Goal: Task Accomplishment & Management: Manage account settings

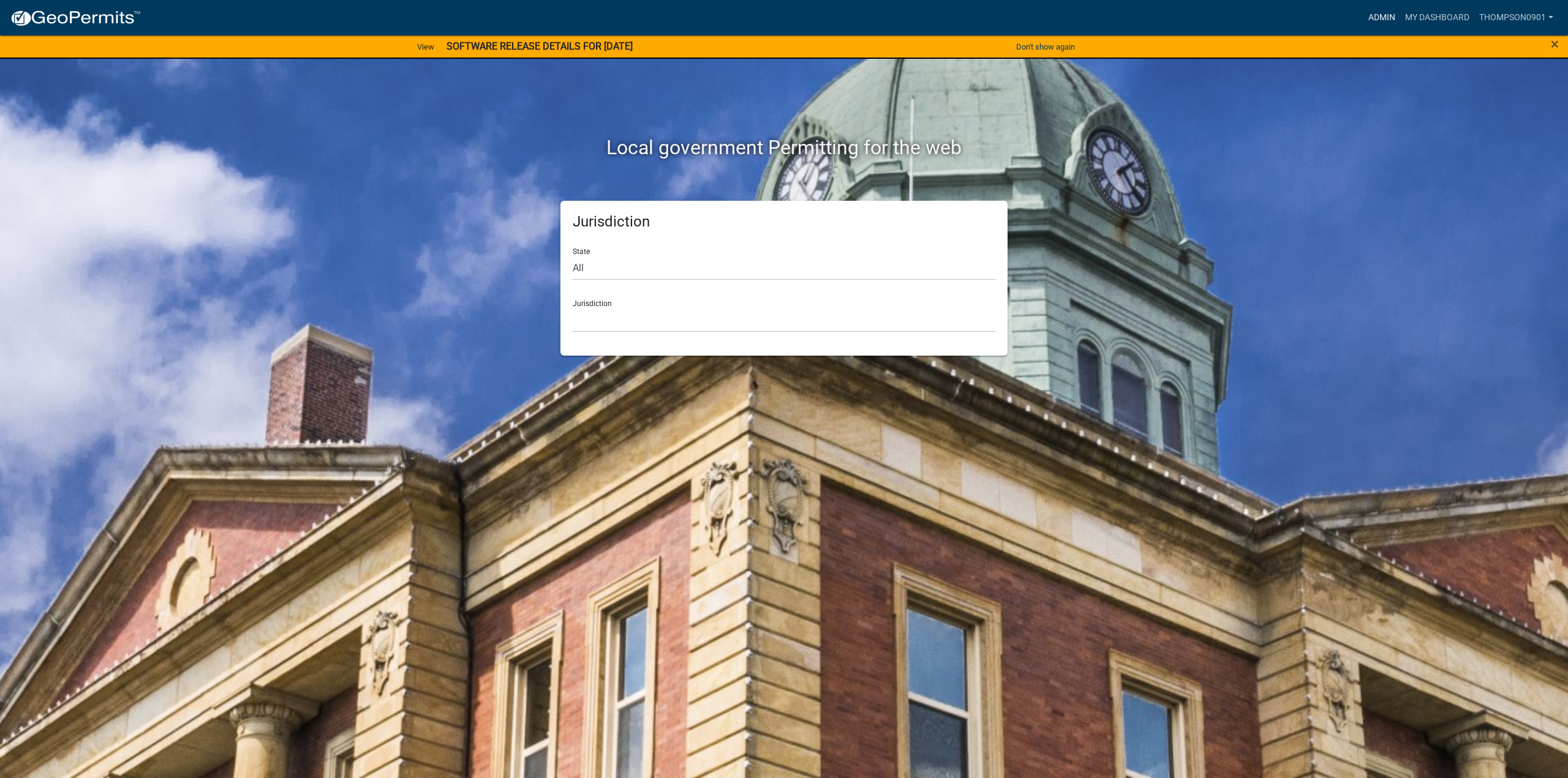
click at [1382, 17] on link "Admin" at bounding box center [1382, 17] width 37 height 23
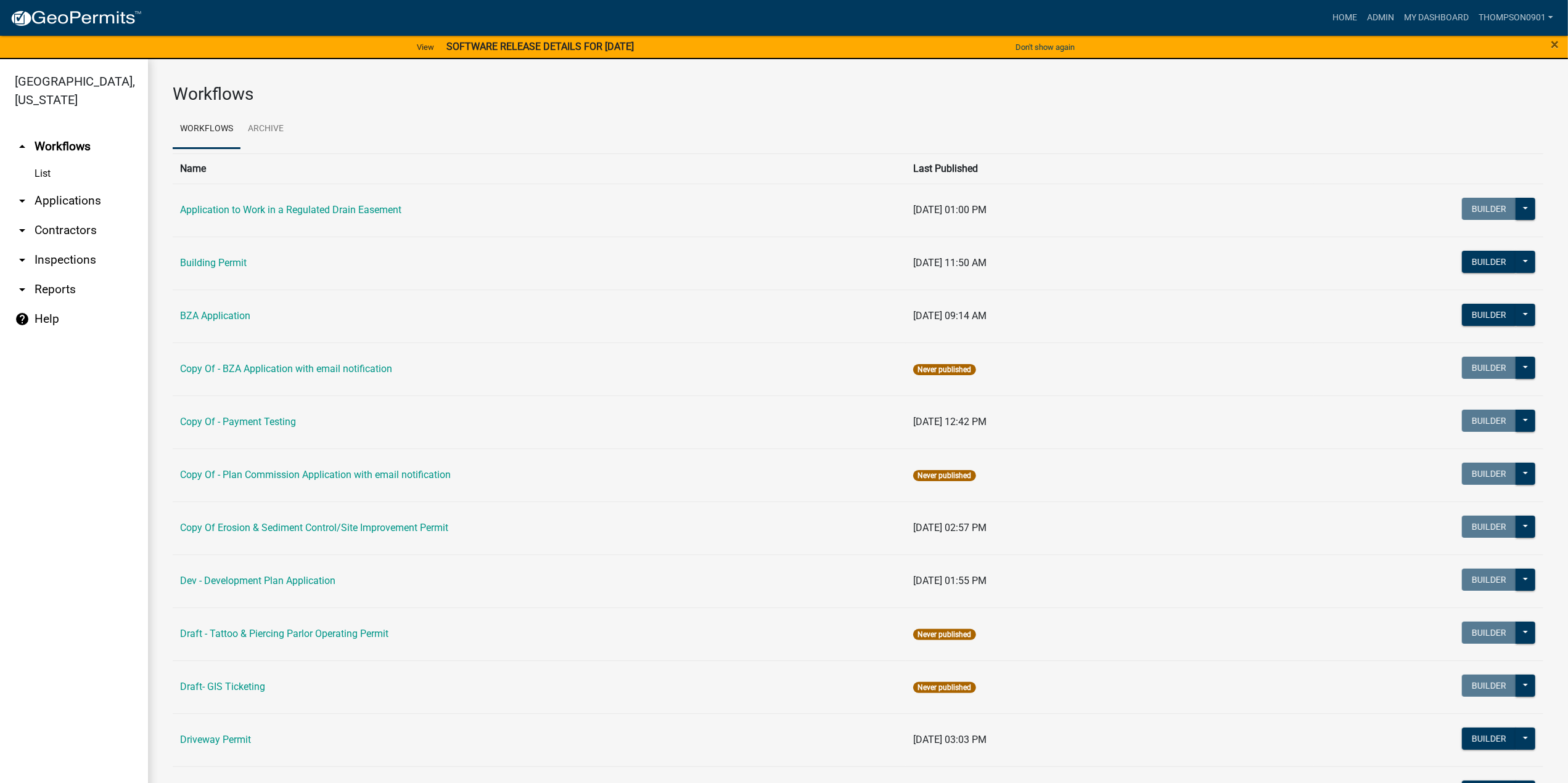
click at [52, 186] on link "arrow_drop_down Applications" at bounding box center [74, 201] width 148 height 29
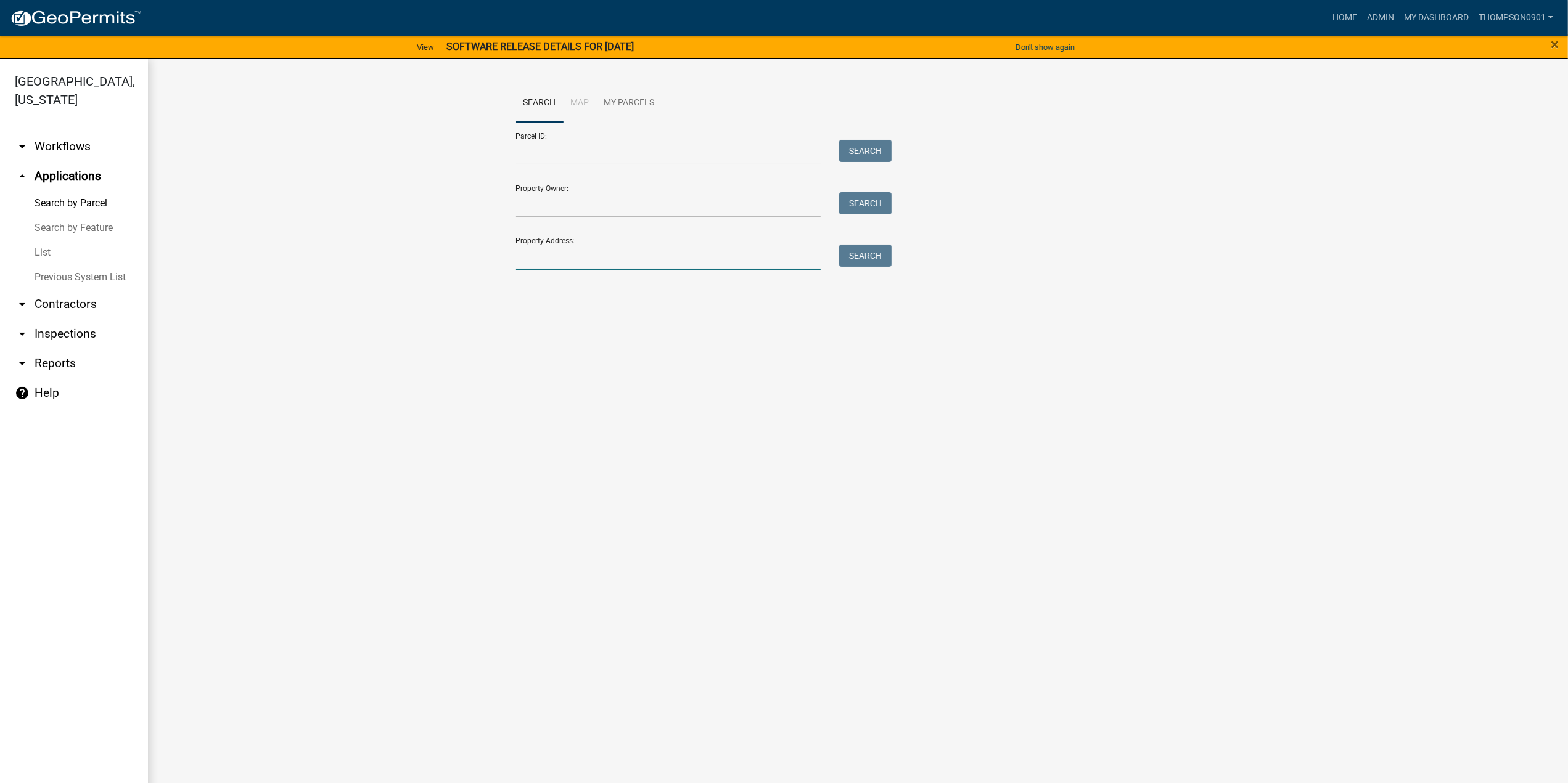
click at [708, 257] on input "Property Address:" at bounding box center [669, 258] width 305 height 25
type input "736 dr"
click at [854, 259] on button "Search" at bounding box center [865, 256] width 52 height 22
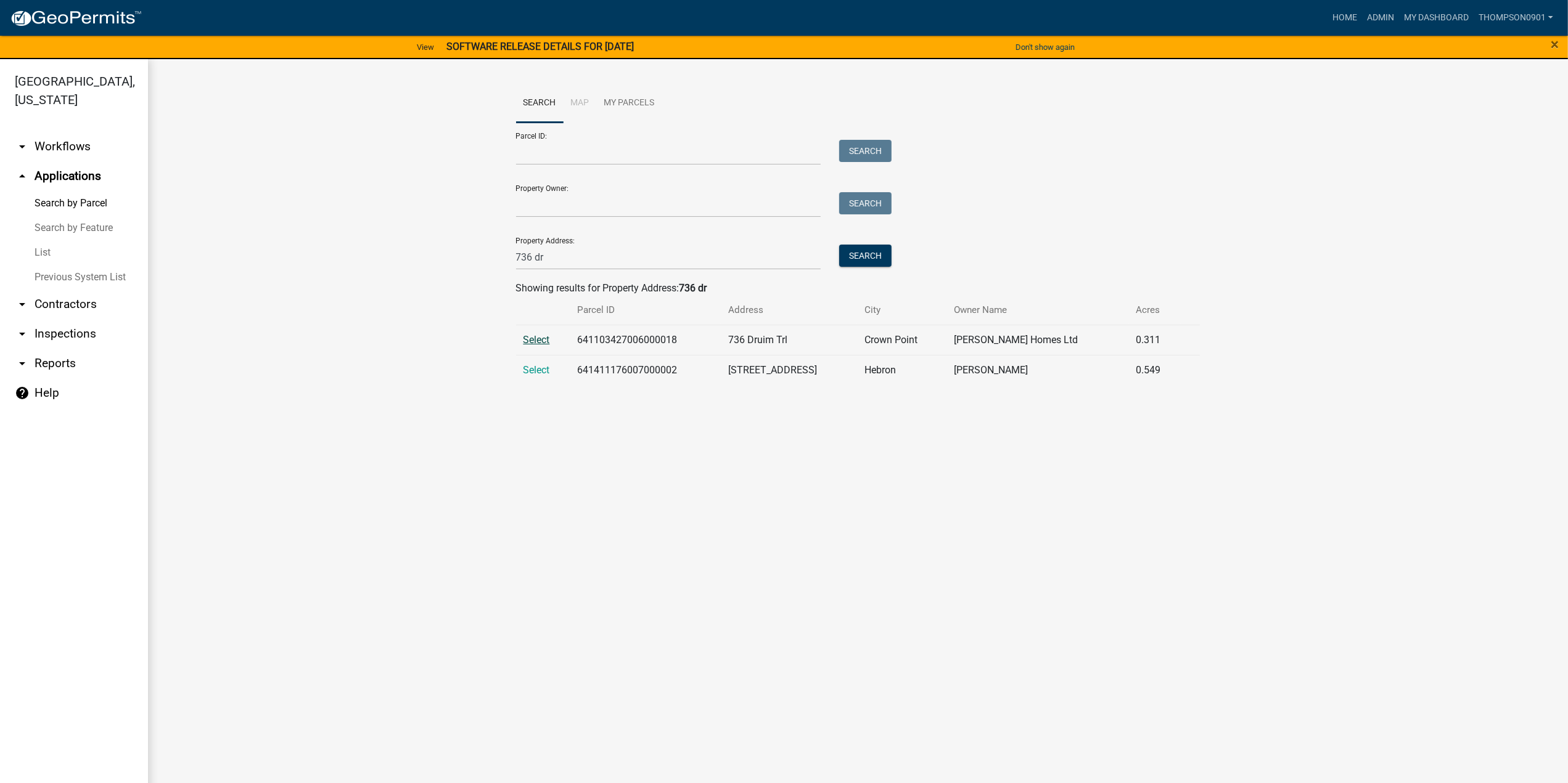
click at [528, 339] on span "Select" at bounding box center [537, 339] width 27 height 11
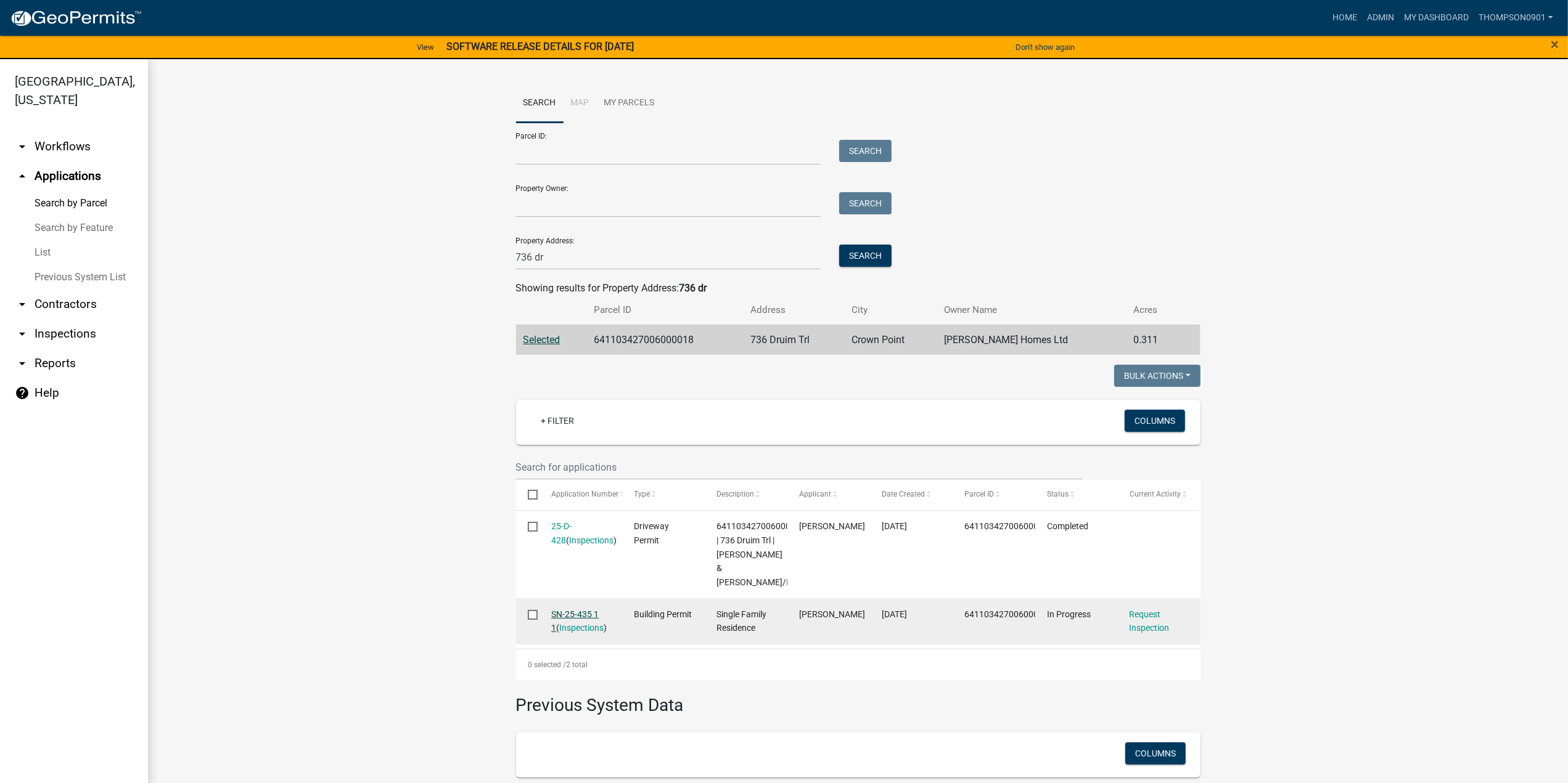
click at [572, 616] on link "SN-25-435 1 1" at bounding box center [574, 622] width 48 height 24
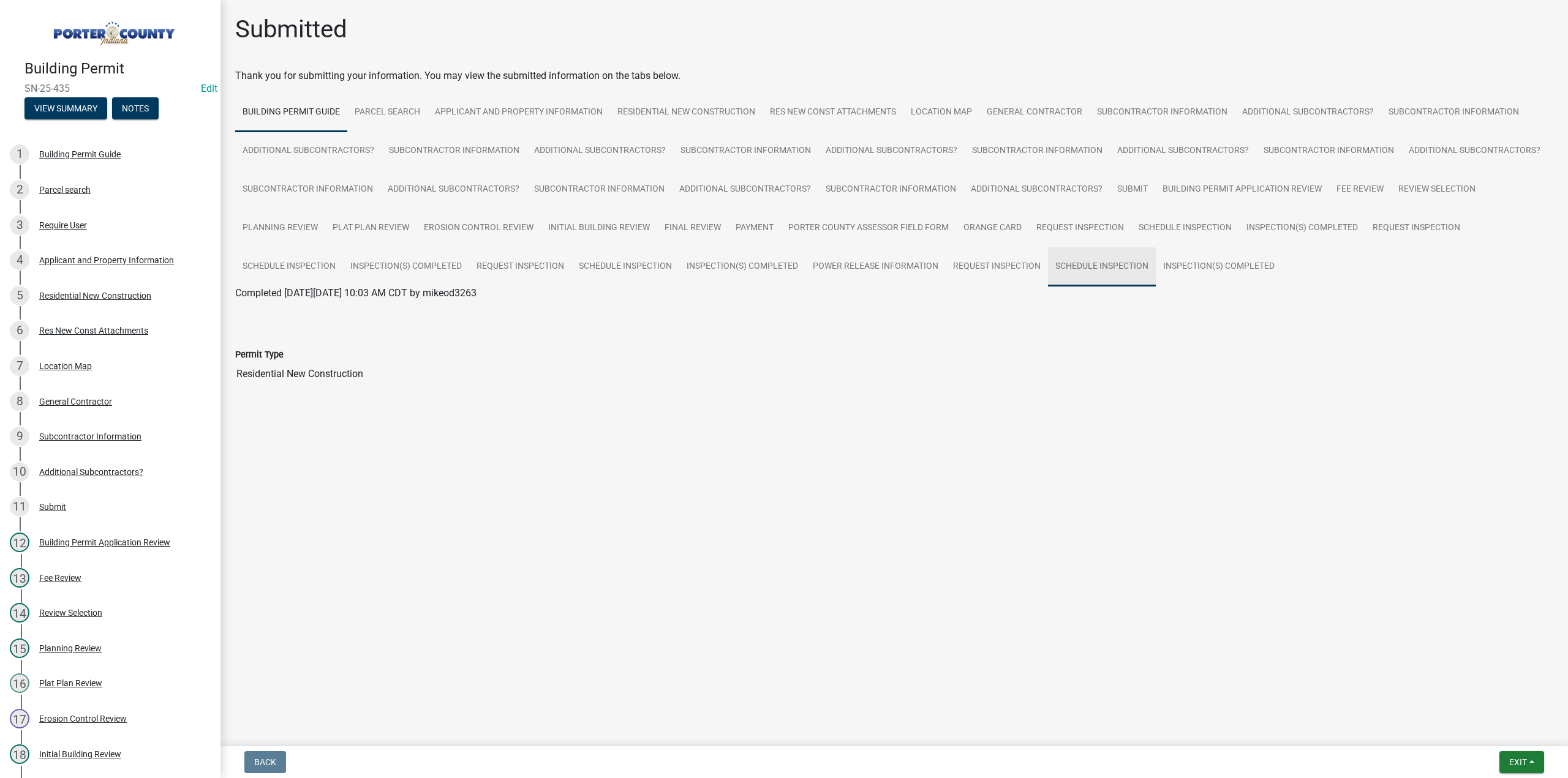
click at [1112, 270] on link "Schedule Inspection" at bounding box center [1102, 267] width 108 height 39
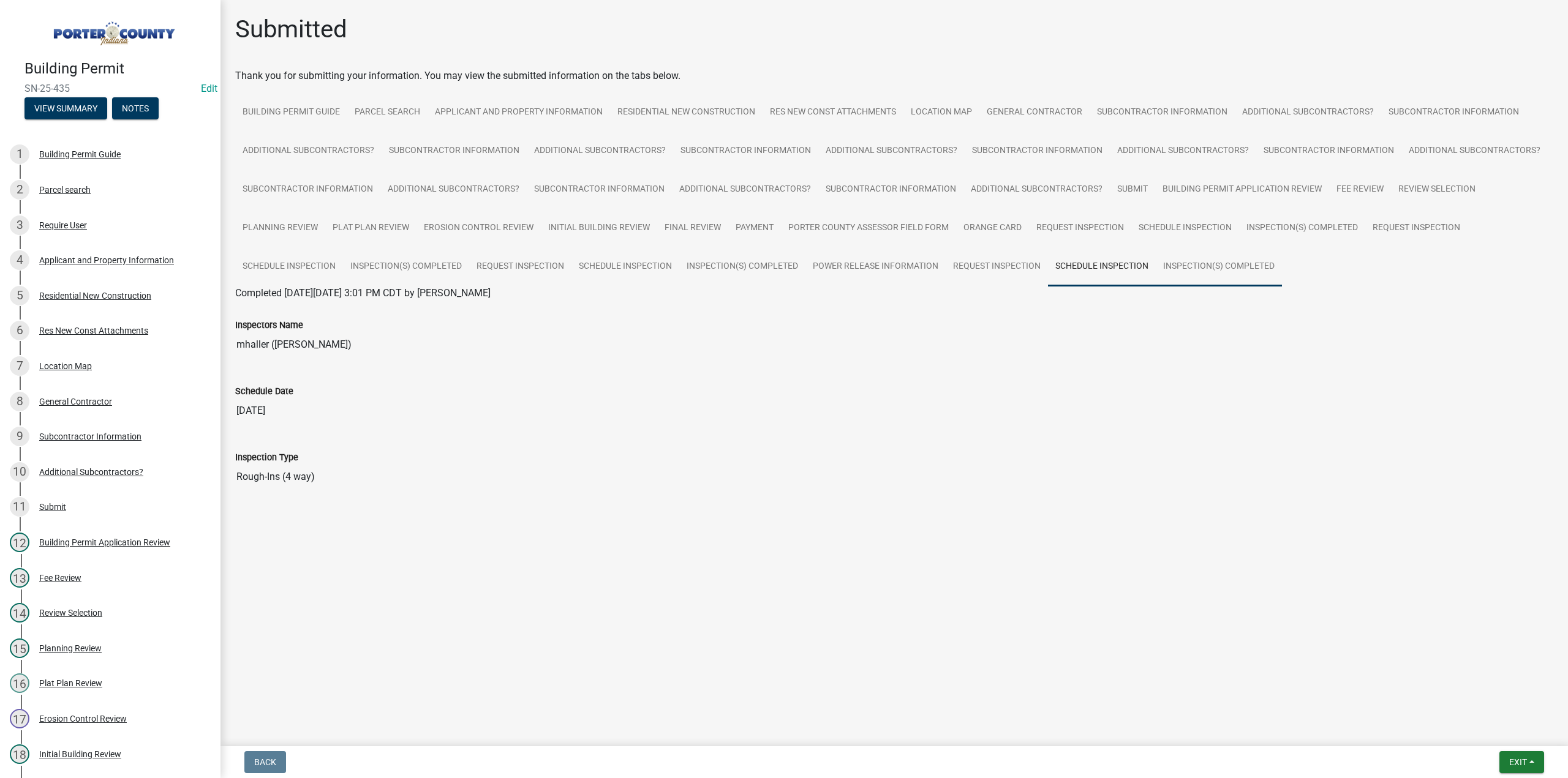
click at [1199, 263] on link "Inspection(s) Completed" at bounding box center [1219, 267] width 126 height 39
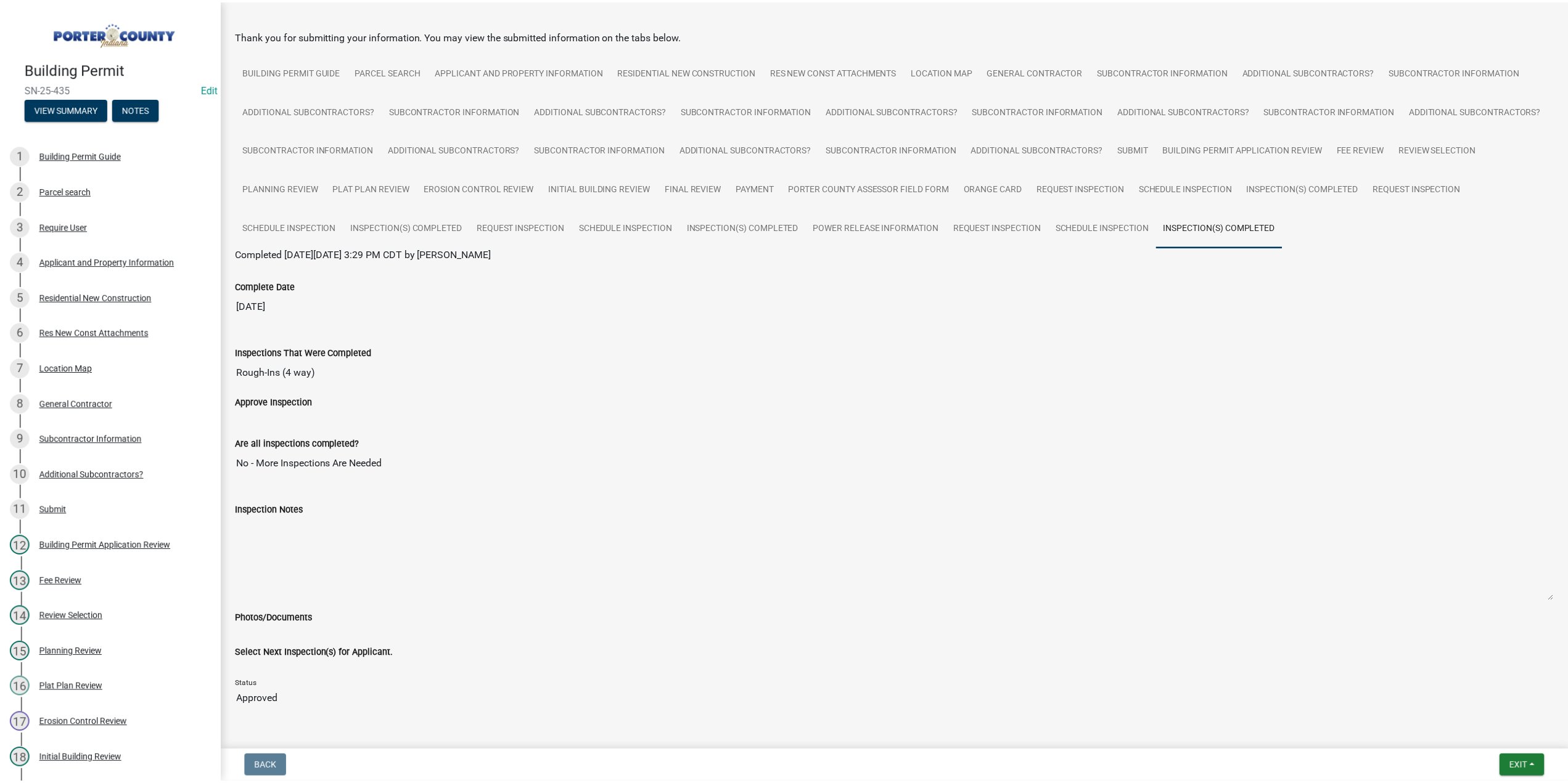
scroll to position [79, 0]
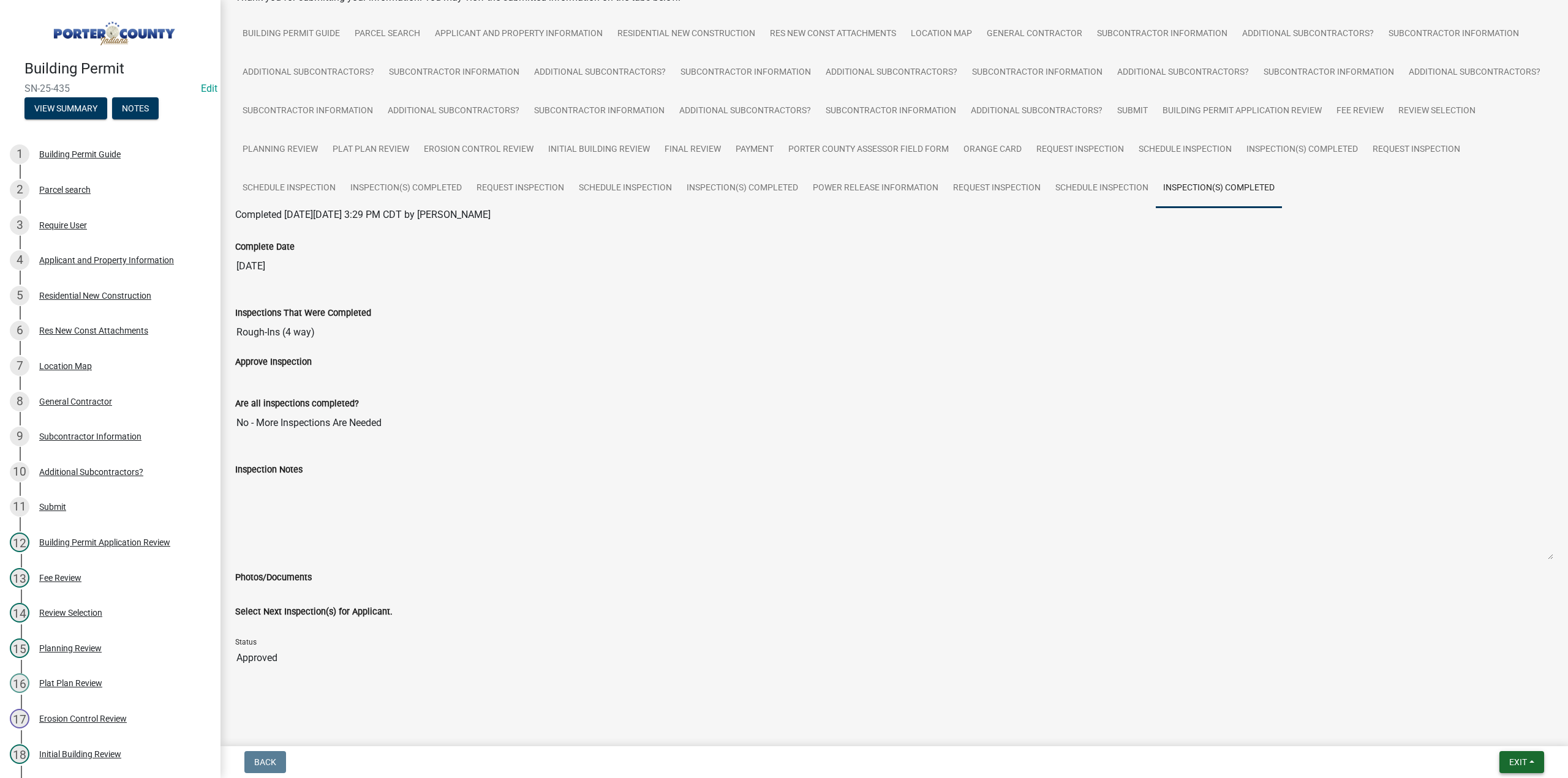
click at [1513, 768] on button "Exit" at bounding box center [1521, 762] width 45 height 22
click at [1493, 728] on button "Save & Exit" at bounding box center [1495, 730] width 98 height 29
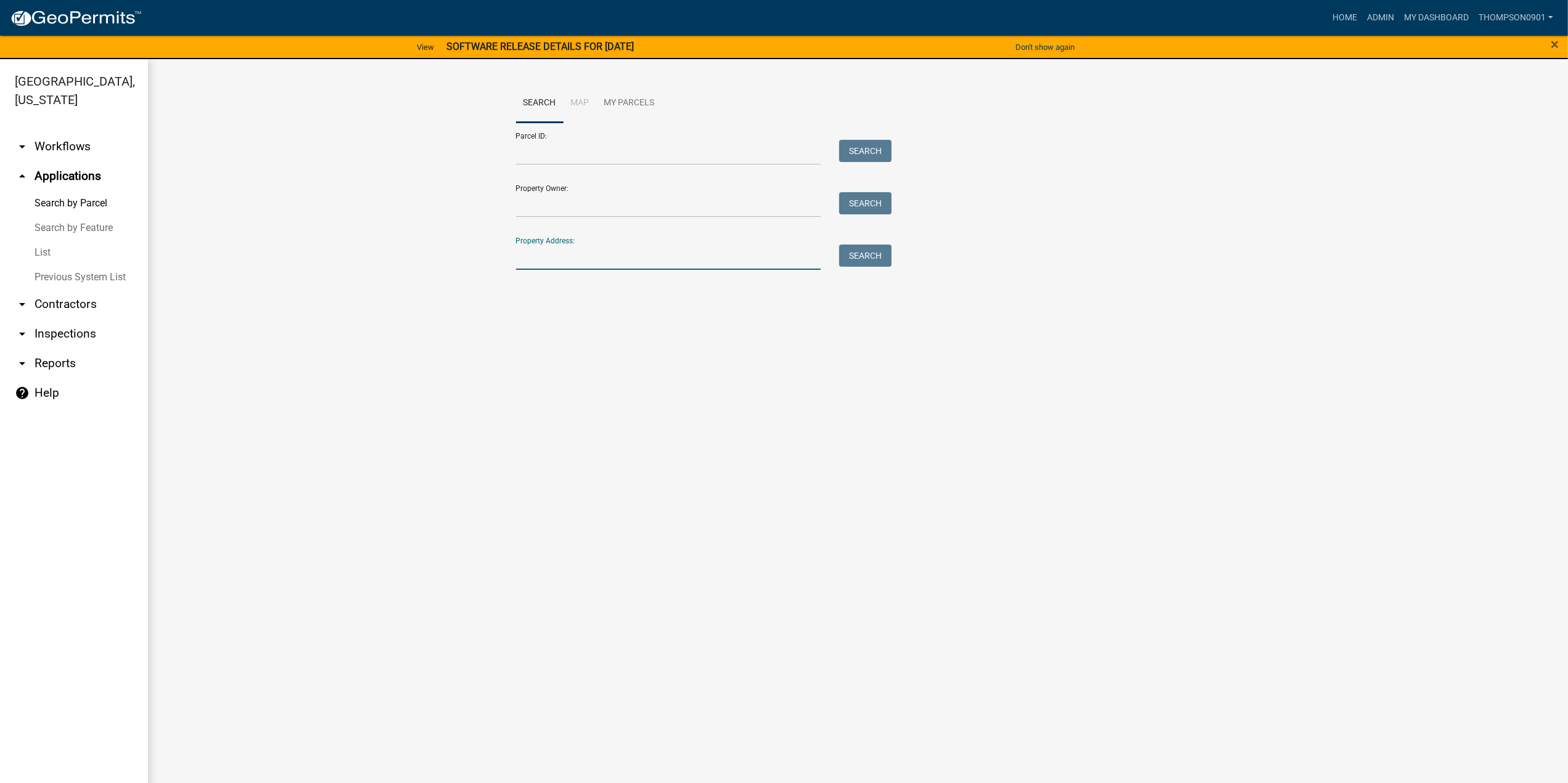
click at [635, 264] on input "Property Address:" at bounding box center [669, 258] width 305 height 25
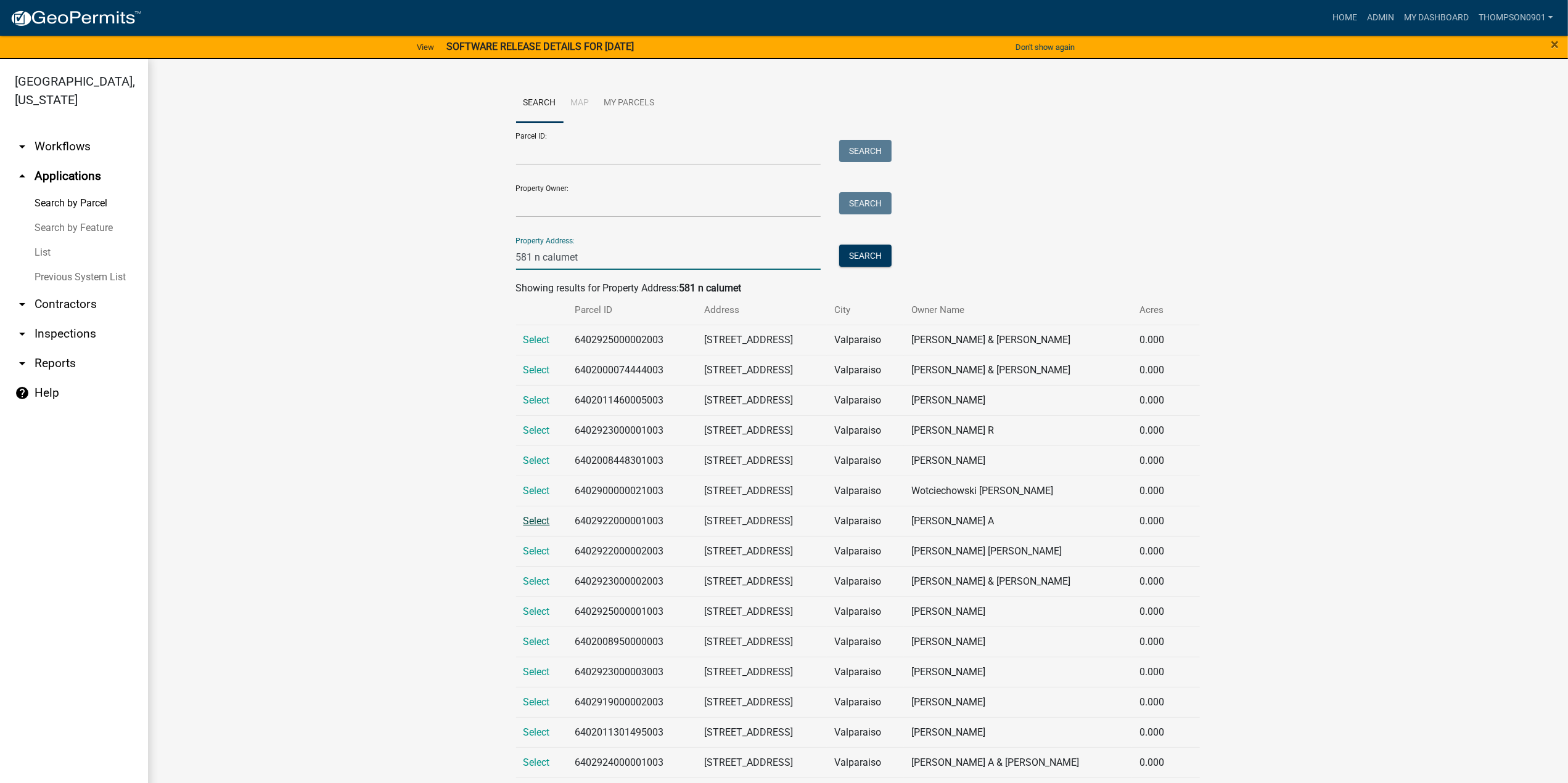
type input "581 n calumet"
click at [530, 518] on span "Select" at bounding box center [537, 521] width 27 height 11
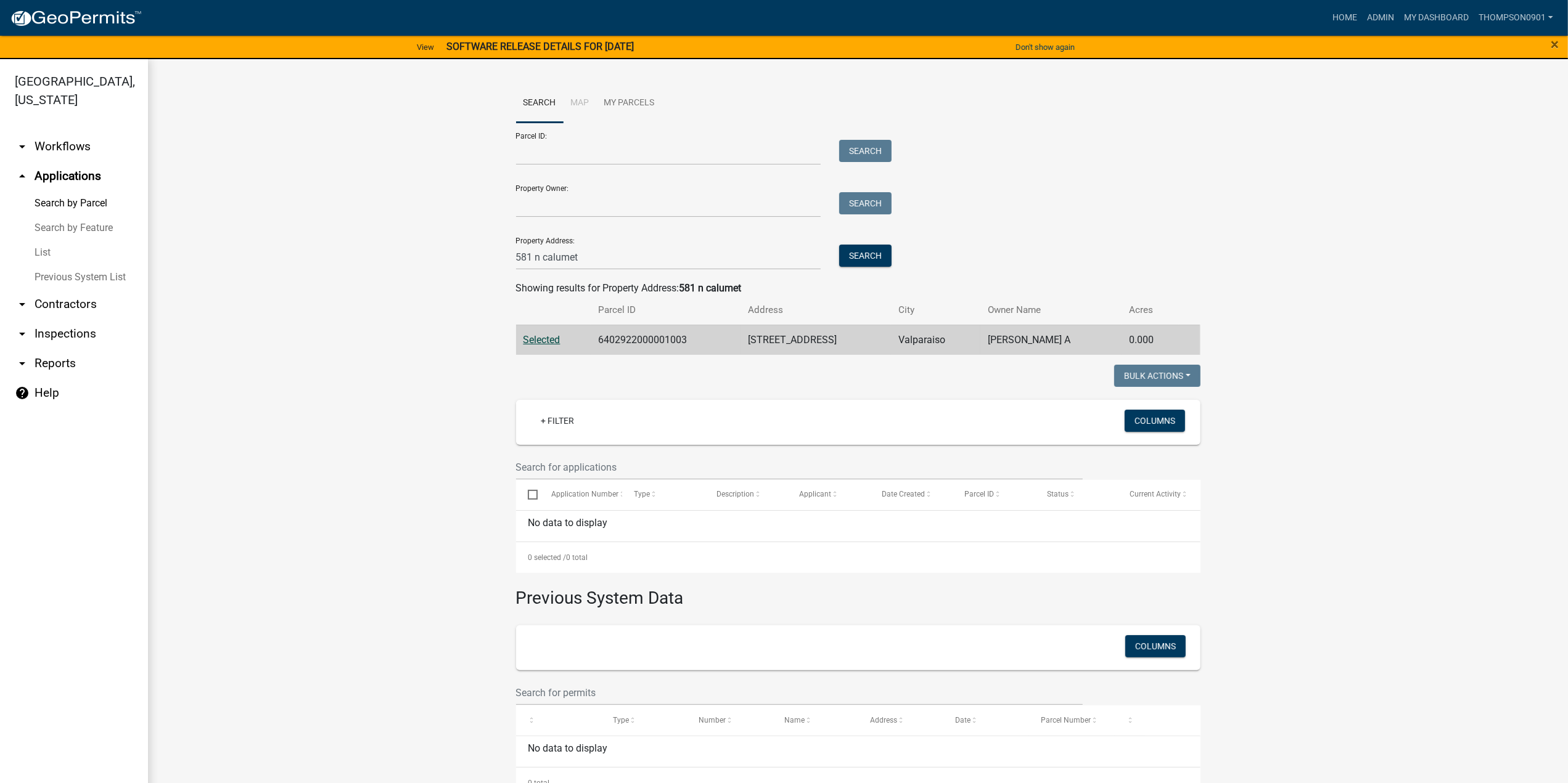
click at [60, 290] on link "arrow_drop_down Contractors" at bounding box center [74, 304] width 148 height 29
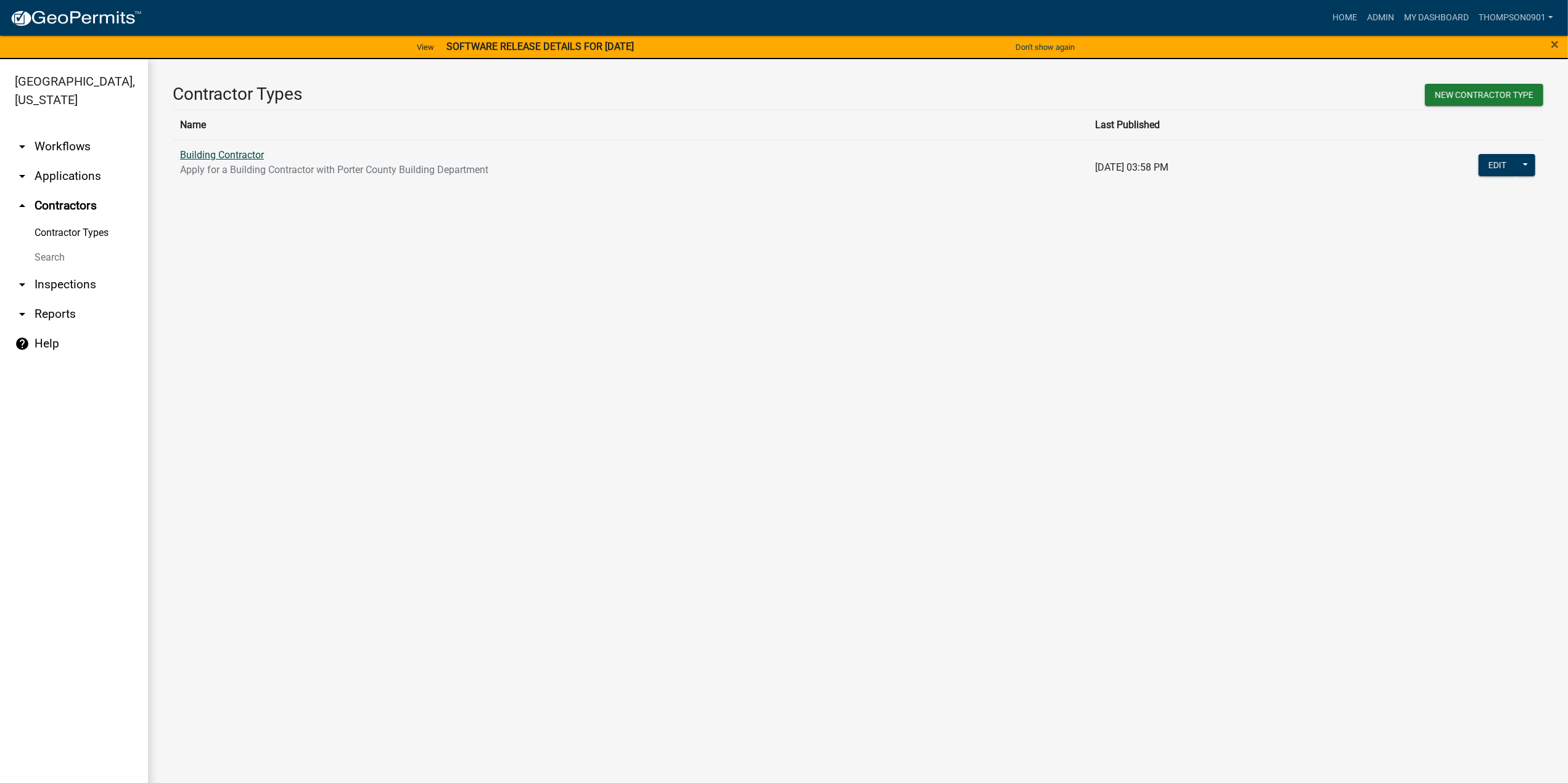
click at [224, 156] on link "Building Contractor" at bounding box center [222, 155] width 84 height 11
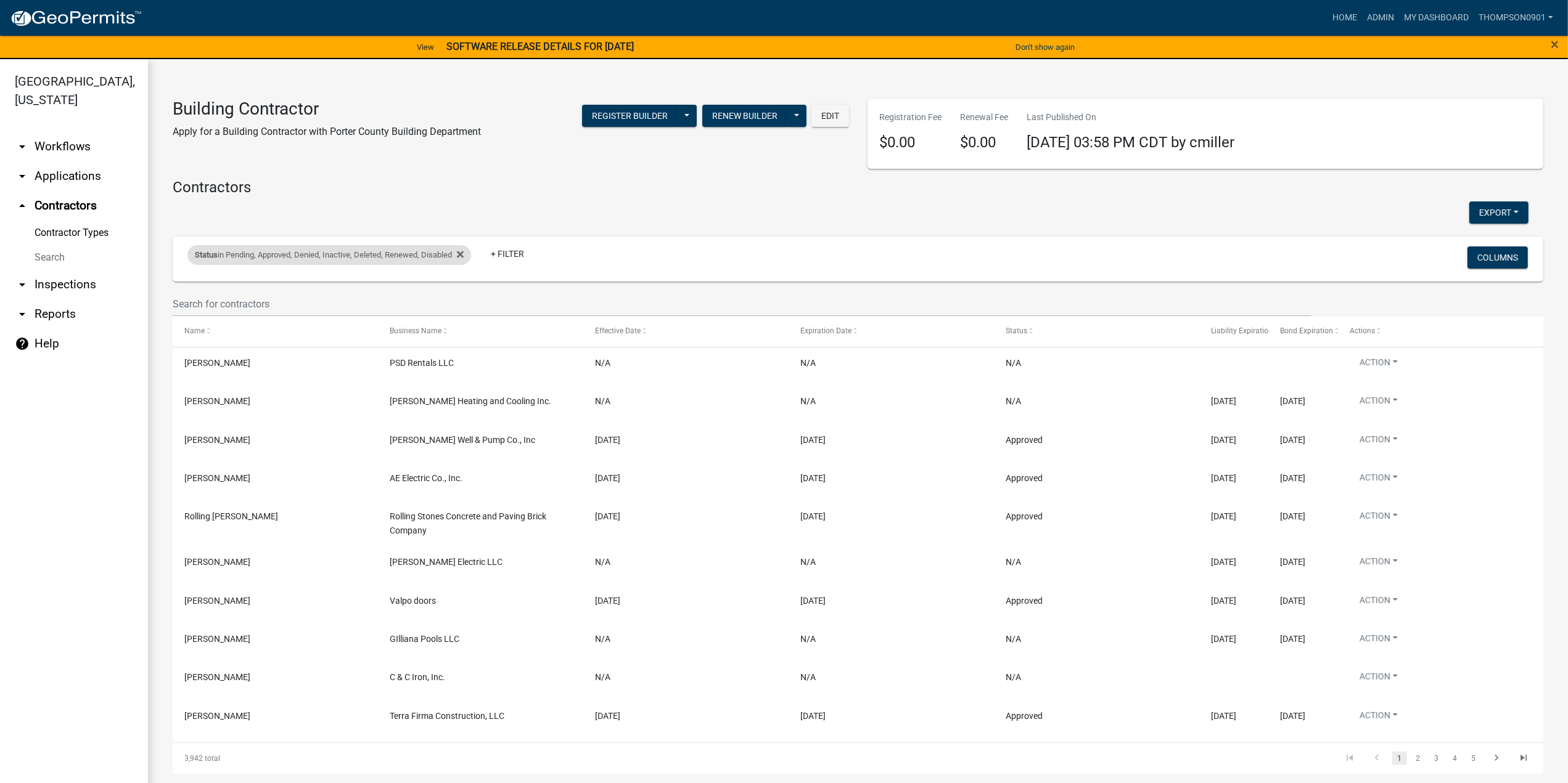
click at [386, 254] on div "Status in Pending, Approved, Denied, Inactive, Deleted, Renewed, Disabled" at bounding box center [329, 255] width 284 height 19
select select "1: '0'"
click at [463, 254] on icon at bounding box center [460, 255] width 7 height 7
click at [222, 257] on link "+ Filter" at bounding box center [214, 257] width 53 height 22
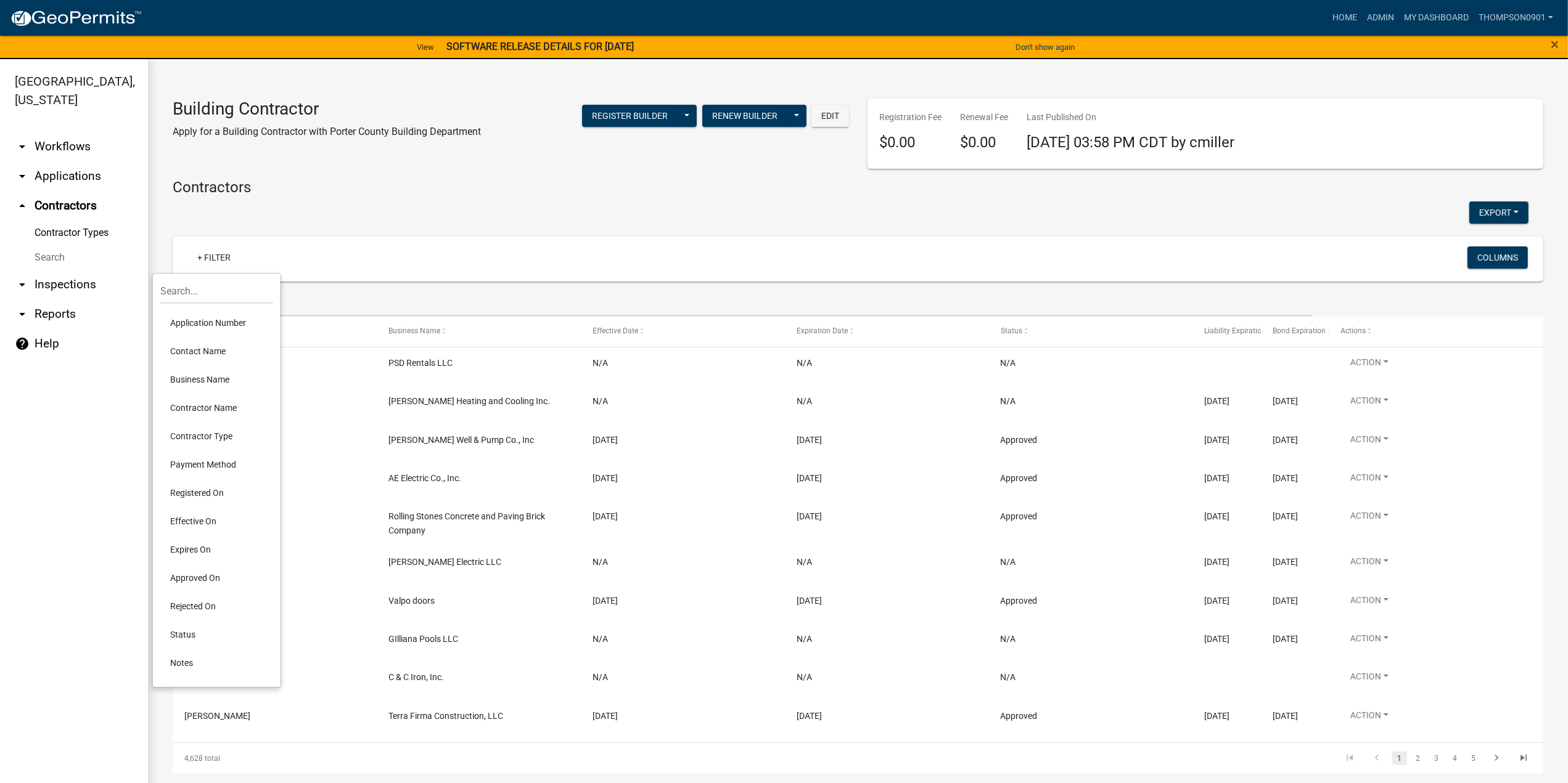
click at [198, 412] on li "Contractor Name" at bounding box center [216, 408] width 113 height 28
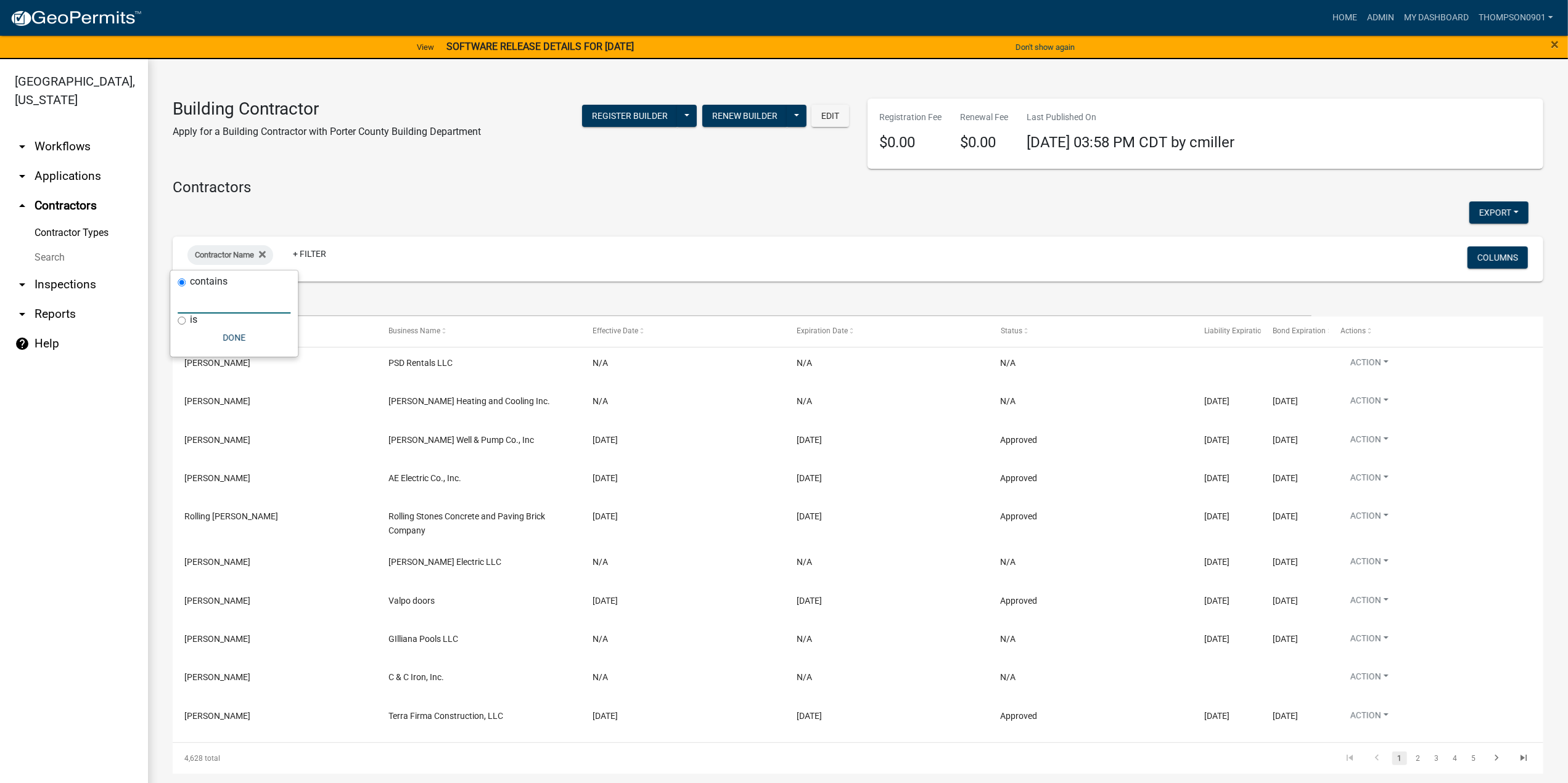
click at [196, 298] on input "text" at bounding box center [234, 301] width 113 height 25
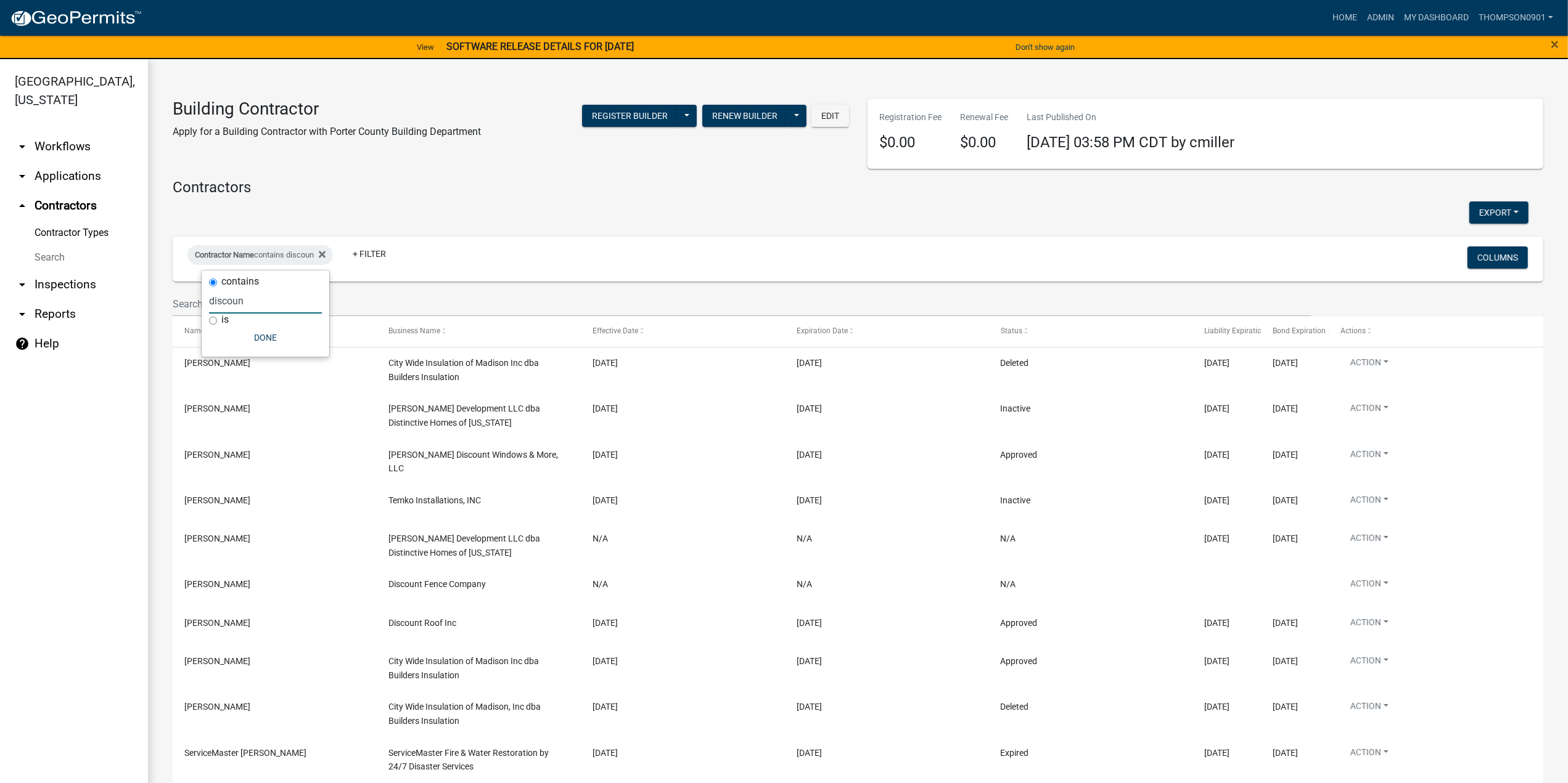
type input "discount"
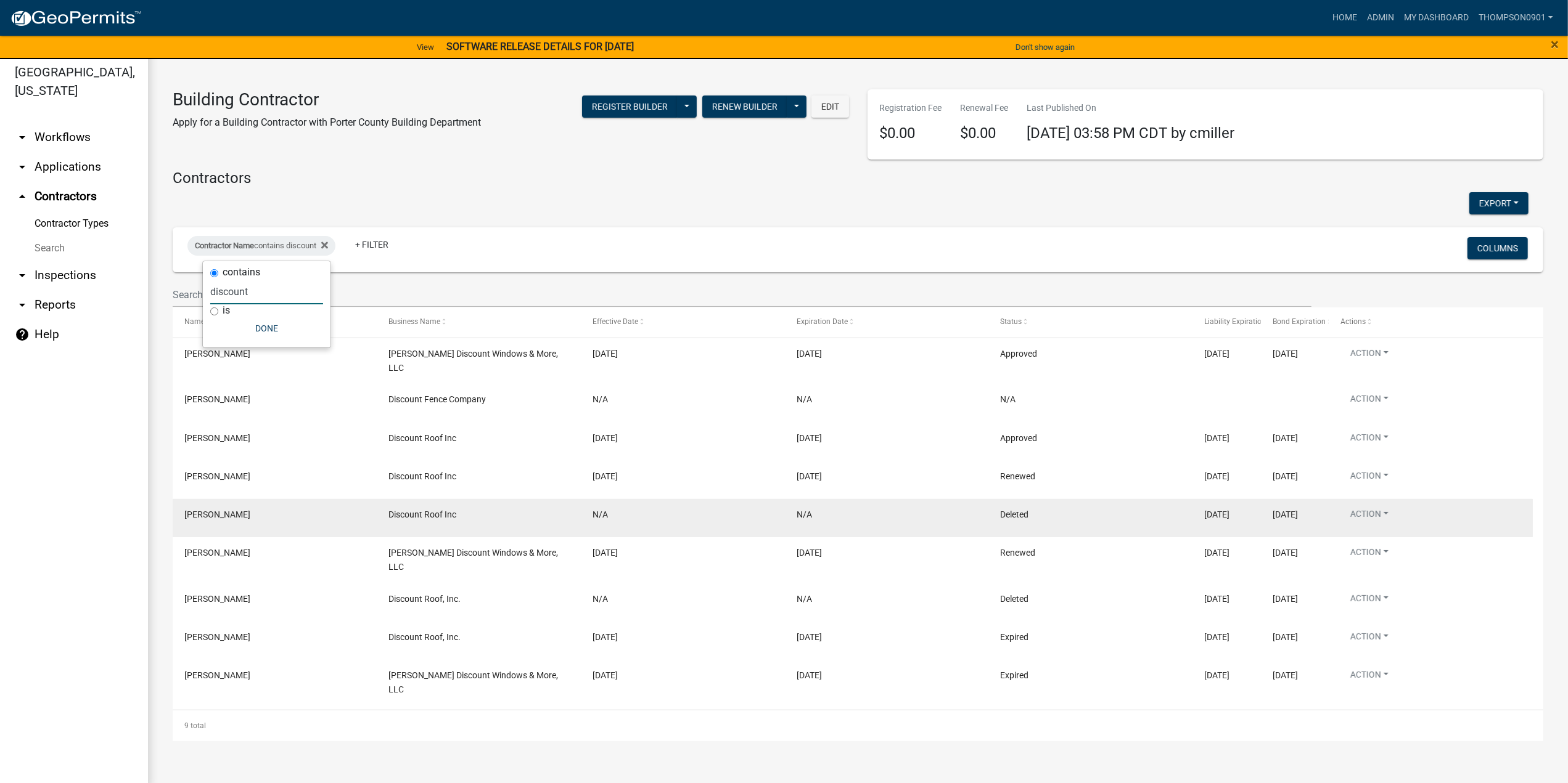
scroll to position [15, 0]
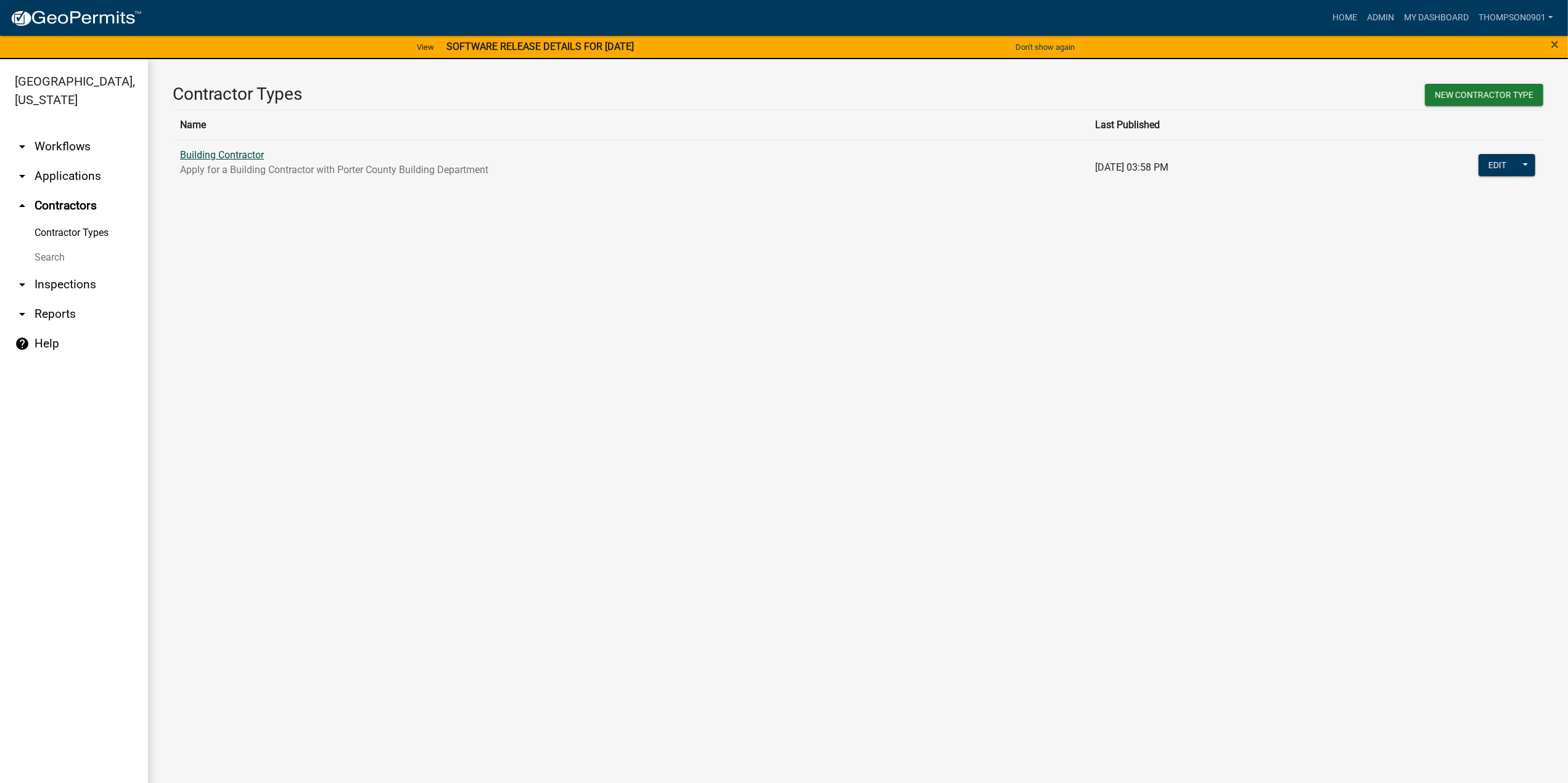
click at [246, 158] on link "Building Contractor" at bounding box center [222, 155] width 84 height 11
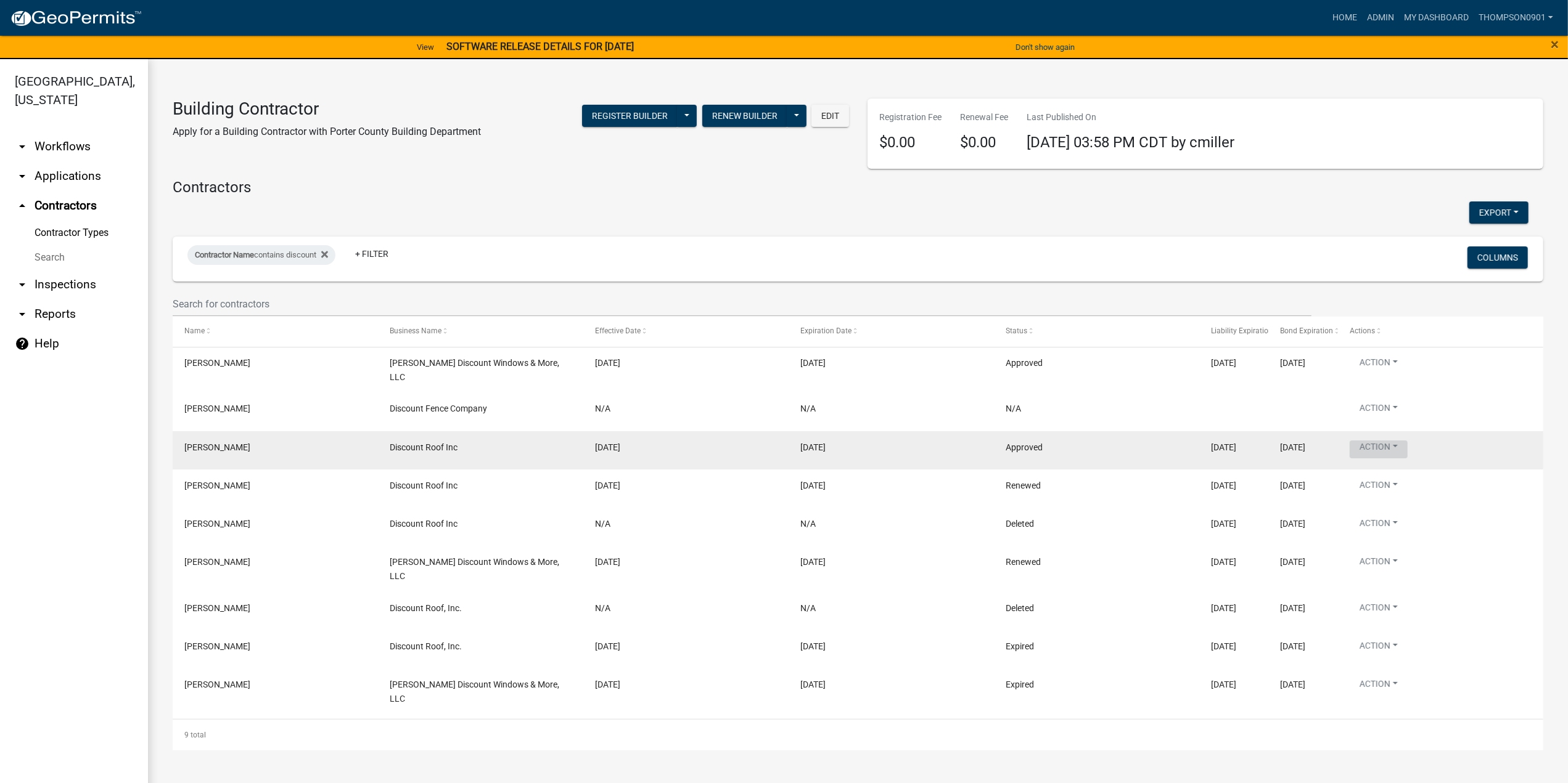
click at [1399, 444] on button "Action" at bounding box center [1379, 449] width 58 height 18
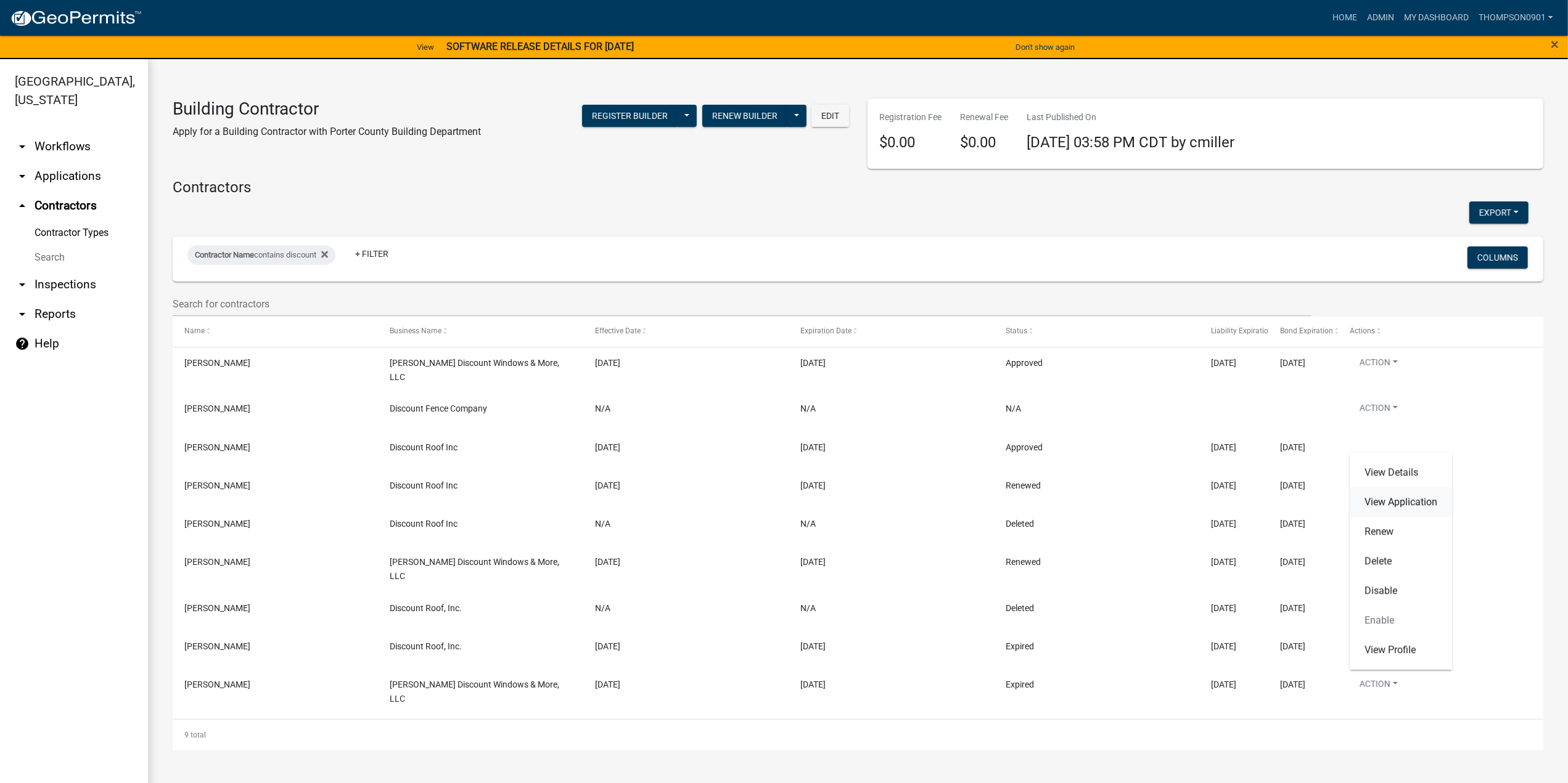
click at [1422, 506] on link "View Application" at bounding box center [1401, 502] width 102 height 29
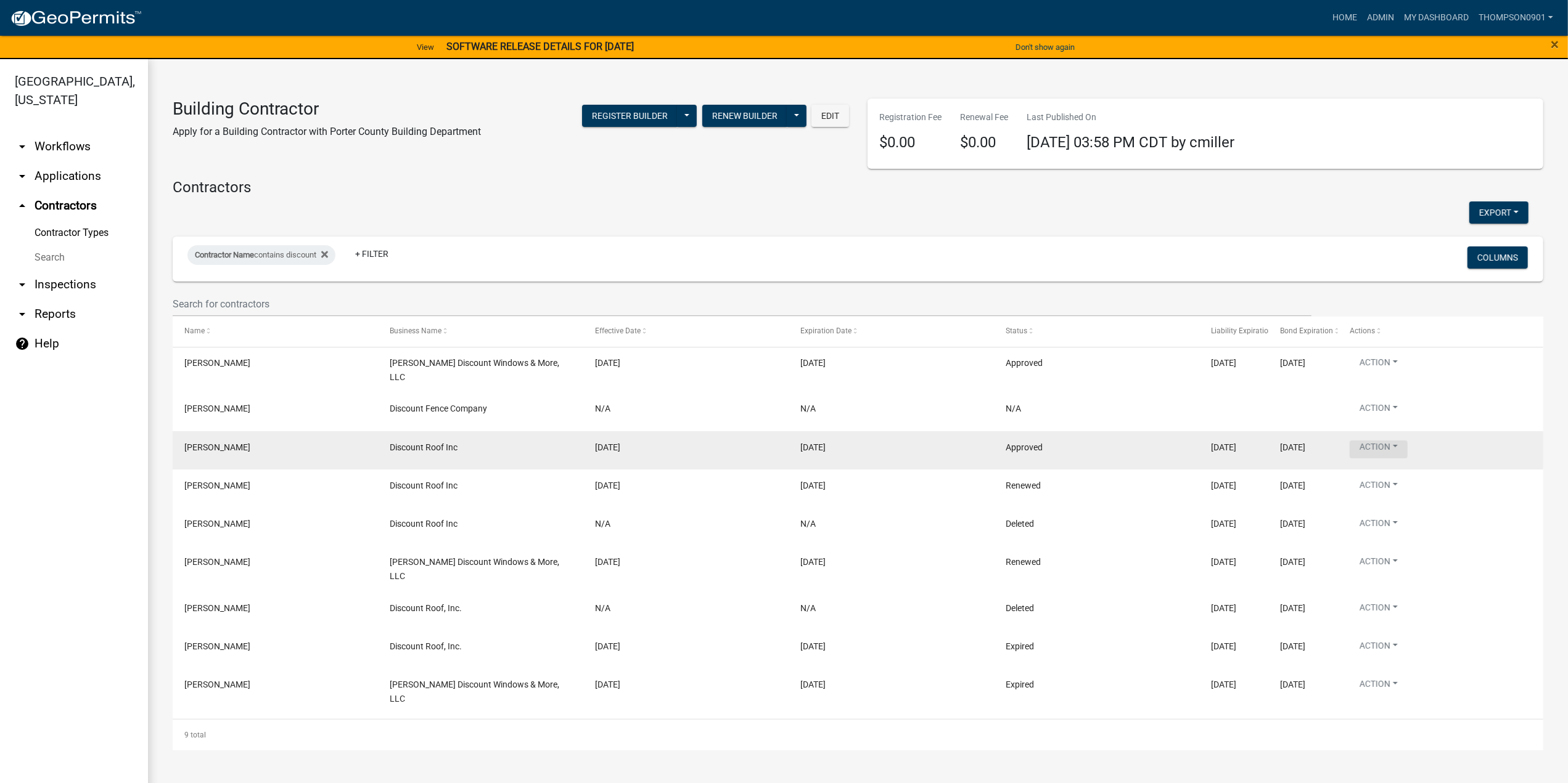
click at [1402, 443] on button "Action" at bounding box center [1379, 449] width 58 height 18
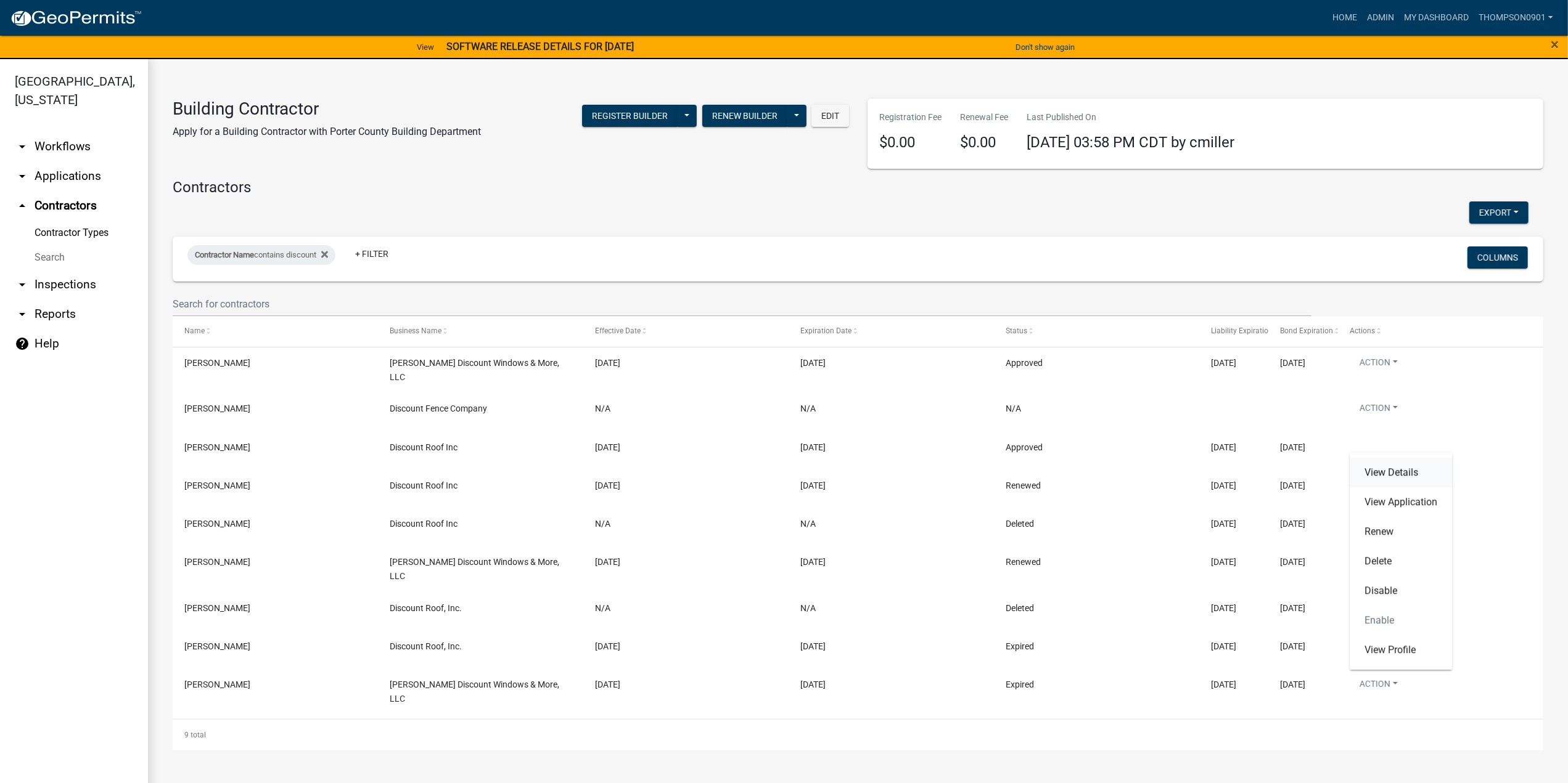
click at [1404, 478] on link "View Details" at bounding box center [1401, 472] width 102 height 29
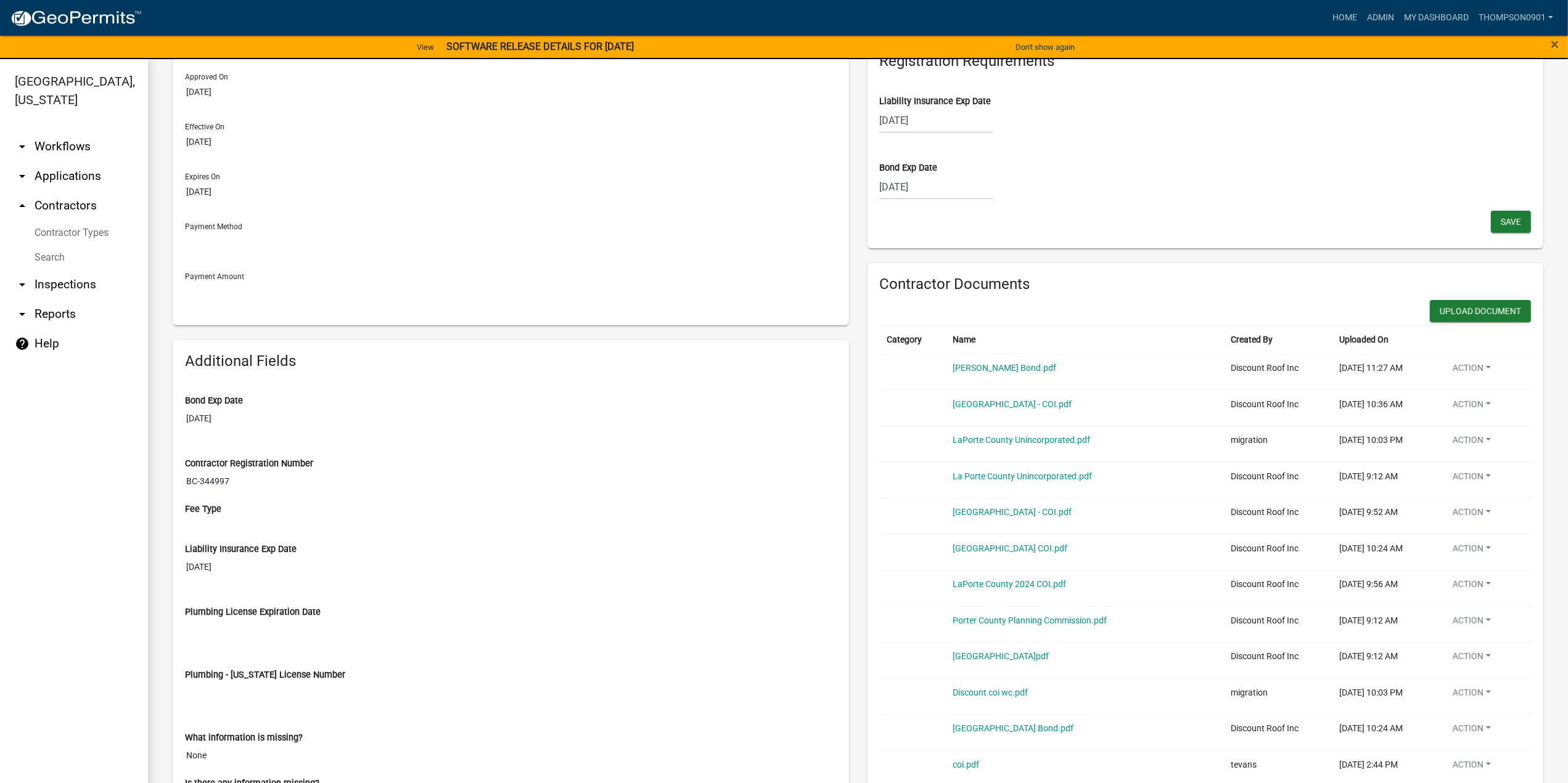
scroll to position [185, 0]
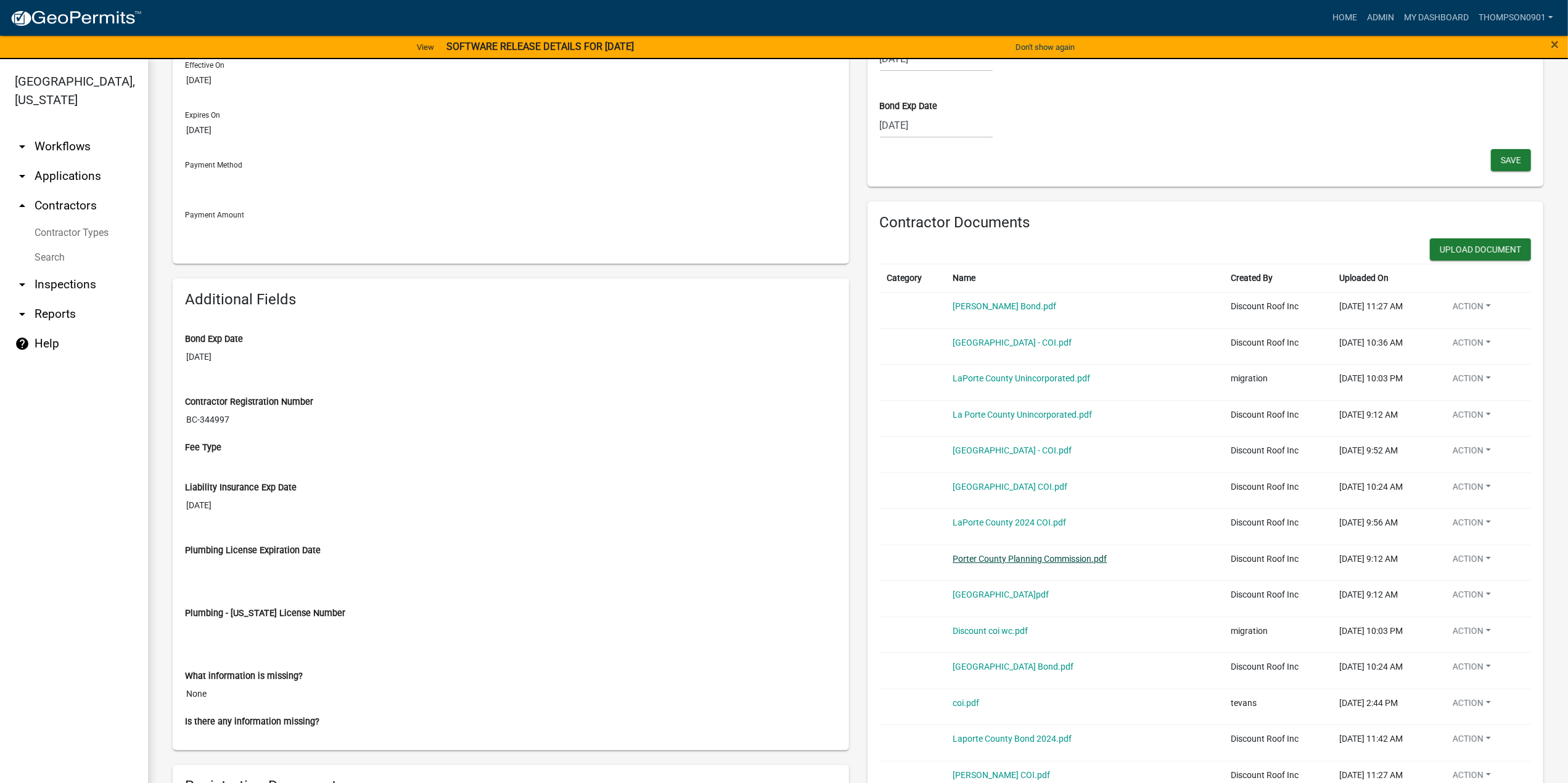
click at [1080, 555] on link "Porter County Planning Commission.pdf" at bounding box center [1030, 559] width 154 height 10
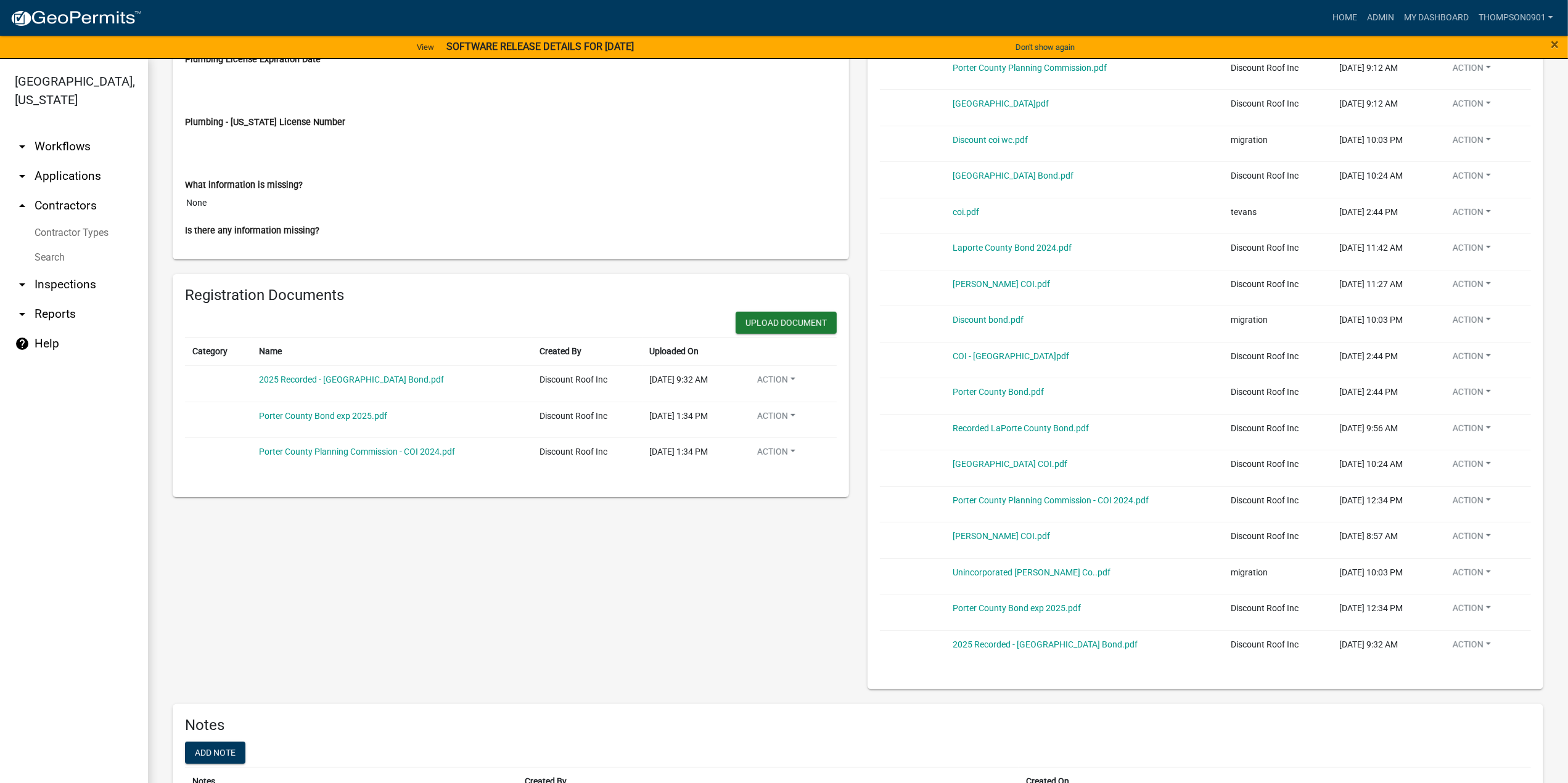
scroll to position [678, 0]
click at [1063, 638] on link "2025 Recorded - Porter County Bond.pdf" at bounding box center [1045, 642] width 185 height 10
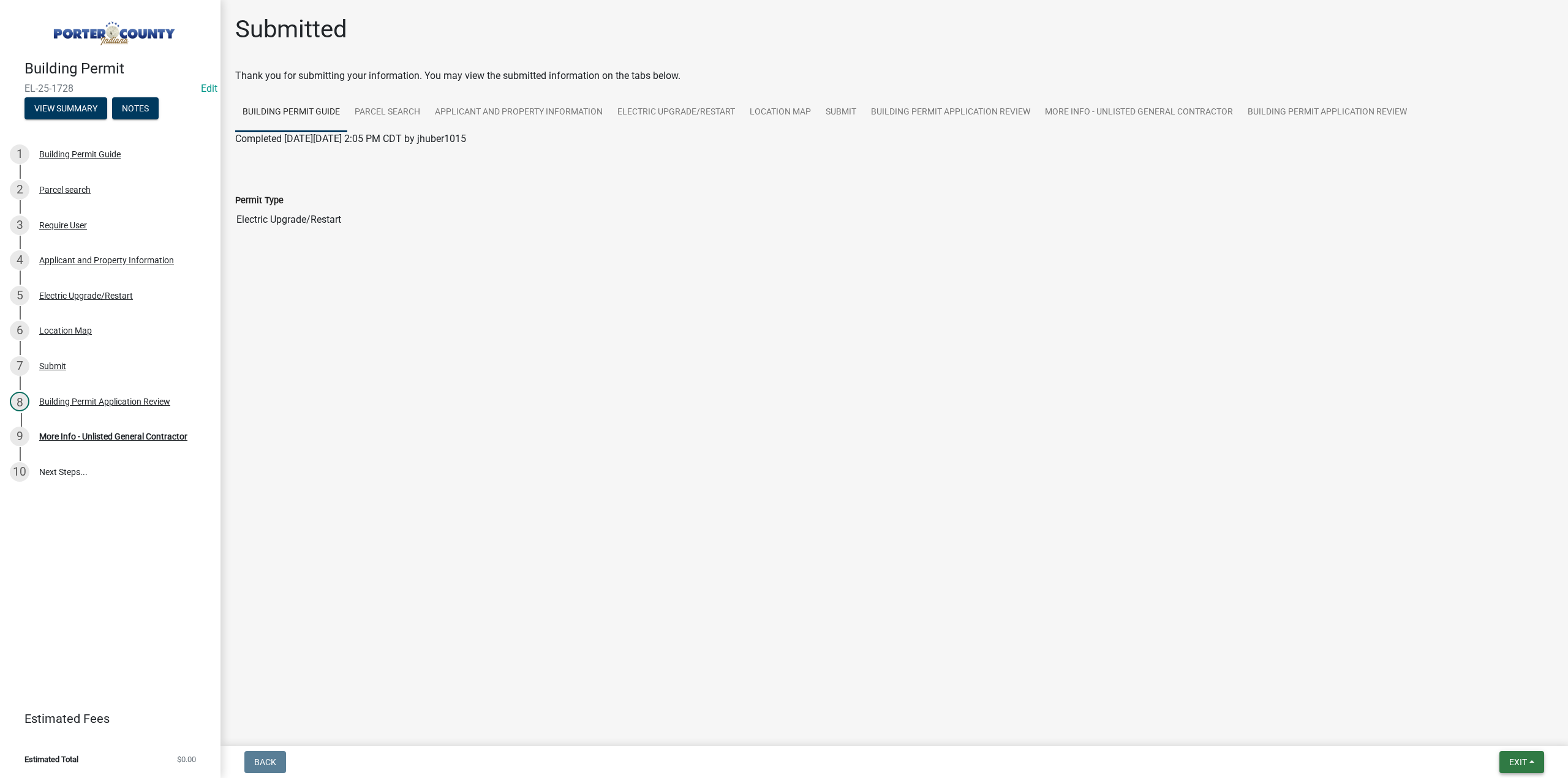
click at [1523, 762] on span "Exit" at bounding box center [1518, 762] width 18 height 10
click at [1486, 763] on div "Back Exit Save Save & Exit" at bounding box center [894, 762] width 1328 height 22
click at [1512, 759] on span "Exit" at bounding box center [1518, 762] width 18 height 10
click at [1507, 737] on button "Save & Exit" at bounding box center [1495, 730] width 98 height 29
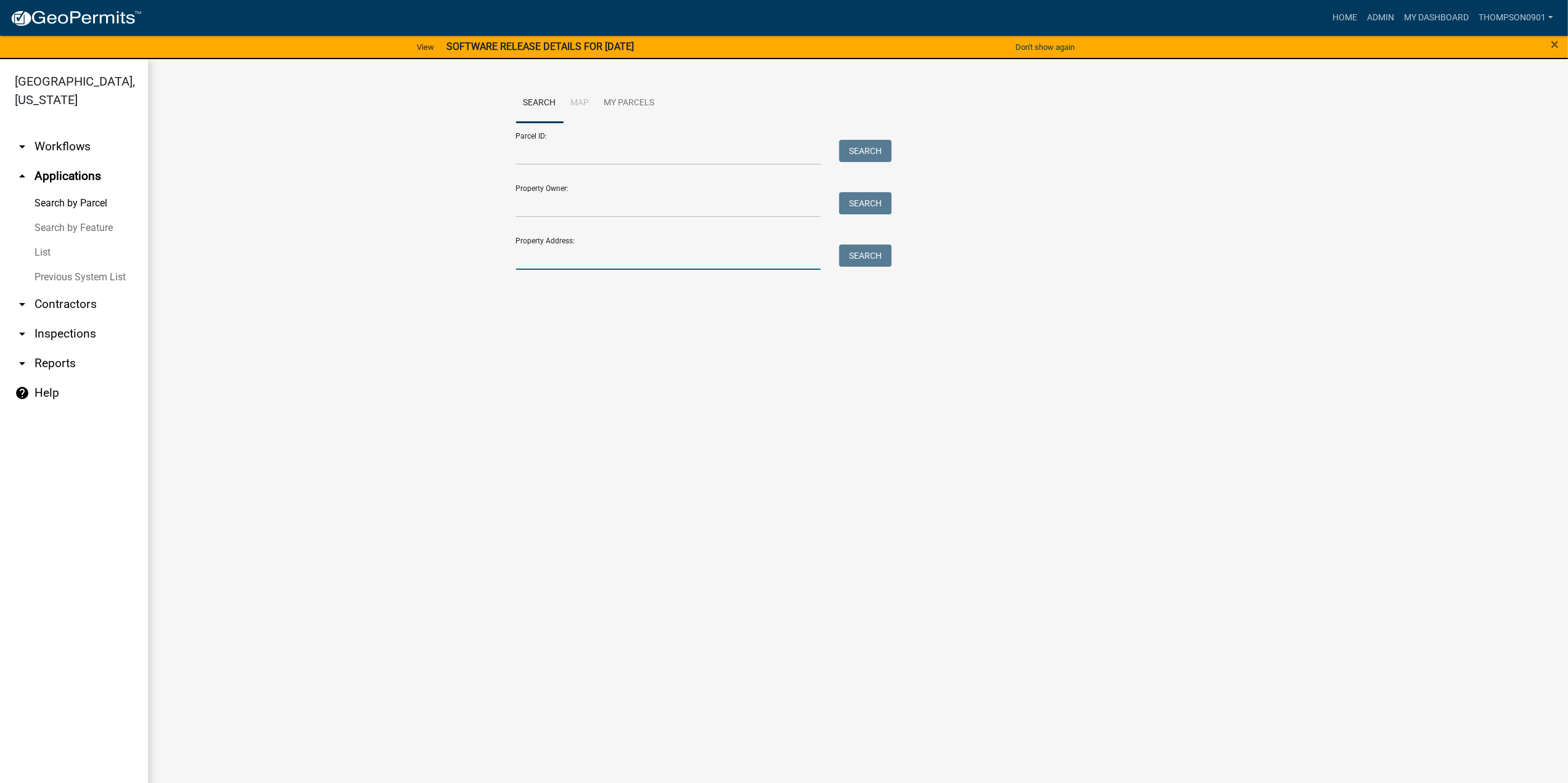
click at [578, 261] on input "Property Address:" at bounding box center [669, 258] width 305 height 25
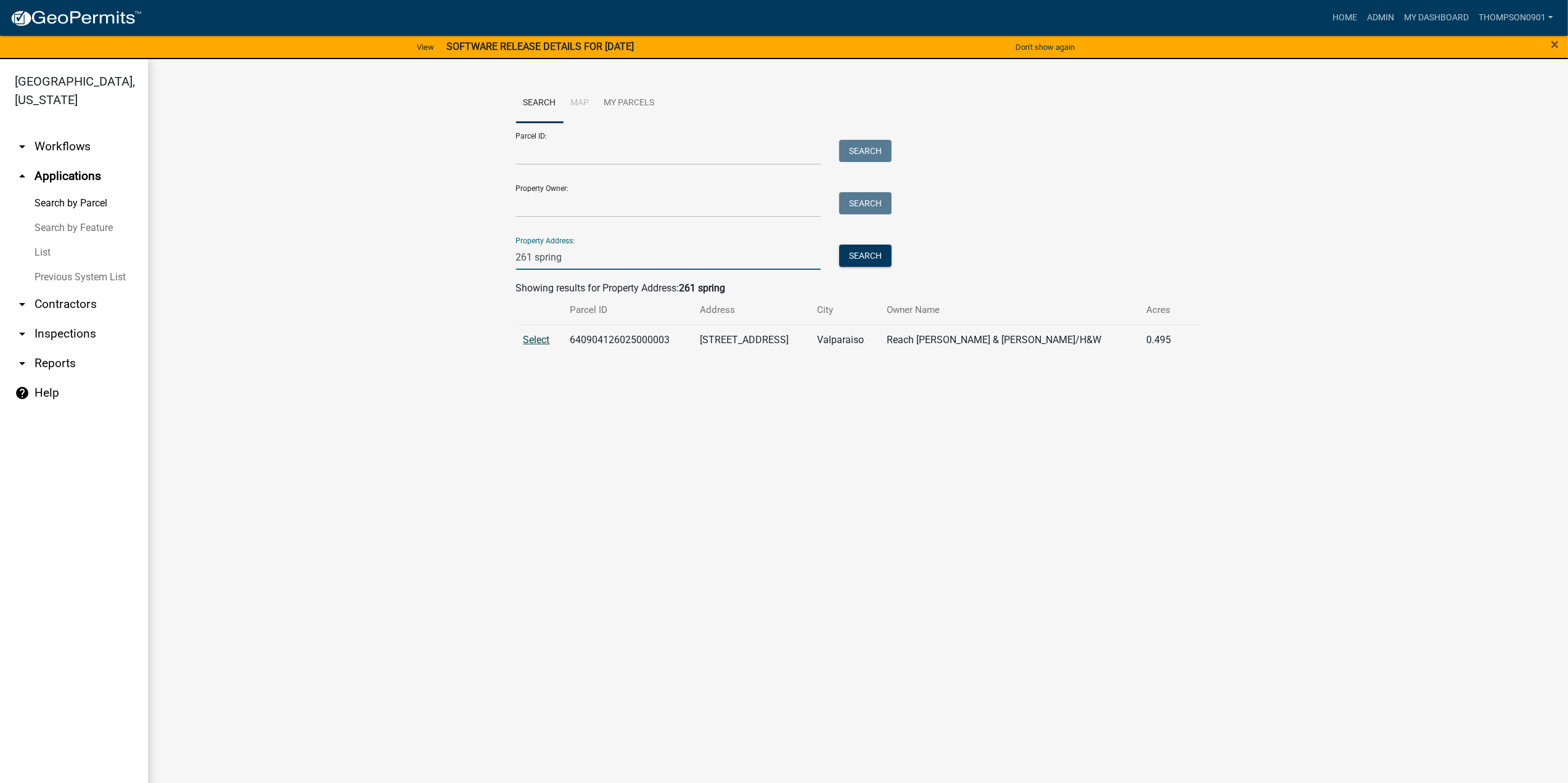
type input "261 spring"
click at [534, 339] on span "Select" at bounding box center [537, 339] width 27 height 11
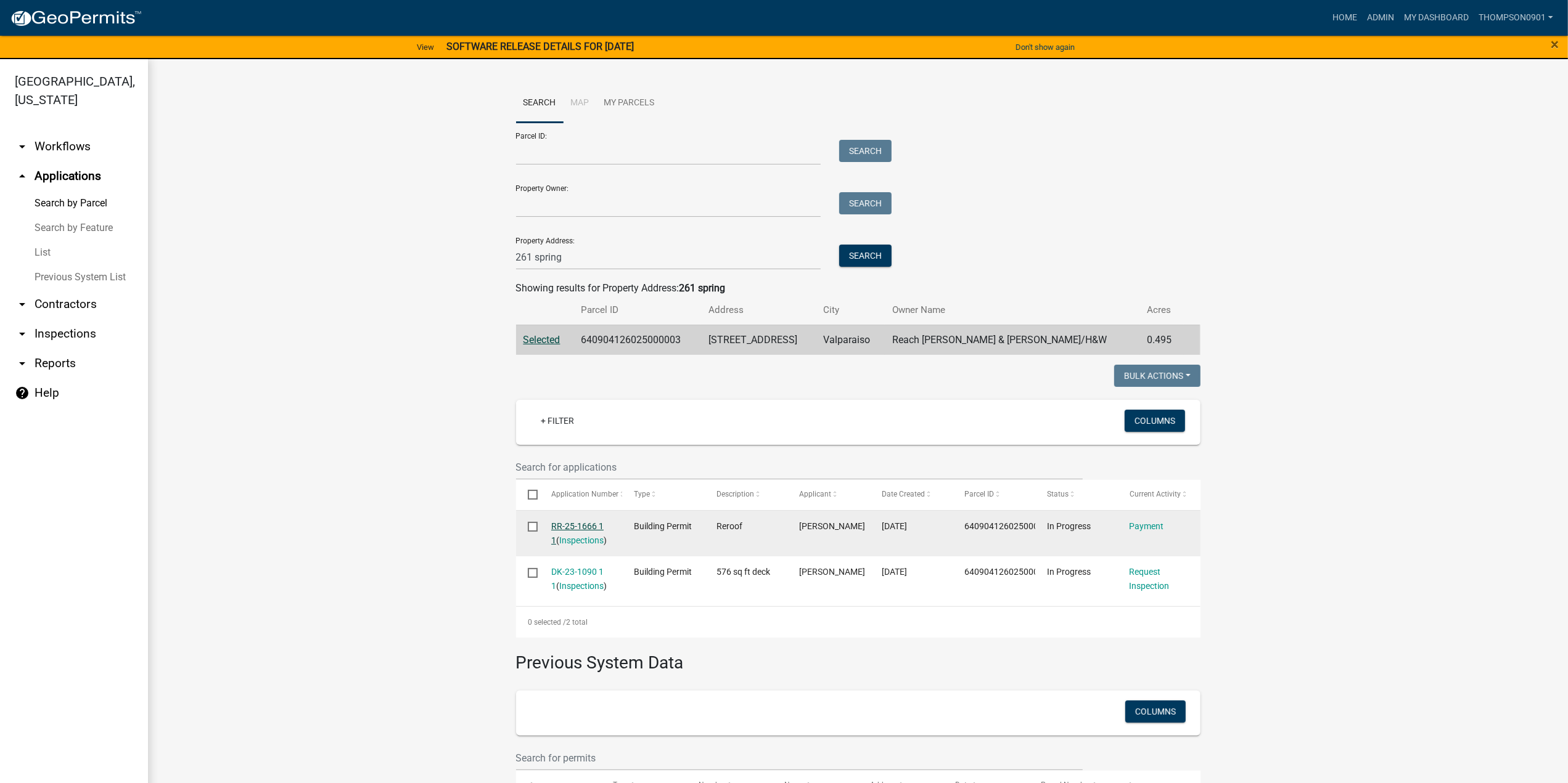
click at [560, 529] on link "RR-25-1666 1 1" at bounding box center [577, 533] width 52 height 24
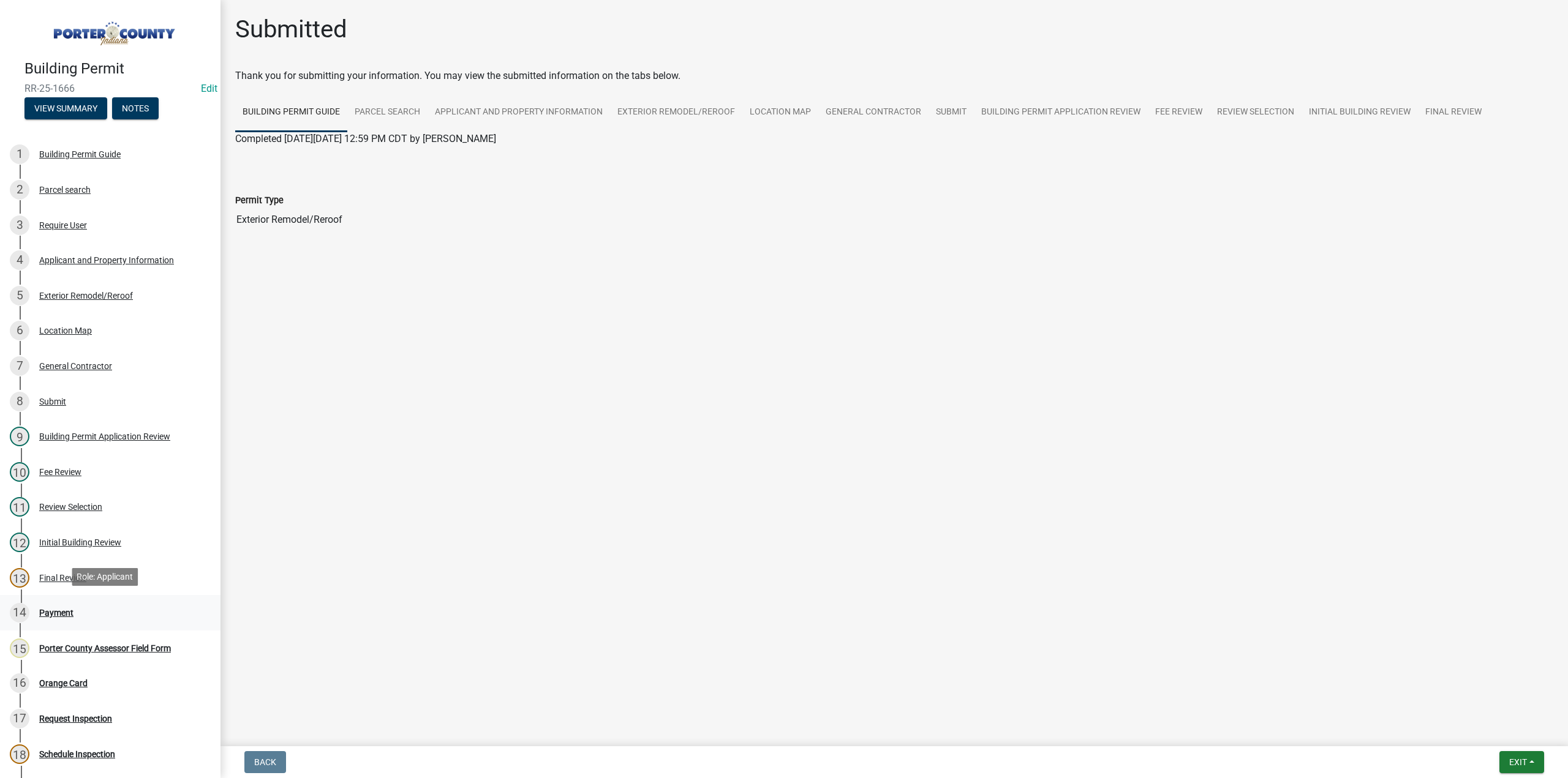
click at [60, 603] on div "14 Payment" at bounding box center [105, 612] width 191 height 19
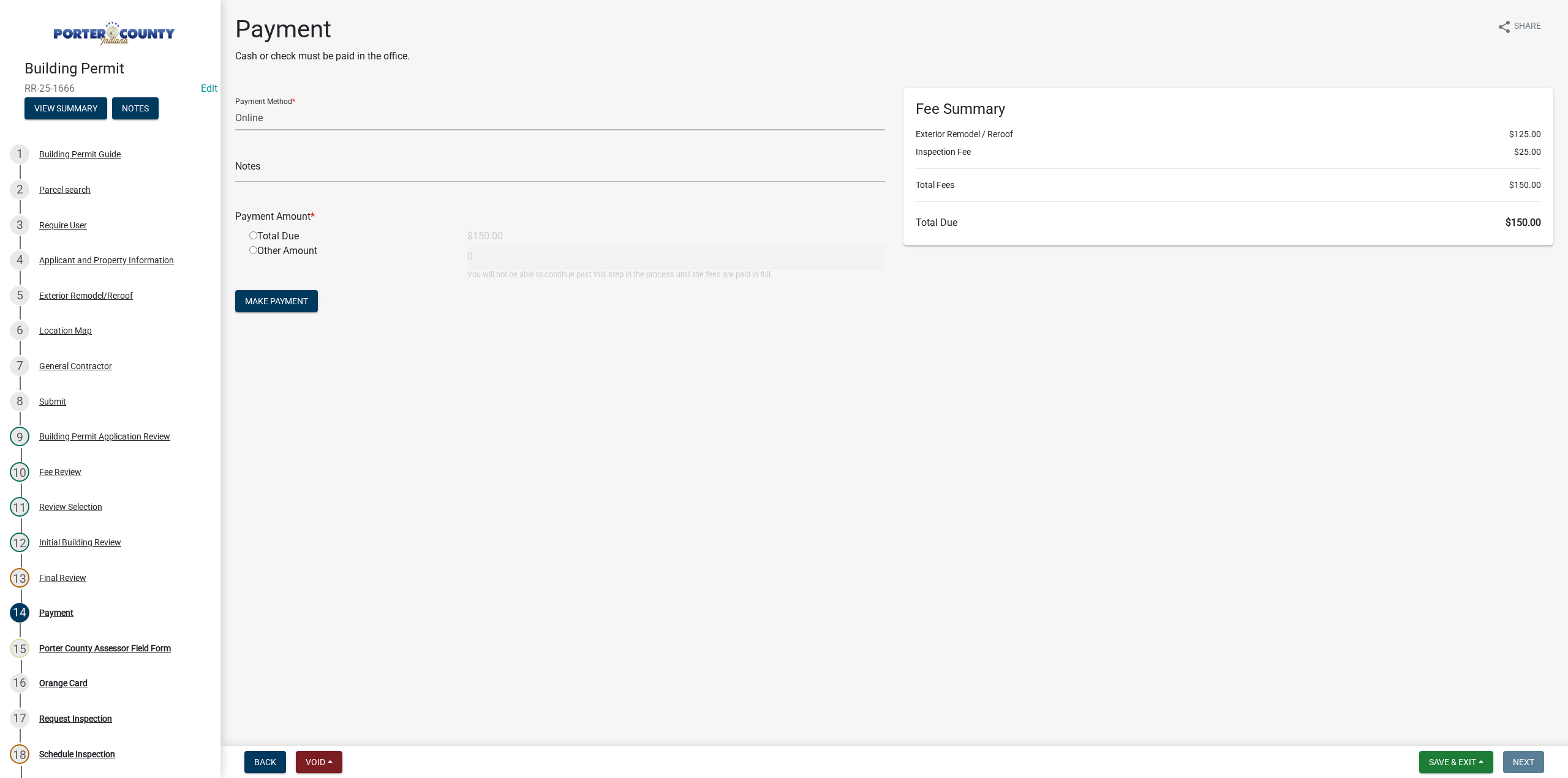
click at [277, 120] on select "Credit Card POS Check Cash Online" at bounding box center [560, 118] width 650 height 25
click at [235, 105] on select "Credit Card POS Check Cash Online" at bounding box center [560, 118] width 650 height 25
click at [273, 112] on select "Credit Card POS Check Cash Online" at bounding box center [560, 118] width 650 height 25
select select "1: 0"
click at [235, 105] on select "Credit Card POS Check Cash Online" at bounding box center [560, 118] width 650 height 25
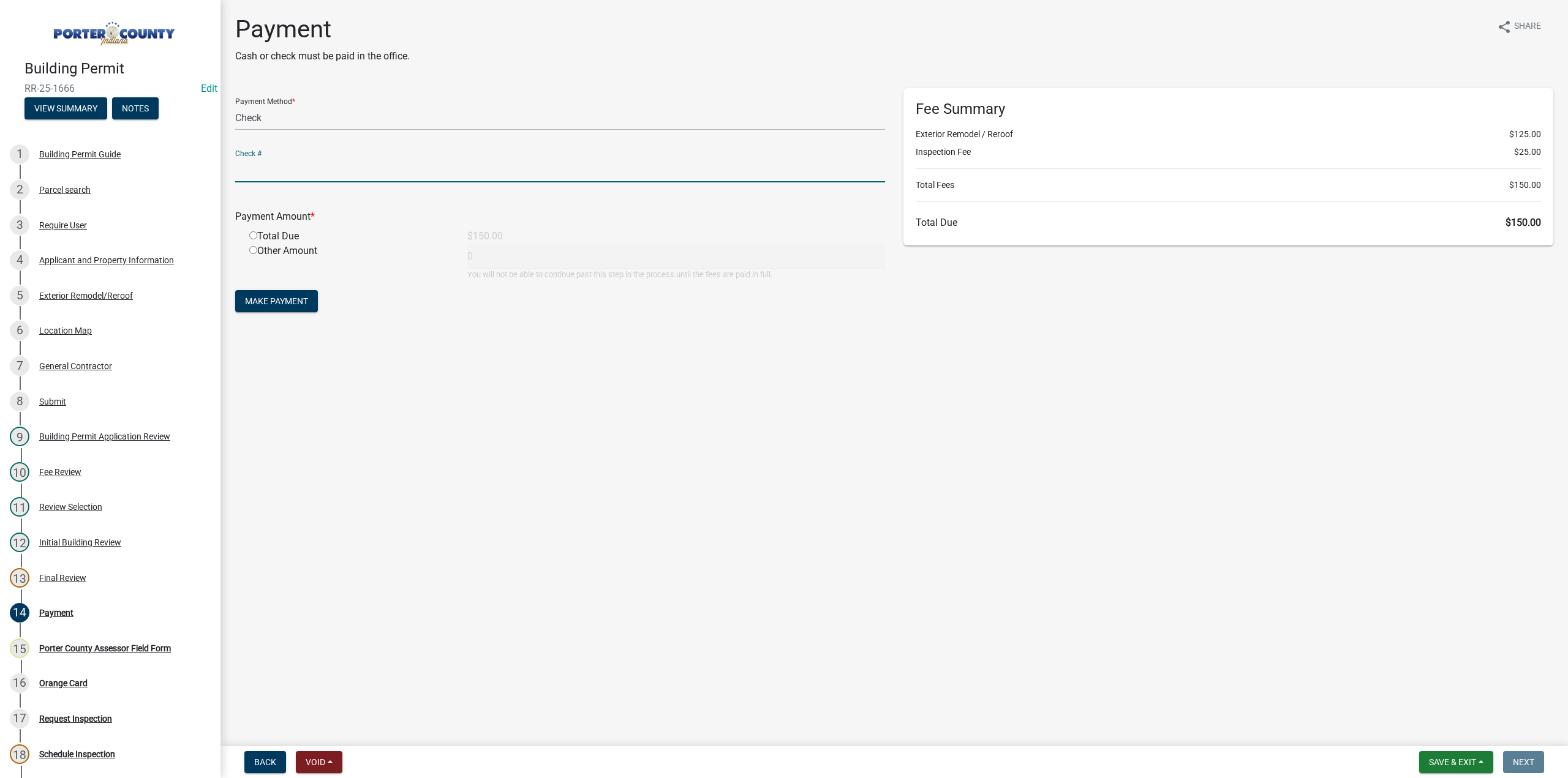
click at [265, 173] on input "text" at bounding box center [560, 170] width 650 height 25
type input "#30507 Tri-County Companies"
click at [252, 236] on input "radio" at bounding box center [253, 235] width 8 height 8
radio input "true"
type input "150"
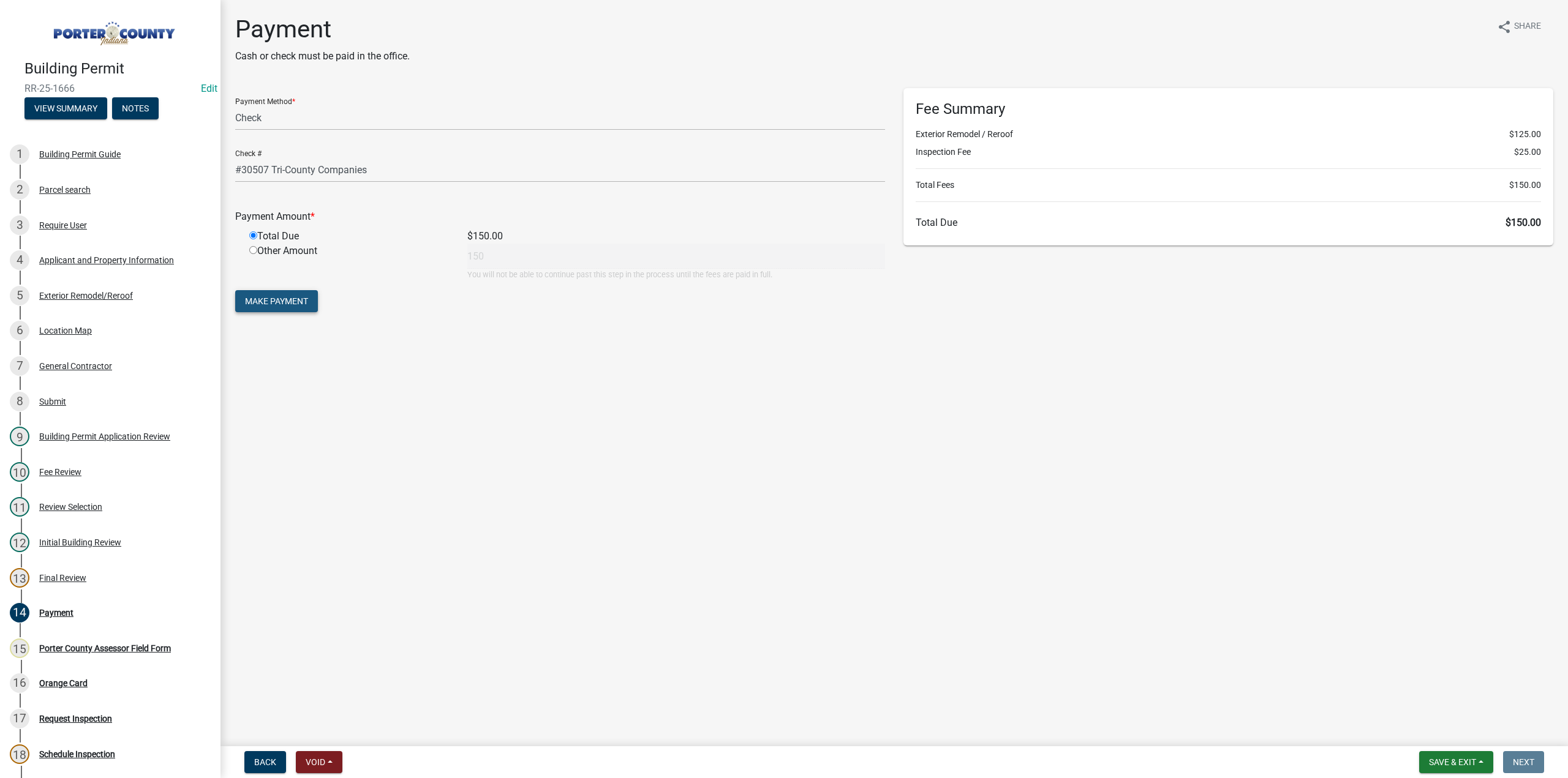
click at [277, 305] on span "Make Payment" at bounding box center [276, 301] width 63 height 10
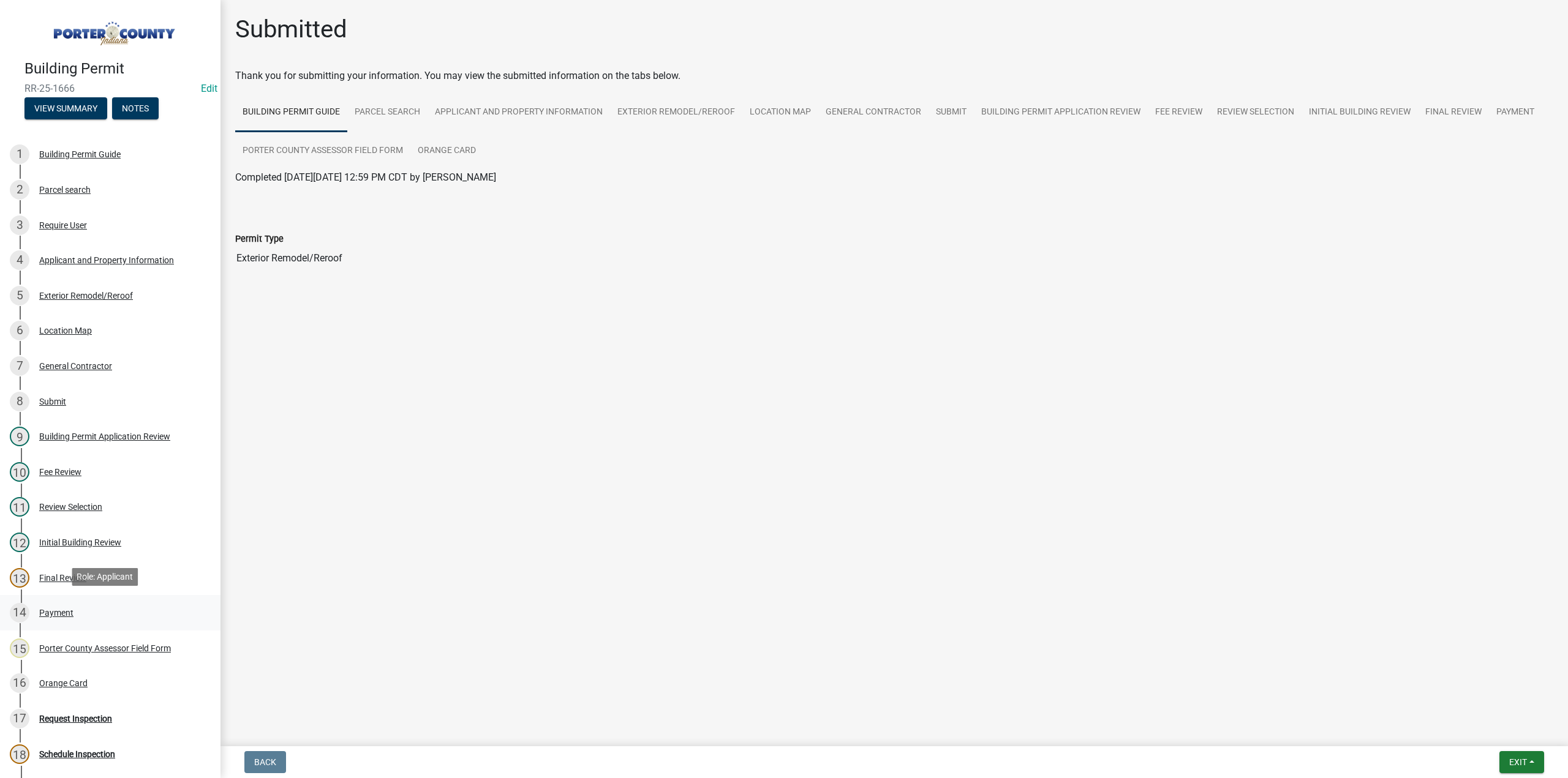
click at [53, 613] on div "Payment" at bounding box center [57, 612] width 35 height 9
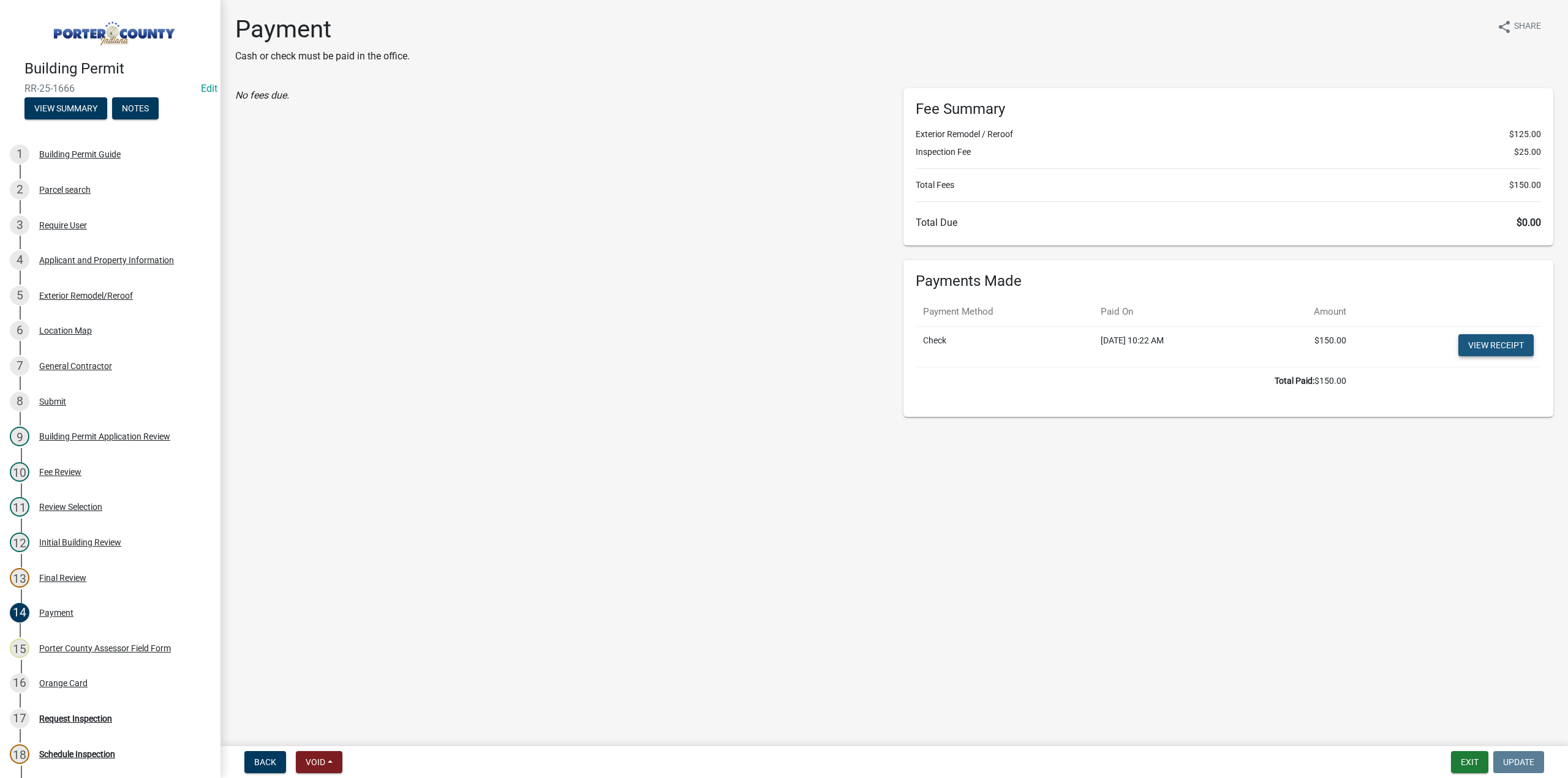
click at [1471, 349] on link "View receipt" at bounding box center [1496, 345] width 75 height 22
click at [71, 683] on div "Orange Card" at bounding box center [63, 683] width 49 height 9
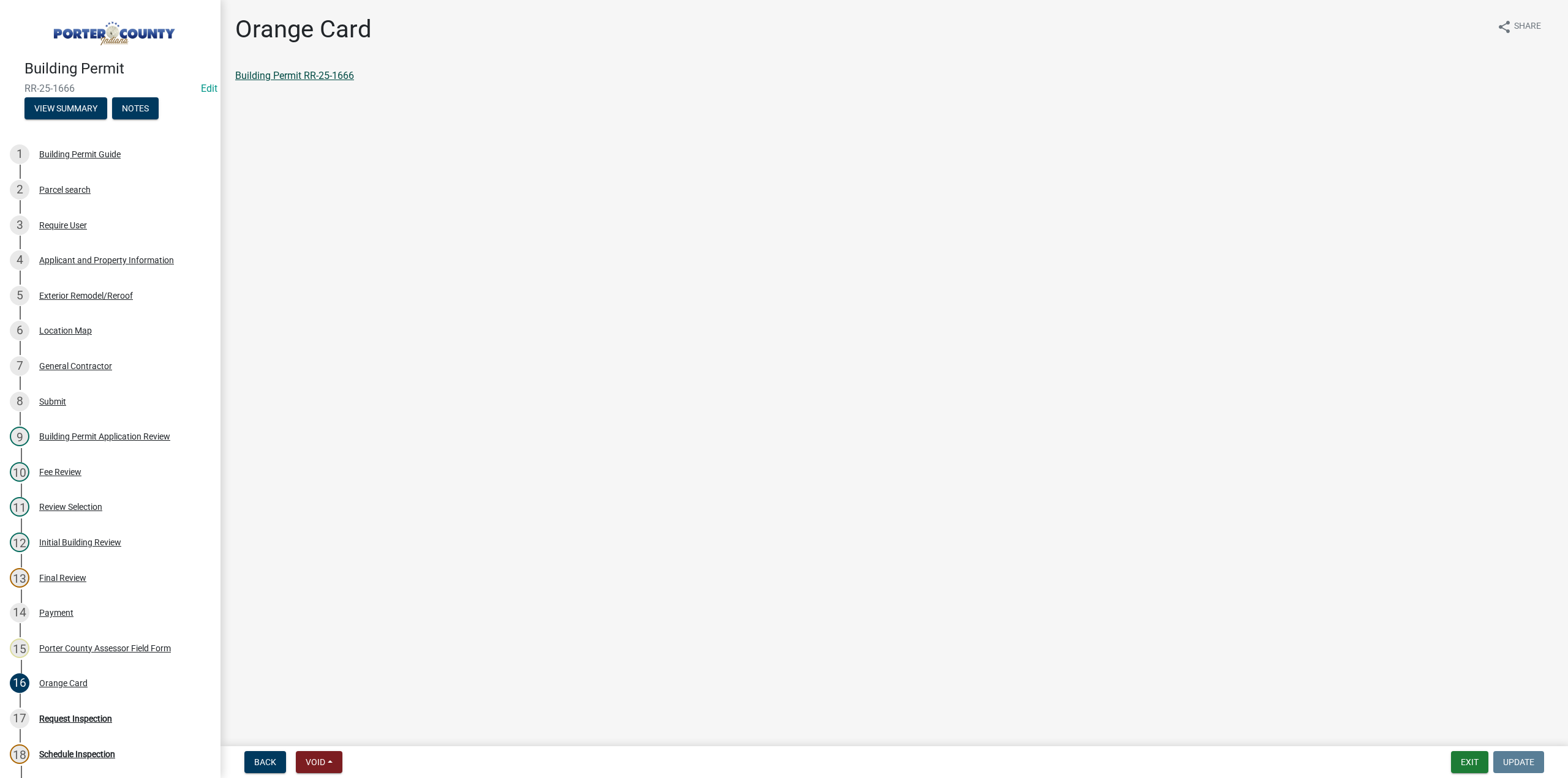
click at [293, 75] on link "Building Permit RR-25-1666" at bounding box center [295, 75] width 119 height 11
click at [1474, 761] on button "Exit" at bounding box center [1470, 762] width 37 height 22
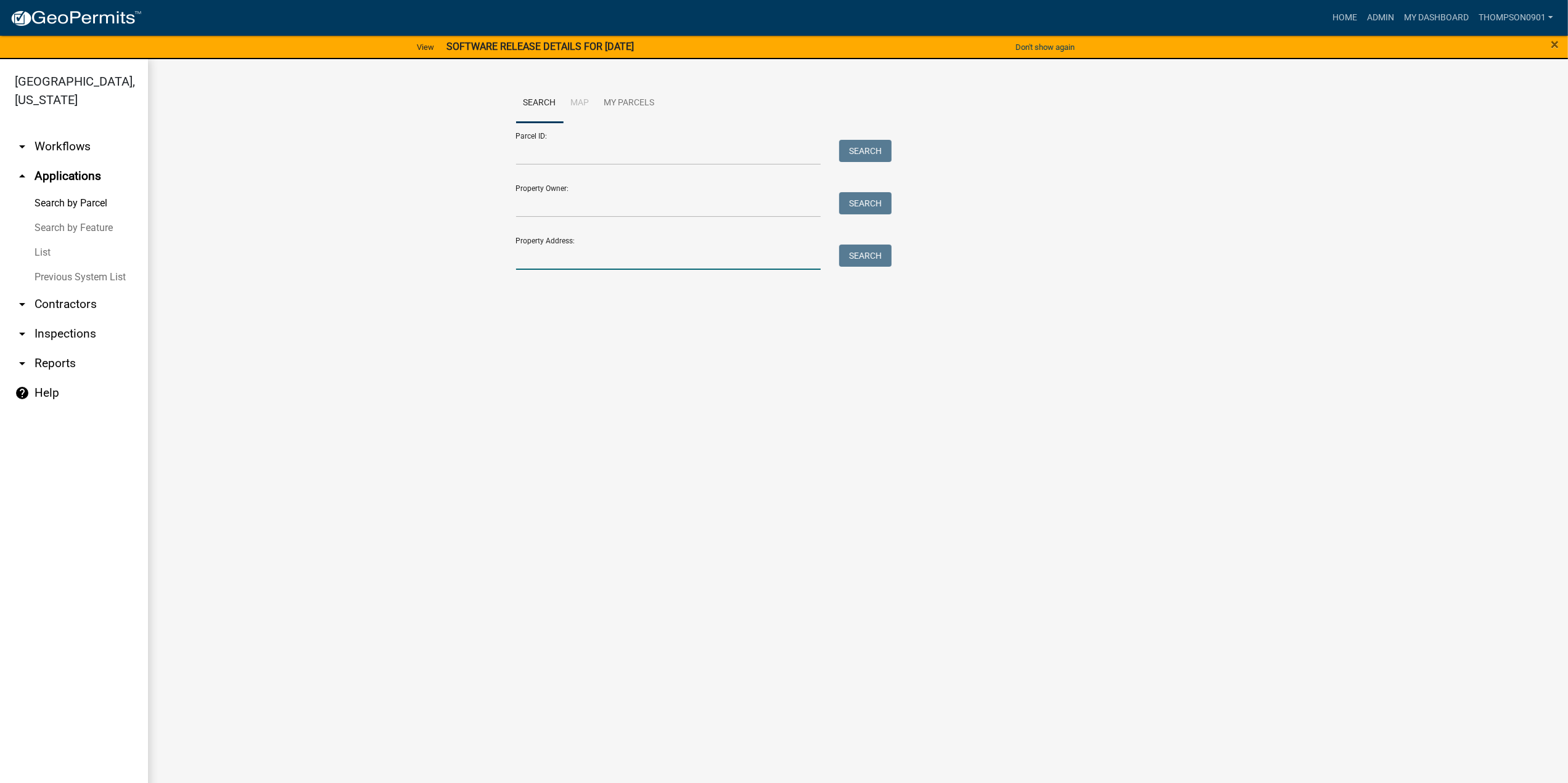
click at [560, 258] on input "Property Address:" at bounding box center [669, 258] width 305 height 25
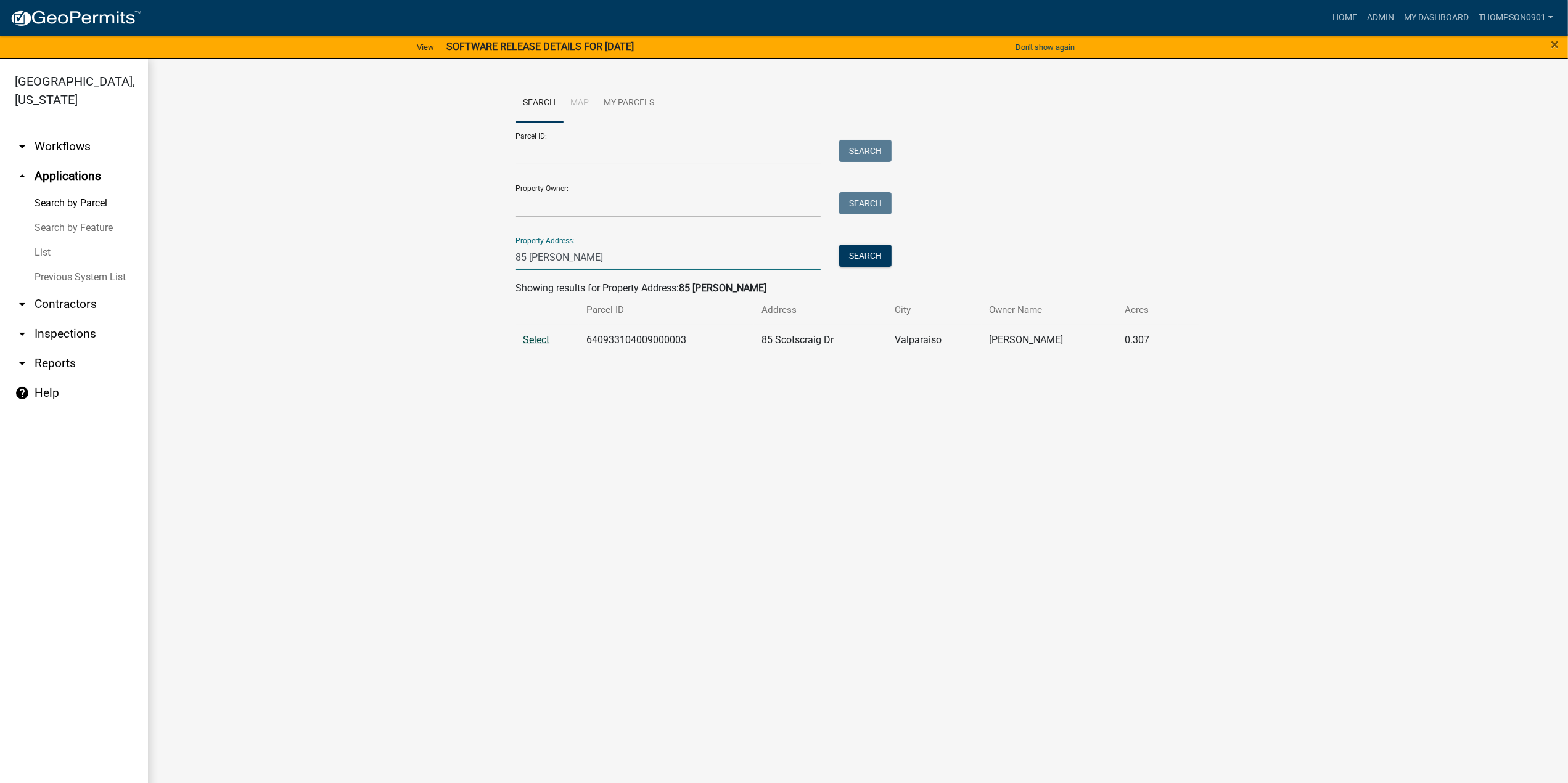
type input "85 scot"
click at [538, 343] on span "Select" at bounding box center [537, 339] width 27 height 11
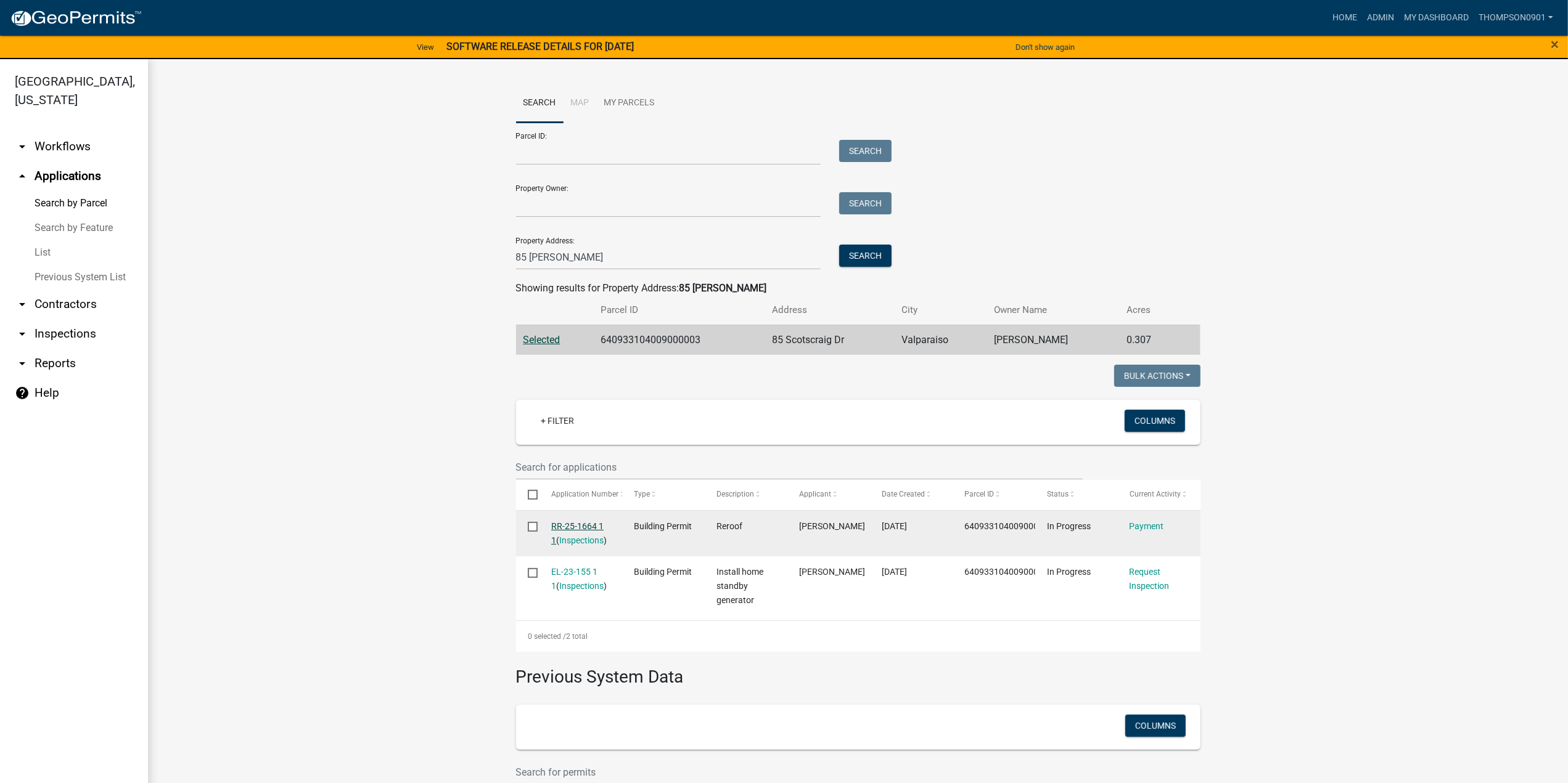
click at [571, 528] on link "RR-25-1664 1 1" at bounding box center [577, 533] width 52 height 24
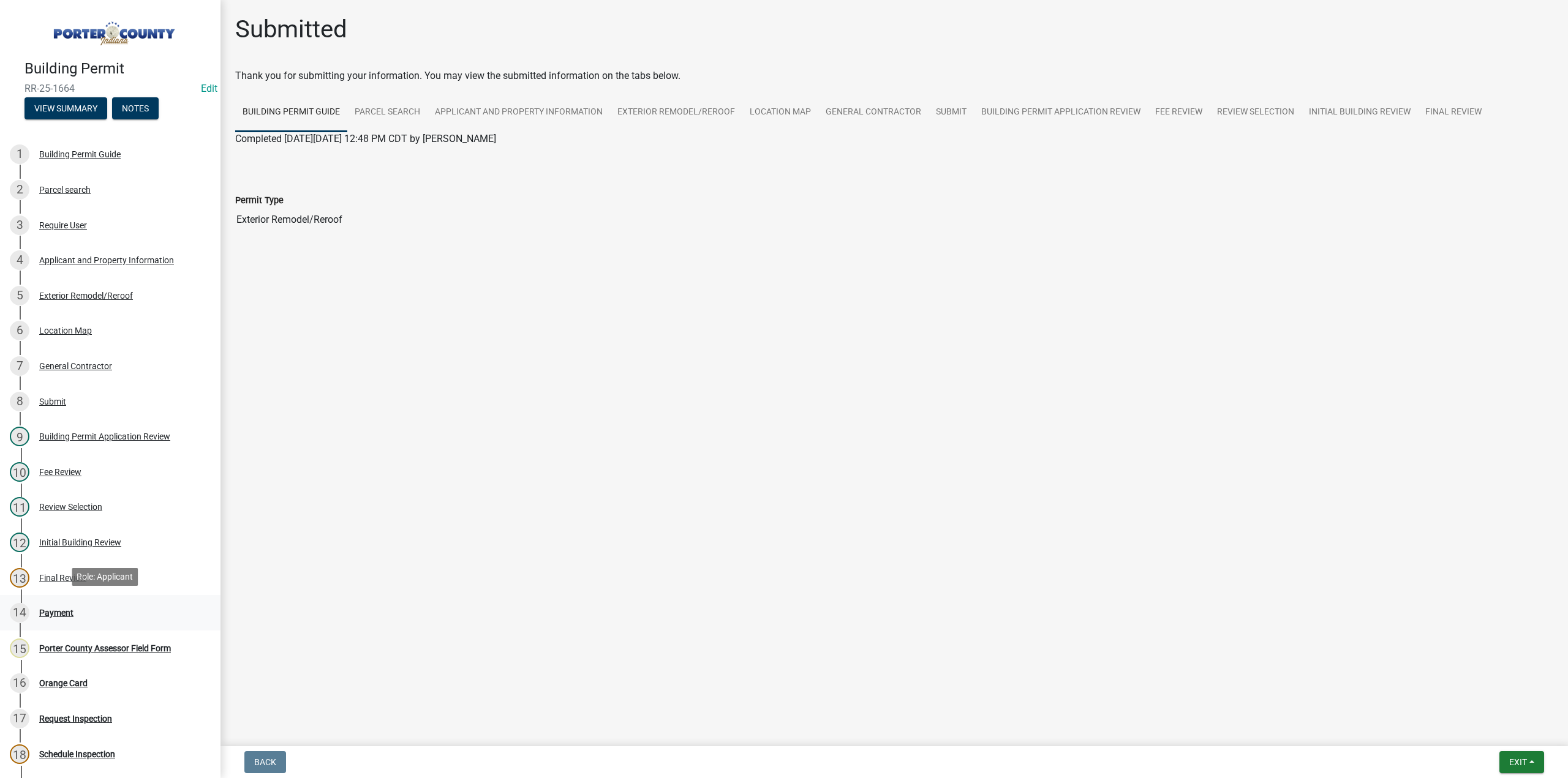
click at [66, 610] on div "Payment" at bounding box center [57, 612] width 35 height 9
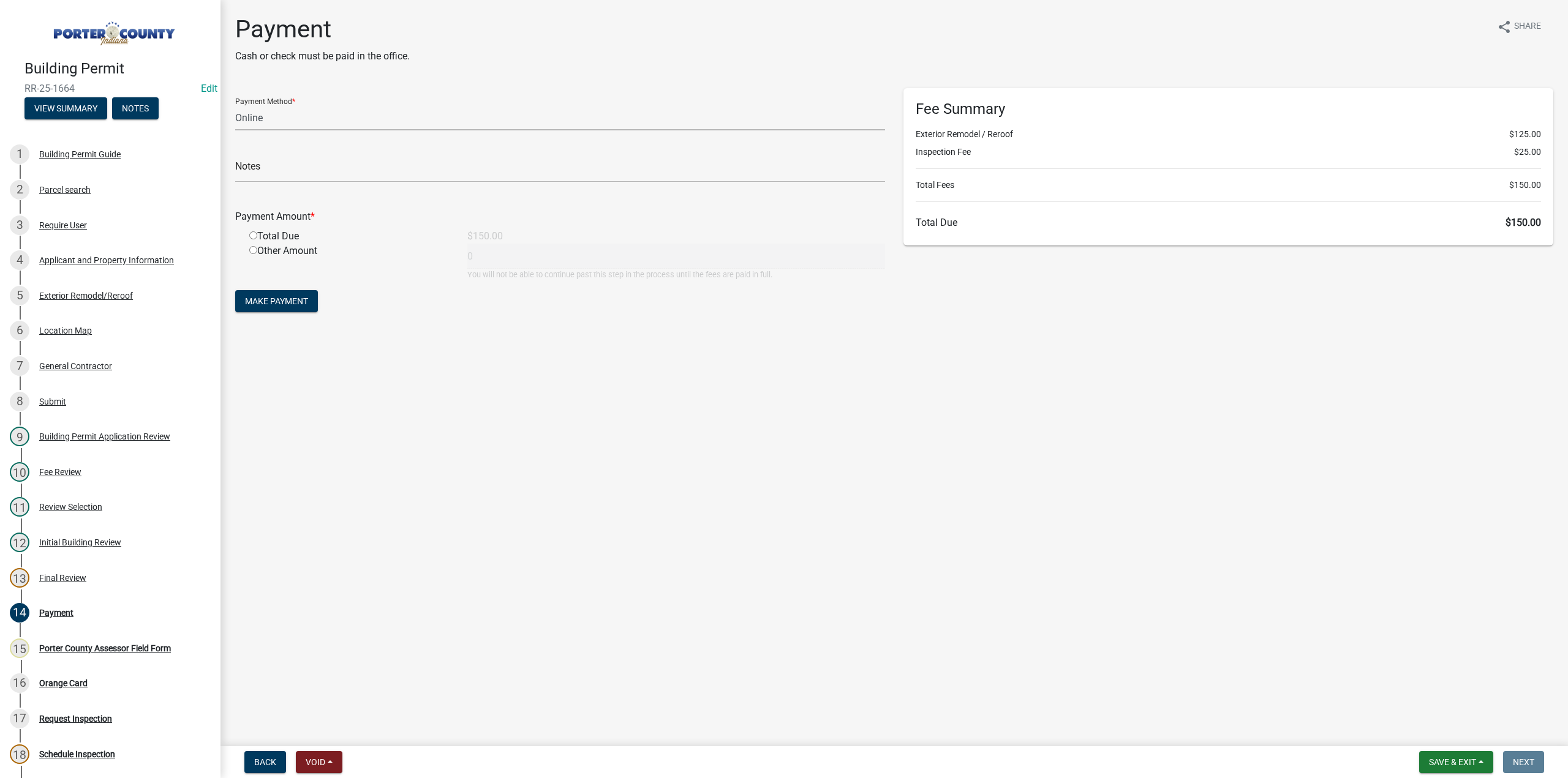
click at [253, 116] on select "Credit Card POS Check Cash Online" at bounding box center [560, 118] width 650 height 25
select select "1: 0"
click at [235, 105] on select "Credit Card POS Check Cash Online" at bounding box center [560, 118] width 650 height 25
click at [259, 166] on input "text" at bounding box center [560, 170] width 650 height 25
type input "#30506 Tri-County Companies"
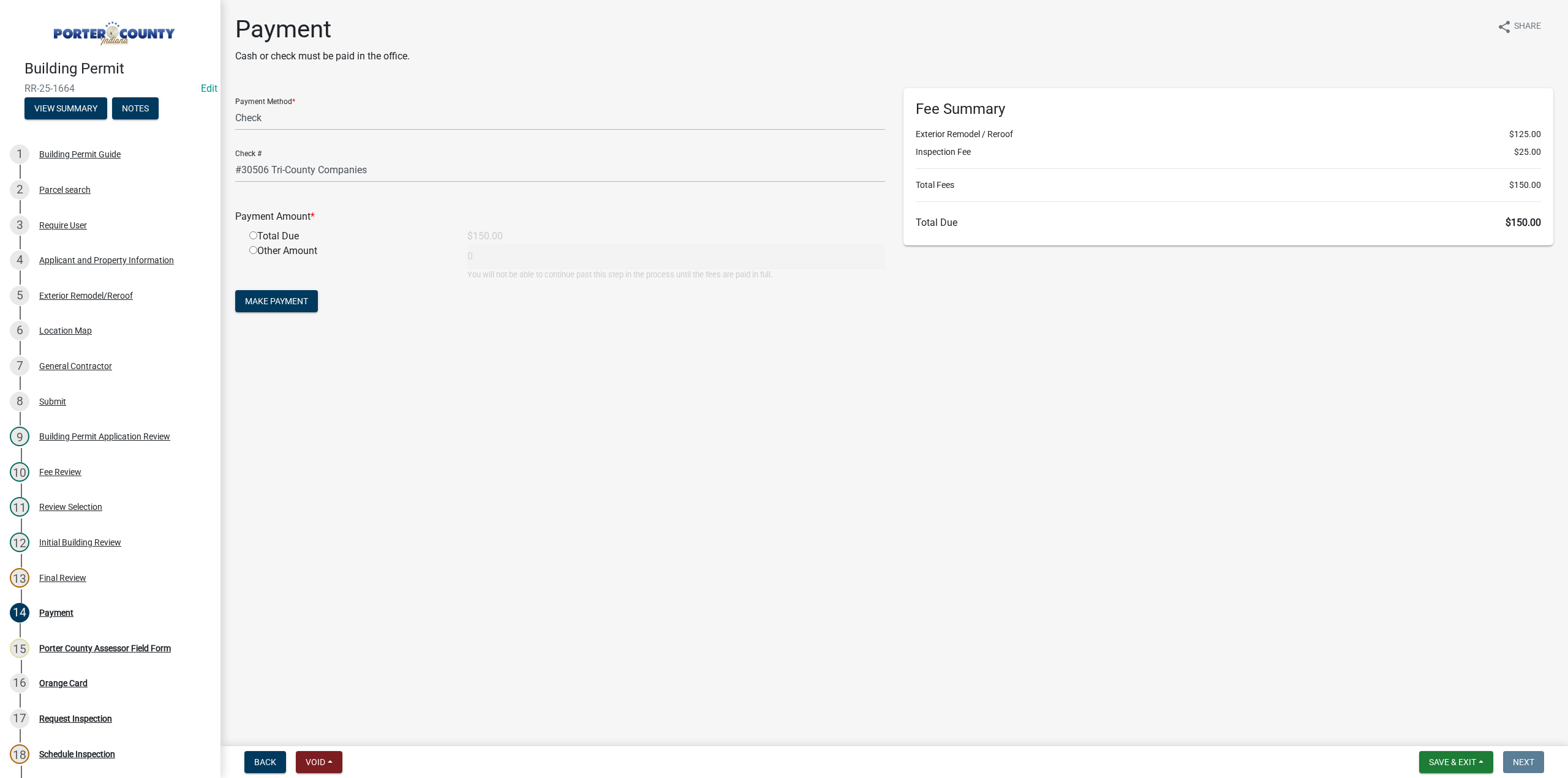
click at [251, 236] on input "radio" at bounding box center [253, 235] width 8 height 8
radio input "true"
type input "150"
click at [279, 303] on span "Make Payment" at bounding box center [276, 301] width 63 height 10
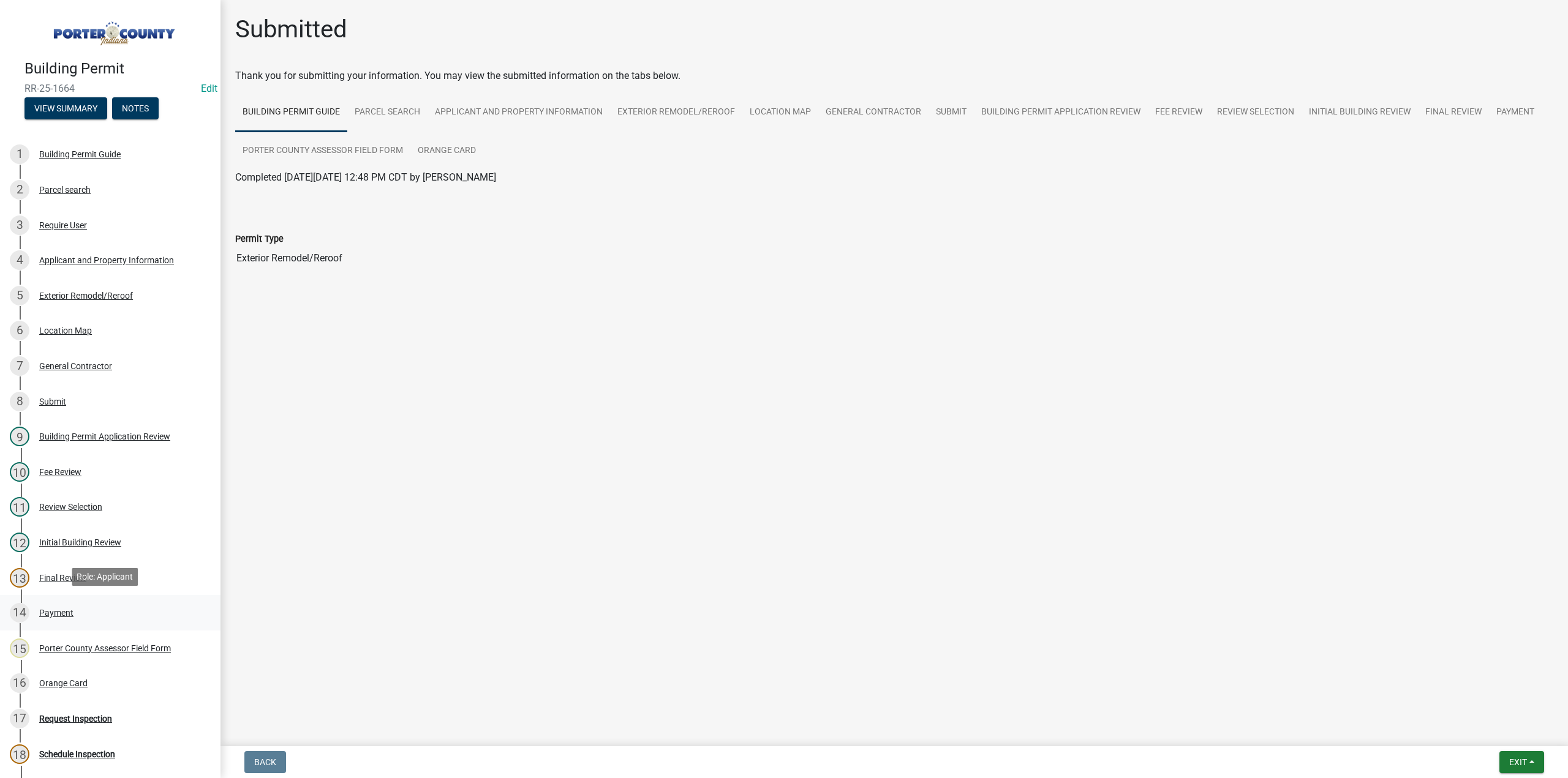
click at [42, 610] on div "Payment" at bounding box center [57, 612] width 35 height 9
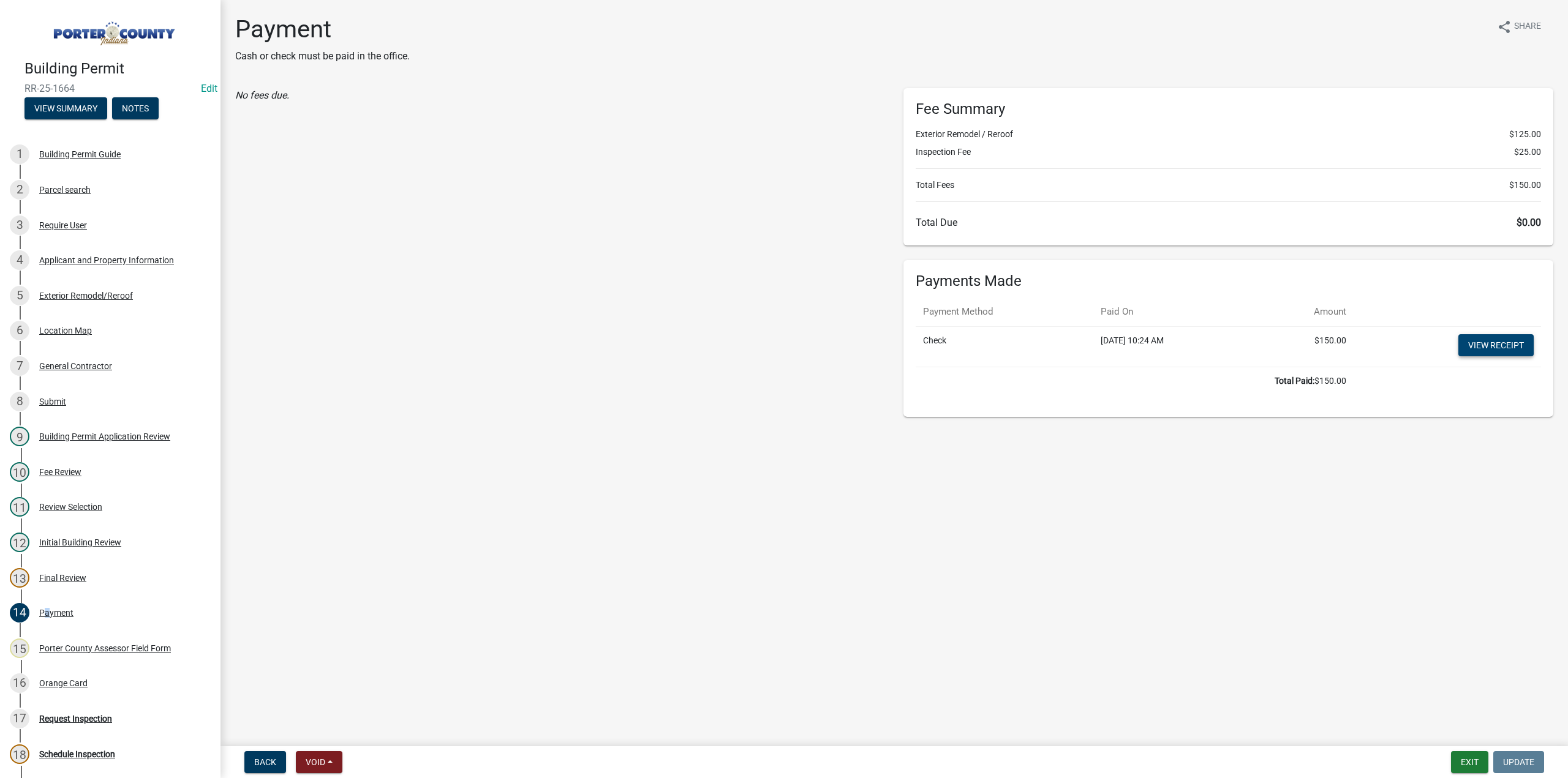
drag, startPoint x: 1510, startPoint y: 346, endPoint x: 1501, endPoint y: 345, distance: 9.1
click at [1509, 345] on link "View receipt" at bounding box center [1496, 345] width 75 height 22
click at [67, 684] on div "Orange Card" at bounding box center [63, 683] width 49 height 9
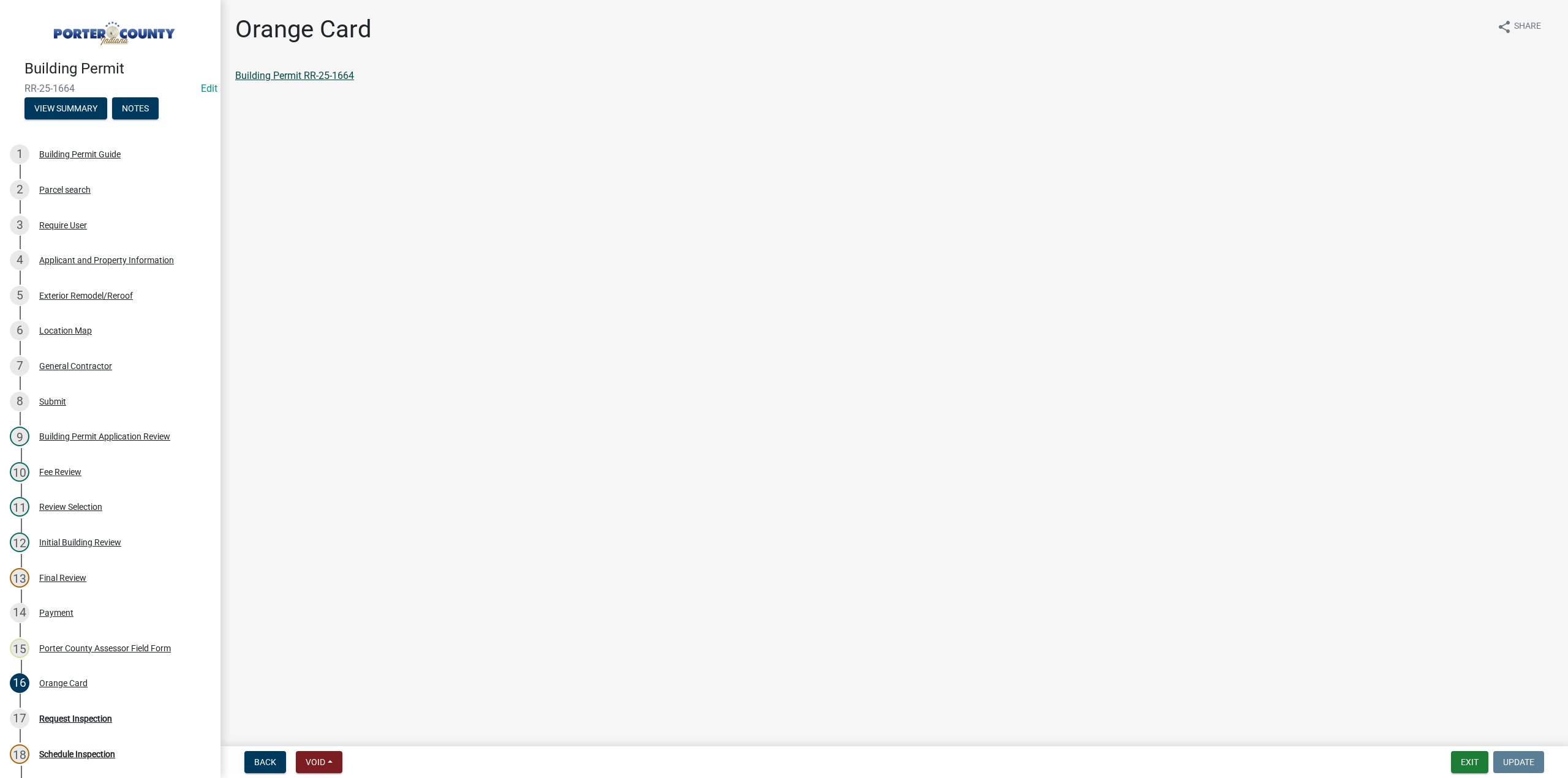
click at [339, 75] on link "Building Permit RR-25-1664" at bounding box center [295, 75] width 119 height 11
click at [1471, 757] on button "Exit" at bounding box center [1470, 762] width 37 height 22
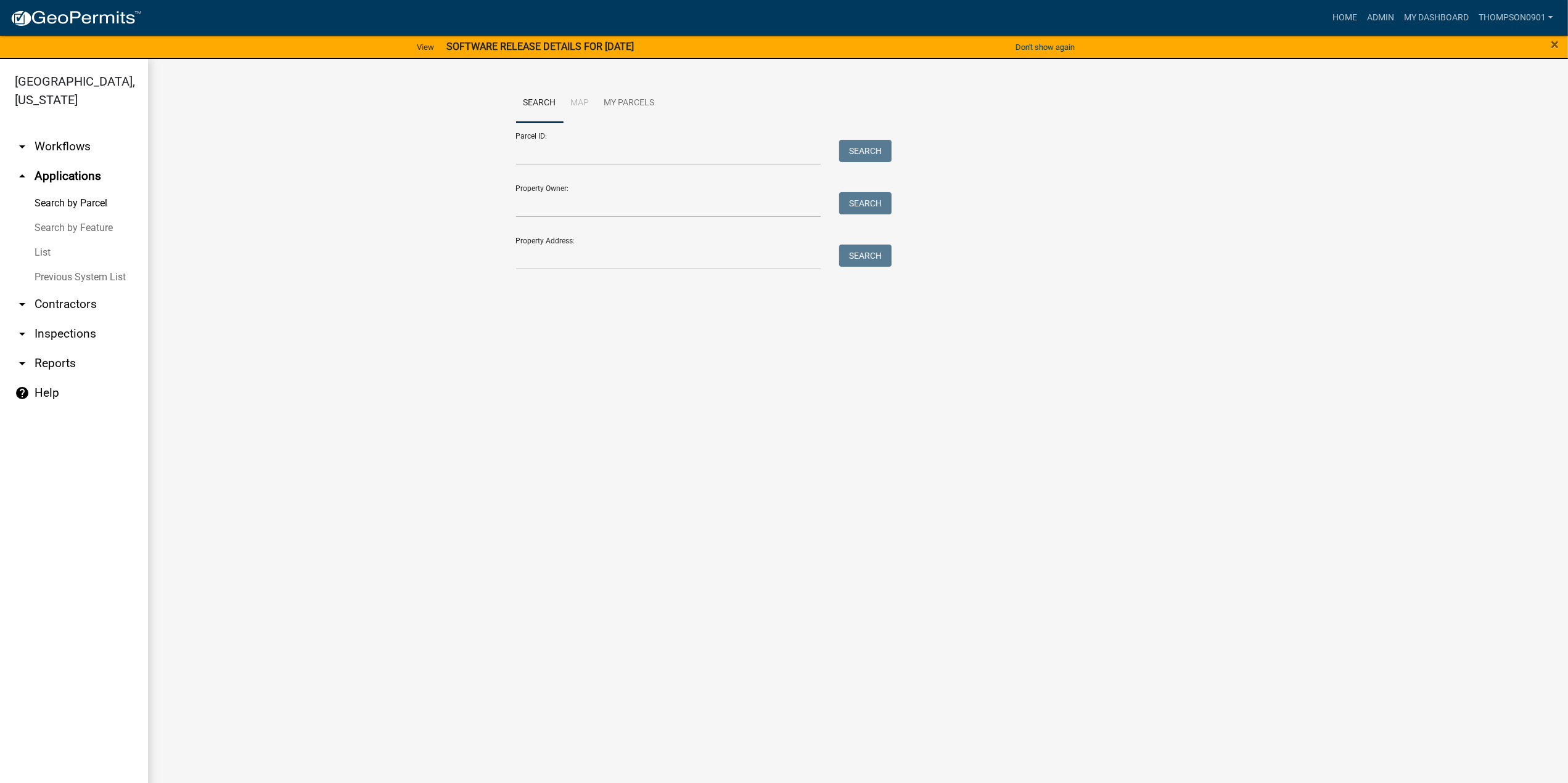
click at [46, 240] on link "List" at bounding box center [74, 252] width 148 height 25
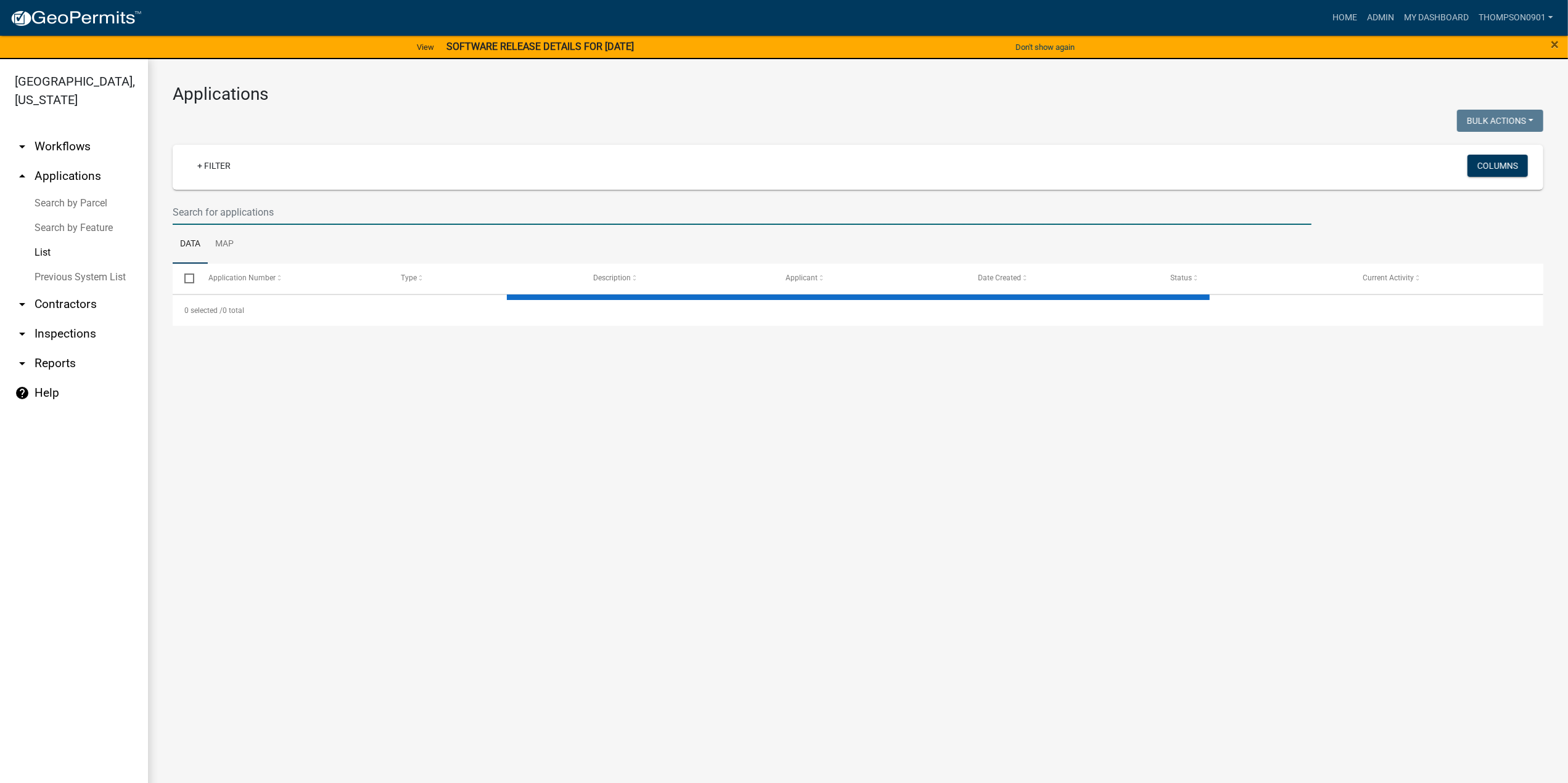
click at [292, 211] on input "text" at bounding box center [742, 212] width 1139 height 25
select select "3: 100"
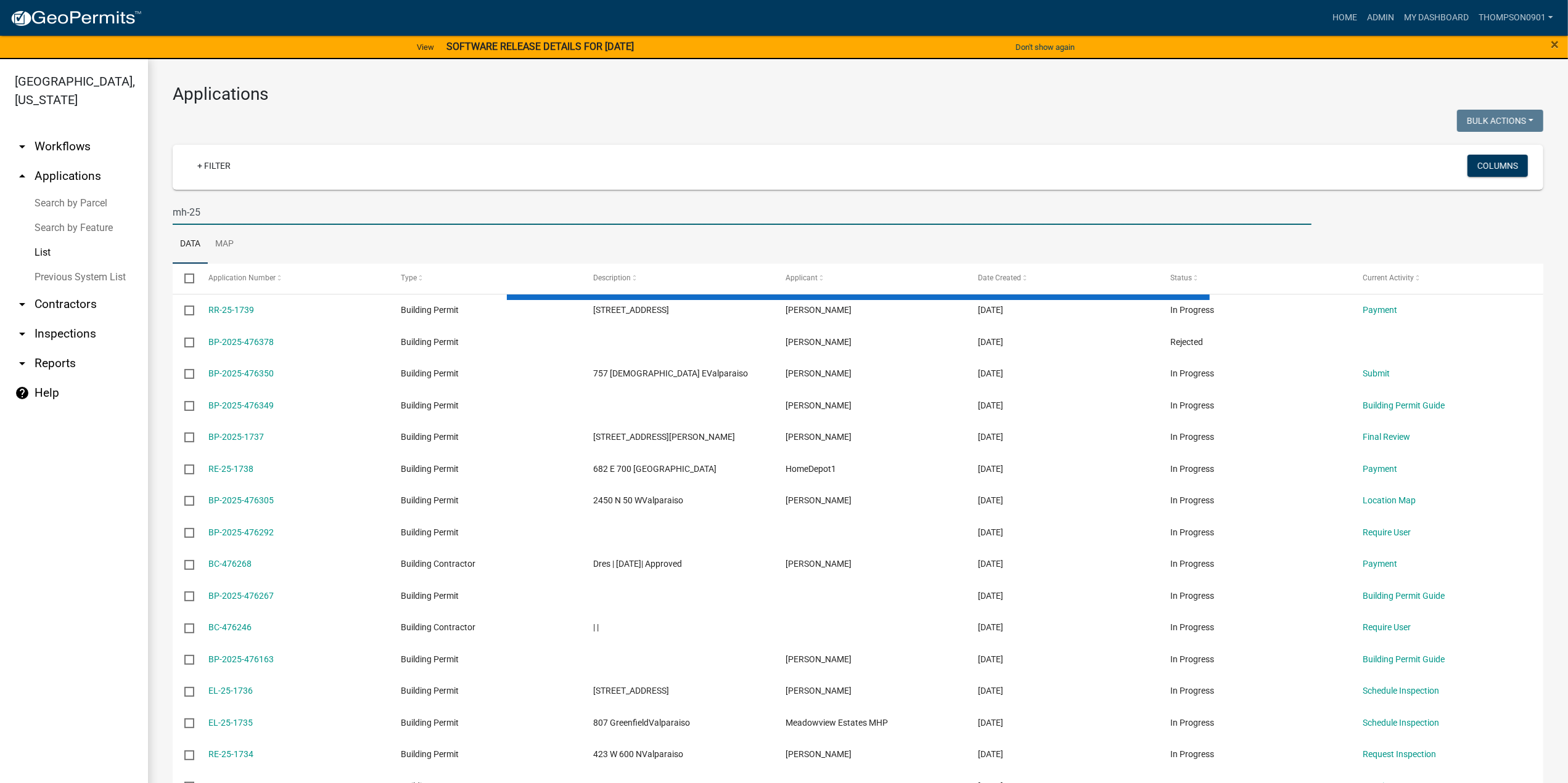
type input "mh-25"
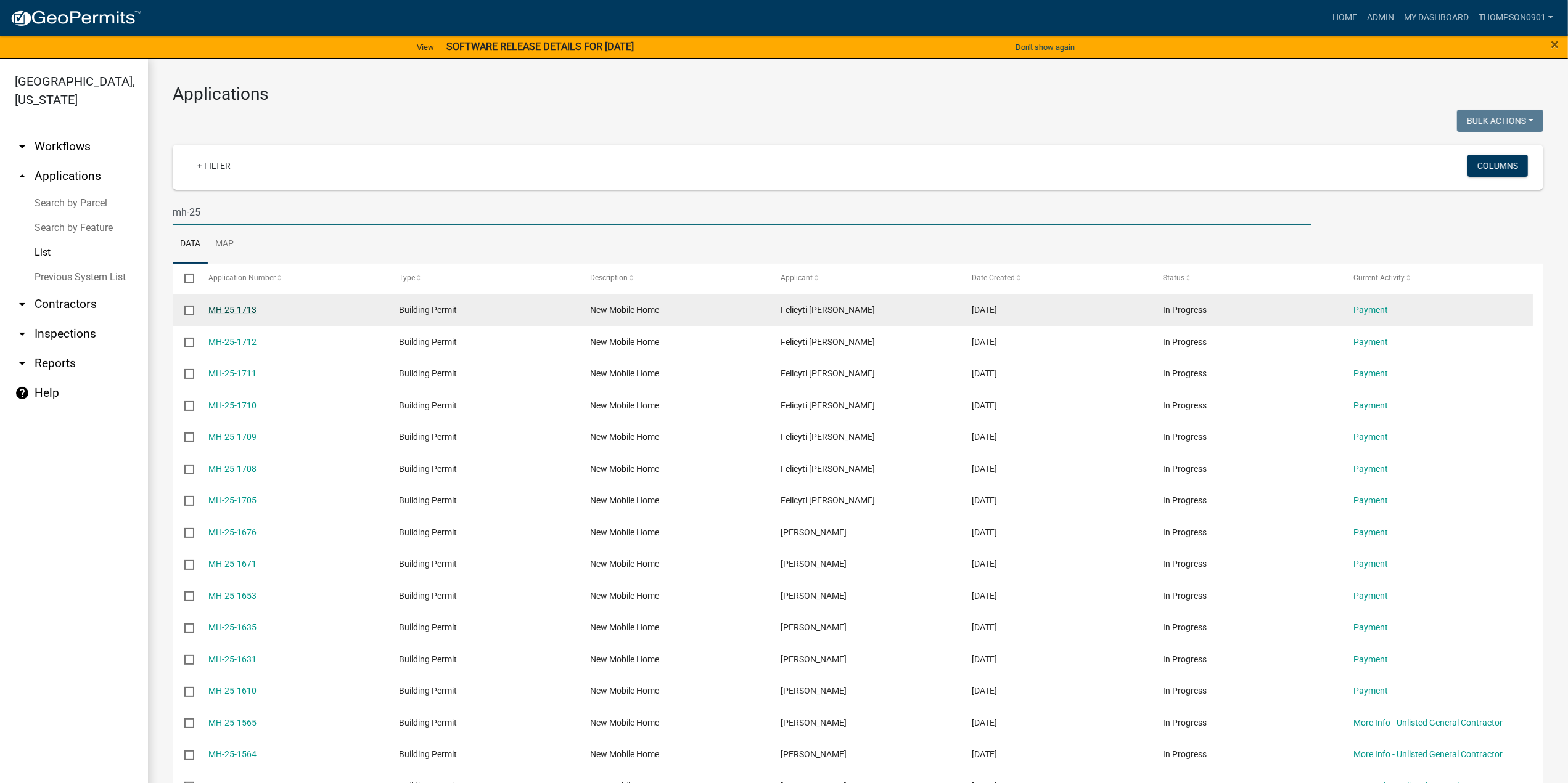
click at [229, 309] on link "MH-25-1713" at bounding box center [232, 310] width 48 height 10
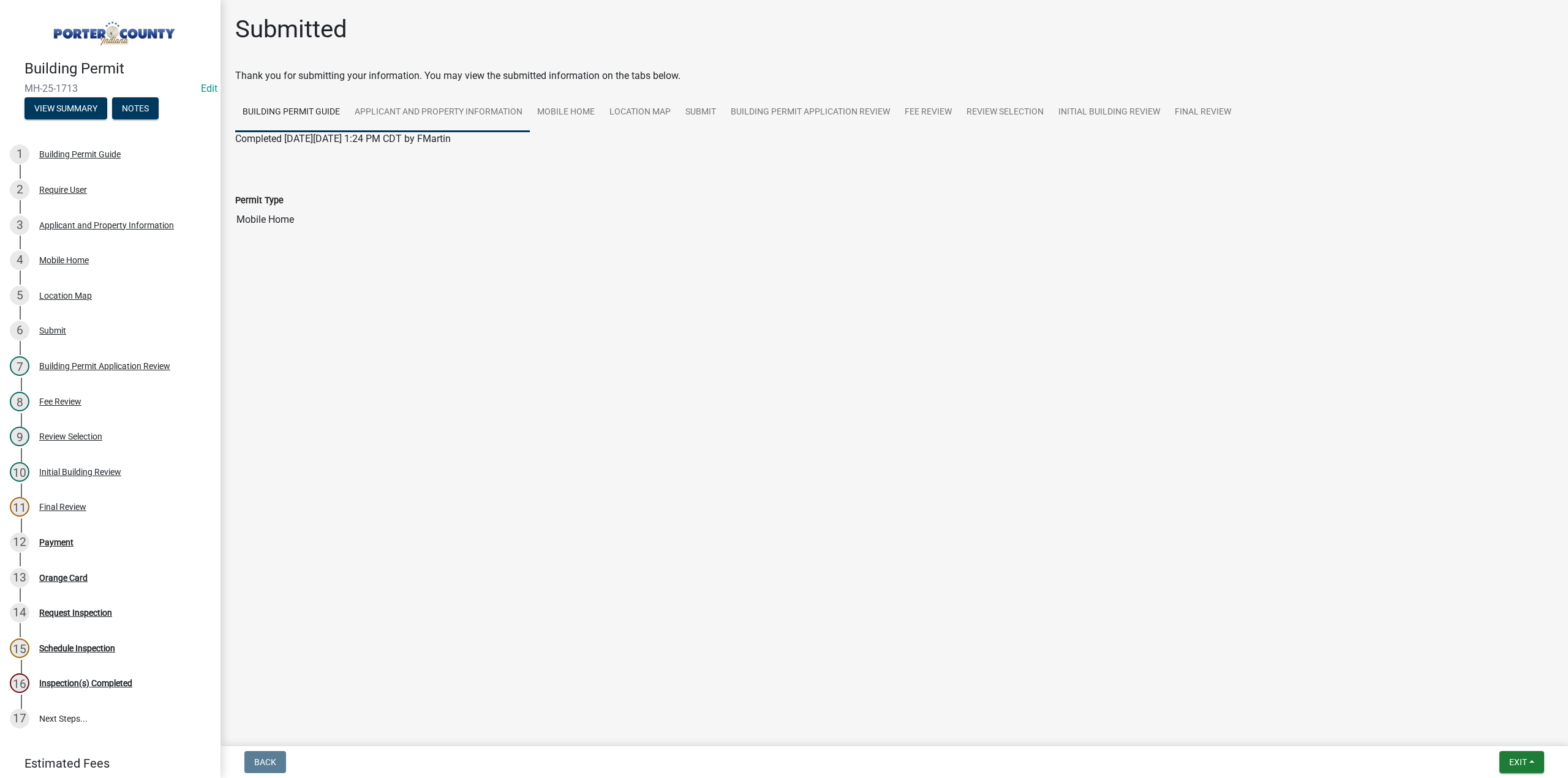
click at [483, 108] on link "Applicant and Property Information" at bounding box center [438, 112] width 182 height 39
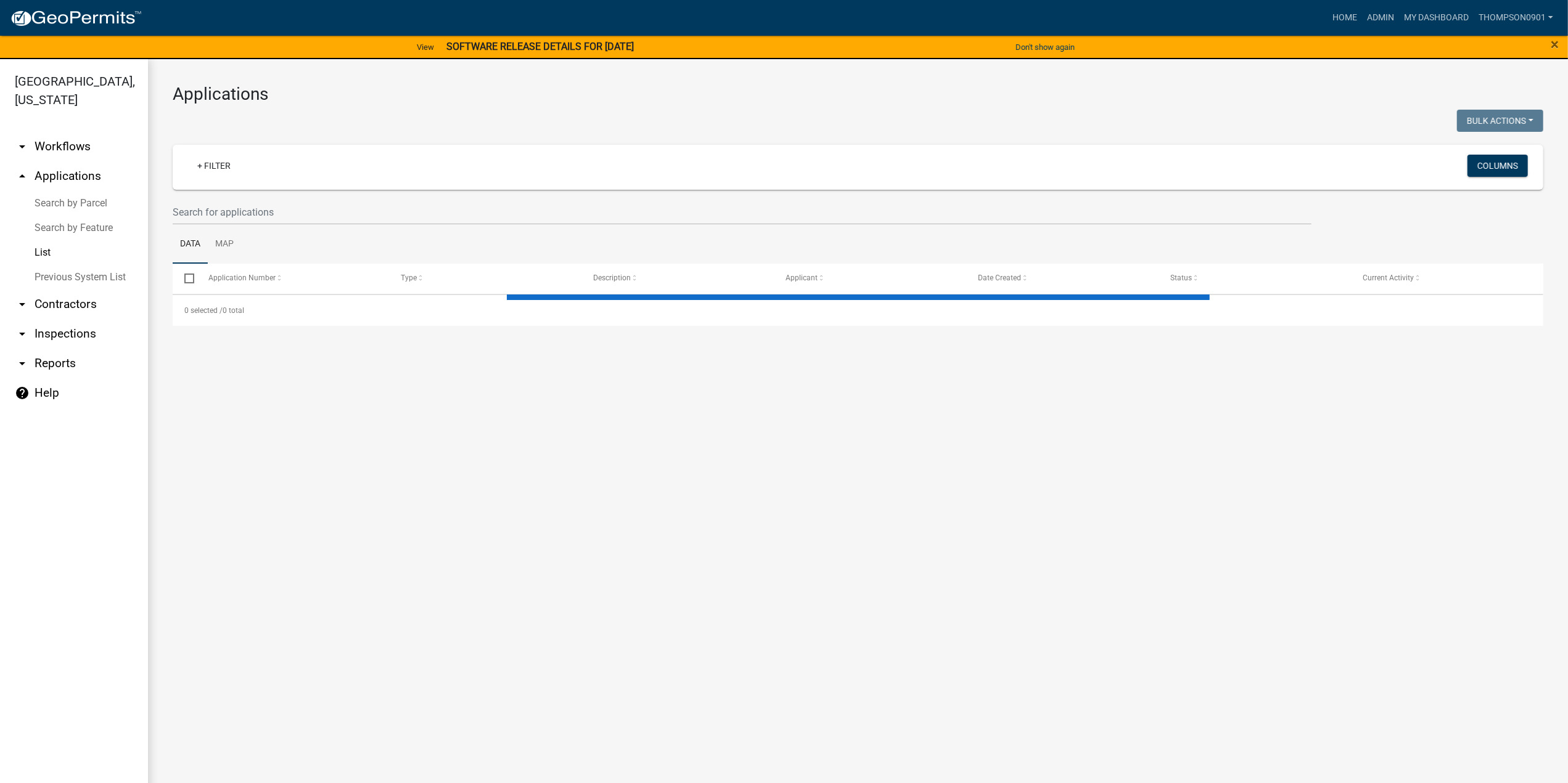
select select "3: 100"
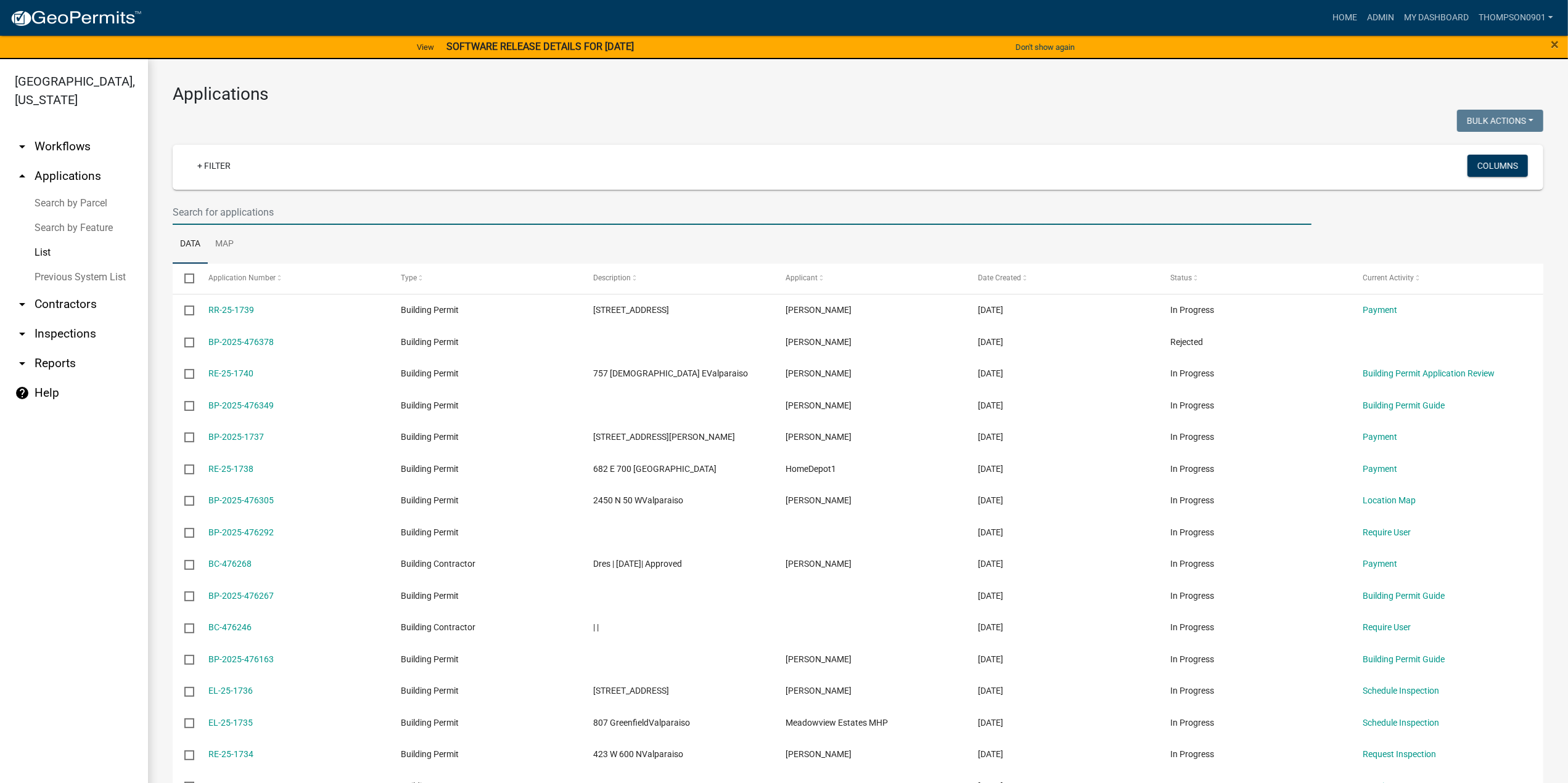
click at [241, 209] on input "text" at bounding box center [742, 212] width 1139 height 25
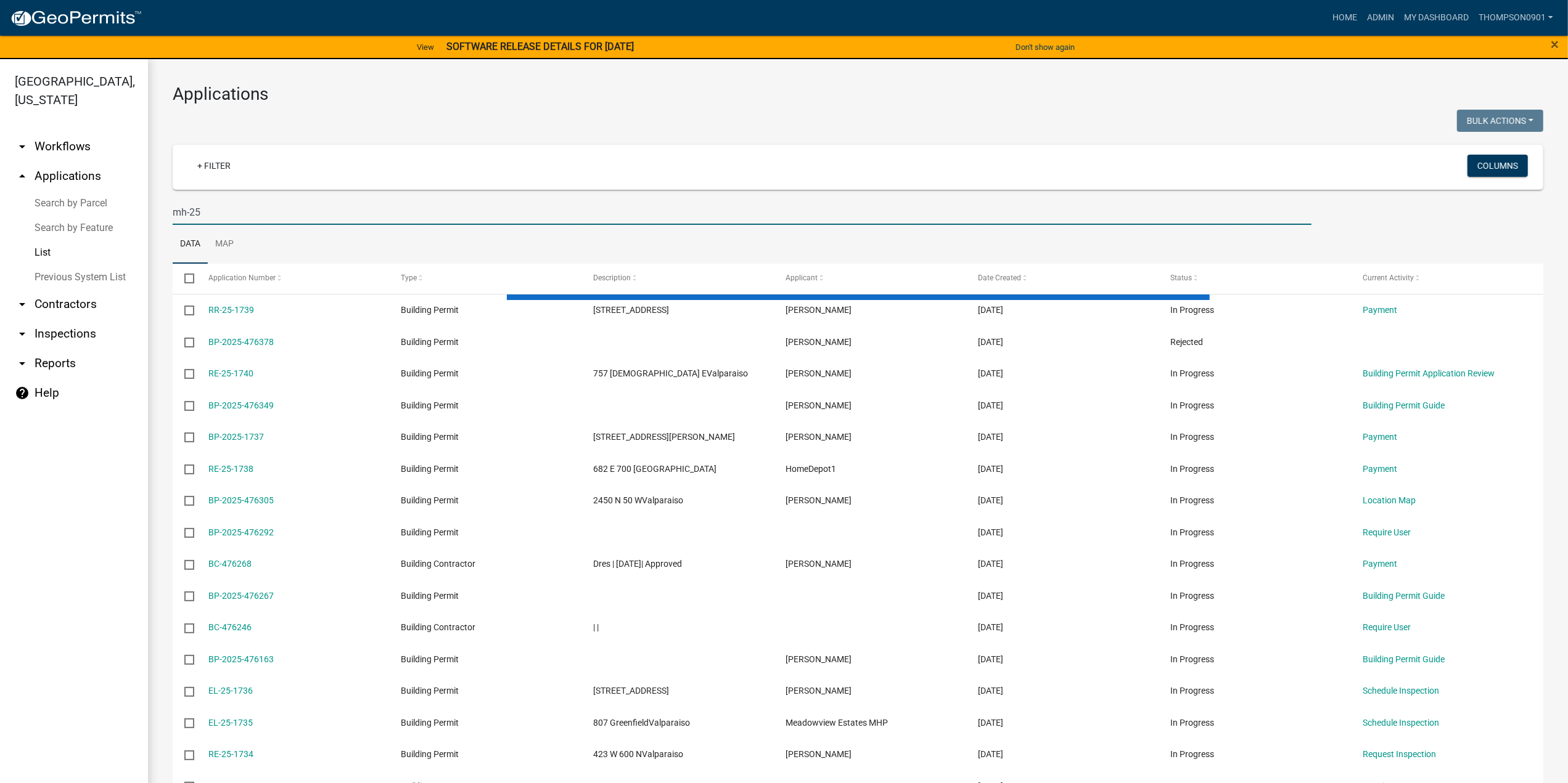
type input "mh-25"
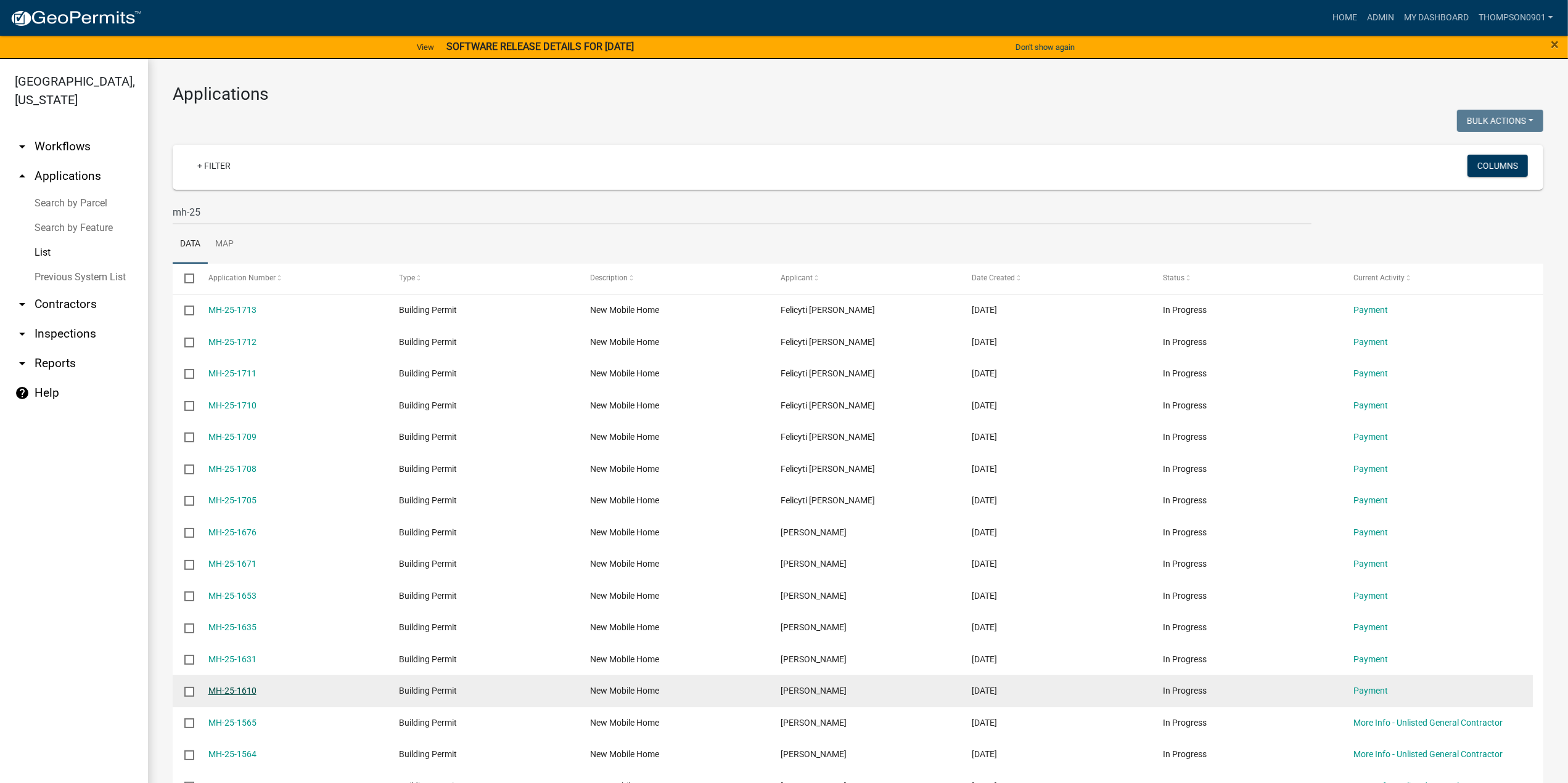
click at [210, 694] on link "MH-25-1610" at bounding box center [232, 691] width 48 height 10
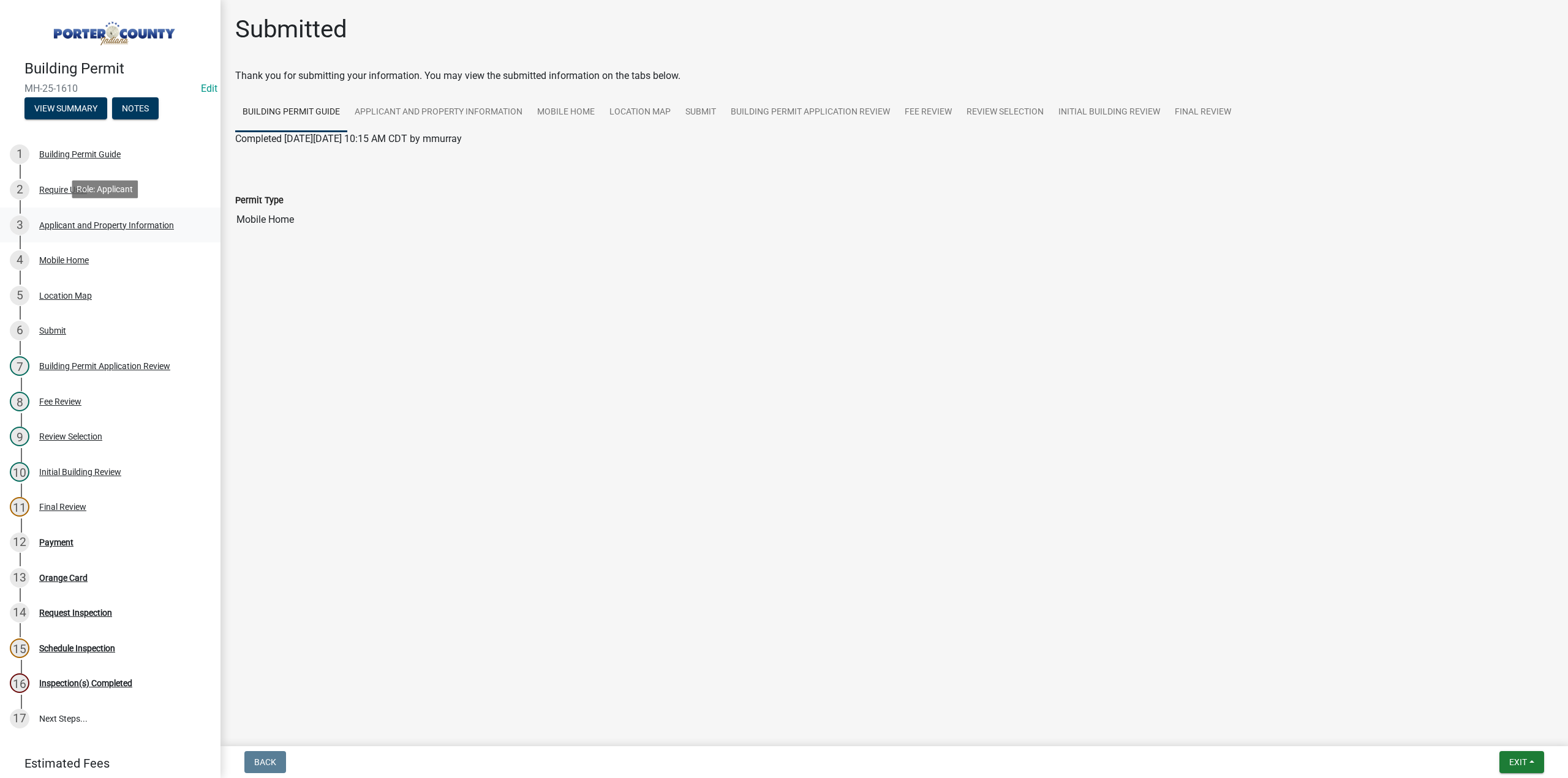
click at [81, 222] on div "Applicant and Property Information" at bounding box center [106, 225] width 135 height 9
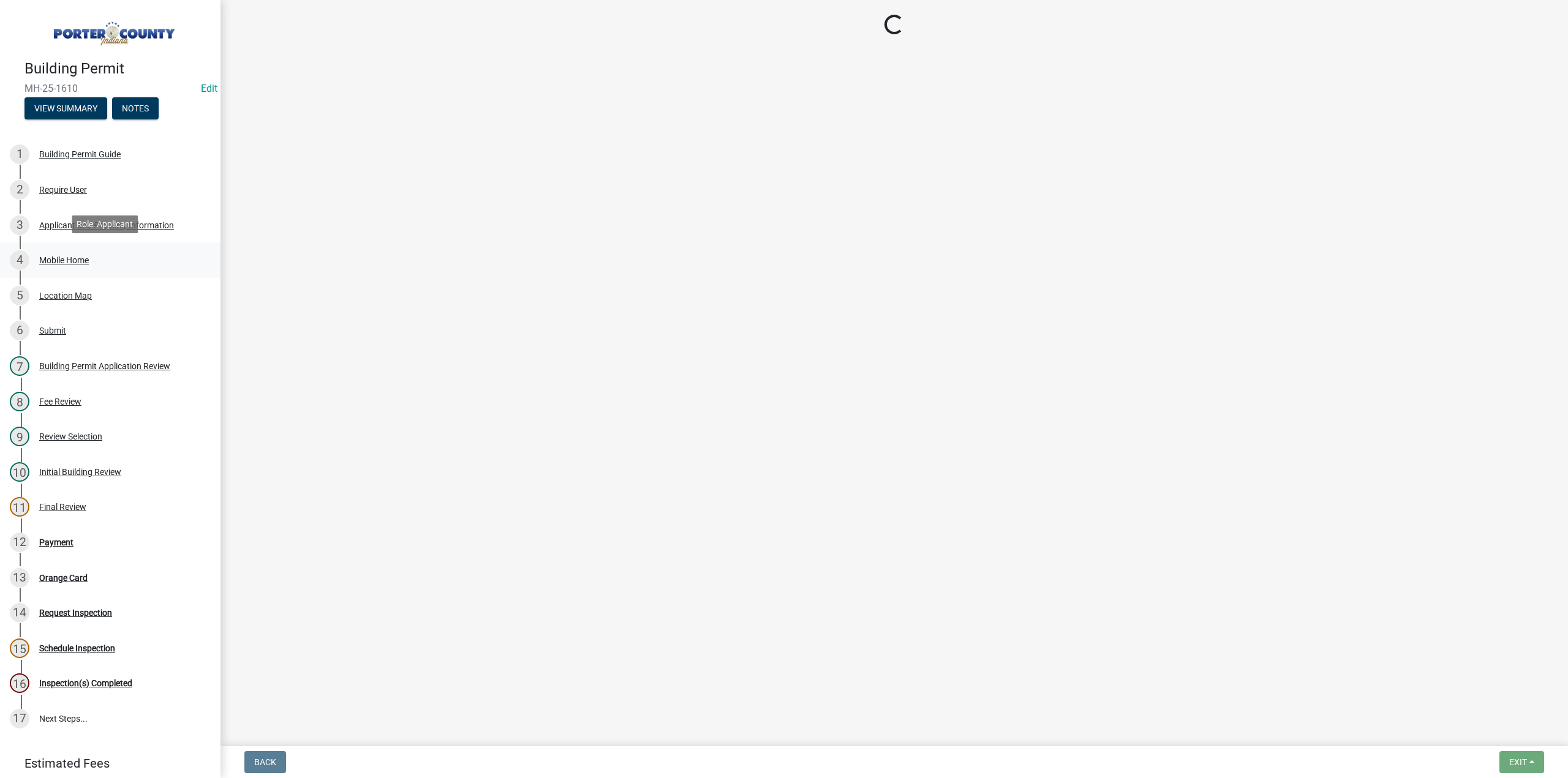
select select "403f4b3c-c23a-4b9f-b6b7-b4f73366513c"
select select "cab7bb26-0259-4021-a4e9-b3a2d3356afe"
select select "64a7bda7-51d8-4705-a561-3b8691ebf214"
select select "2efa8551-7904-454d-991c-0e0cd31120f6"
select select "18ba4a0f-4256-479c-a70a-5d2e95ae2216"
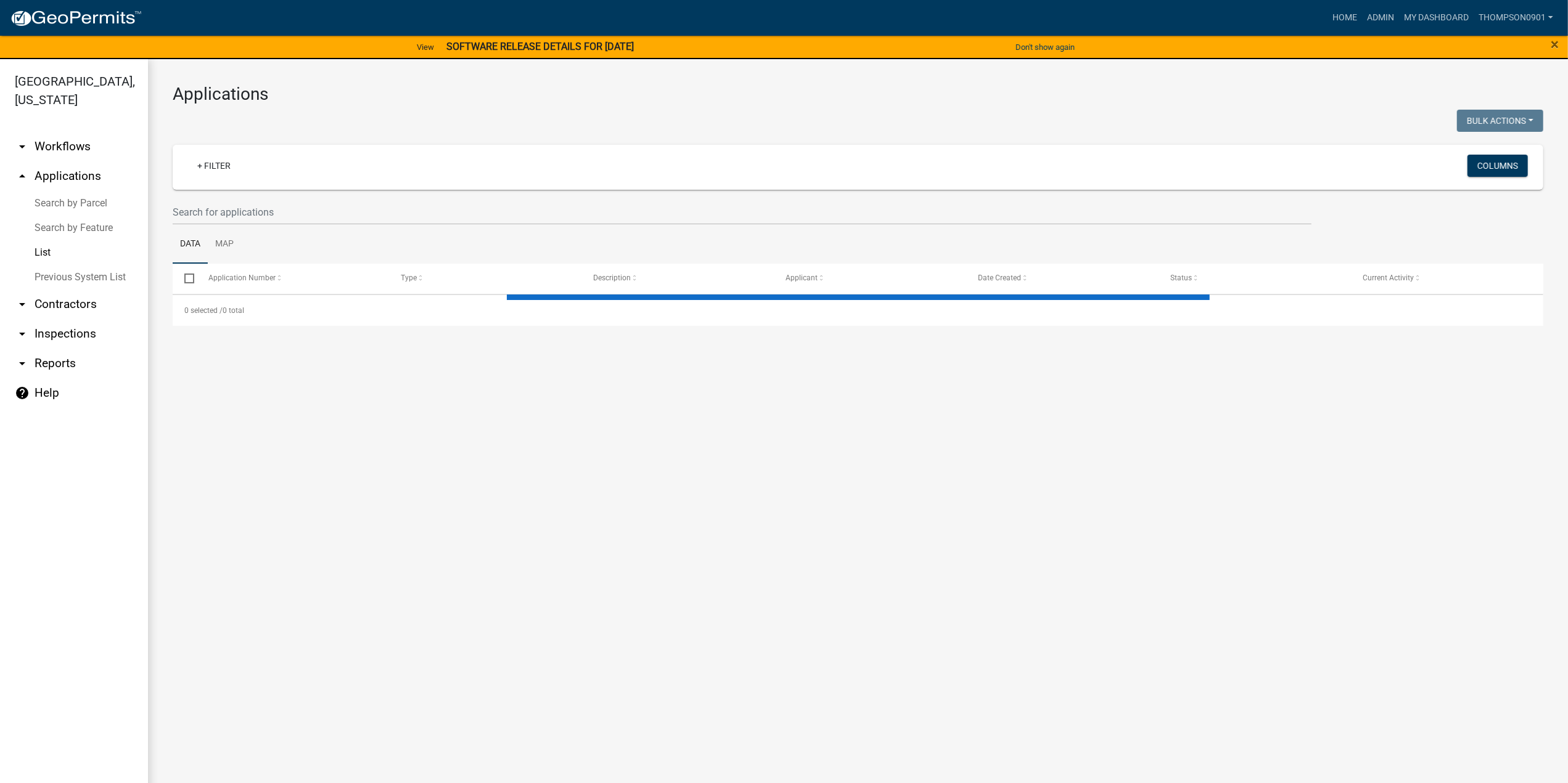
select select "3: 100"
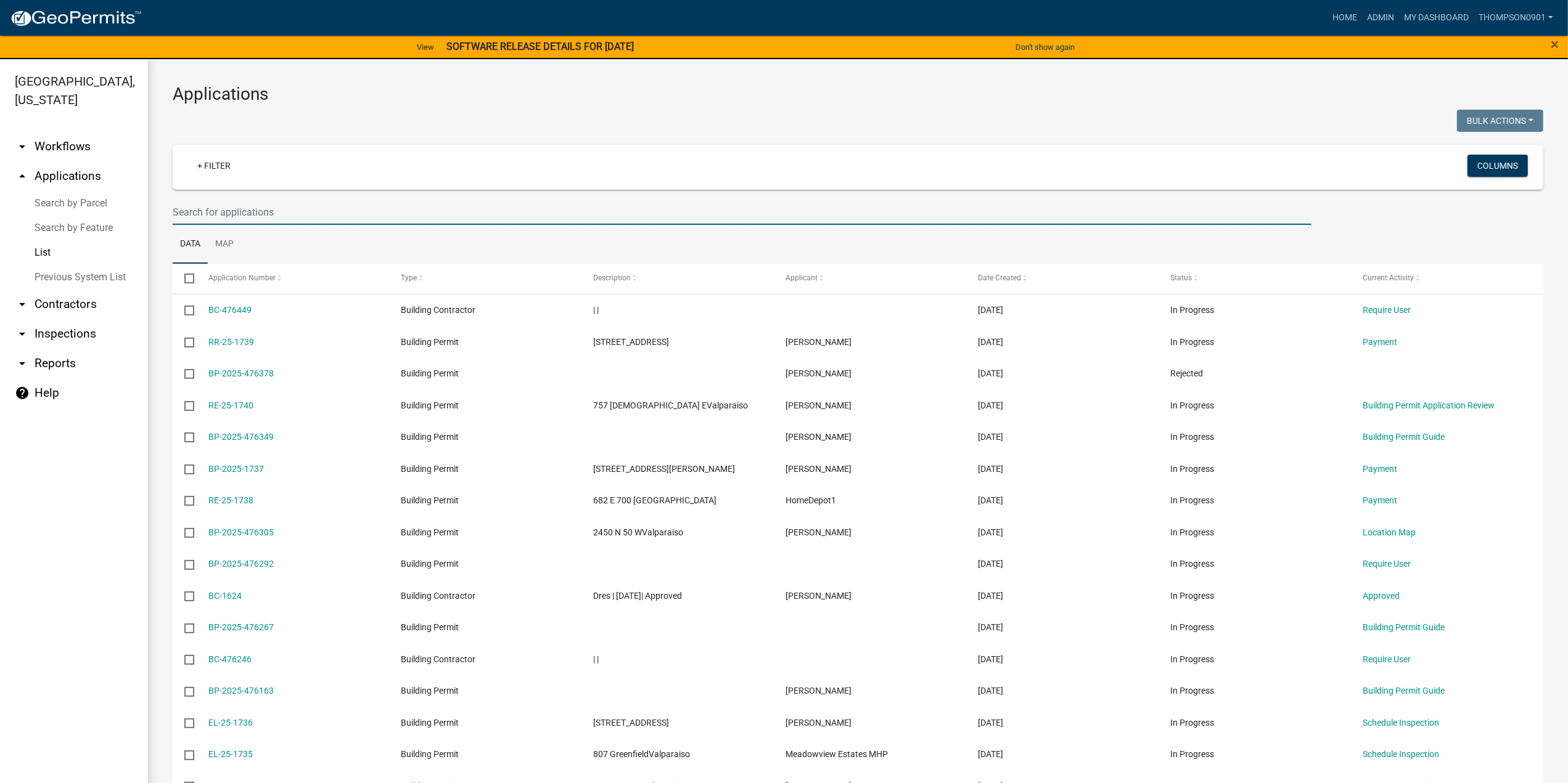
click at [197, 213] on input "text" at bounding box center [742, 212] width 1139 height 25
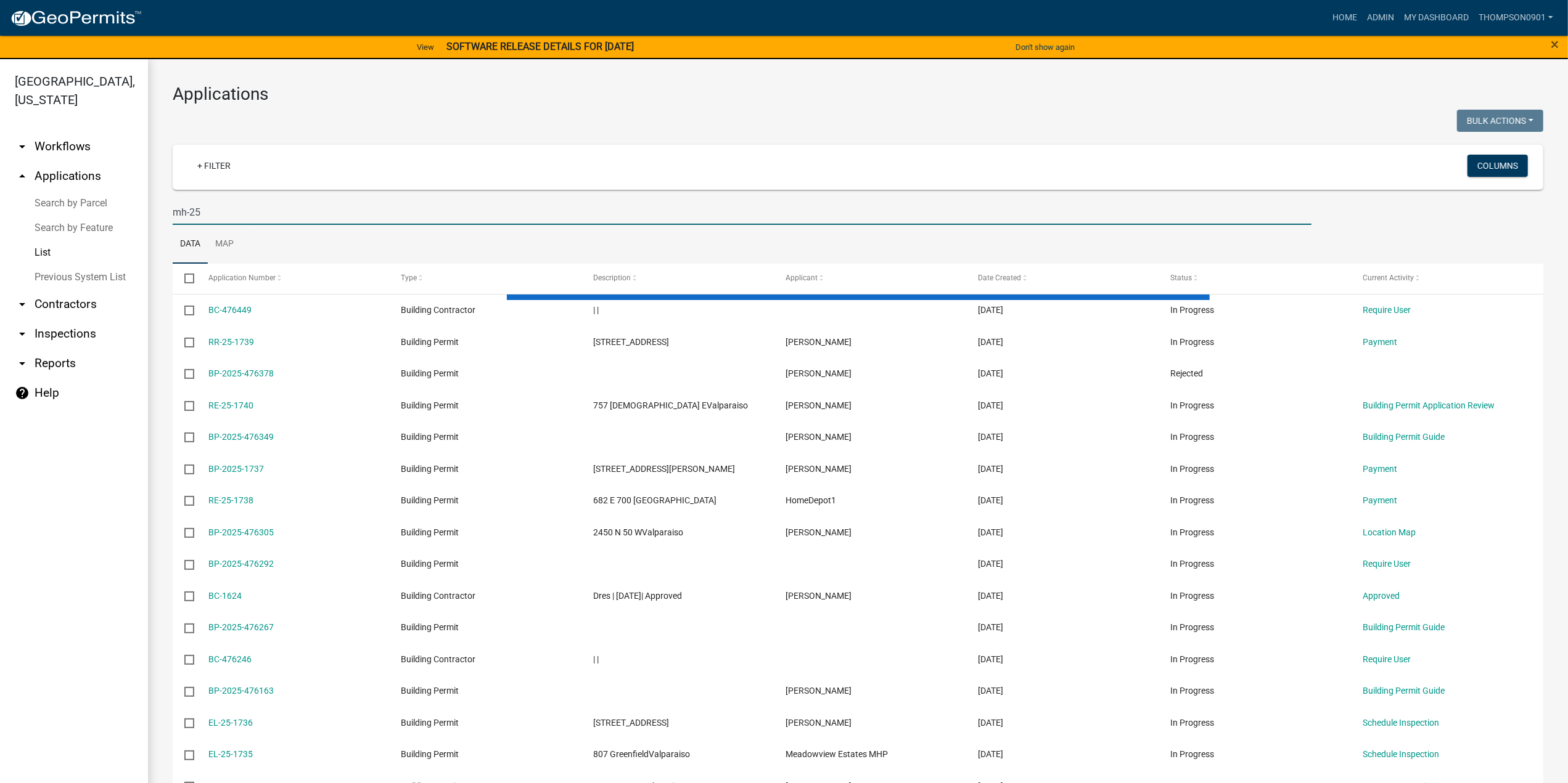
type input "mh-25"
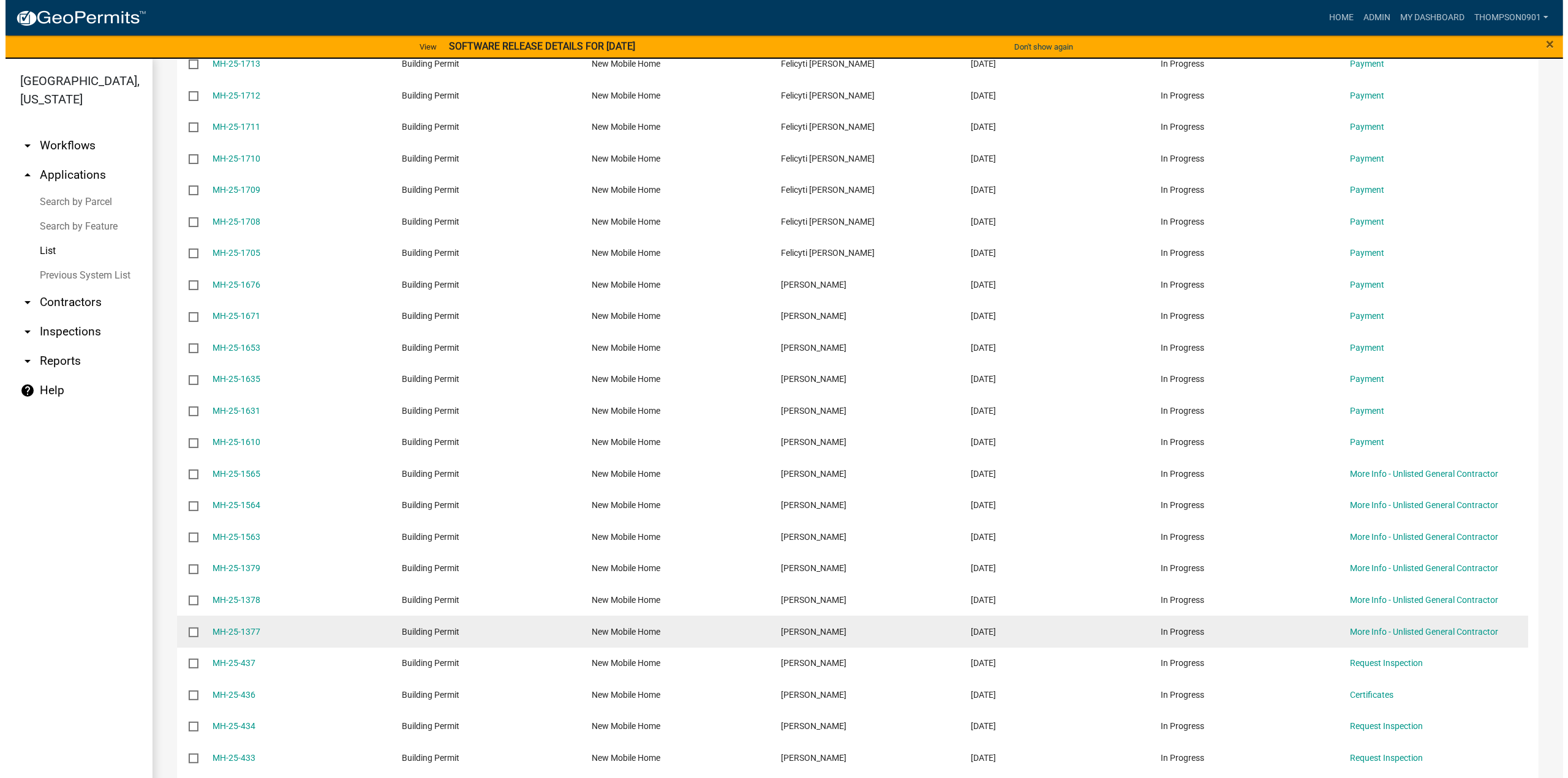
scroll to position [245, 0]
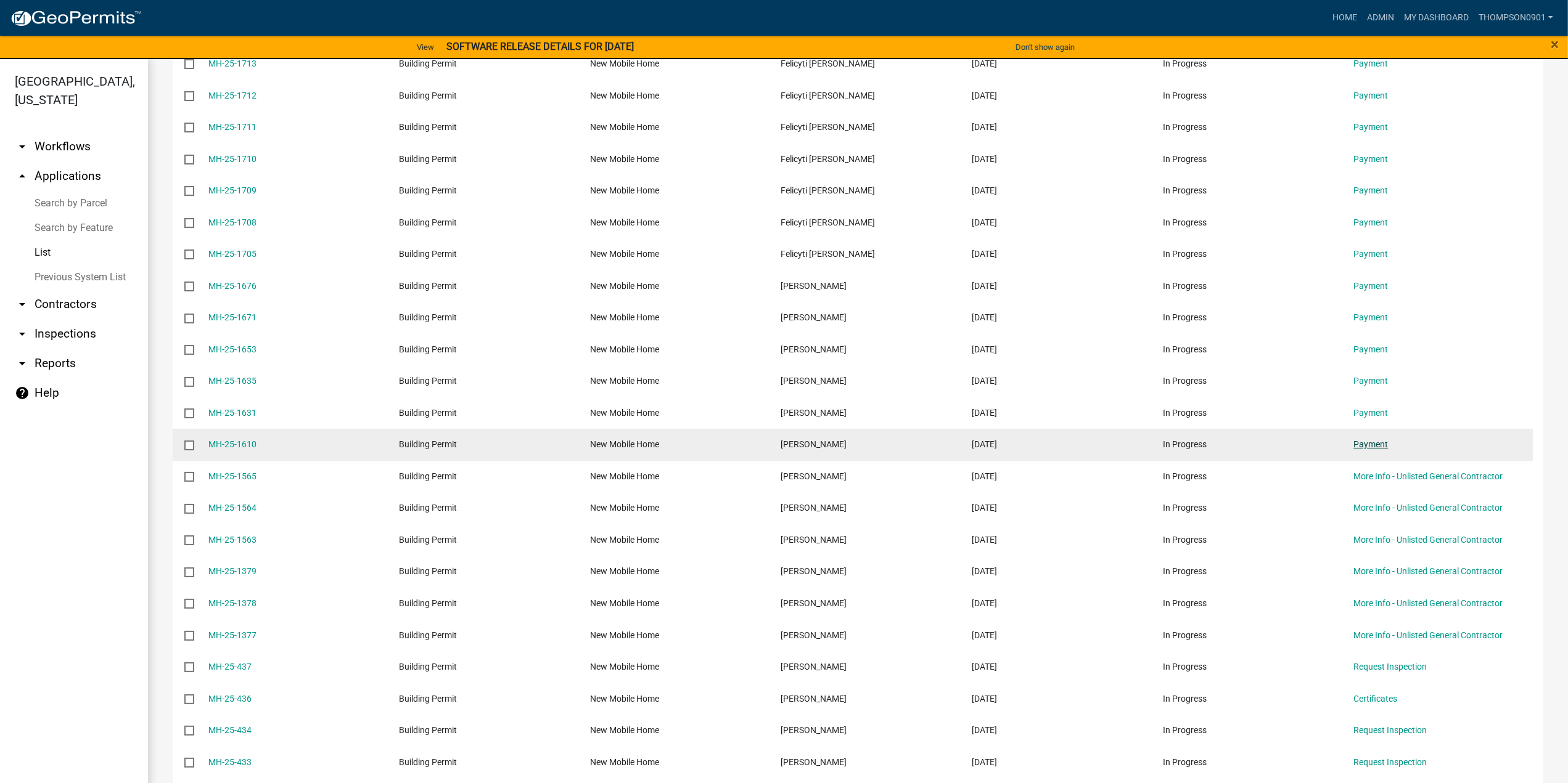
click at [1370, 443] on link "Payment" at bounding box center [1371, 444] width 35 height 10
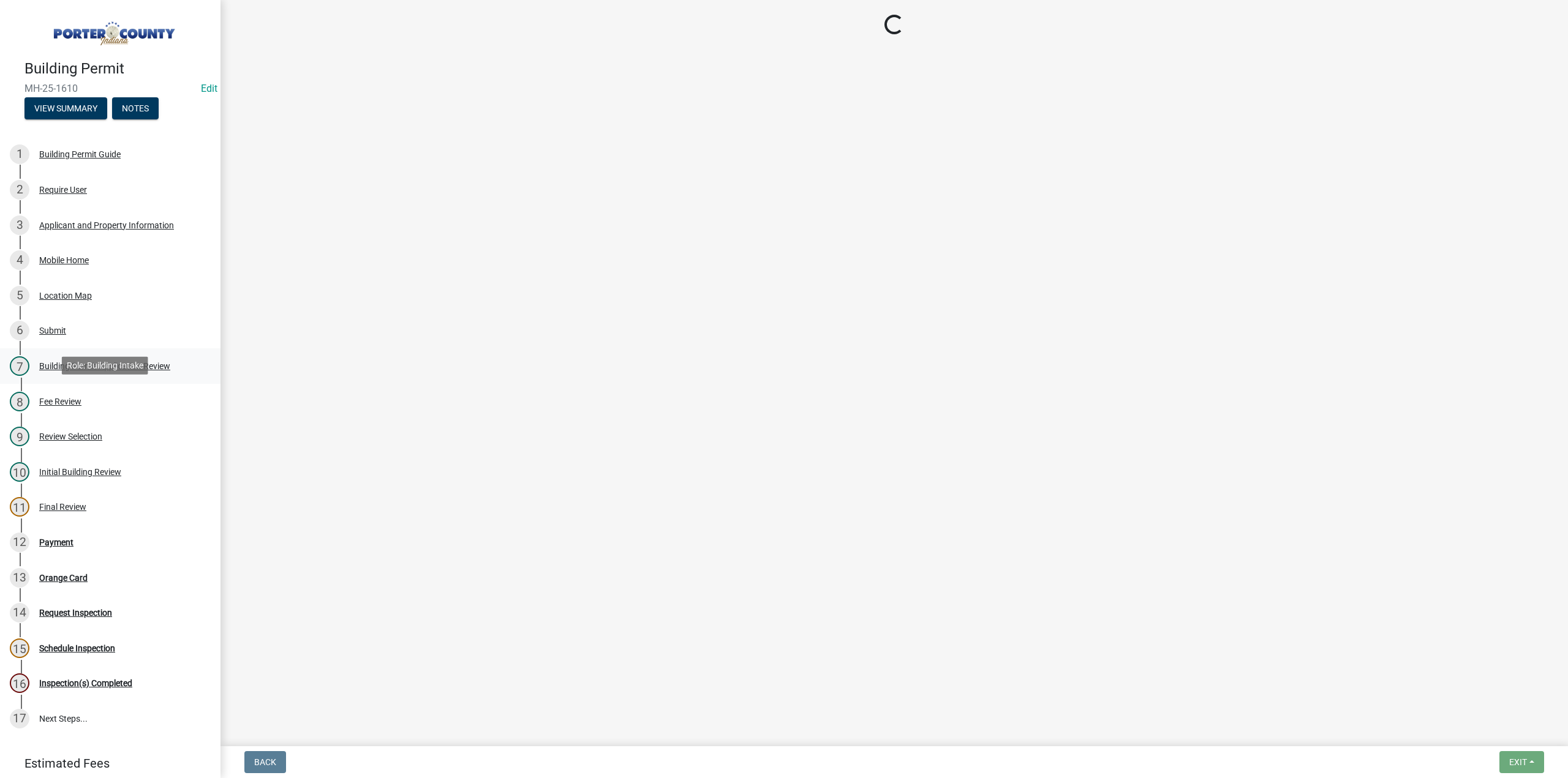
select select "3: 3"
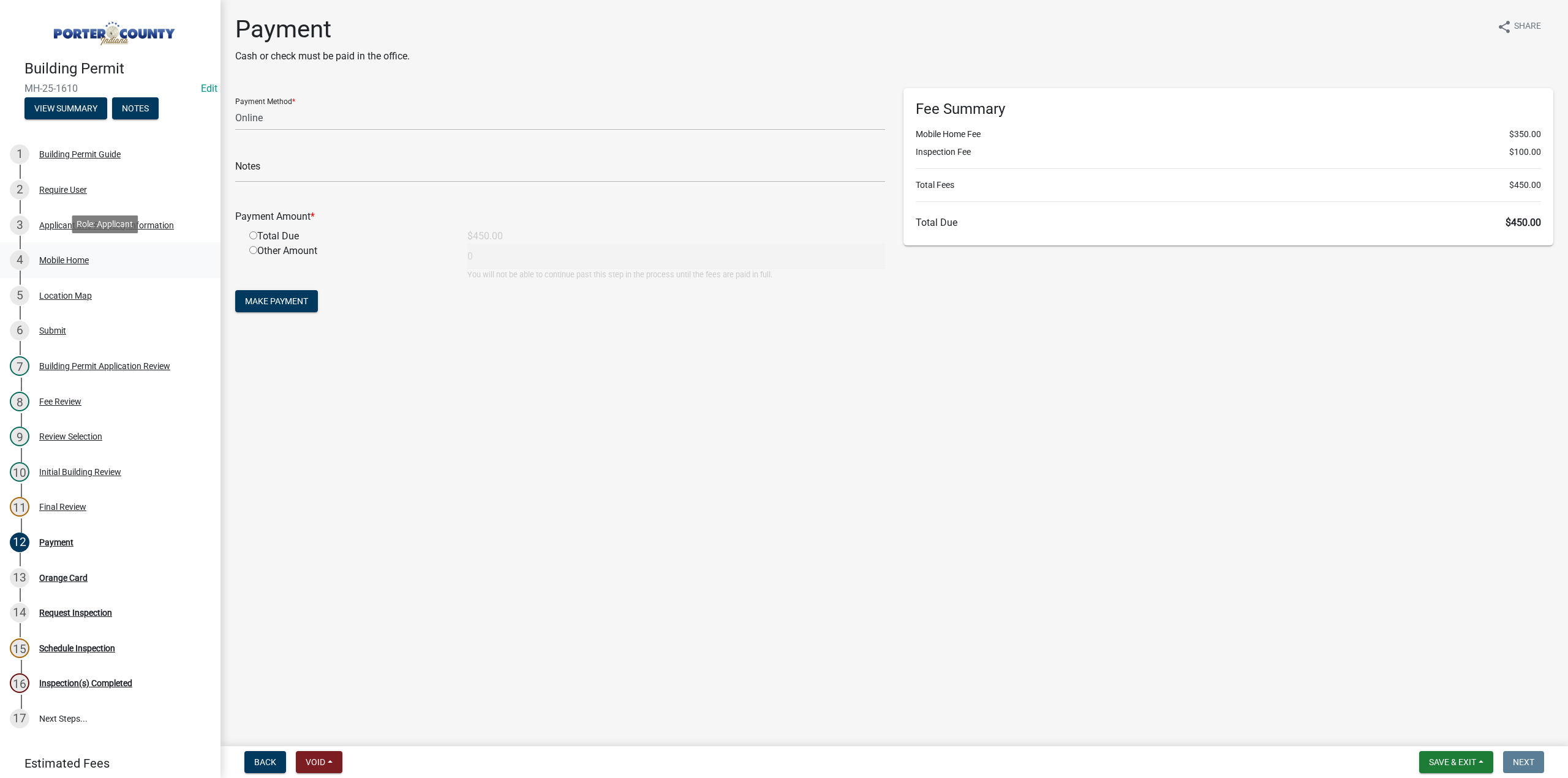
click at [52, 258] on div "Mobile Home" at bounding box center [64, 260] width 50 height 9
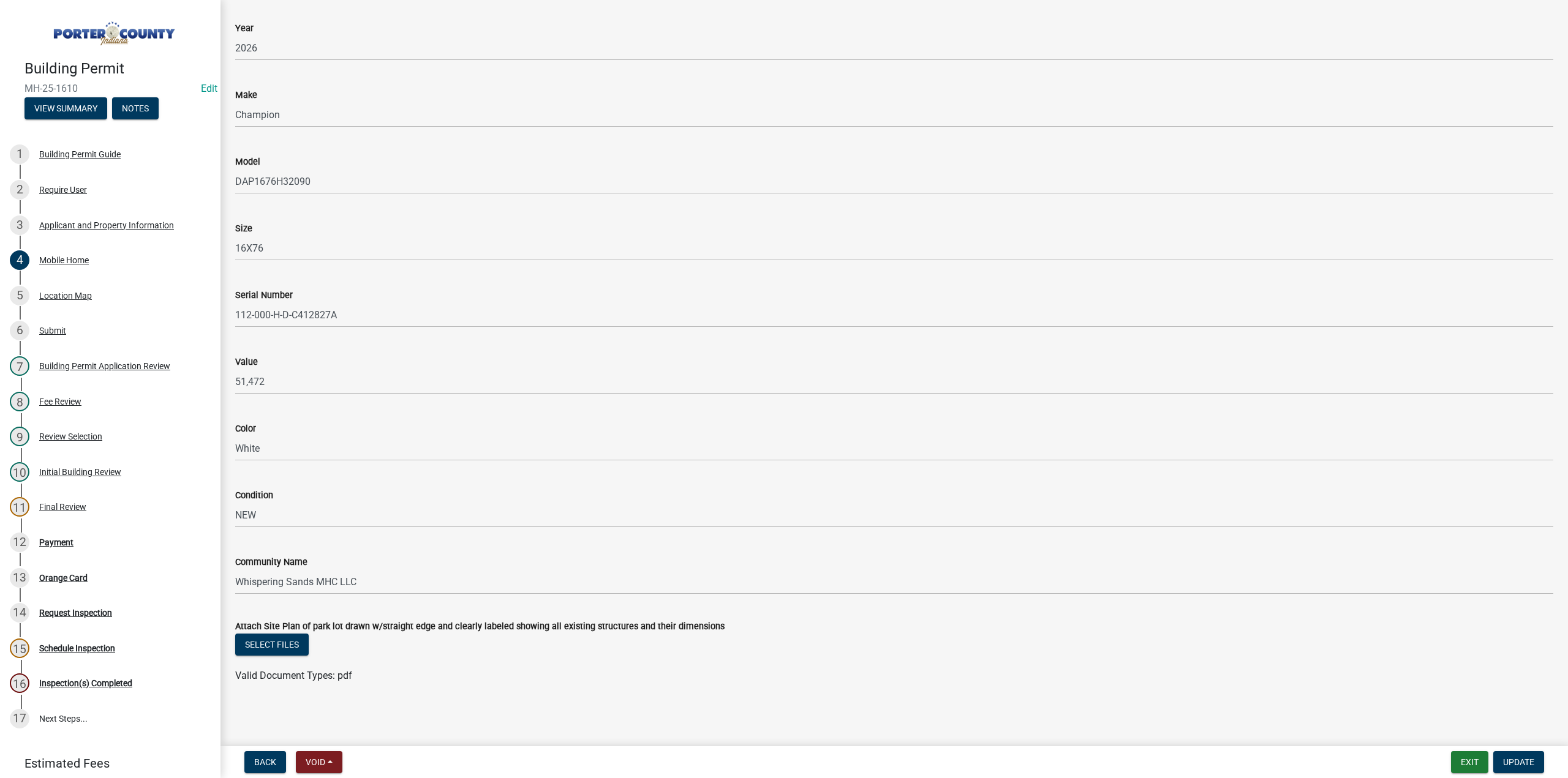
scroll to position [119, 0]
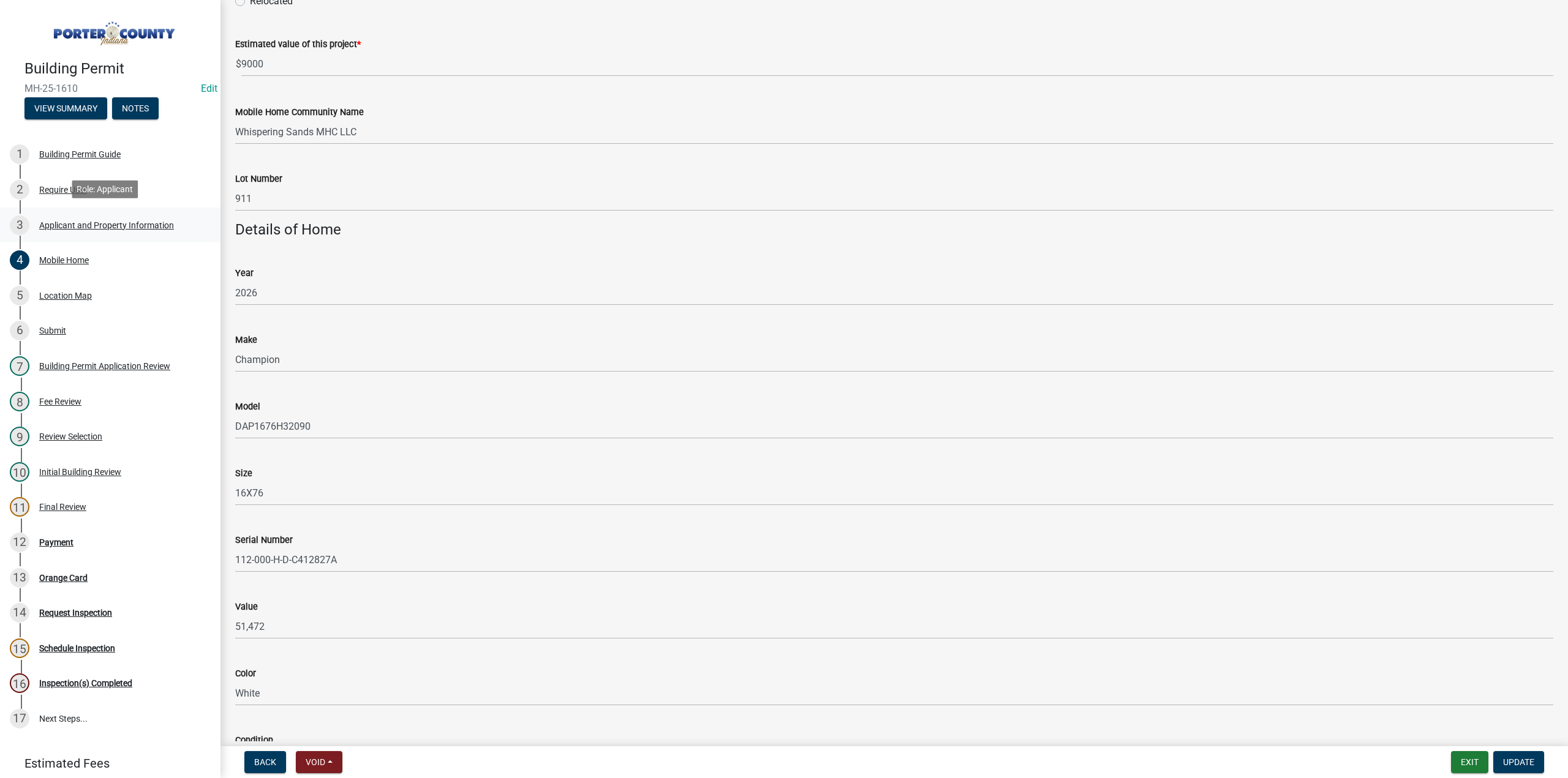
click at [112, 226] on div "Applicant and Property Information" at bounding box center [106, 225] width 135 height 9
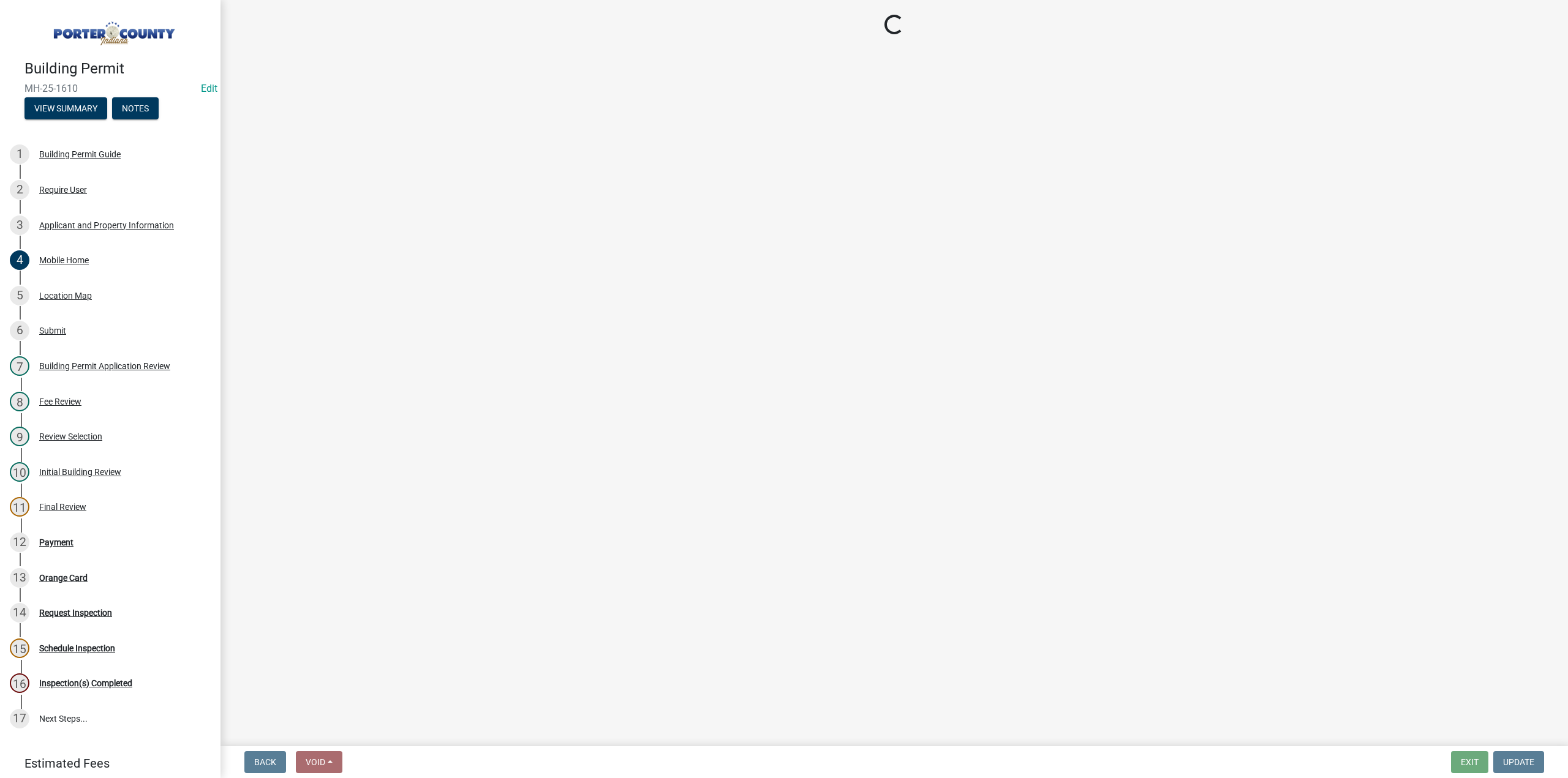
select select "403f4b3c-c23a-4b9f-b6b7-b4f73366513c"
select select "cab7bb26-0259-4021-a4e9-b3a2d3356afe"
select select "64a7bda7-51d8-4705-a561-3b8691ebf214"
select select "2efa8551-7904-454d-991c-0e0cd31120f6"
select select "18ba4a0f-4256-479c-a70a-5d2e95ae2216"
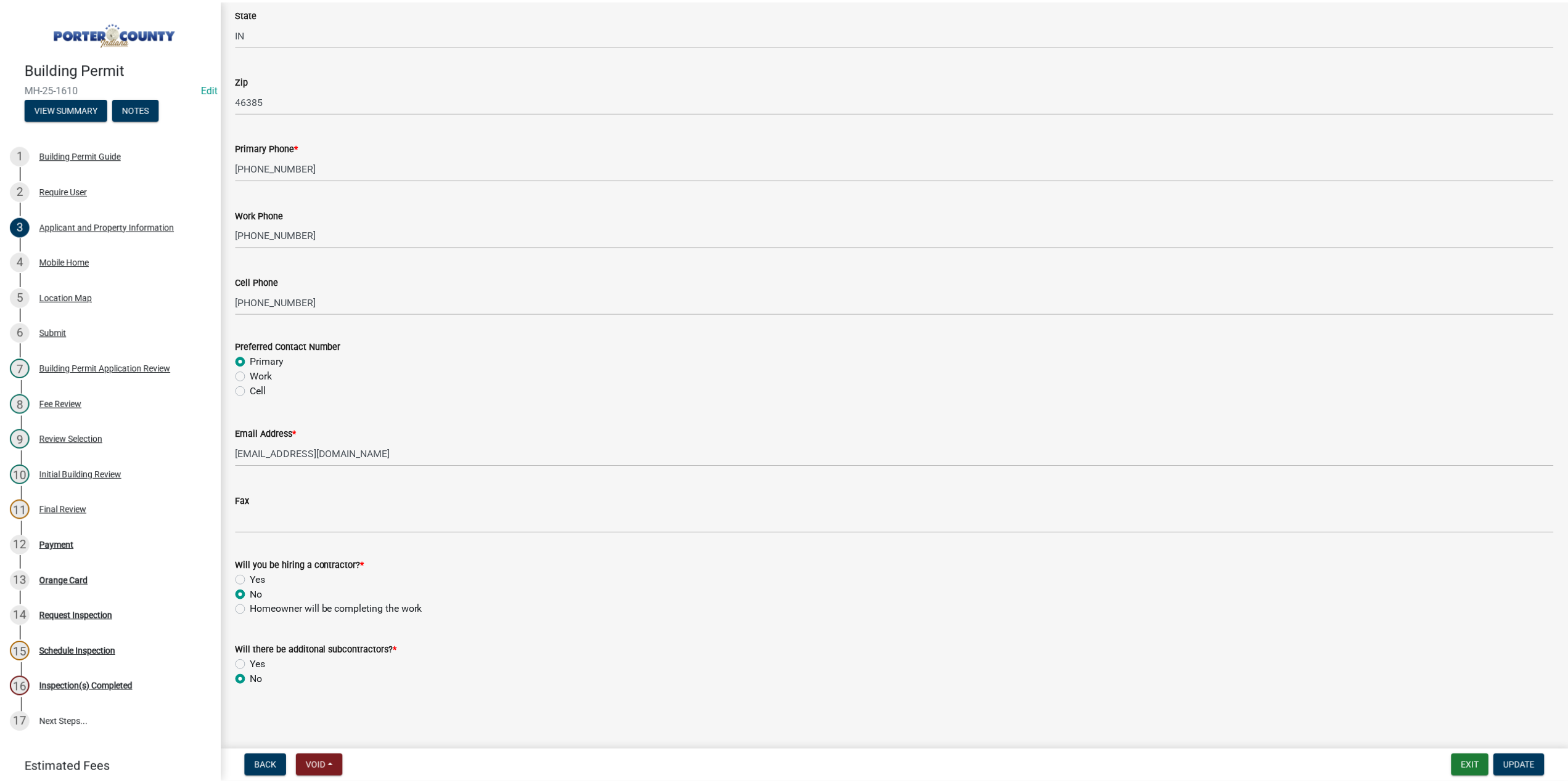
scroll to position [1522, 0]
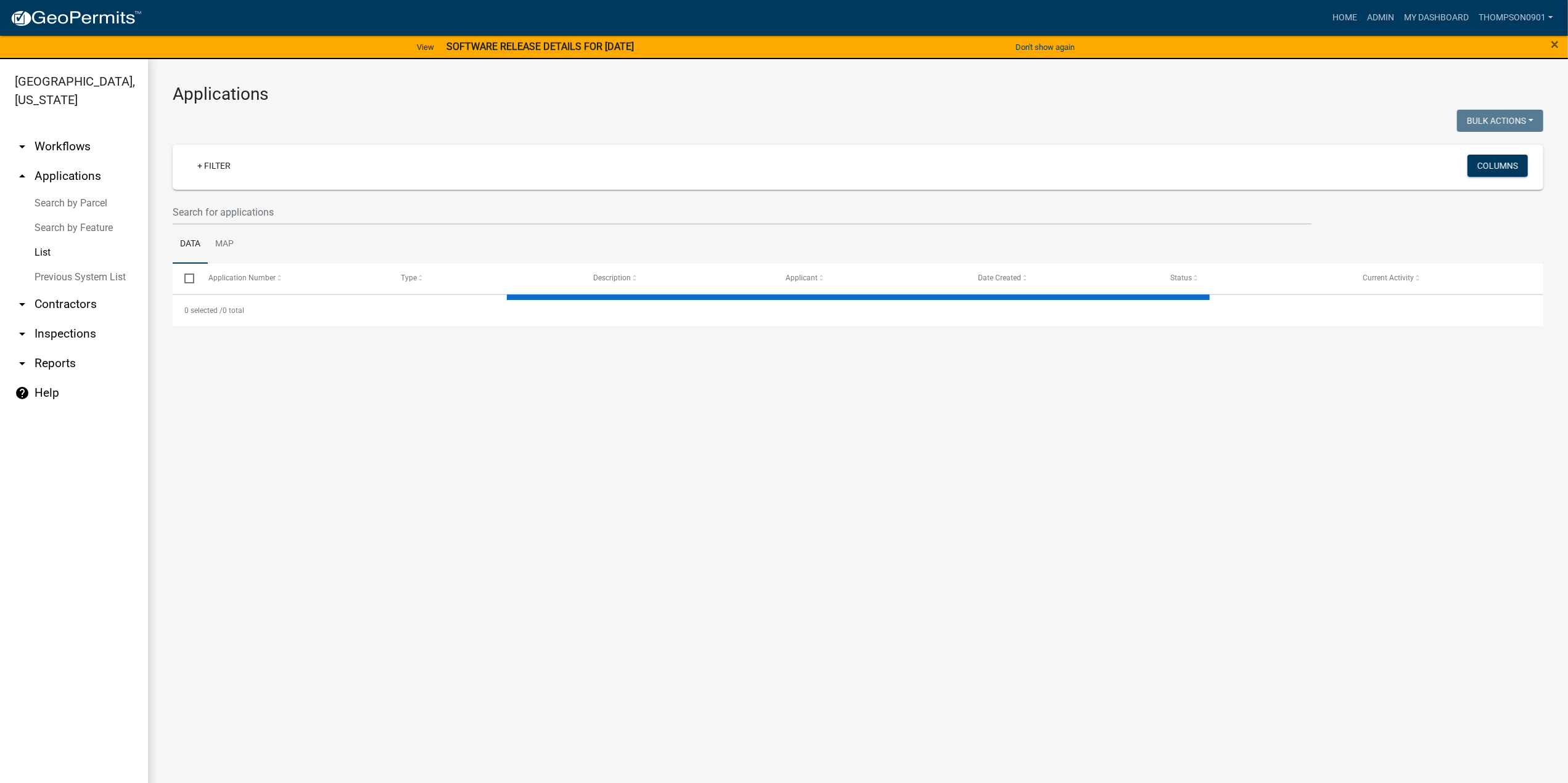
select select "3: 100"
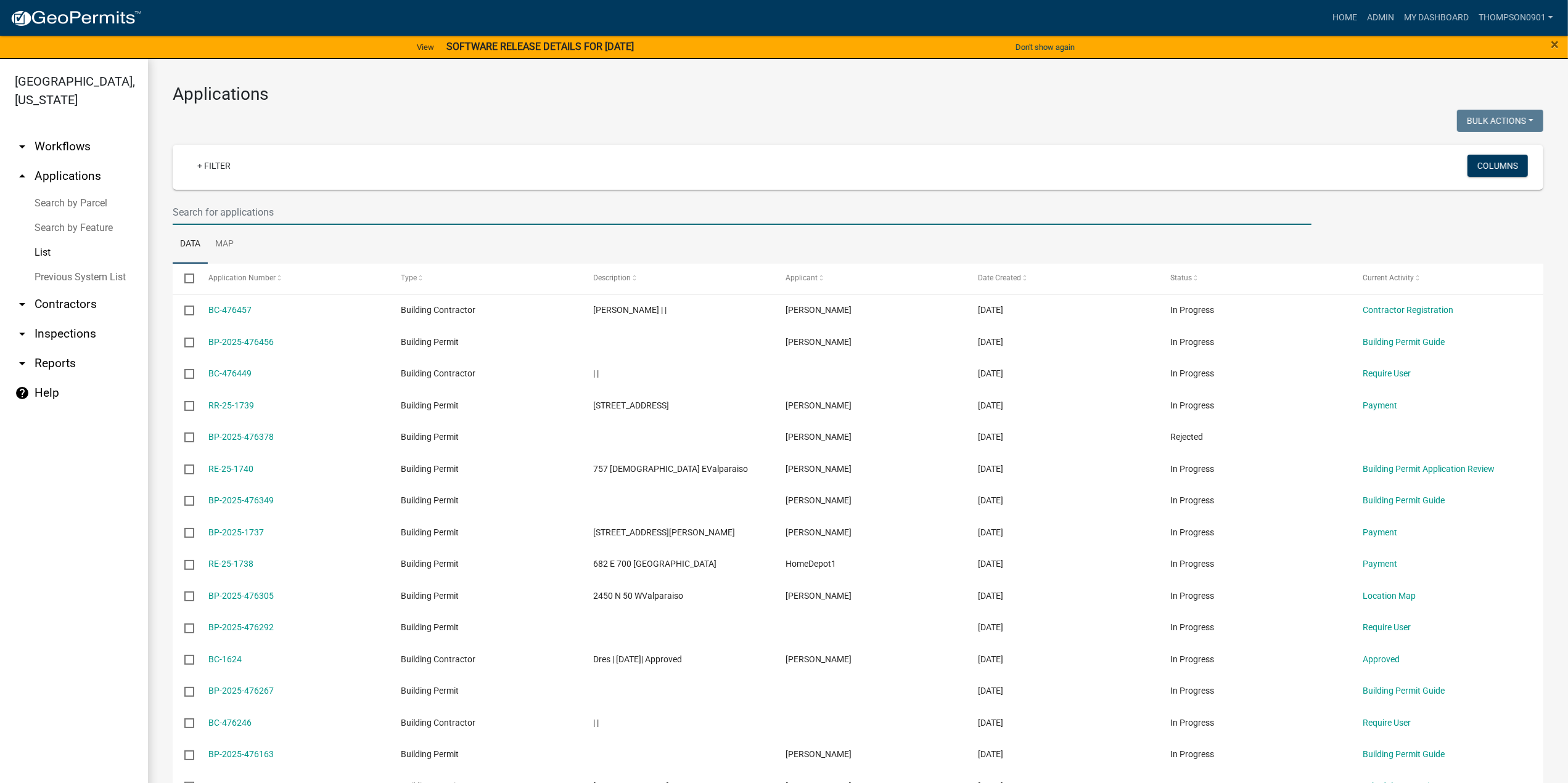
click at [218, 214] on input "text" at bounding box center [742, 212] width 1139 height 25
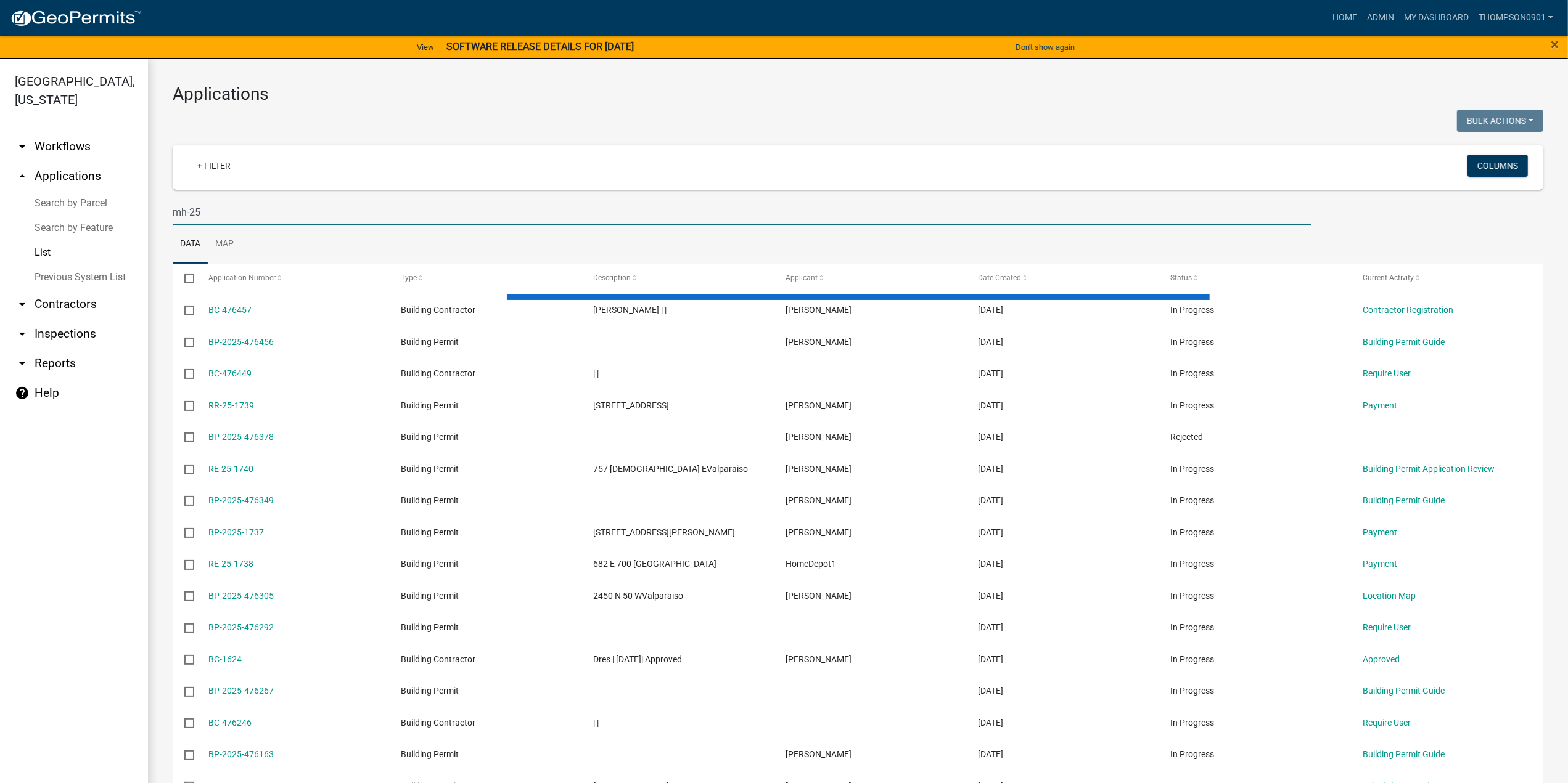
type input "mh-25"
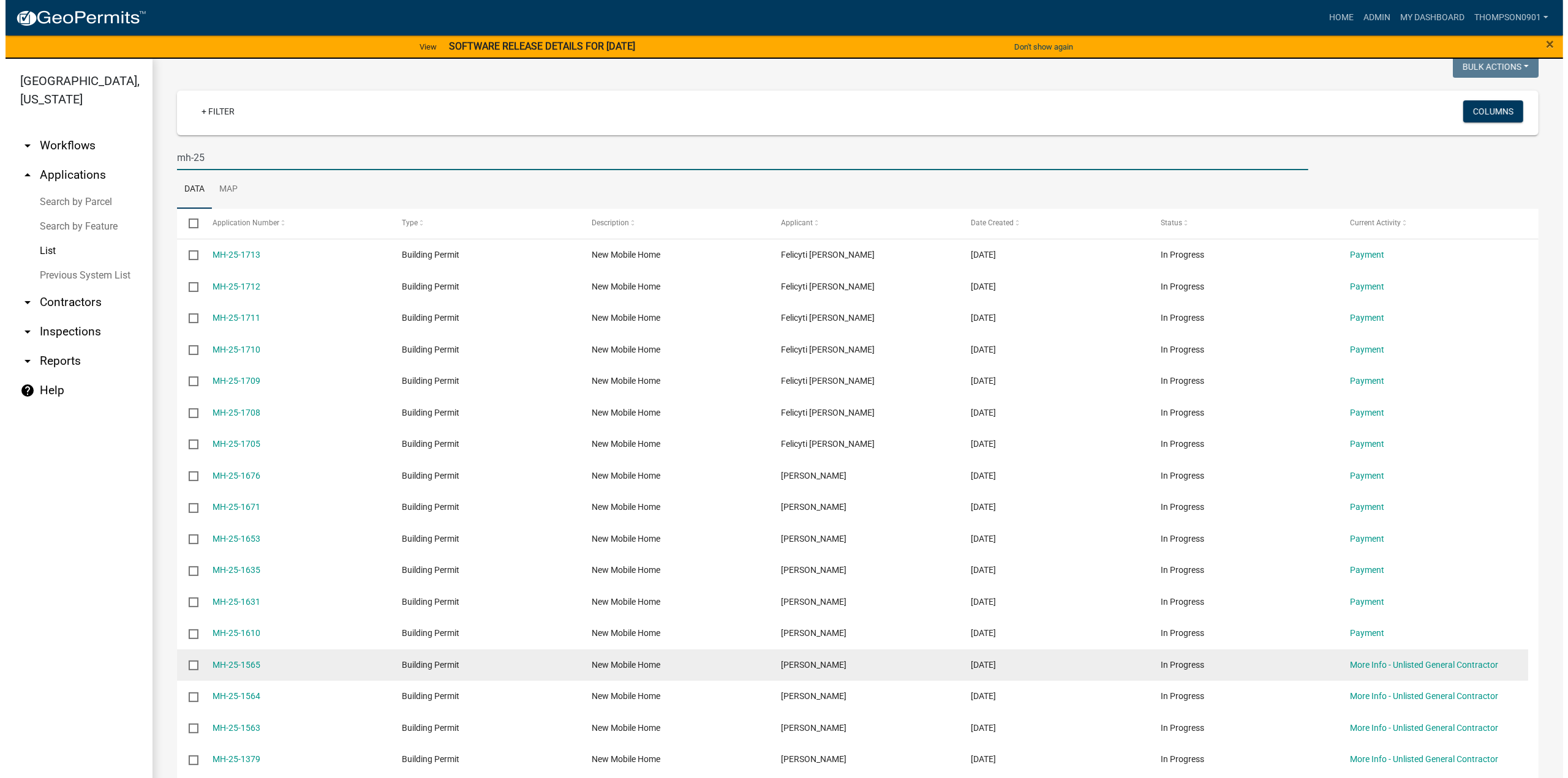
scroll to position [122, 0]
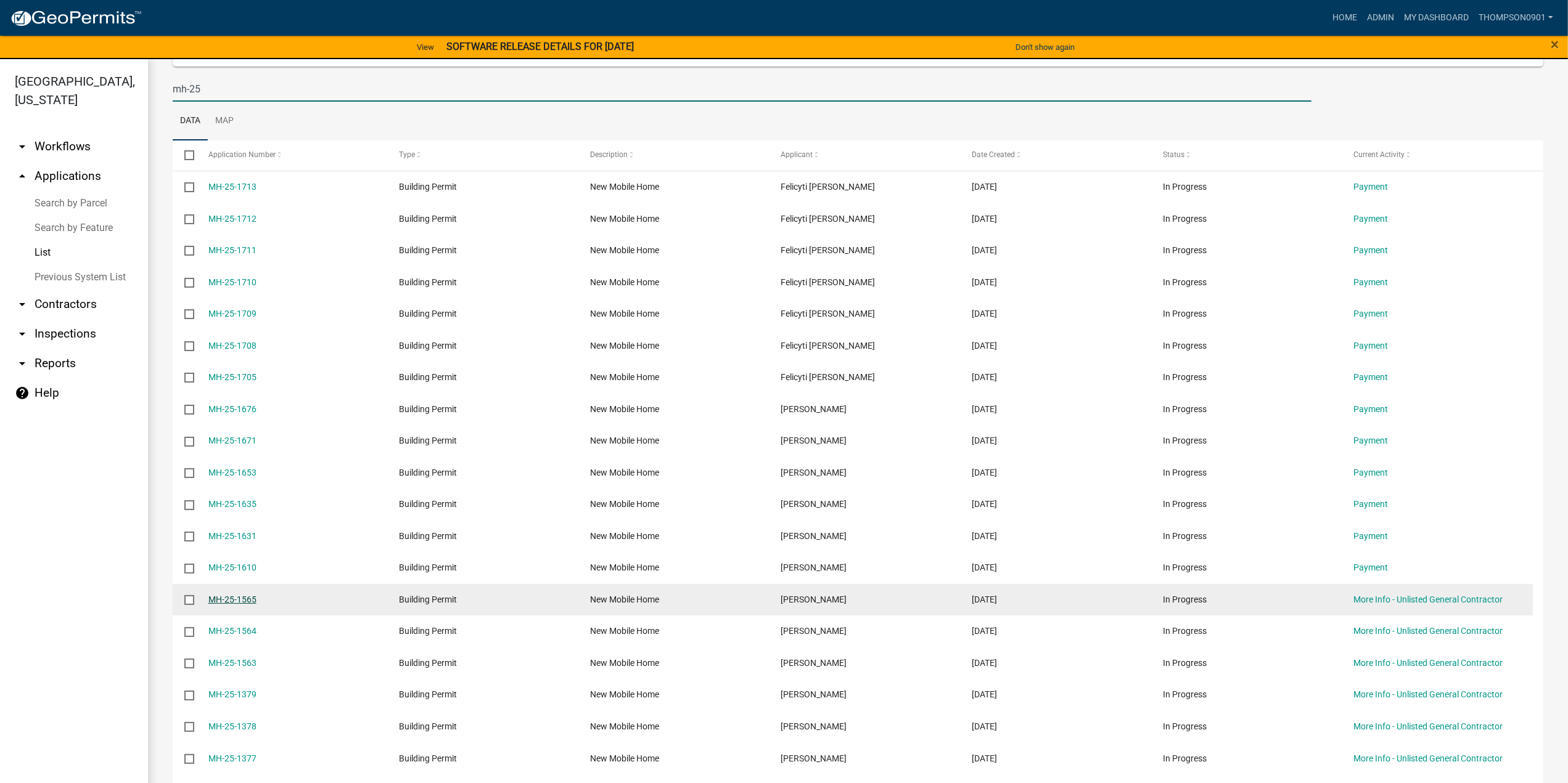
click at [223, 597] on link "MH-25-1565" at bounding box center [232, 600] width 48 height 10
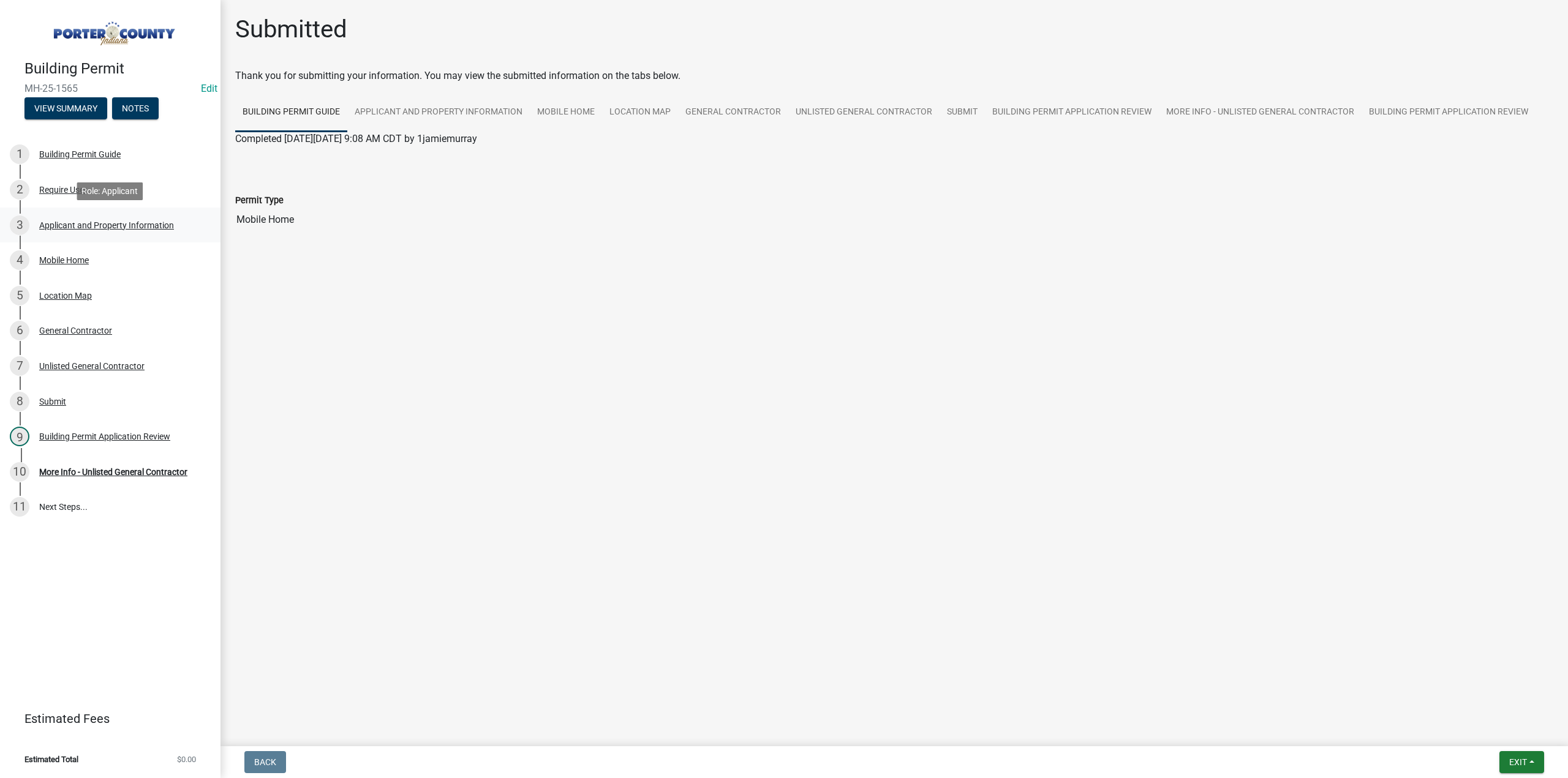
click at [57, 228] on div "Applicant and Property Information" at bounding box center [106, 225] width 135 height 9
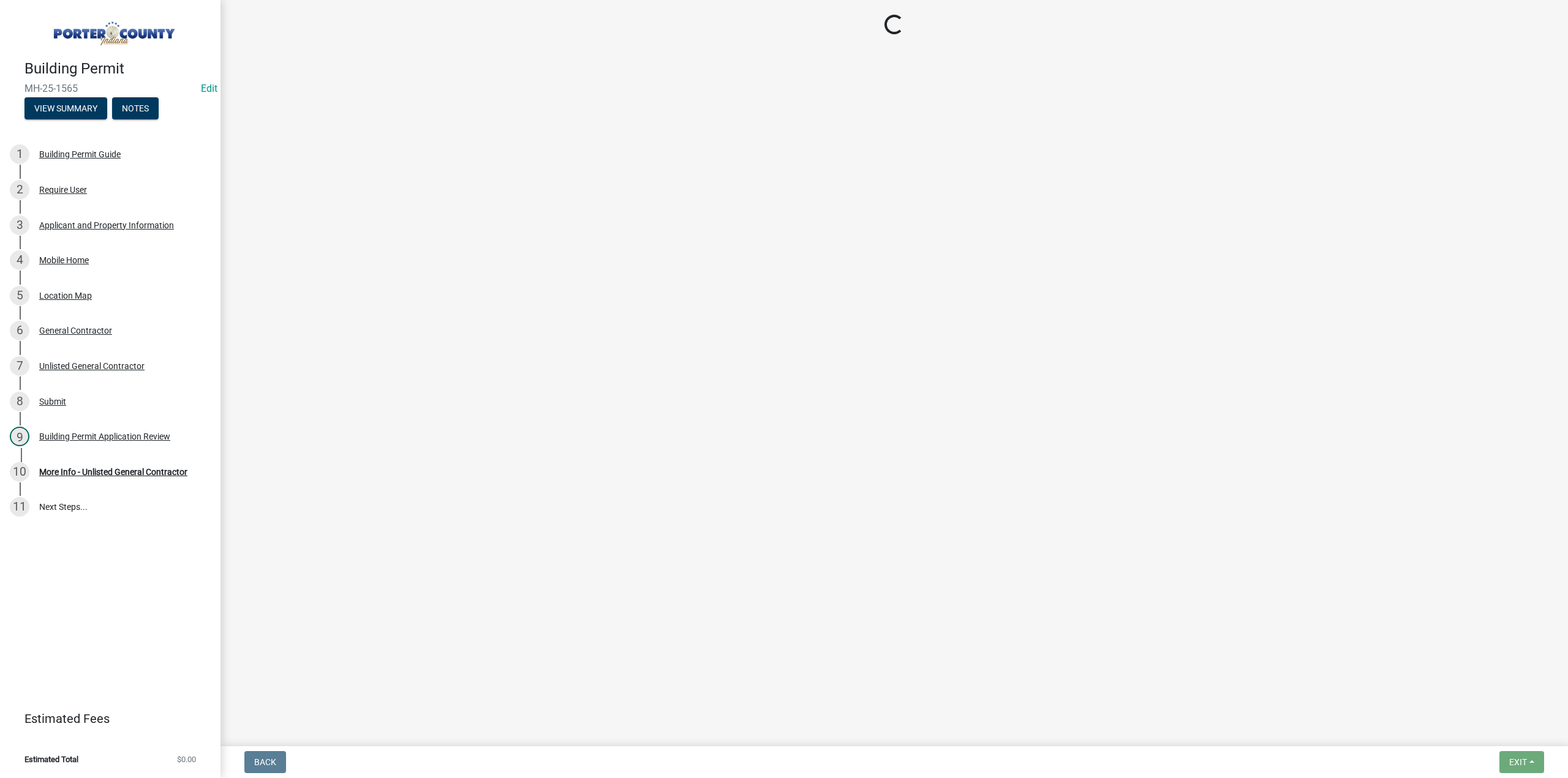
select select "403f4b3c-c23a-4b9f-b6b7-b4f73366513c"
select select "cab7bb26-0259-4021-a4e9-b3a2d3356afe"
select select "b0f6f87b-588c-48c3-b728-322303c6bafe"
select select "ea6751d4-6bf7-4a16-89ee-f7801ab82aa1"
select select "18ba4a0f-4256-479c-a70a-5d2e95ae2216"
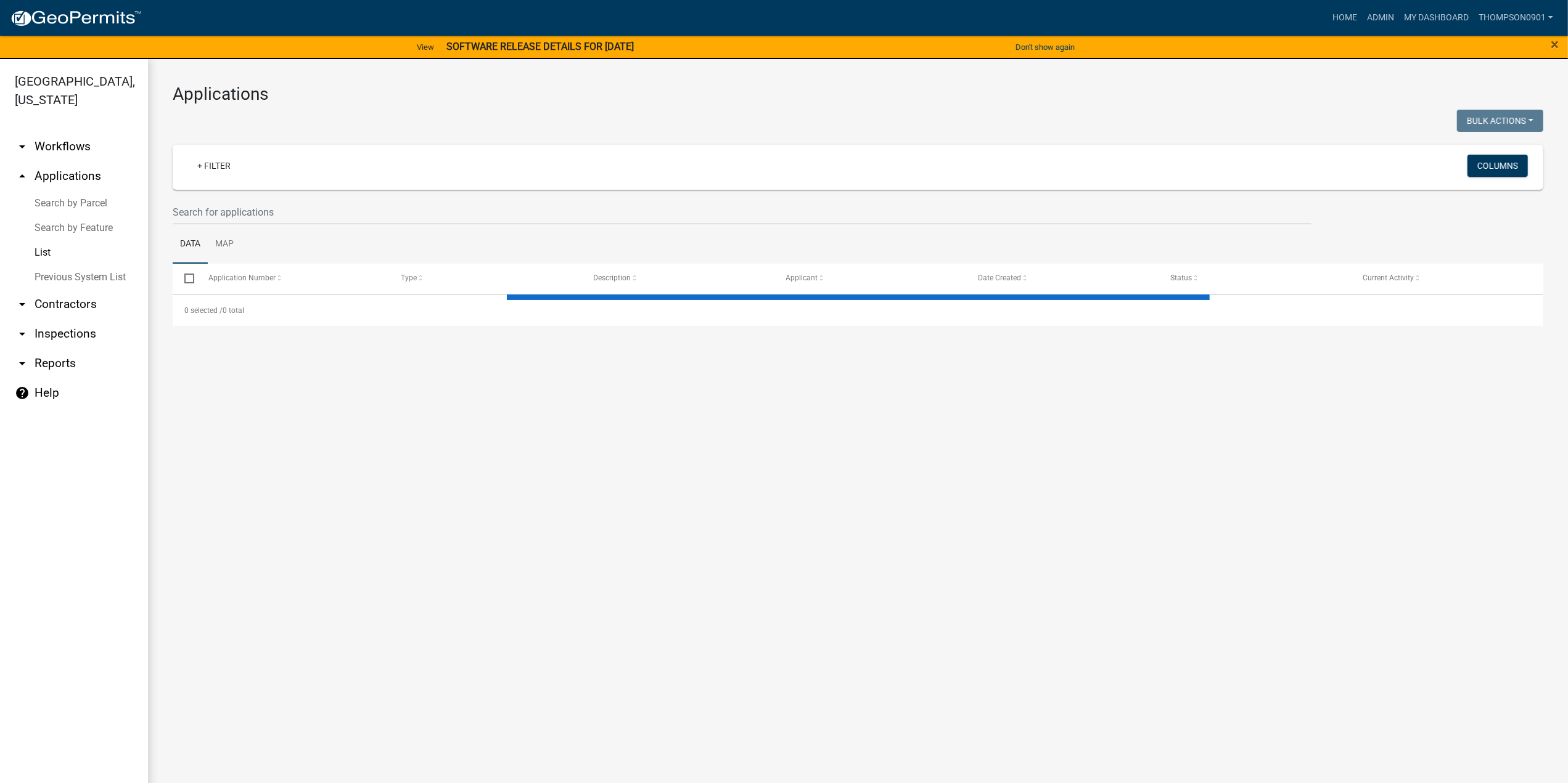
select select "3: 100"
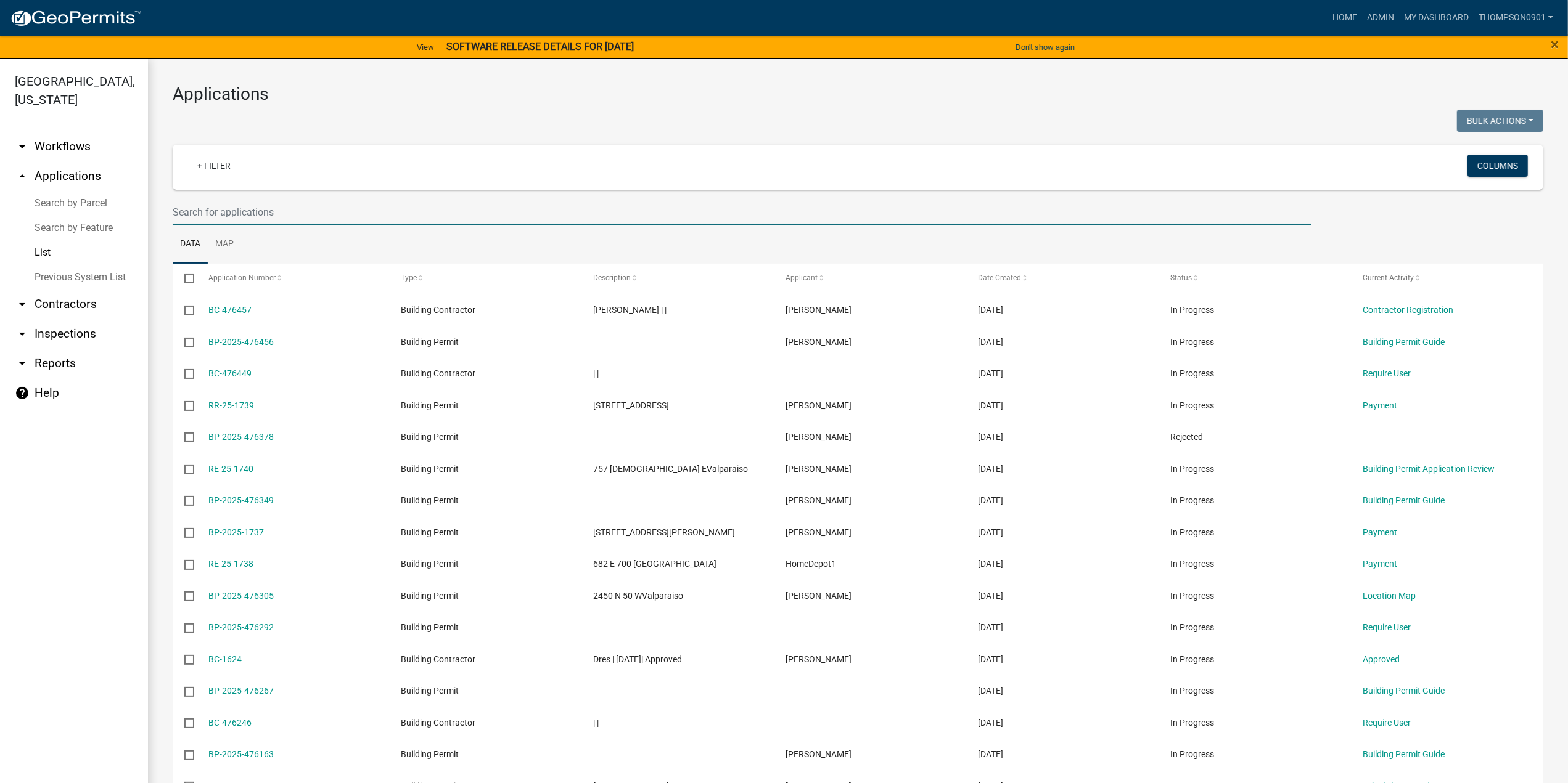
click at [293, 203] on input "text" at bounding box center [742, 212] width 1139 height 25
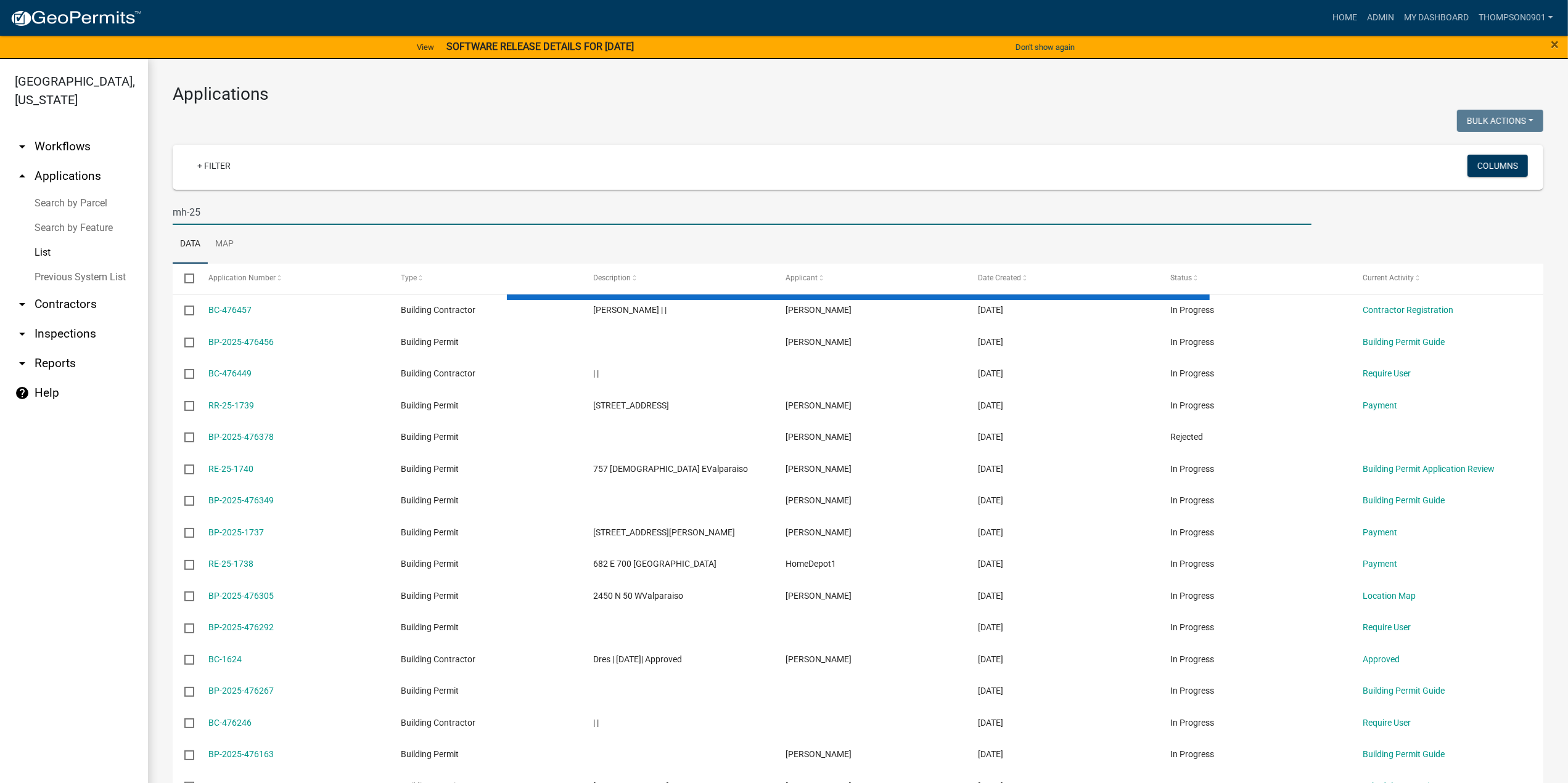
type input "mh-25"
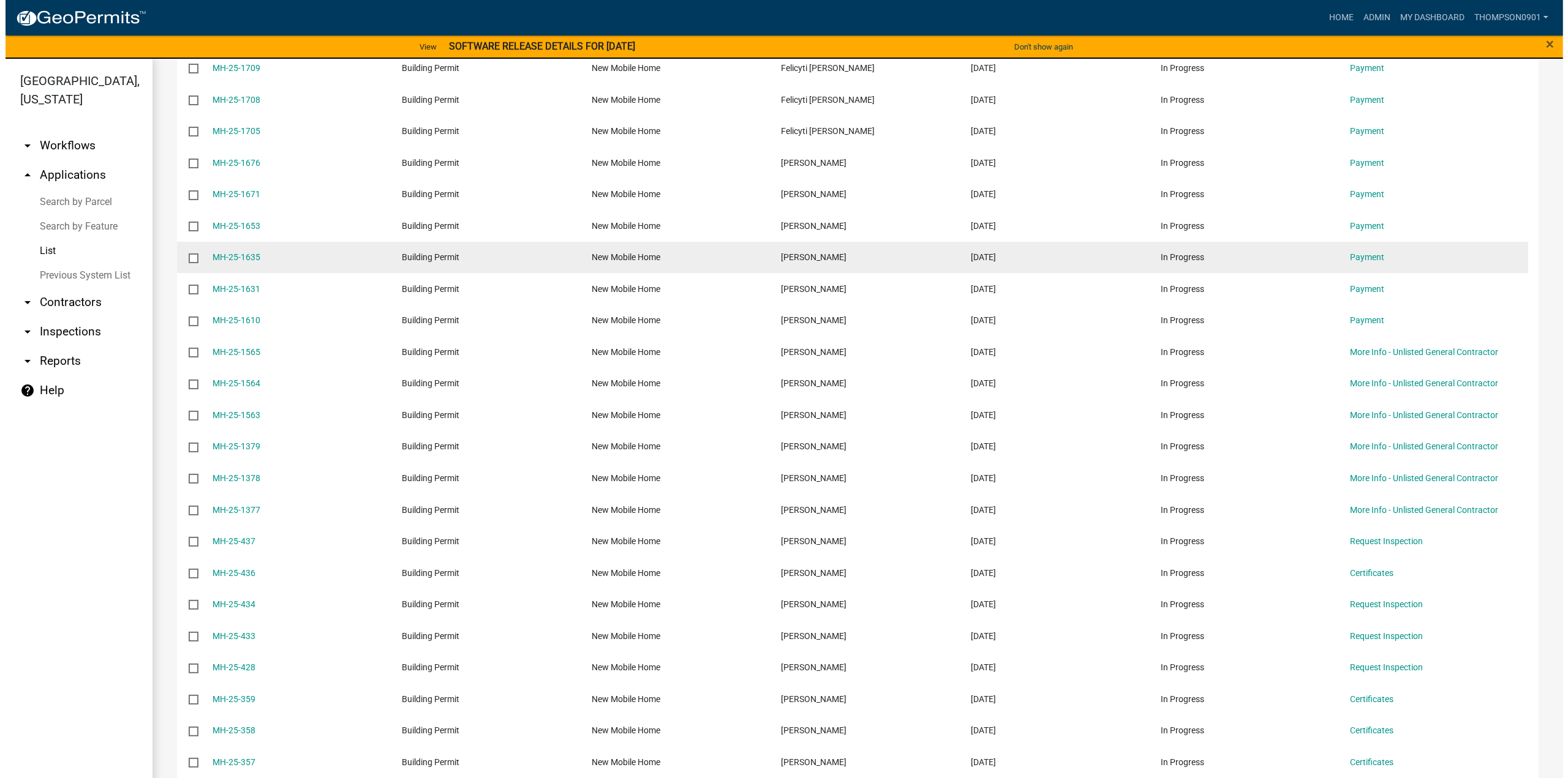
scroll to position [368, 0]
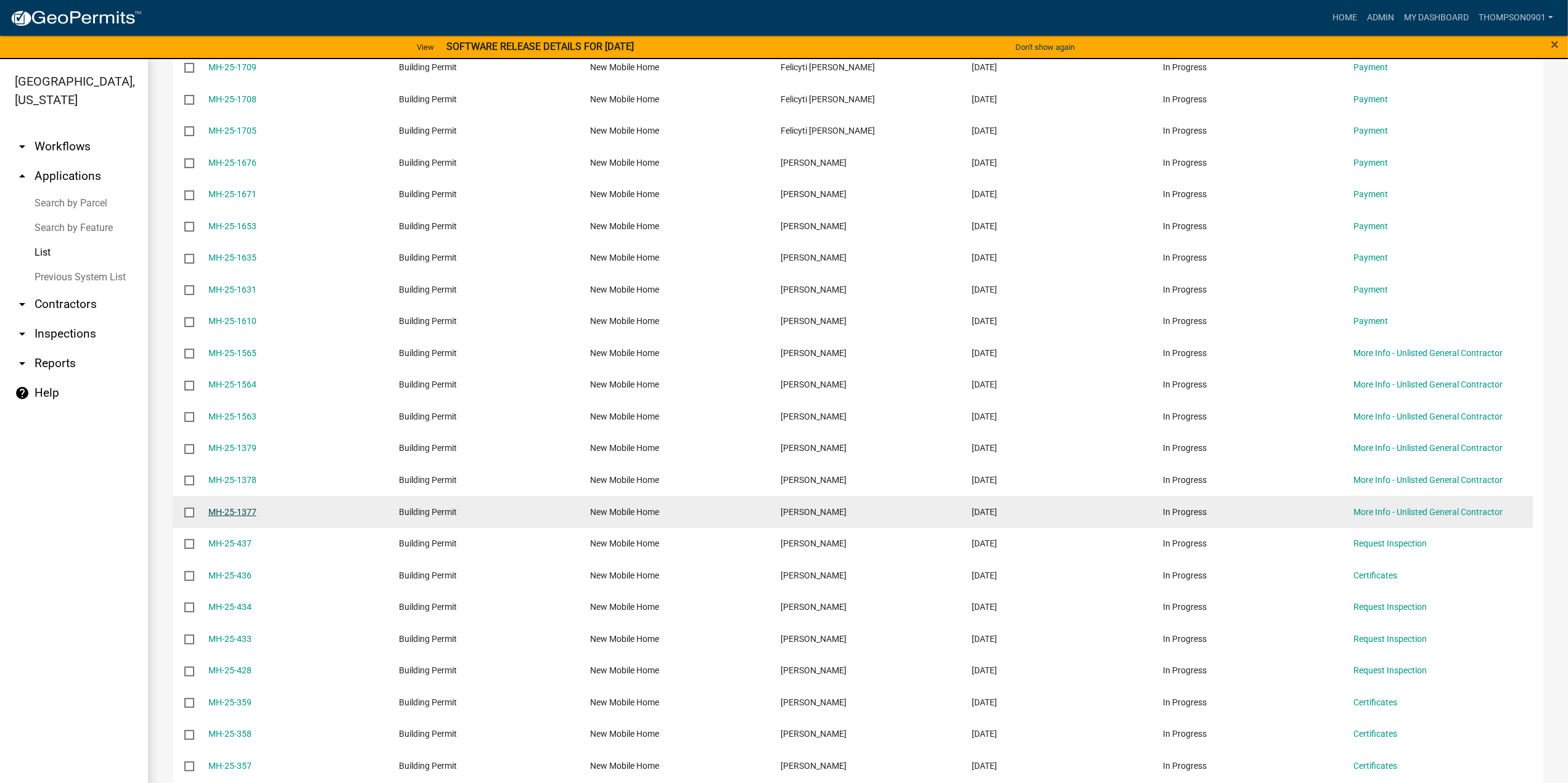
click at [230, 510] on link "MH-25-1377" at bounding box center [232, 512] width 48 height 10
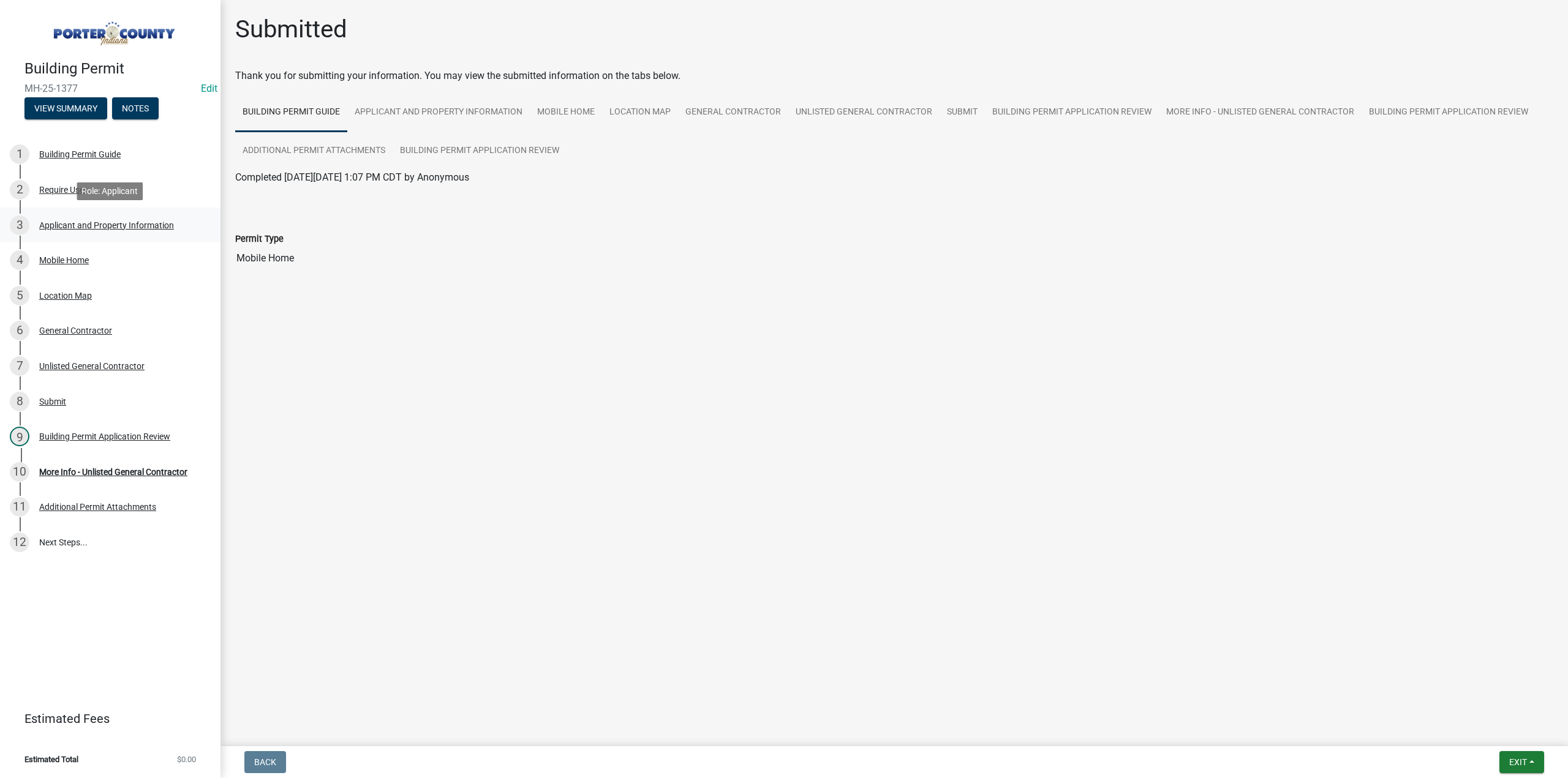
click at [75, 216] on div "3 Applicant and Property Information" at bounding box center [105, 225] width 191 height 19
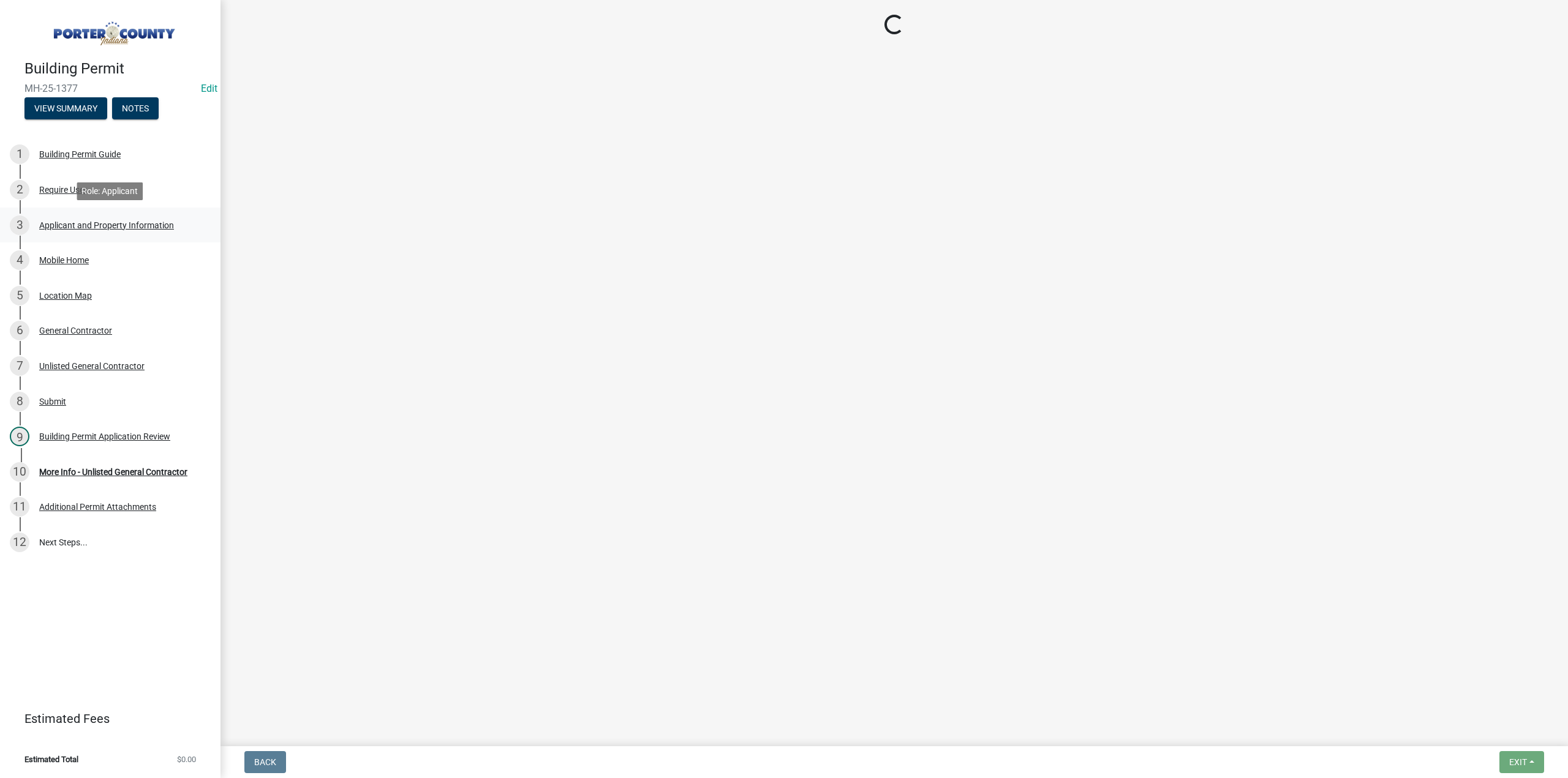
select select "403f4b3c-c23a-4b9f-b6b7-b4f73366513c"
select select "cab7bb26-0259-4021-a4e9-b3a2d3356afe"
select select "b0f6f87b-588c-48c3-b728-322303c6bafe"
select select "ea6751d4-6bf7-4a16-89ee-f7801ab82aa1"
select select "18ba4a0f-4256-479c-a70a-5d2e95ae2216"
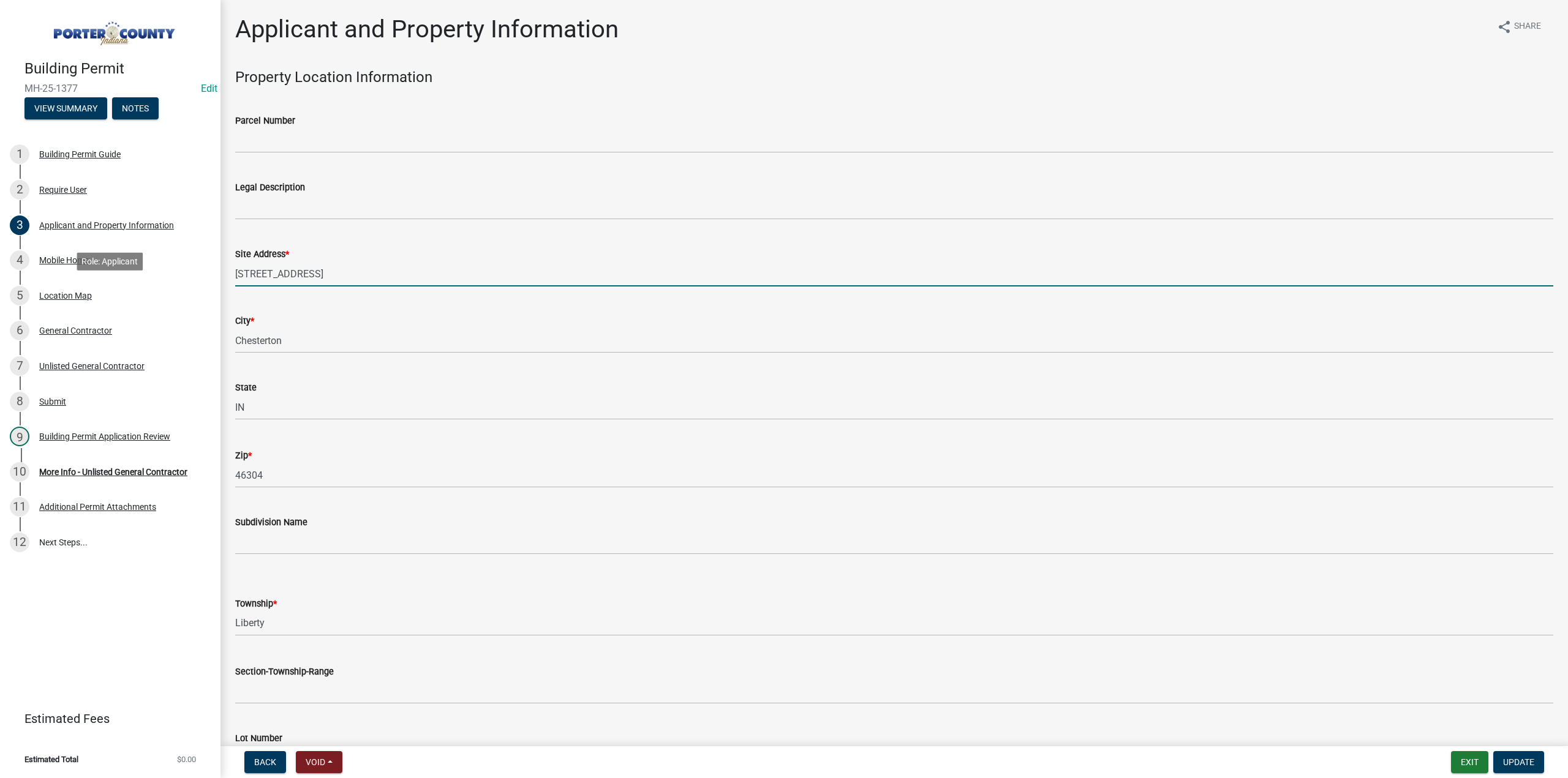
drag, startPoint x: 352, startPoint y: 276, endPoint x: 268, endPoint y: 275, distance: 84.0
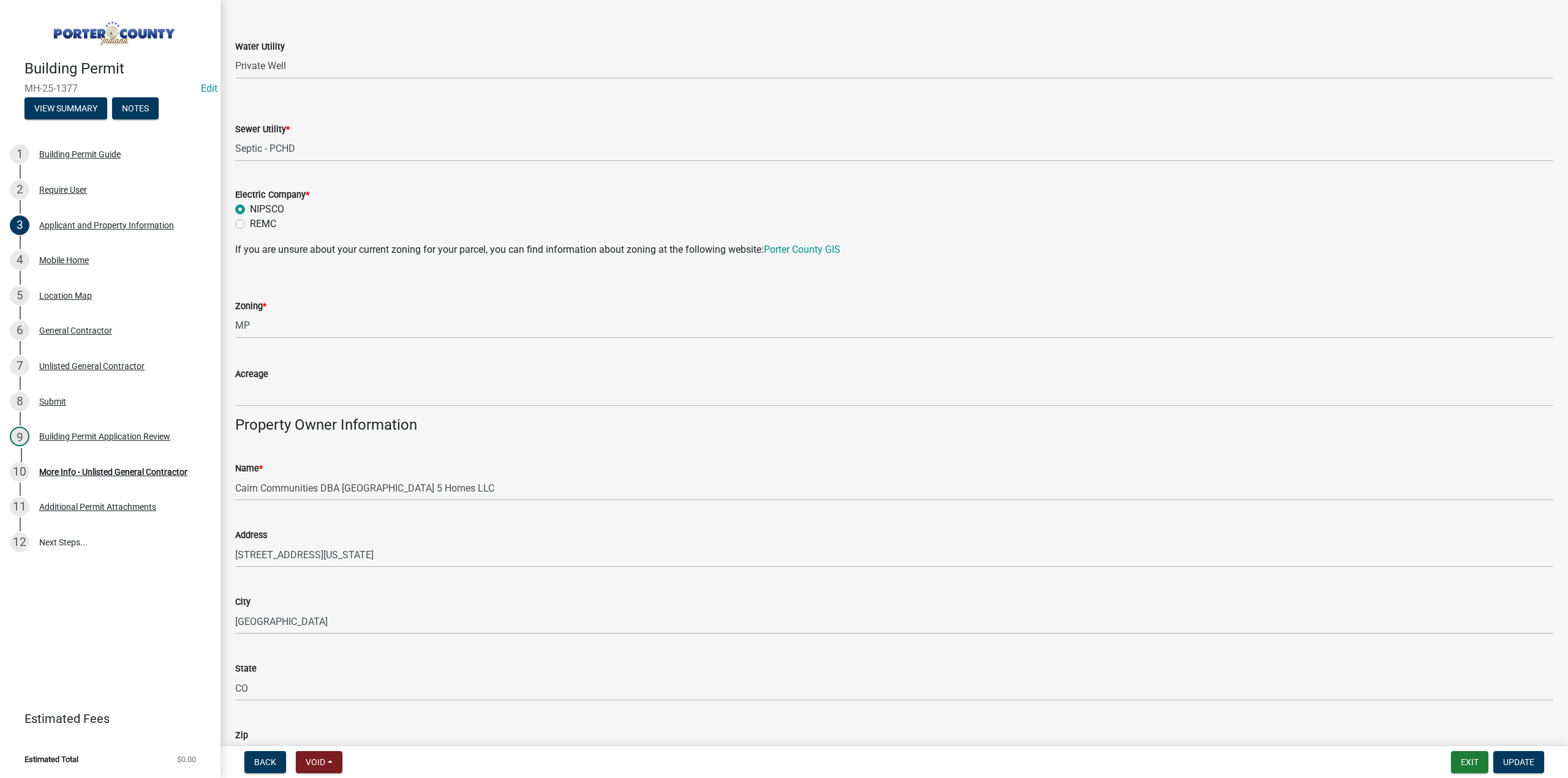
scroll to position [857, 0]
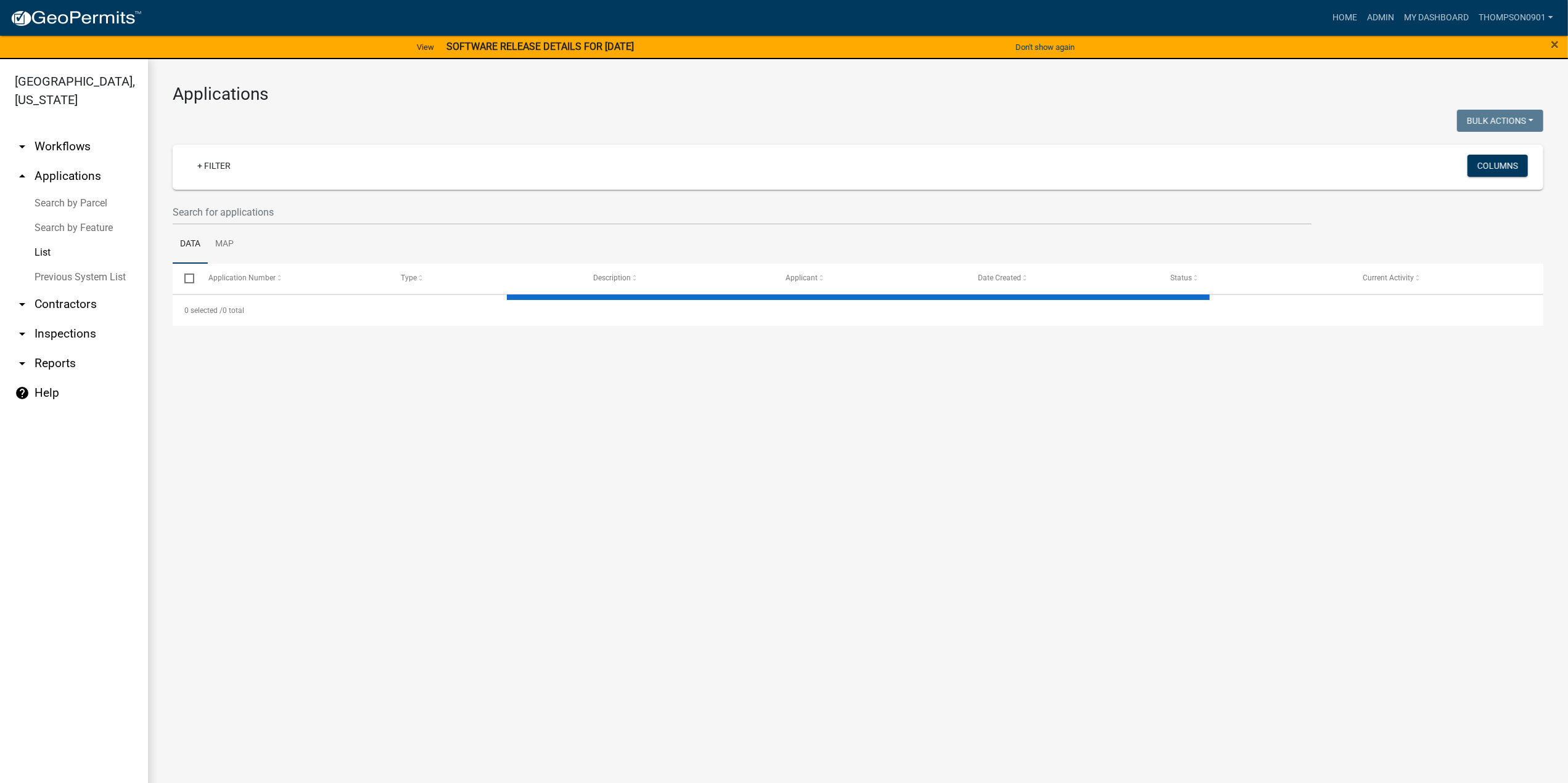
select select "3: 100"
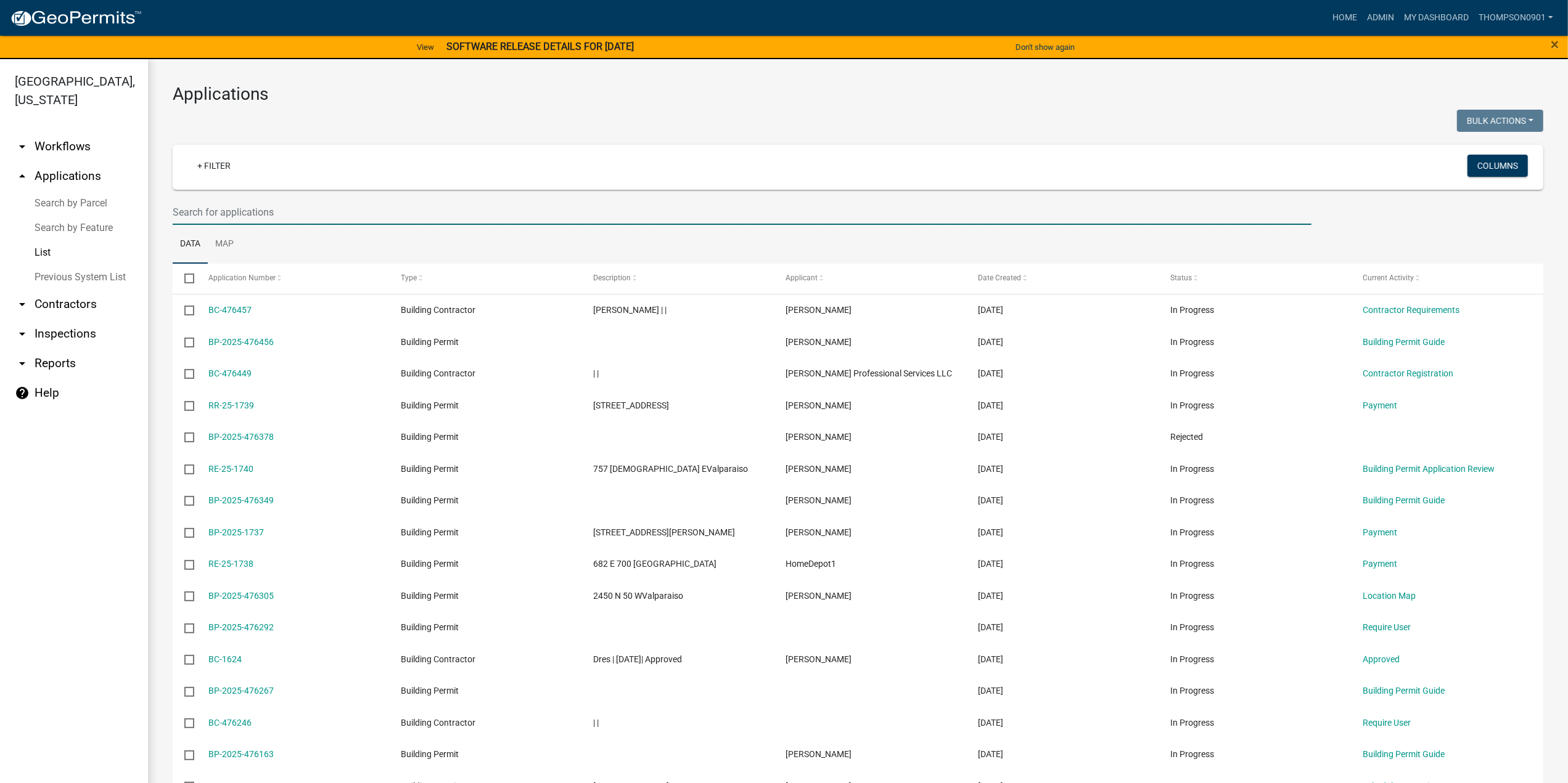
click at [200, 214] on input "text" at bounding box center [742, 212] width 1139 height 25
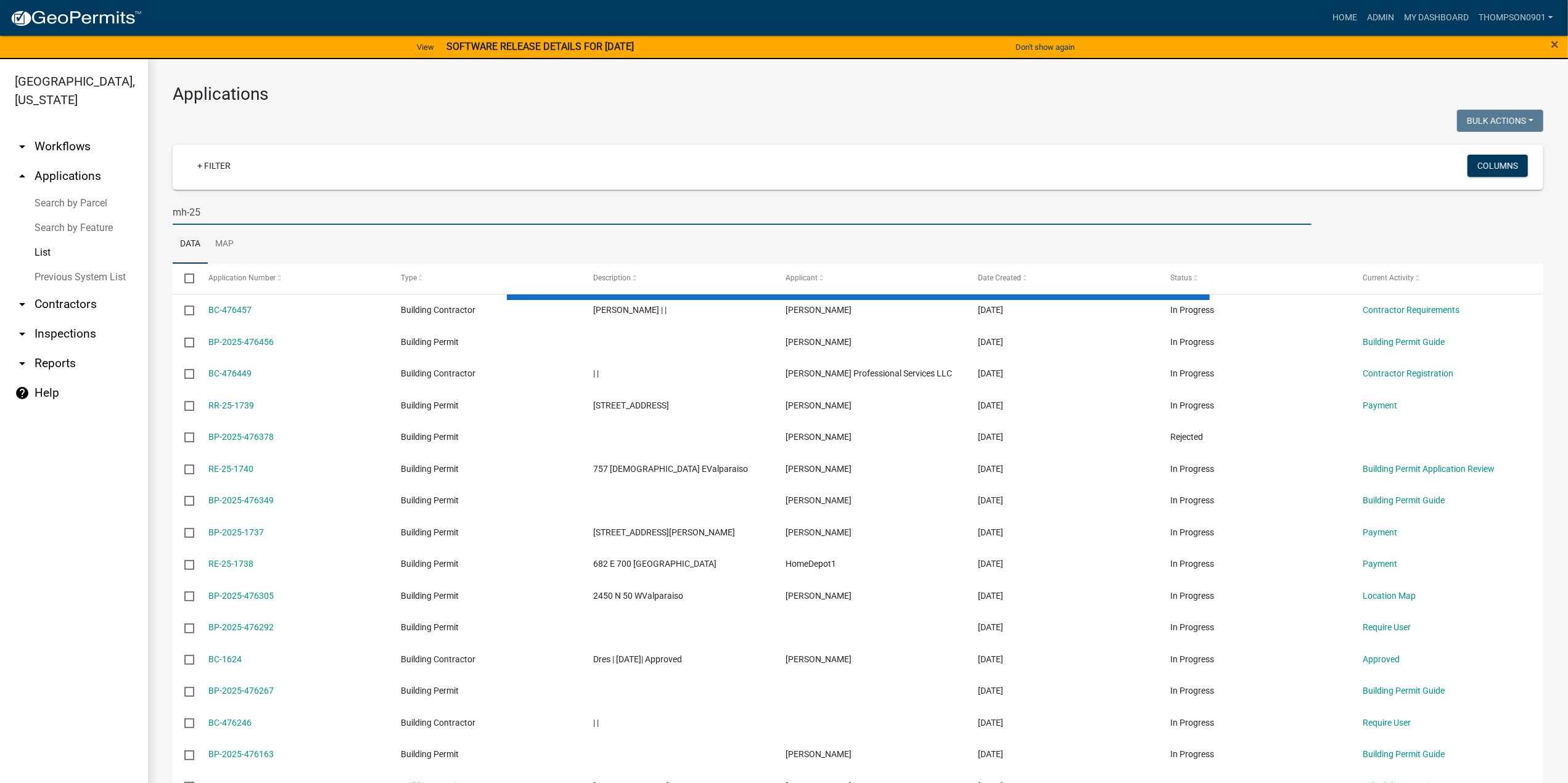
type input "mh-25"
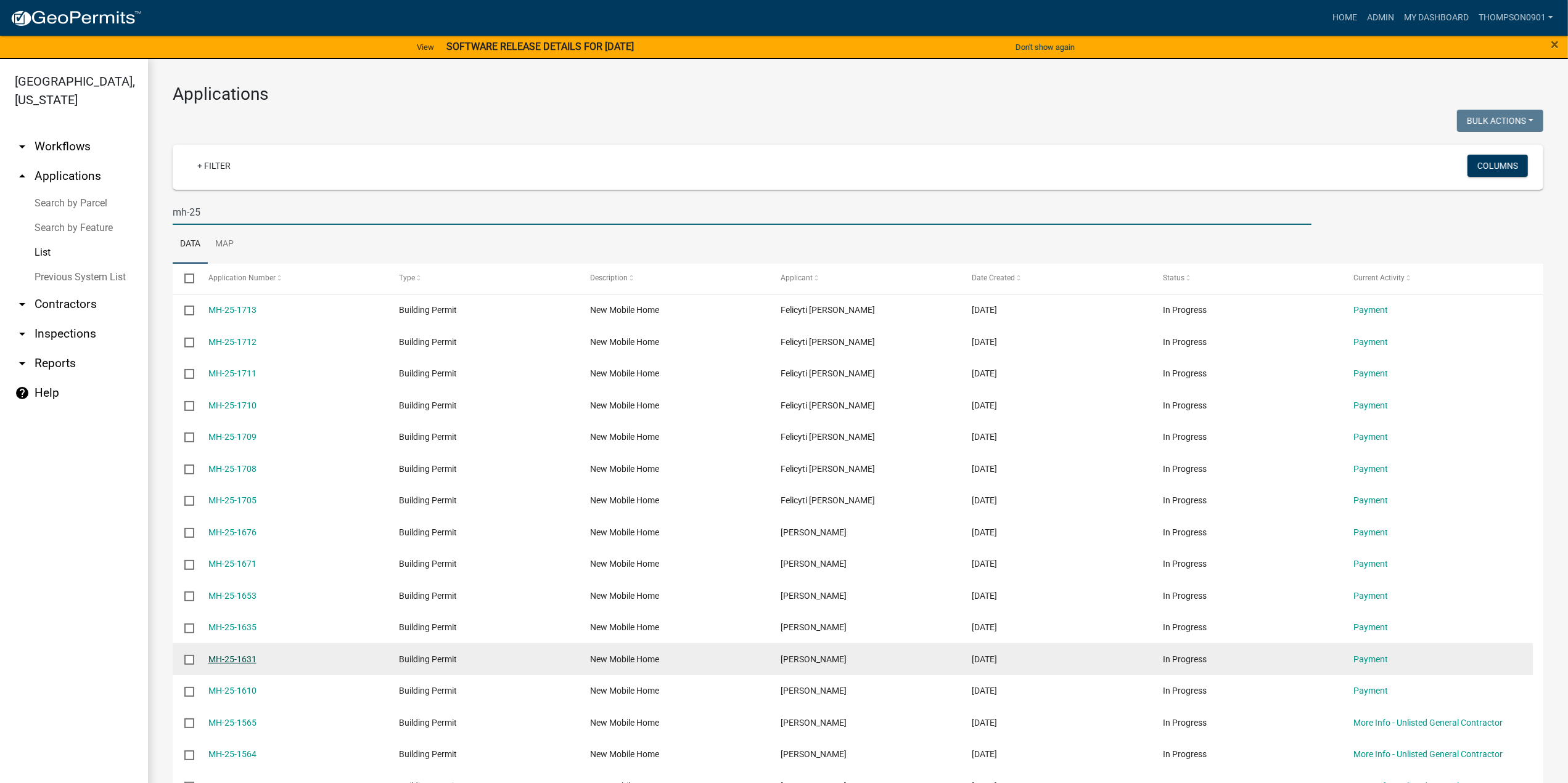
click at [222, 659] on link "MH-25-1631" at bounding box center [232, 659] width 48 height 10
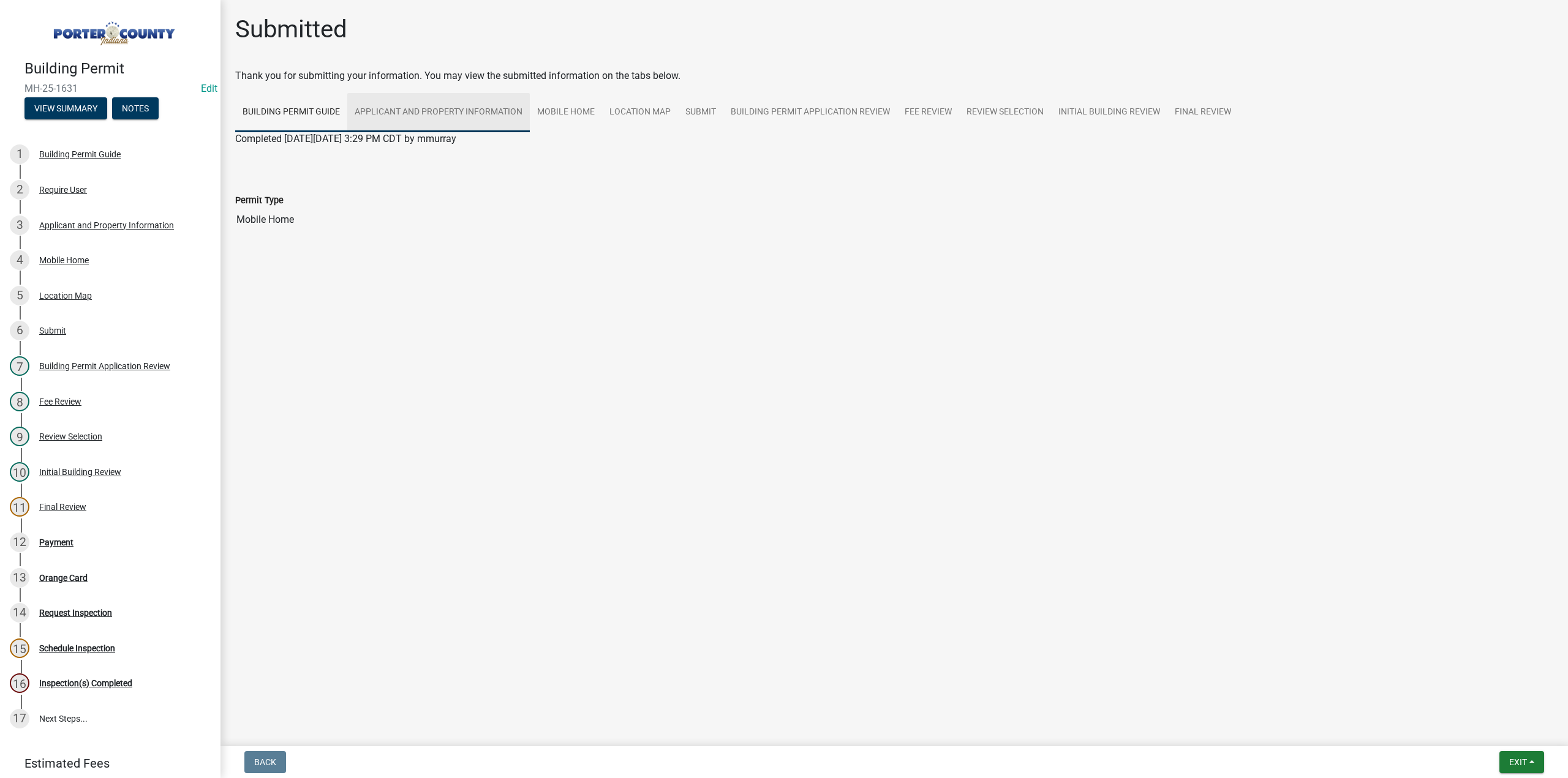
click at [486, 110] on link "Applicant and Property Information" at bounding box center [438, 112] width 182 height 39
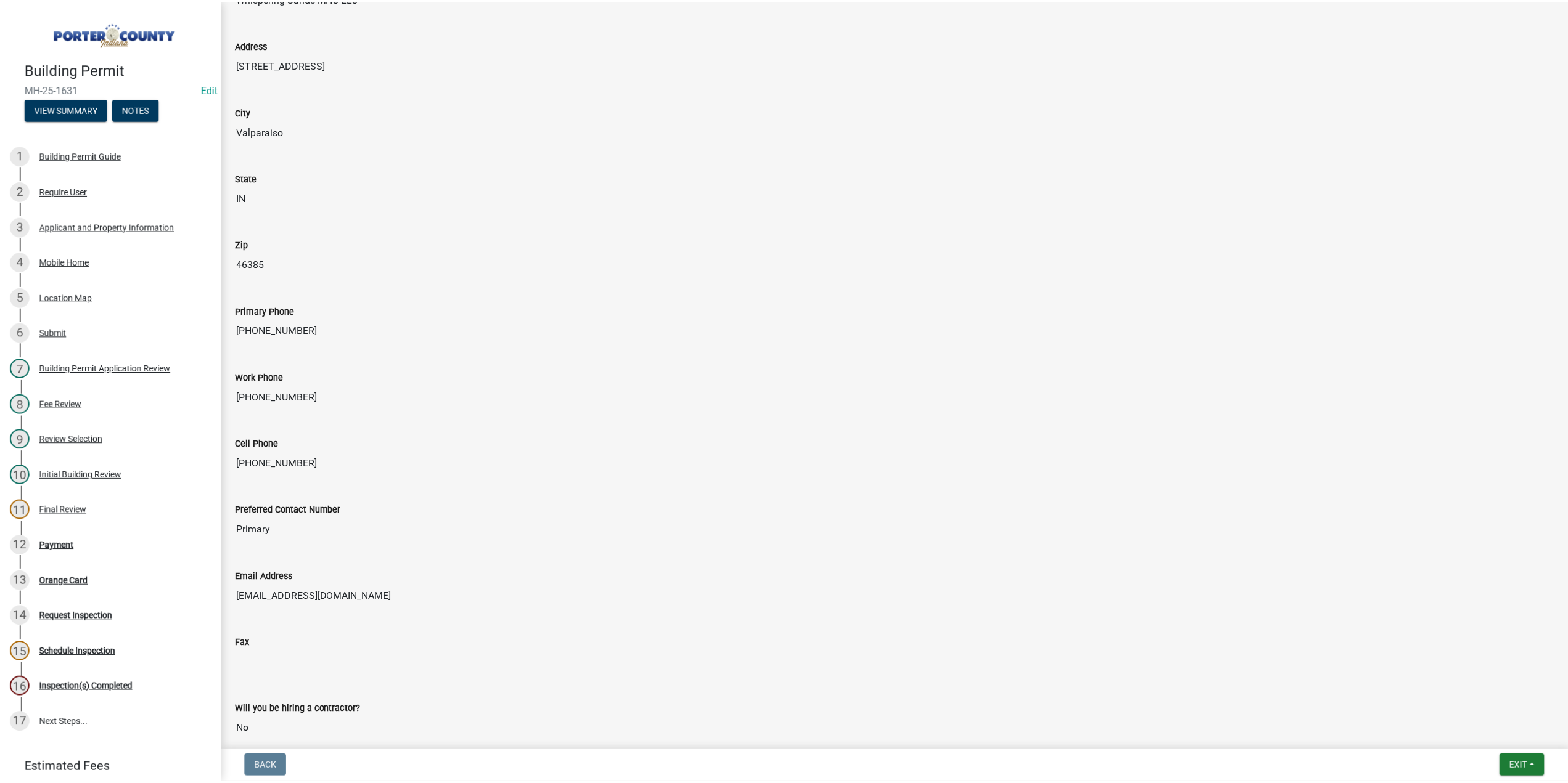
scroll to position [1164, 0]
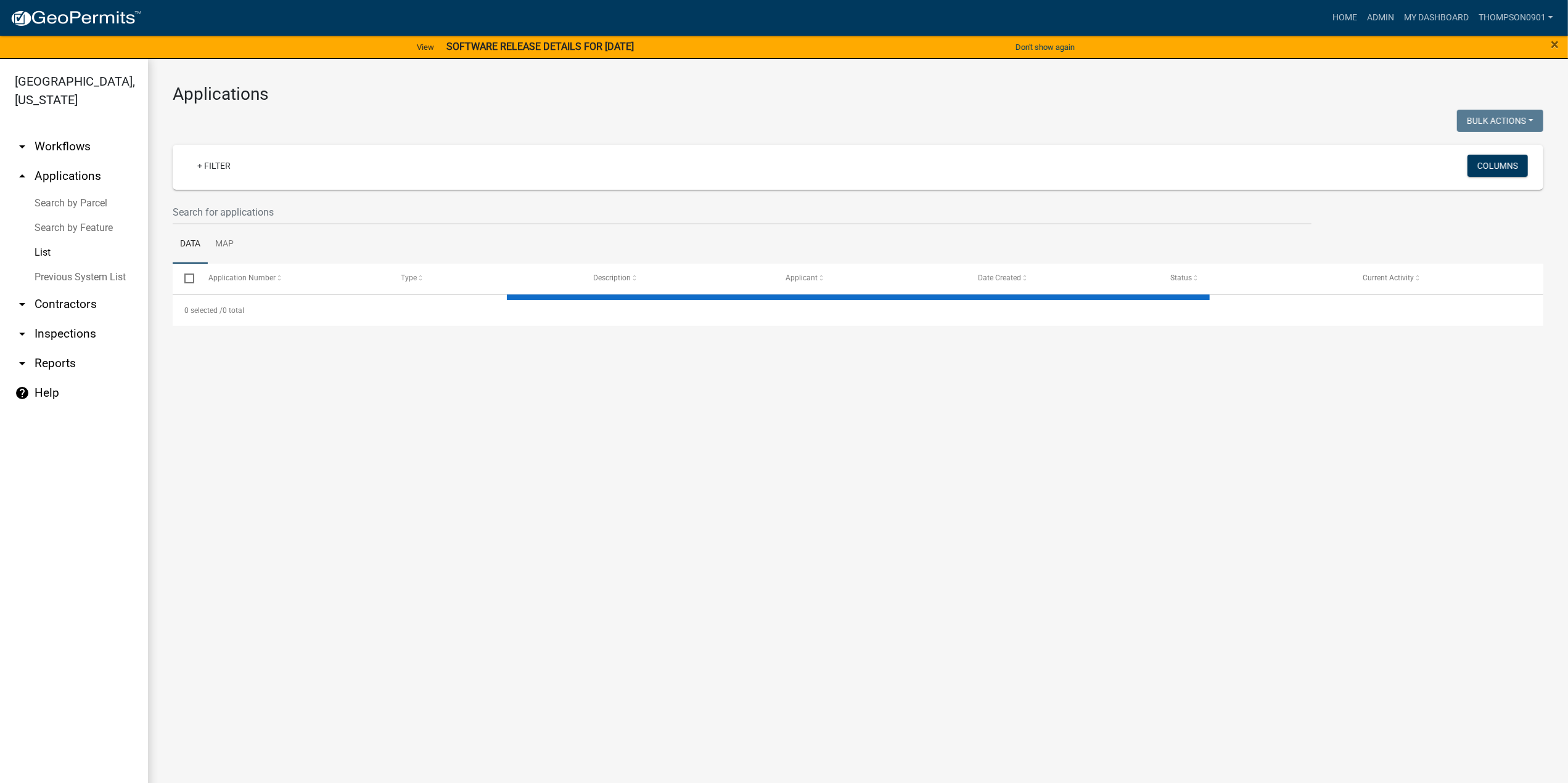
select select "3: 100"
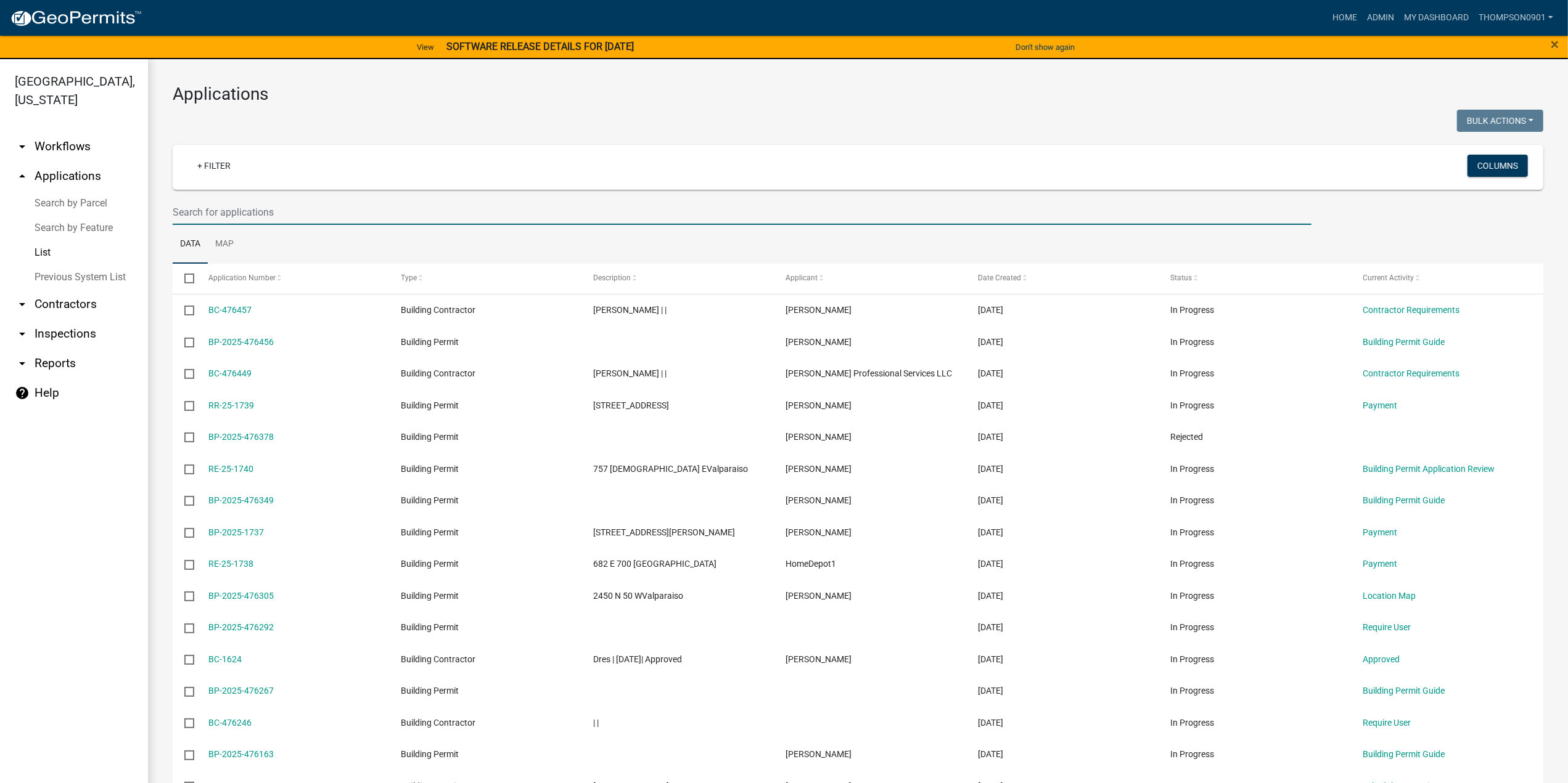
click at [206, 206] on input "text" at bounding box center [742, 212] width 1139 height 25
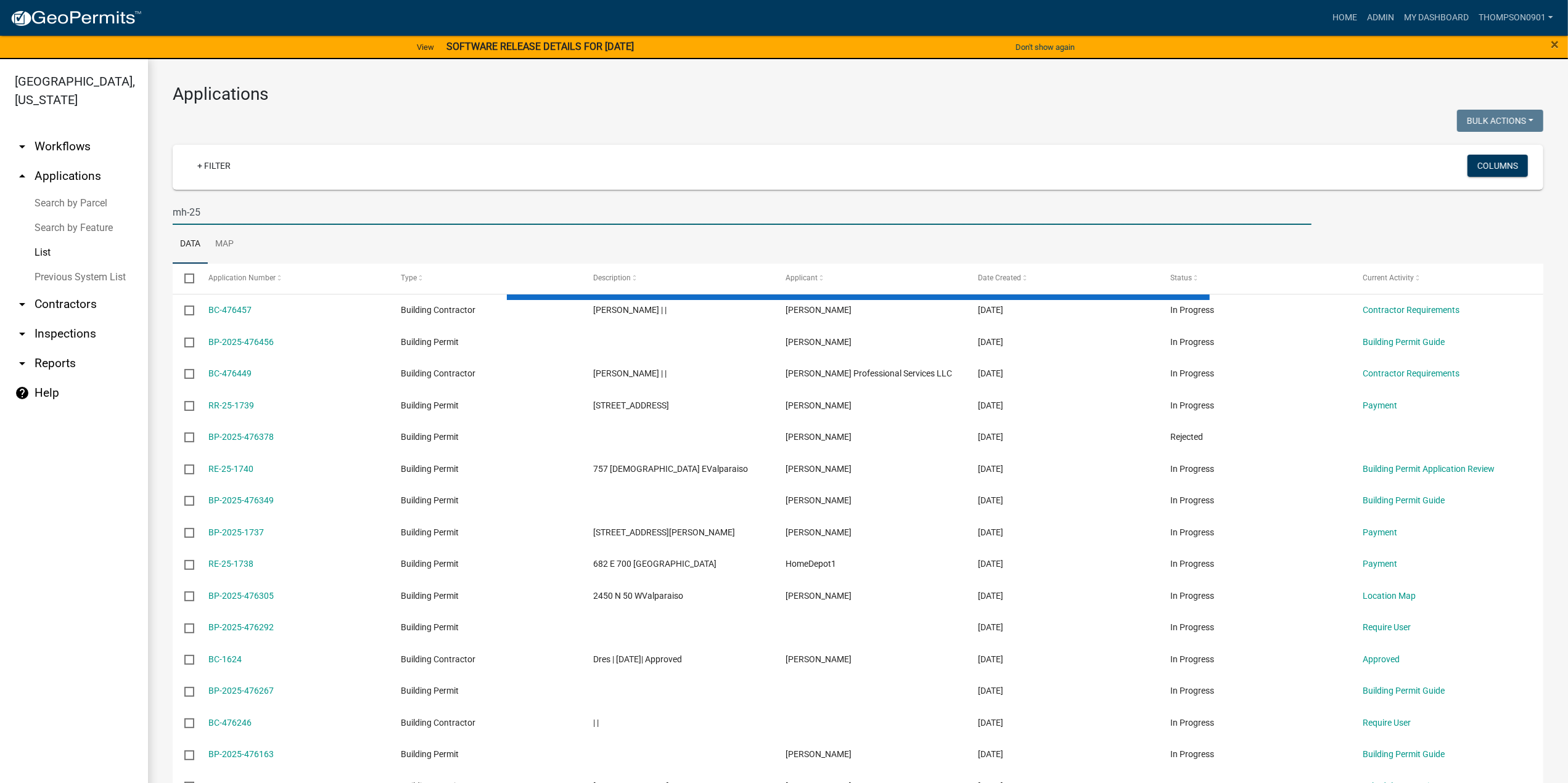
type input "mh-25"
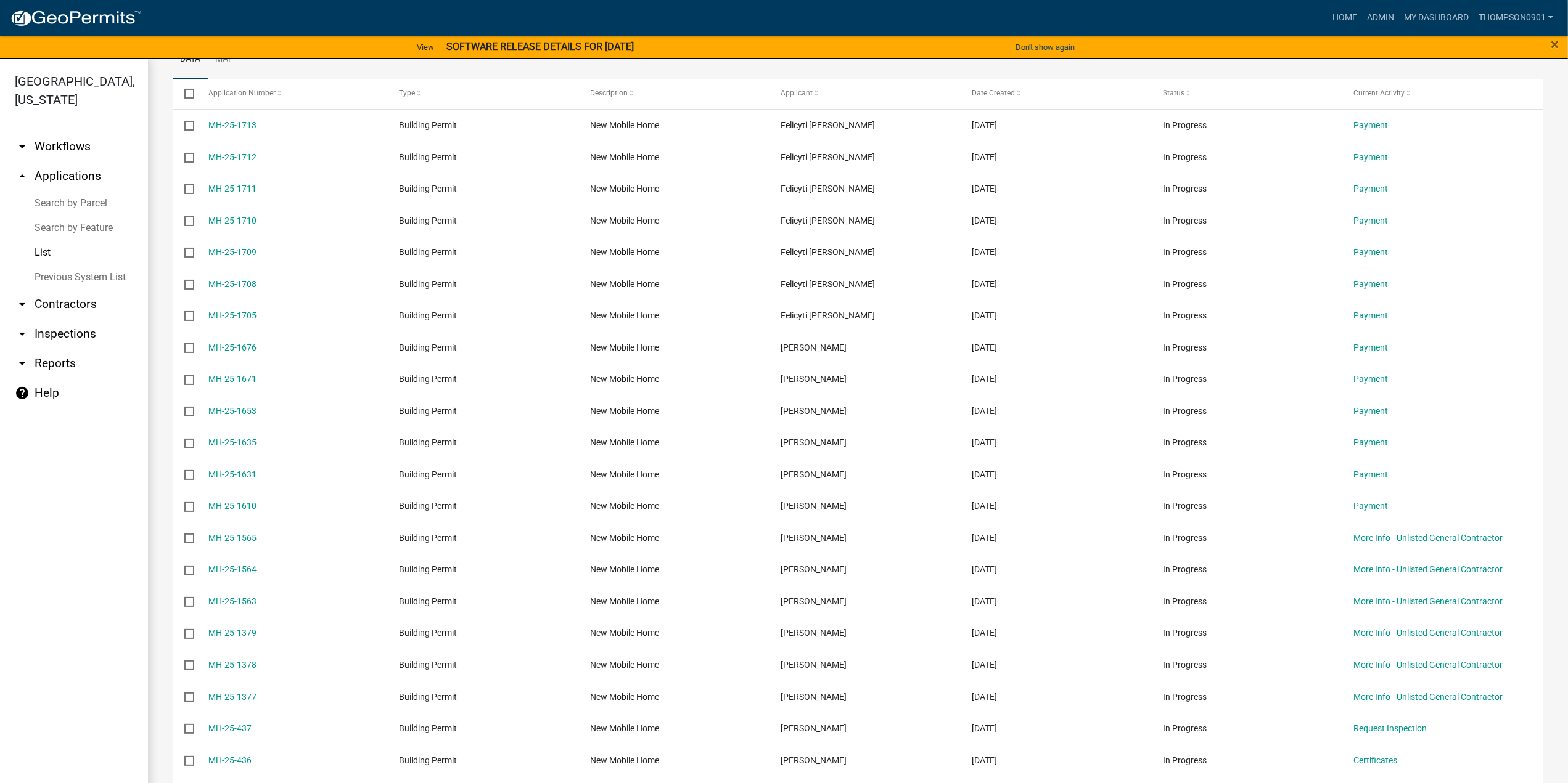
scroll to position [123, 0]
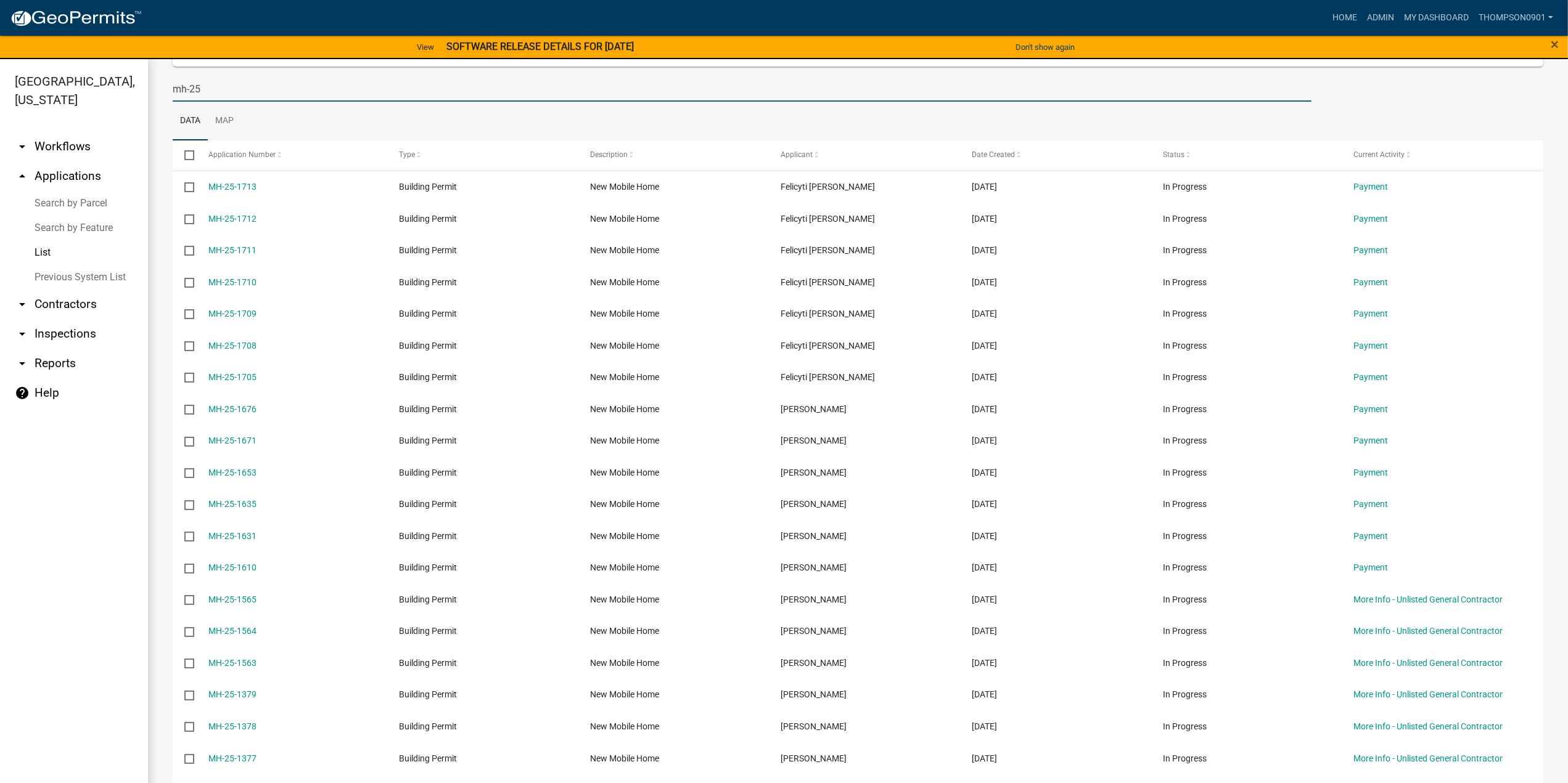
click at [86, 191] on link "Search by Parcel" at bounding box center [74, 203] width 148 height 25
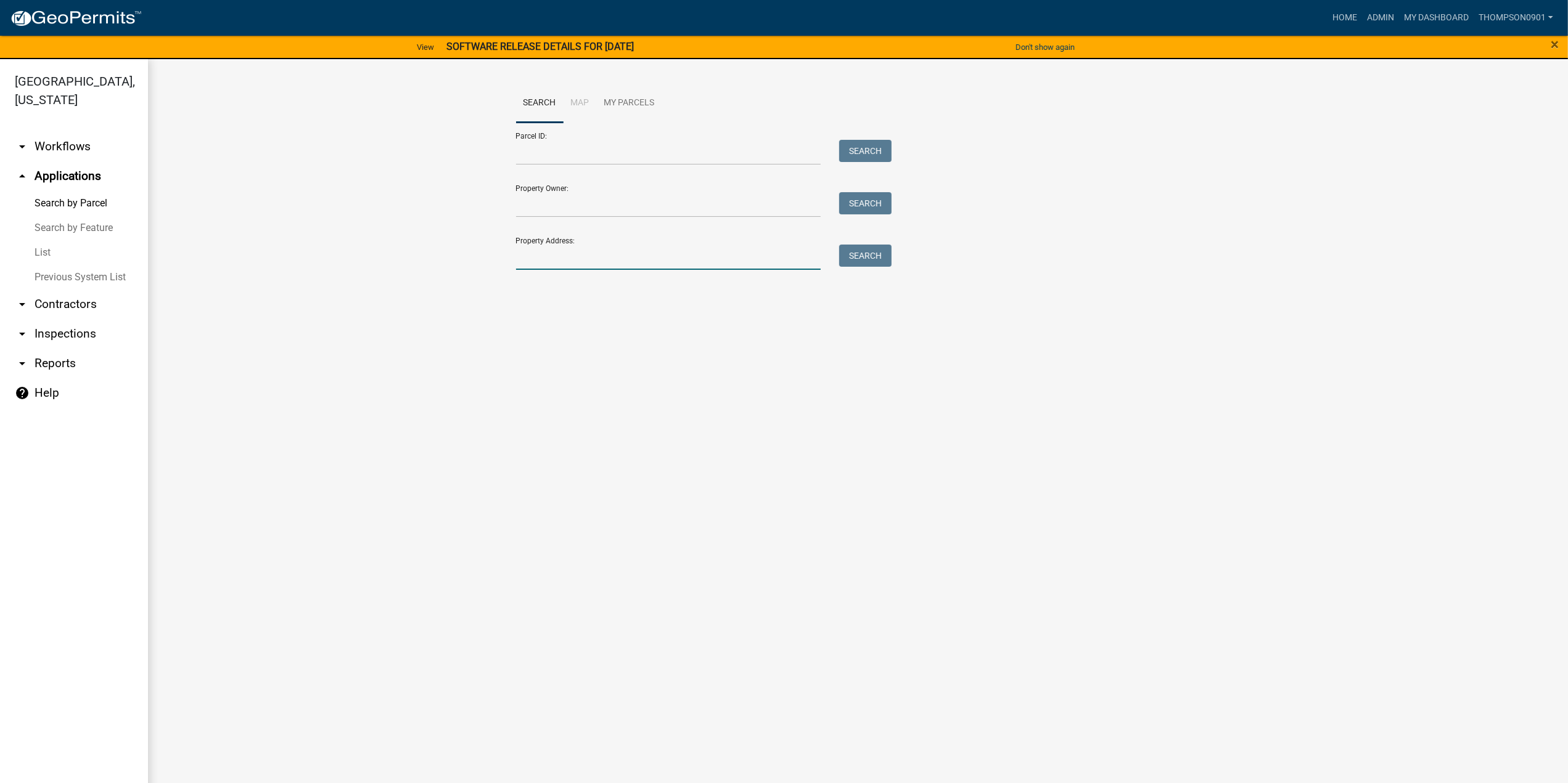
click at [607, 255] on input "Property Address:" at bounding box center [669, 258] width 305 height 25
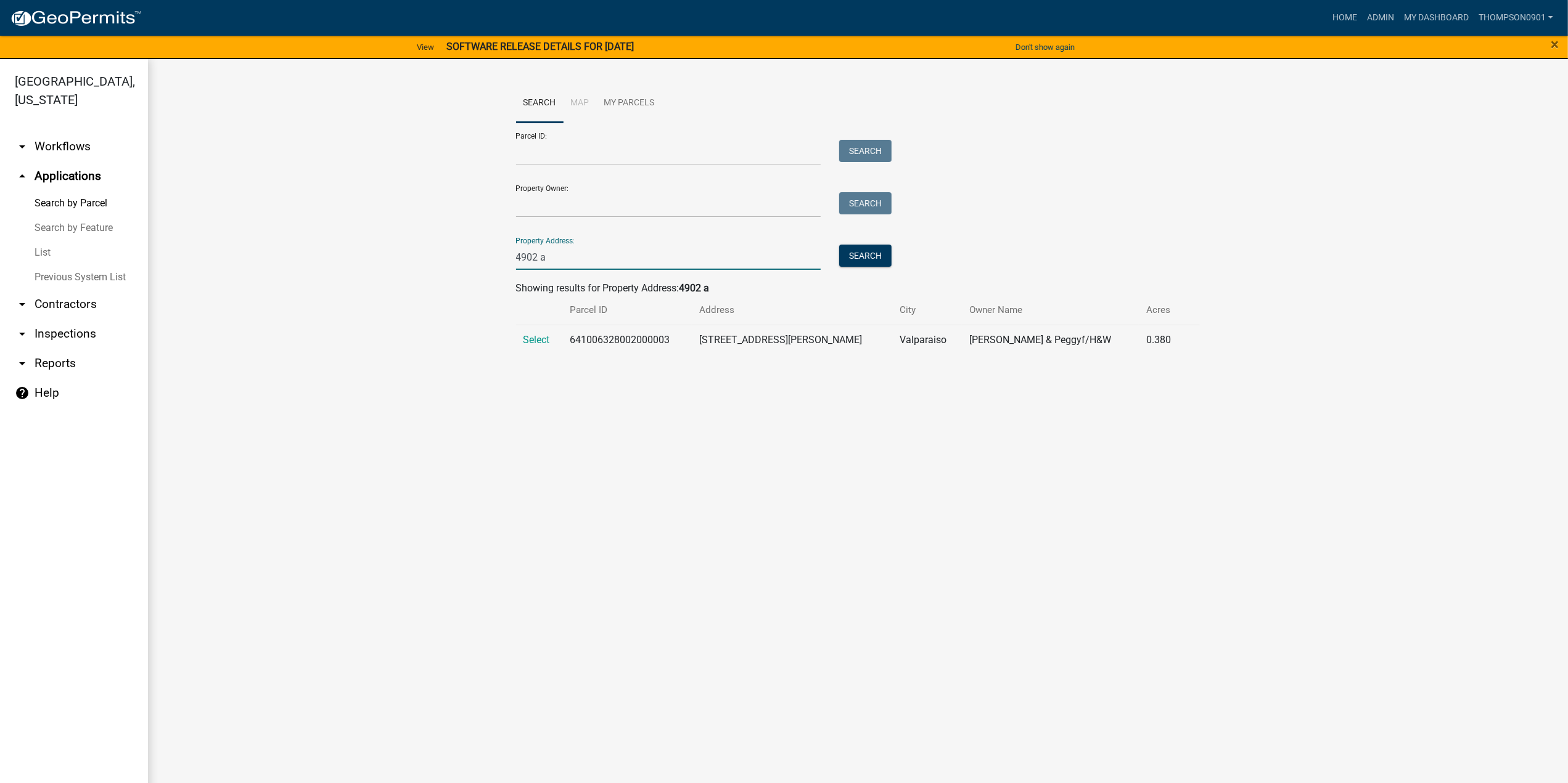
click at [561, 260] on input "4902 a" at bounding box center [669, 258] width 305 height 25
type input "4902 kell"
click at [858, 256] on button "Search" at bounding box center [865, 256] width 52 height 22
drag, startPoint x: 682, startPoint y: 344, endPoint x: 572, endPoint y: 345, distance: 110.0
click at [572, 345] on td "641005304004000020" at bounding box center [614, 347] width 114 height 45
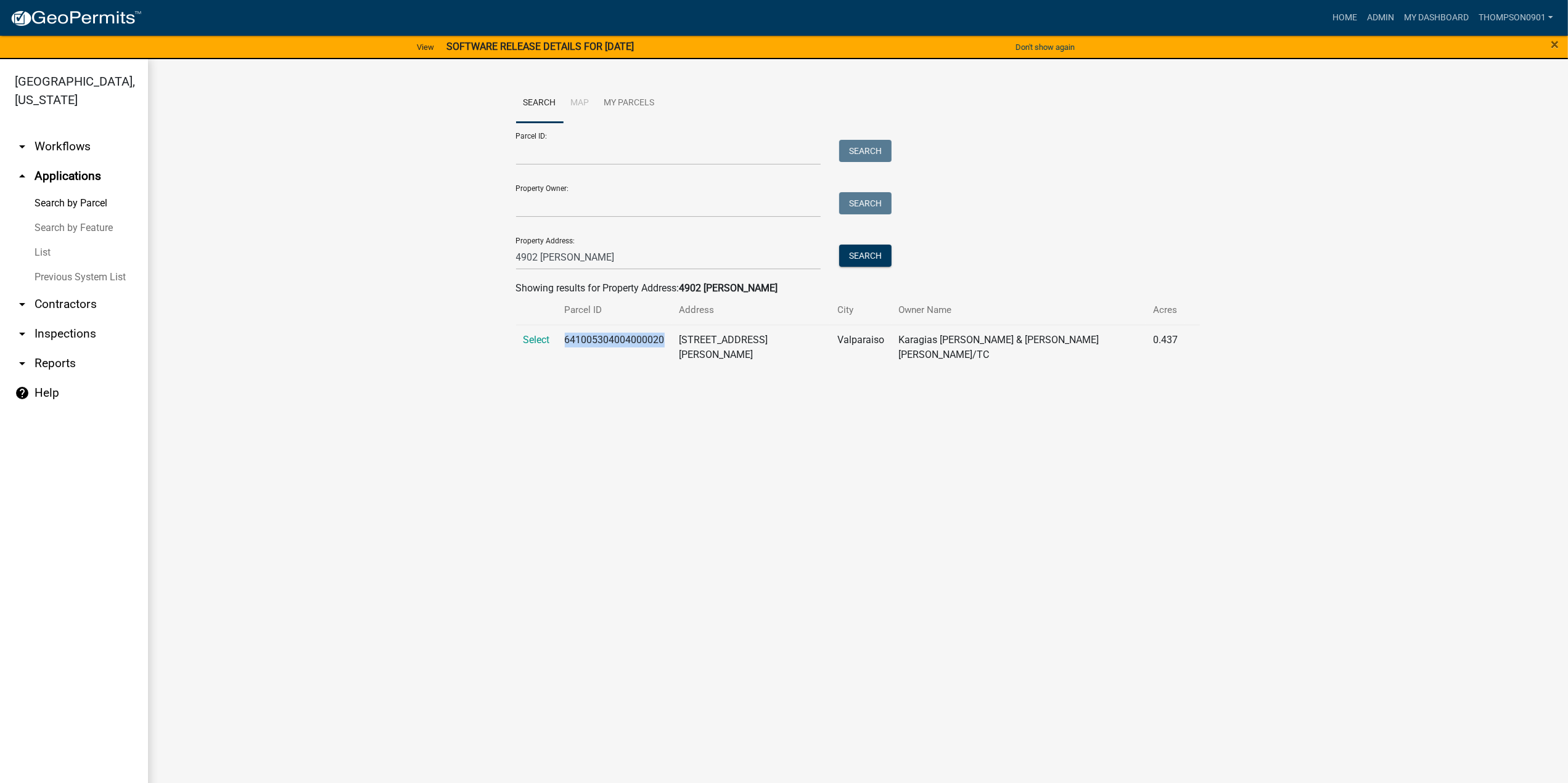
copy td "641005304004000020"
click at [42, 240] on link "List" at bounding box center [74, 252] width 148 height 25
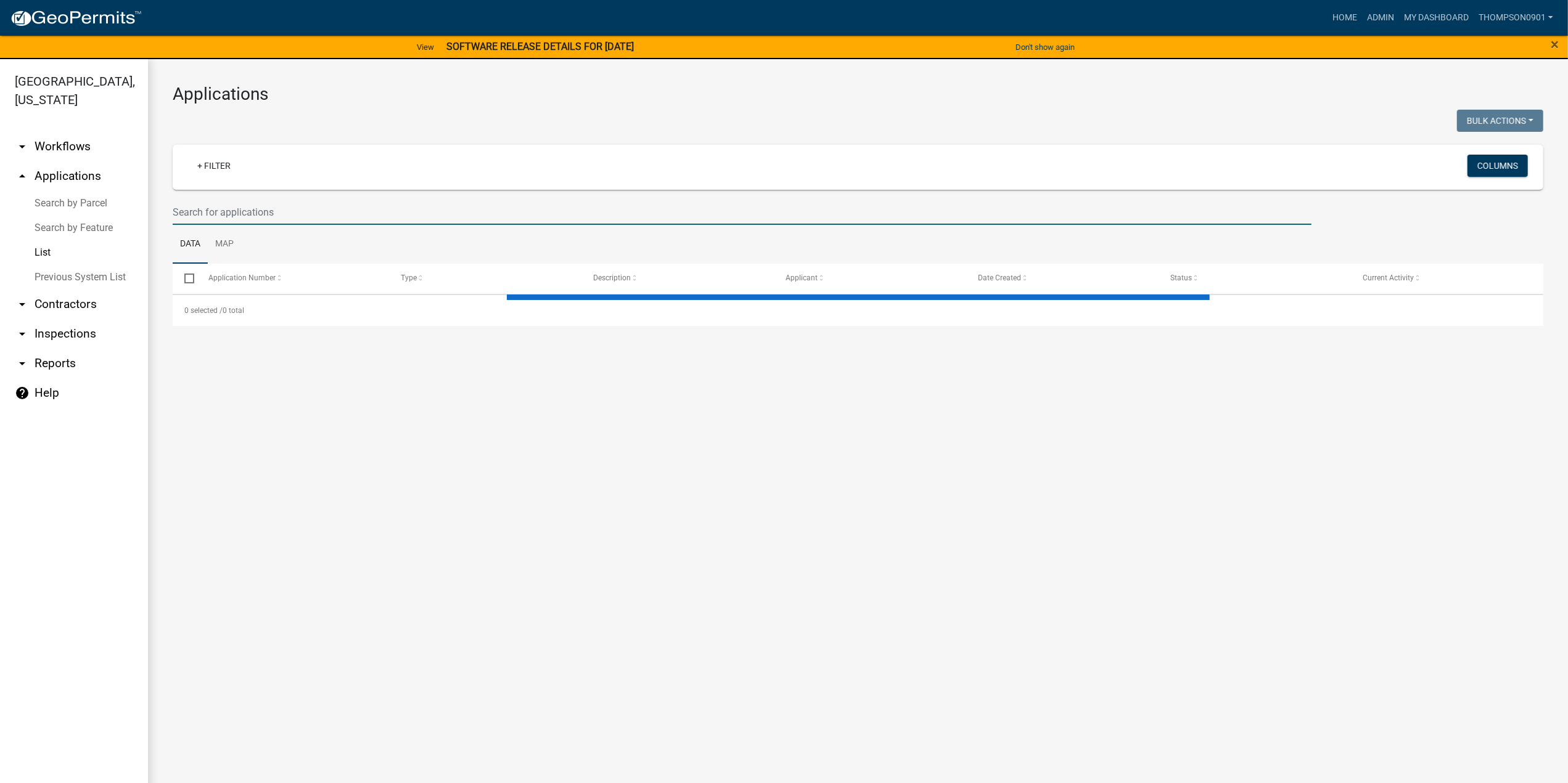
click at [214, 216] on input "text" at bounding box center [742, 212] width 1139 height 25
select select "3: 100"
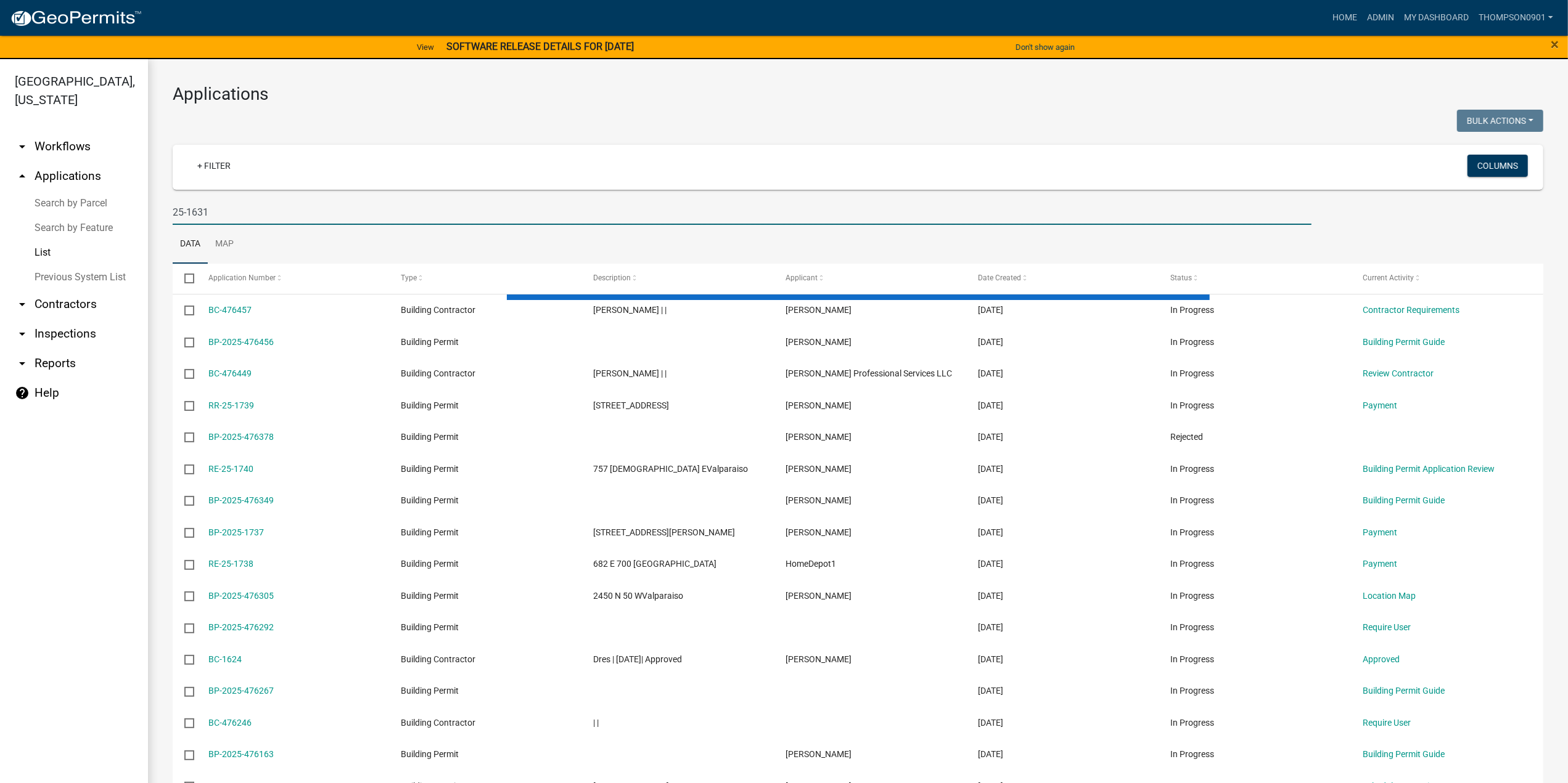
type input "25-1631"
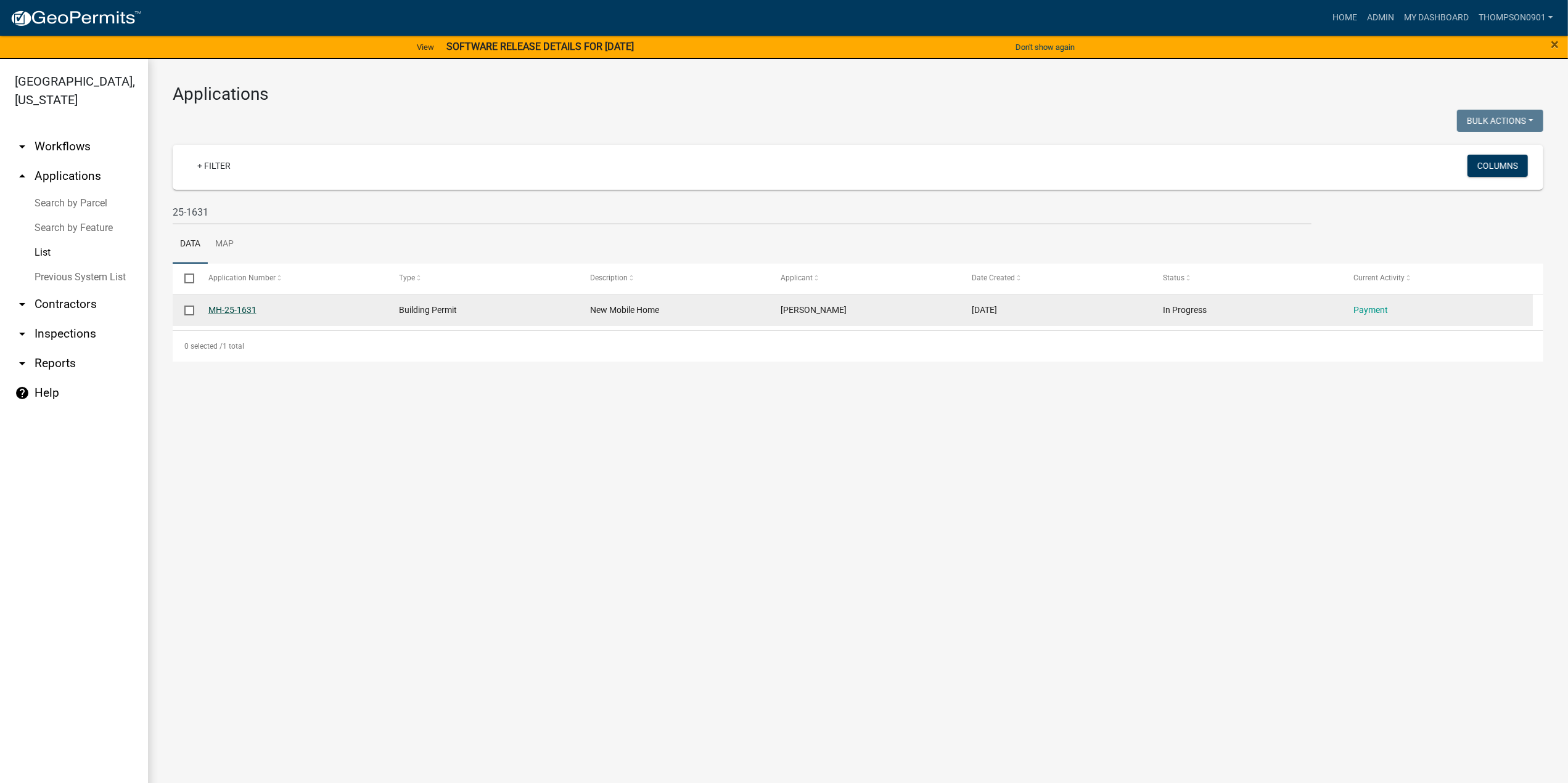
click at [221, 308] on link "MH-25-1631" at bounding box center [232, 310] width 48 height 10
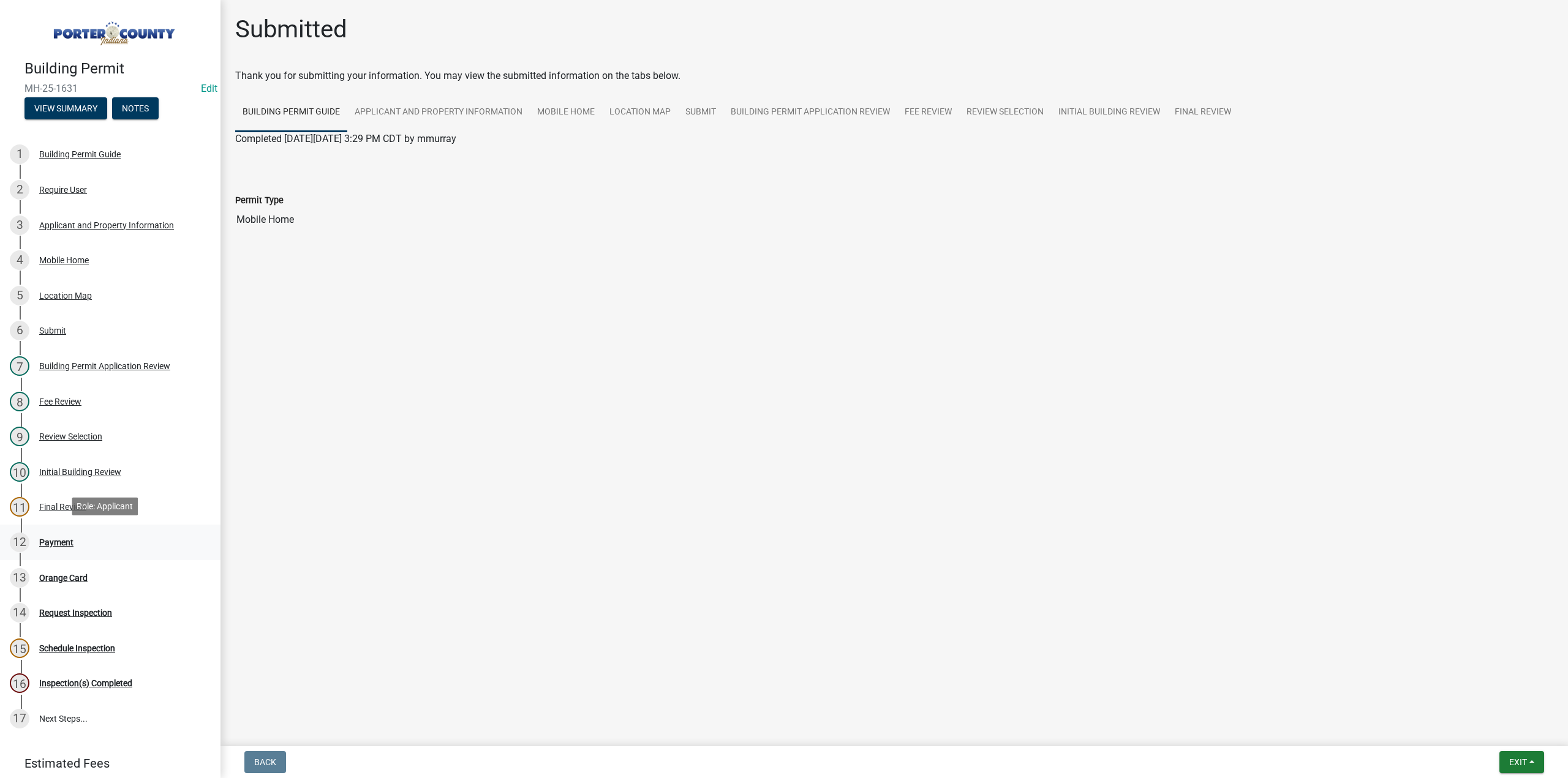
click at [55, 545] on div "Payment" at bounding box center [57, 542] width 35 height 9
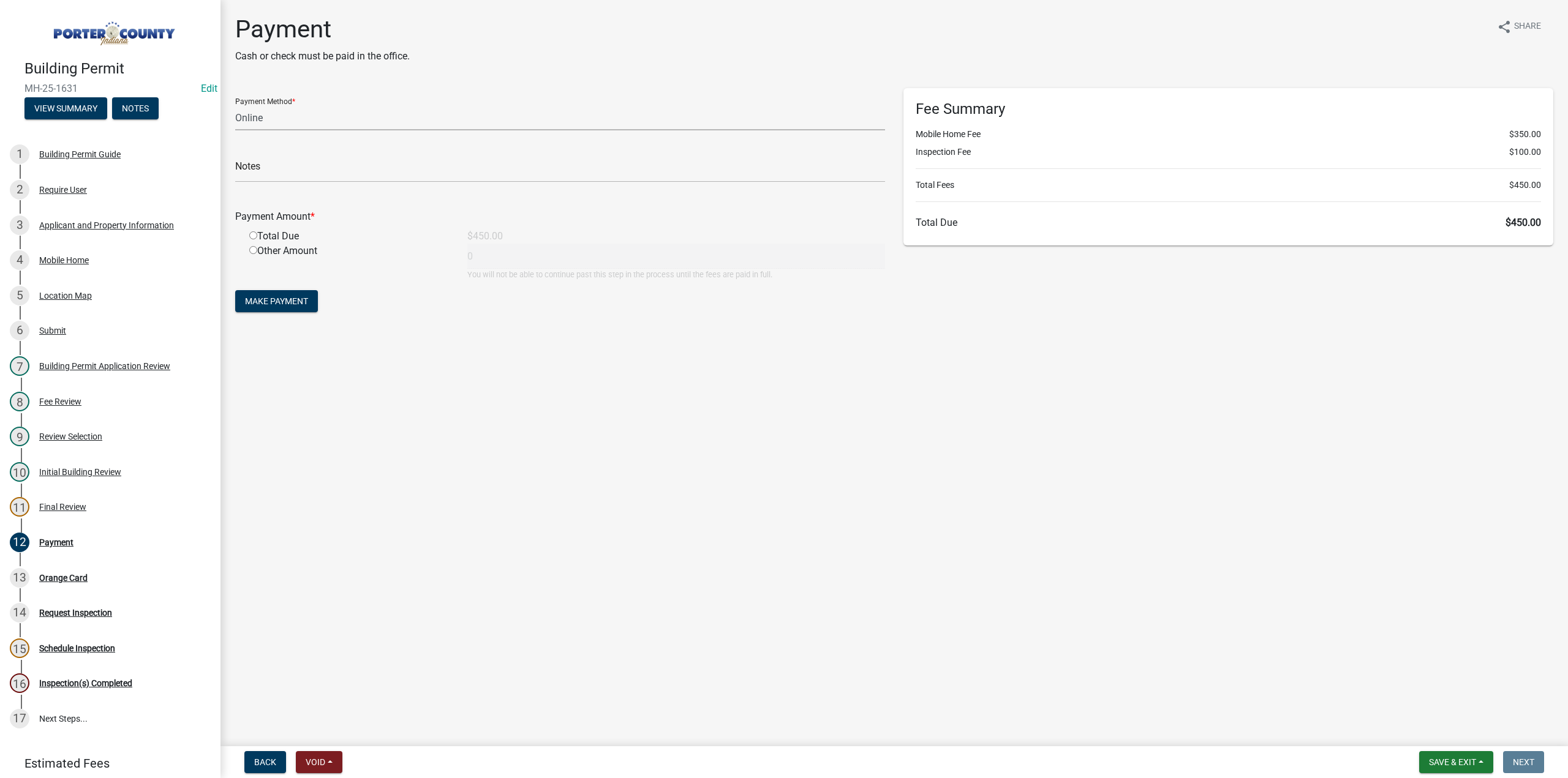
click at [311, 107] on select "Credit Card POS Check Cash Online" at bounding box center [560, 118] width 650 height 25
select select "1: 0"
click at [235, 105] on select "Credit Card POS Check Cash Online" at bounding box center [560, 118] width 650 height 25
click at [276, 167] on input "text" at bounding box center [560, 170] width 650 height 25
type input "#1626 Midwest Home"
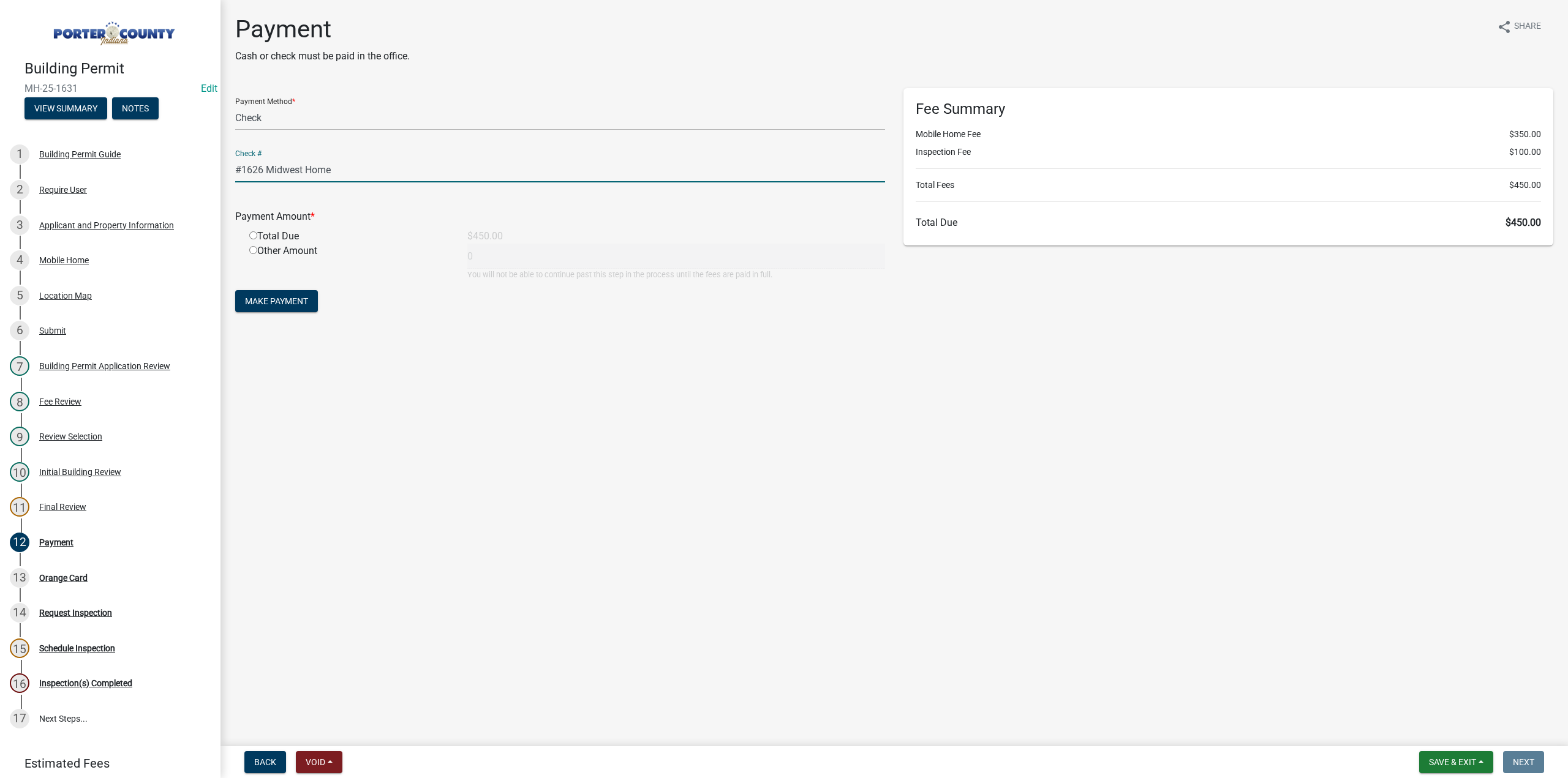
click at [253, 236] on input "radio" at bounding box center [253, 235] width 8 height 8
radio input "true"
type input "450"
click at [257, 302] on span "Make Payment" at bounding box center [276, 301] width 63 height 10
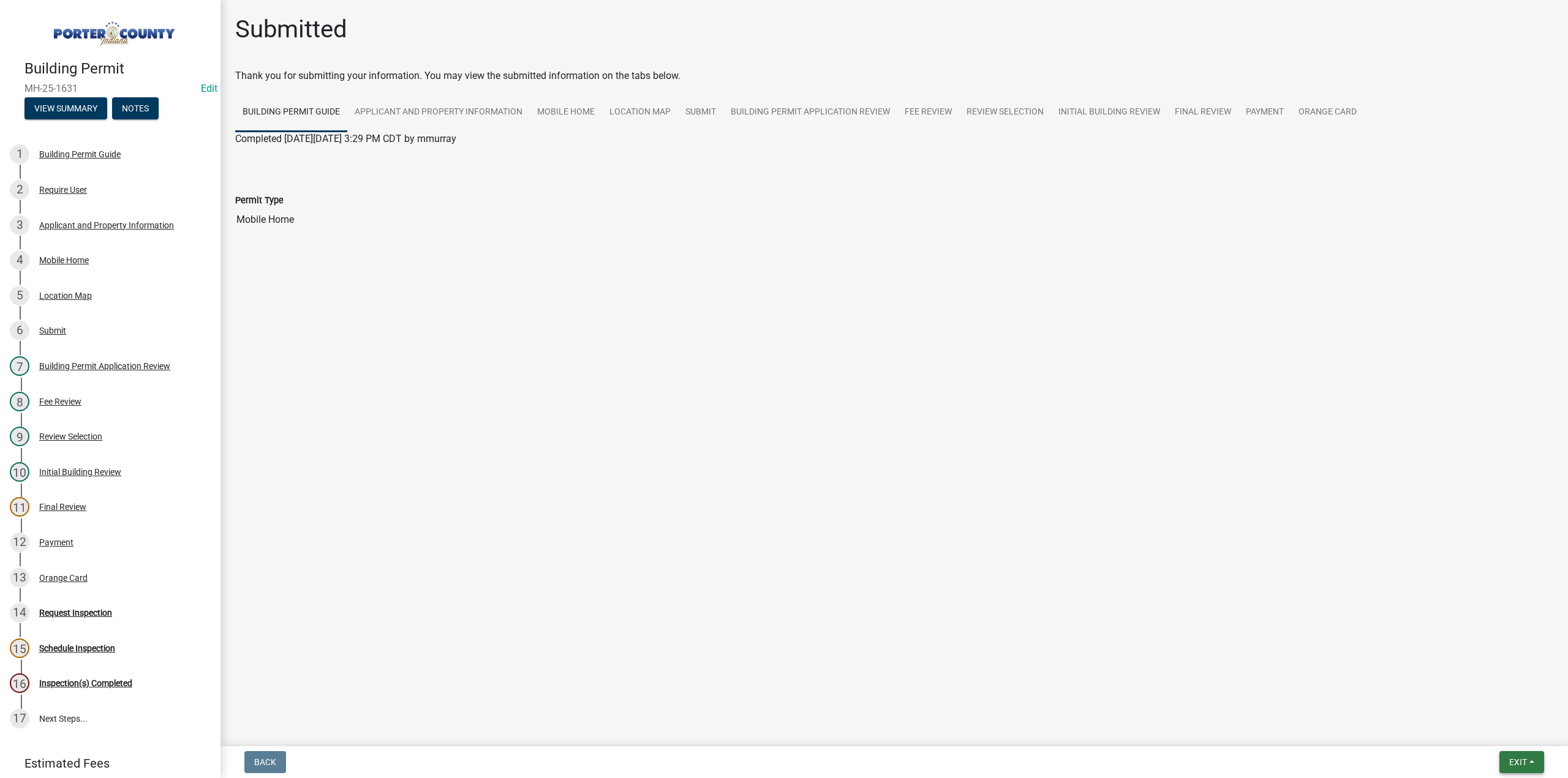
click at [1509, 770] on button "Exit" at bounding box center [1521, 762] width 45 height 22
click at [1498, 734] on button "Save & Exit" at bounding box center [1495, 730] width 98 height 29
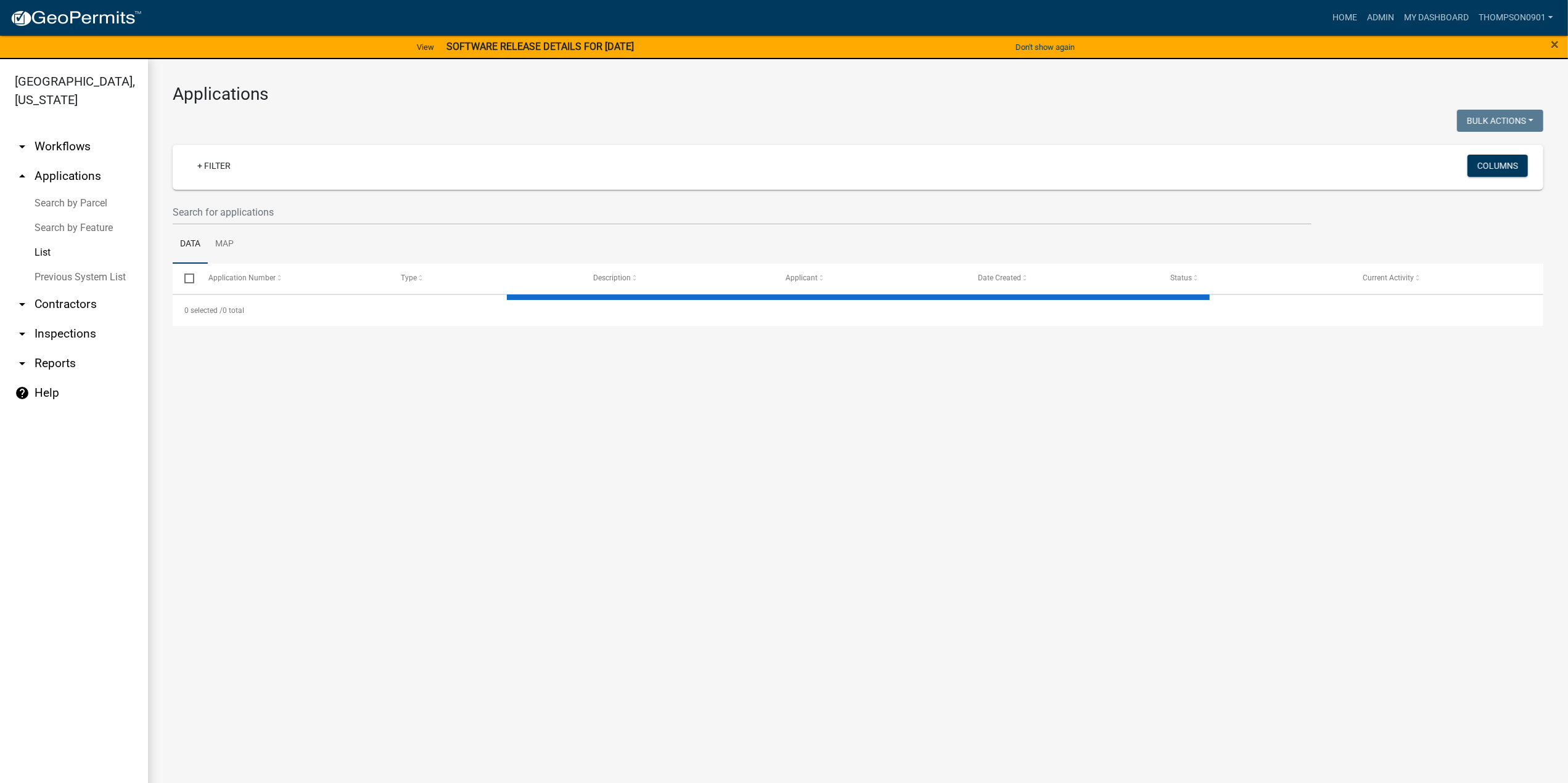
select select "3: 100"
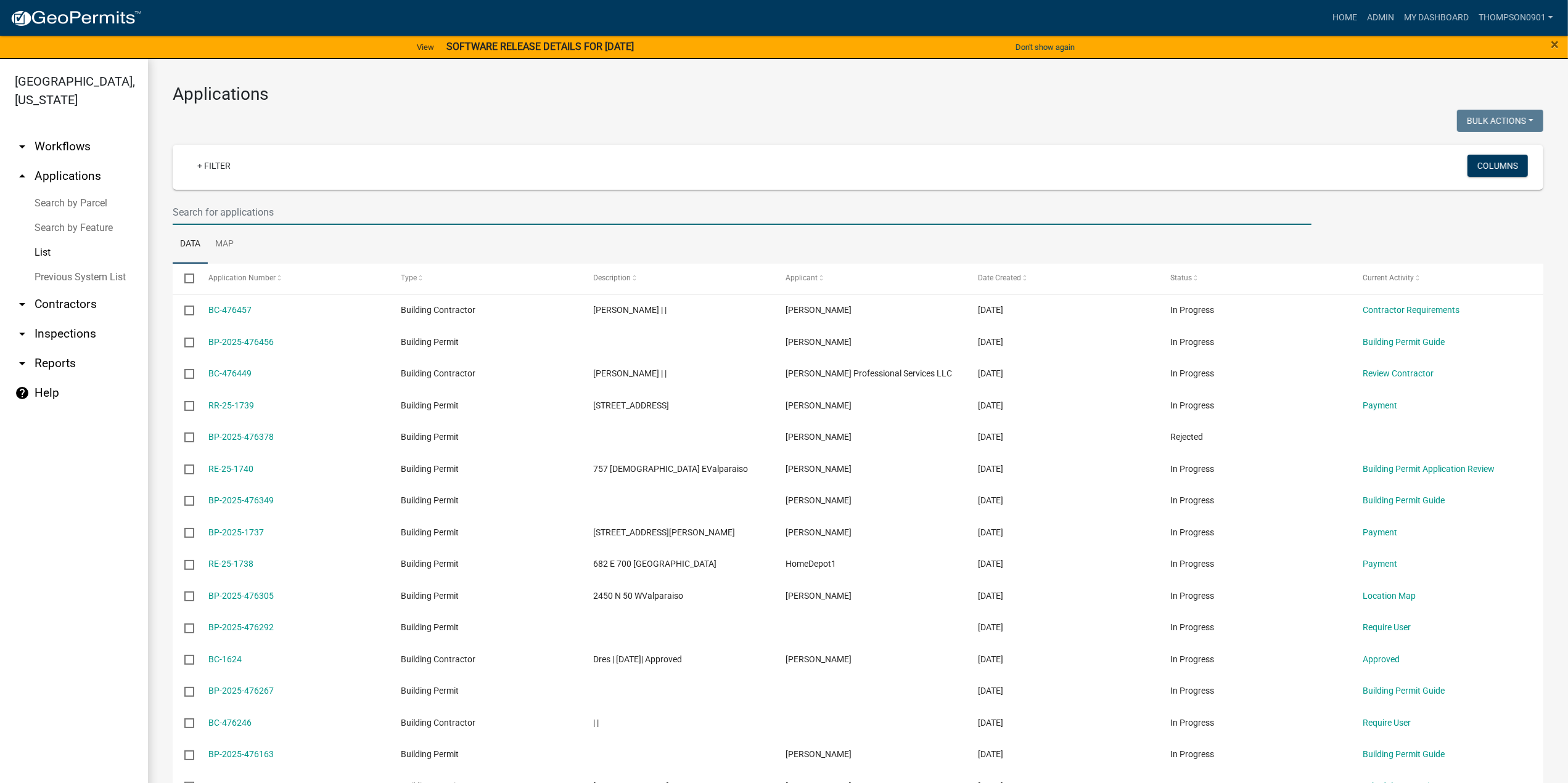
click at [235, 215] on input "text" at bounding box center [742, 212] width 1139 height 25
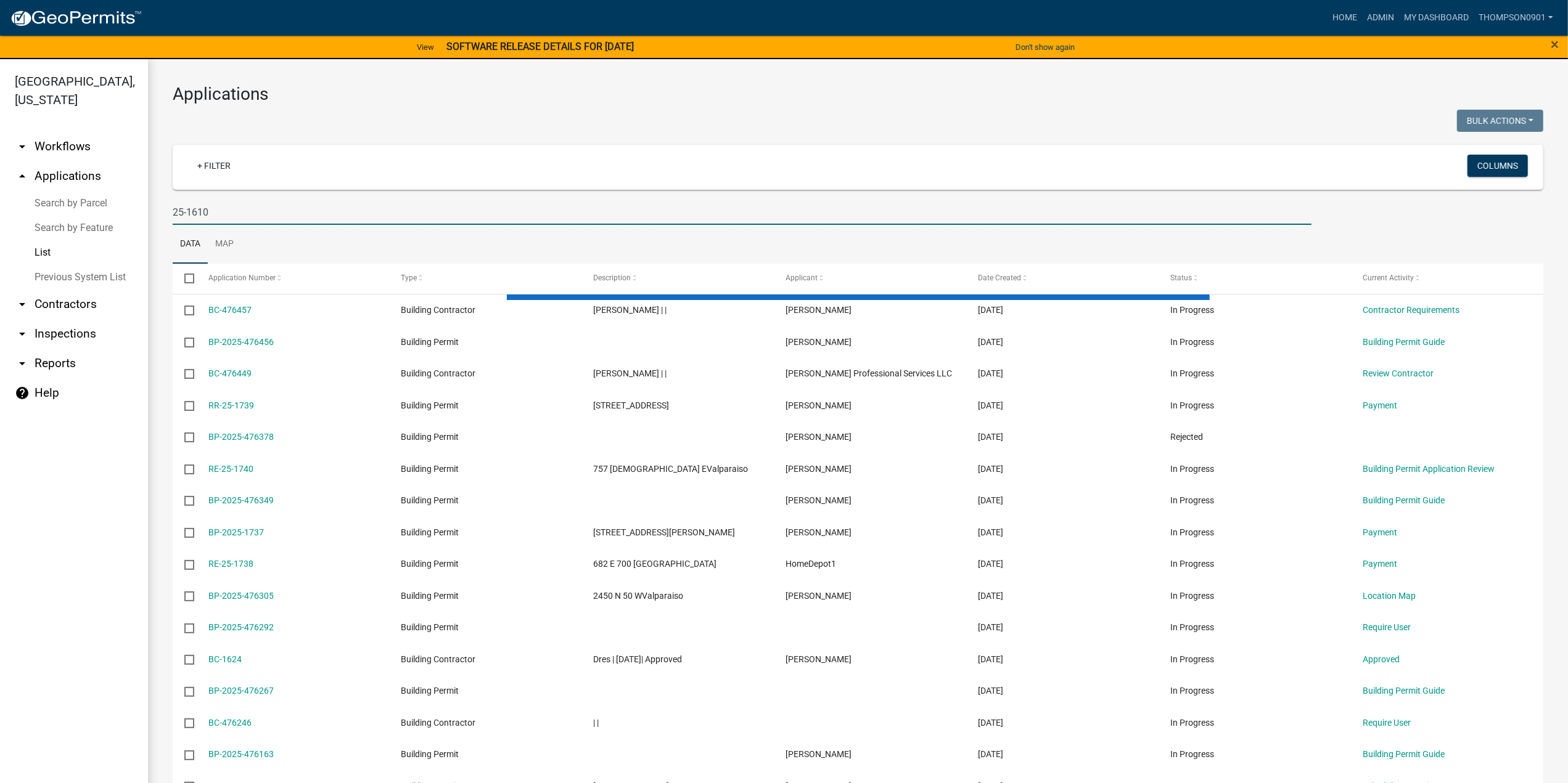
type input "25-1610"
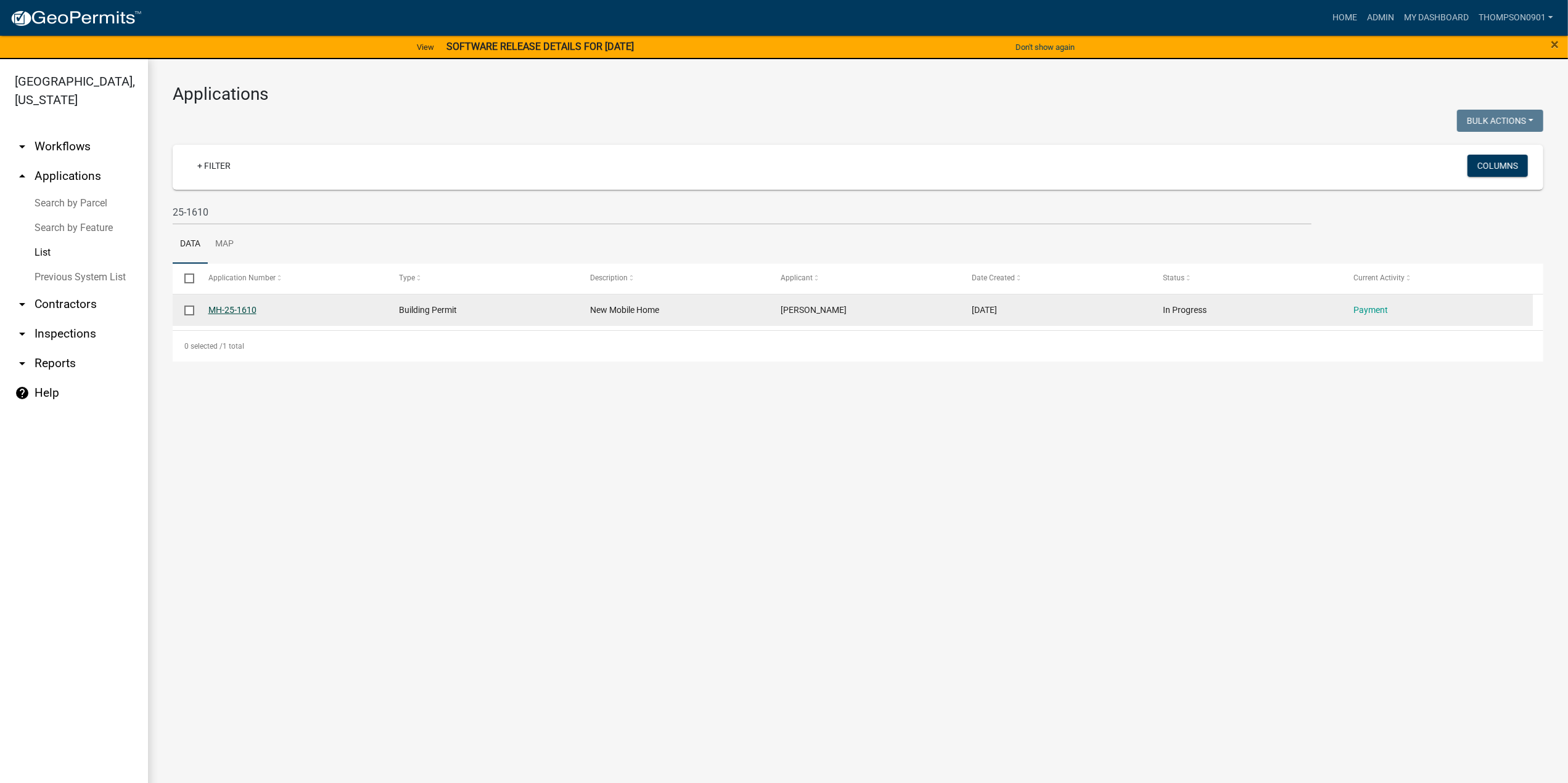
click at [238, 309] on link "MH-25-1610" at bounding box center [232, 310] width 48 height 10
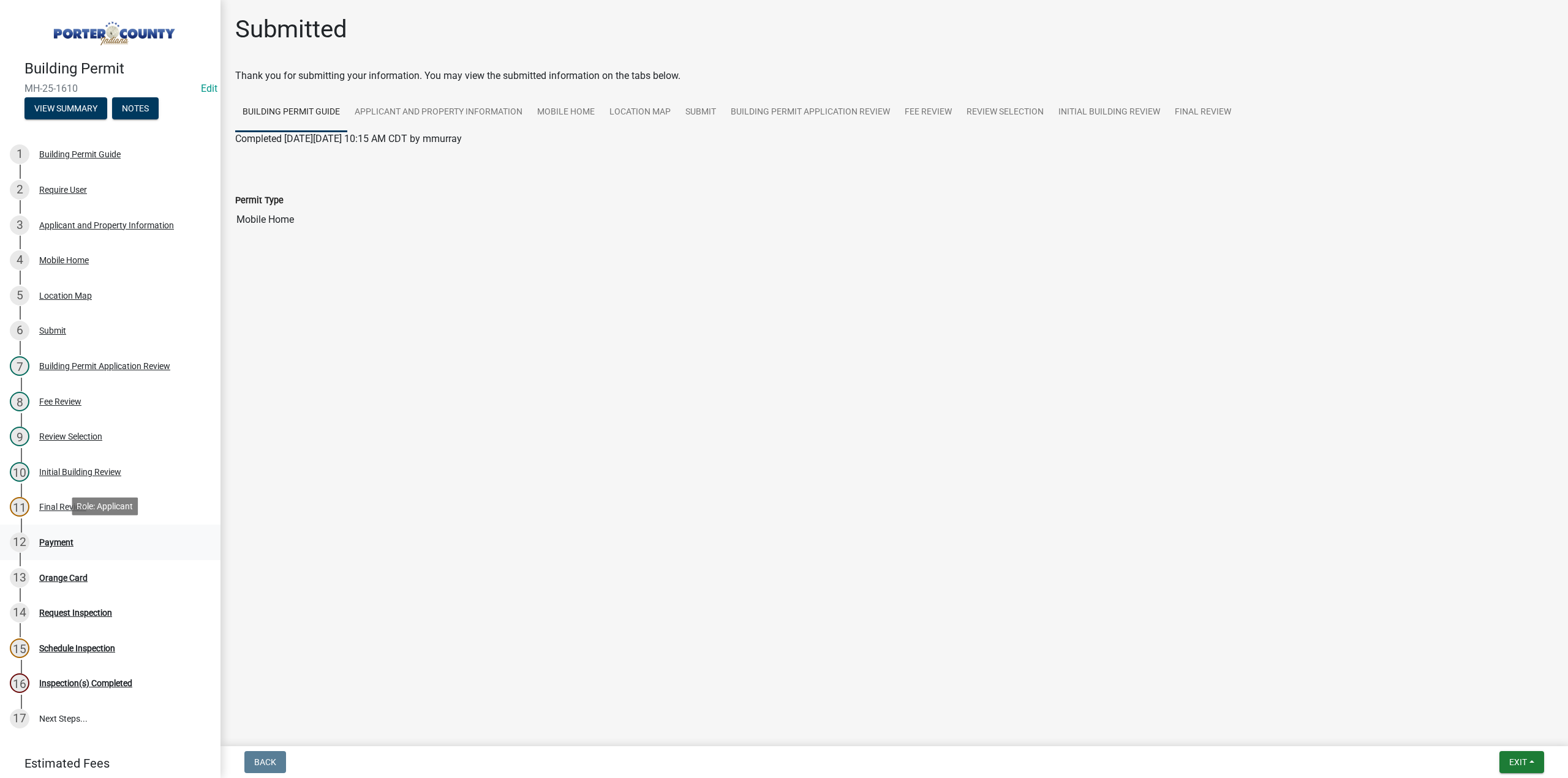
drag, startPoint x: 58, startPoint y: 522, endPoint x: 51, endPoint y: 533, distance: 13.0
click at [58, 525] on link "12 Payment" at bounding box center [110, 542] width 221 height 35
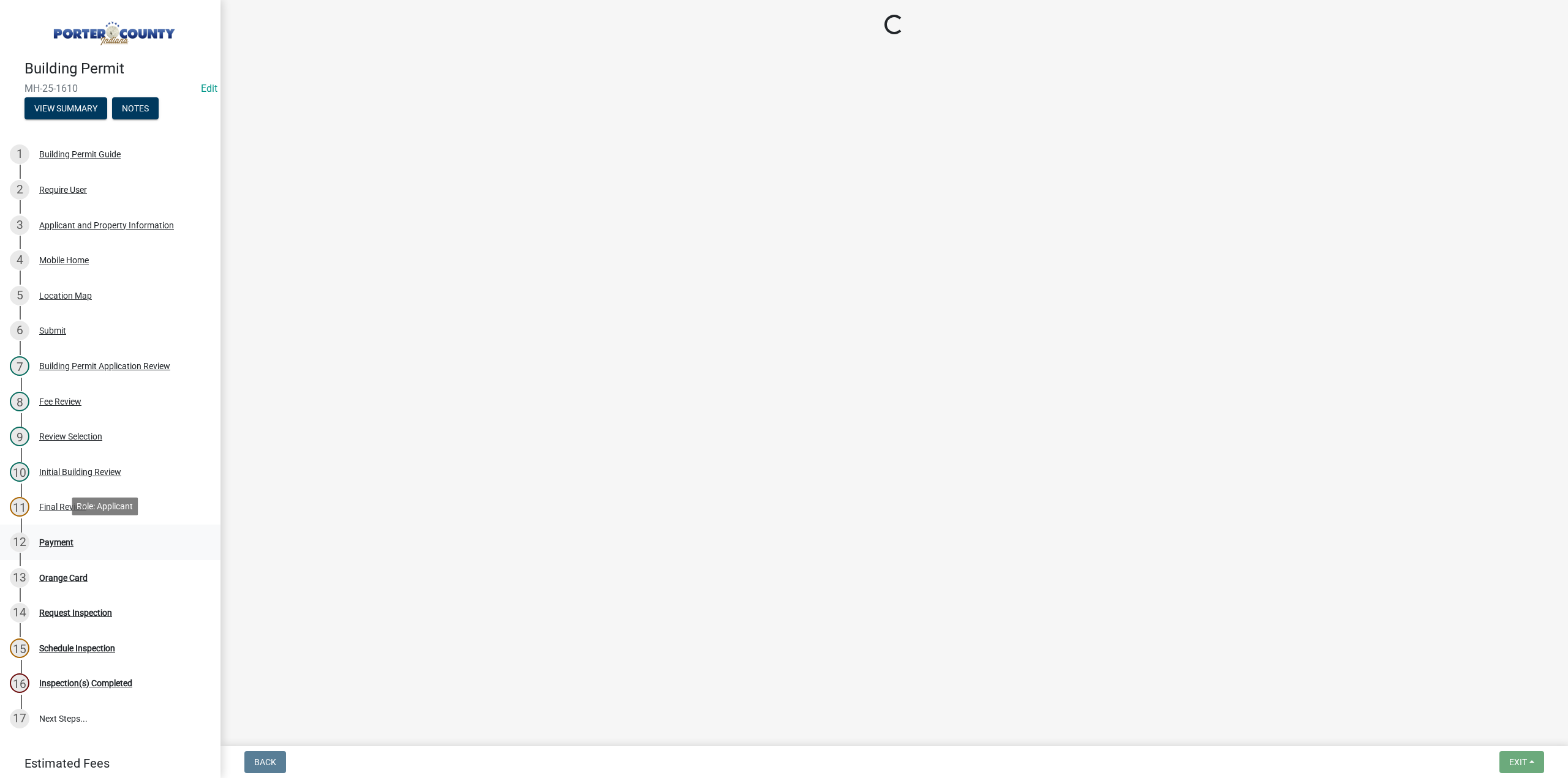
click at [49, 538] on div "Payment" at bounding box center [57, 542] width 35 height 9
select select "3: 3"
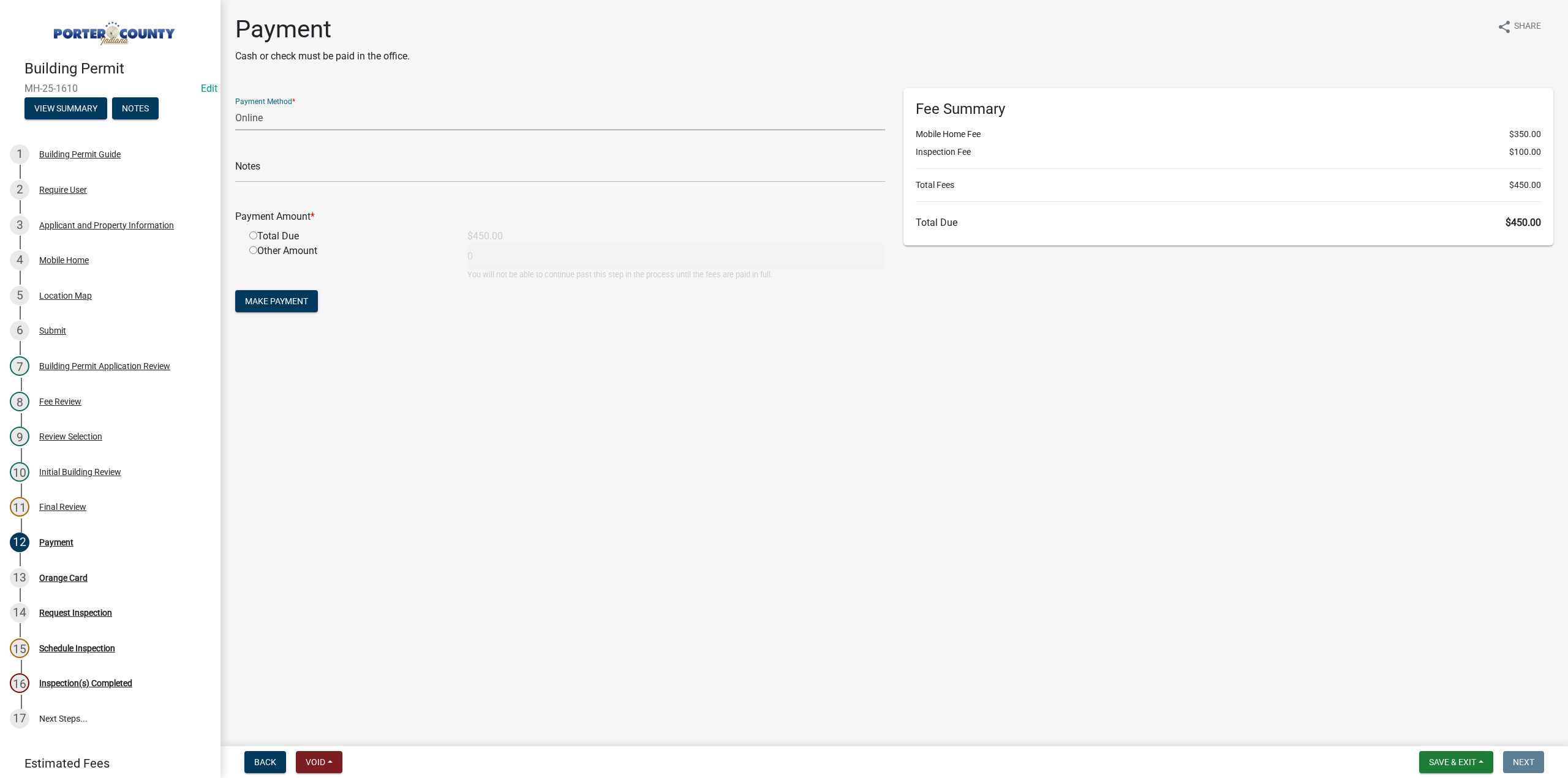
click at [246, 122] on select "Credit Card POS Check Cash Online" at bounding box center [560, 118] width 650 height 25
click at [263, 117] on select "Credit Card POS Check Cash Online" at bounding box center [560, 118] width 650 height 25
select select "1: 0"
click at [235, 105] on select "Credit Card POS Check Cash Online" at bounding box center [560, 118] width 650 height 25
click at [259, 163] on input "text" at bounding box center [560, 170] width 650 height 25
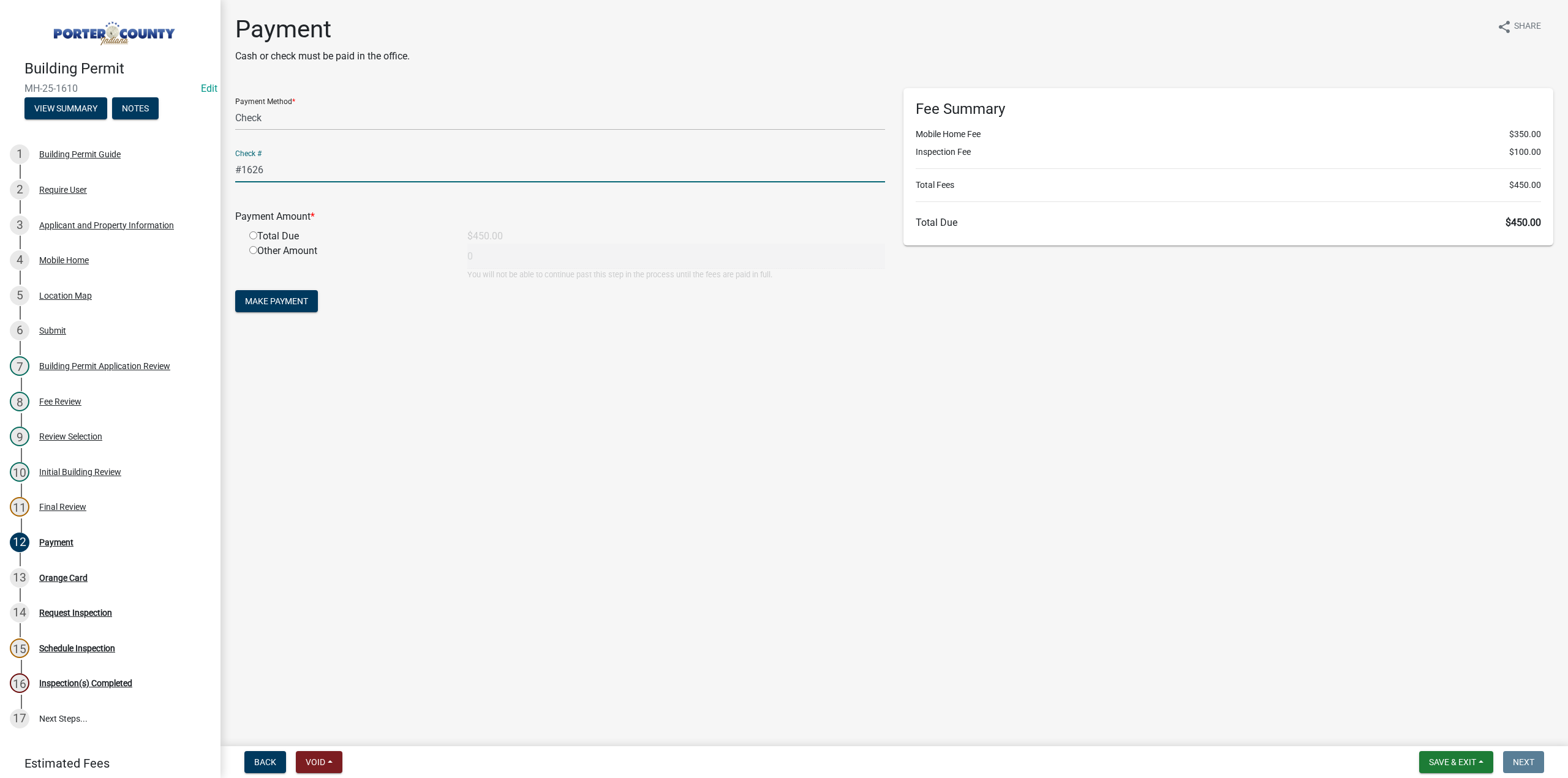
type input "#1626 Midwest Home"
click at [251, 234] on input "radio" at bounding box center [253, 235] width 8 height 8
radio input "true"
type input "450"
click at [263, 304] on span "Make Payment" at bounding box center [276, 301] width 63 height 10
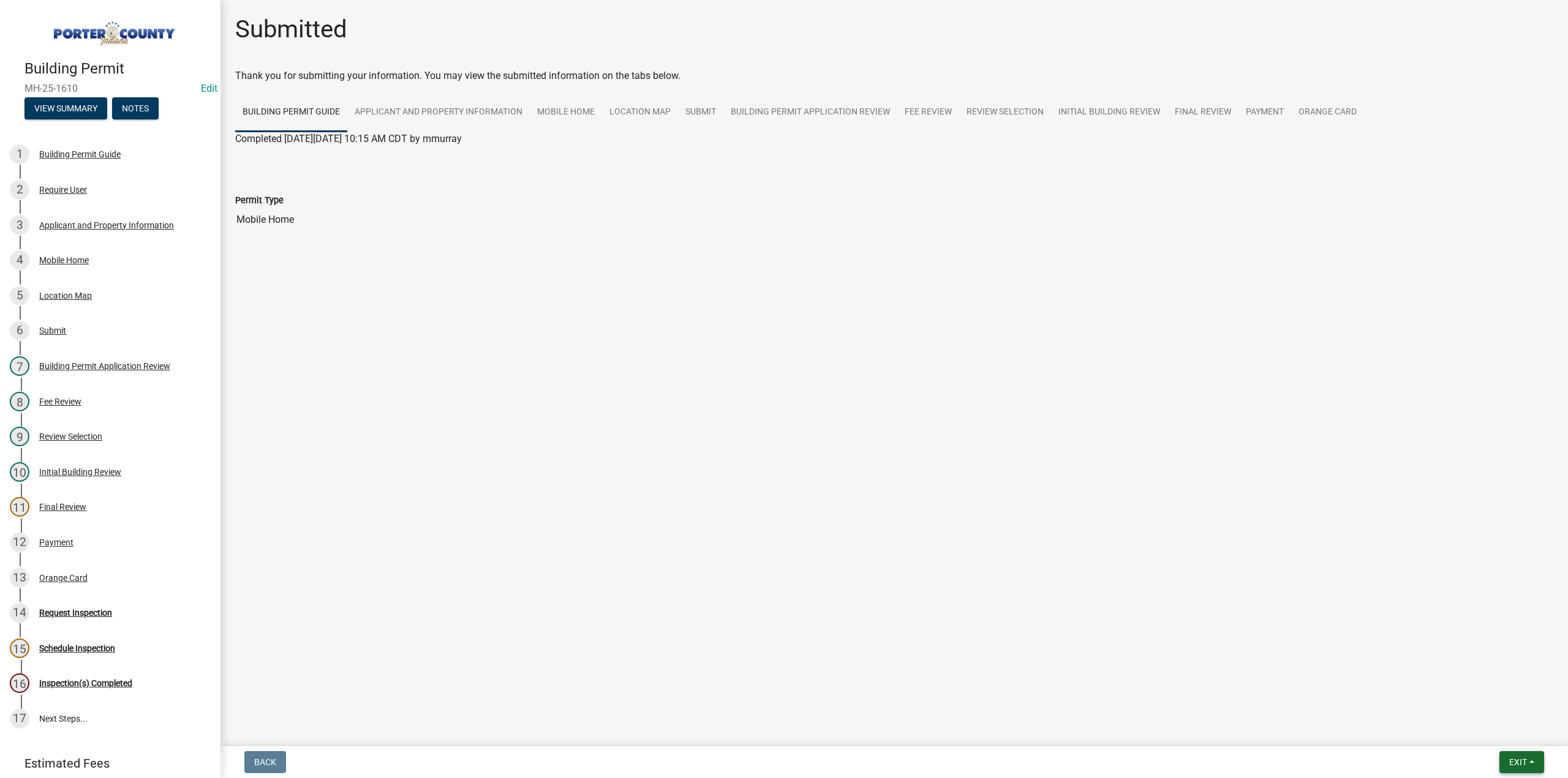
click at [1503, 761] on button "Exit" at bounding box center [1521, 762] width 45 height 22
click at [1490, 726] on button "Save & Exit" at bounding box center [1495, 730] width 98 height 29
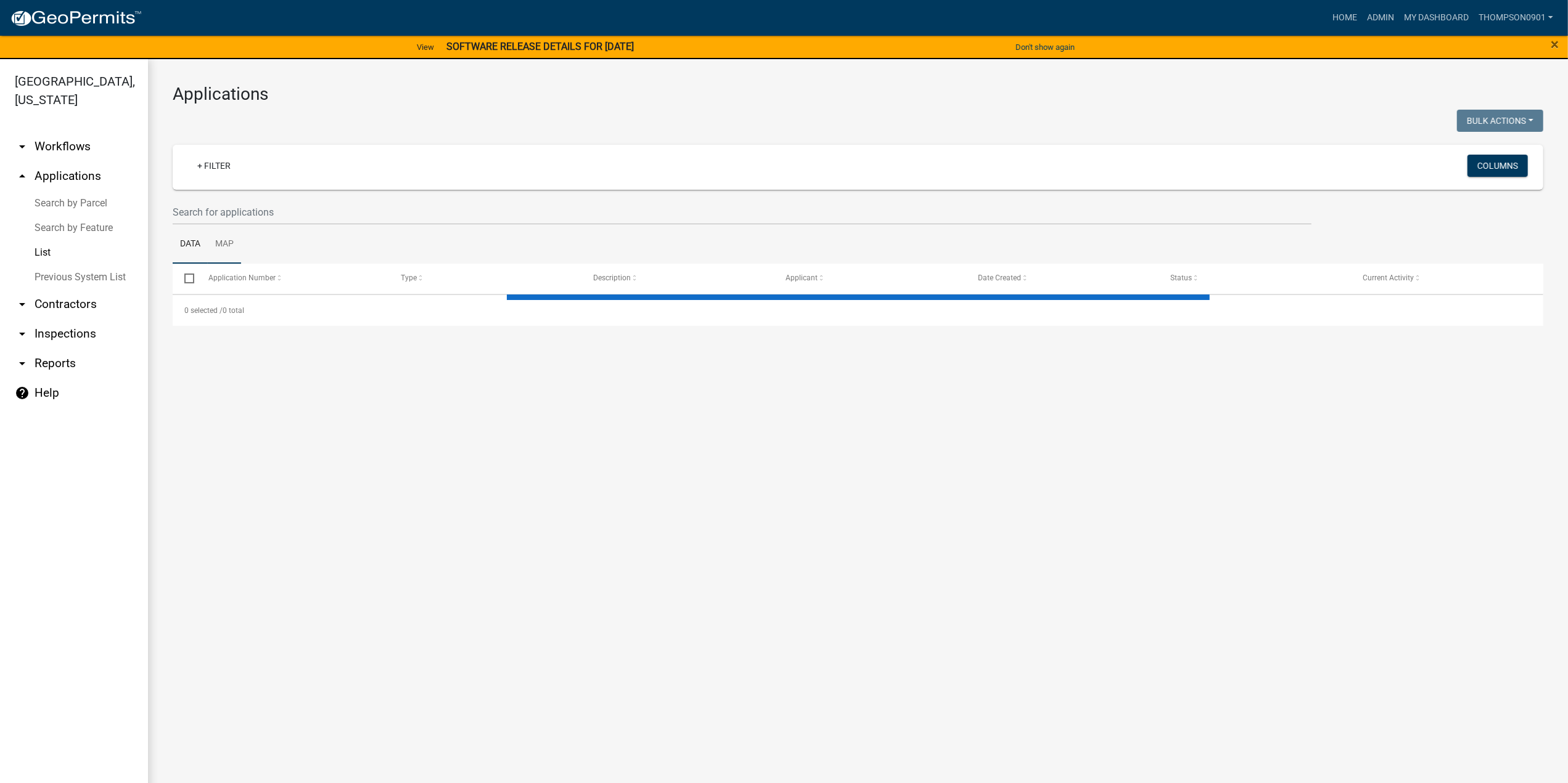
select select "3: 100"
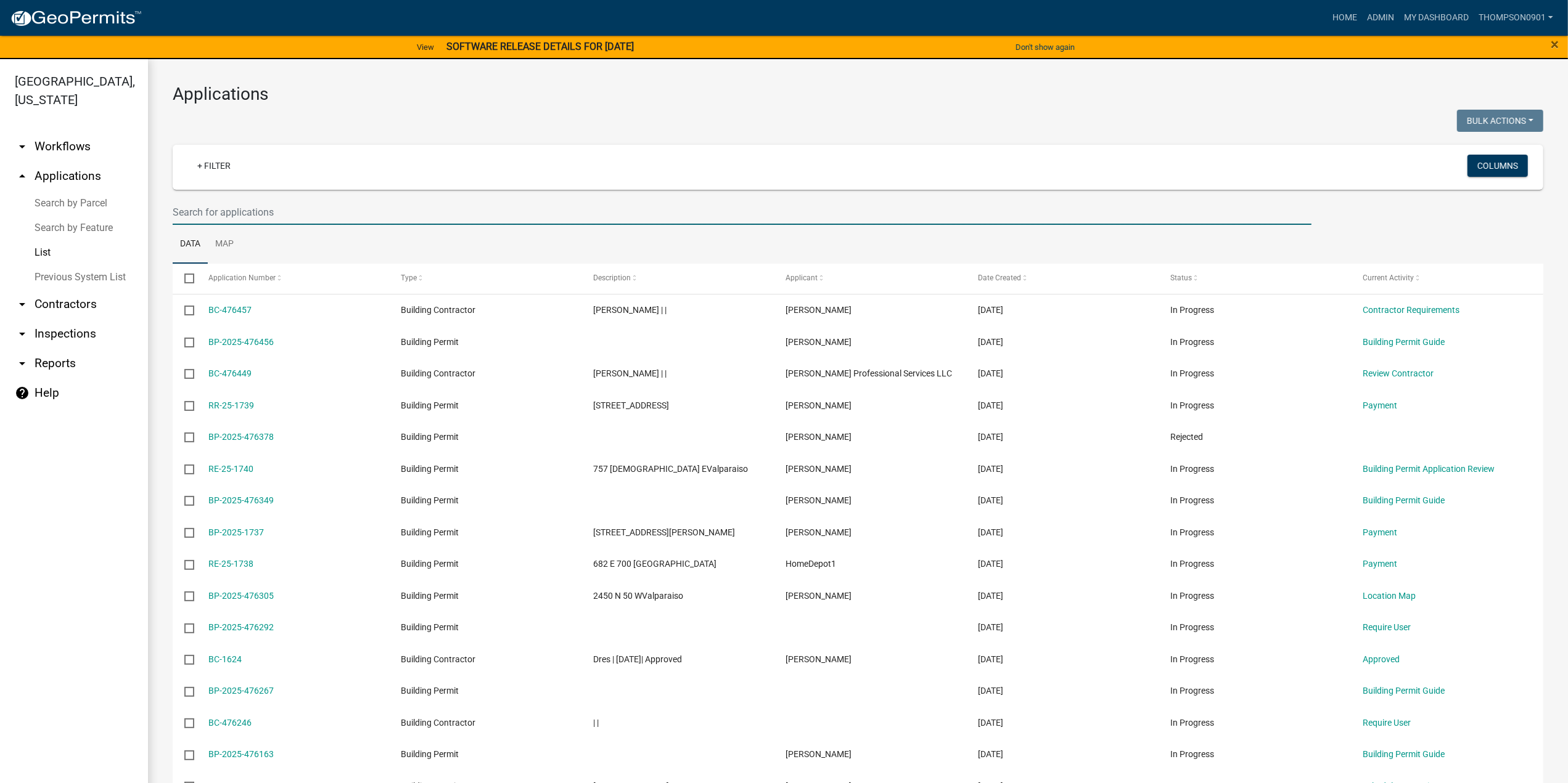
click at [250, 214] on input "text" at bounding box center [742, 212] width 1139 height 25
type input "25-1635"
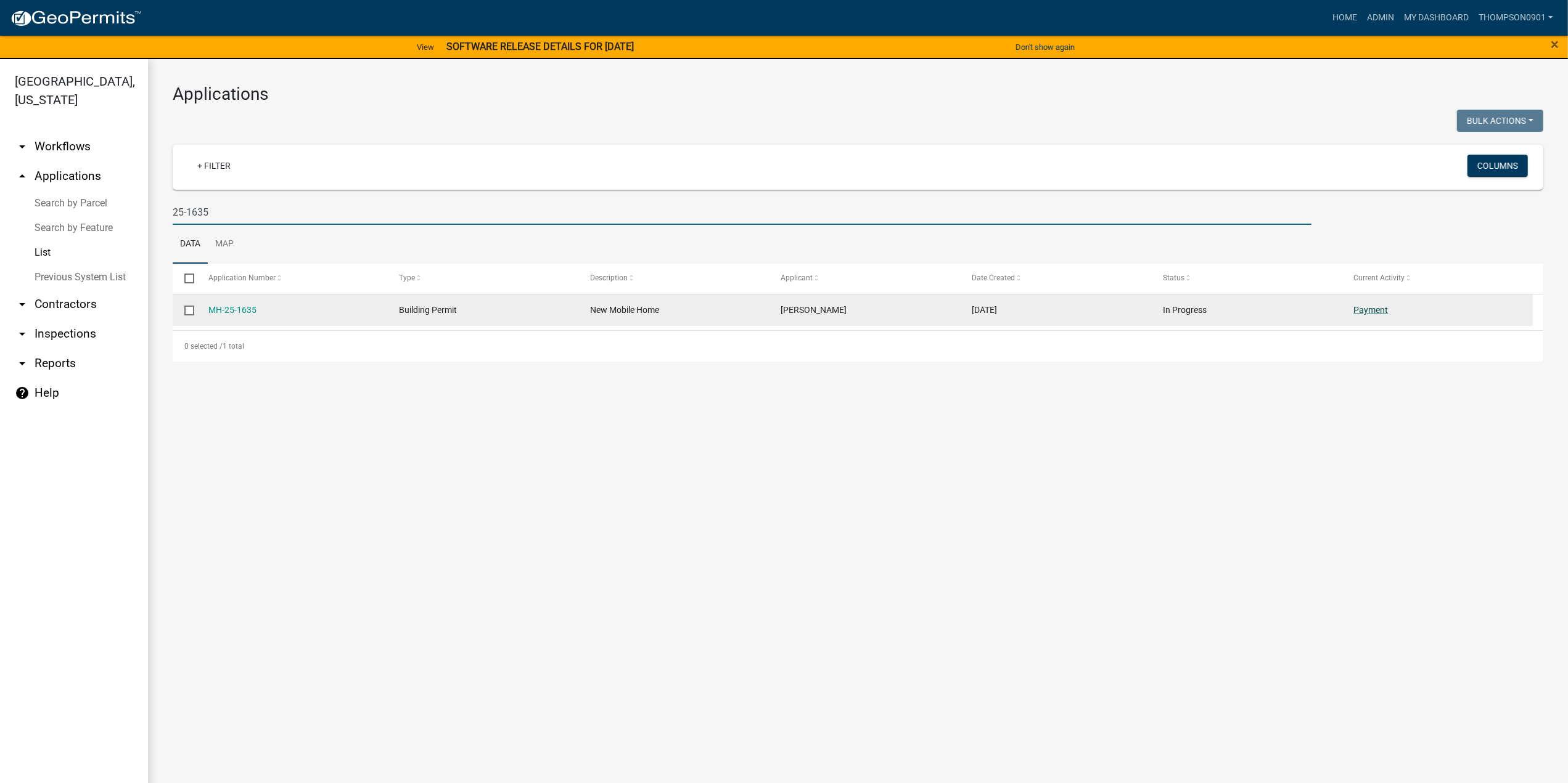
click at [1368, 313] on link "Payment" at bounding box center [1371, 310] width 35 height 10
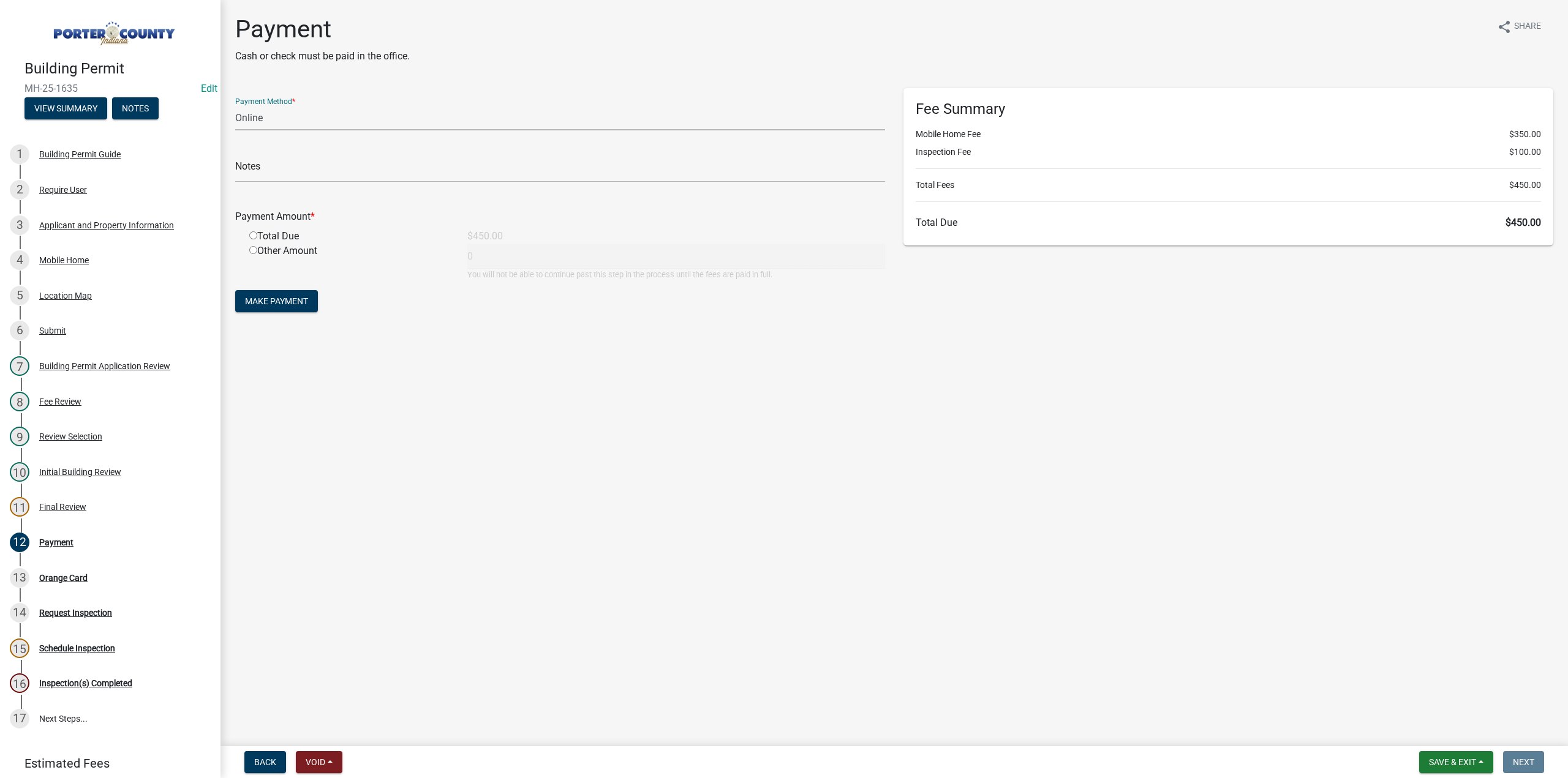
click at [261, 122] on select "Credit Card POS Check Cash Online" at bounding box center [560, 118] width 650 height 25
select select "1: 0"
click at [235, 105] on select "Credit Card POS Check Cash Online" at bounding box center [560, 118] width 650 height 25
click at [256, 161] on input "text" at bounding box center [560, 170] width 650 height 25
type input "#1626 Midwest Home"
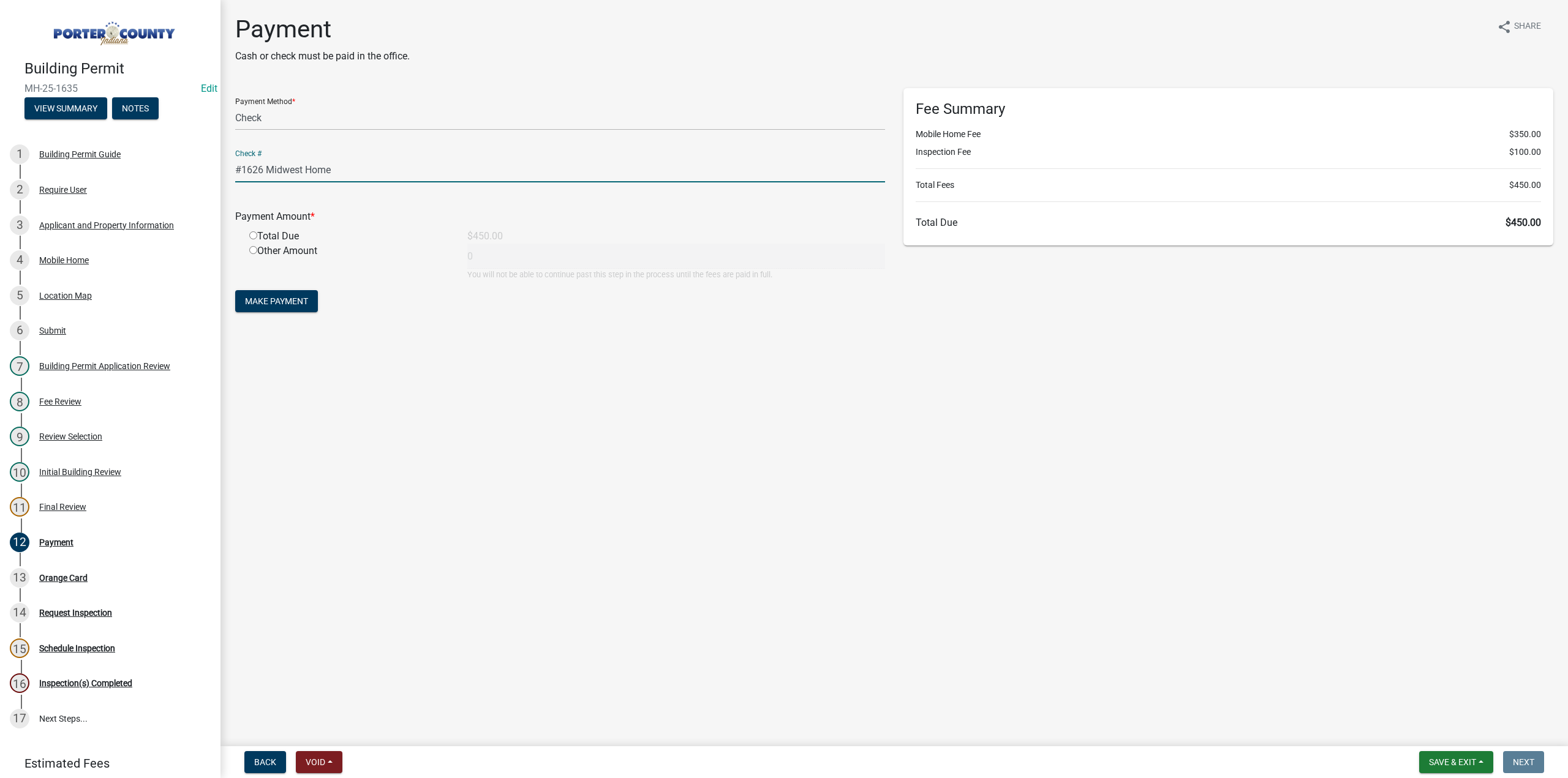
click at [251, 235] on input "radio" at bounding box center [253, 235] width 8 height 8
radio input "true"
type input "450"
click at [261, 305] on span "Make Payment" at bounding box center [276, 301] width 63 height 10
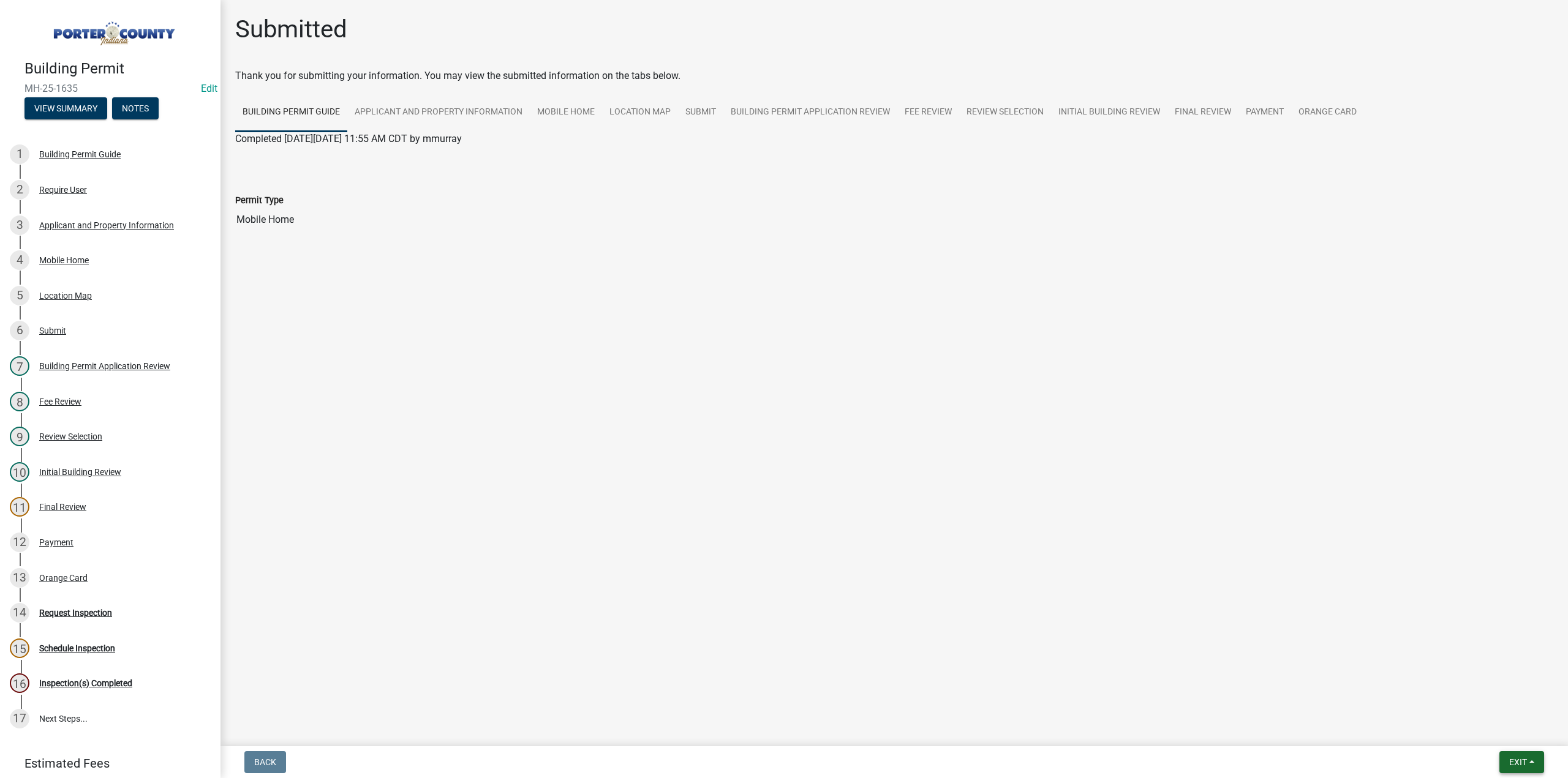
click at [1508, 759] on button "Exit" at bounding box center [1521, 762] width 45 height 22
click at [1492, 728] on button "Save & Exit" at bounding box center [1495, 730] width 98 height 29
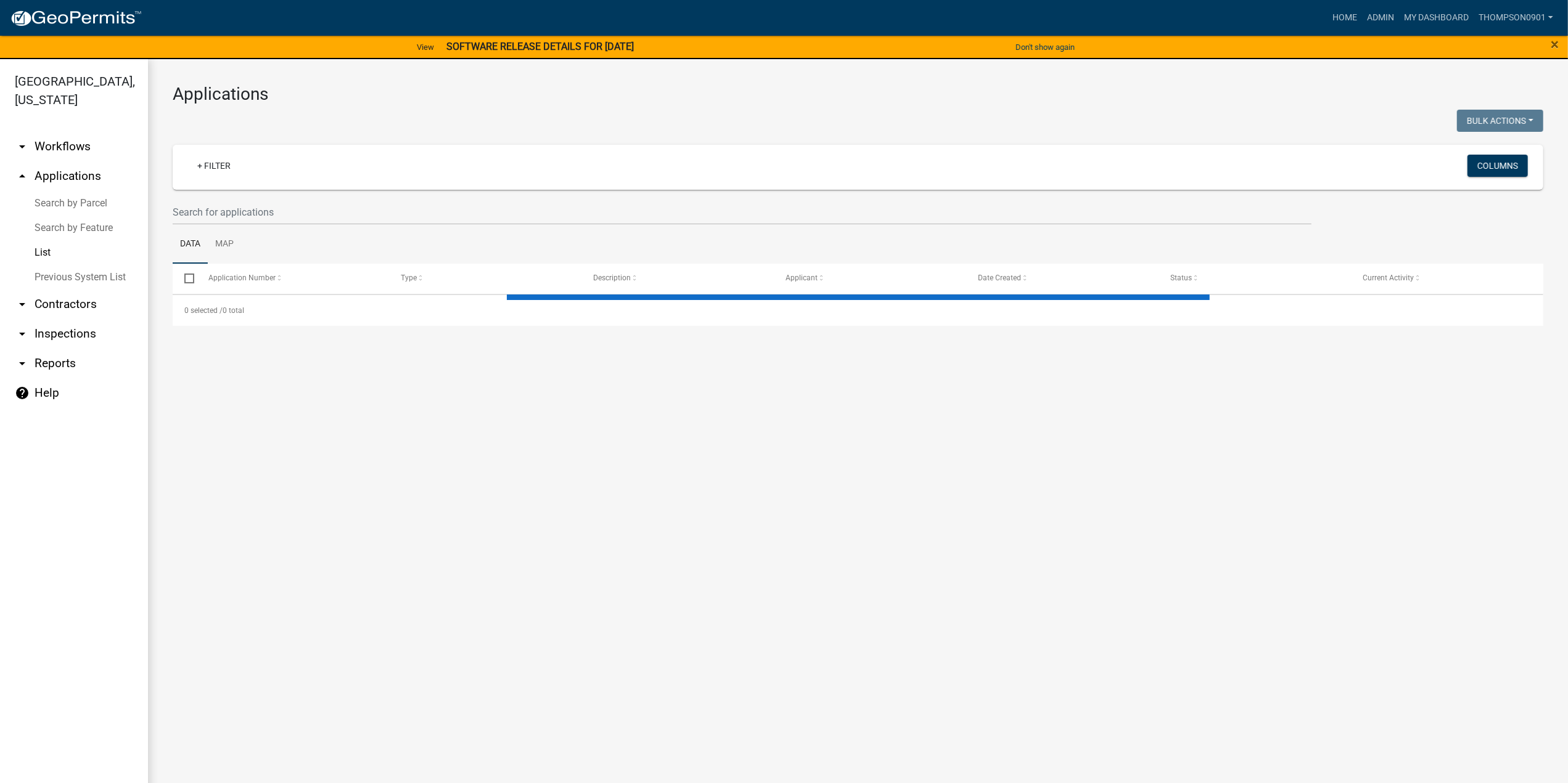
select select "3: 100"
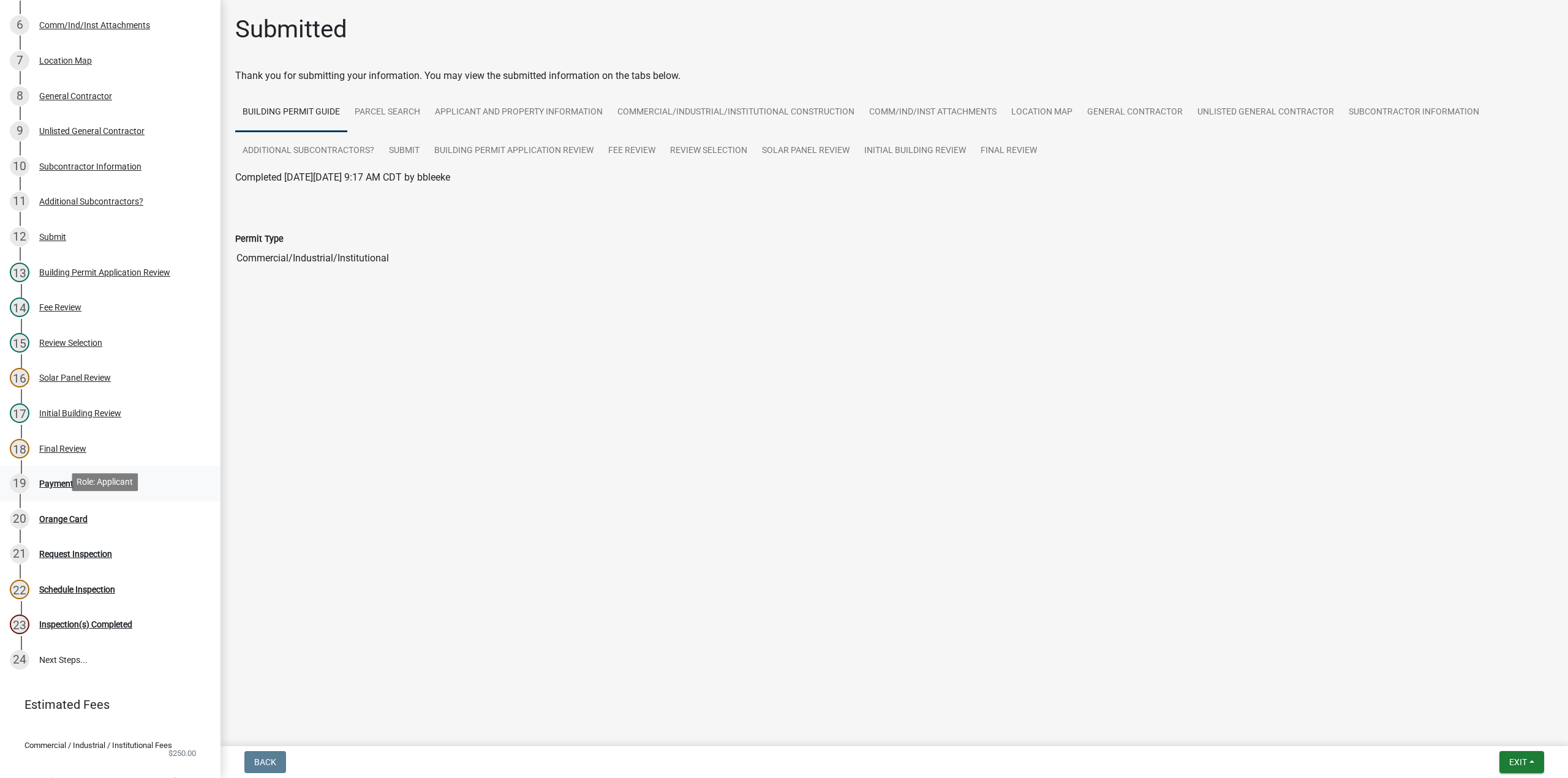
scroll to position [306, 0]
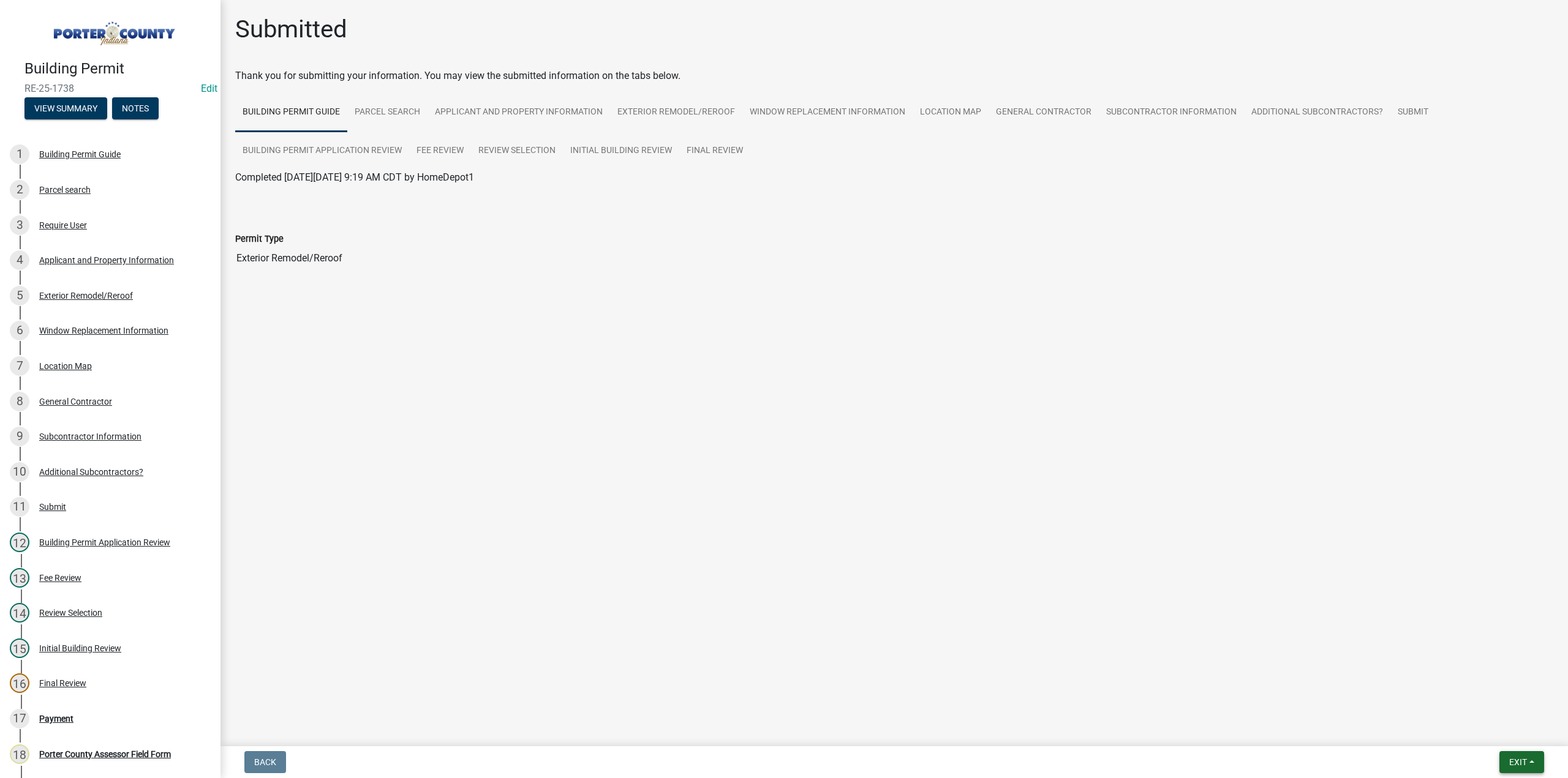
click at [1505, 762] on button "Exit" at bounding box center [1521, 762] width 45 height 22
click at [1517, 731] on button "Save & Exit" at bounding box center [1495, 730] width 98 height 29
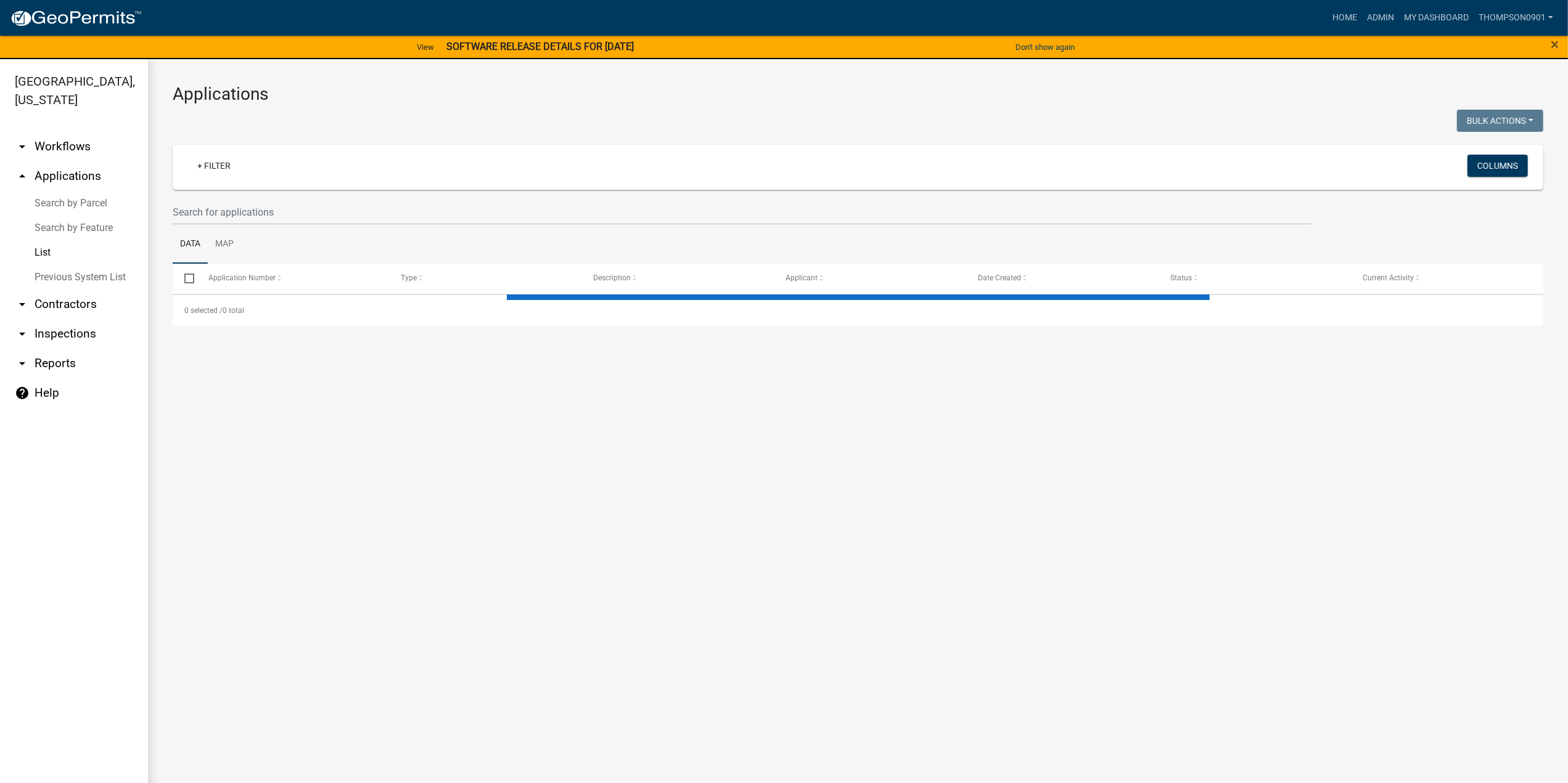
select select "3: 100"
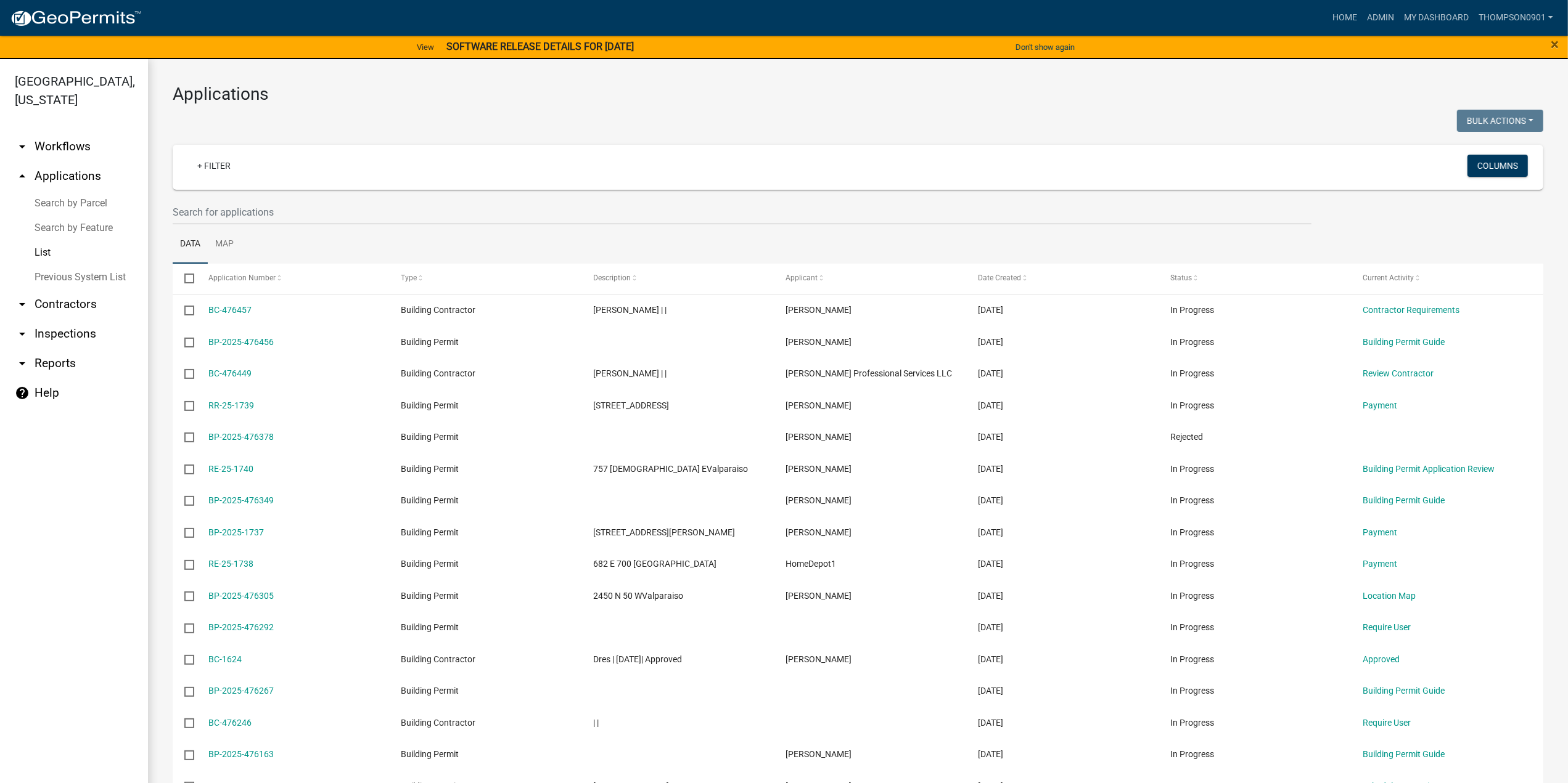
click at [78, 290] on link "arrow_drop_down Contractors" at bounding box center [74, 304] width 148 height 29
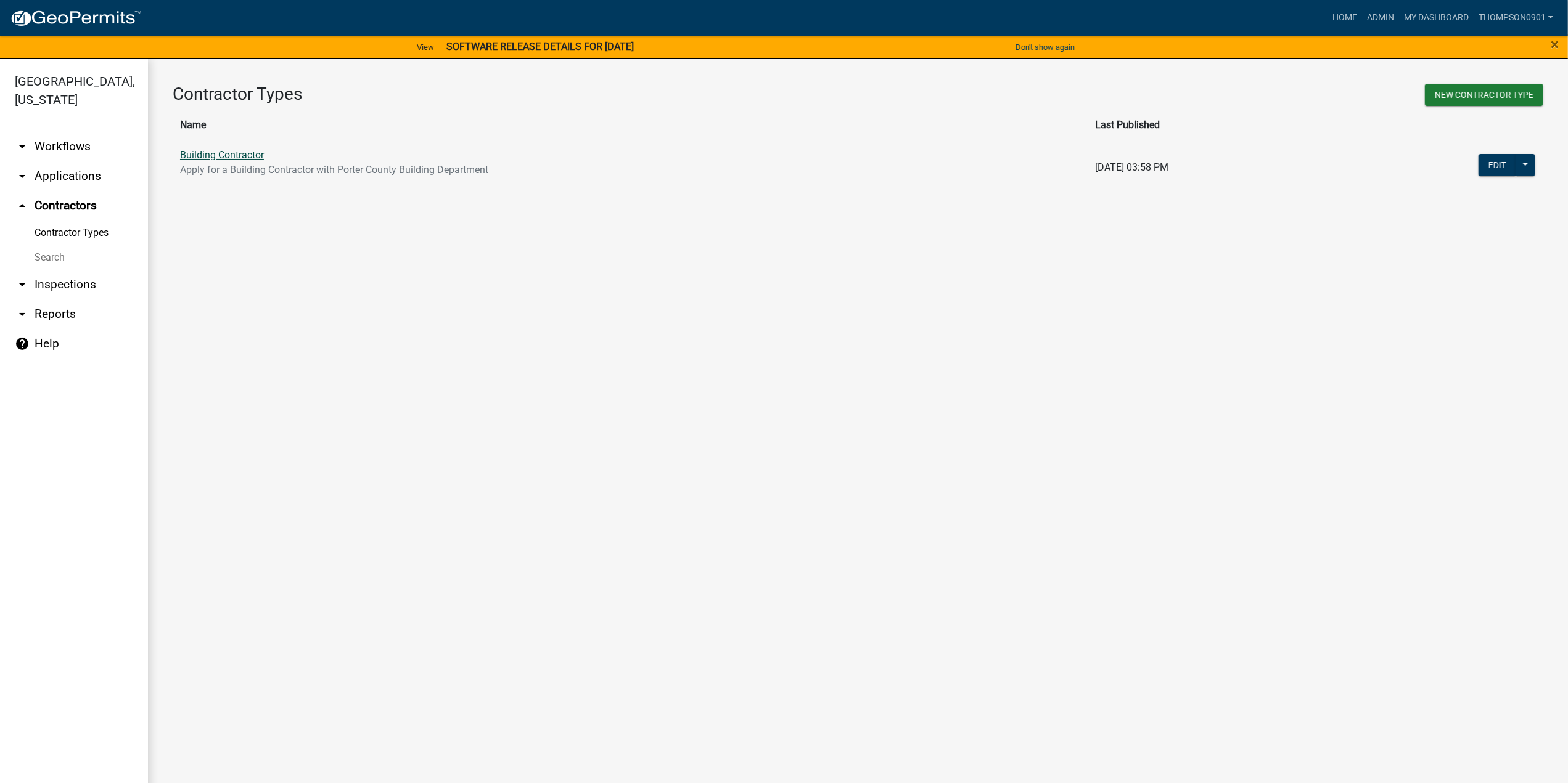
click at [243, 155] on link "Building Contractor" at bounding box center [222, 155] width 84 height 11
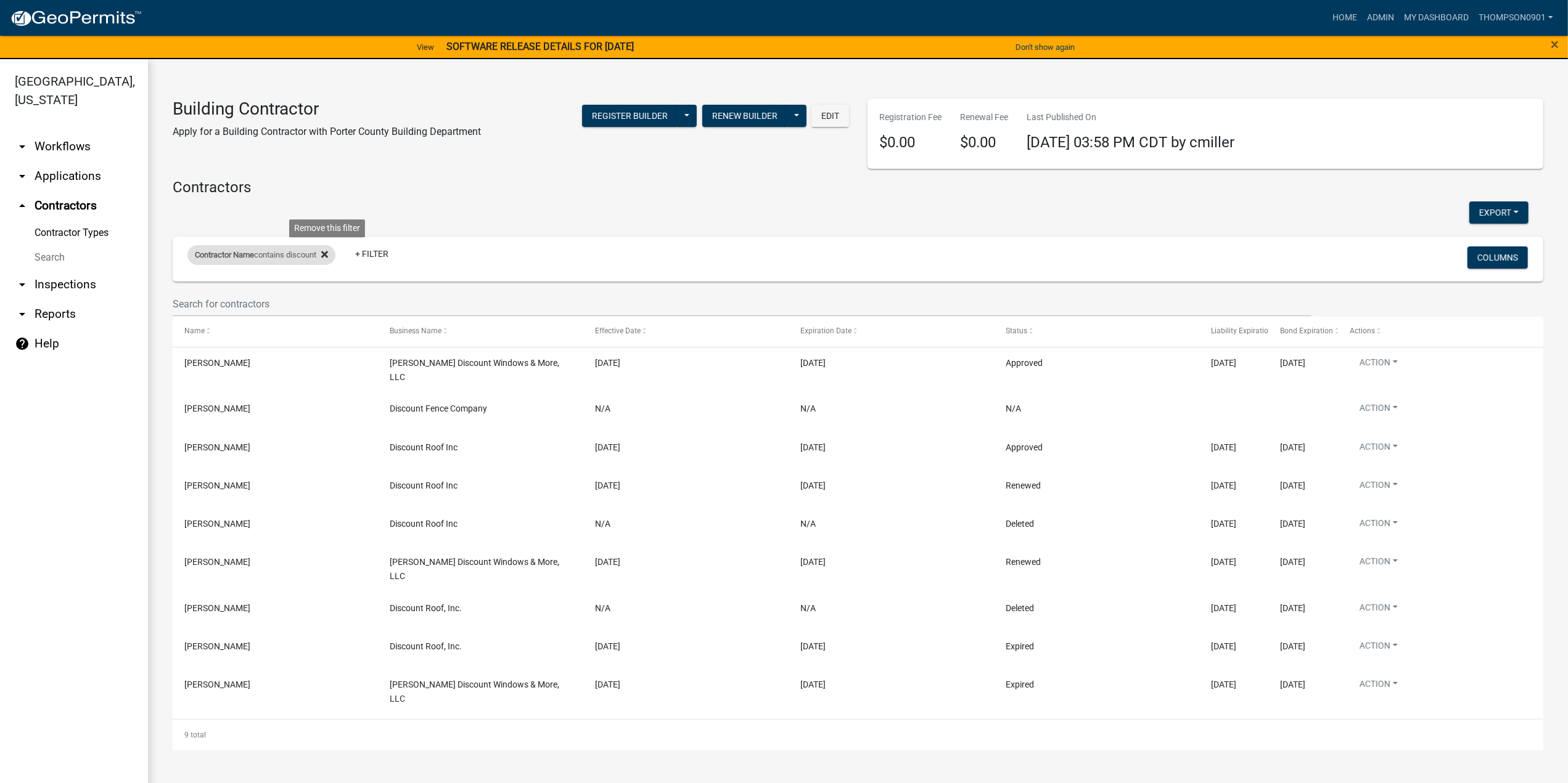
click at [328, 256] on icon at bounding box center [325, 255] width 7 height 7
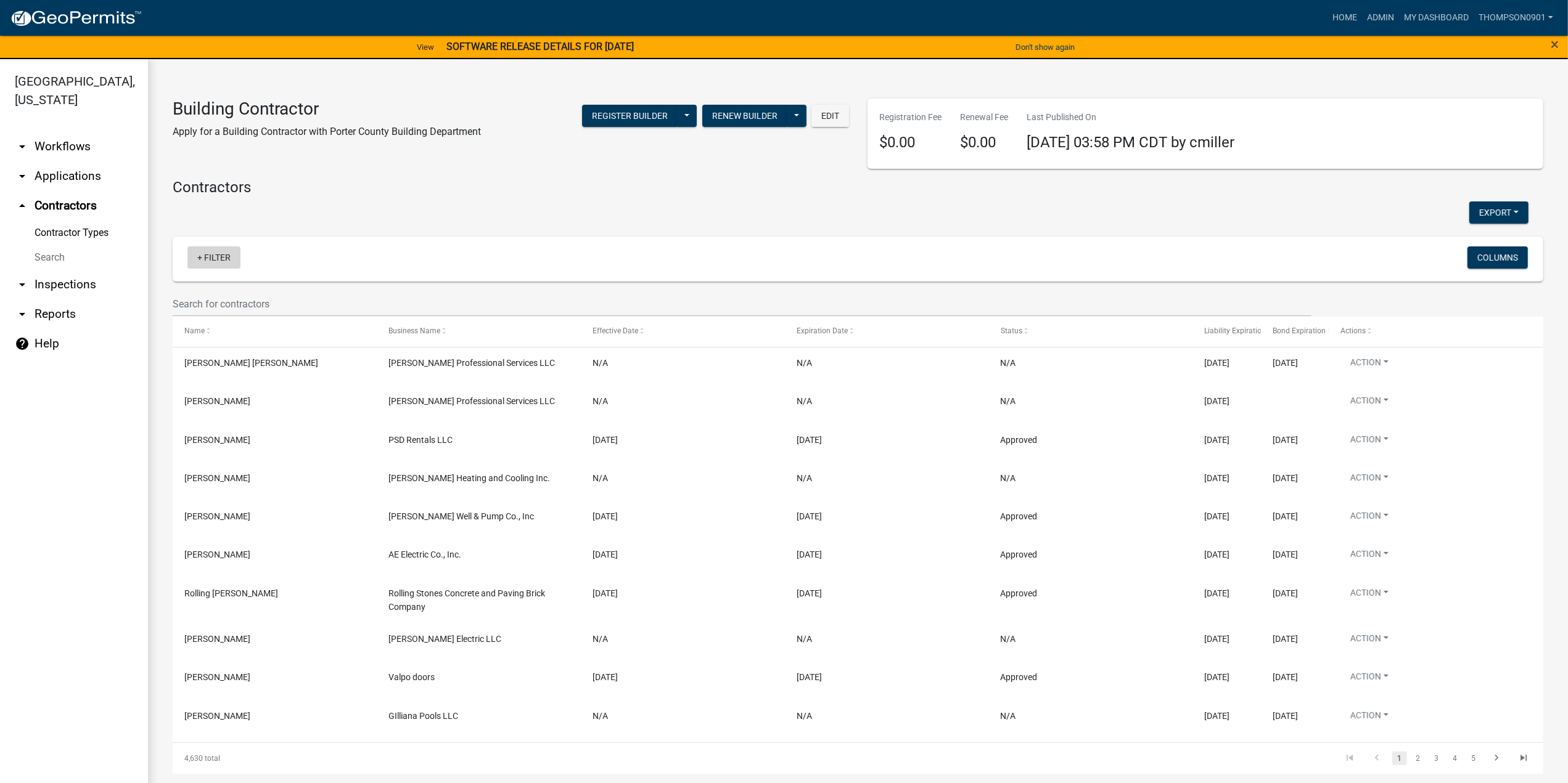
click at [220, 260] on link "+ Filter" at bounding box center [214, 257] width 53 height 22
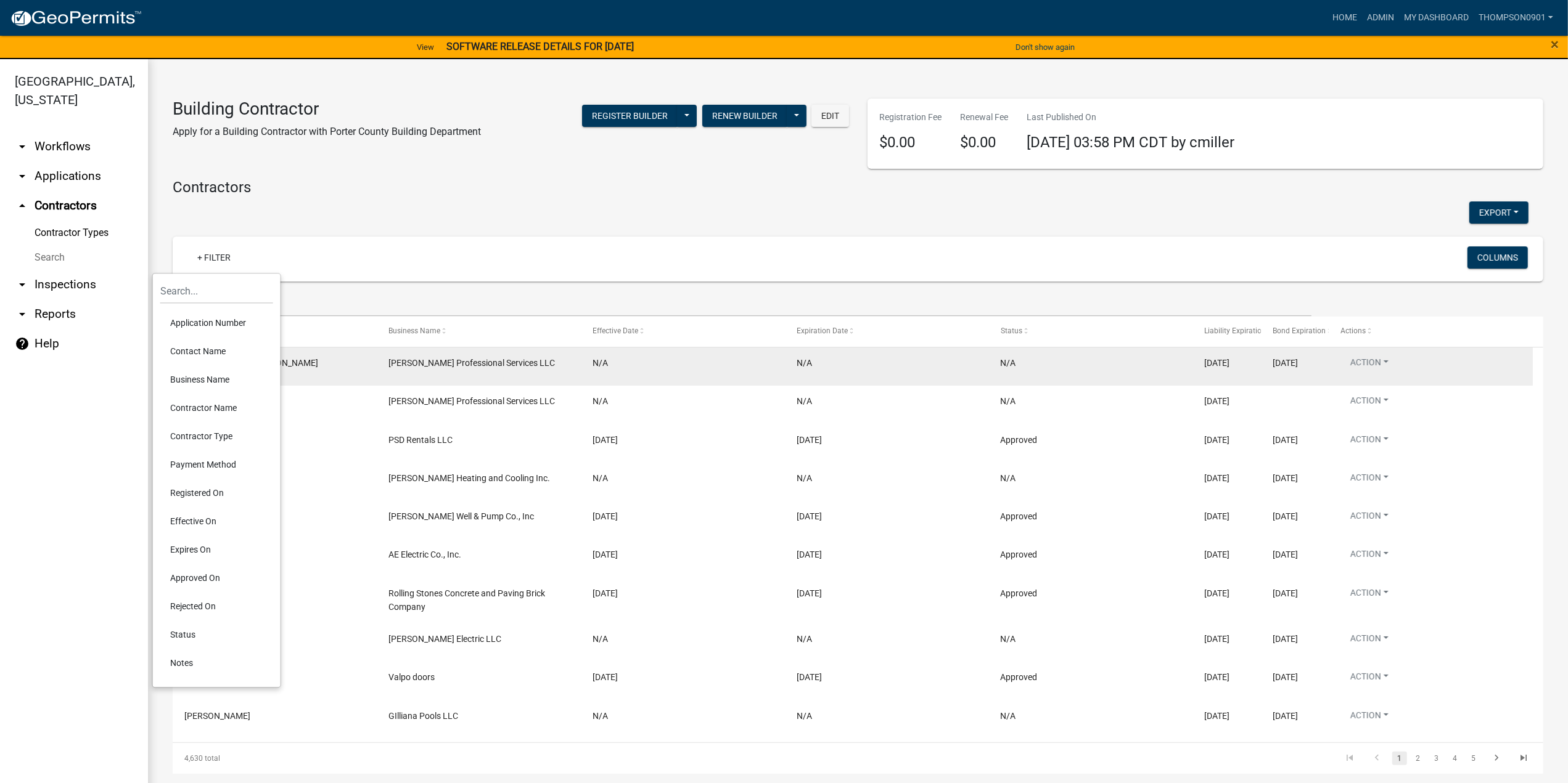
drag, startPoint x: 193, startPoint y: 379, endPoint x: 192, endPoint y: 358, distance: 21.0
click at [193, 377] on li "Business Name" at bounding box center [216, 379] width 113 height 28
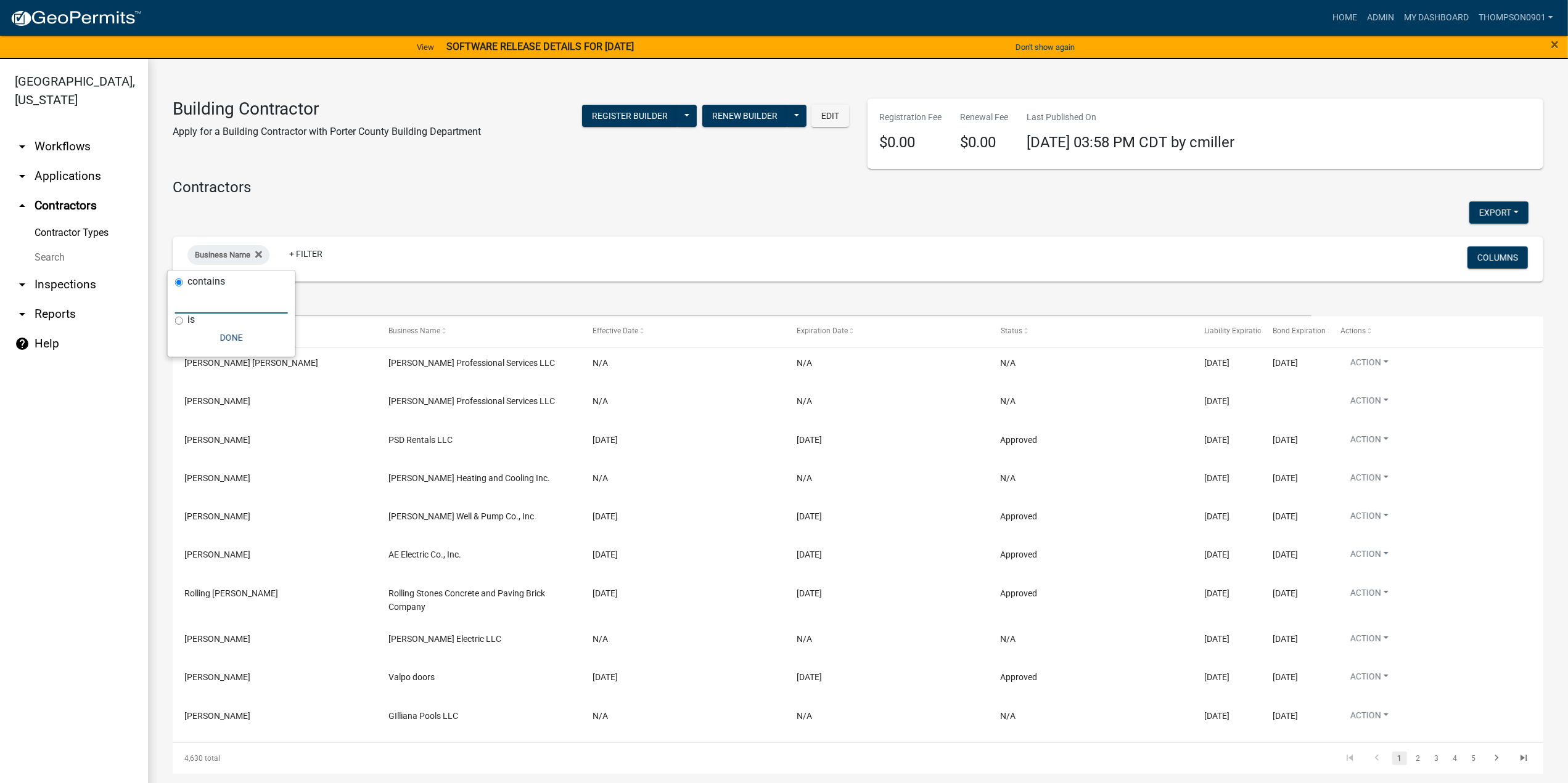
click at [185, 307] on input "text" at bounding box center [232, 301] width 113 height 25
paste input "Veregy"
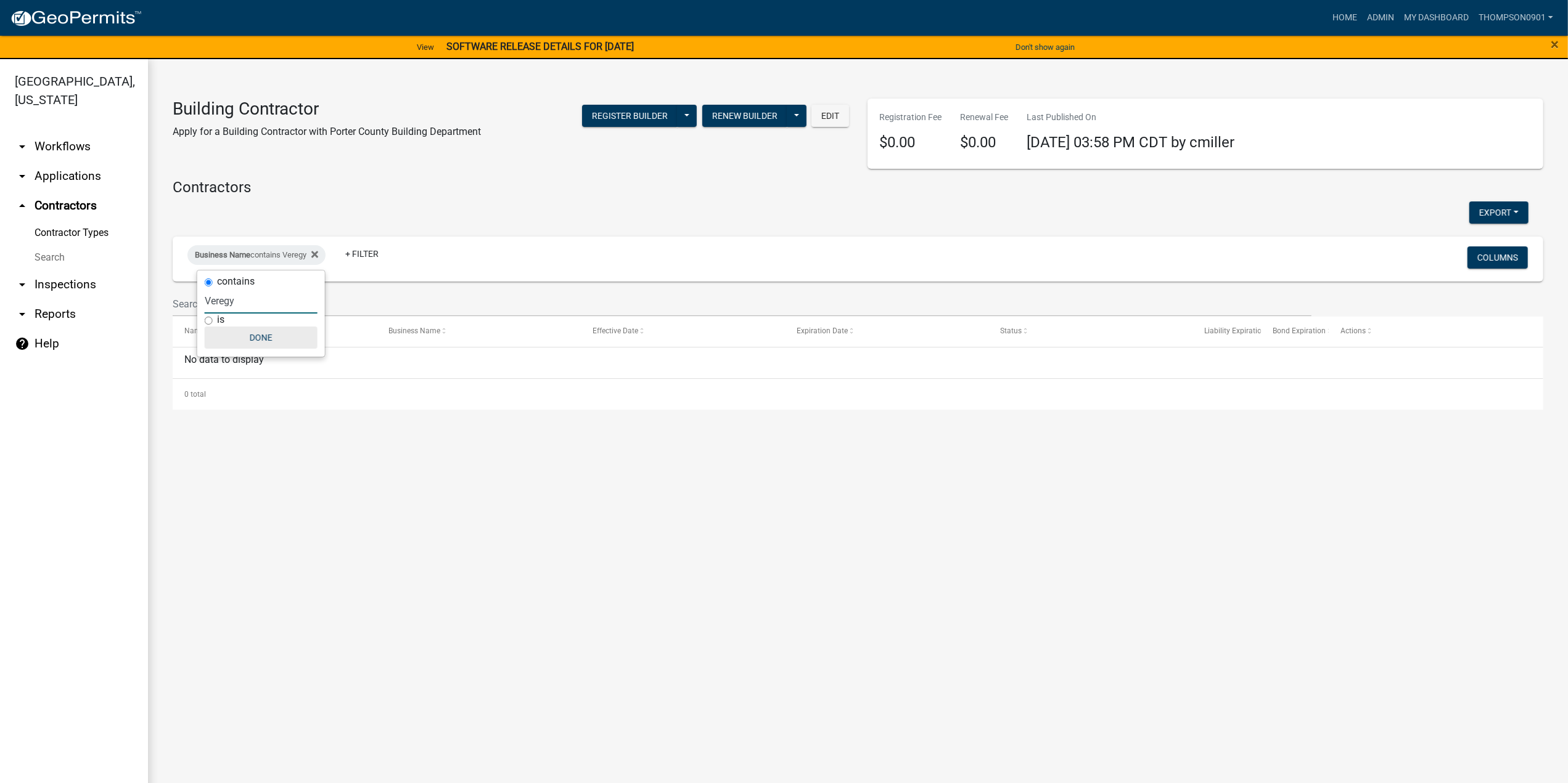
type input "Veregy"
click at [260, 333] on button "Done" at bounding box center [261, 337] width 113 height 22
click at [53, 161] on link "arrow_drop_down Applications" at bounding box center [74, 176] width 148 height 29
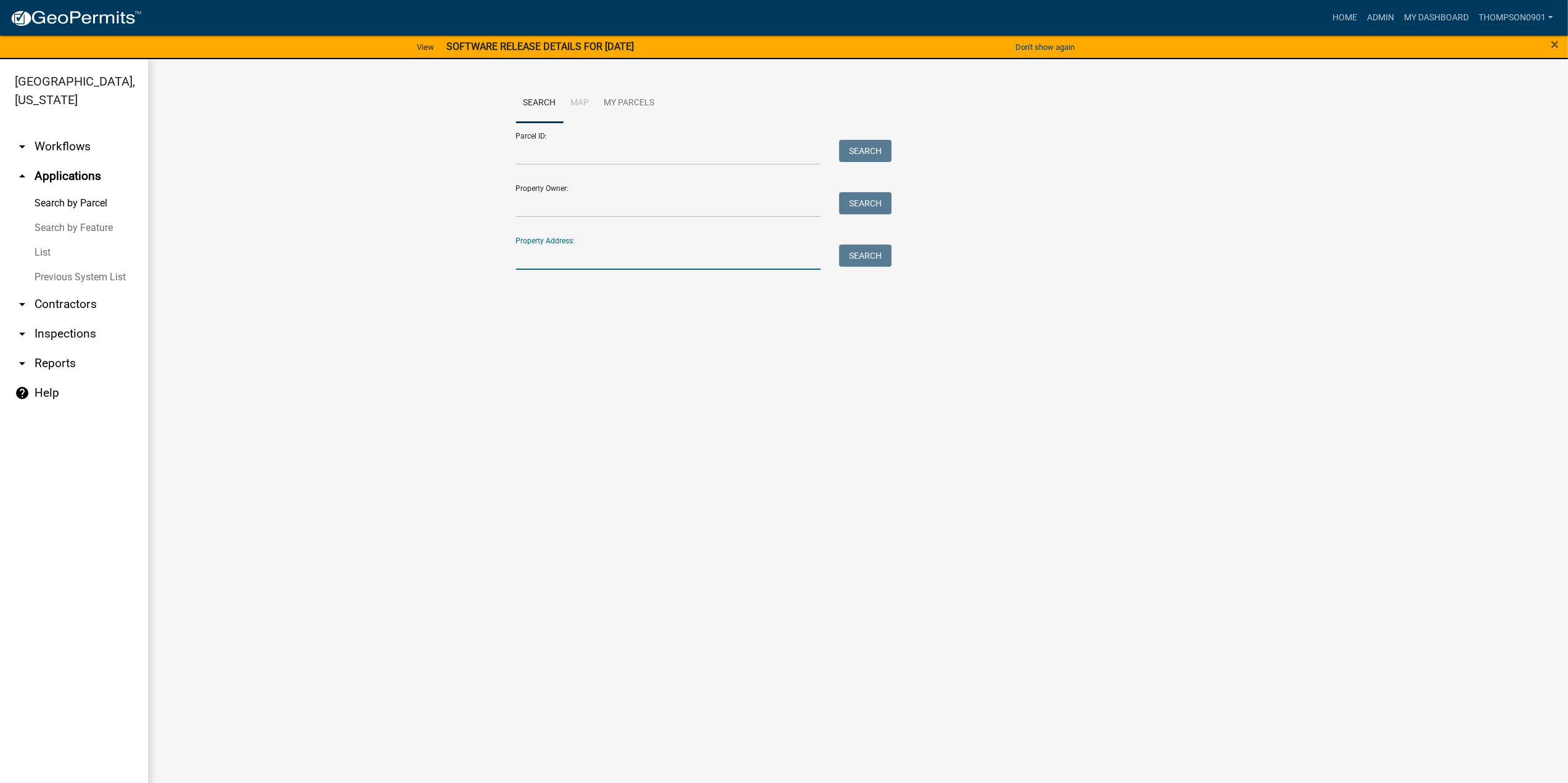
click at [580, 255] on input "Property Address:" at bounding box center [669, 258] width 305 height 25
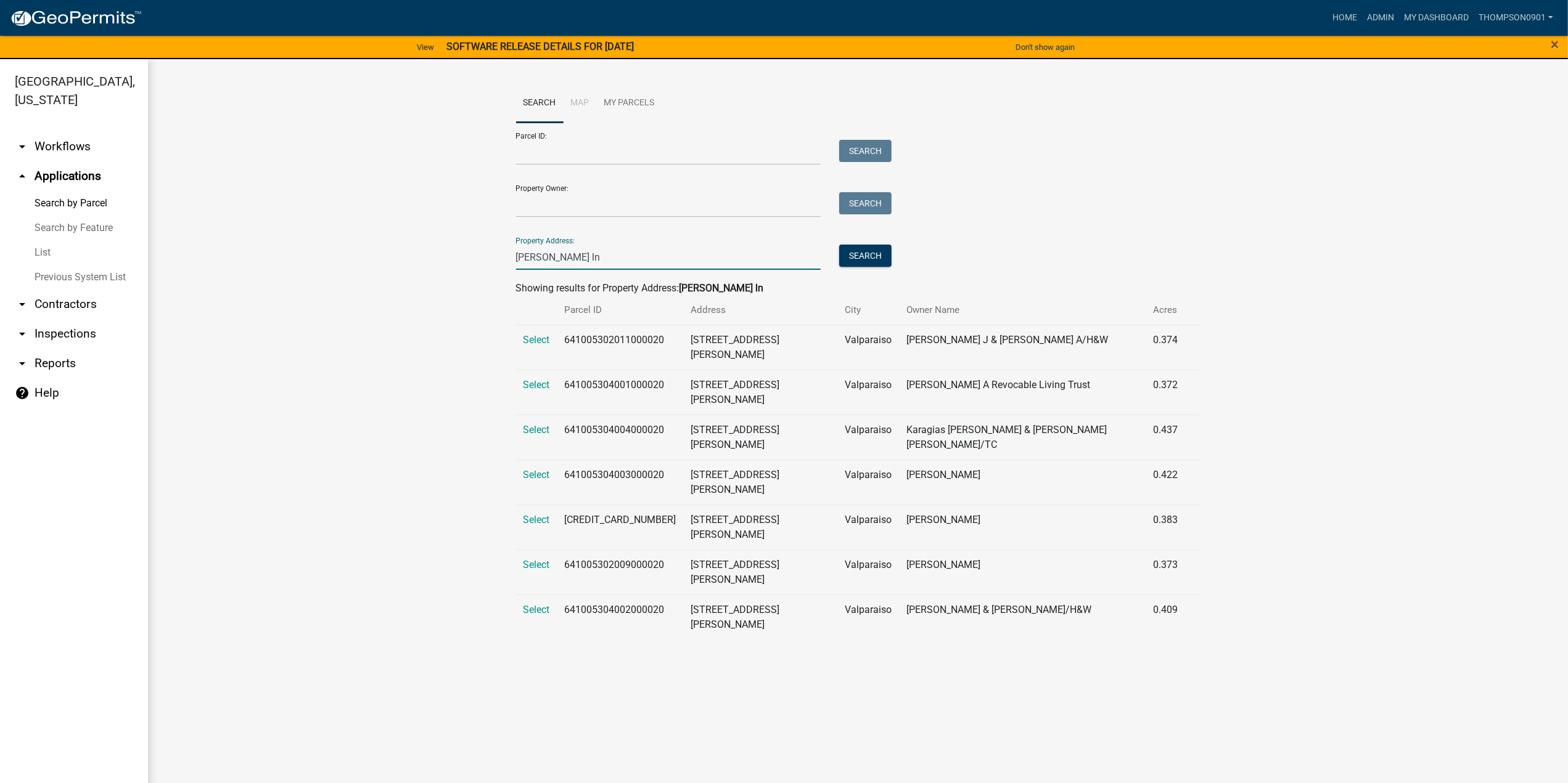
type input "kelle ln"
drag, startPoint x: 674, startPoint y: 402, endPoint x: 572, endPoint y: 396, distance: 102.2
click at [572, 415] on td "641005304004000020" at bounding box center [620, 437] width 127 height 45
copy td "641005304004000020"
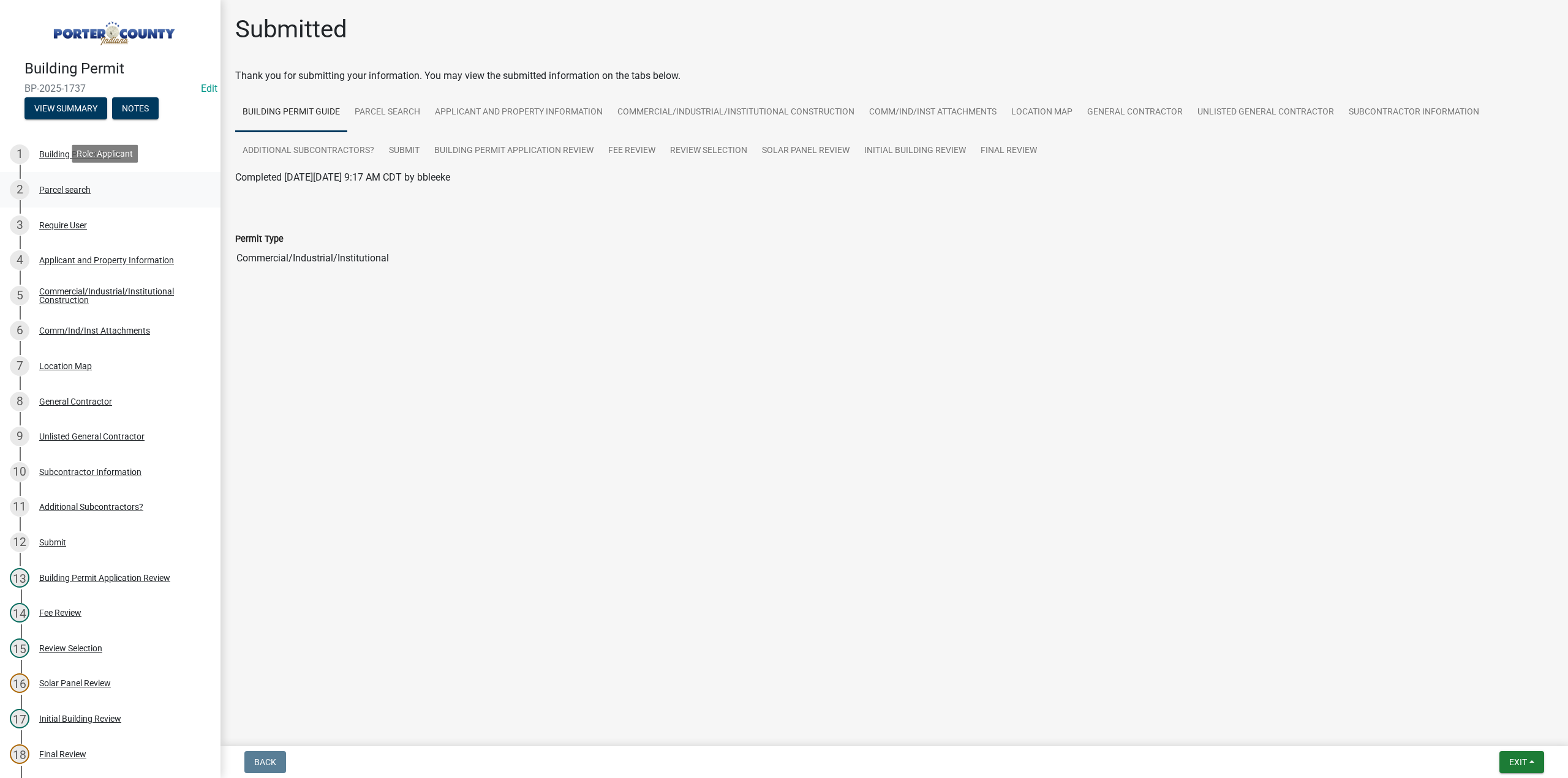
click at [65, 192] on div "Parcel search" at bounding box center [65, 190] width 51 height 9
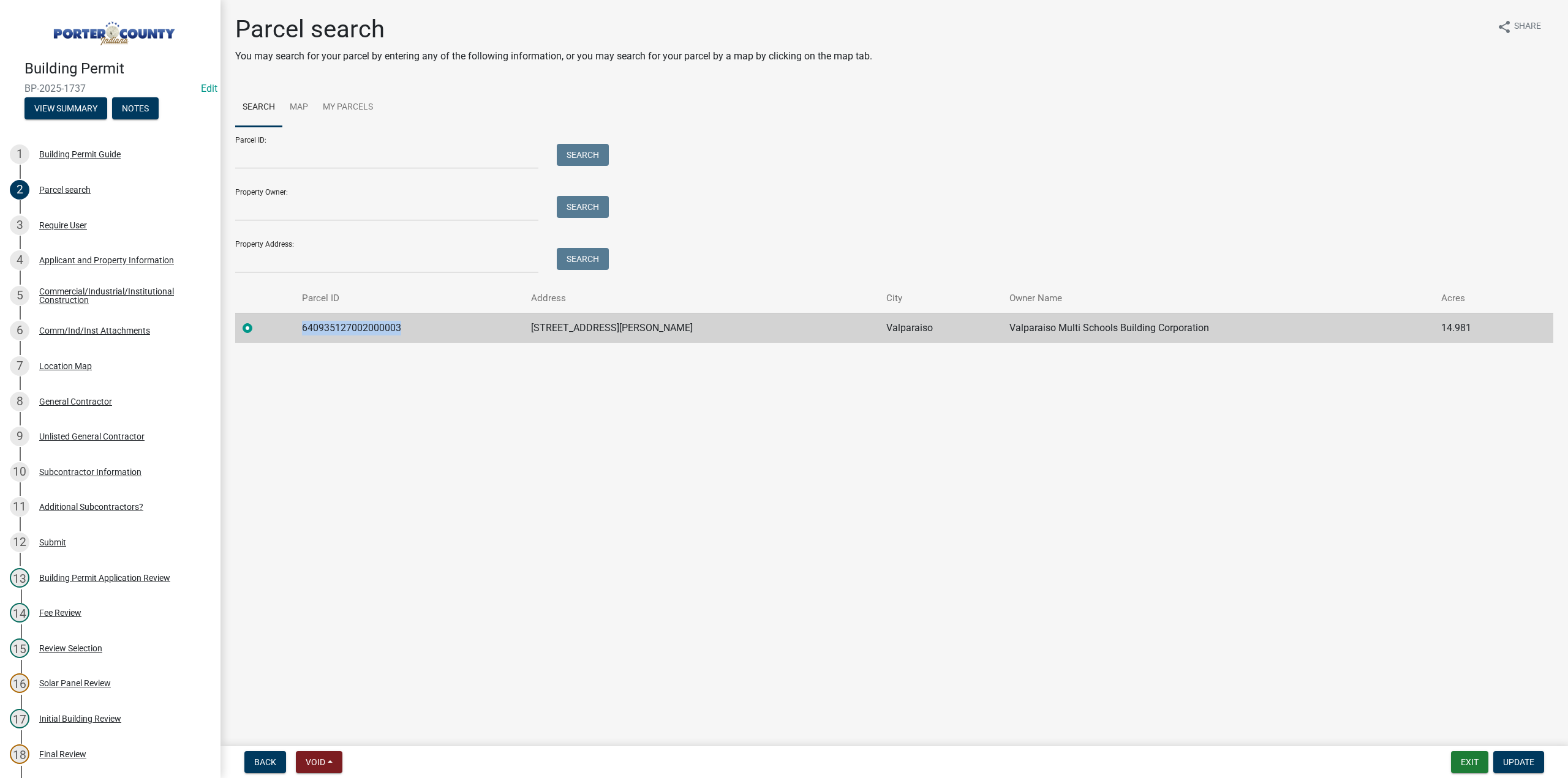
drag, startPoint x: 422, startPoint y: 328, endPoint x: 268, endPoint y: 330, distance: 154.0
click at [268, 330] on tr "640935127002000003 [STREET_ADDRESS][PERSON_NAME] Multi Schools Building Corpora…" at bounding box center [895, 328] width 1319 height 30
copy td "640935127002000003"
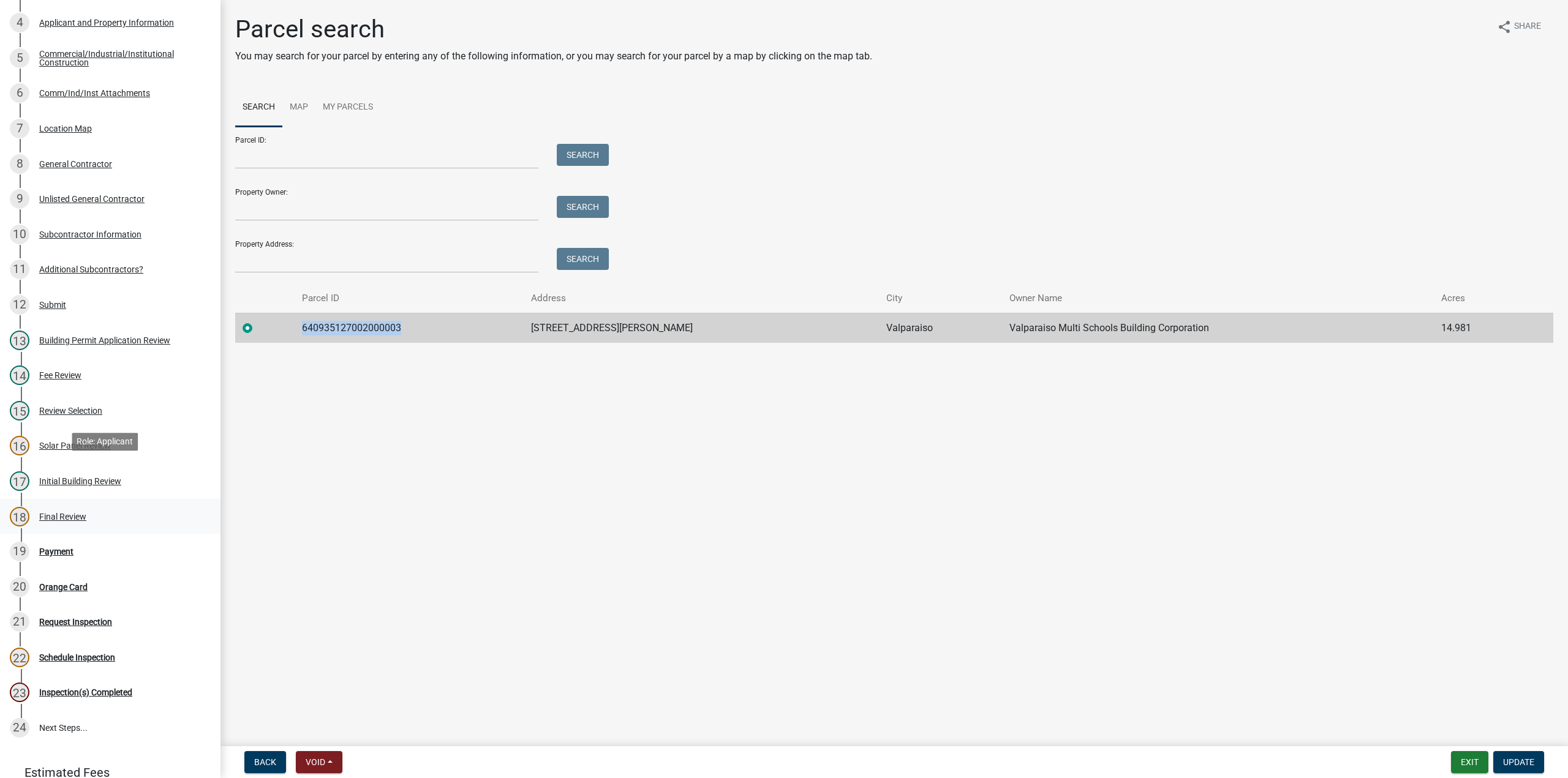
scroll to position [245, 0]
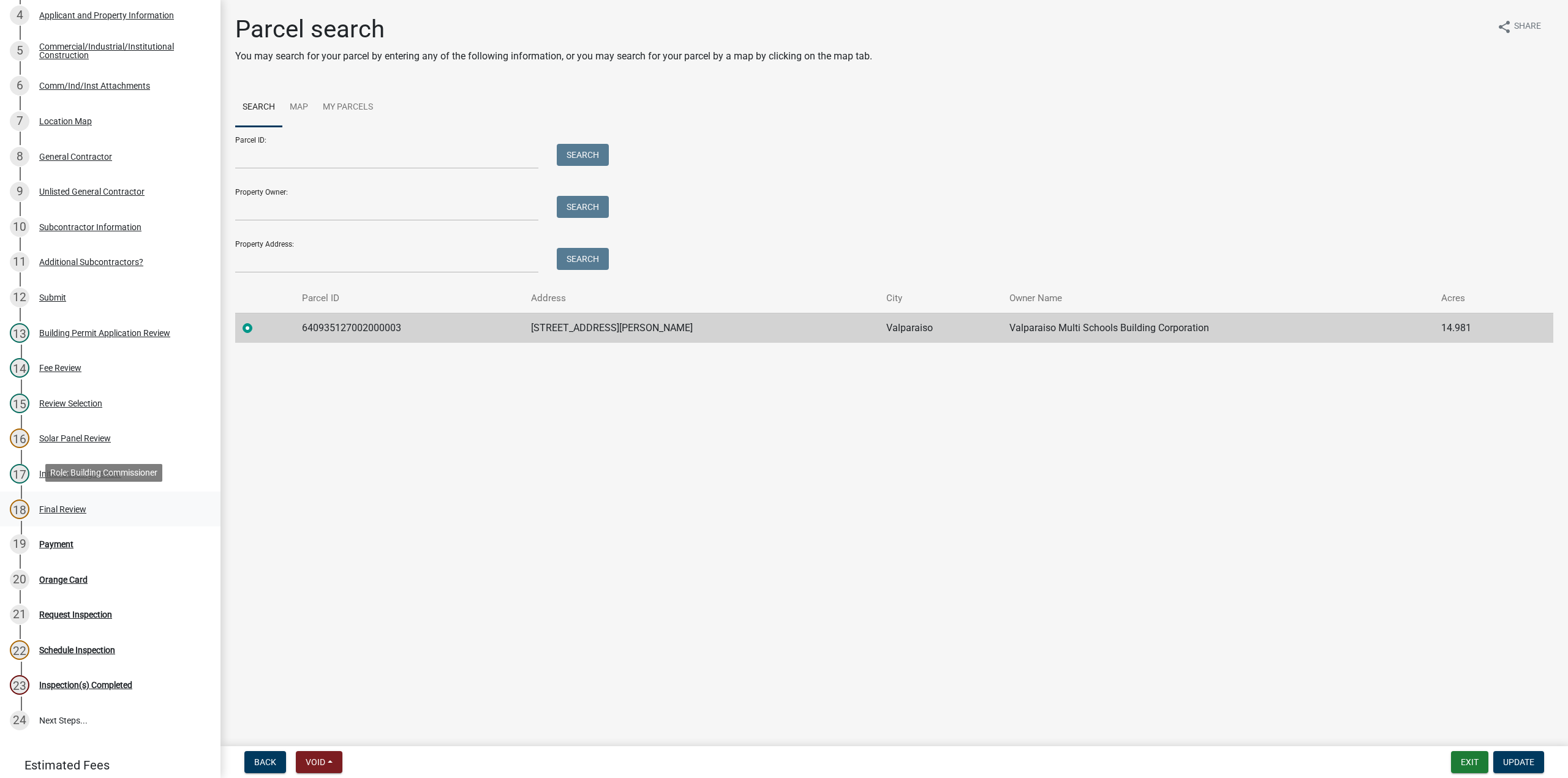
click at [86, 507] on div "Final Review" at bounding box center [63, 509] width 47 height 9
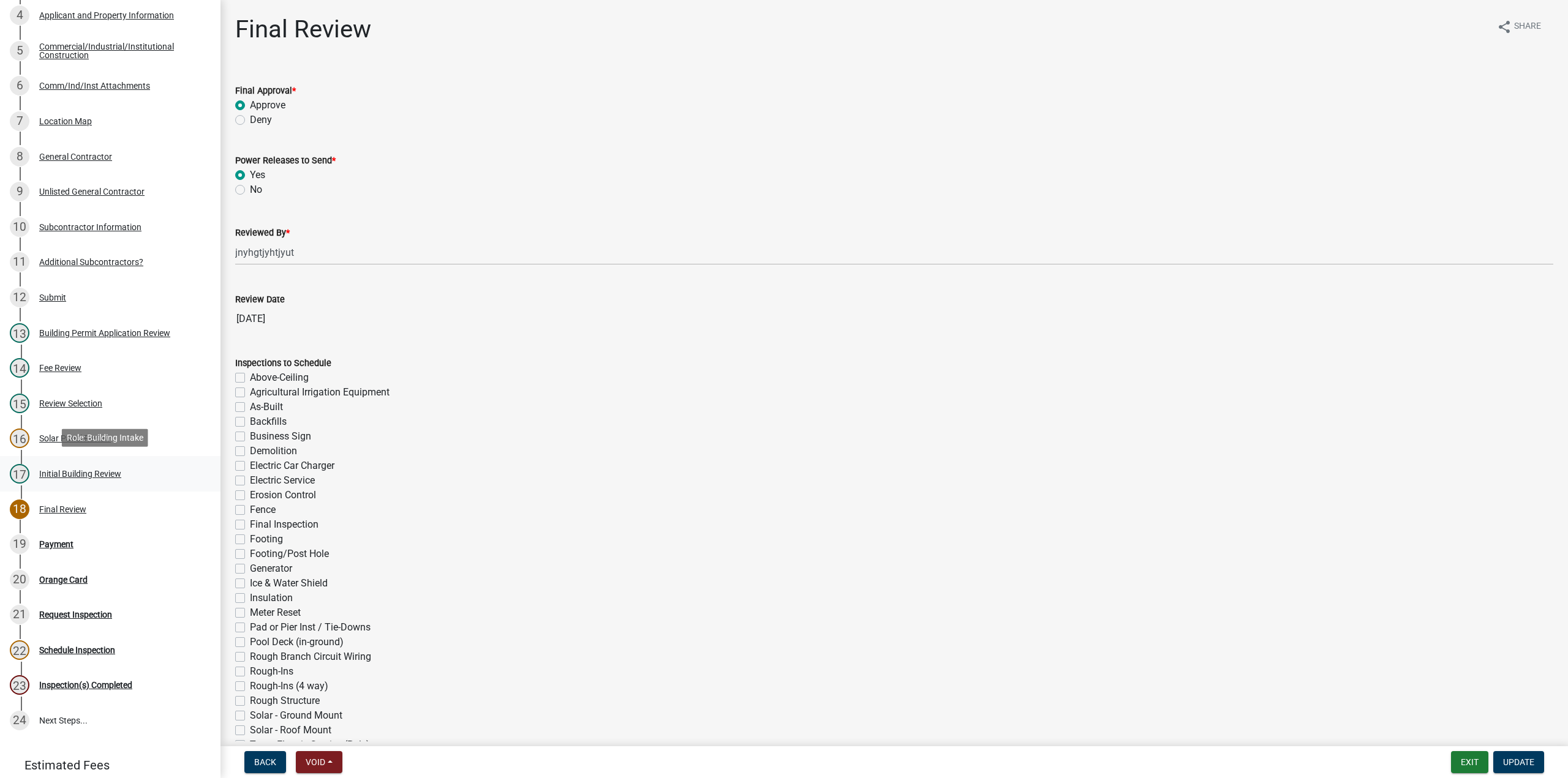
click at [59, 478] on div "17 Initial Building Review" at bounding box center [105, 473] width 191 height 19
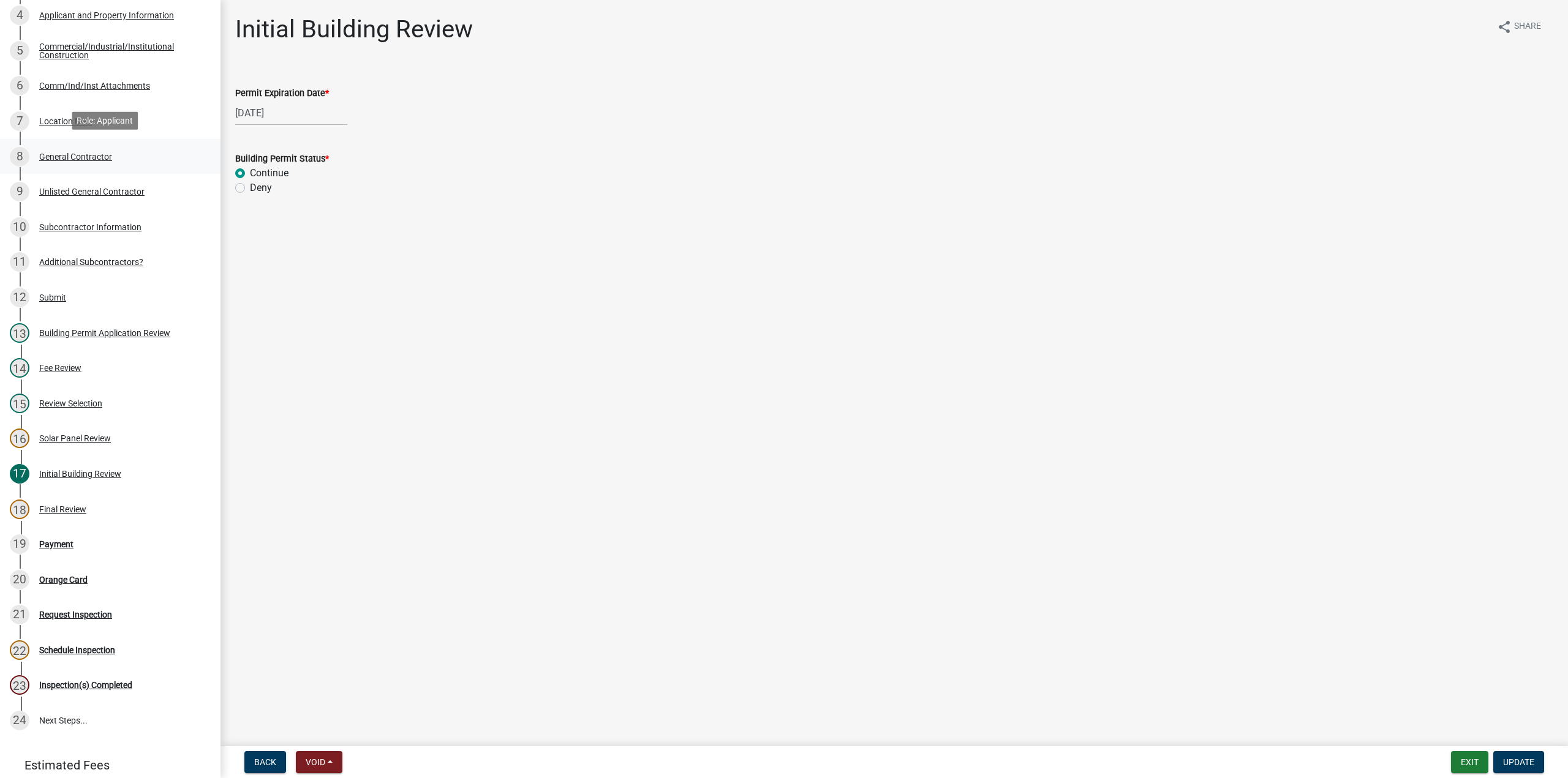
click at [75, 158] on div "General Contractor" at bounding box center [76, 156] width 73 height 9
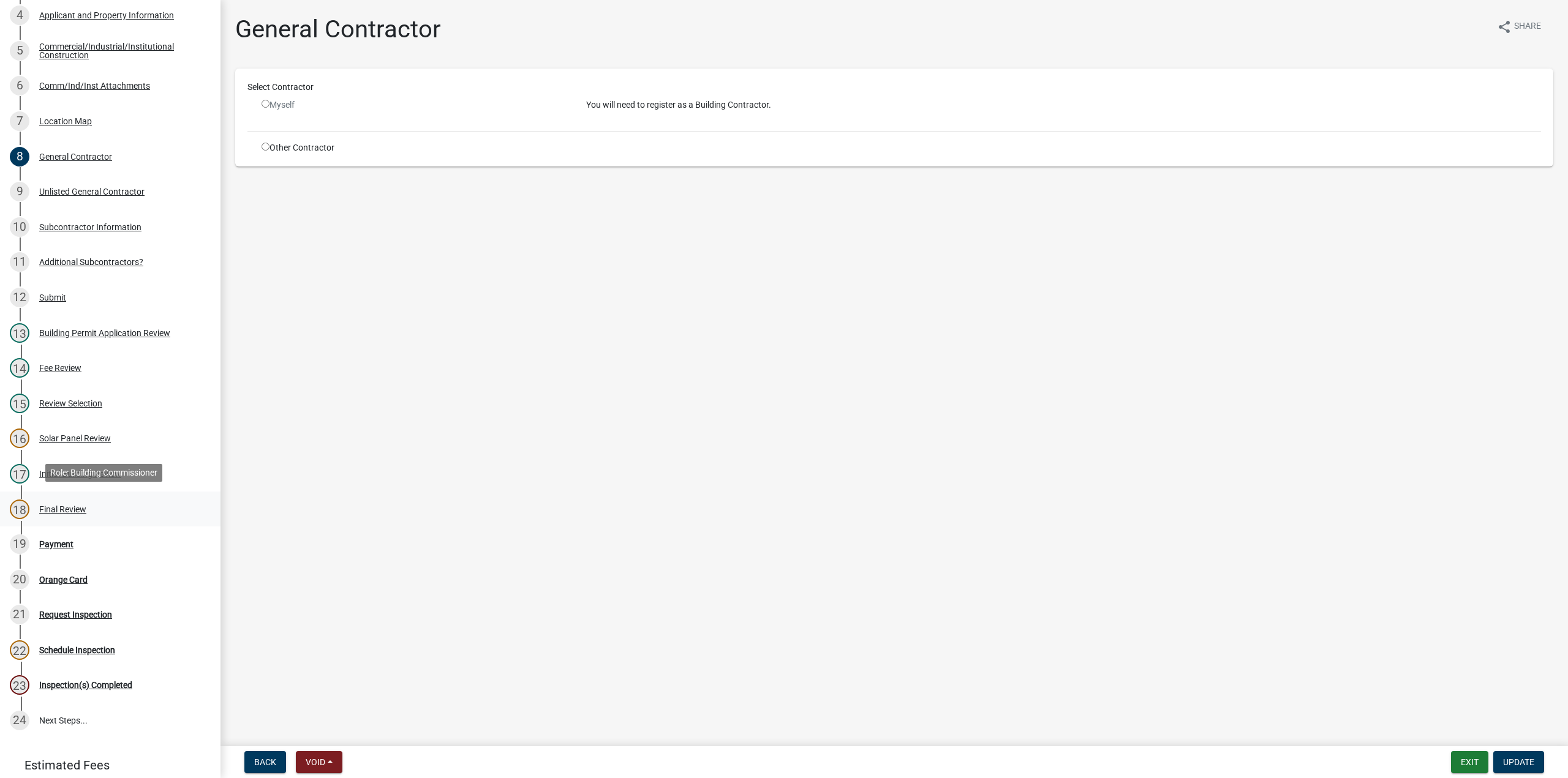
click at [45, 505] on div "Final Review" at bounding box center [63, 509] width 47 height 9
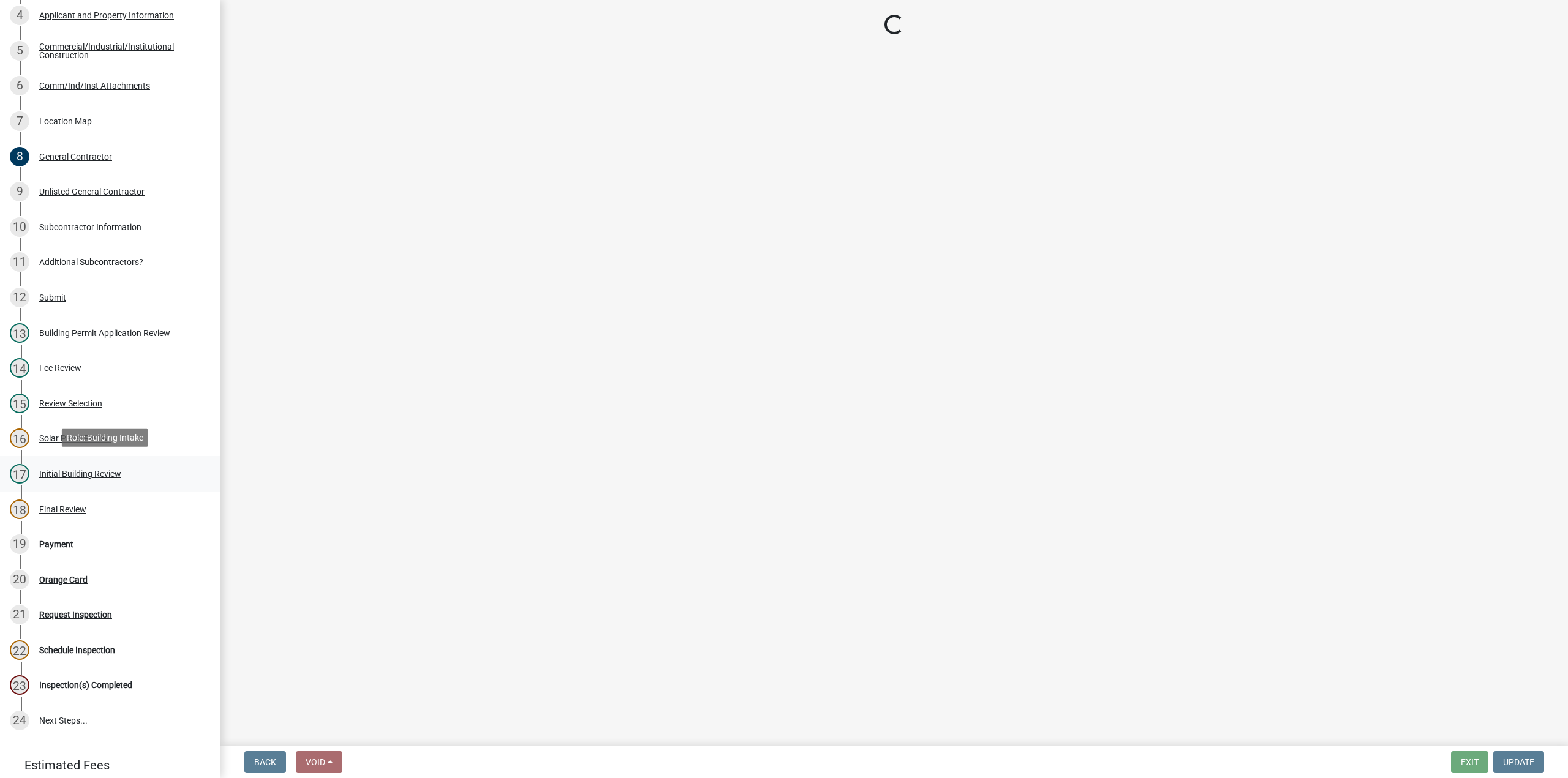
click at [57, 473] on div "Initial Building Review" at bounding box center [80, 473] width 82 height 9
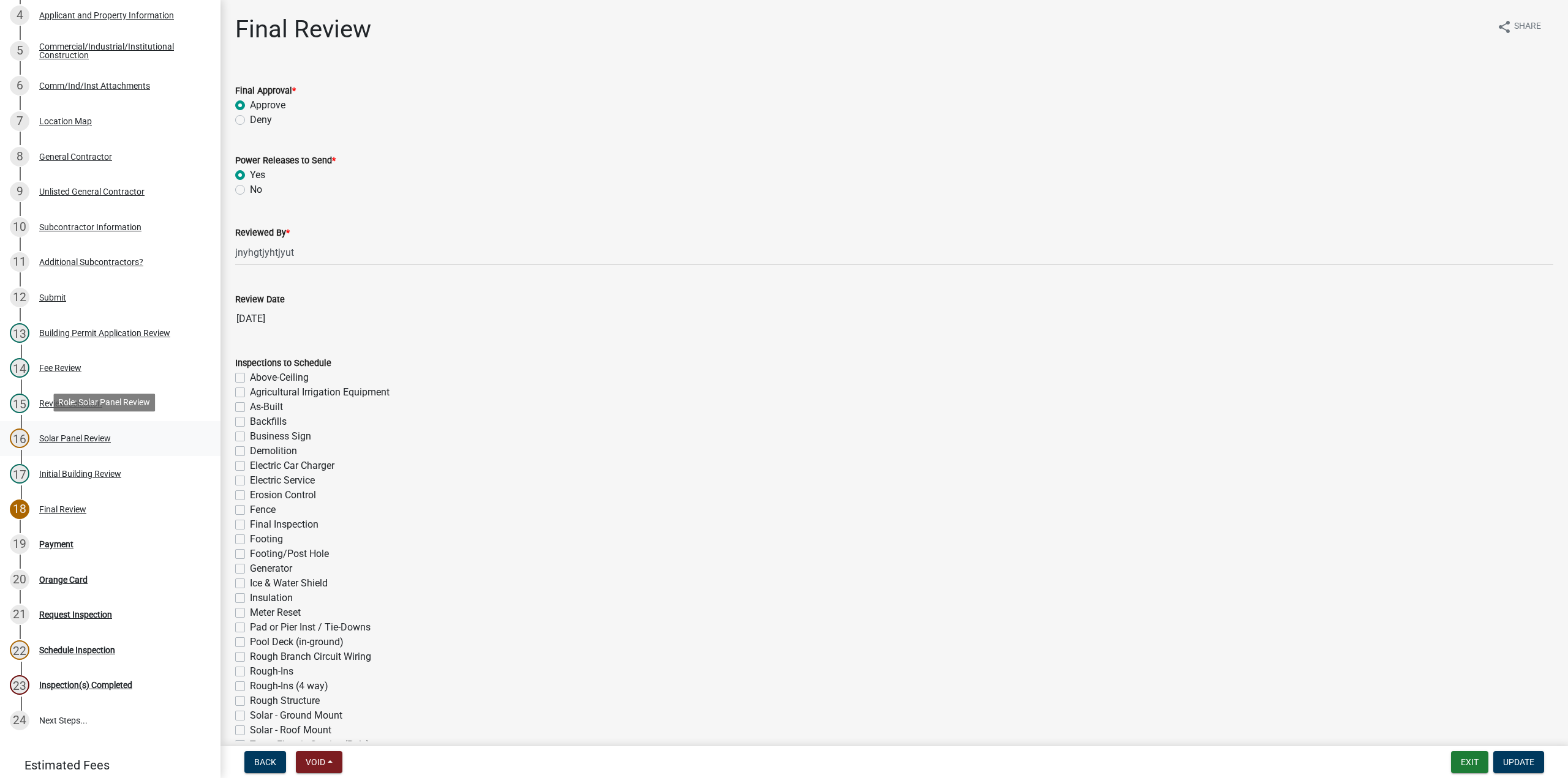
click at [59, 436] on div "Solar Panel Review" at bounding box center [75, 438] width 72 height 9
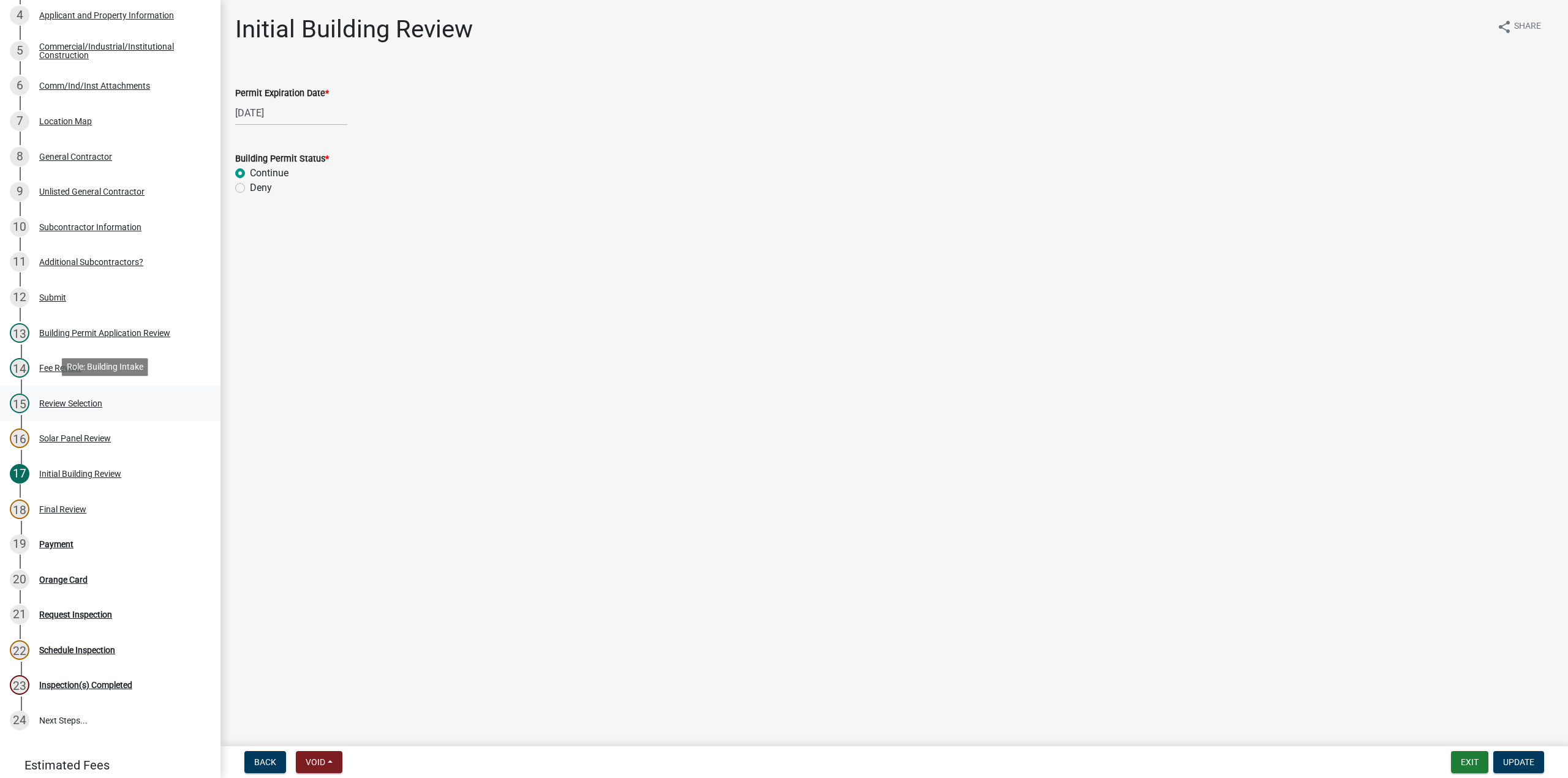
click at [57, 399] on div "Review Selection" at bounding box center [71, 403] width 63 height 9
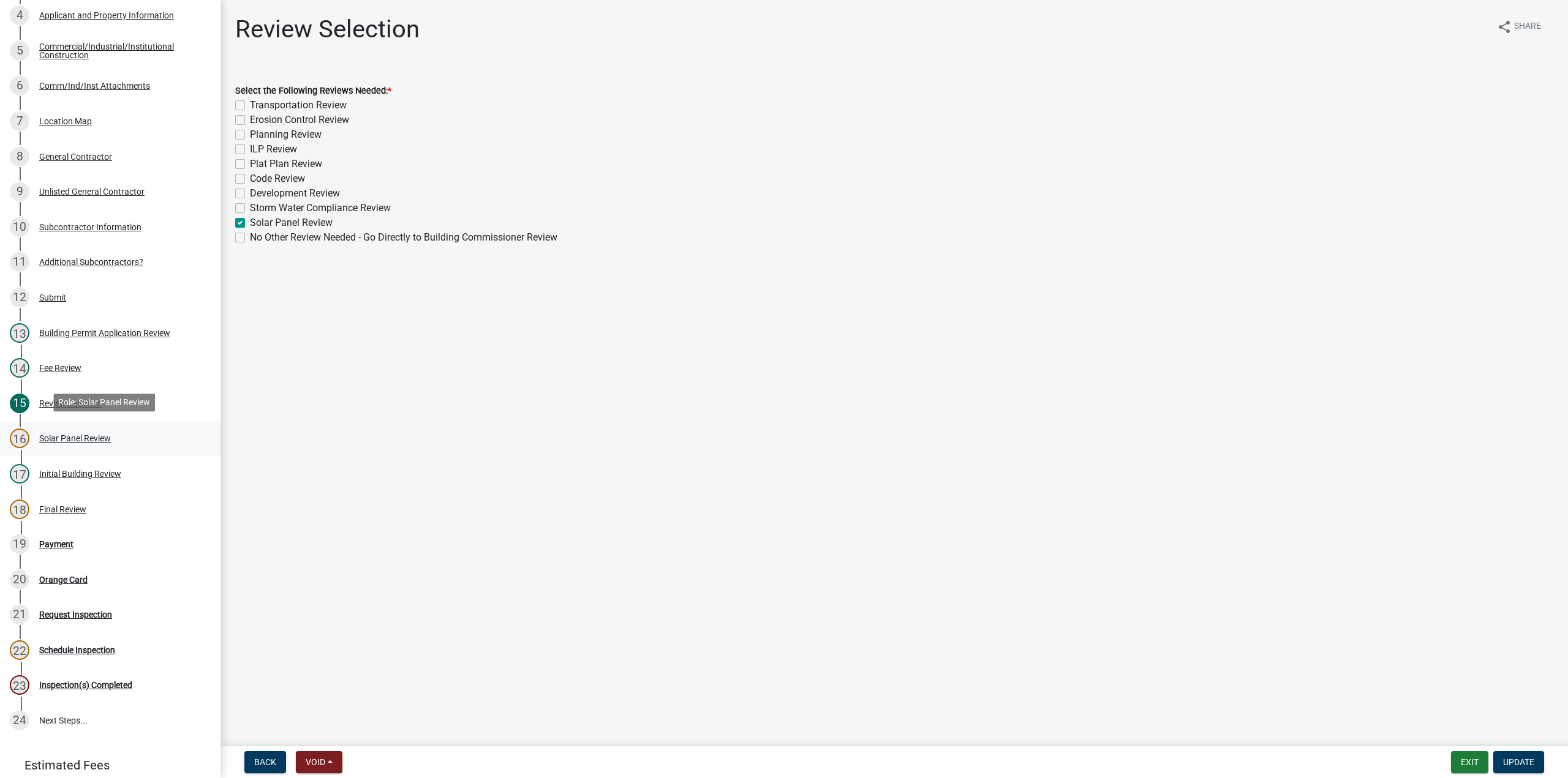
click at [52, 436] on div "Solar Panel Review" at bounding box center [75, 438] width 72 height 9
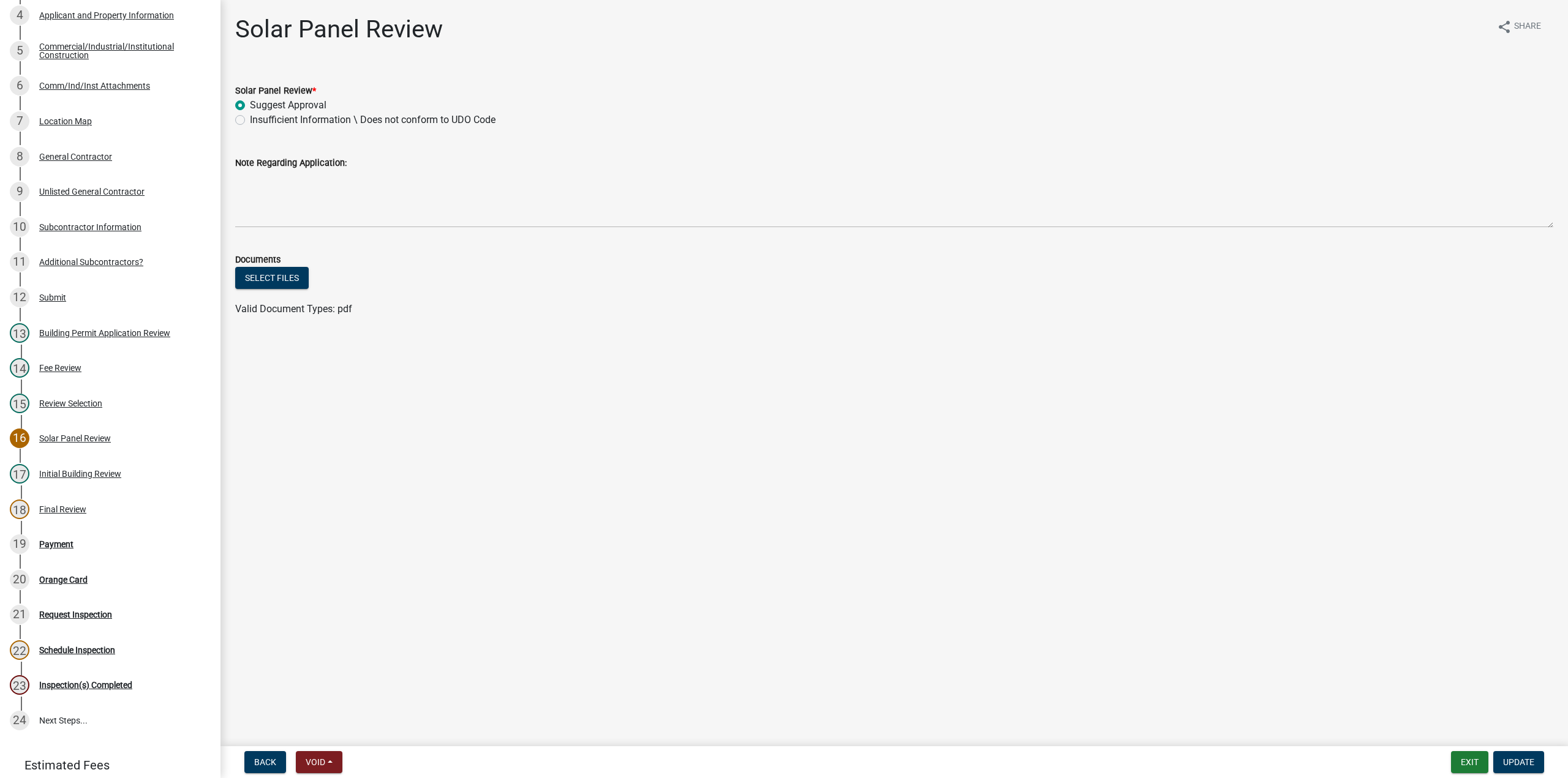
click at [250, 122] on label "Insufficient Information \ Does not conform to UDO Code" at bounding box center [373, 120] width 245 height 15
click at [250, 120] on input "Insufficient Information \ Does not conform to UDO Code" at bounding box center [254, 116] width 8 height 8
radio input "true"
click at [275, 184] on textarea "Note Regarding Application:" at bounding box center [895, 199] width 1319 height 58
type textarea "Contractor needs to still register"
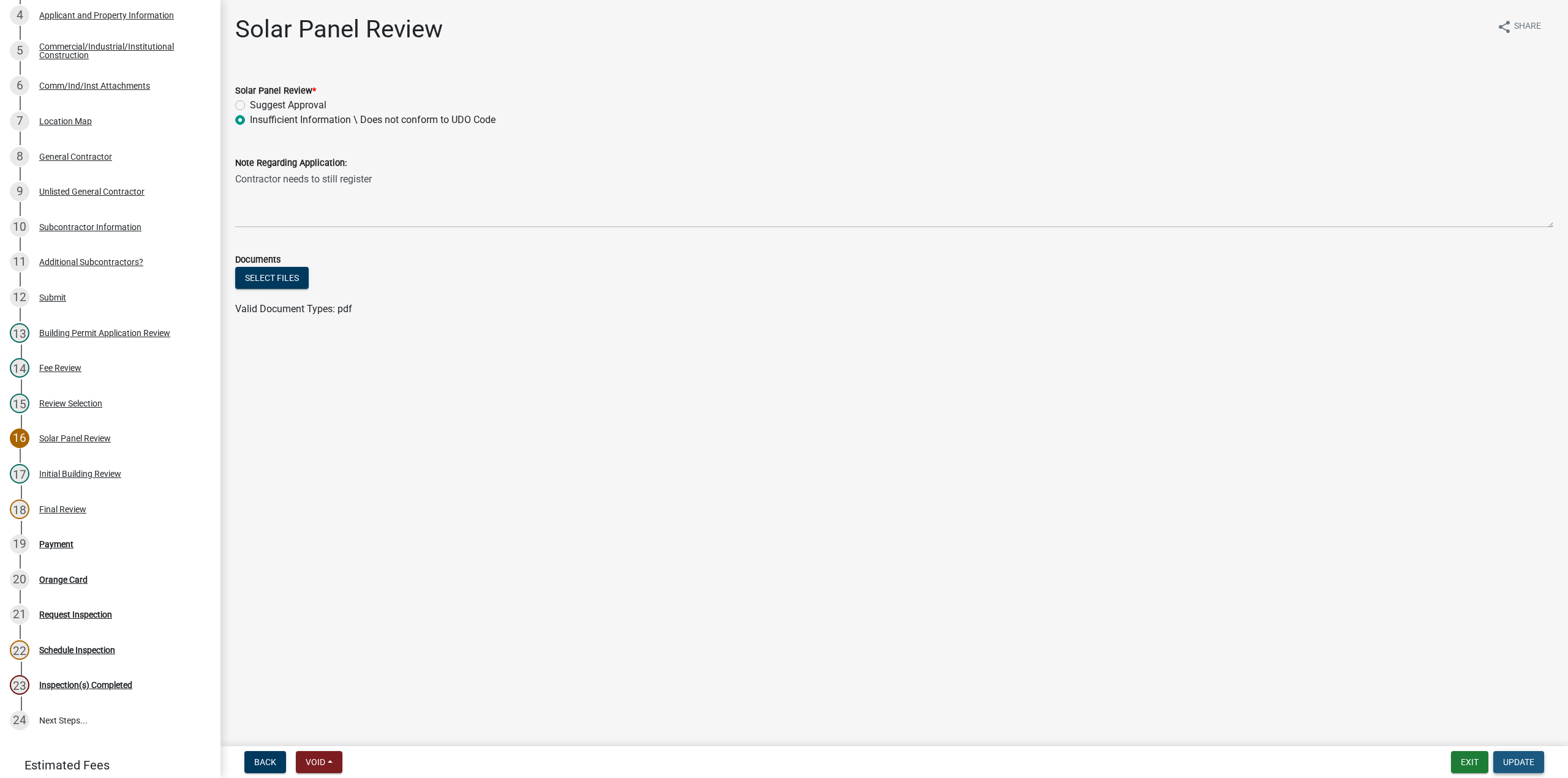
drag, startPoint x: 1521, startPoint y: 760, endPoint x: 1499, endPoint y: 755, distance: 22.6
click at [1521, 760] on span "Update" at bounding box center [1519, 762] width 31 height 10
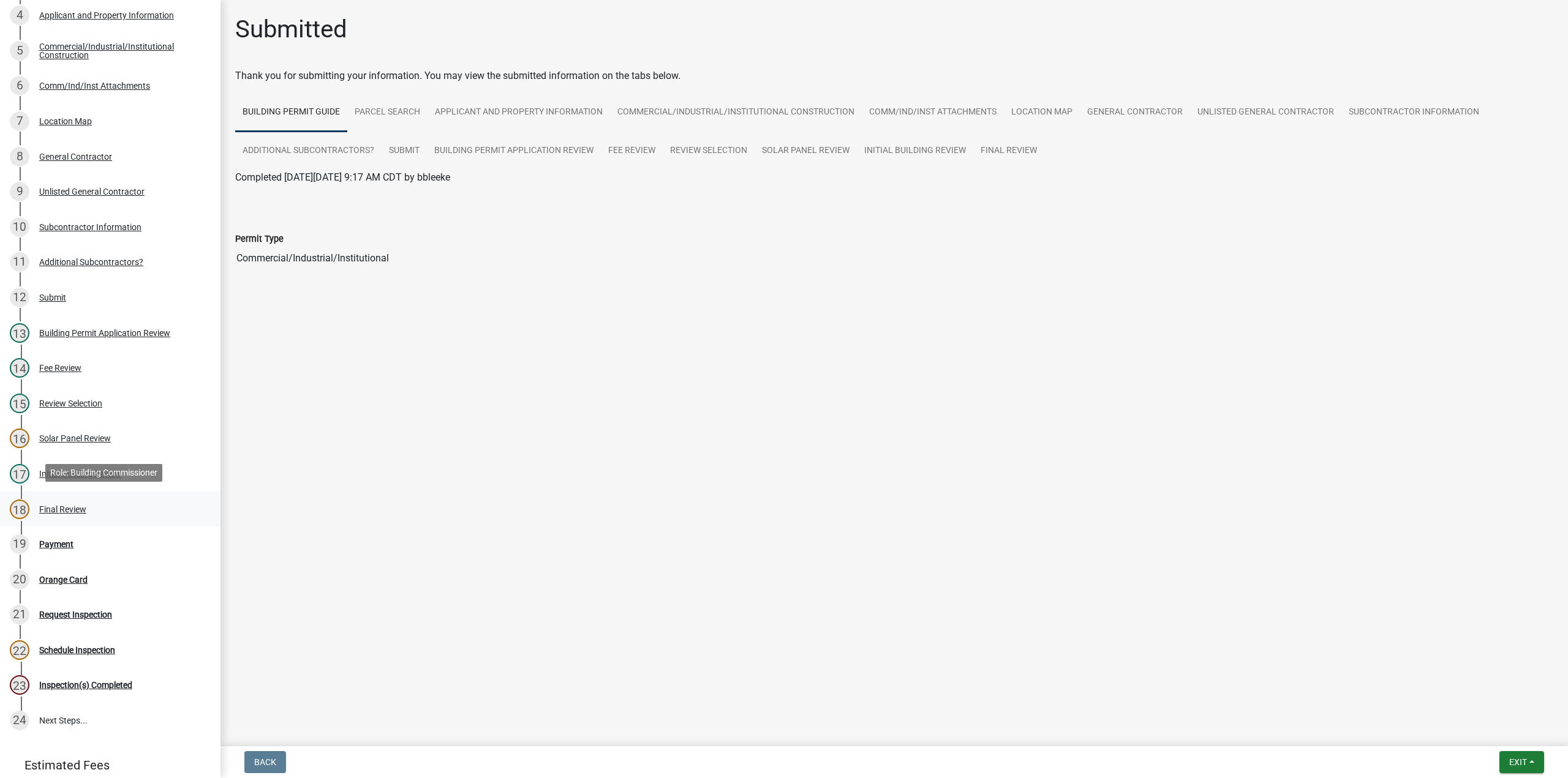
click at [72, 505] on div "Final Review" at bounding box center [63, 509] width 47 height 9
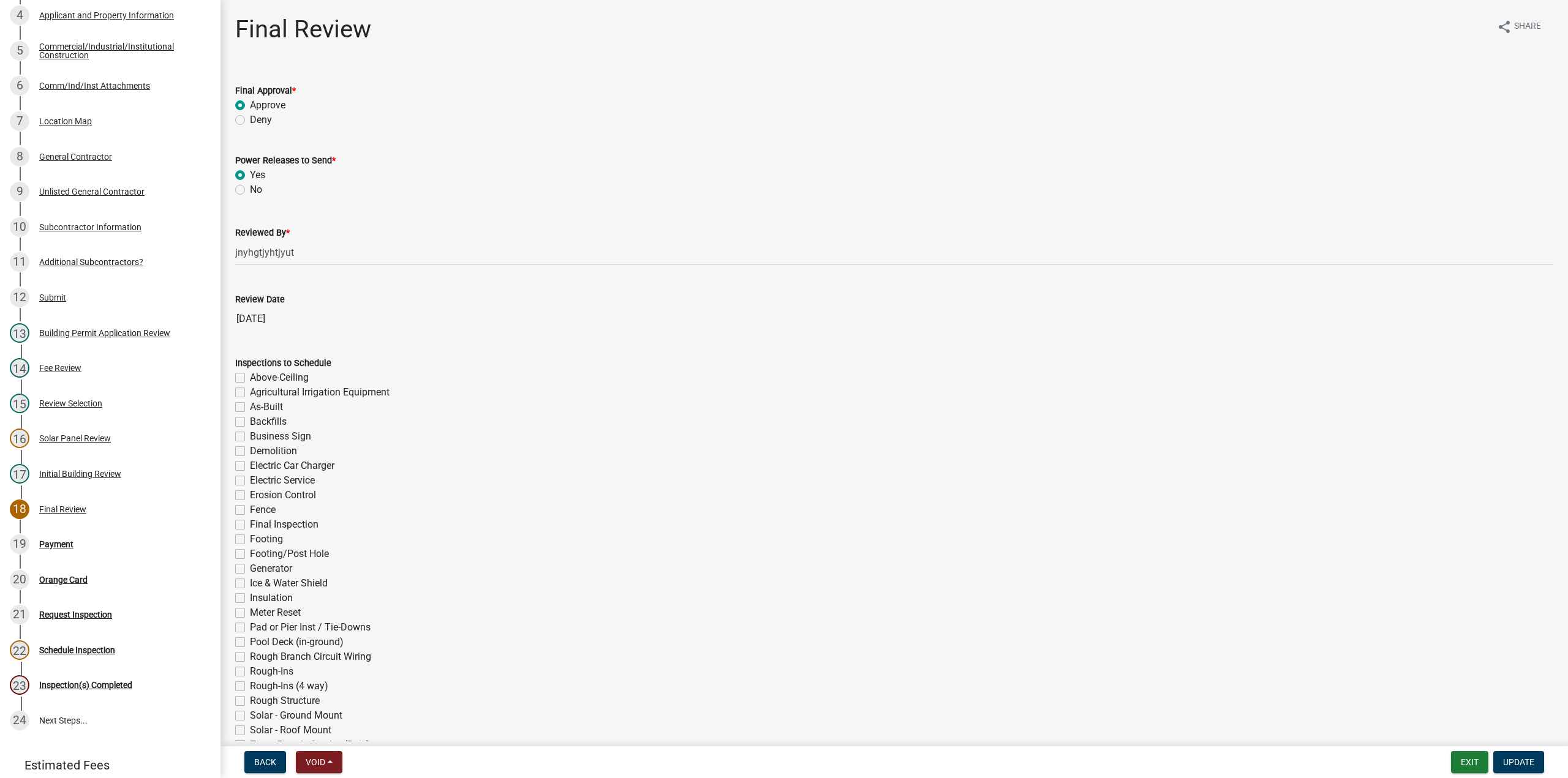
click at [250, 120] on label "Deny" at bounding box center [261, 120] width 22 height 15
click at [250, 120] on input "Deny" at bounding box center [254, 116] width 8 height 8
radio input "true"
click at [1518, 763] on span "Update" at bounding box center [1519, 762] width 31 height 10
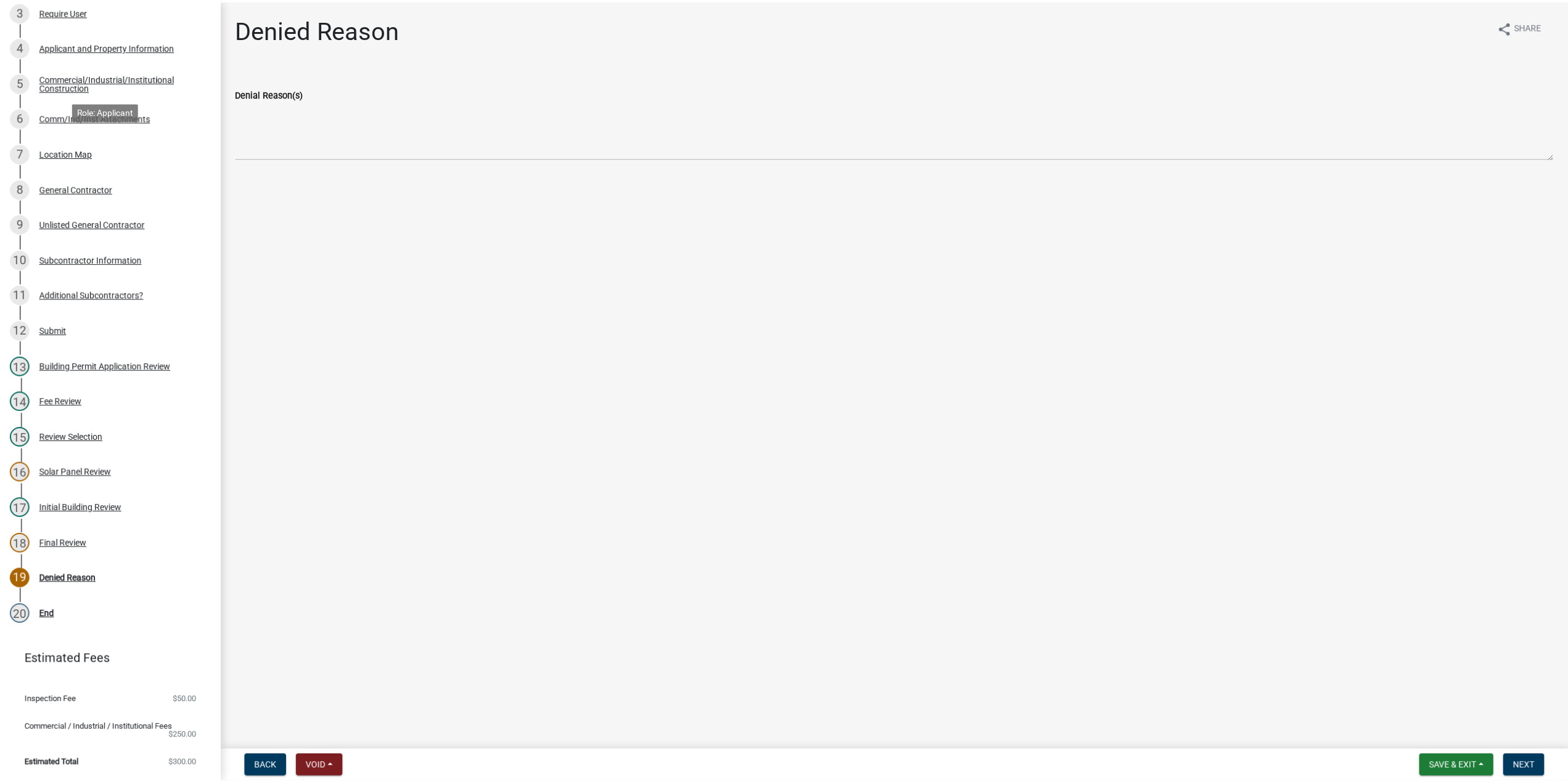
scroll to position [221, 0]
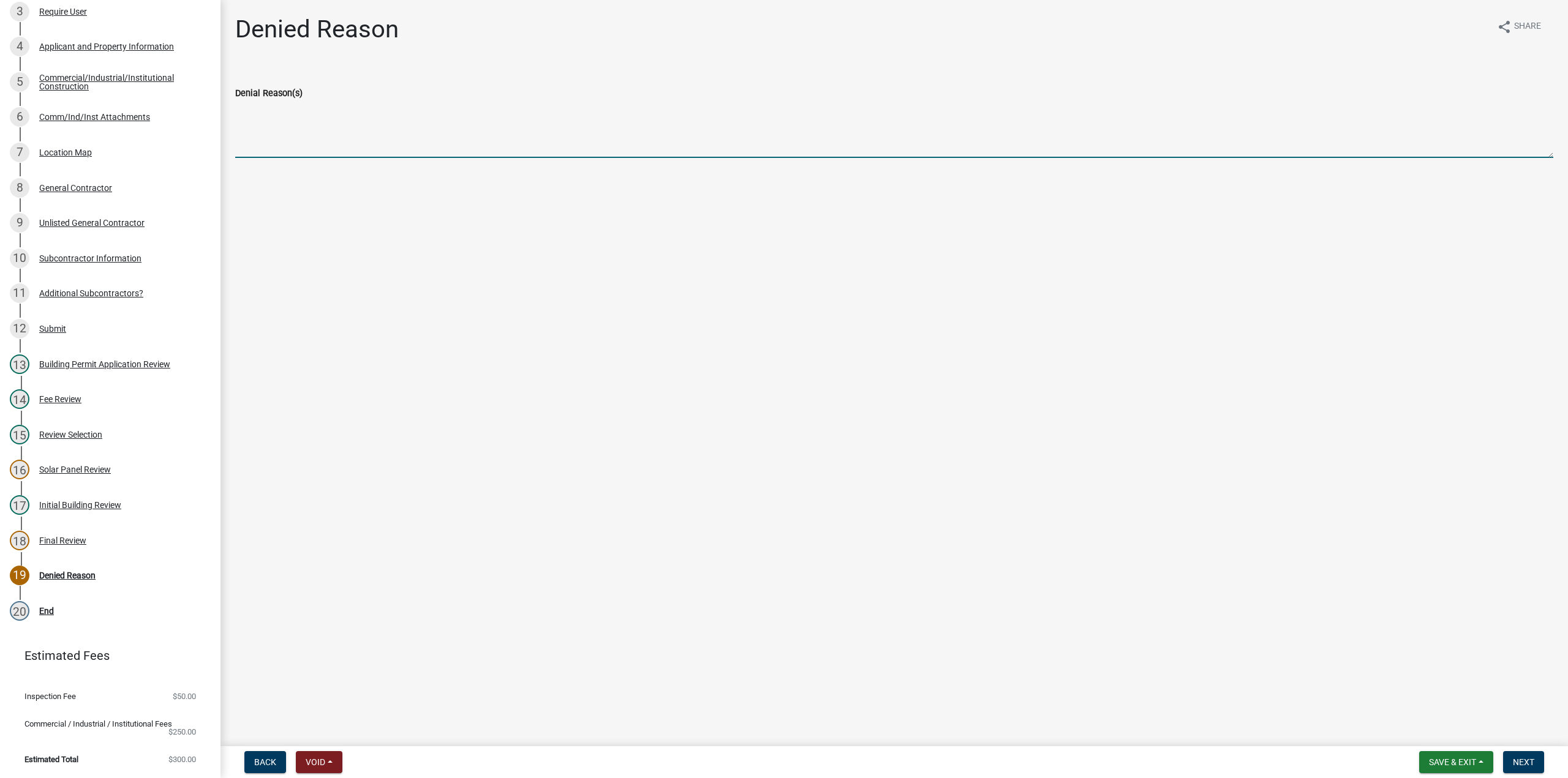
click at [261, 106] on textarea "Denial Reason(s)" at bounding box center [895, 129] width 1319 height 58
type textarea "Contractor needs to register"
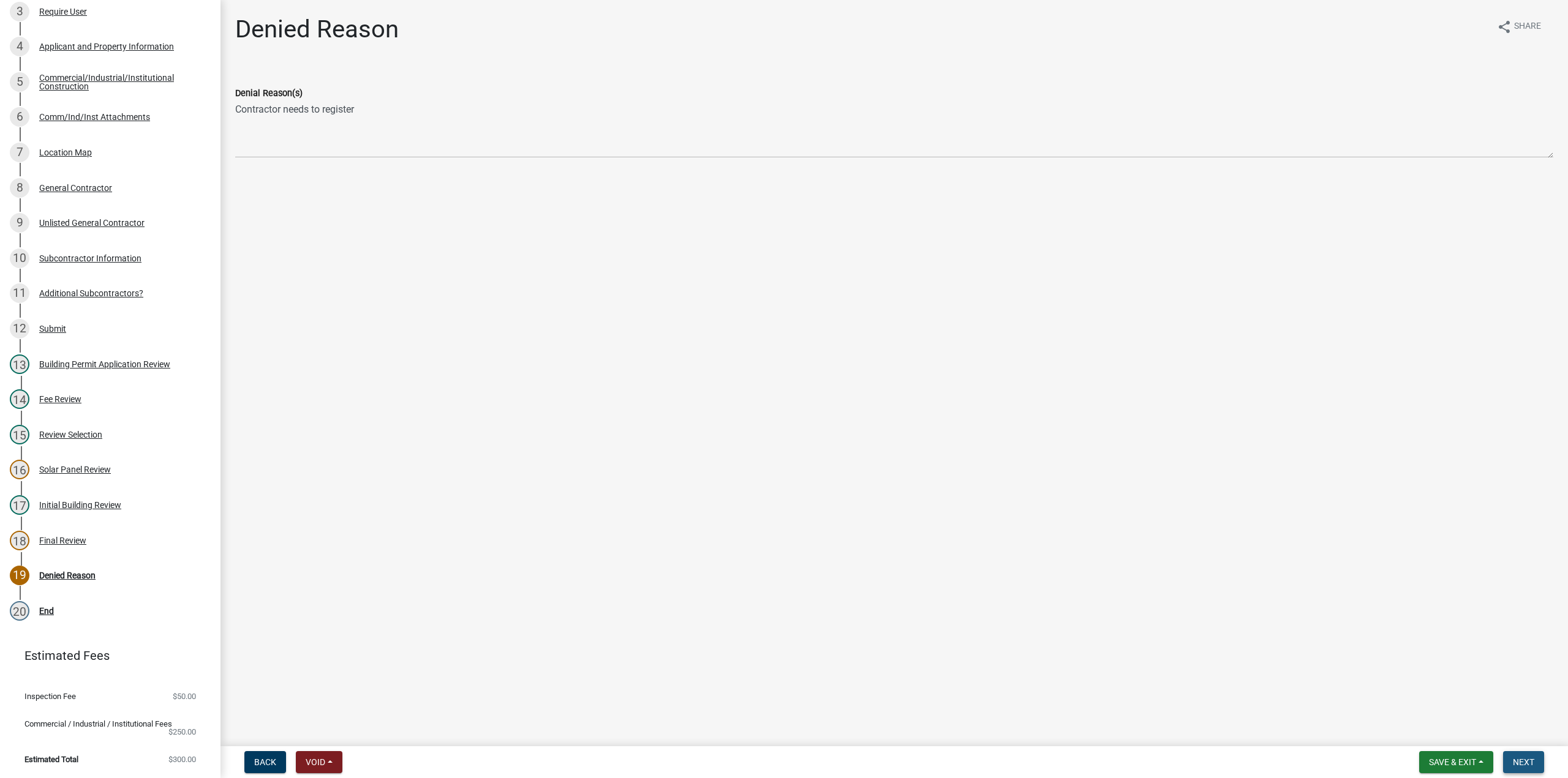
click at [1521, 765] on span "Next" at bounding box center [1524, 762] width 21 height 10
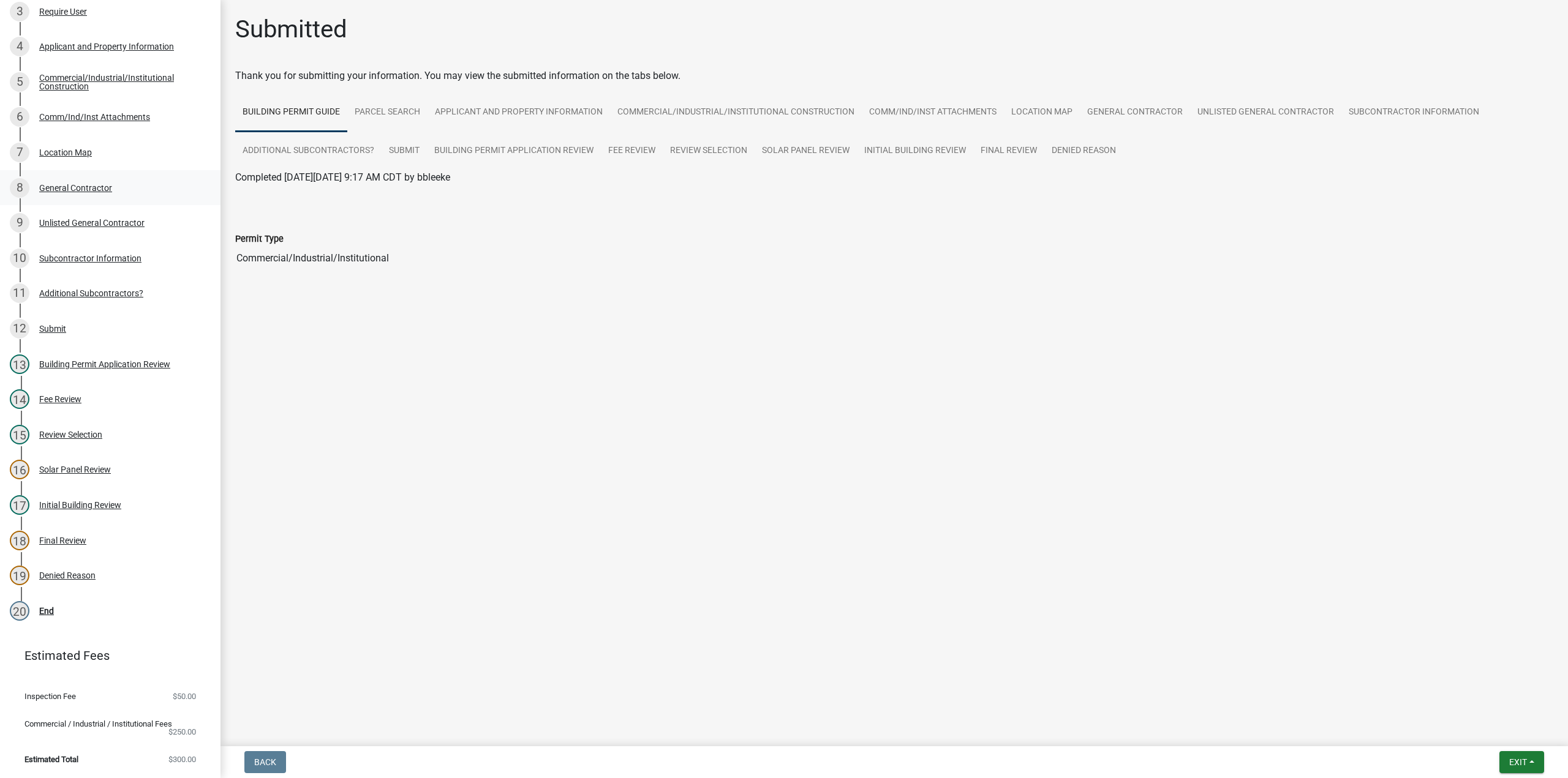
click at [85, 184] on div "General Contractor" at bounding box center [76, 188] width 73 height 9
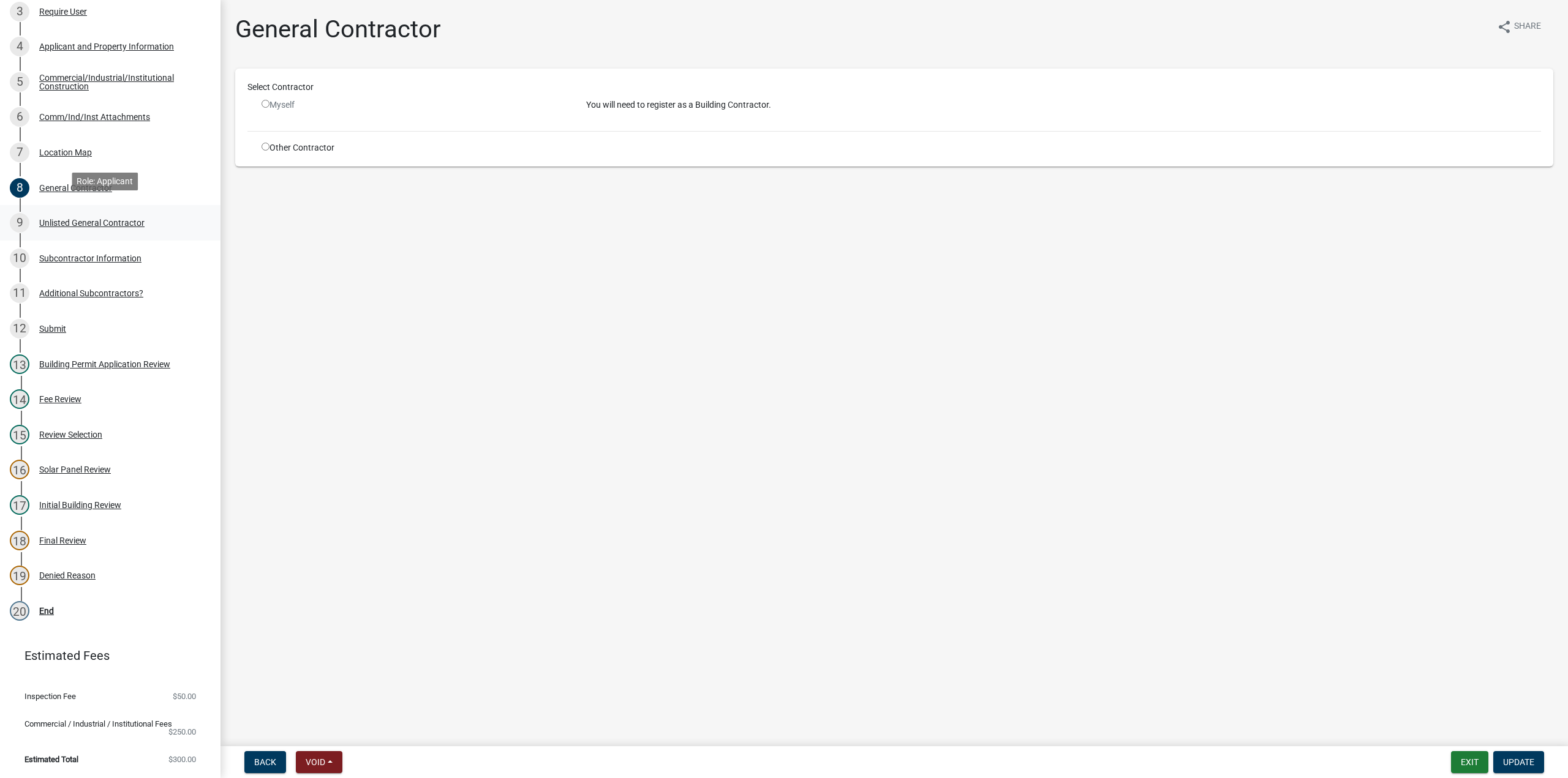
click at [132, 219] on div "Unlisted General Contractor" at bounding box center [92, 223] width 105 height 9
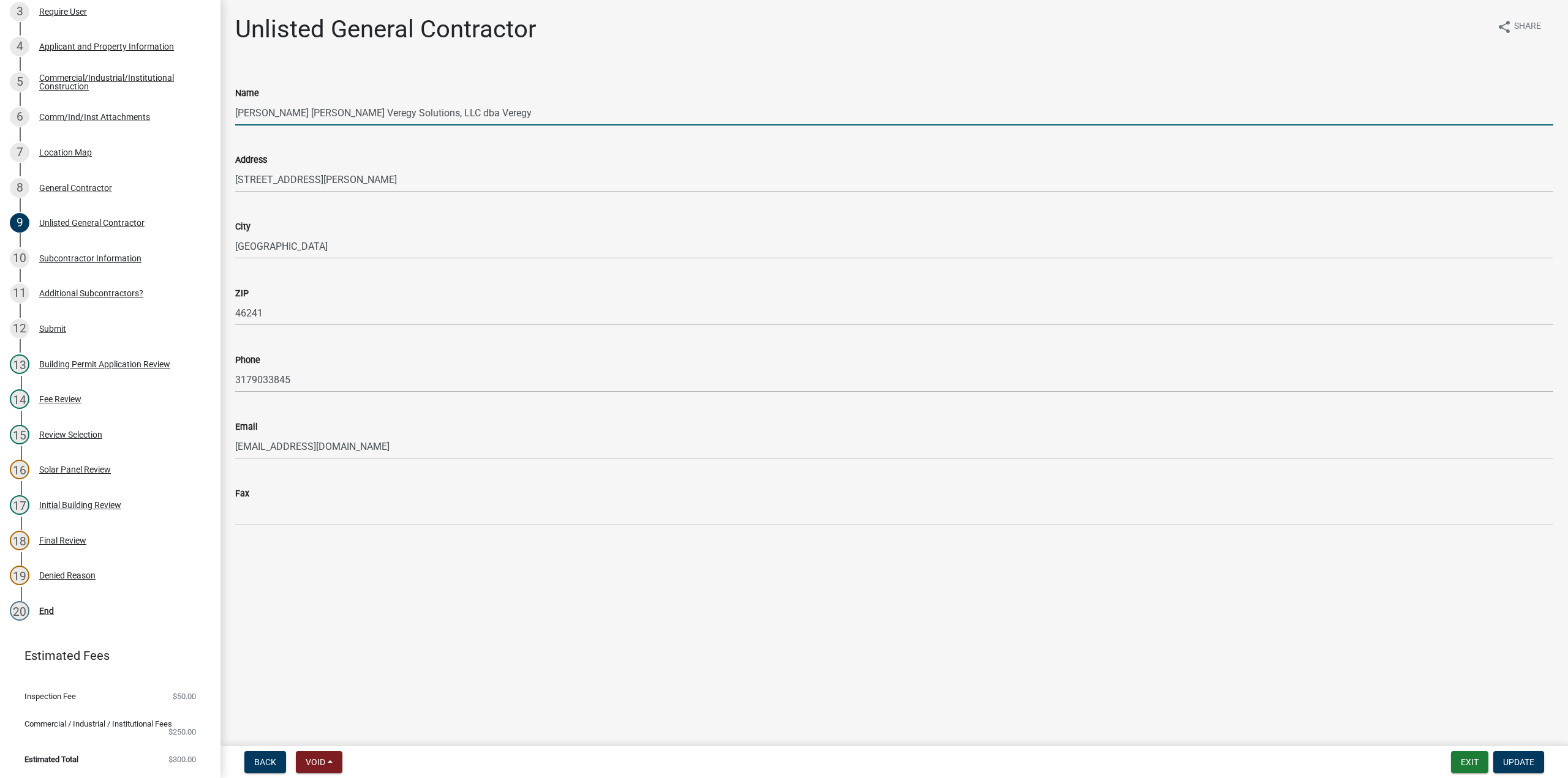
drag, startPoint x: 459, startPoint y: 114, endPoint x: 425, endPoint y: 114, distance: 34.0
click at [421, 114] on input "Johnson Melloh Veregy Solutions, LLC dba Veregy" at bounding box center [895, 113] width 1319 height 25
click at [1474, 770] on button "Exit" at bounding box center [1470, 762] width 37 height 22
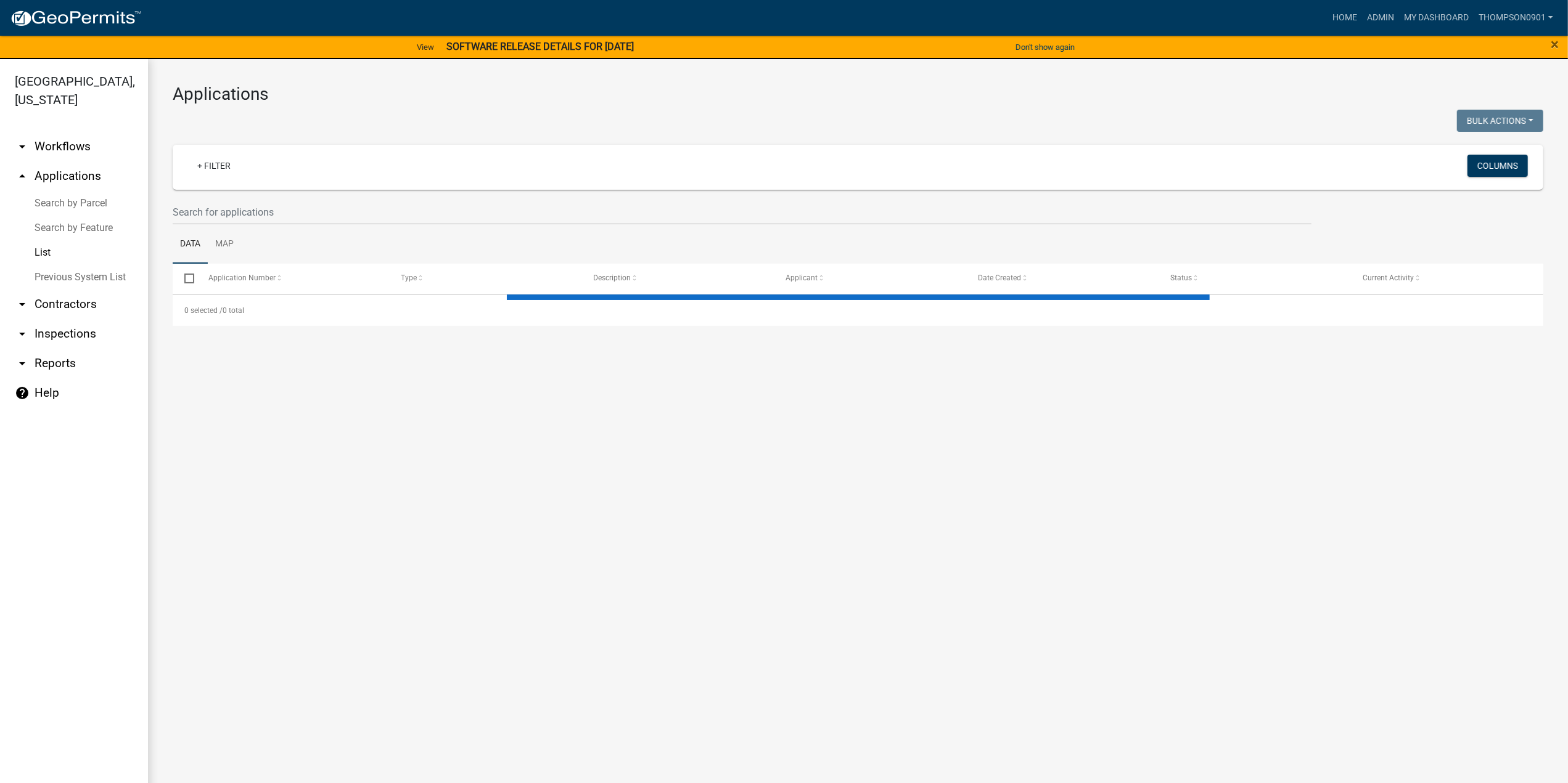
select select "3: 100"
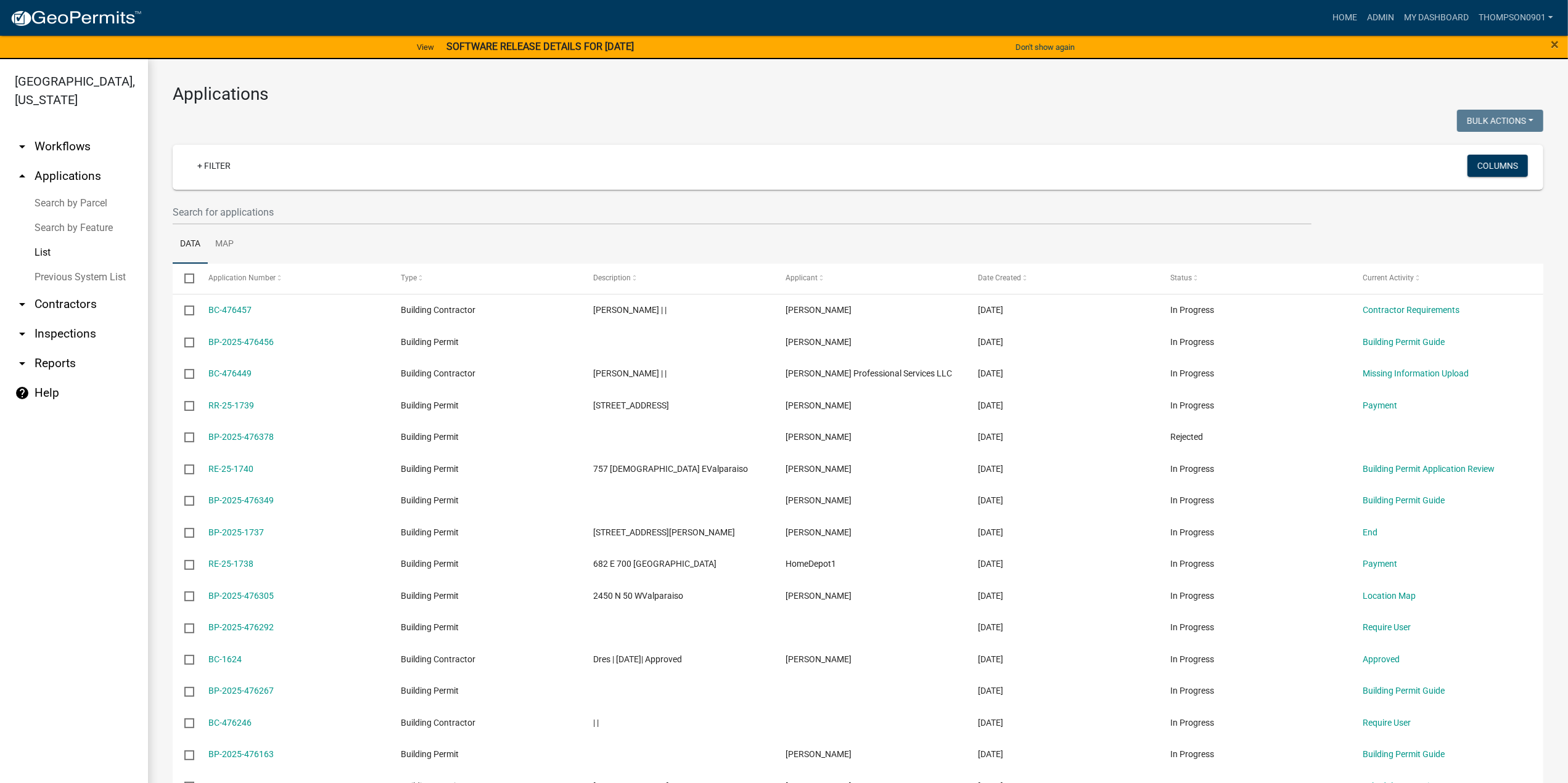
click at [73, 191] on link "Search by Parcel" at bounding box center [74, 203] width 148 height 25
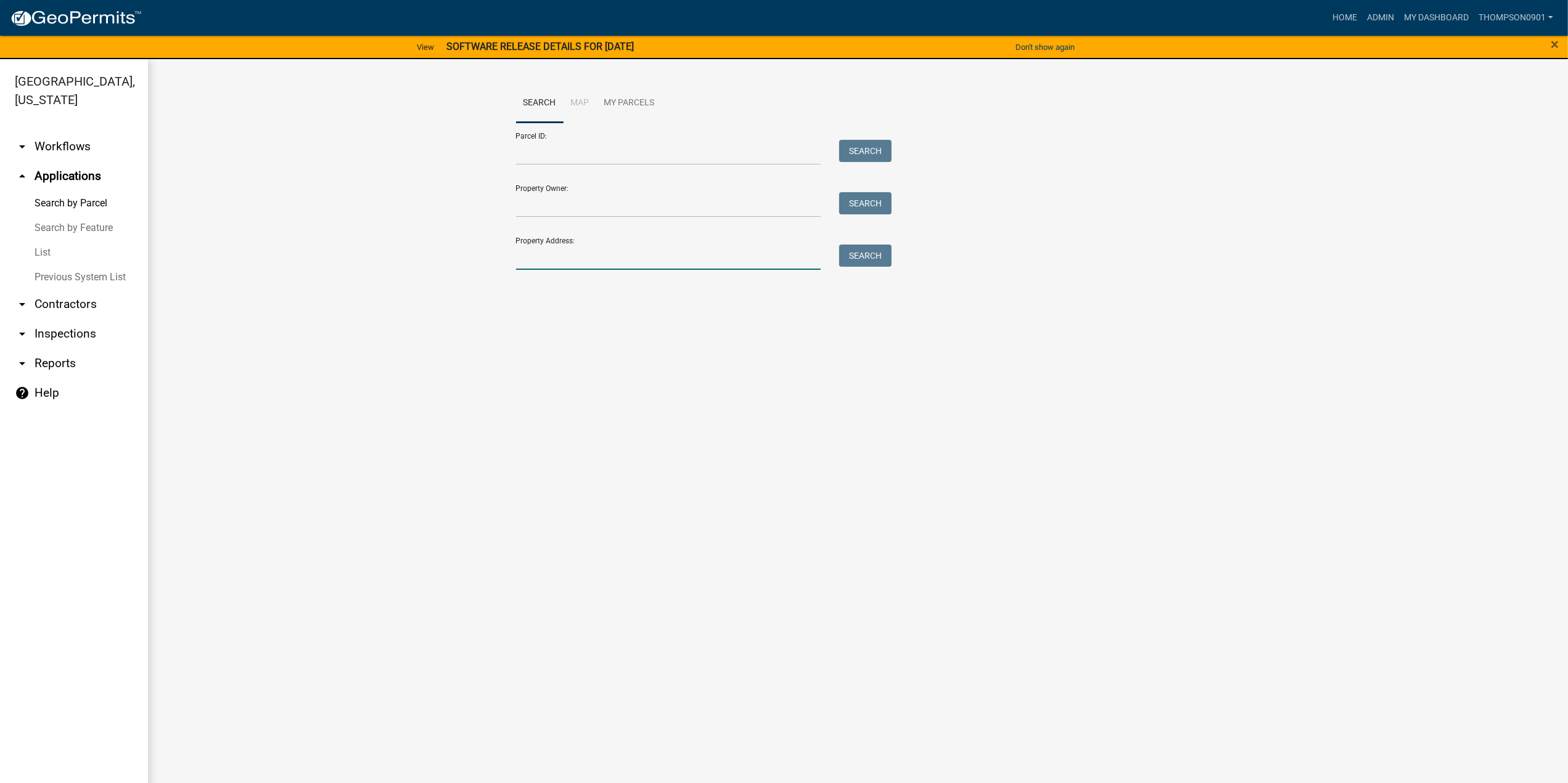
click at [580, 260] on input "Property Address:" at bounding box center [669, 258] width 305 height 25
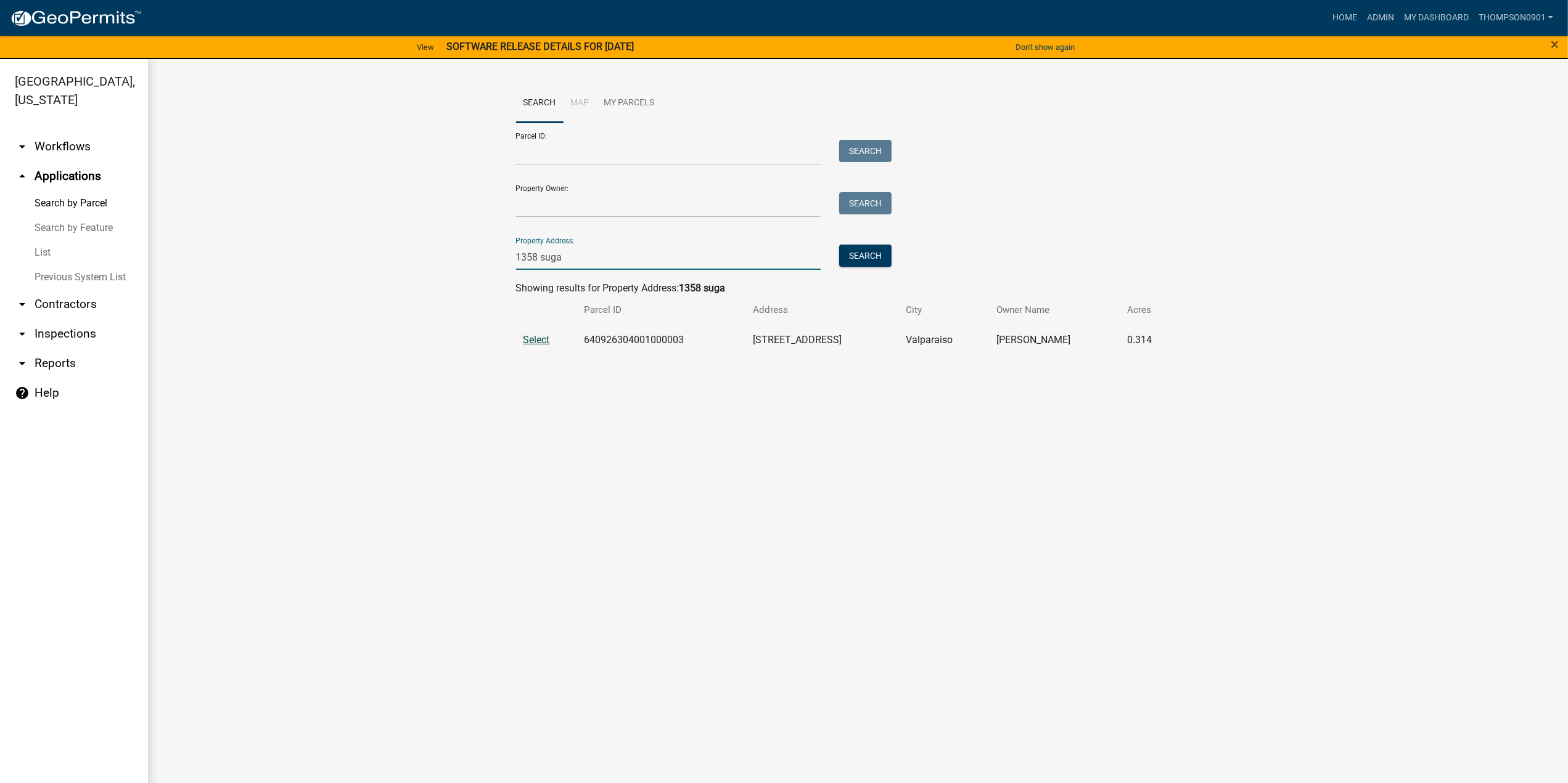
type input "1358 suga"
click at [526, 342] on span "Select" at bounding box center [537, 339] width 27 height 11
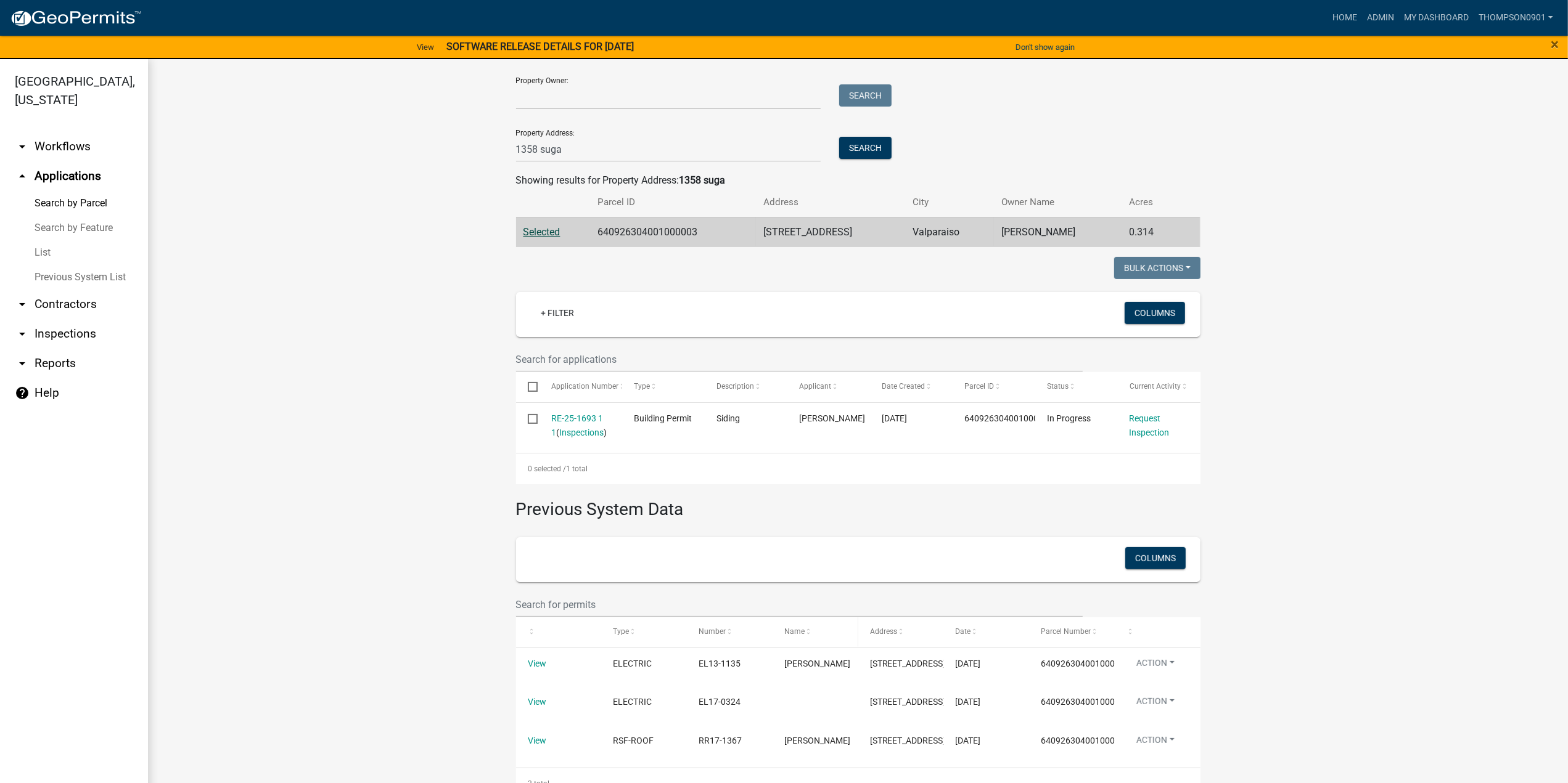
scroll to position [185, 0]
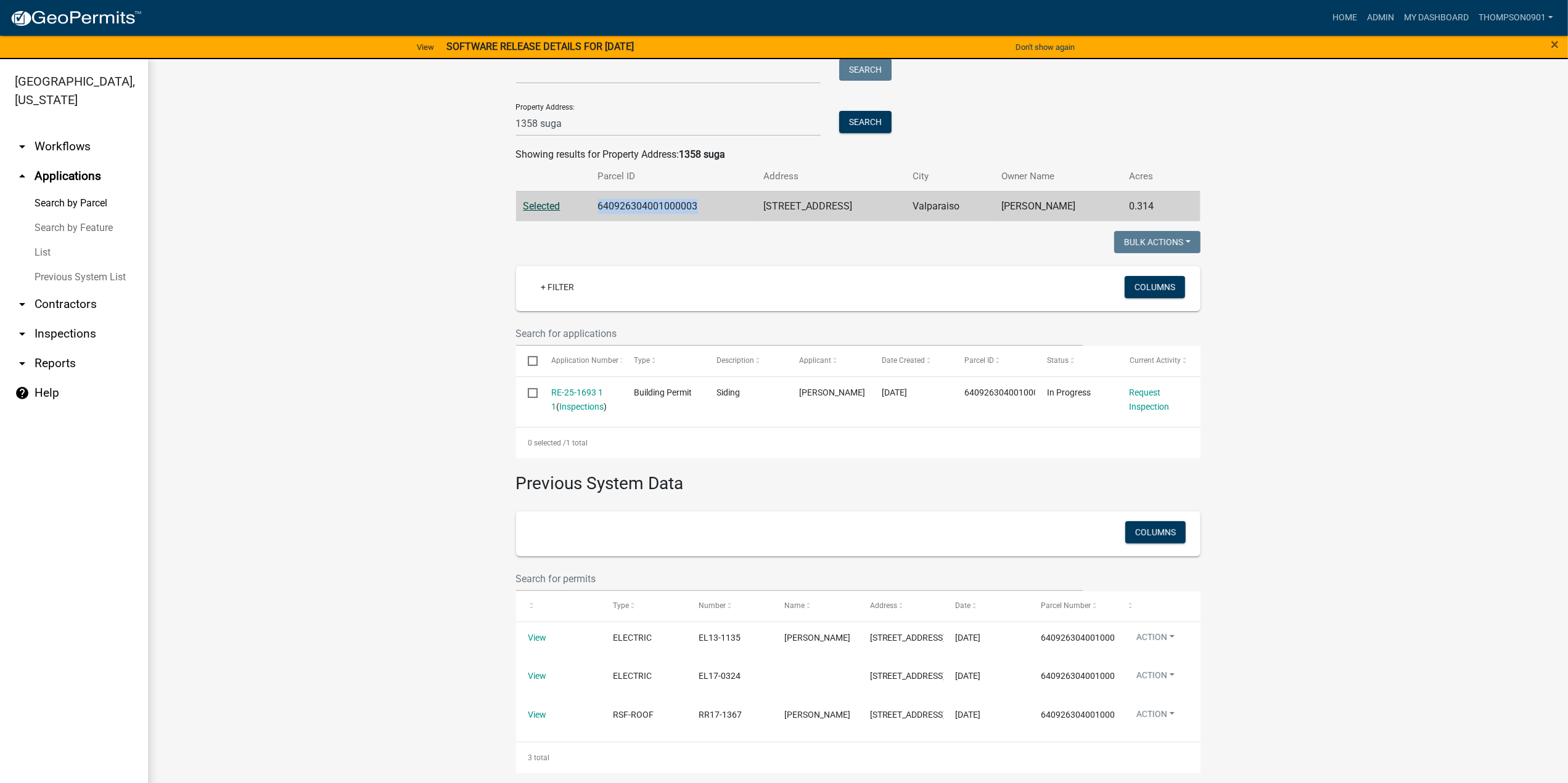
drag, startPoint x: 713, startPoint y: 151, endPoint x: 582, endPoint y: 152, distance: 131.0
click at [582, 191] on tr "Selected 640926304001000003 1358 Sugar Mill Ct Valparaiso Bieda Zachary 0.314" at bounding box center [858, 205] width 684 height 30
copy tr "640926304001000003"
click at [65, 290] on link "arrow_drop_down Contractors" at bounding box center [74, 304] width 148 height 29
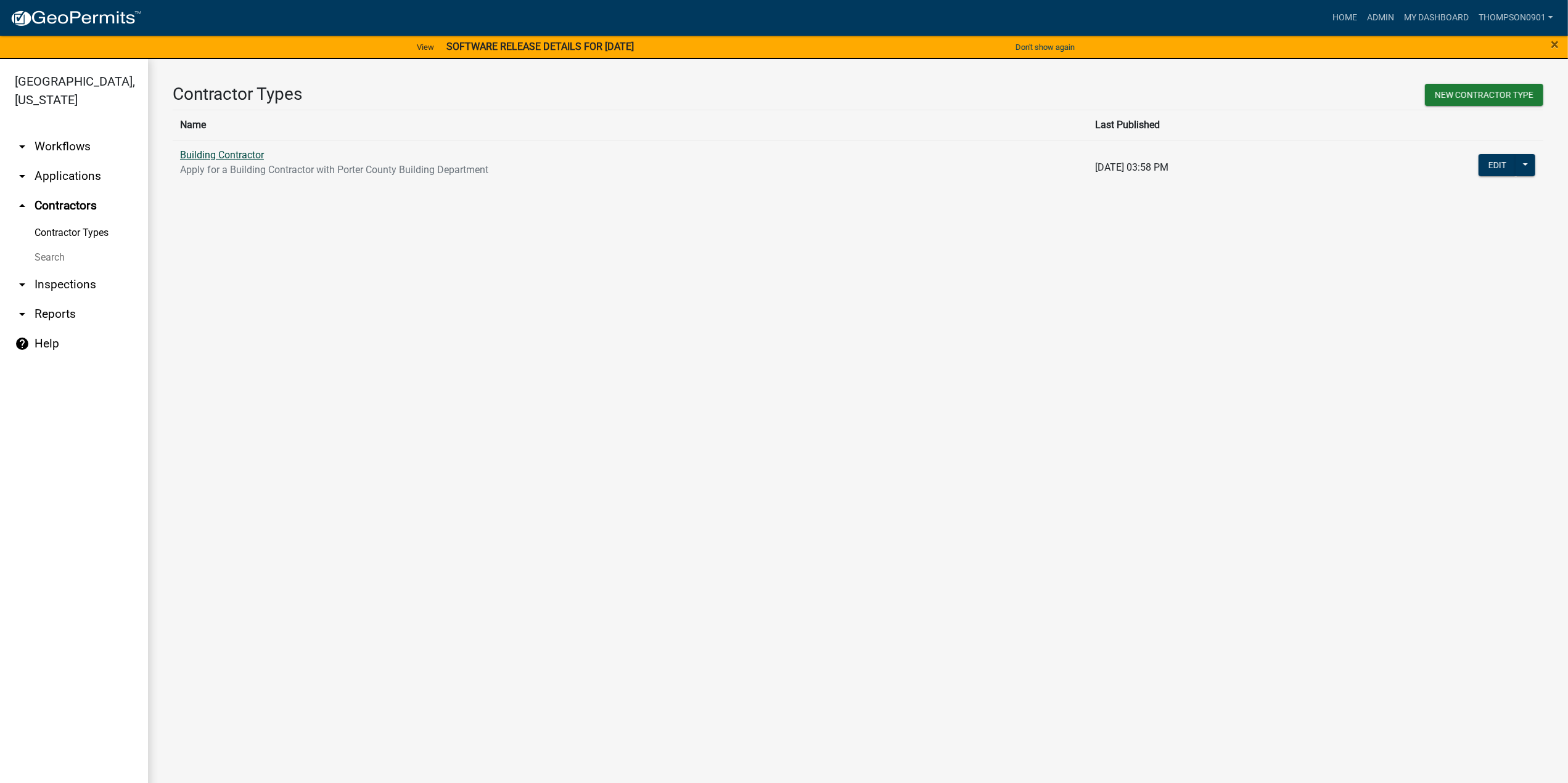
click at [227, 153] on link "Building Contractor" at bounding box center [222, 155] width 84 height 11
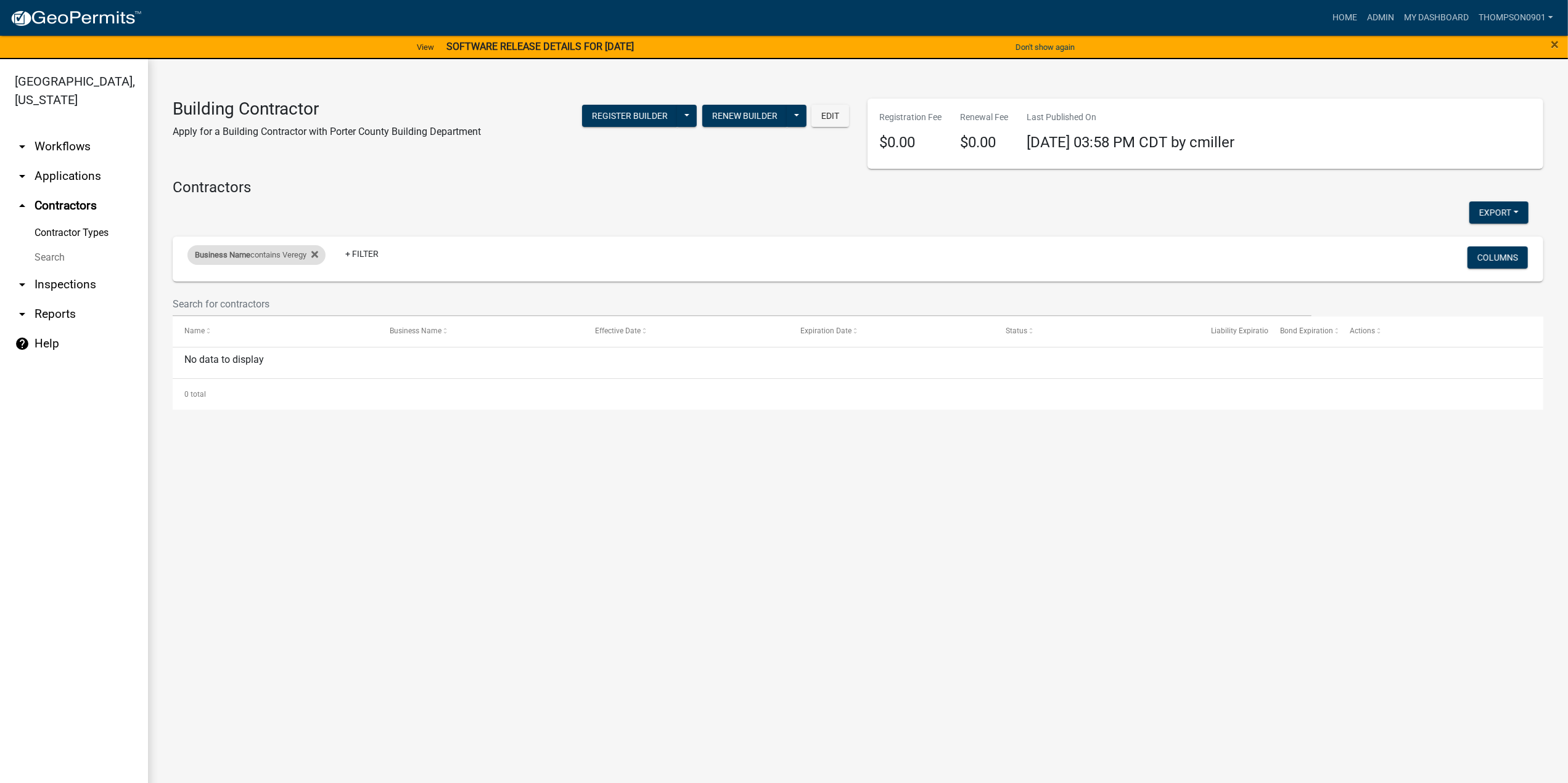
click at [254, 256] on div "Business Name contains Veregy" at bounding box center [256, 255] width 138 height 19
drag, startPoint x: 272, startPoint y: 311, endPoint x: 0, endPoint y: 308, distance: 272.0
click at [0, 308] on body "Internet Explorer does NOT work with GeoPermits. Get a new browser for more sec…" at bounding box center [784, 392] width 1568 height 783
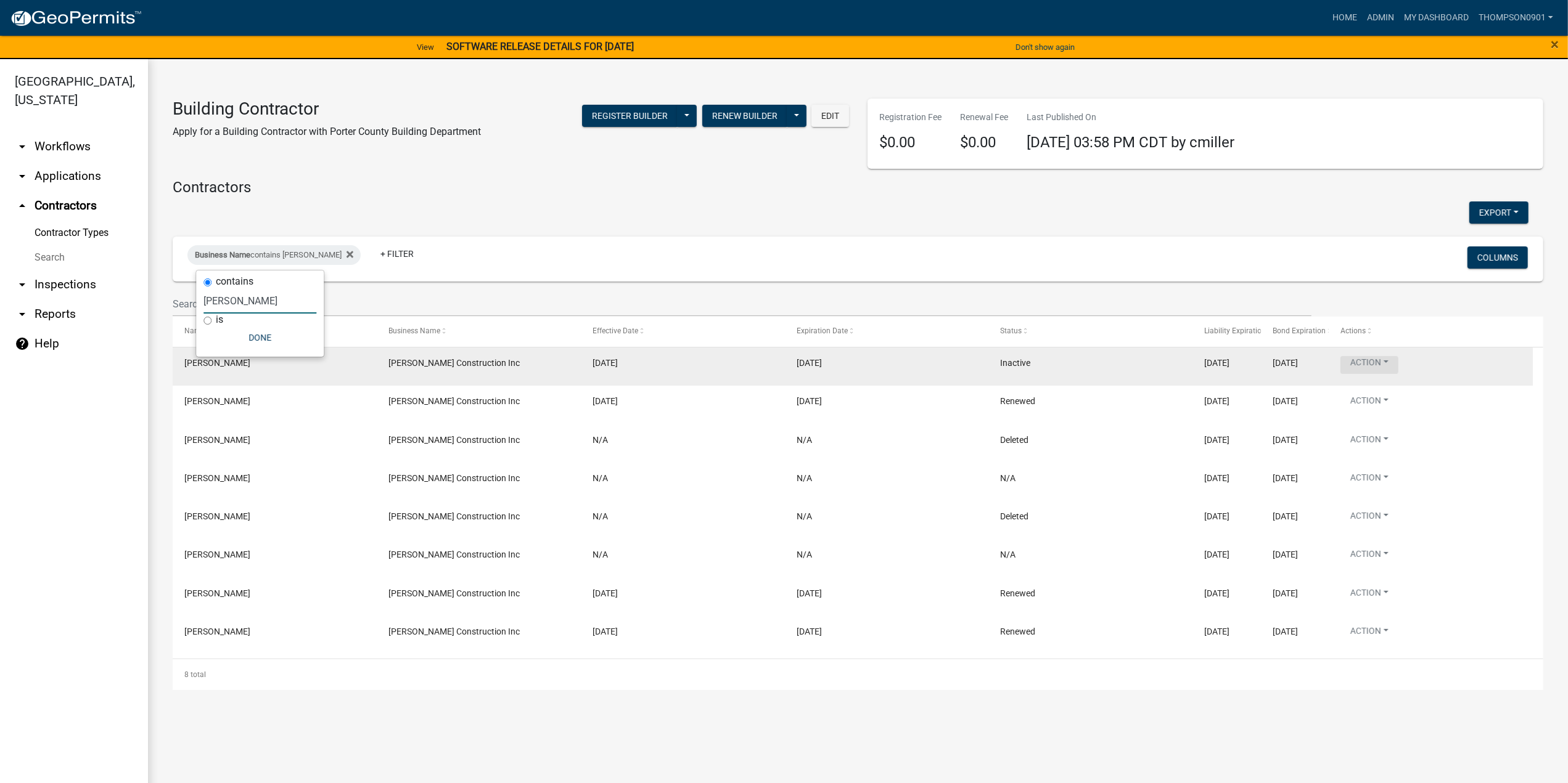
type input "[PERSON_NAME]"
click at [1393, 361] on button "Action" at bounding box center [1369, 365] width 58 height 18
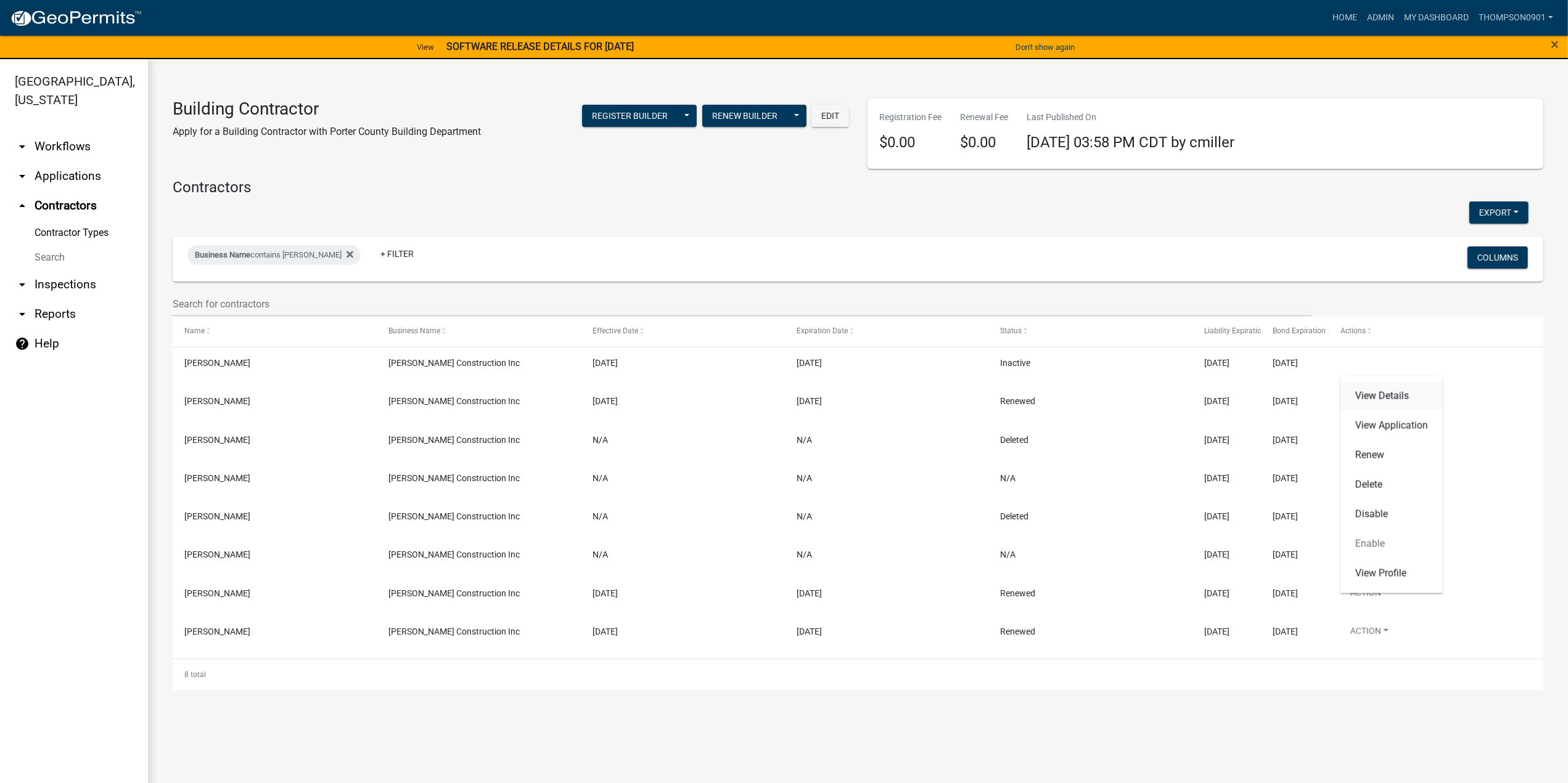
click at [1379, 399] on link "View Details" at bounding box center [1391, 396] width 102 height 29
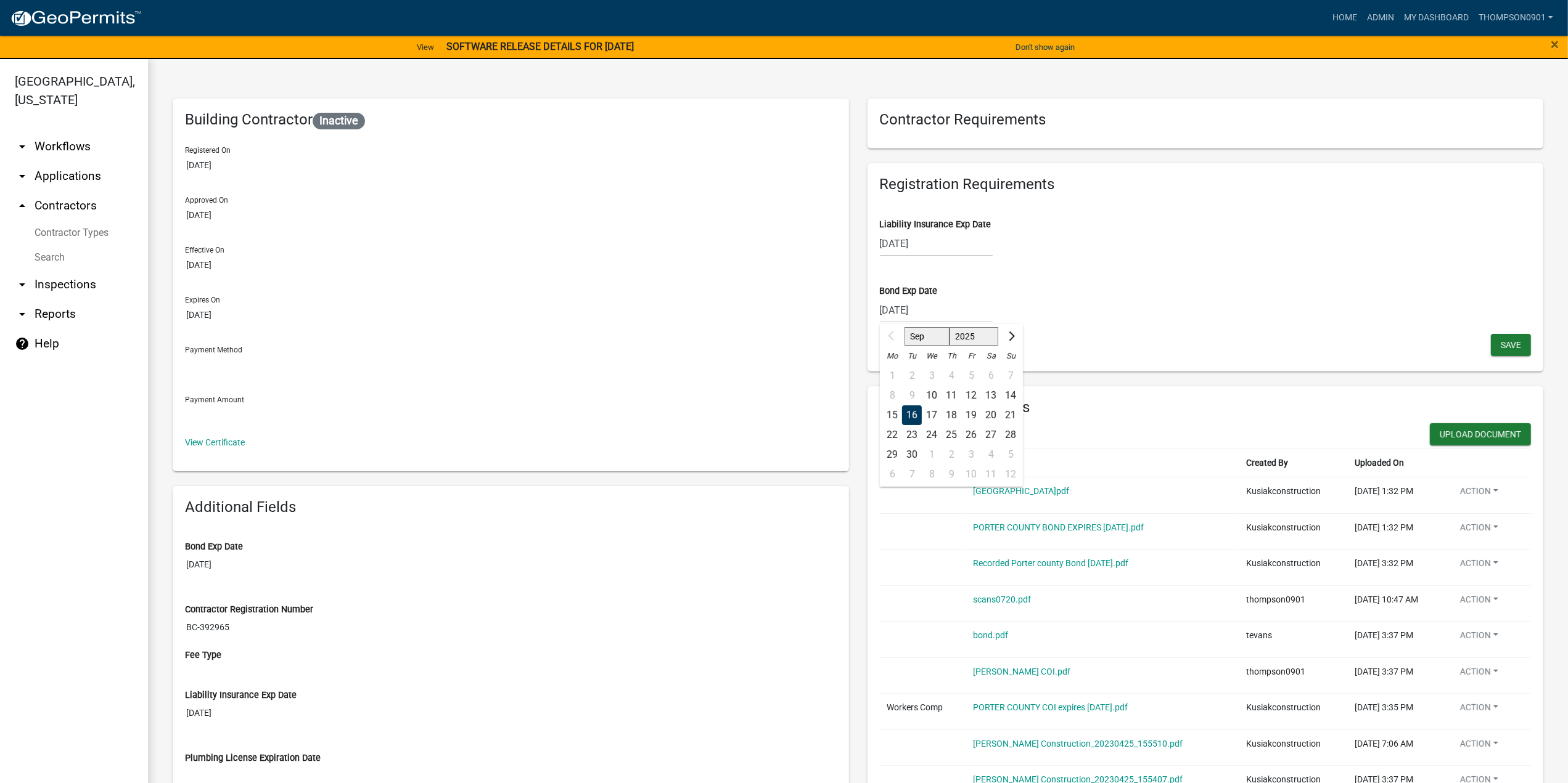
click at [939, 309] on div "09/16/2025 Sep Oct Nov Dec 2025 2026 2027 2028 2029 2030 2031 2032 2033 2034 20…" at bounding box center [936, 311] width 113 height 25
click at [959, 337] on select "2025 2026 2027 2028 2029 2030 2031 2032 2033 2034 2035 2036 2037 2038 2039 2040…" at bounding box center [973, 337] width 50 height 19
select select "2026"
click at [949, 327] on select "2025 2026 2027 2028 2029 2030 2031 2032 2033 2034 2035 2036 2037 2038 2039 2040…" at bounding box center [973, 337] width 50 height 19
click at [925, 417] on div "16" at bounding box center [931, 415] width 19 height 19
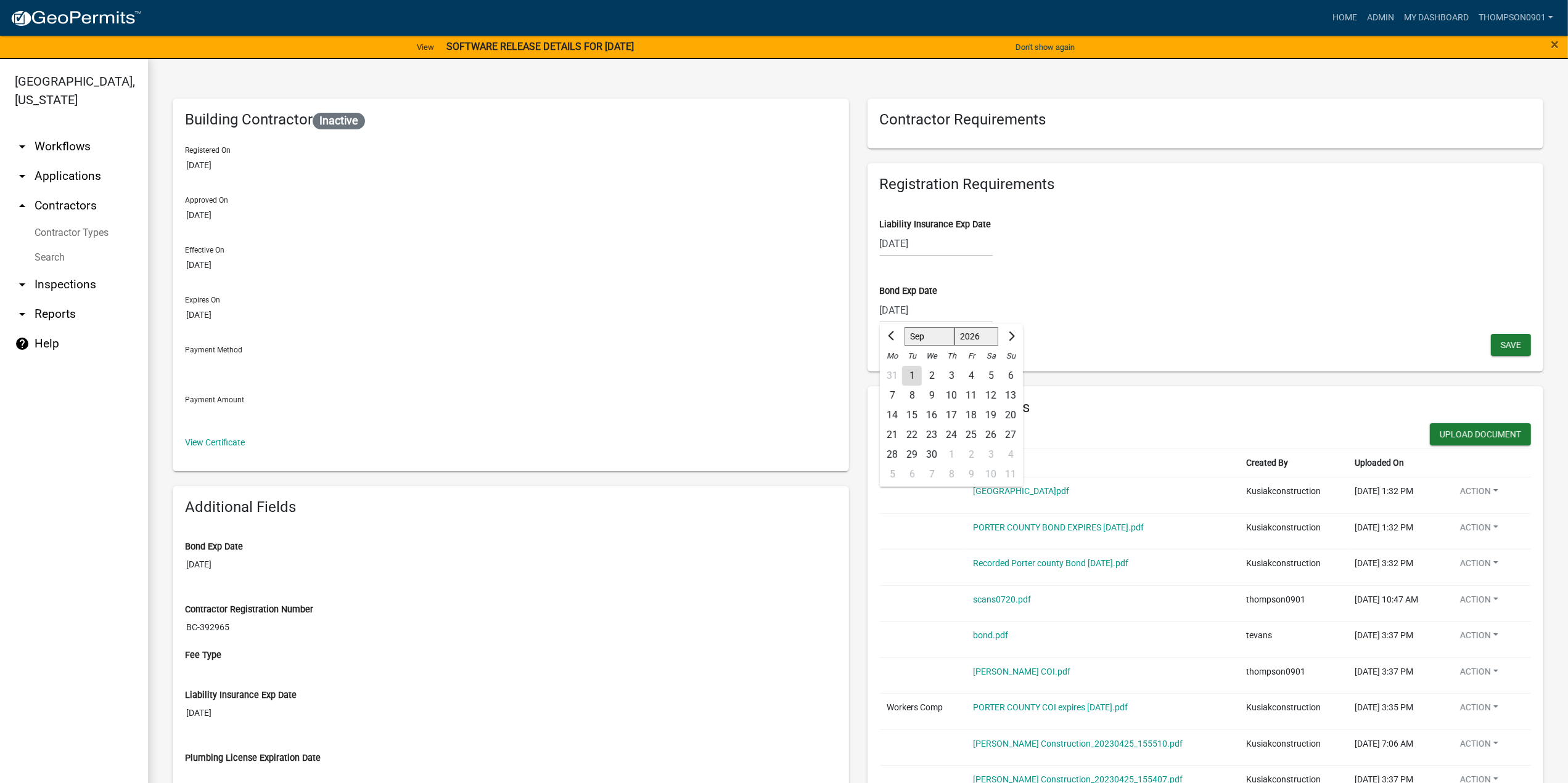
type input "09/16/2026"
click at [1502, 347] on span "Save" at bounding box center [1510, 344] width 20 height 10
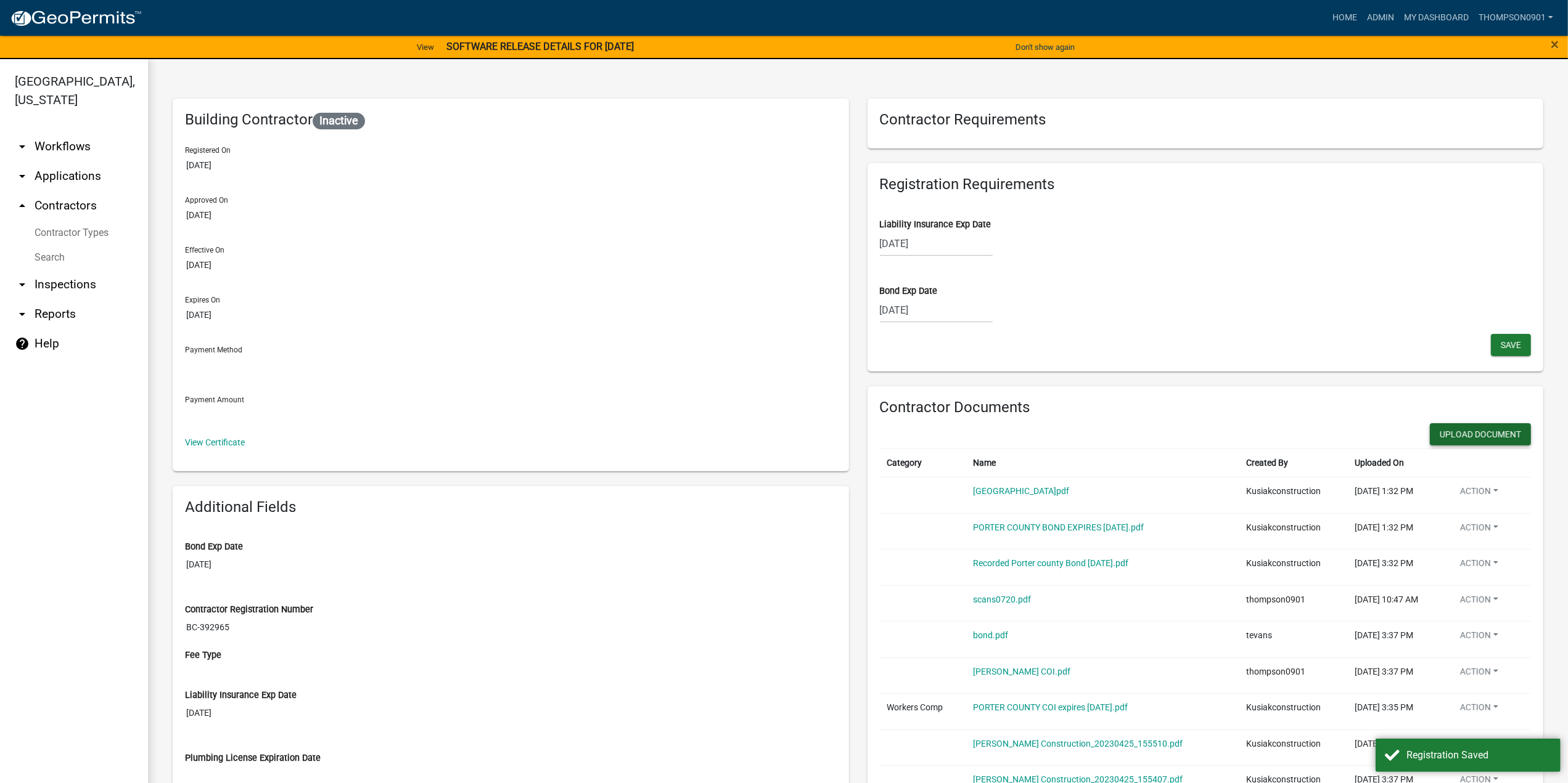
click at [1457, 434] on button "Upload Document" at bounding box center [1480, 434] width 101 height 22
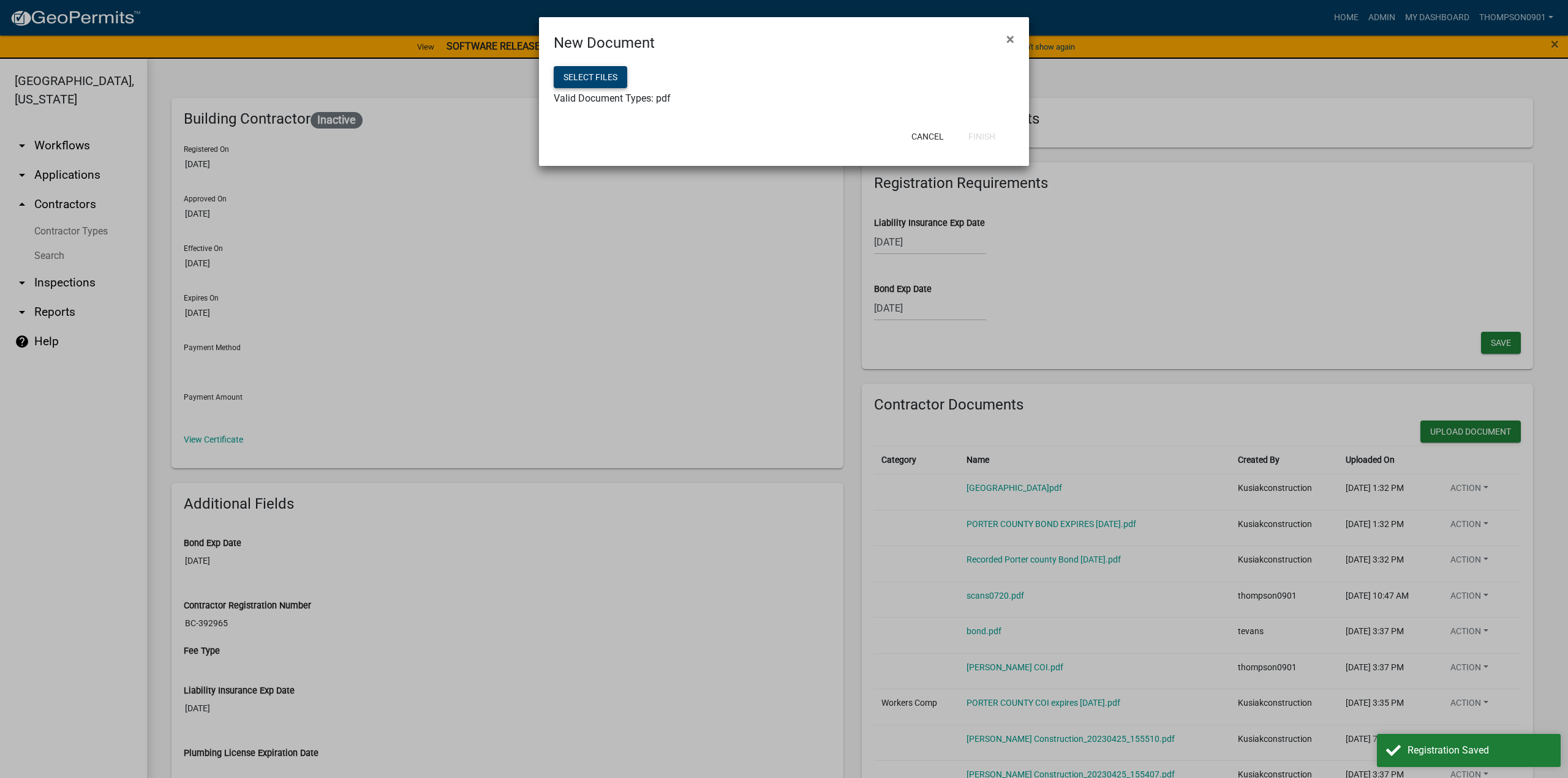
click at [592, 80] on button "Select files" at bounding box center [590, 76] width 74 height 22
click at [979, 134] on button "Finish" at bounding box center [982, 136] width 47 height 22
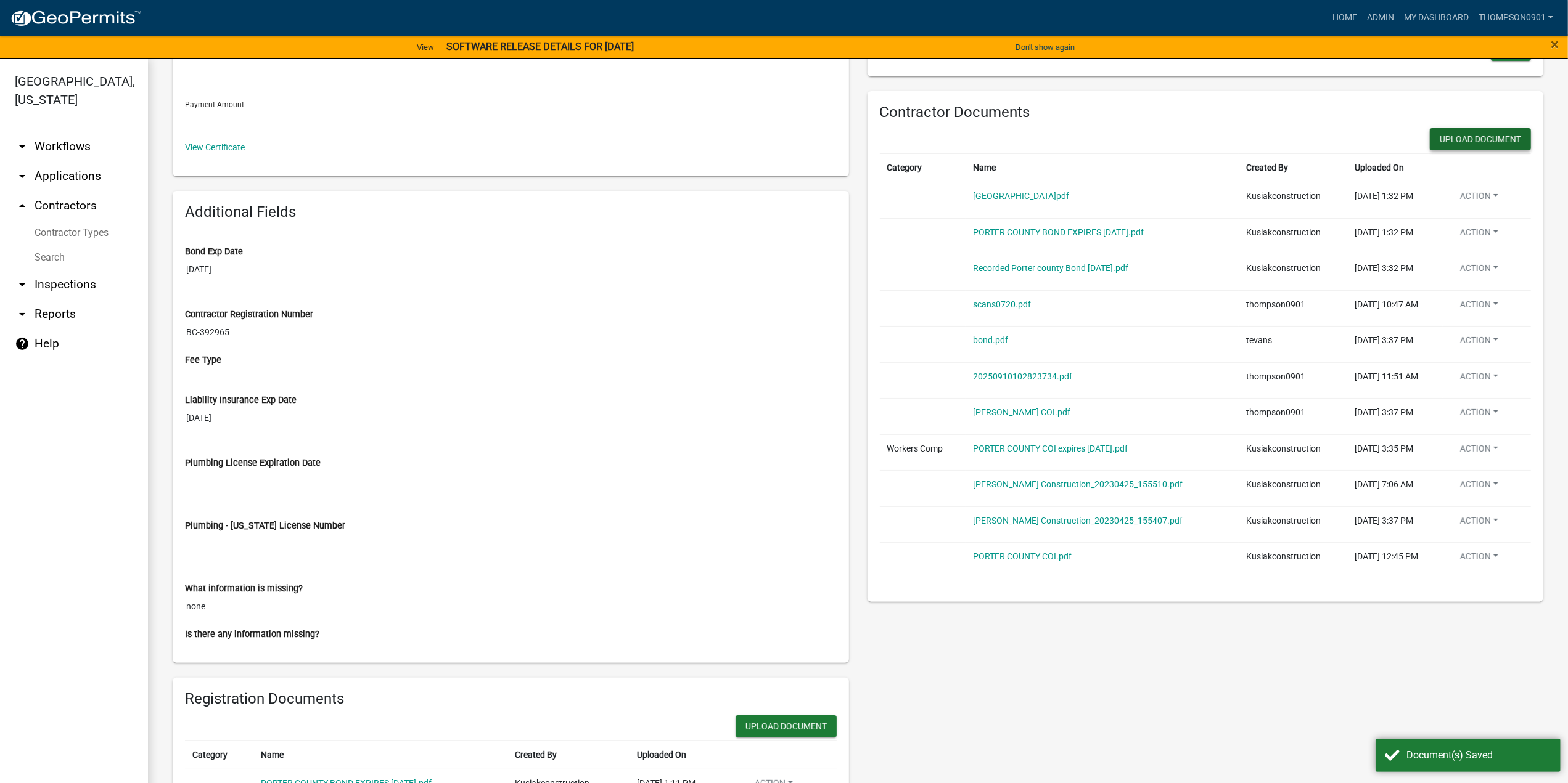
scroll to position [308, 0]
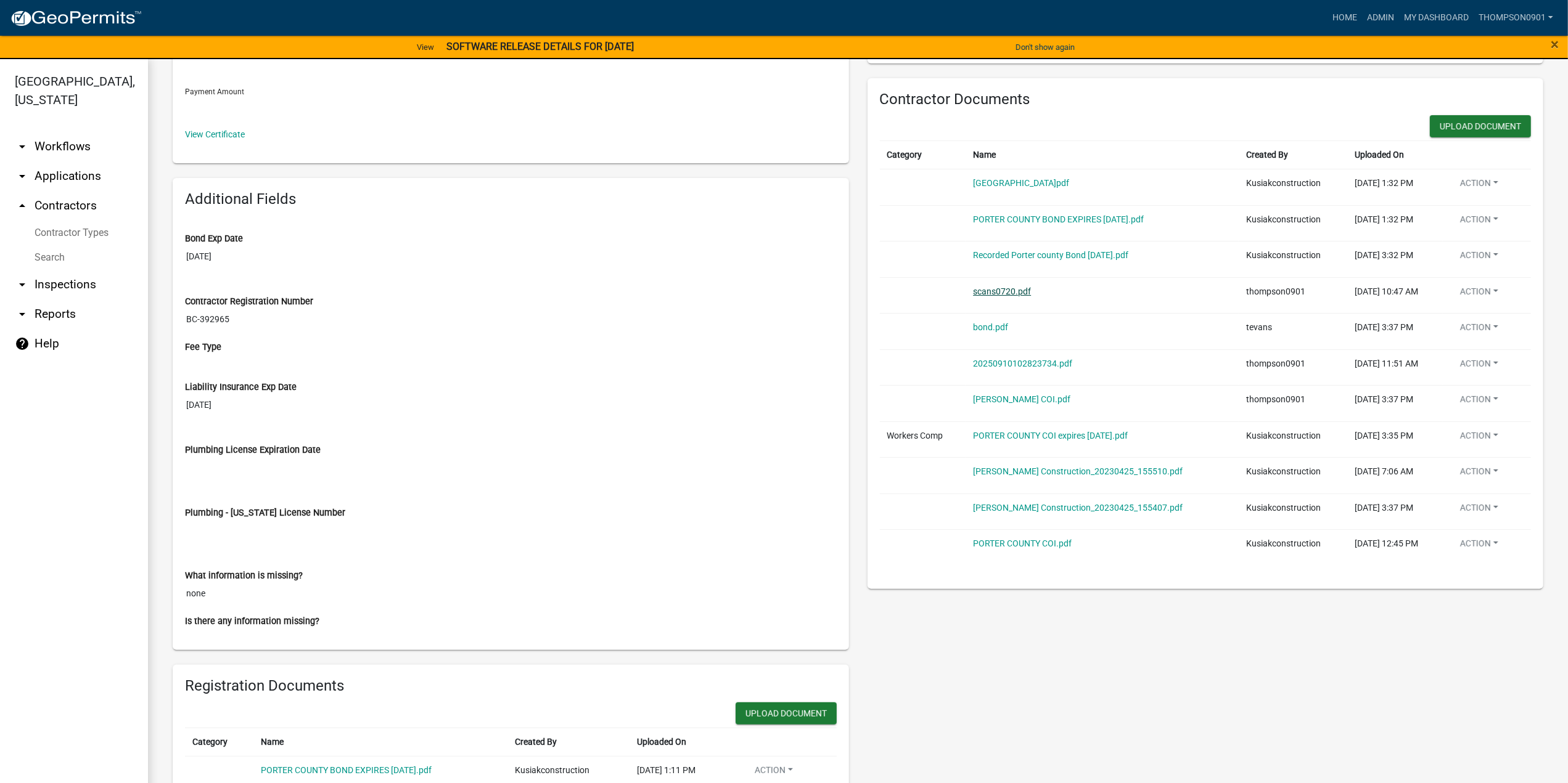
click at [986, 289] on link "scans0720.pdf" at bounding box center [1002, 291] width 58 height 10
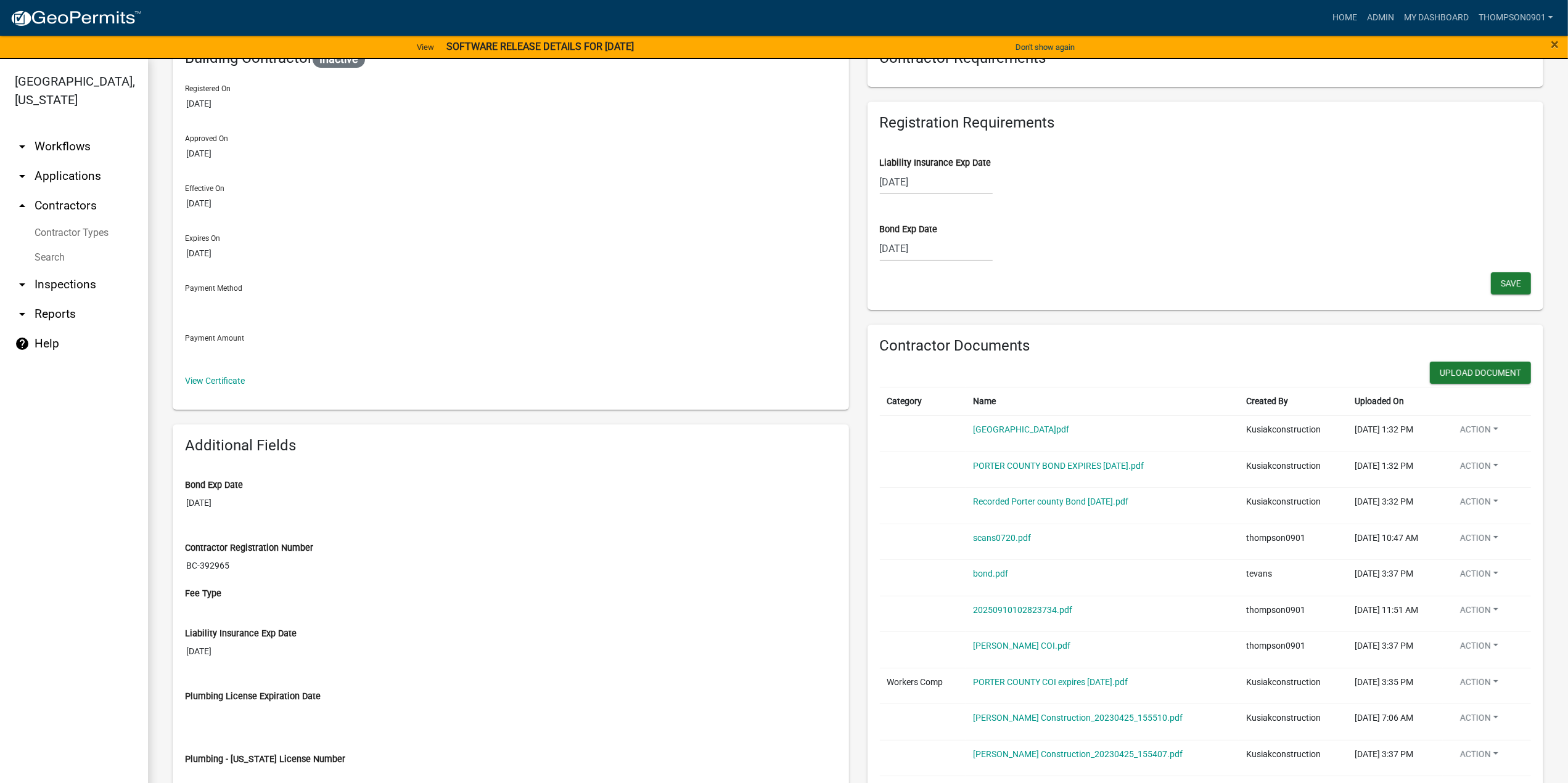
scroll to position [0, 0]
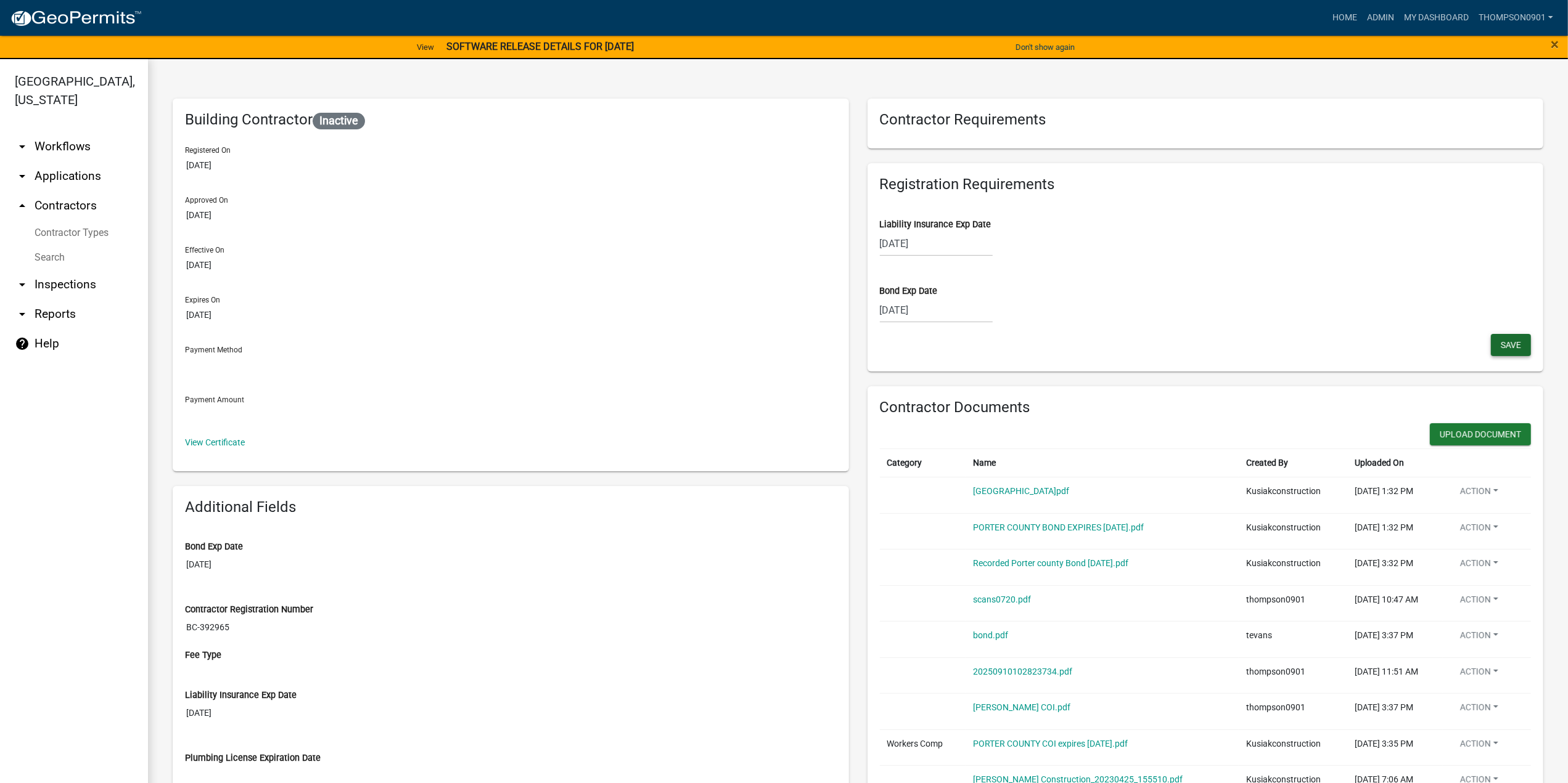
click at [1500, 345] on span "Save" at bounding box center [1510, 344] width 20 height 10
click at [1512, 340] on button "Save" at bounding box center [1511, 345] width 40 height 22
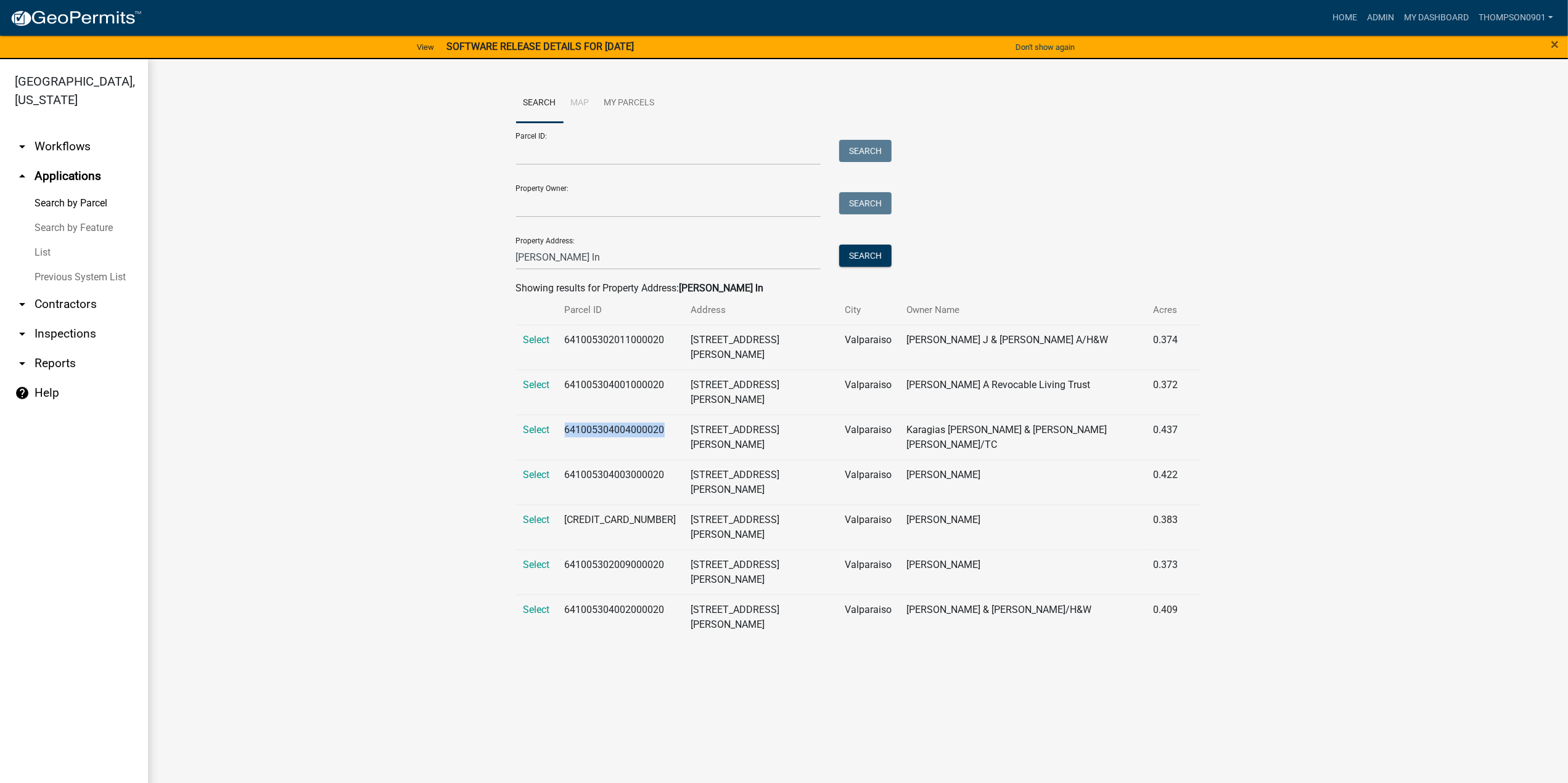
click at [40, 240] on link "List" at bounding box center [74, 252] width 148 height 25
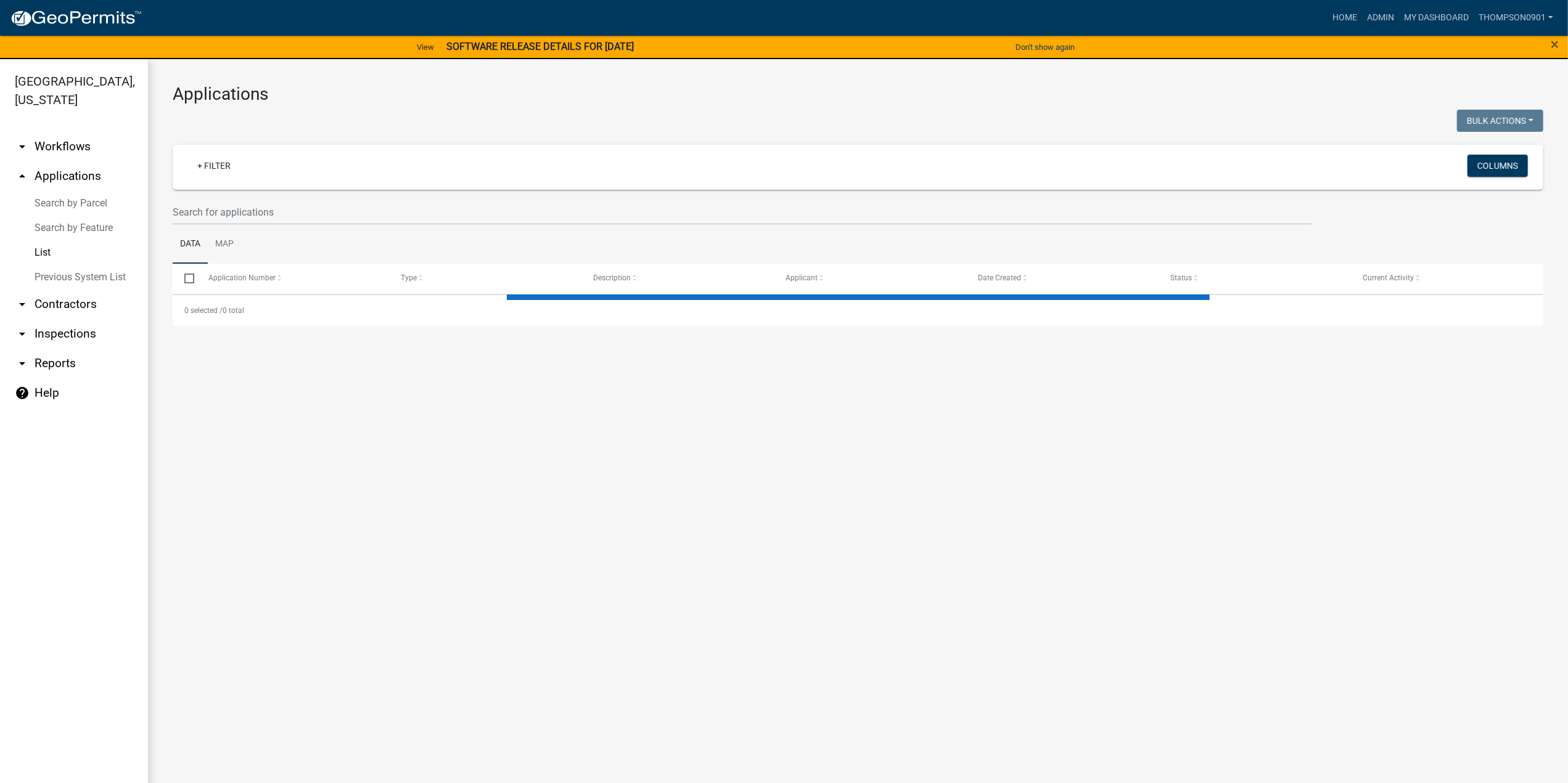
select select "3: 100"
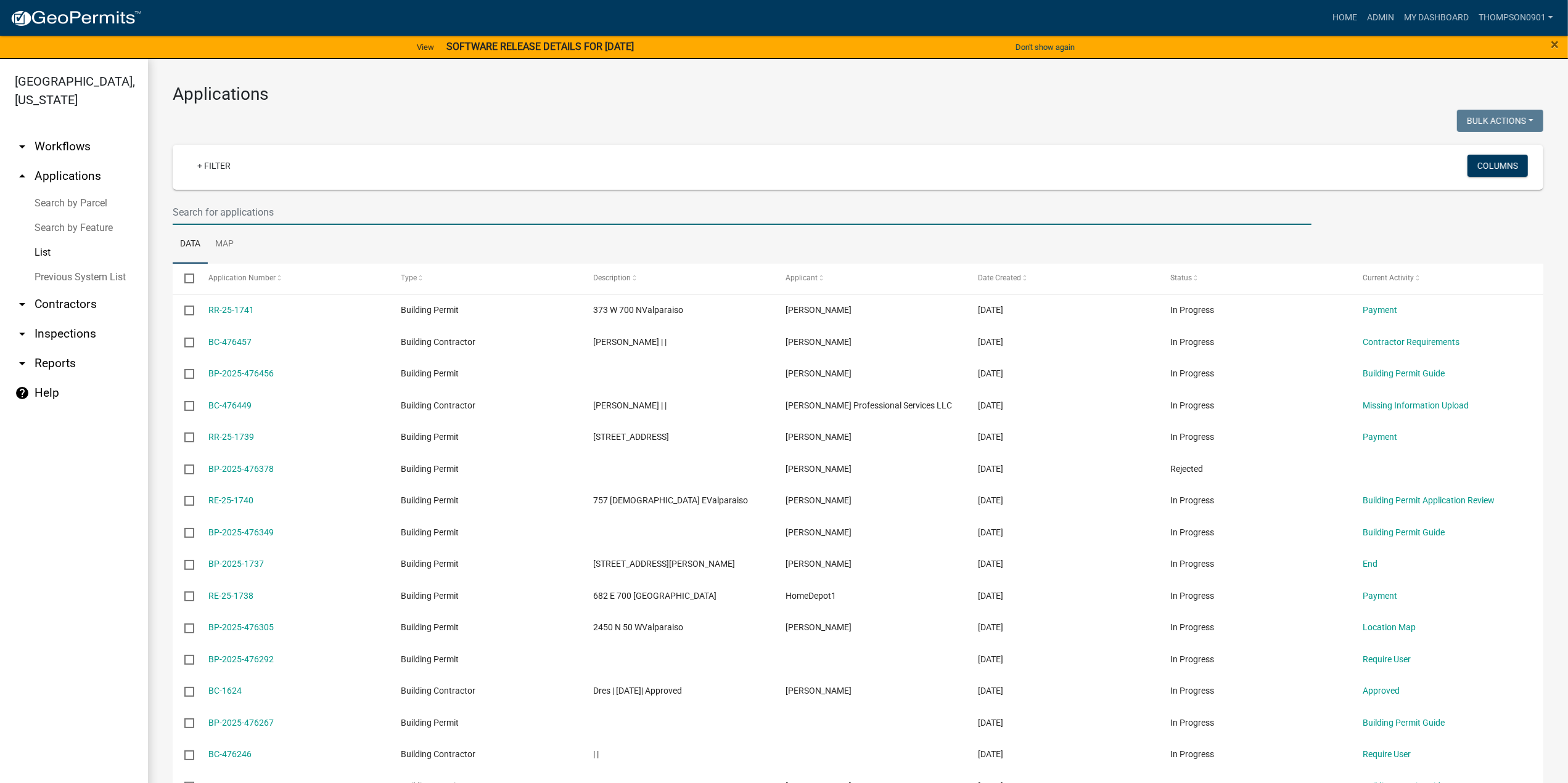
click at [230, 209] on input "text" at bounding box center [742, 212] width 1139 height 25
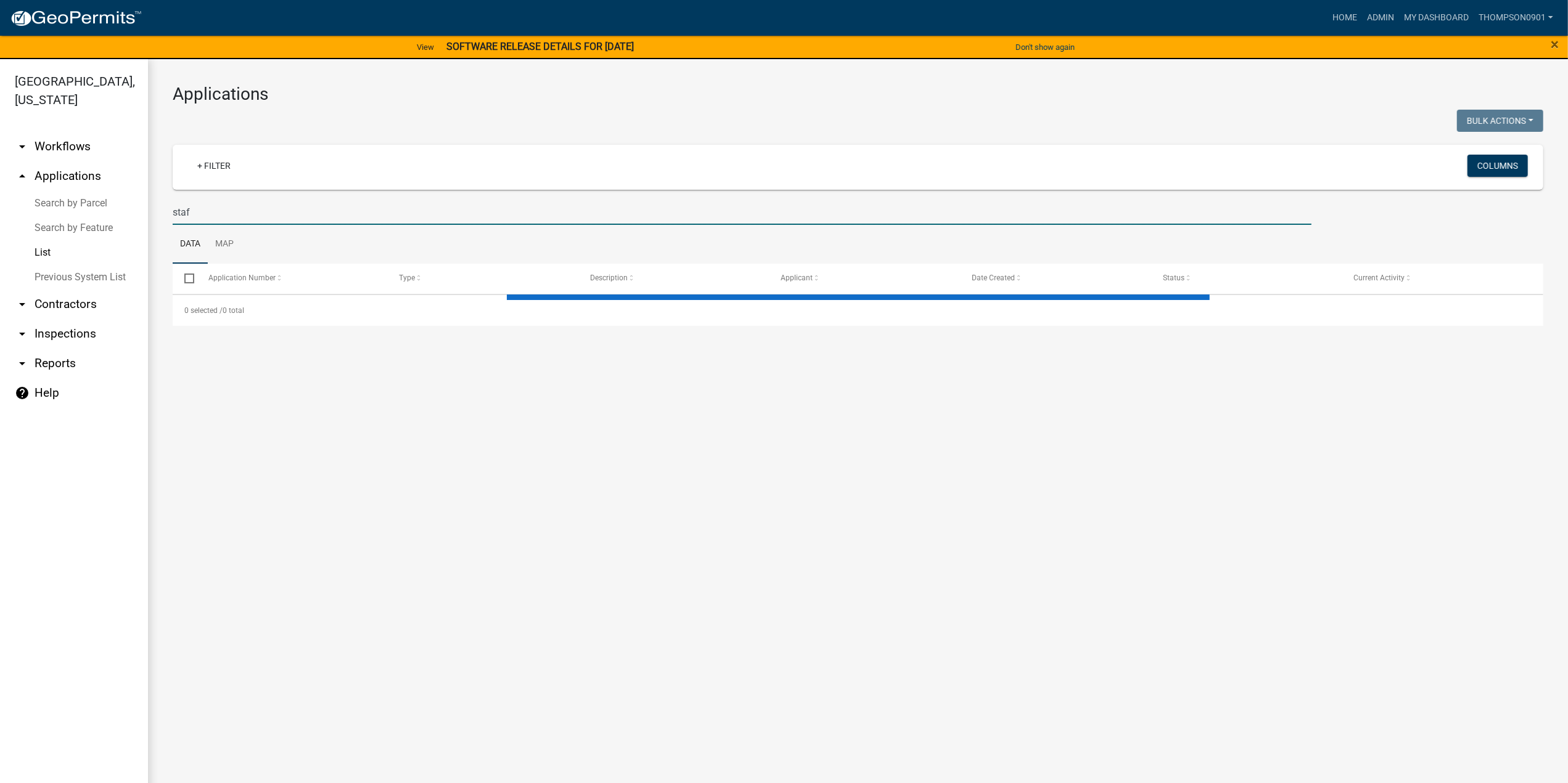
type input "staf"
select select "3: 100"
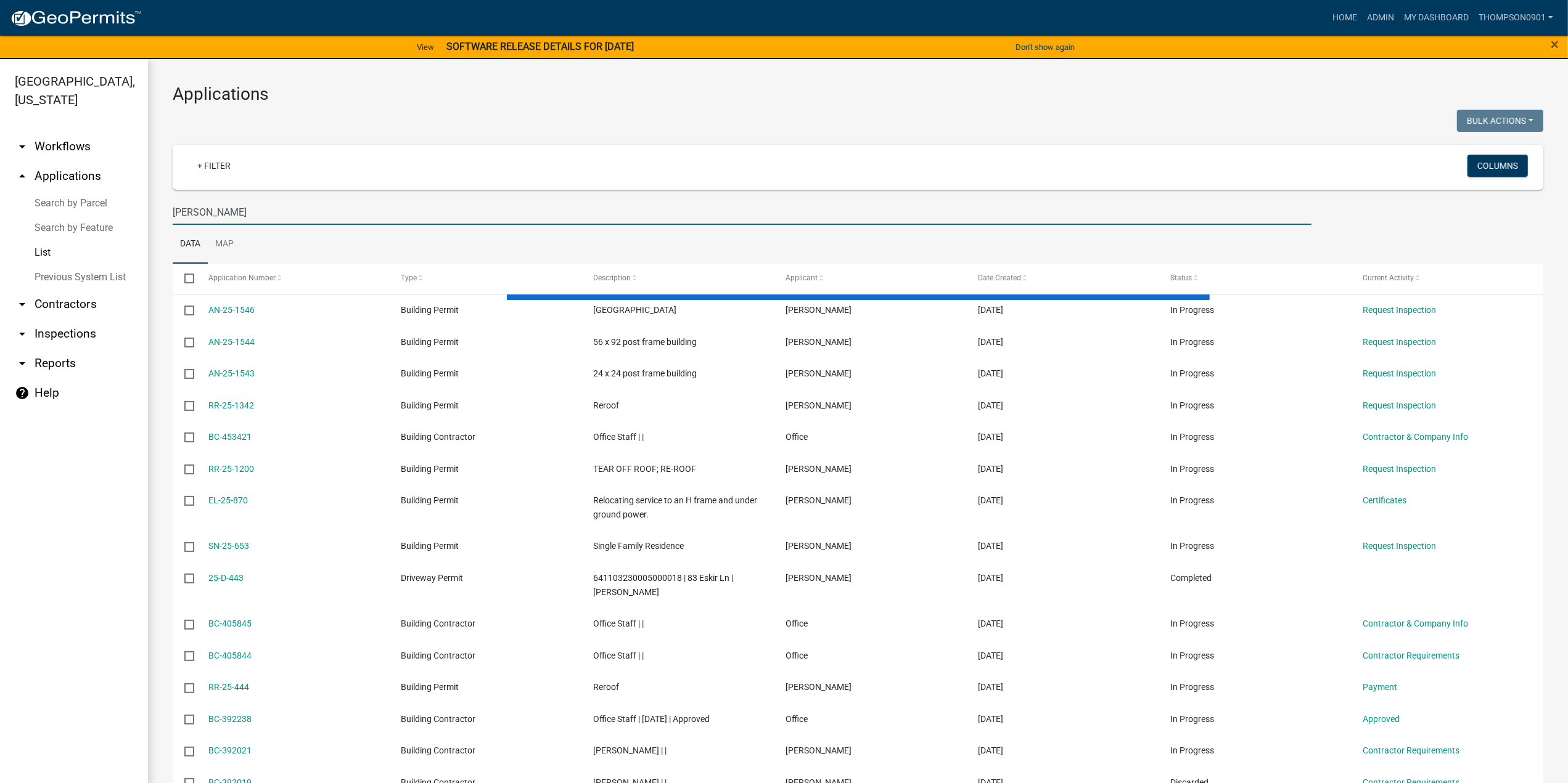
type input "[PERSON_NAME]"
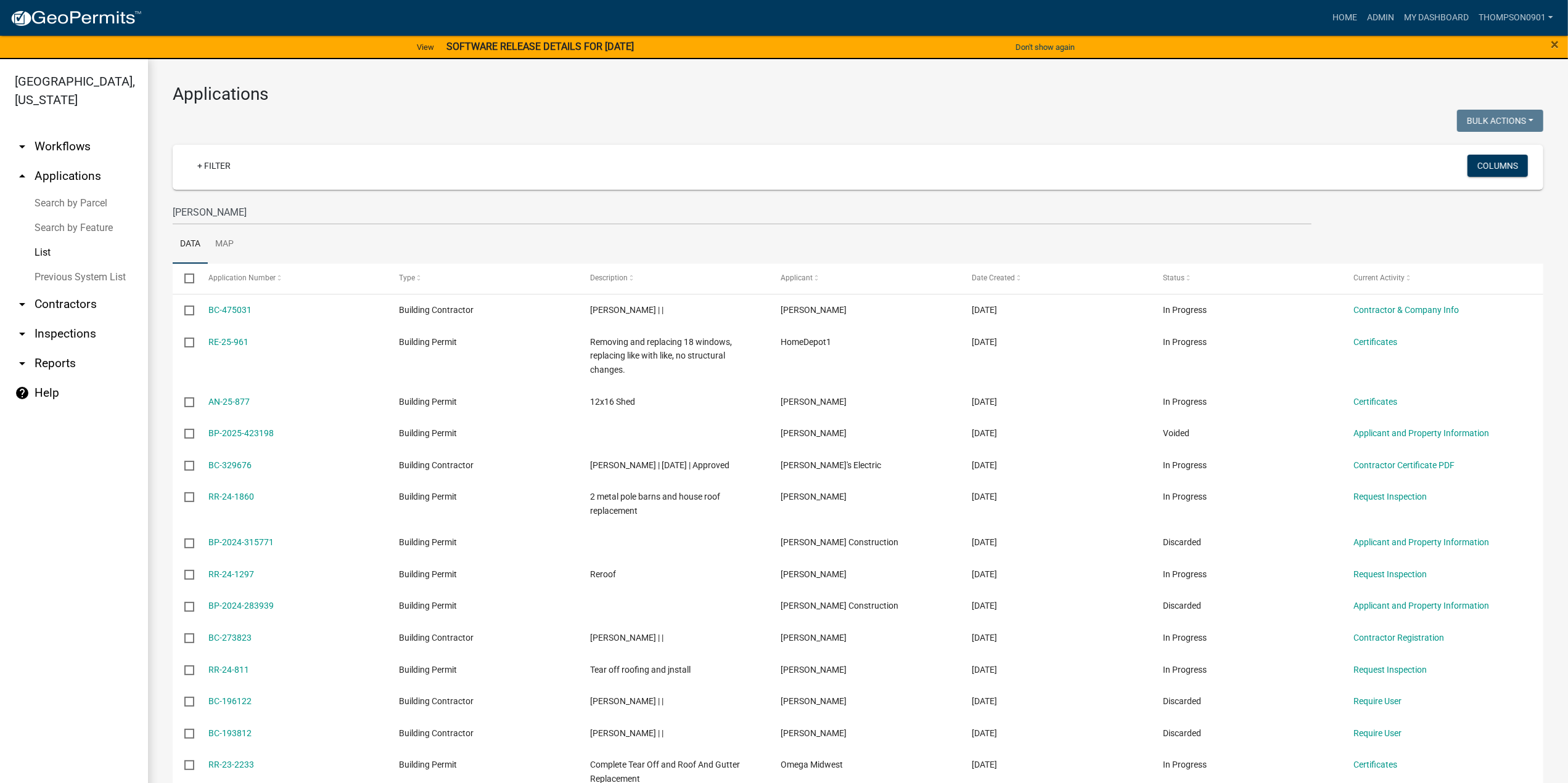
click at [69, 191] on link "Search by Parcel" at bounding box center [74, 203] width 148 height 25
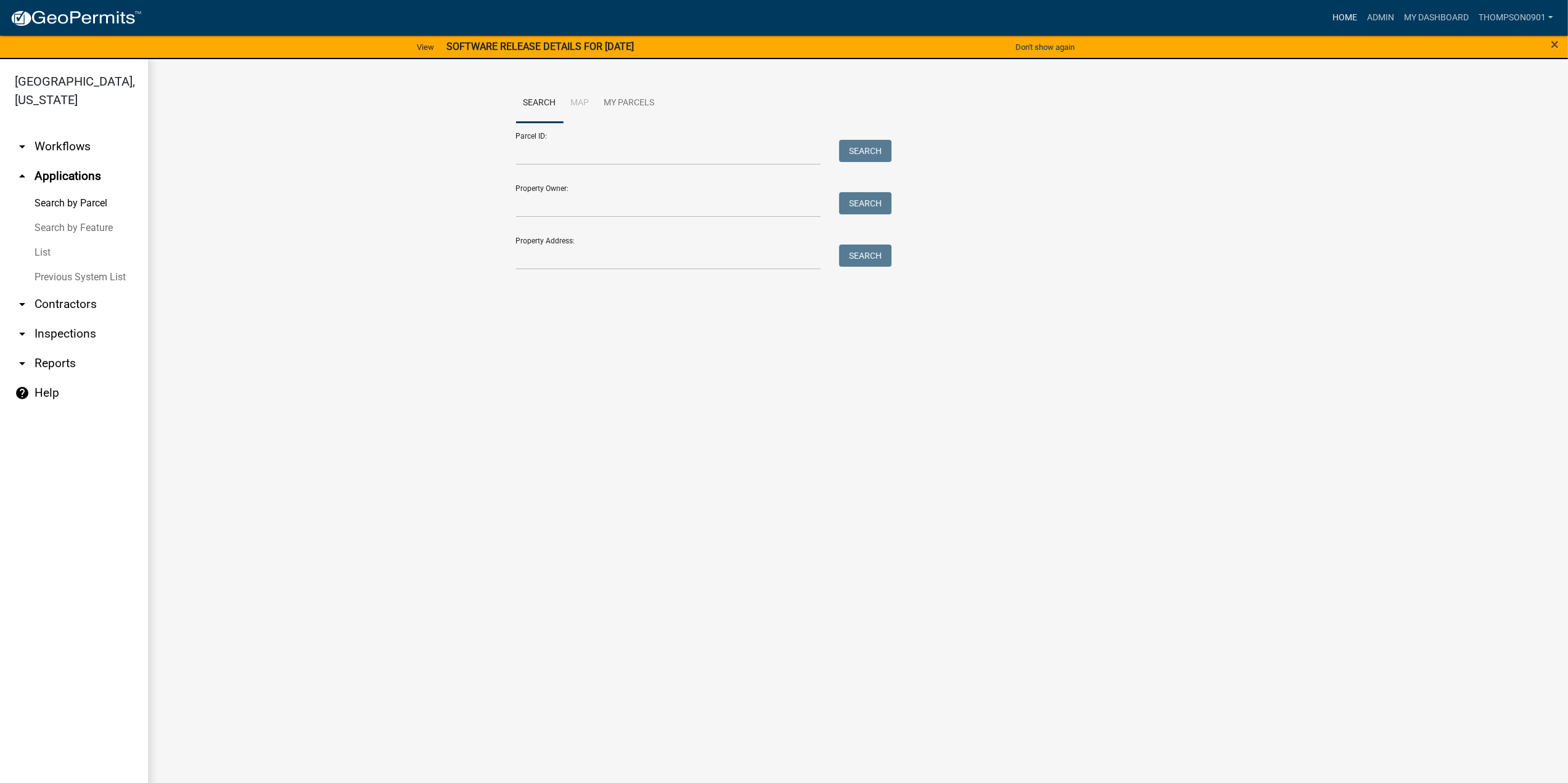
click at [1352, 13] on link "Home" at bounding box center [1345, 17] width 35 height 23
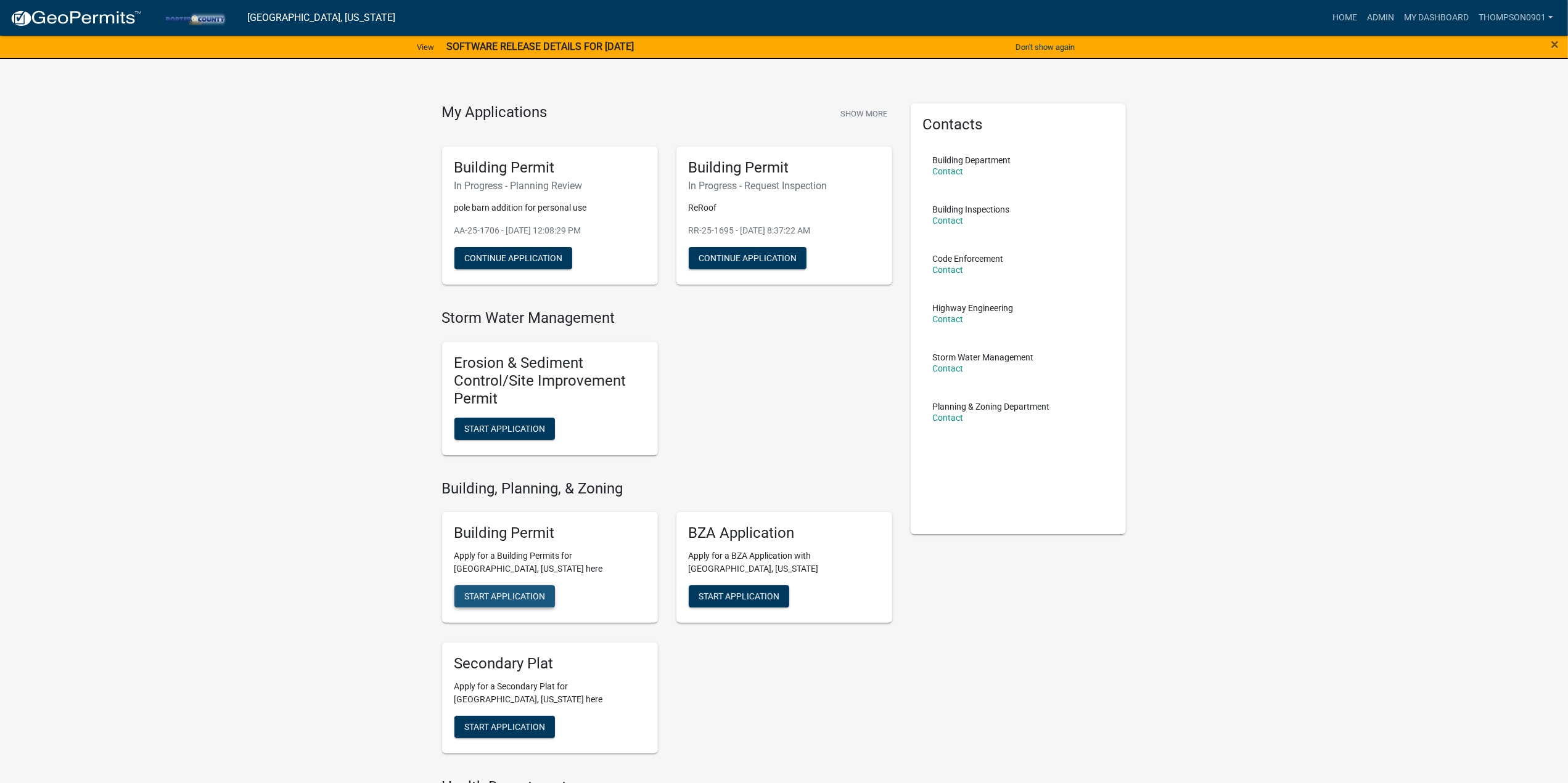
click at [518, 595] on span "Start Application" at bounding box center [504, 596] width 81 height 10
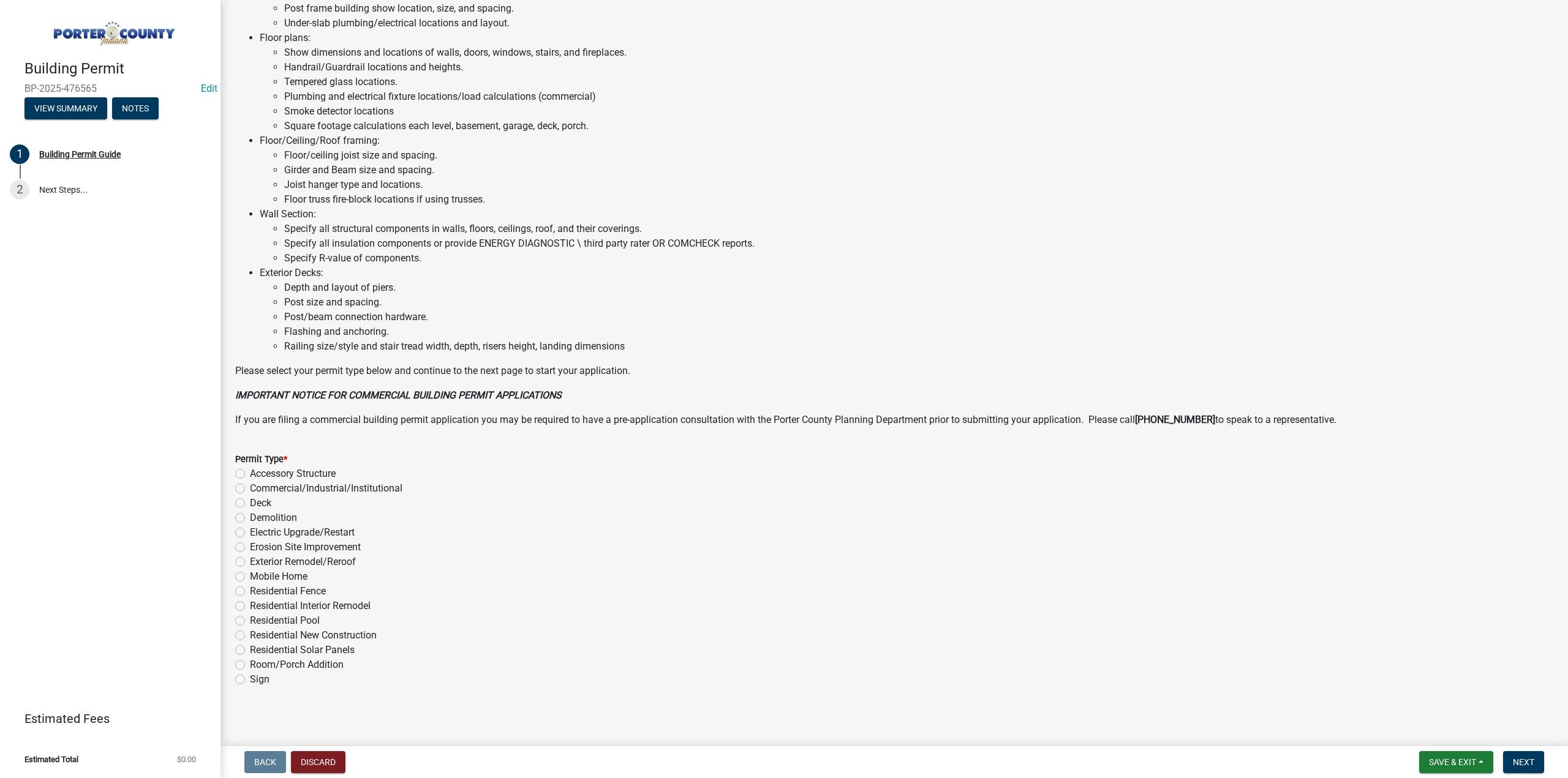
scroll to position [577, 0]
click at [250, 500] on label "Deck" at bounding box center [261, 499] width 21 height 15
click at [250, 500] on input "Deck" at bounding box center [254, 496] width 8 height 8
radio input "true"
click at [1525, 769] on button "Next" at bounding box center [1524, 762] width 41 height 22
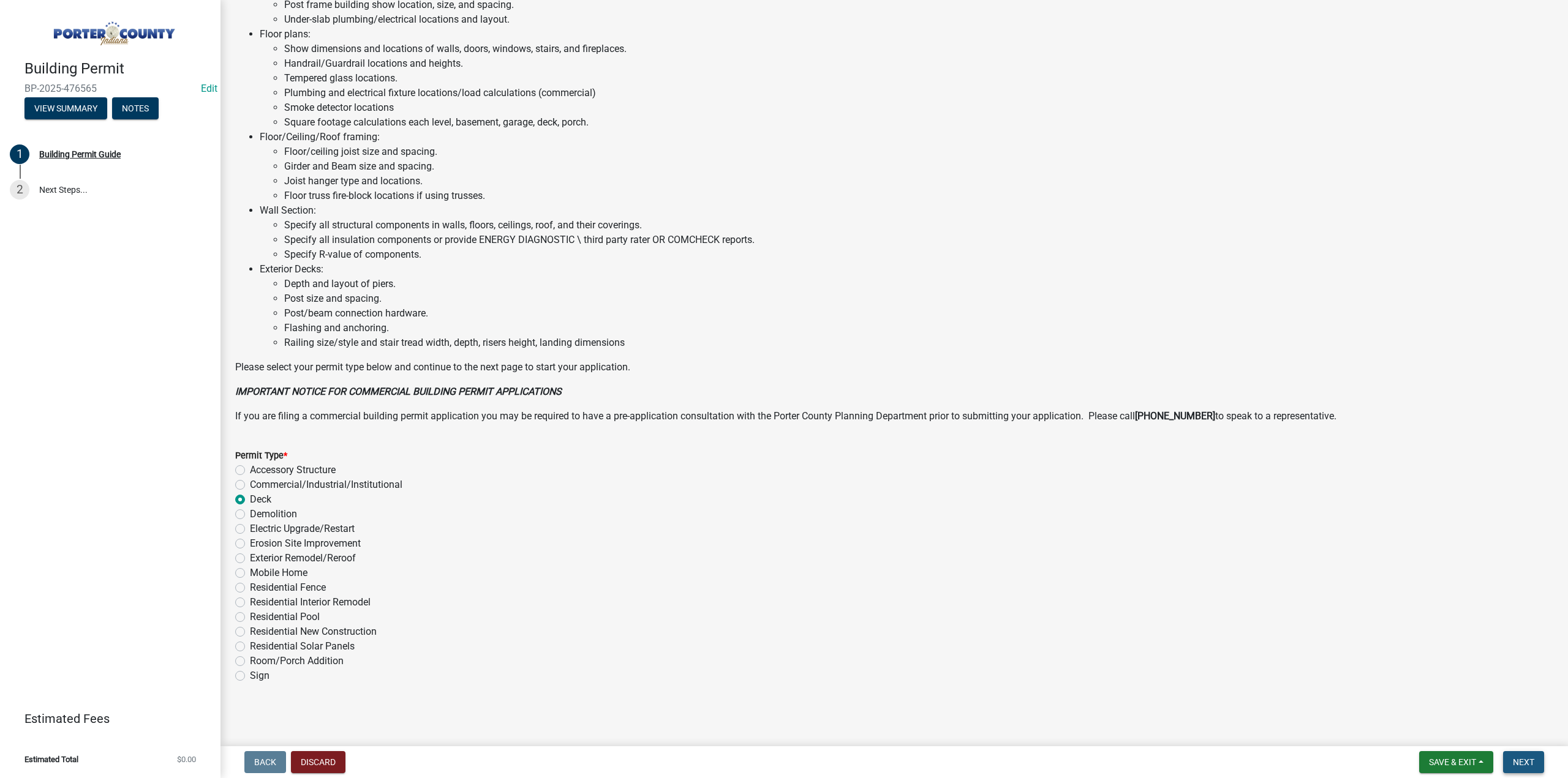
scroll to position [0, 0]
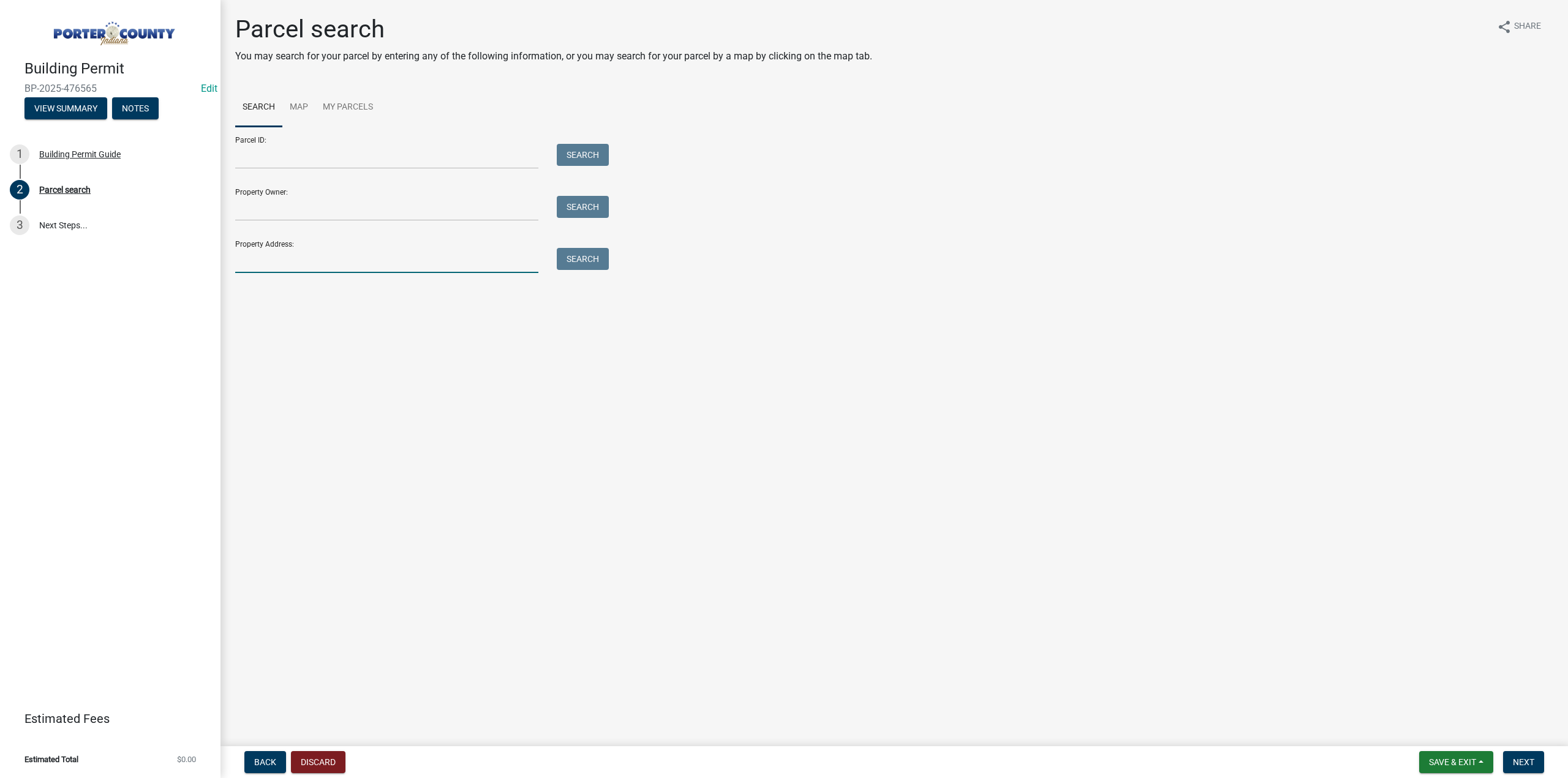
click at [337, 251] on input "Property Address:" at bounding box center [387, 261] width 303 height 25
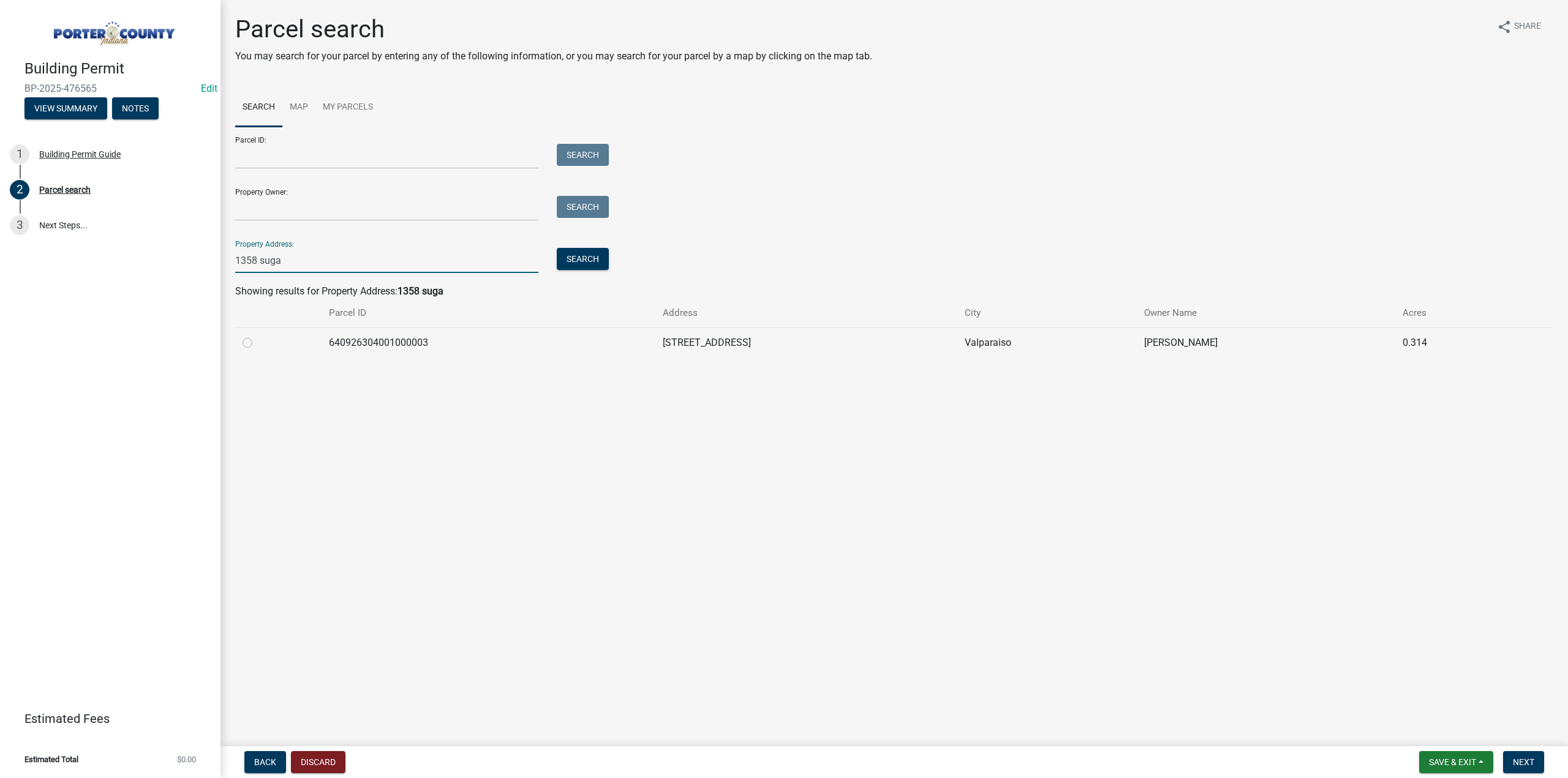
type input "1358 suga"
click at [257, 336] on label at bounding box center [257, 336] width 0 height 0
click at [257, 338] on input "radio" at bounding box center [261, 340] width 8 height 8
radio input "true"
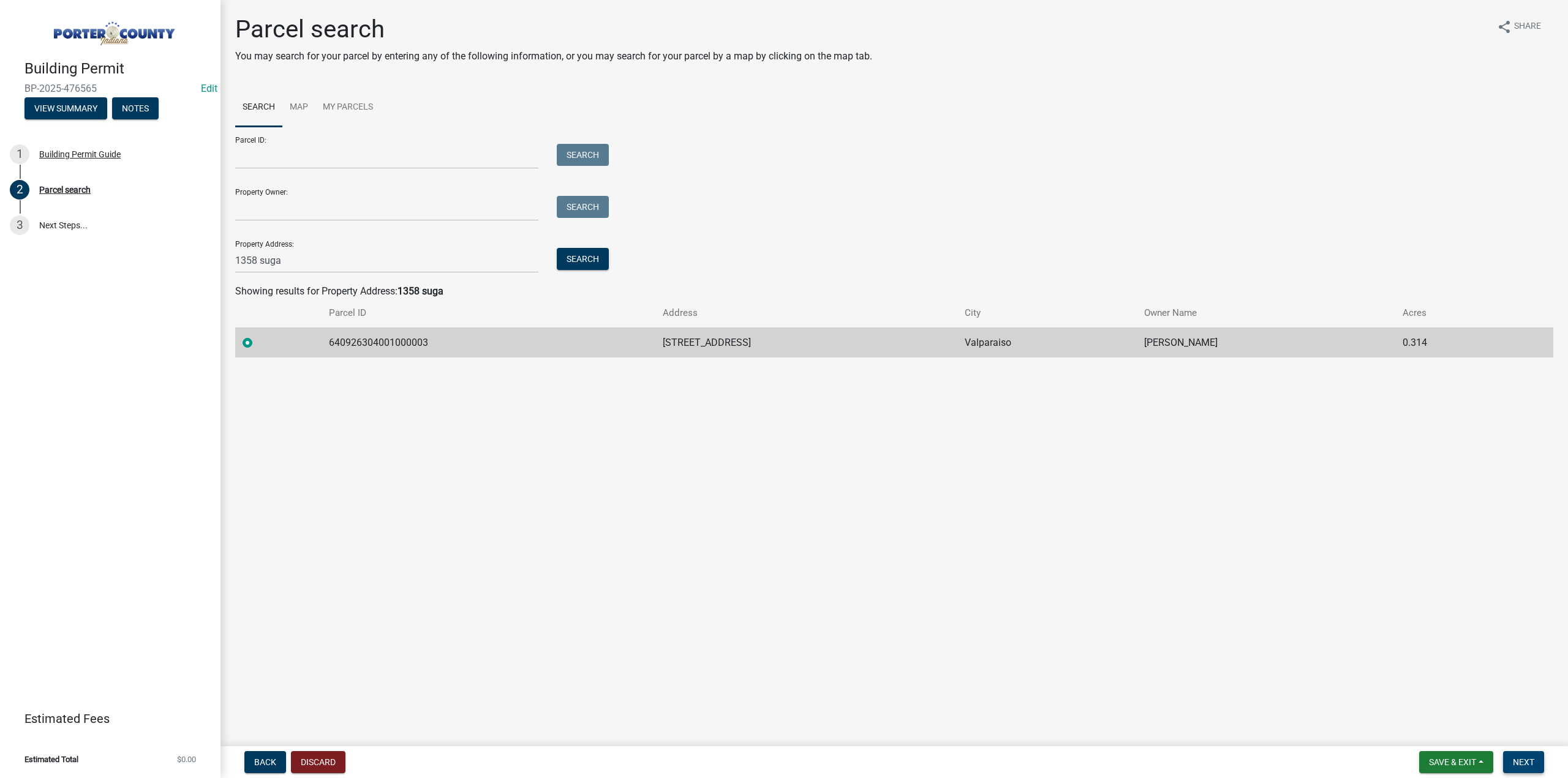
click at [1530, 764] on span "Next" at bounding box center [1524, 762] width 21 height 10
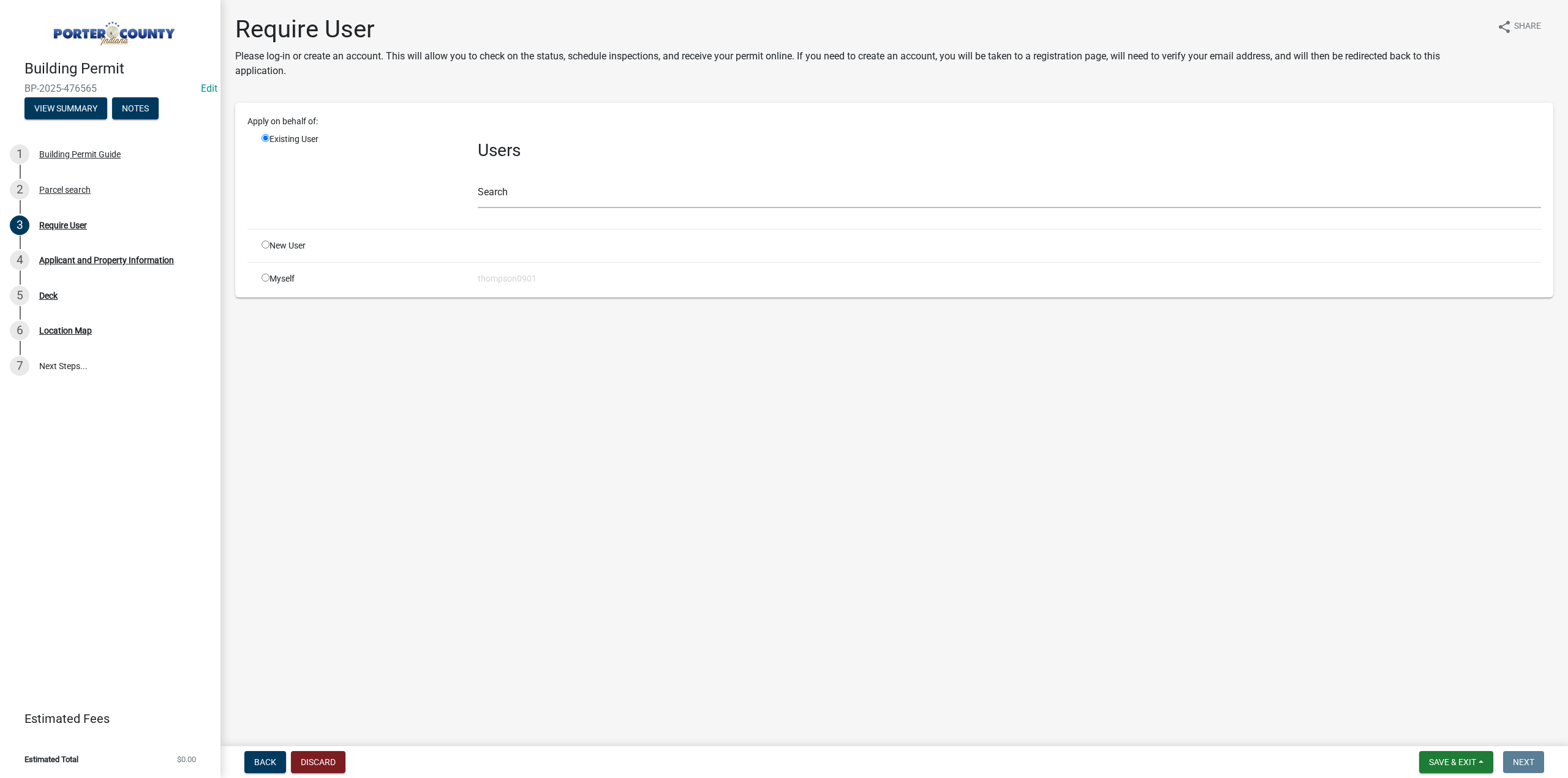
click at [268, 278] on input "radio" at bounding box center [265, 278] width 8 height 8
radio input "true"
radio input "false"
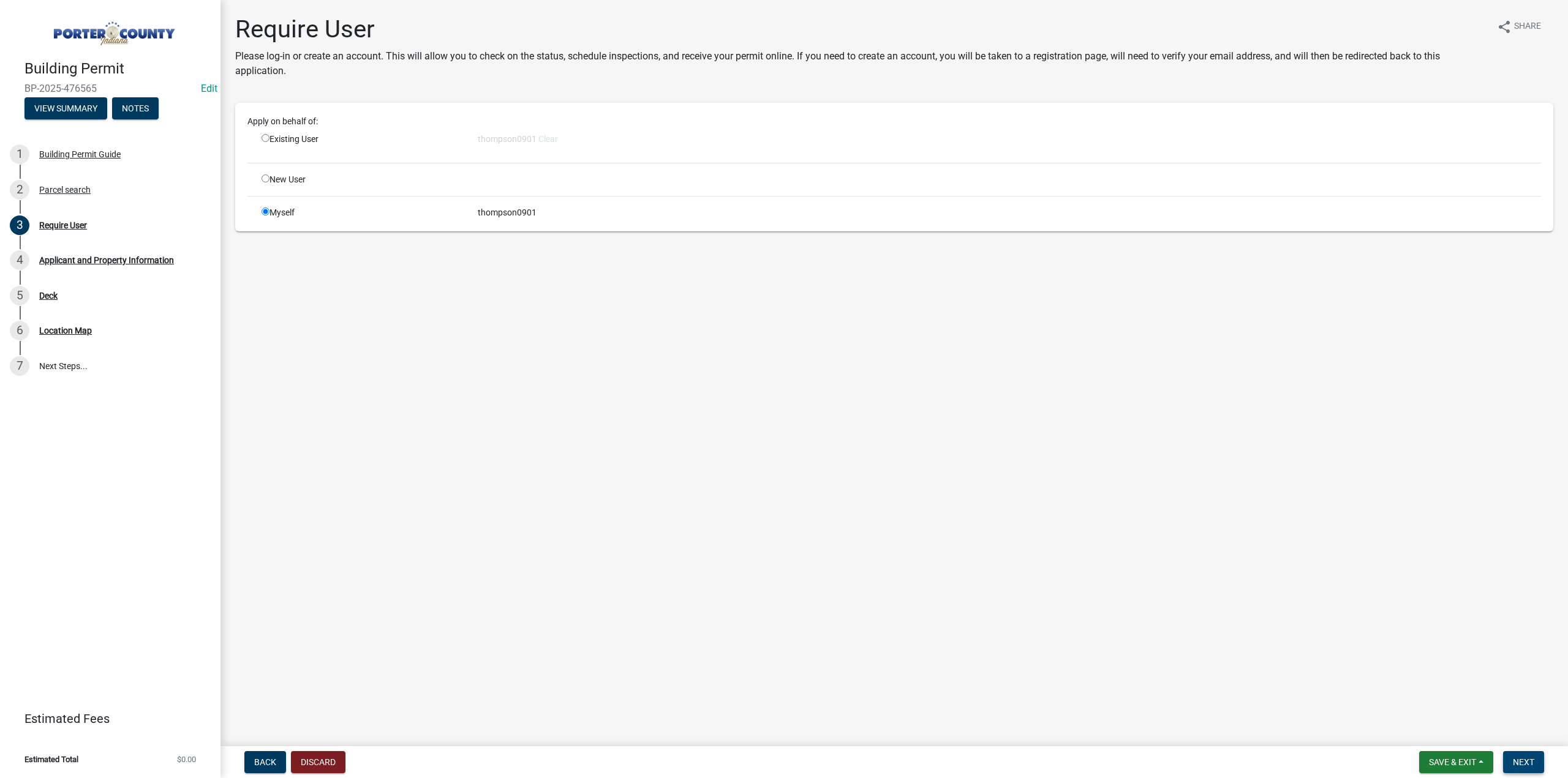
click at [1524, 760] on span "Next" at bounding box center [1524, 762] width 21 height 10
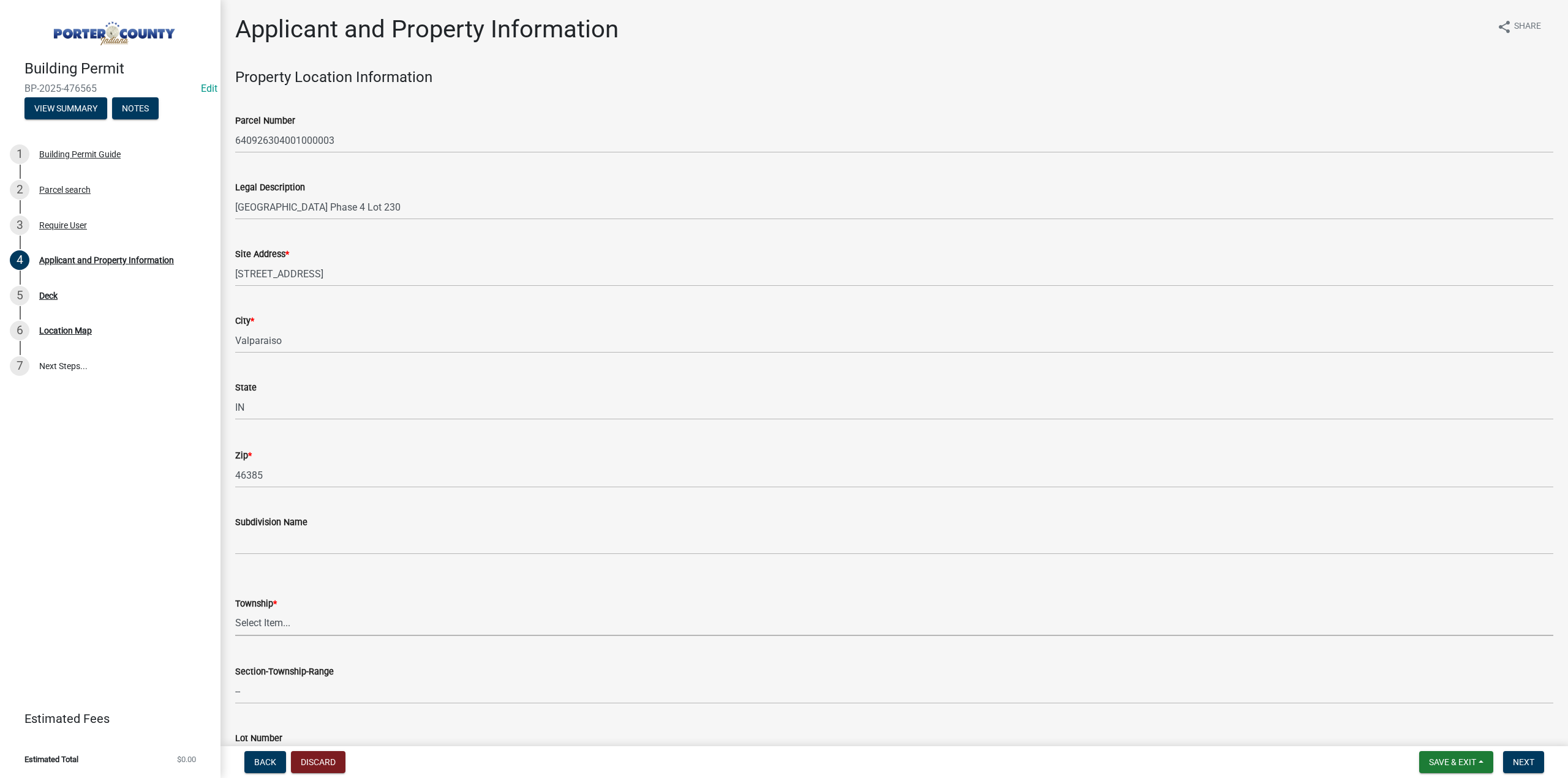
click at [303, 626] on select "Select Item... [PERSON_NAME][GEOGRAPHIC_DATA] [PERSON_NAME][GEOGRAPHIC_DATA] [G…" at bounding box center [895, 624] width 1319 height 25
click at [235, 611] on select "Select Item... [PERSON_NAME][GEOGRAPHIC_DATA] [PERSON_NAME][GEOGRAPHIC_DATA] [G…" at bounding box center [895, 624] width 1319 height 25
select select "6f5aa9ae-62ac-41bd-979a-9c71eae504cc"
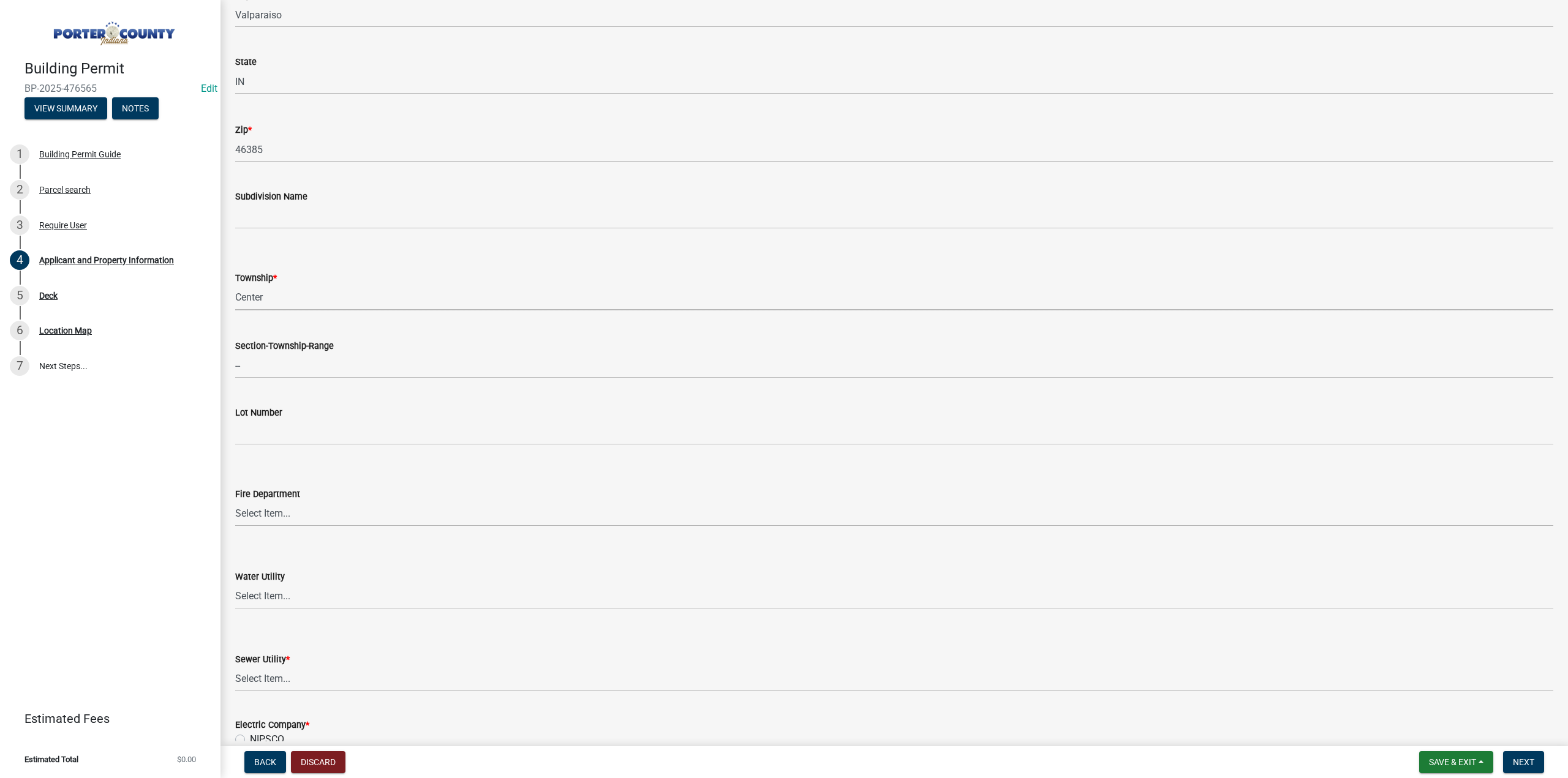
scroll to position [368, 0]
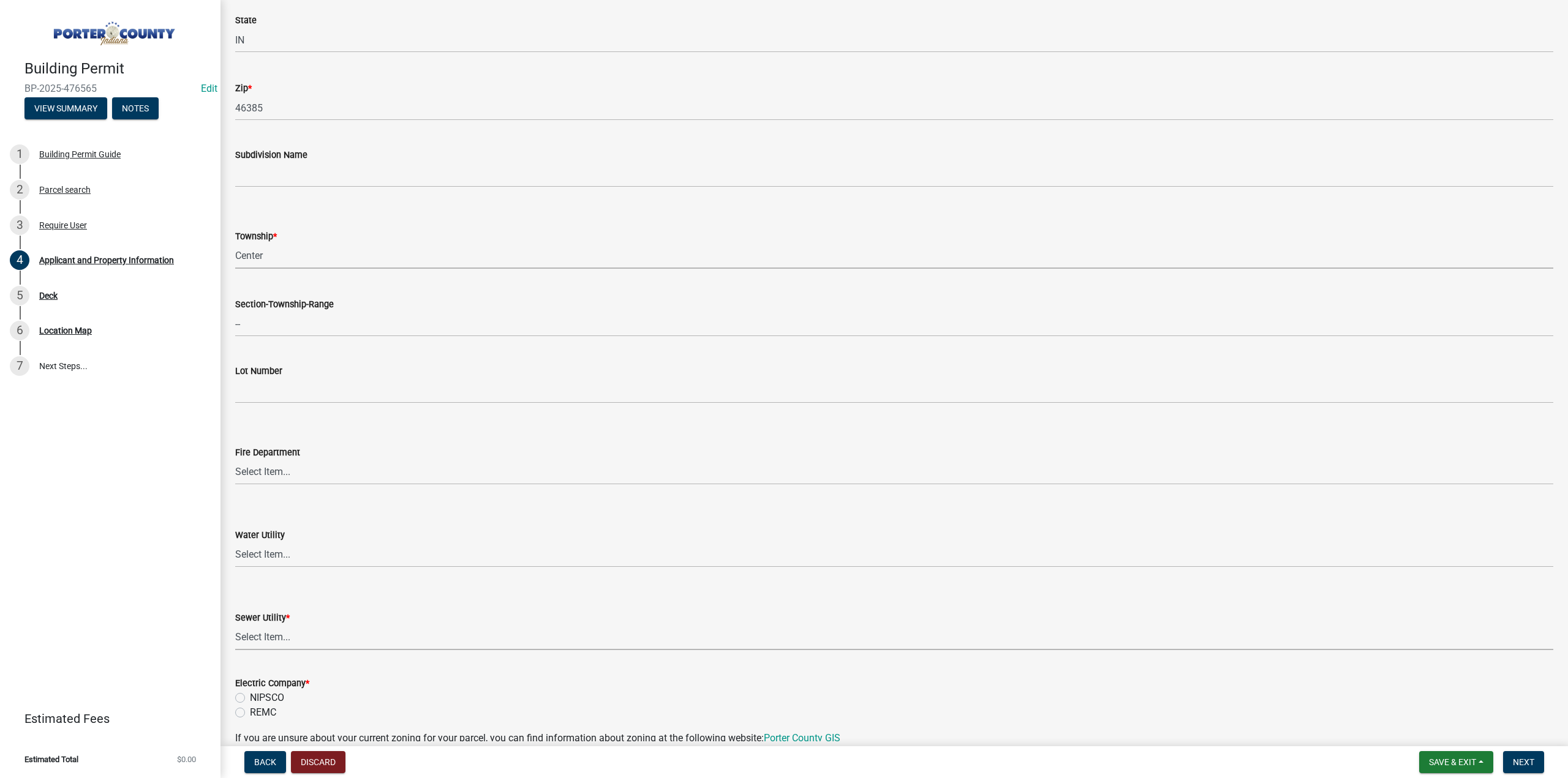
click at [293, 630] on select "Select Item... Aqua Indiana Inc Damon Run Falling Waters Lake Eliza - LEACD Nat…" at bounding box center [895, 638] width 1319 height 25
click at [235, 625] on select "Select Item... Aqua Indiana Inc Damon Run Falling Waters Lake Eliza - LEACD Nat…" at bounding box center [895, 638] width 1319 height 25
select select "c796f995-08fe-487b-a20e-70ab553361d3"
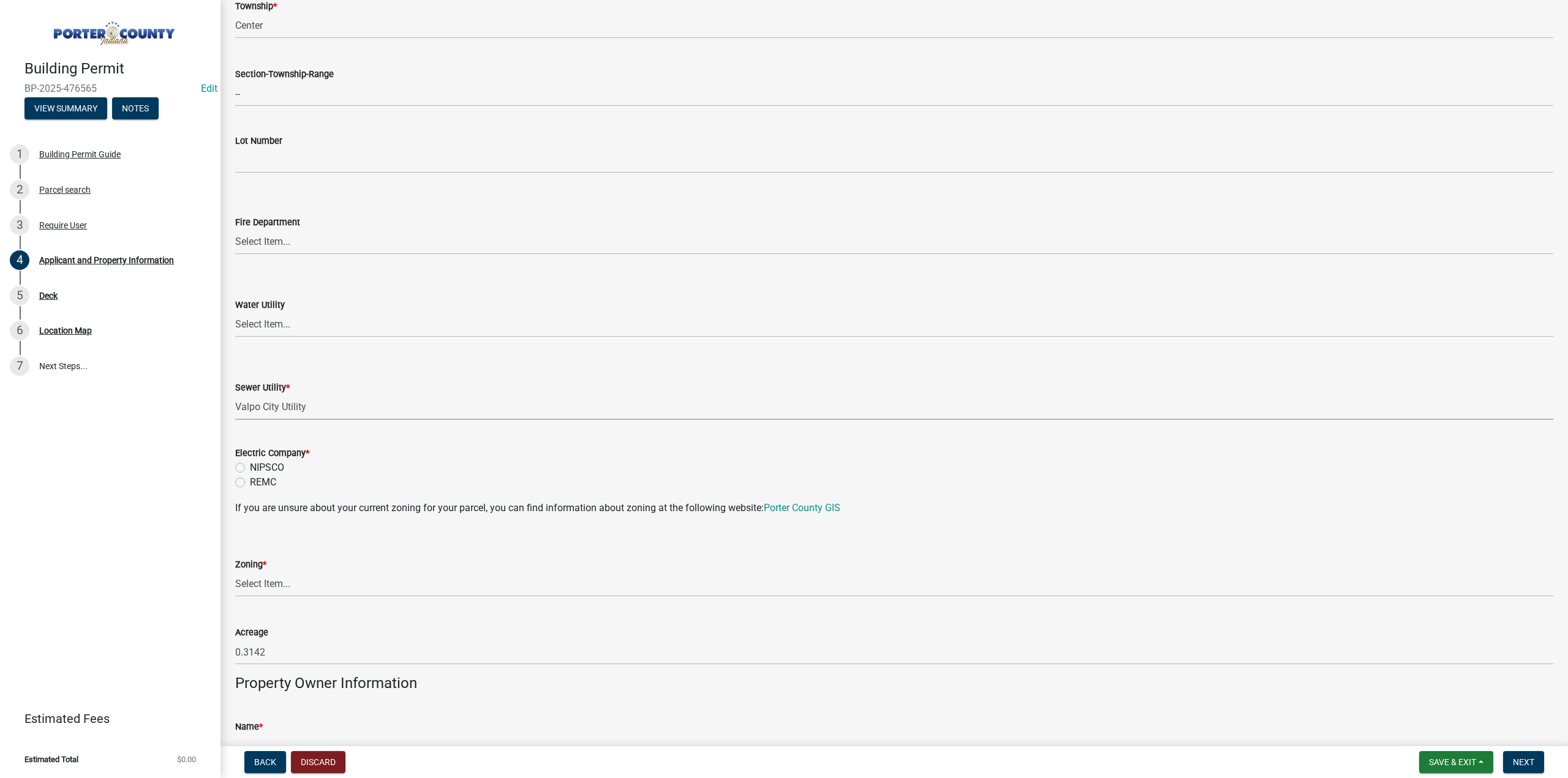
scroll to position [612, 0]
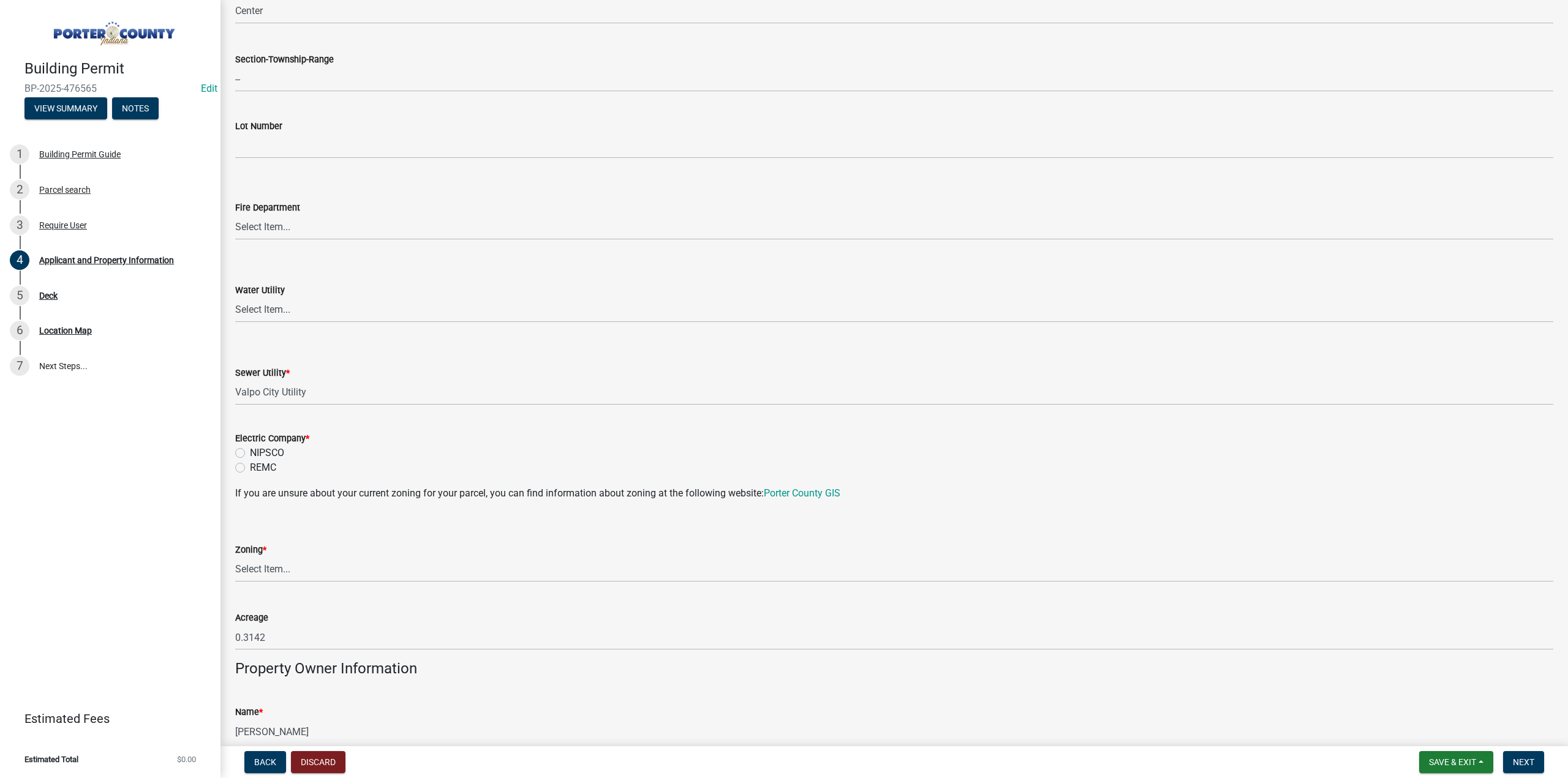
click at [250, 455] on label "NIPSCO" at bounding box center [267, 453] width 35 height 15
click at [250, 454] on input "NIPSCO" at bounding box center [254, 450] width 8 height 8
radio input "true"
click at [279, 577] on select "Select Item... A1 A2 CH CM CN I1 I2 I3 IN MP OT P1 P2 PUD R1 R2 R3 R4 RL RR" at bounding box center [895, 570] width 1319 height 25
click at [235, 557] on select "Select Item... A1 A2 CH CM CN I1 I2 I3 IN MP OT P1 P2 PUD R1 R2 R3 R4 RL RR" at bounding box center [895, 570] width 1319 height 25
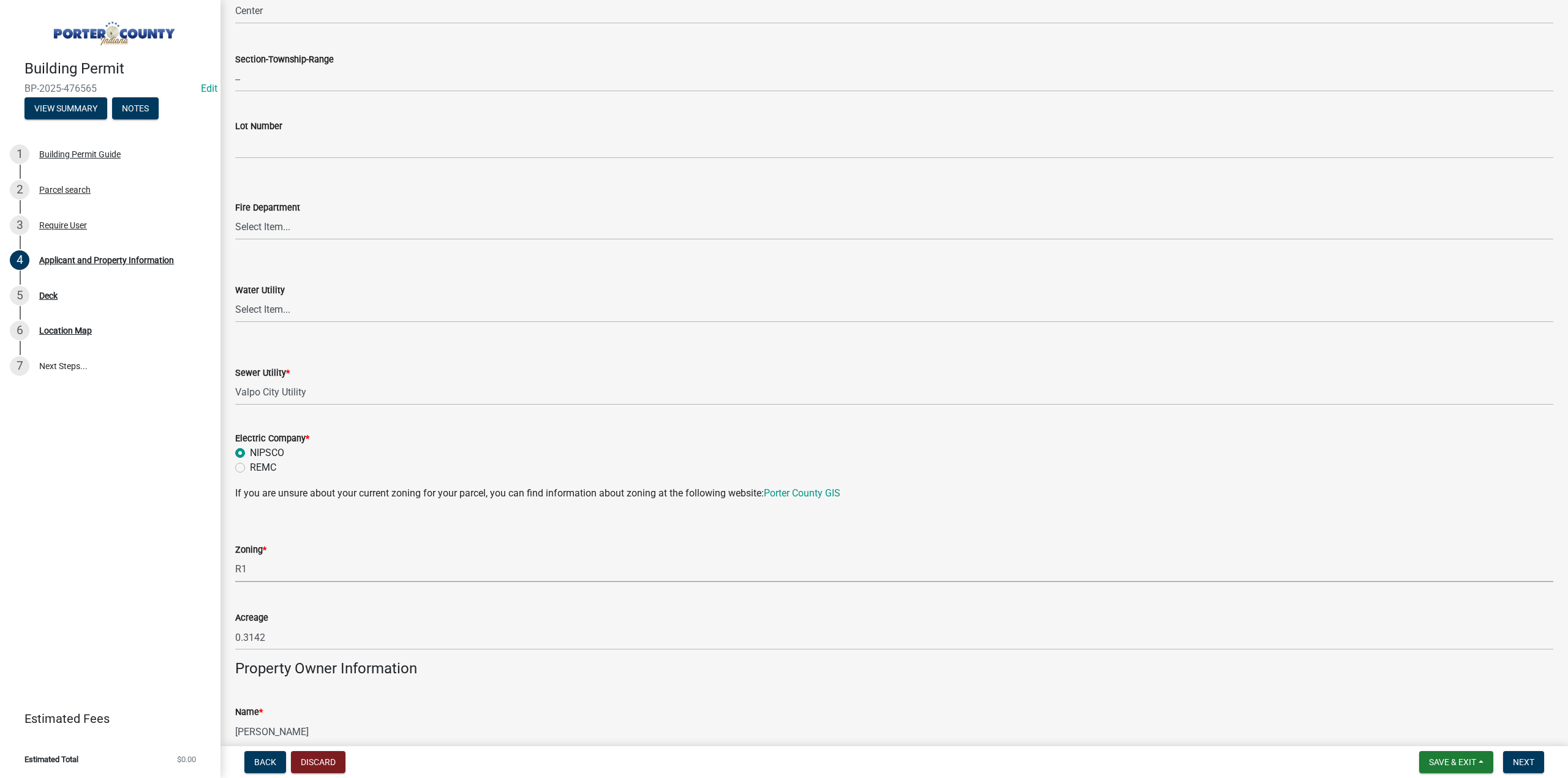
select select "e2d1b1d7-ccc9-456b-9e96-e16306515997"
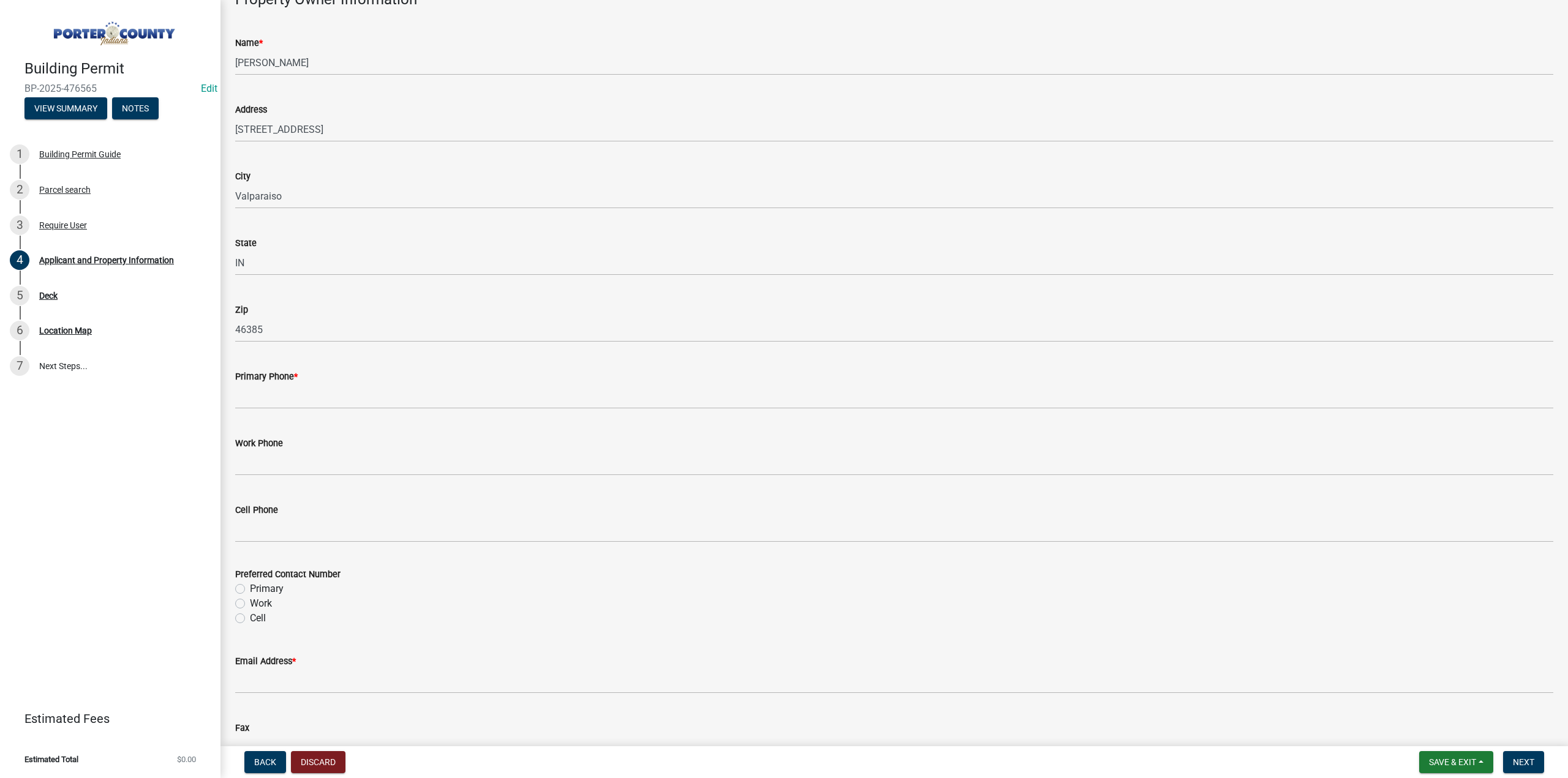
scroll to position [1286, 0]
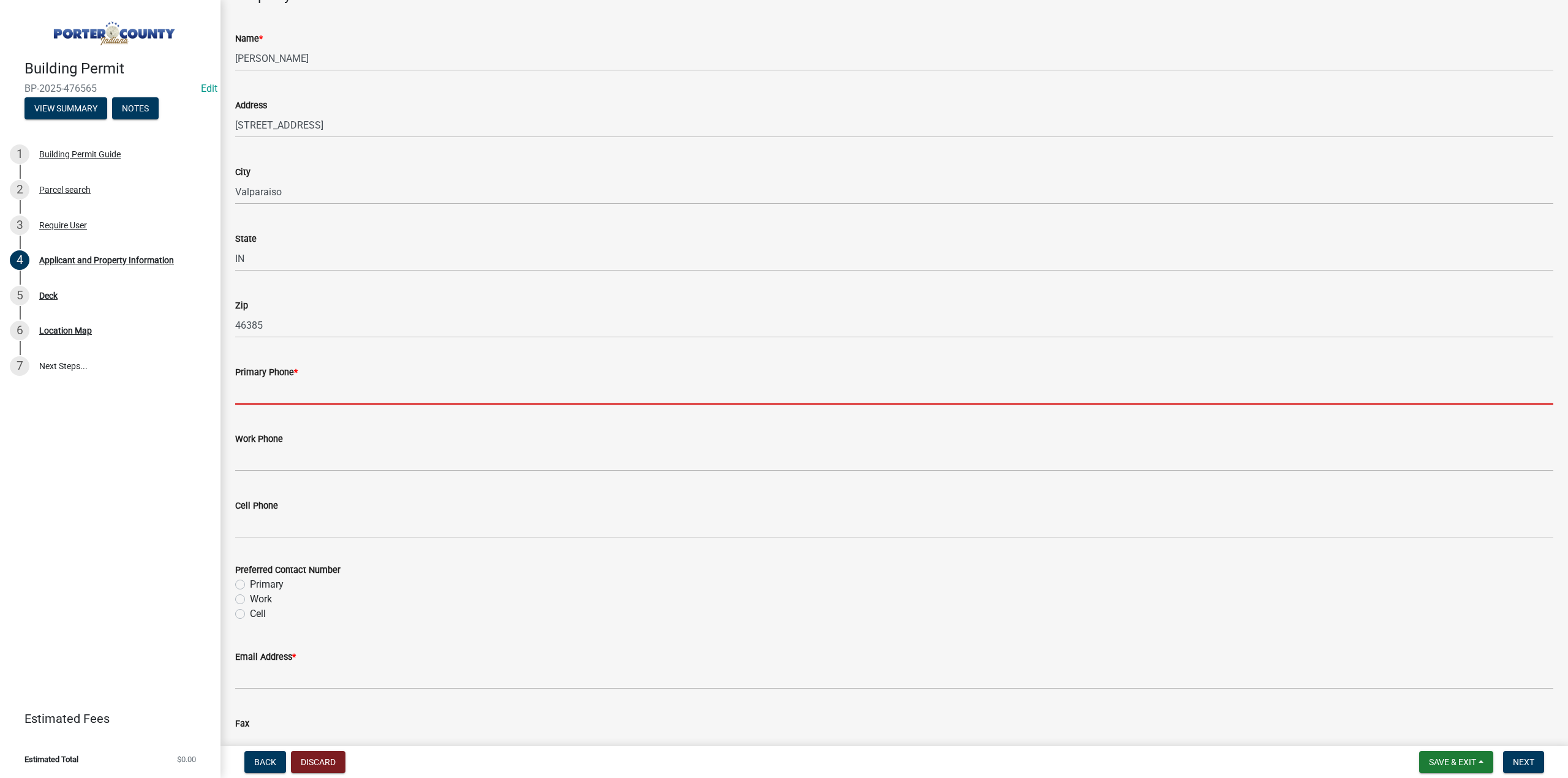
click at [288, 388] on input "Primary Phone *" at bounding box center [895, 392] width 1319 height 25
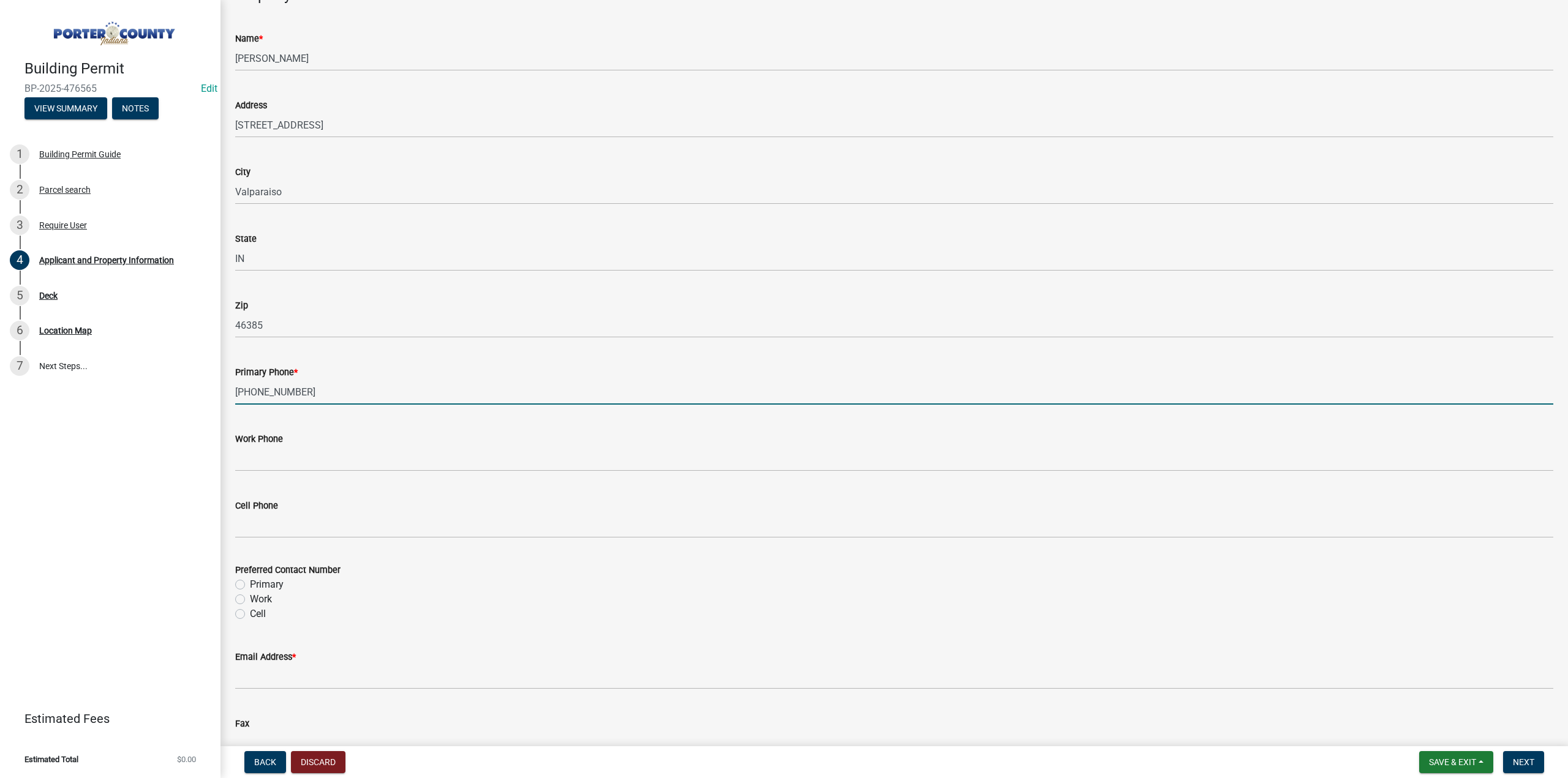
type input "219-286-9245"
click at [250, 583] on label "Primary" at bounding box center [267, 584] width 34 height 15
click at [250, 583] on input "Primary" at bounding box center [254, 581] width 8 height 8
radio input "true"
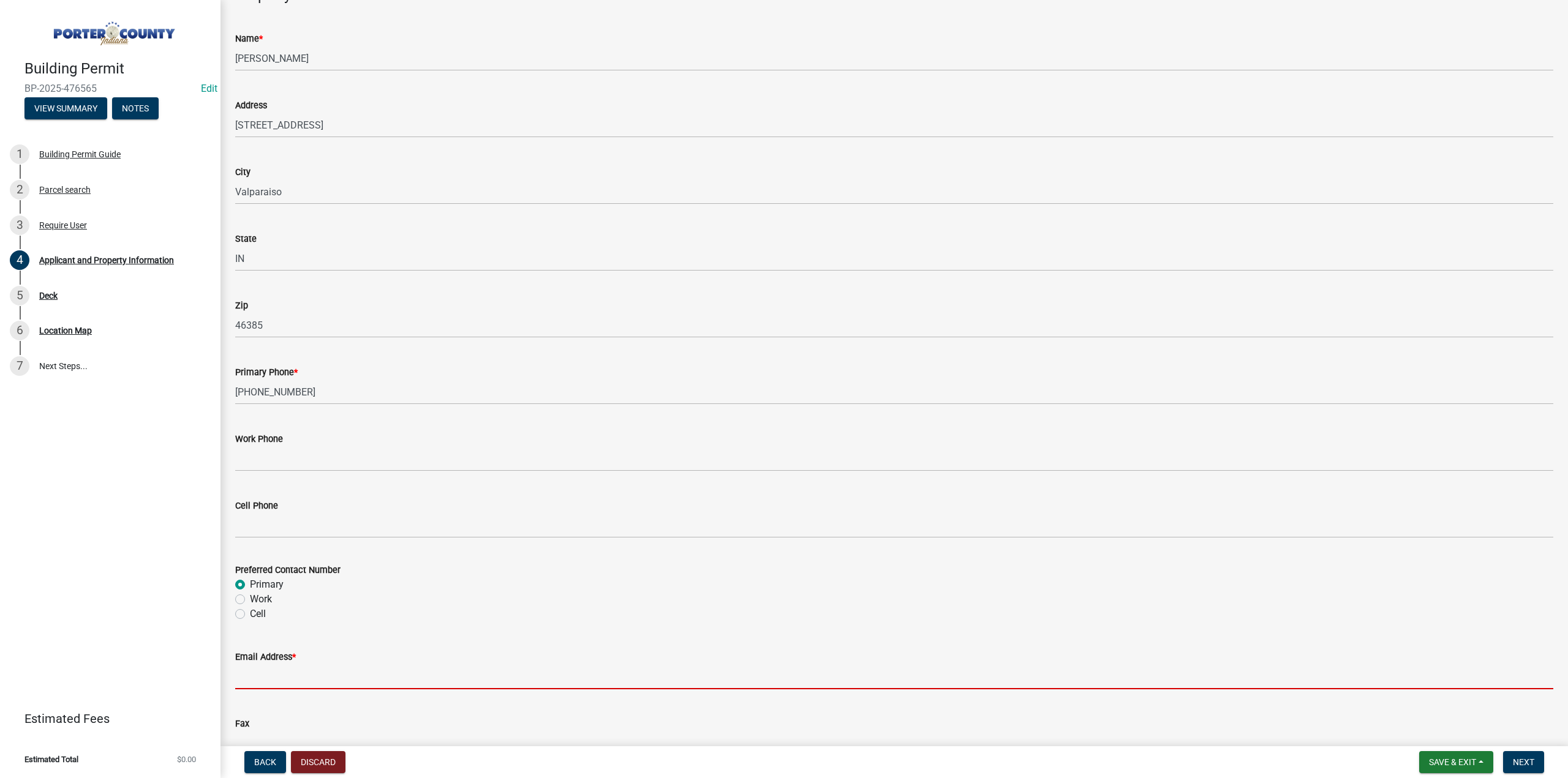
click at [267, 669] on input "Email Address *" at bounding box center [895, 677] width 1319 height 25
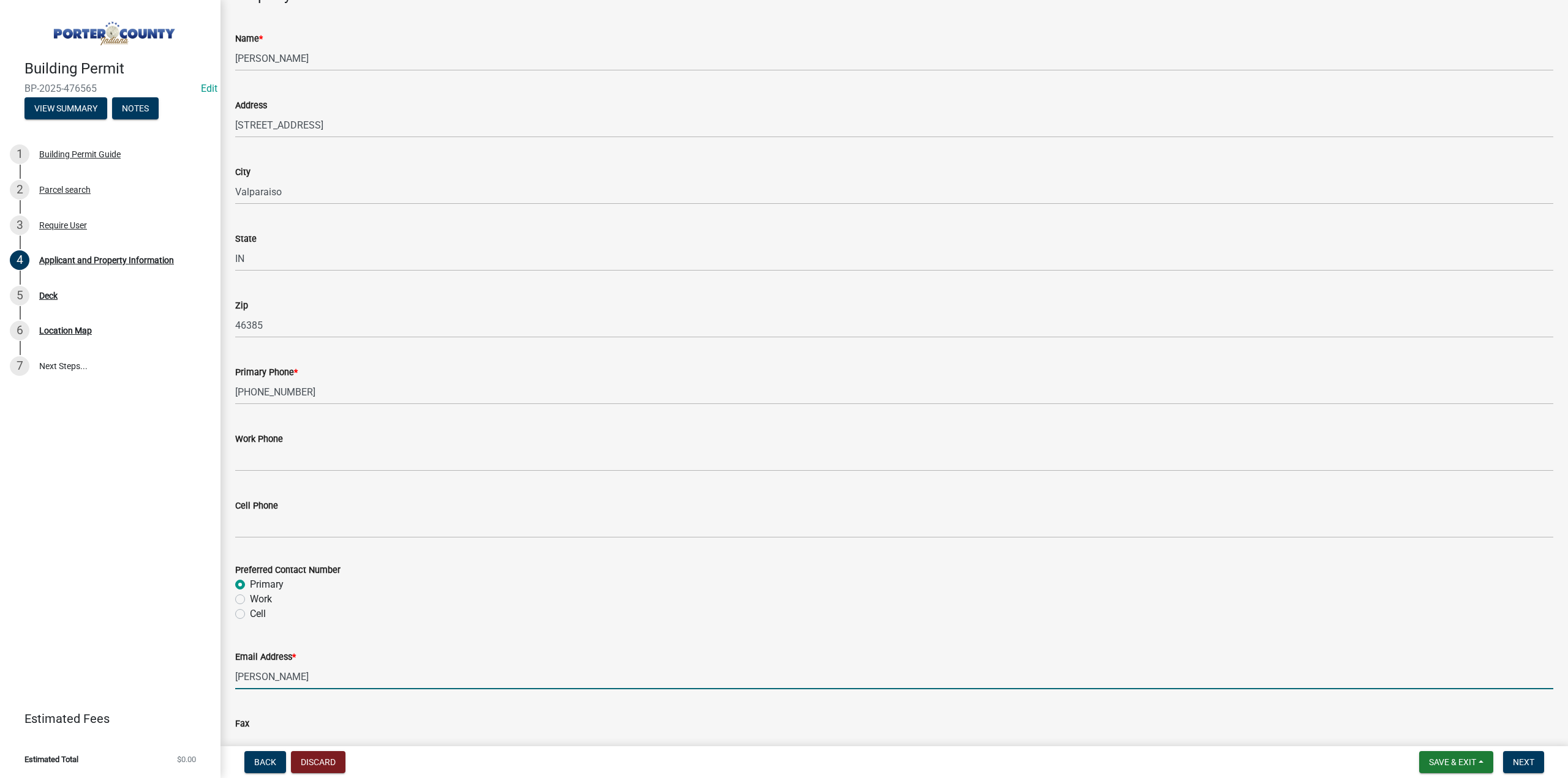
type input "zachbieden@gmail.com"
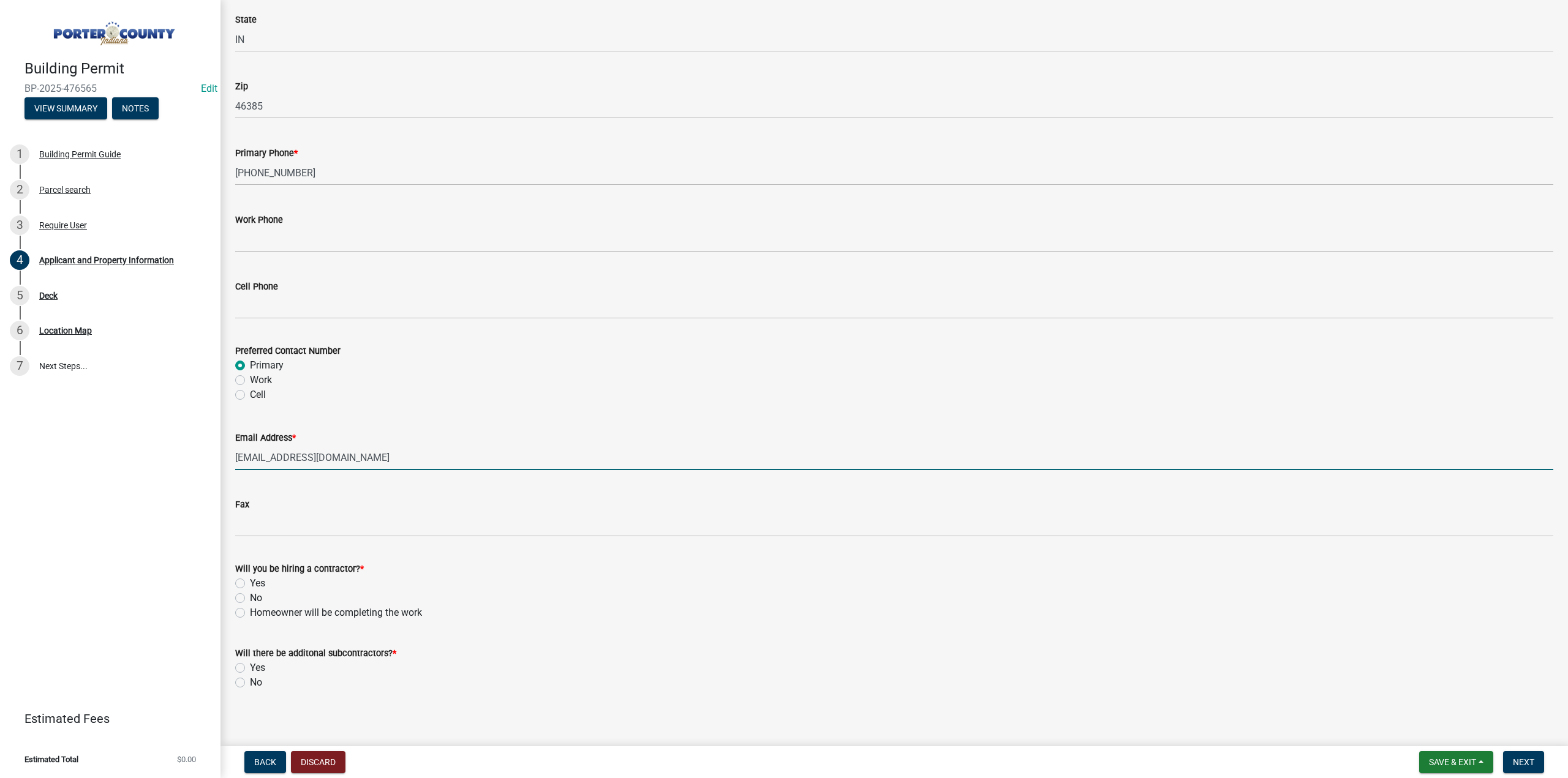
scroll to position [1512, 0]
click at [250, 592] on label "No" at bounding box center [256, 592] width 12 height 15
click at [250, 592] on input "No" at bounding box center [254, 588] width 8 height 8
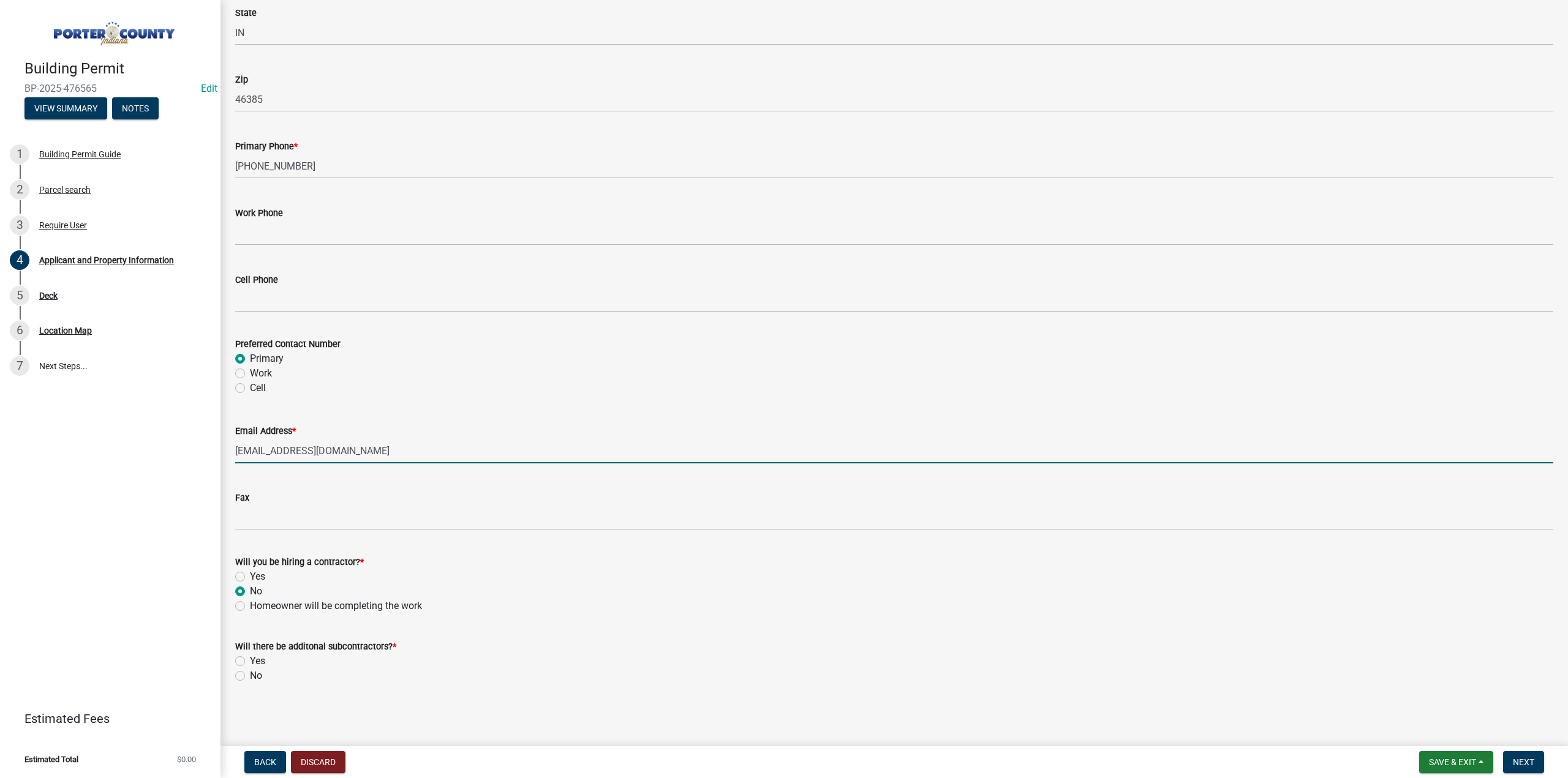
radio input "true"
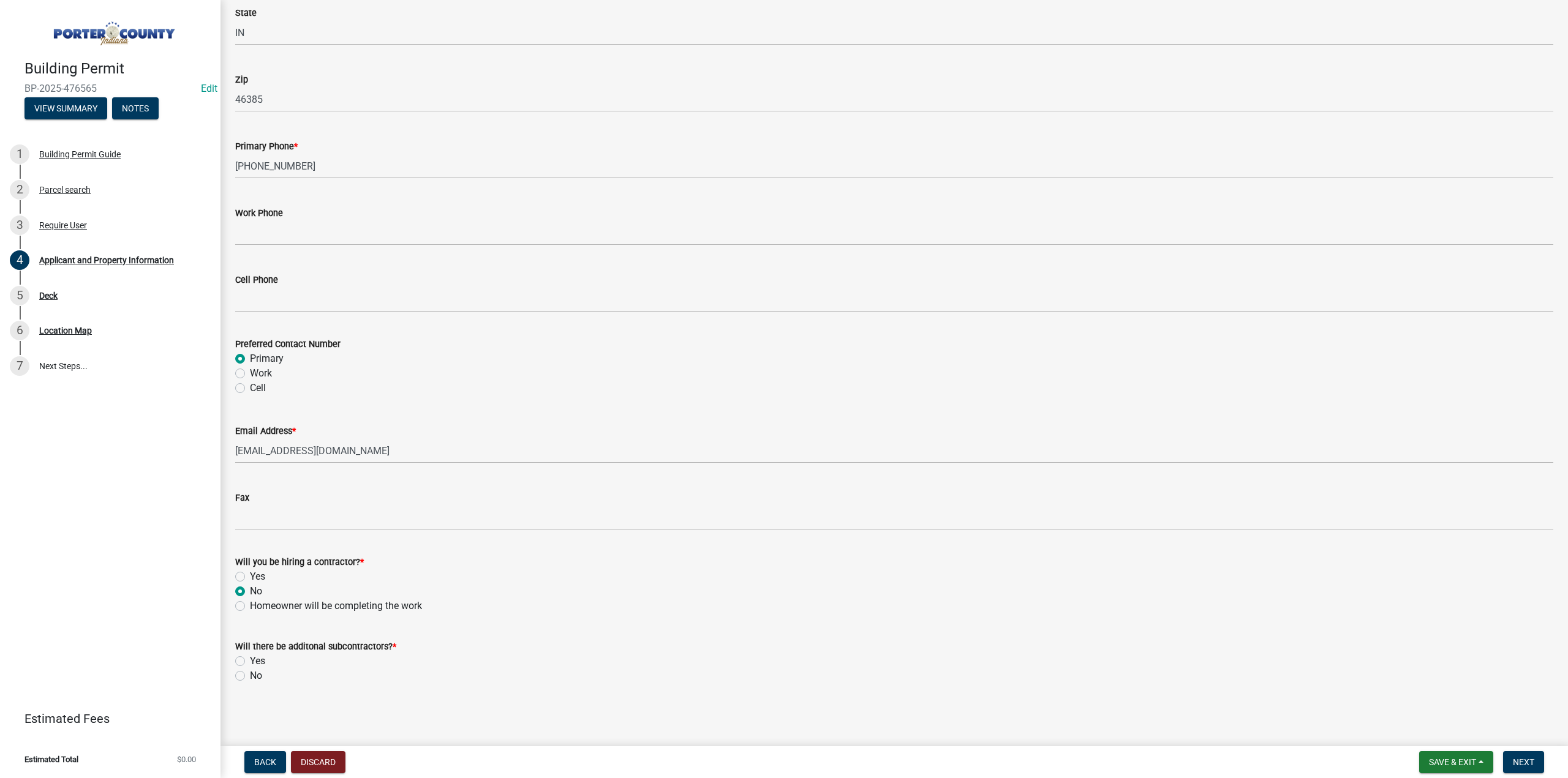
click at [250, 676] on label "No" at bounding box center [256, 676] width 12 height 15
click at [250, 676] on input "No" at bounding box center [254, 673] width 8 height 8
radio input "true"
click at [1535, 761] on button "Next" at bounding box center [1524, 762] width 41 height 22
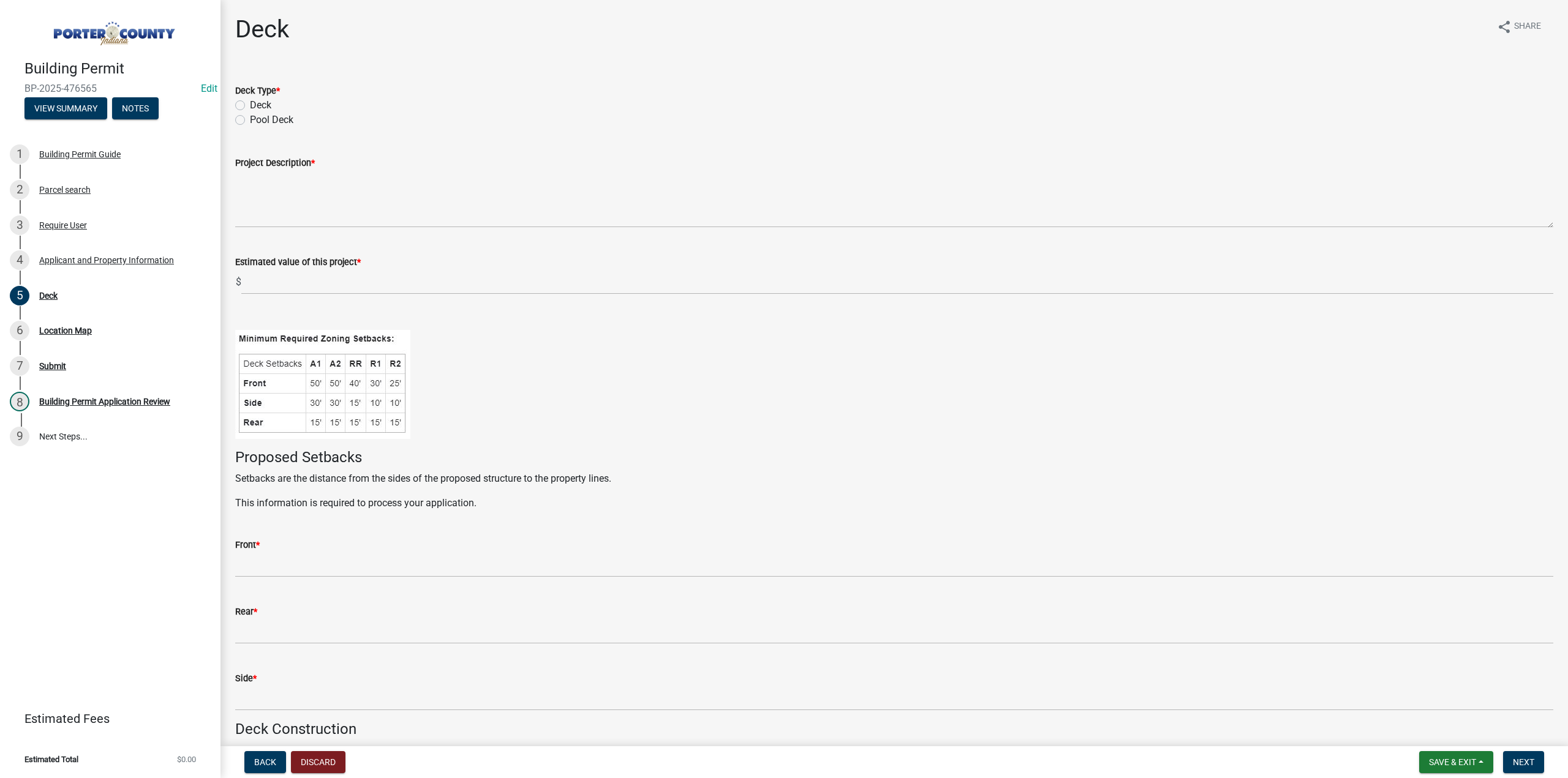
click at [250, 107] on label "Deck" at bounding box center [261, 105] width 21 height 15
click at [250, 106] on input "Deck" at bounding box center [254, 102] width 8 height 8
radio input "true"
click at [294, 193] on textarea "Project Description *" at bounding box center [895, 199] width 1319 height 58
type textarea "Replace deck"
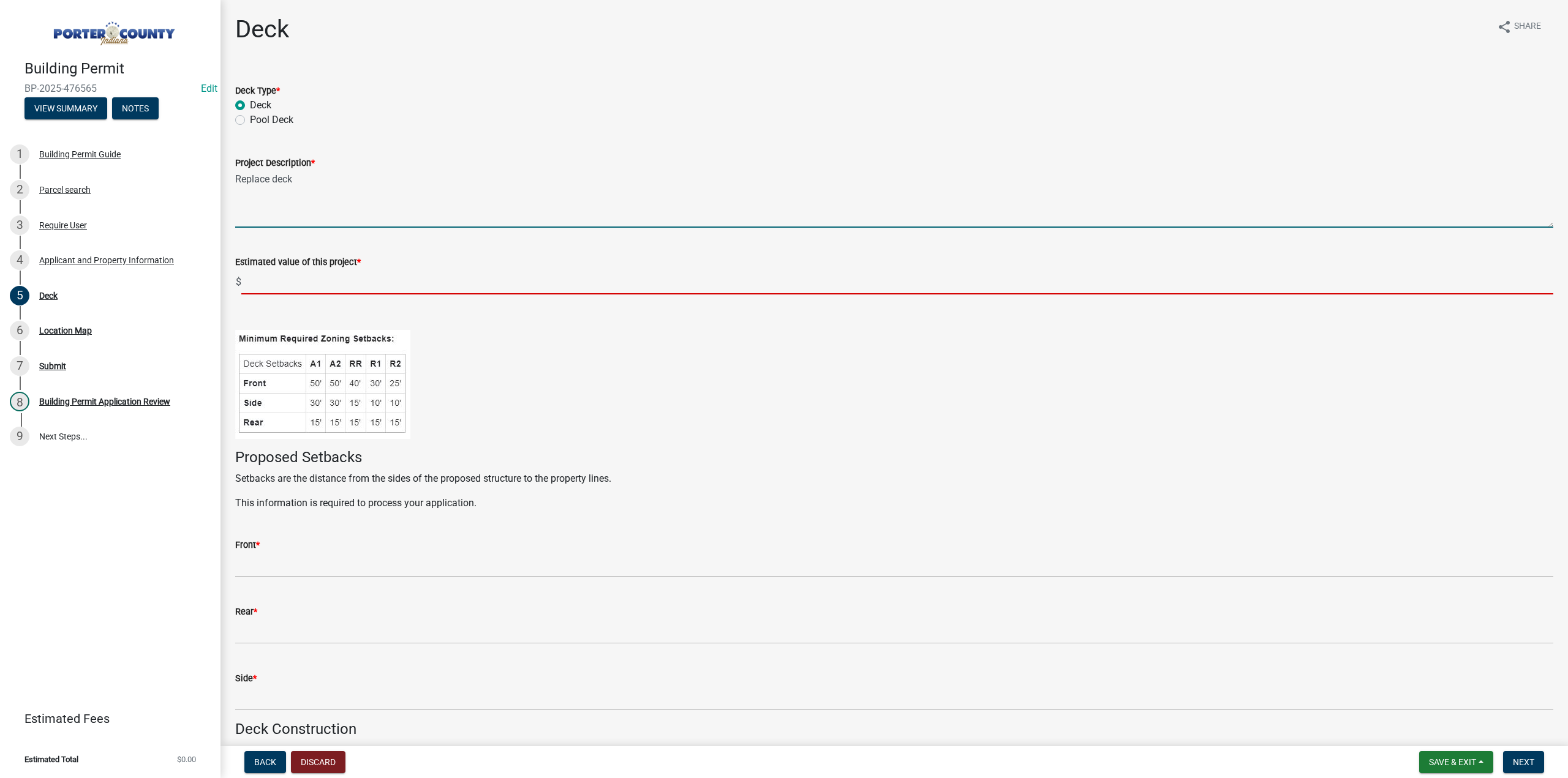
click at [294, 278] on input "text" at bounding box center [897, 282] width 1312 height 25
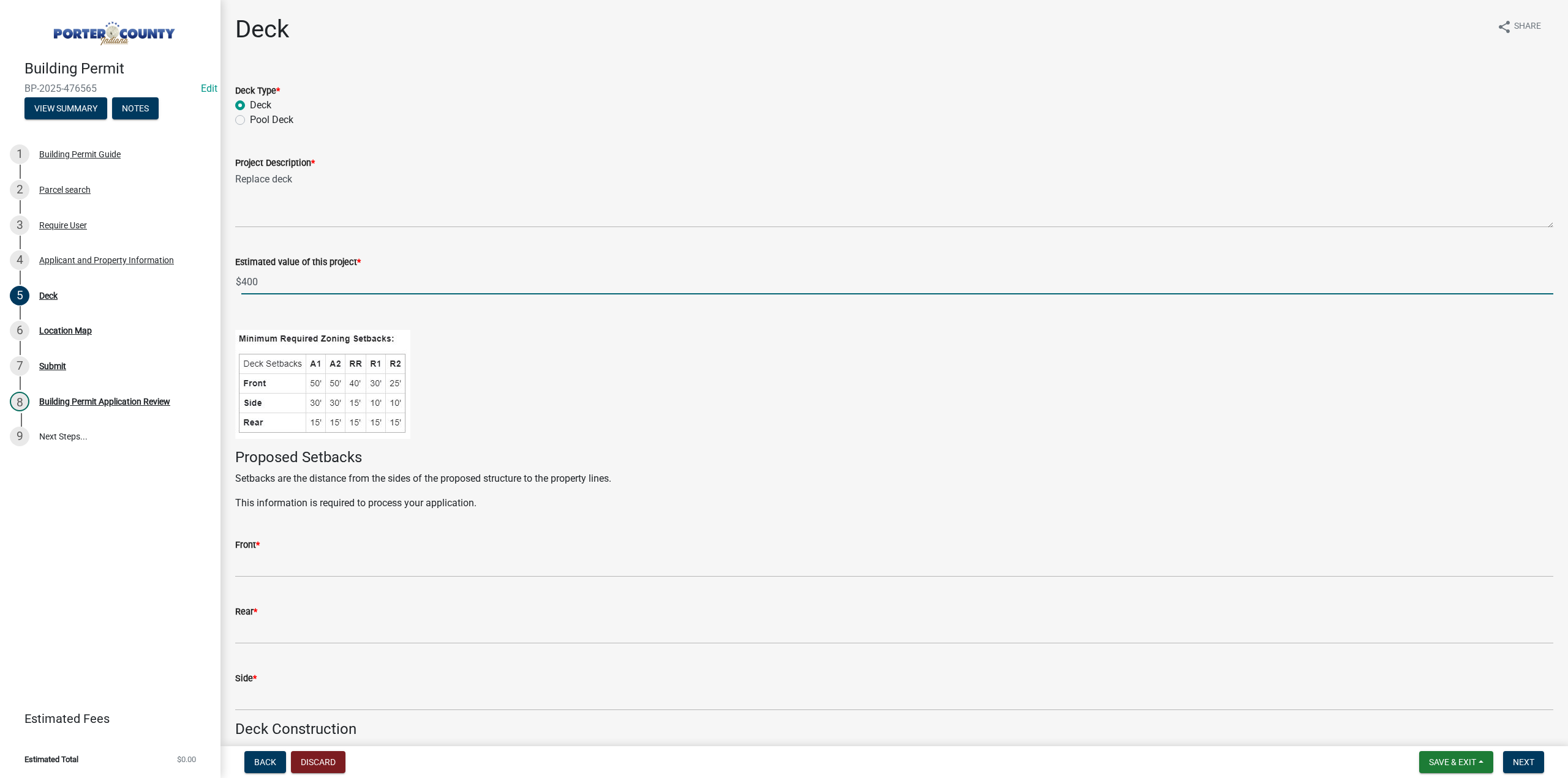
type input "400"
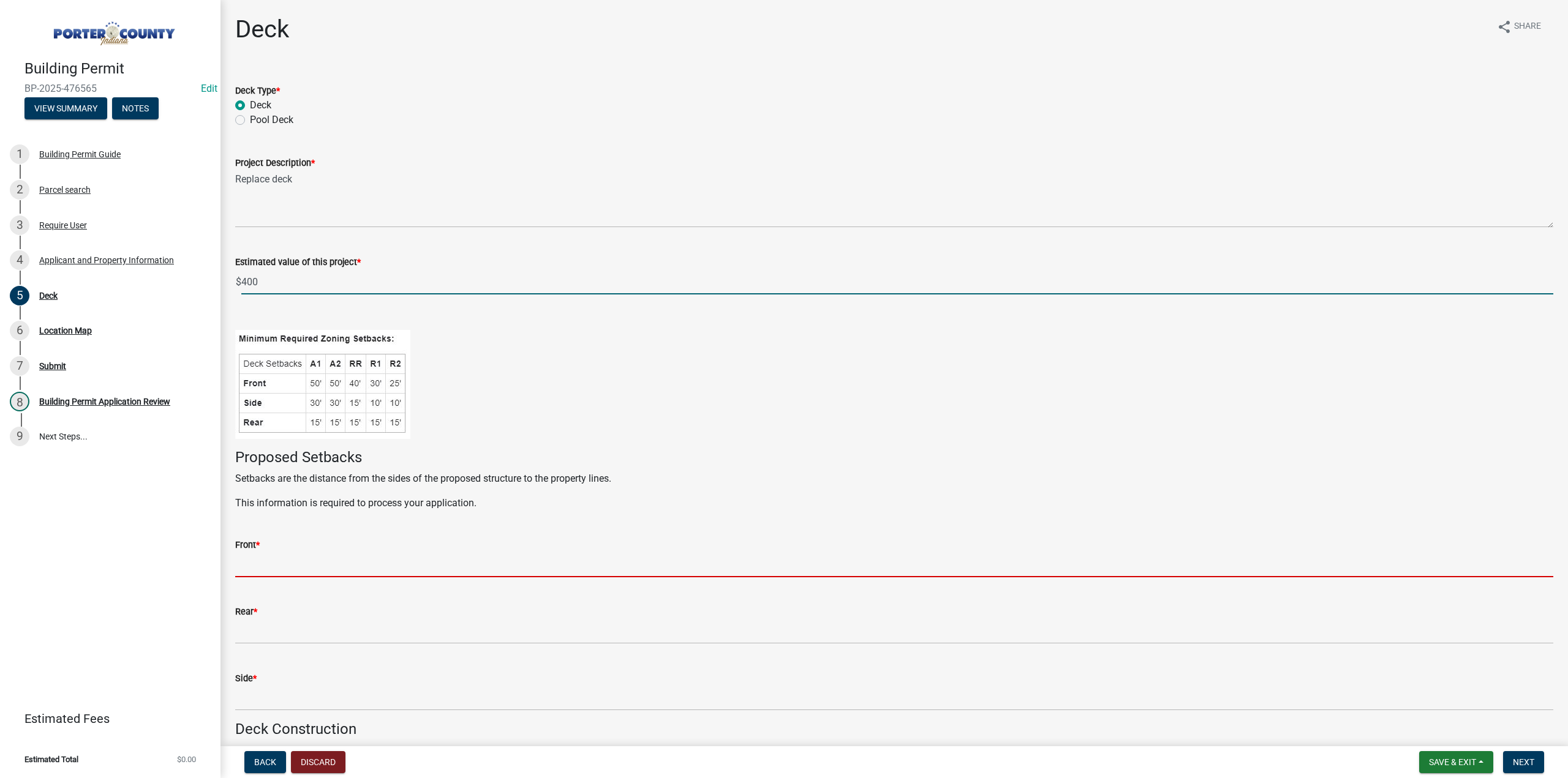
click at [252, 561] on input "Front *" at bounding box center [895, 565] width 1319 height 25
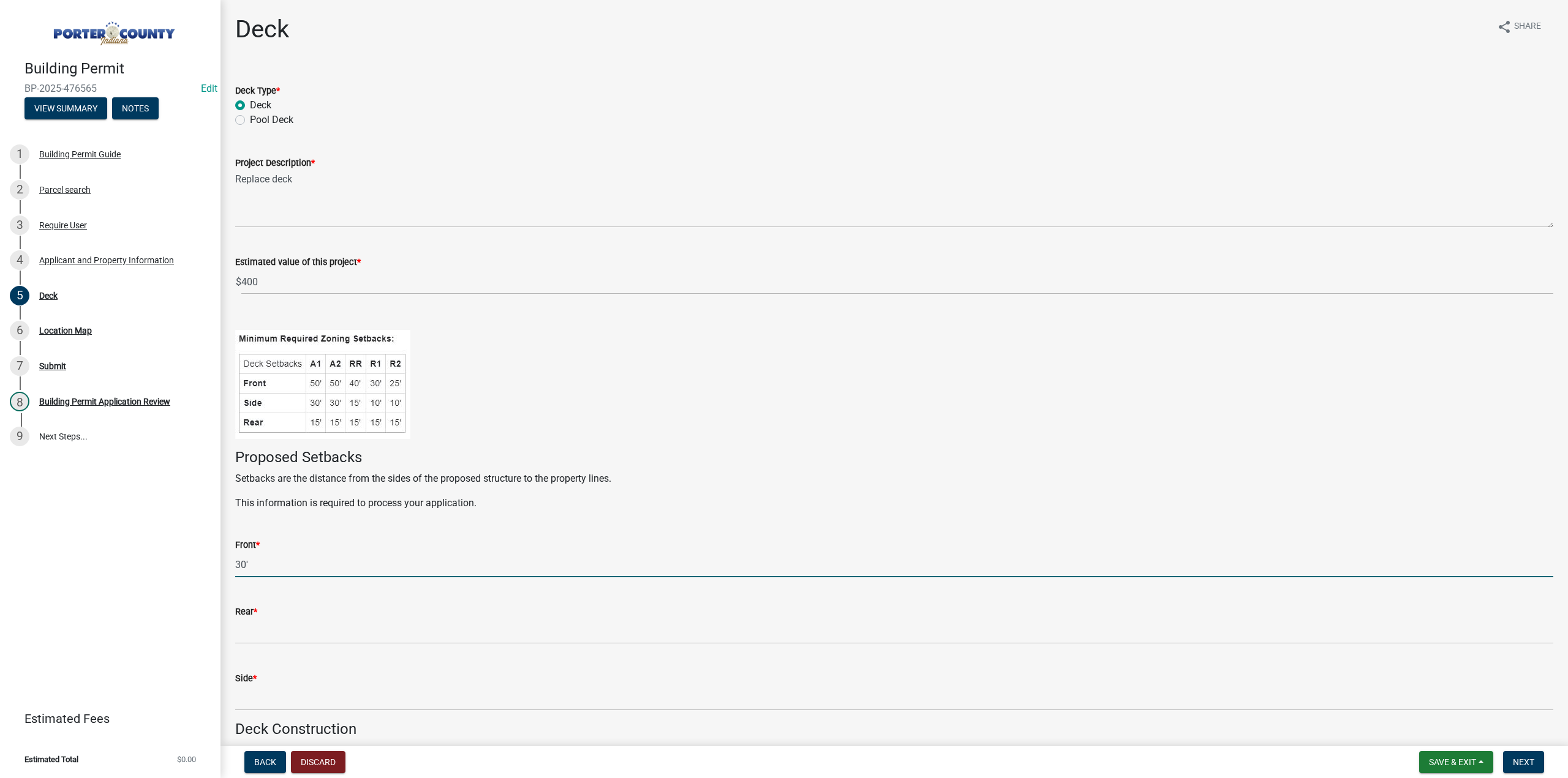
type input "30'"
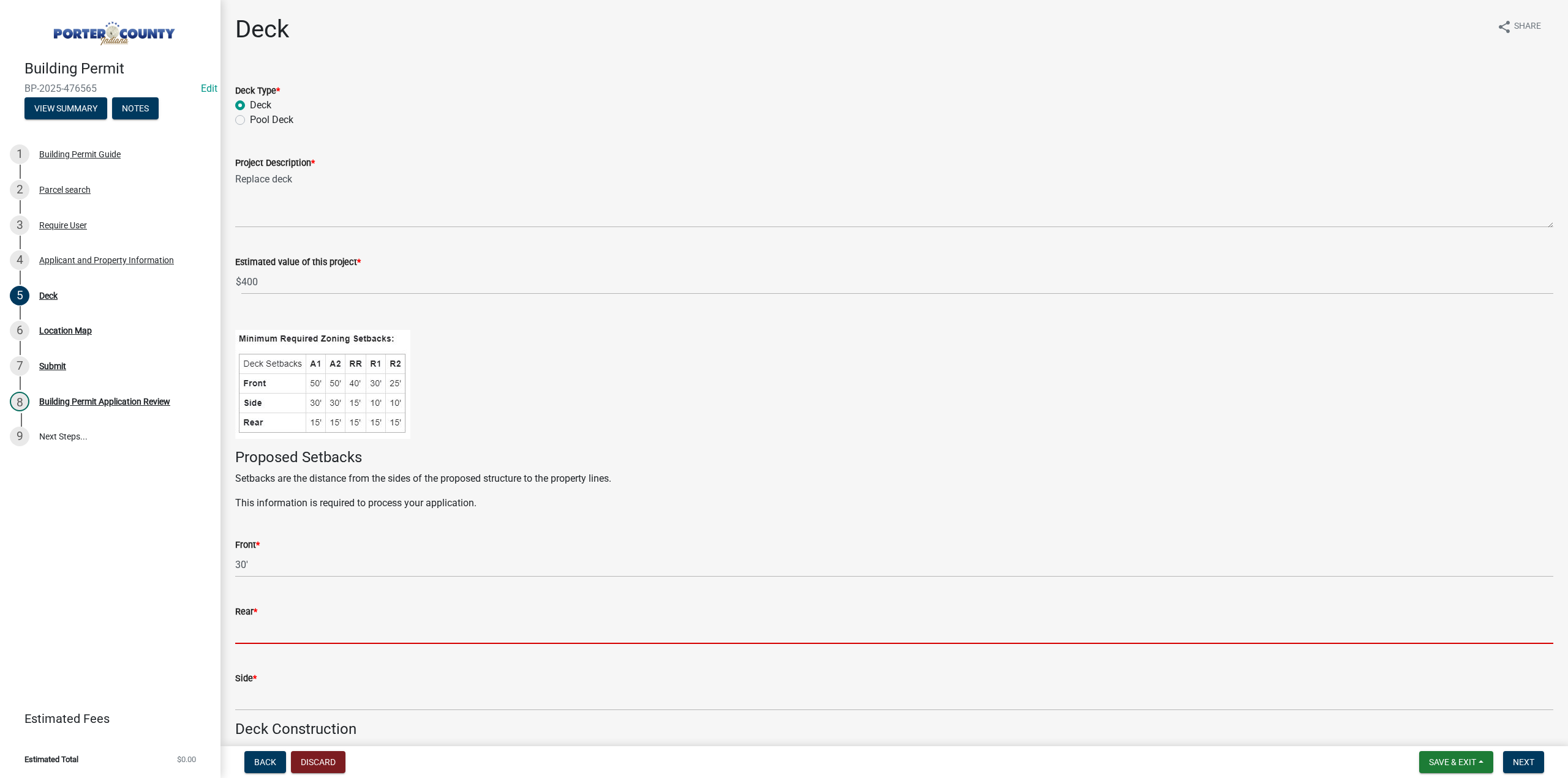
click at [277, 625] on input "Rear *" at bounding box center [895, 632] width 1319 height 25
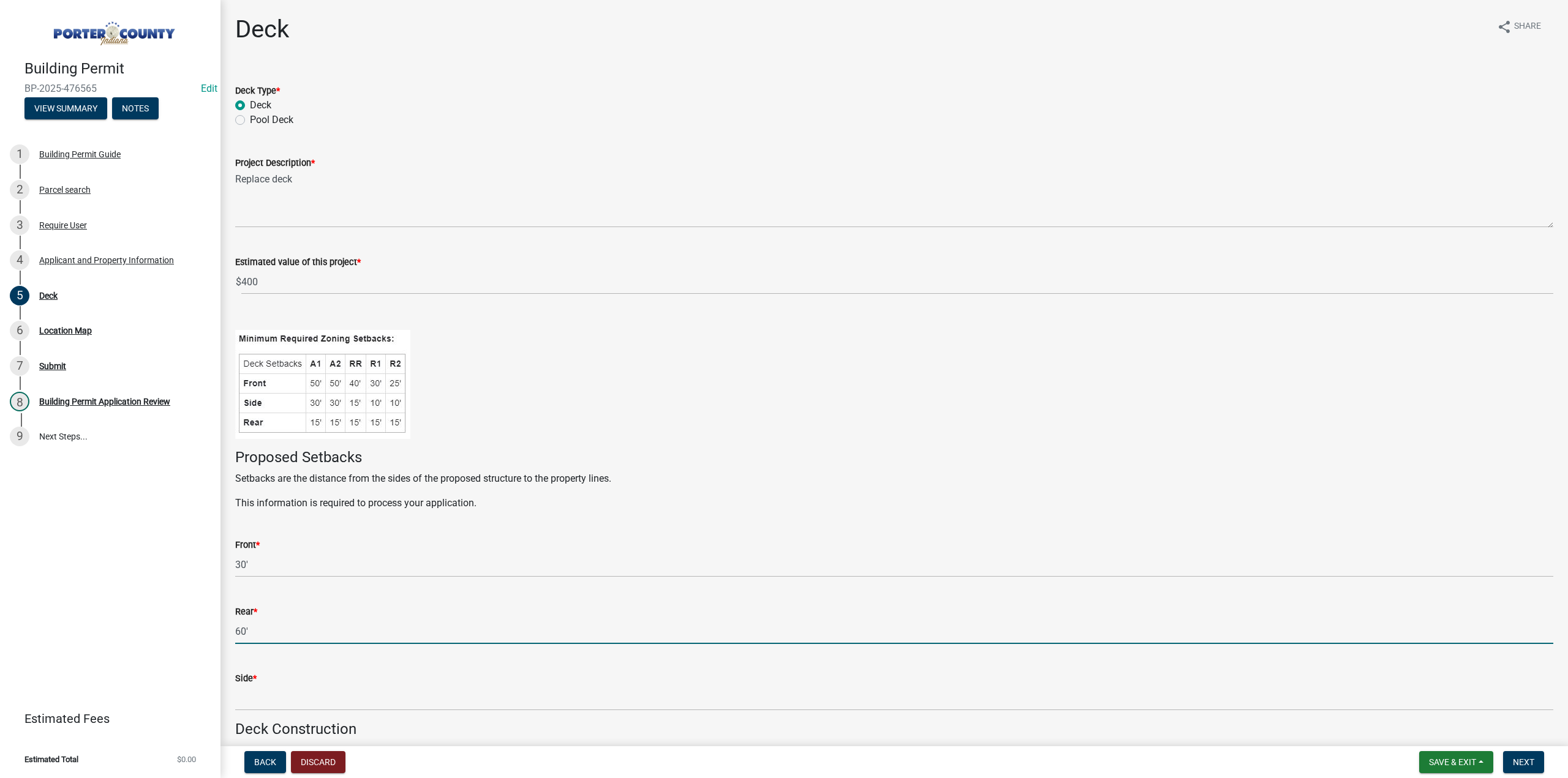
type input "60'"
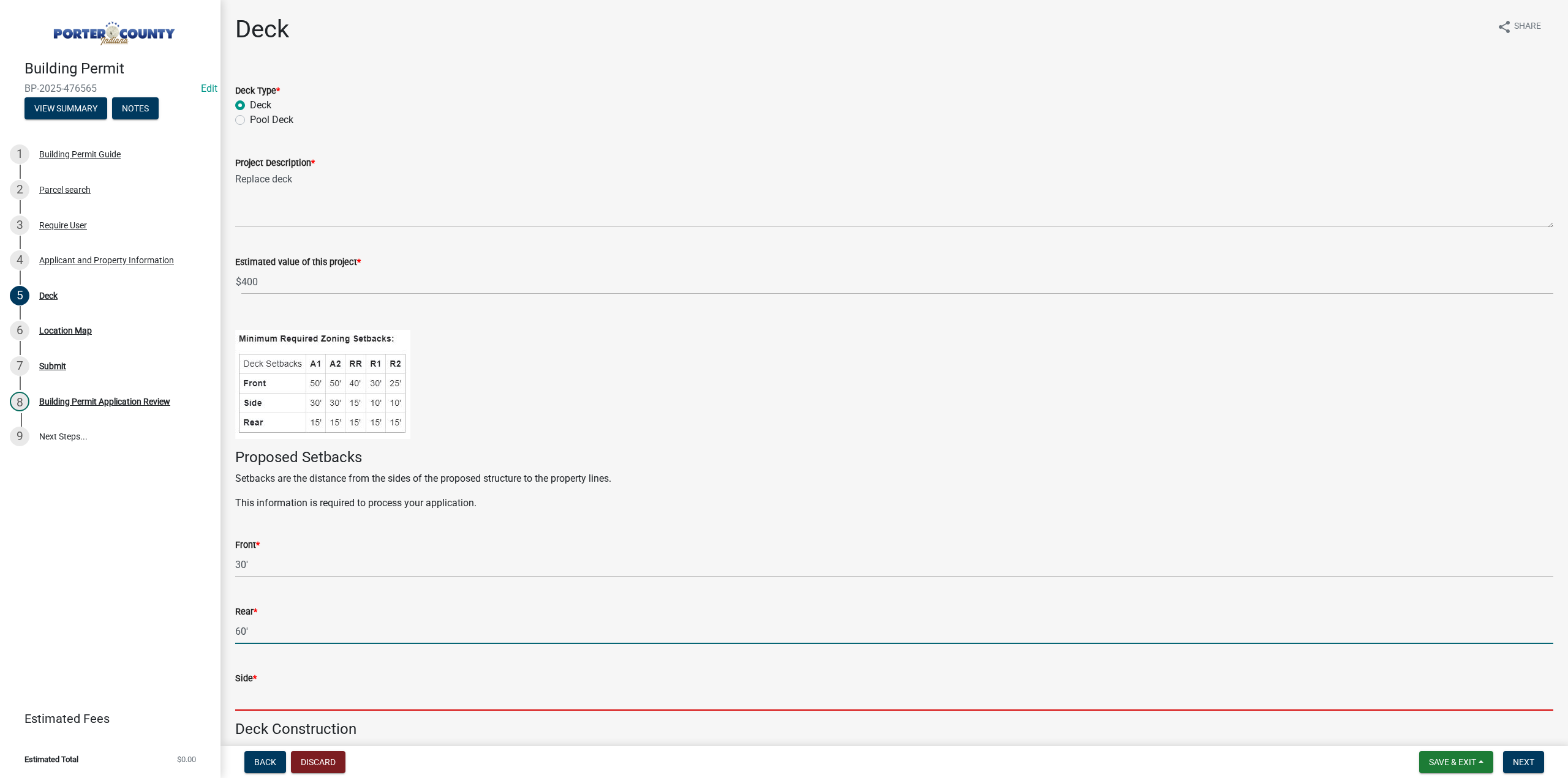
drag, startPoint x: 281, startPoint y: 692, endPoint x: 322, endPoint y: 708, distance: 44.0
click at [305, 700] on input "Side *" at bounding box center [895, 698] width 1319 height 25
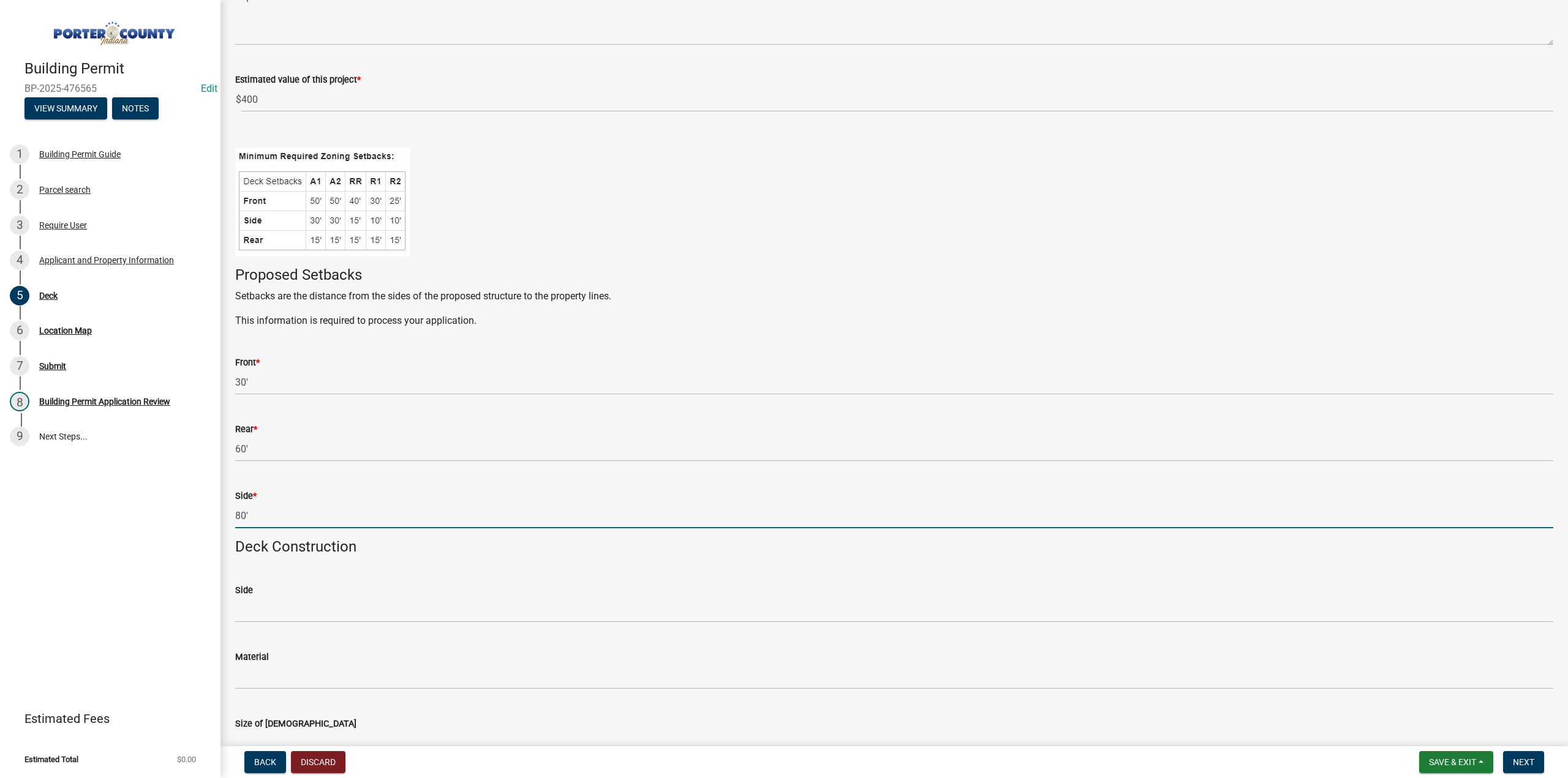
scroll to position [184, 0]
type input "80'"
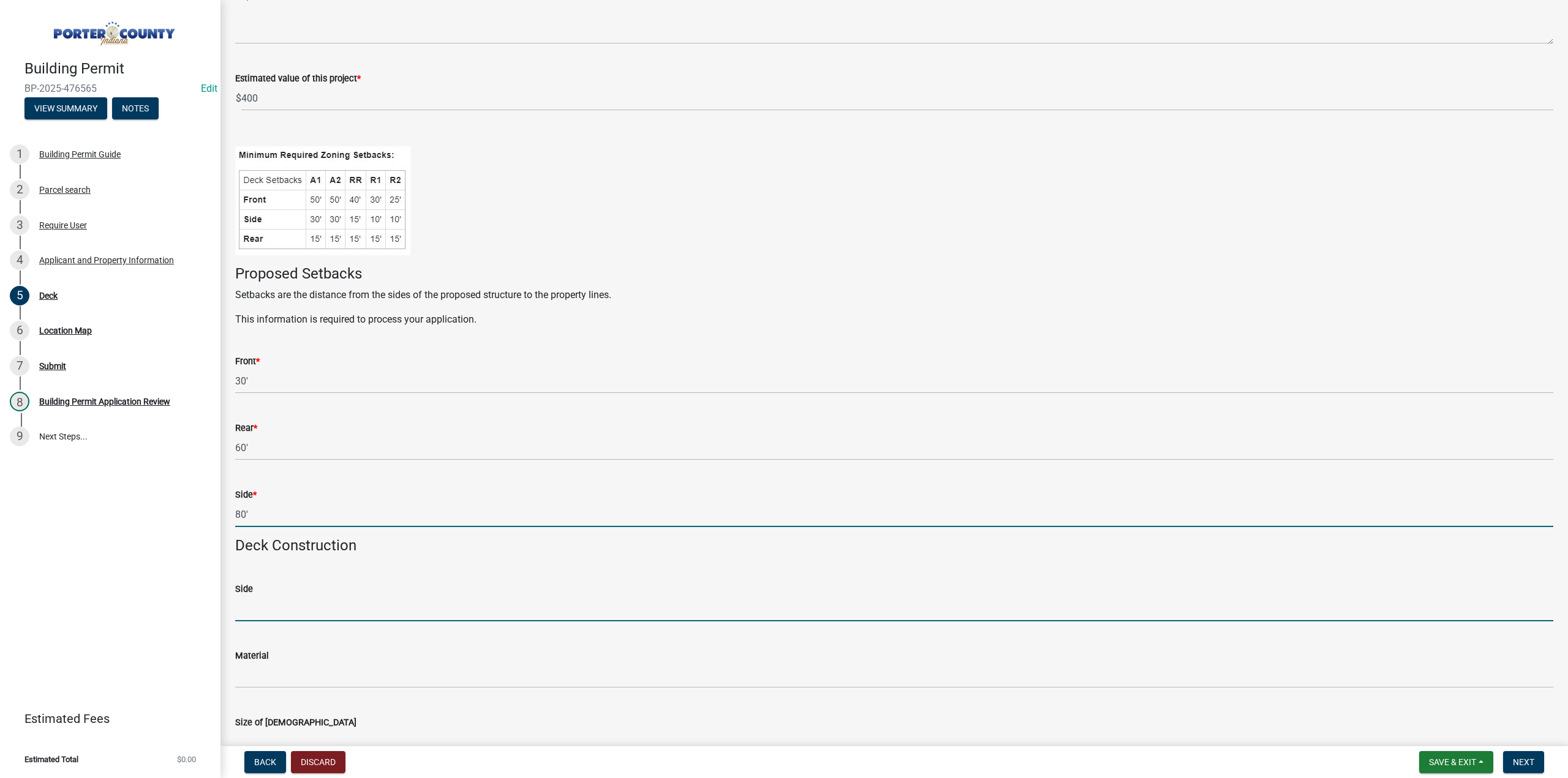
click at [280, 606] on input "Side" at bounding box center [895, 609] width 1319 height 25
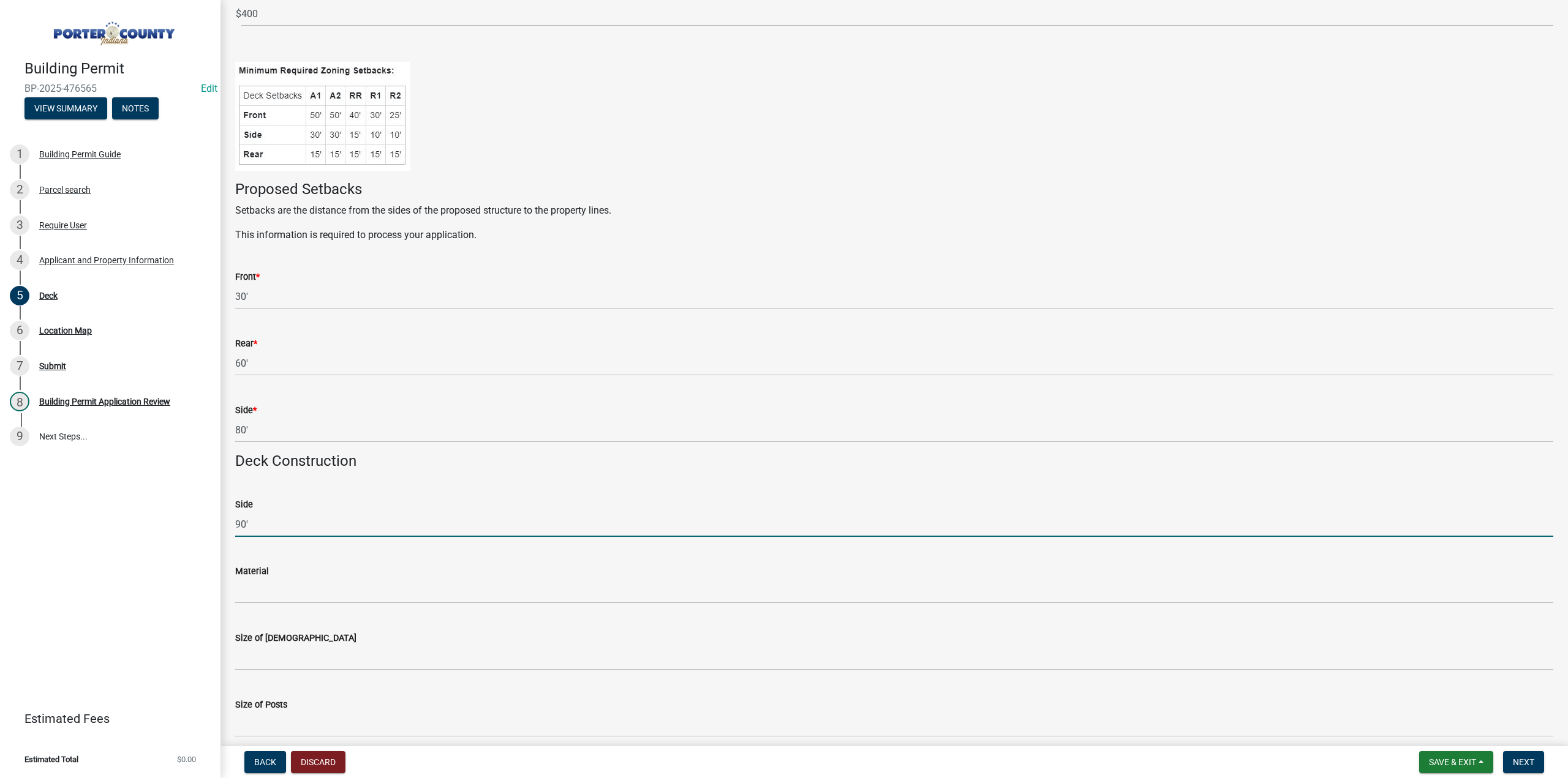
scroll to position [429, 0]
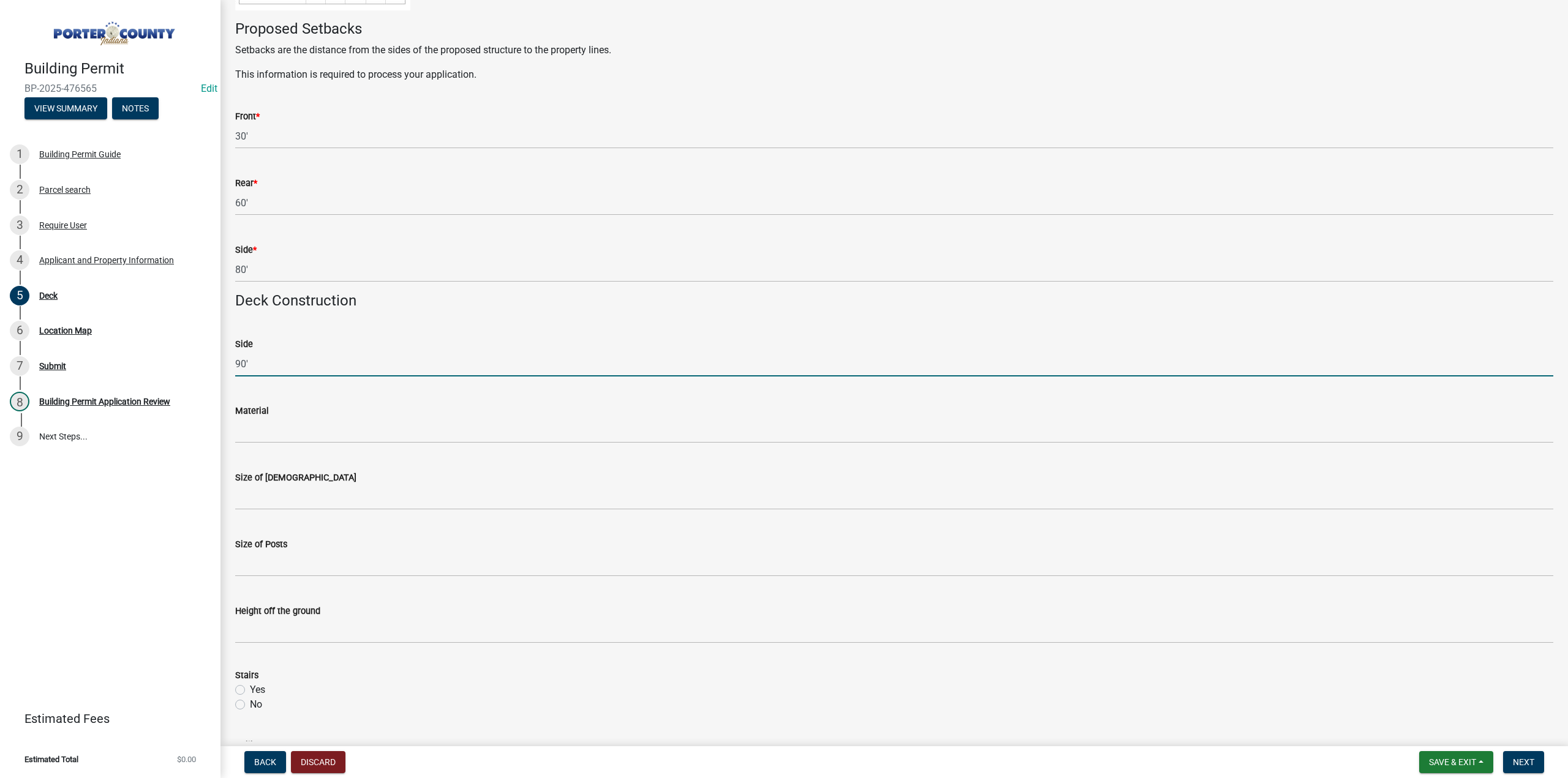
type input "90'"
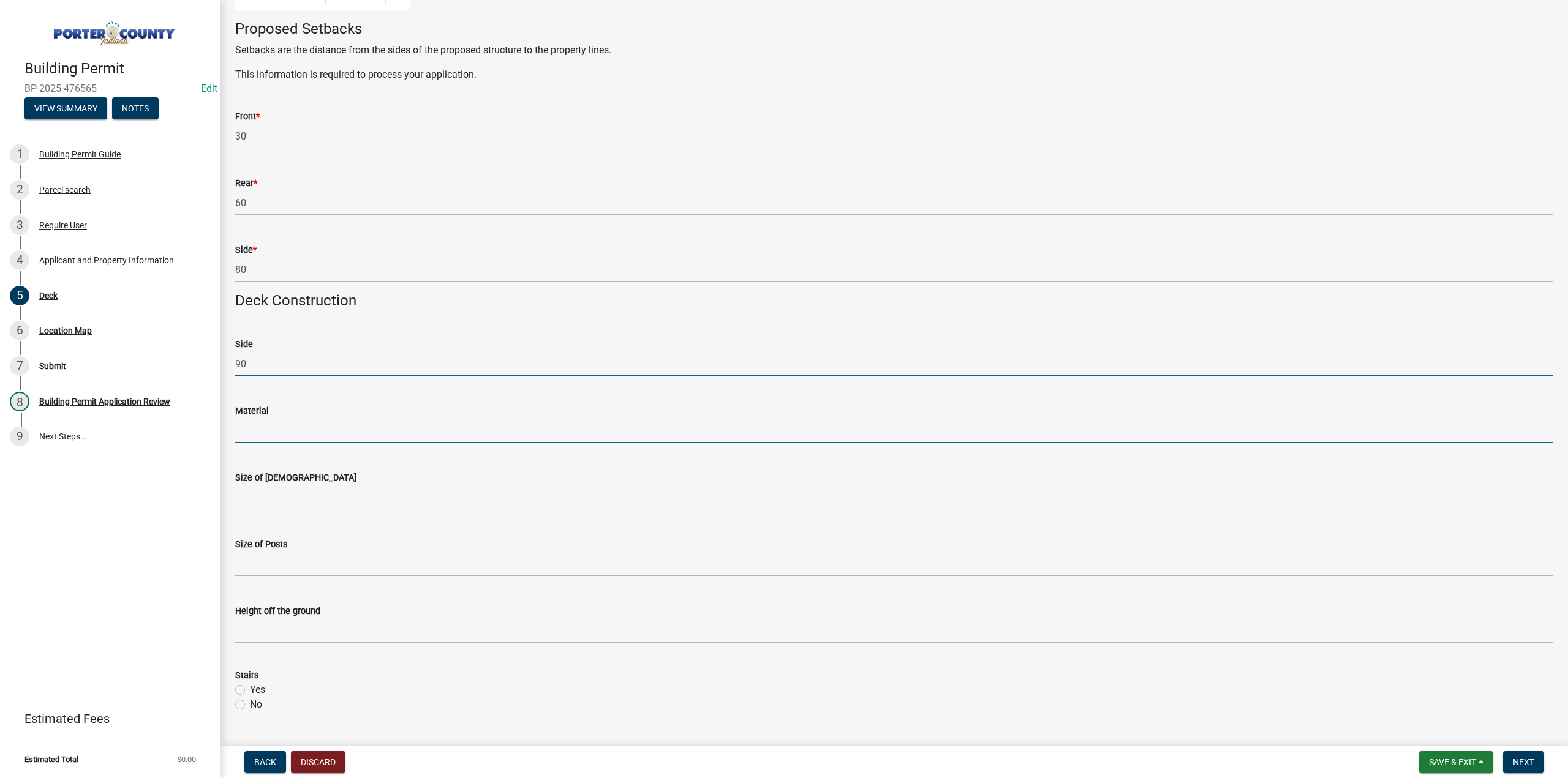
click at [267, 428] on input "Material" at bounding box center [895, 431] width 1319 height 25
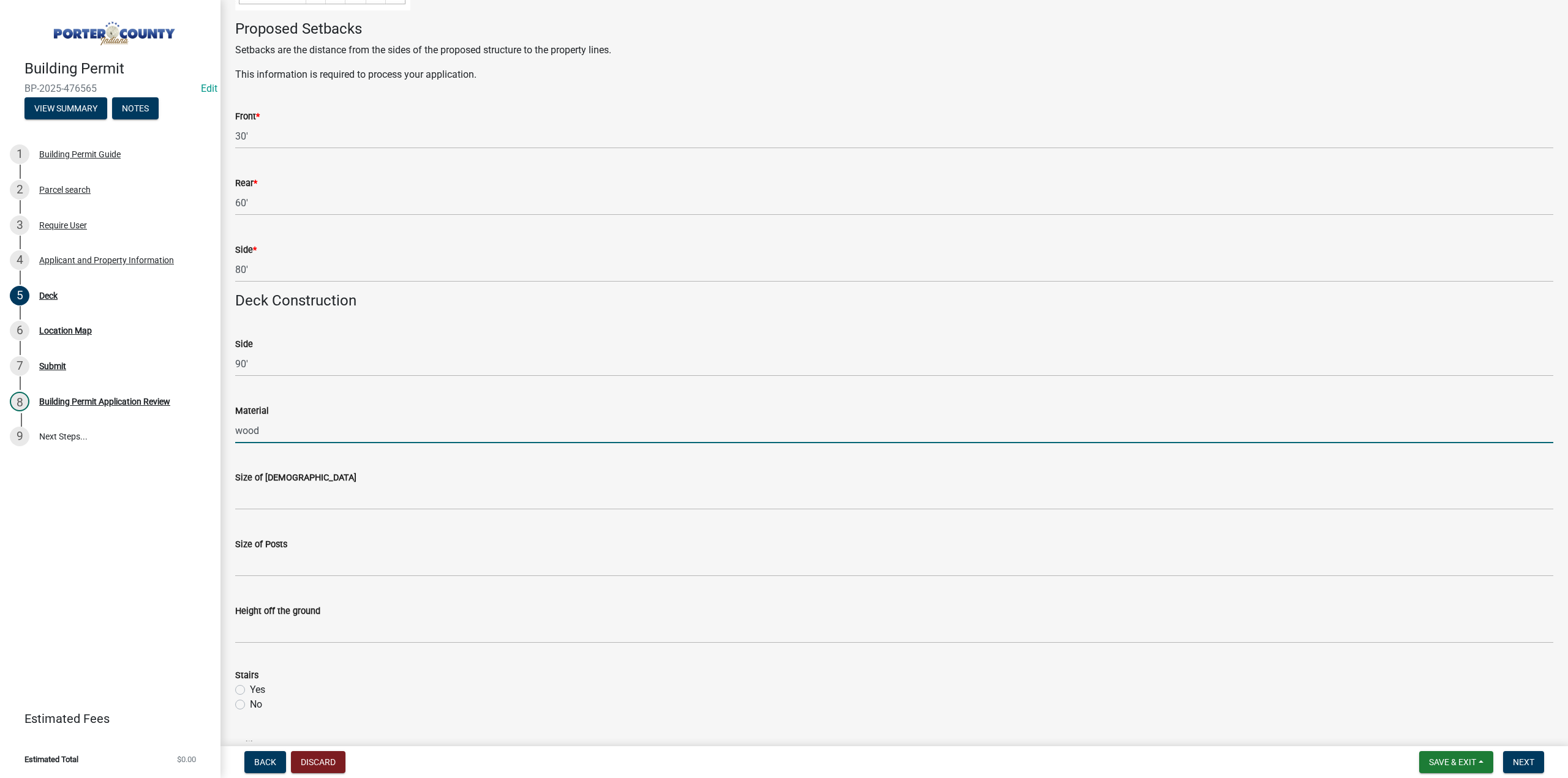
type input "wood"
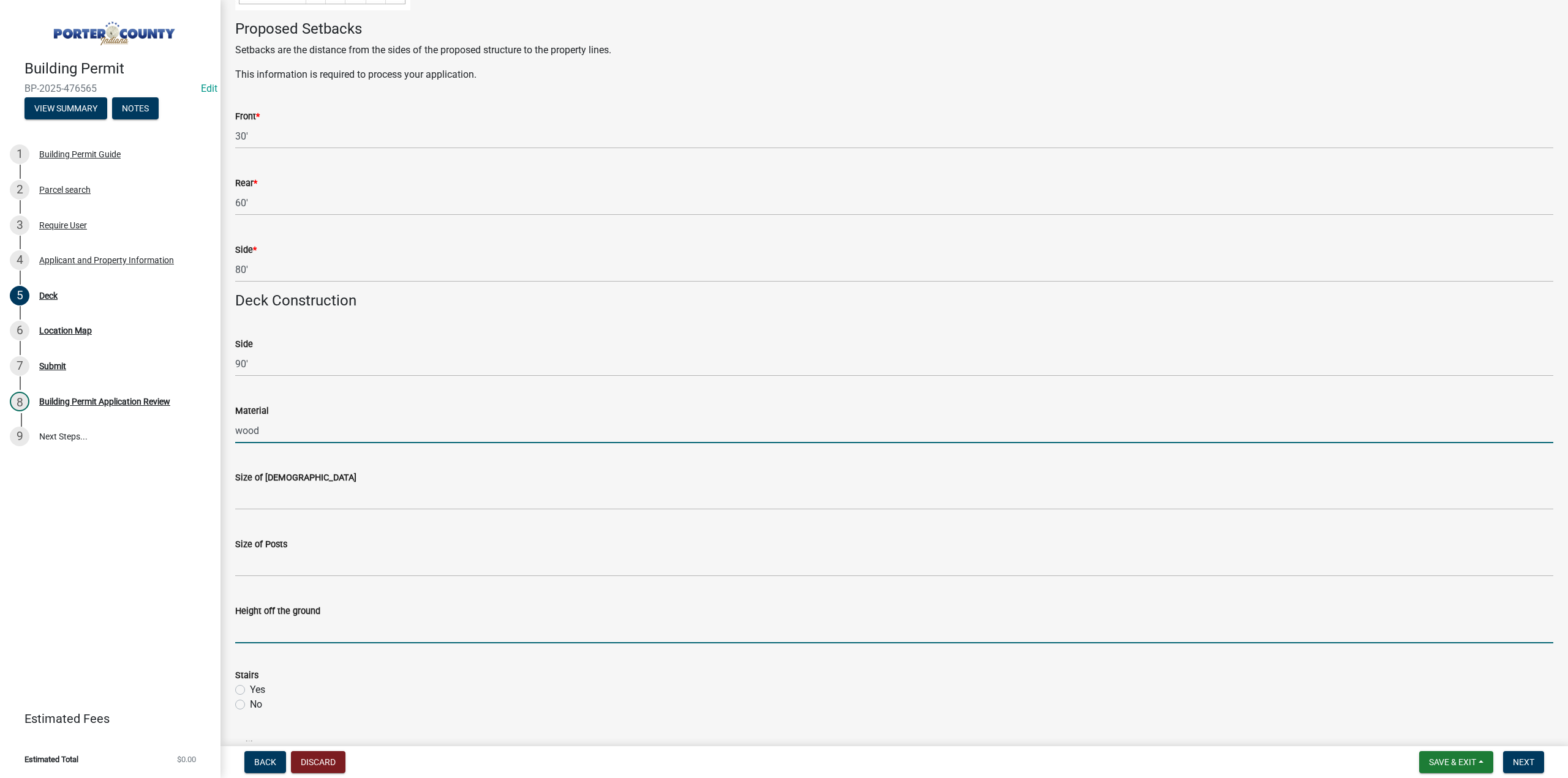
click at [261, 638] on input "Height off the ground" at bounding box center [895, 631] width 1319 height 25
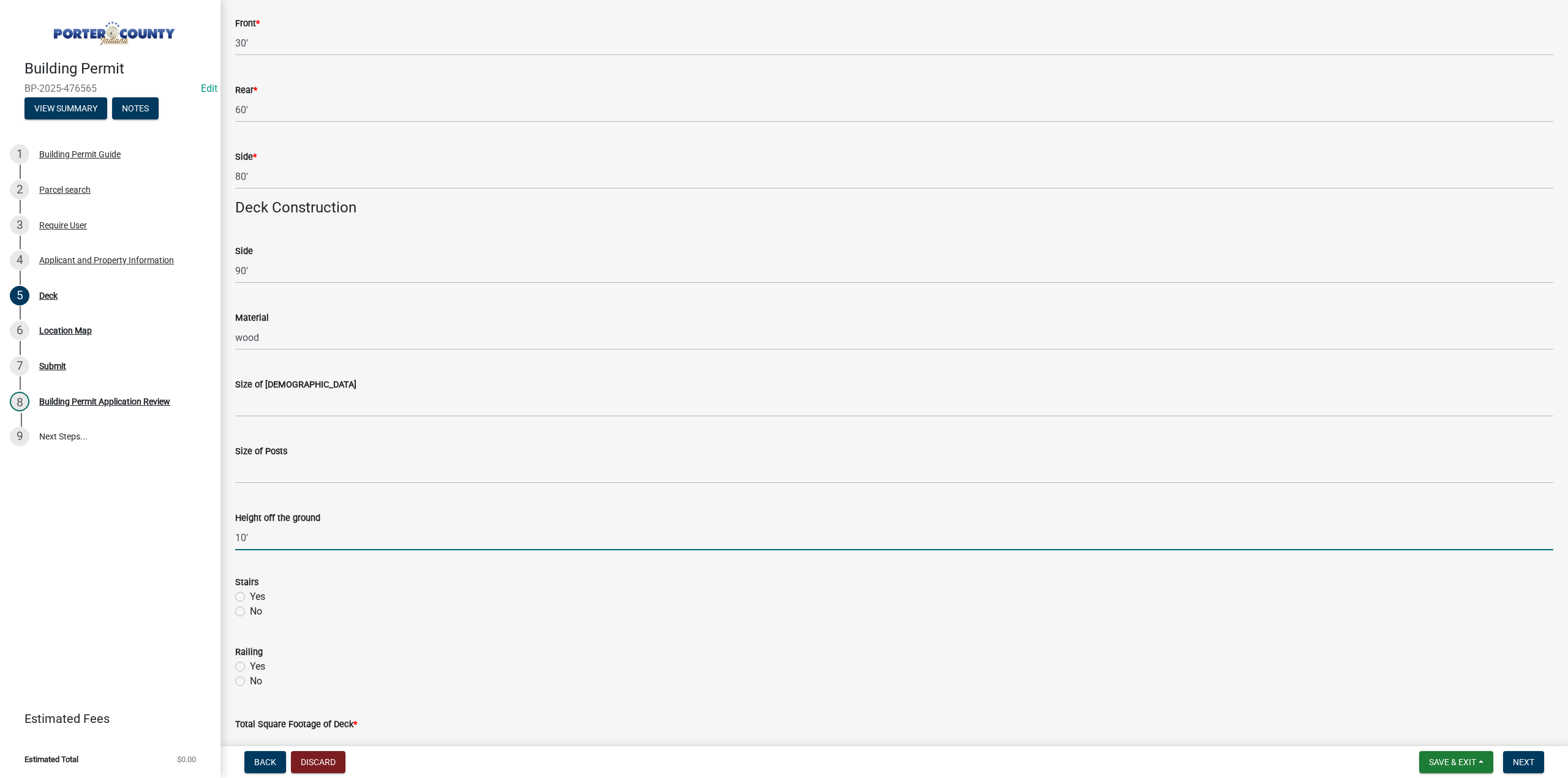
scroll to position [674, 0]
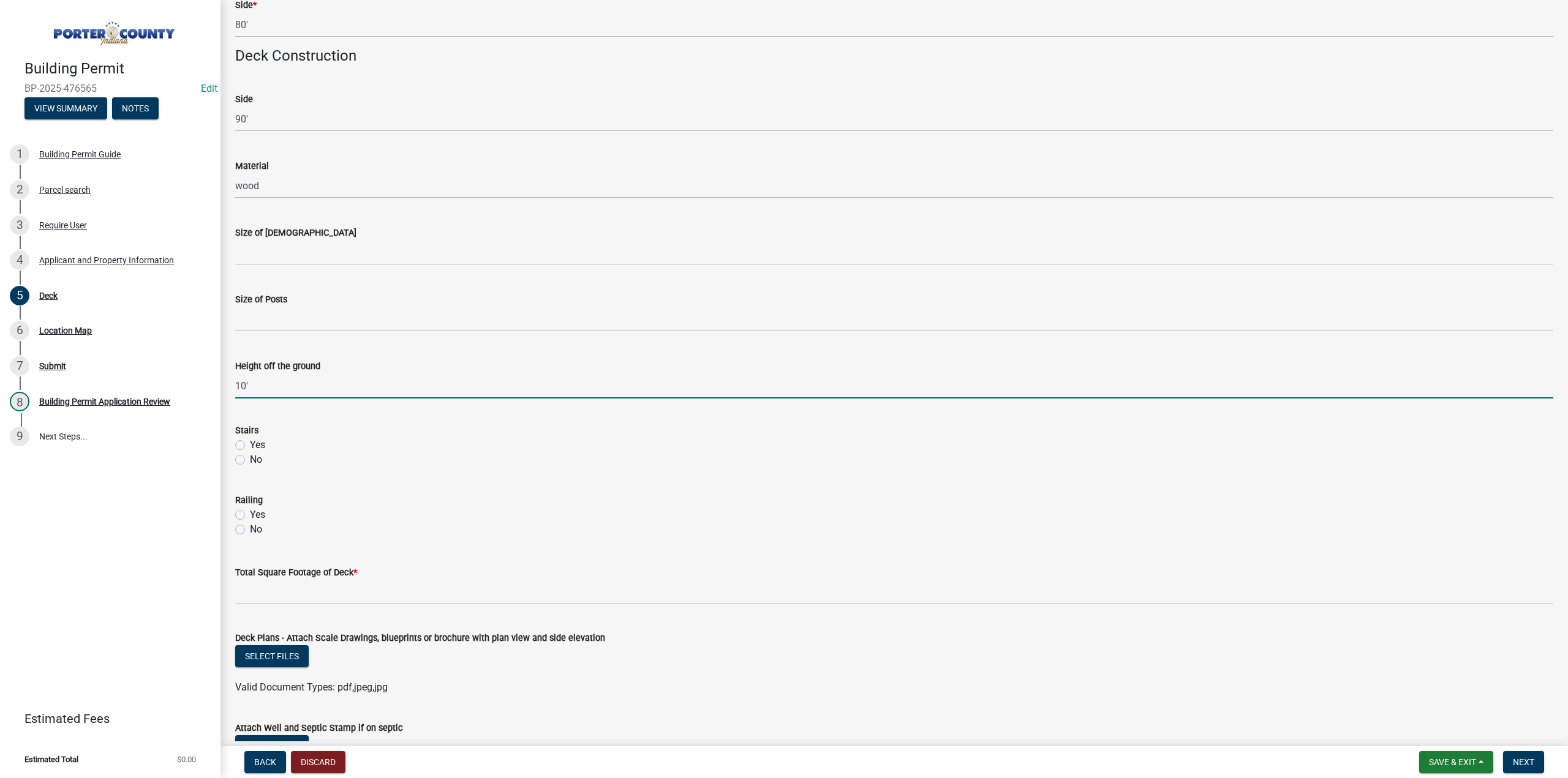
type input "10'"
click at [250, 461] on label "No" at bounding box center [256, 460] width 12 height 15
click at [250, 460] on input "No" at bounding box center [254, 457] width 8 height 8
radio input "true"
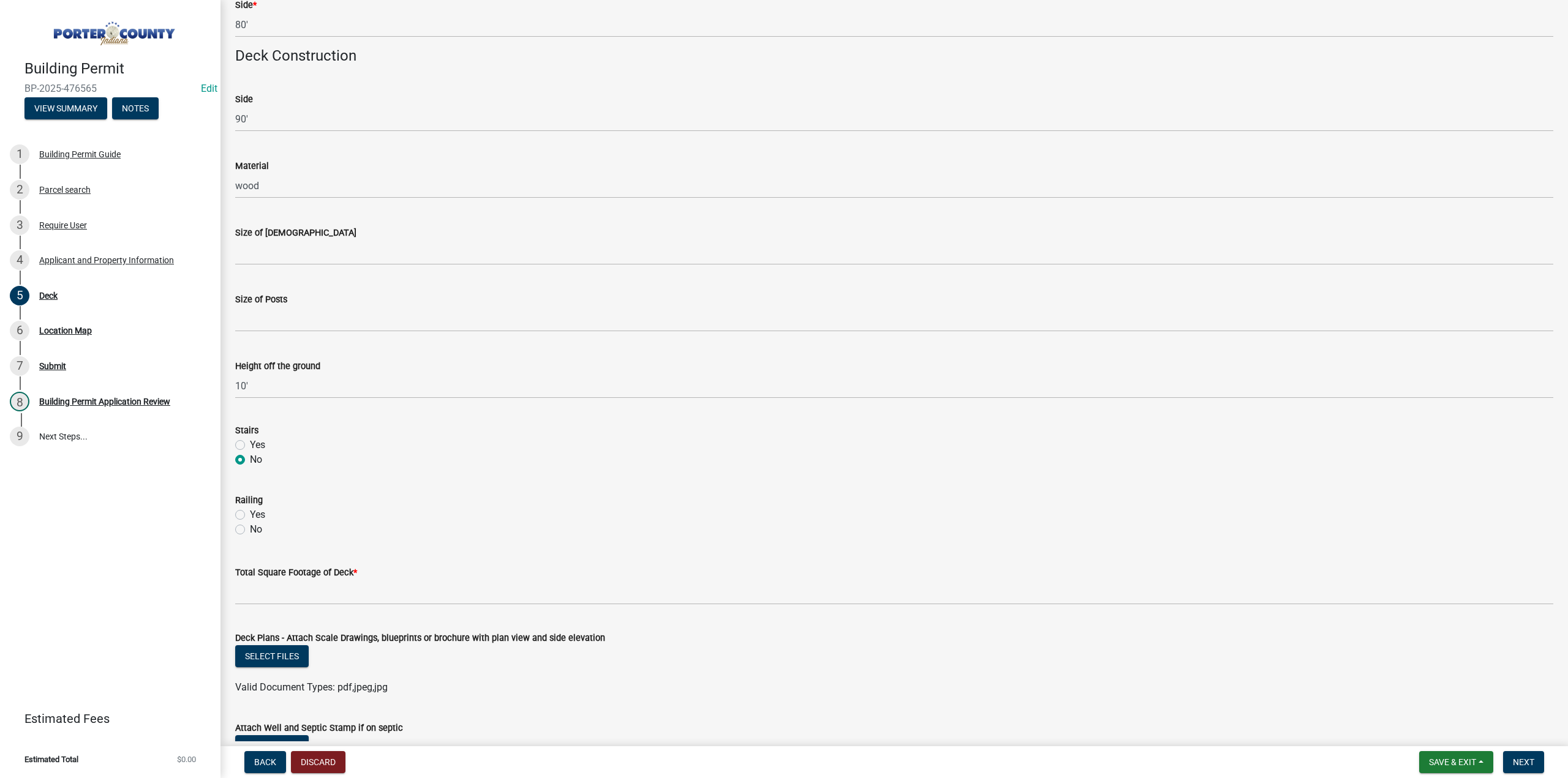
click at [250, 512] on label "Yes" at bounding box center [257, 515] width 15 height 15
click at [250, 512] on input "Yes" at bounding box center [254, 511] width 8 height 8
radio input "true"
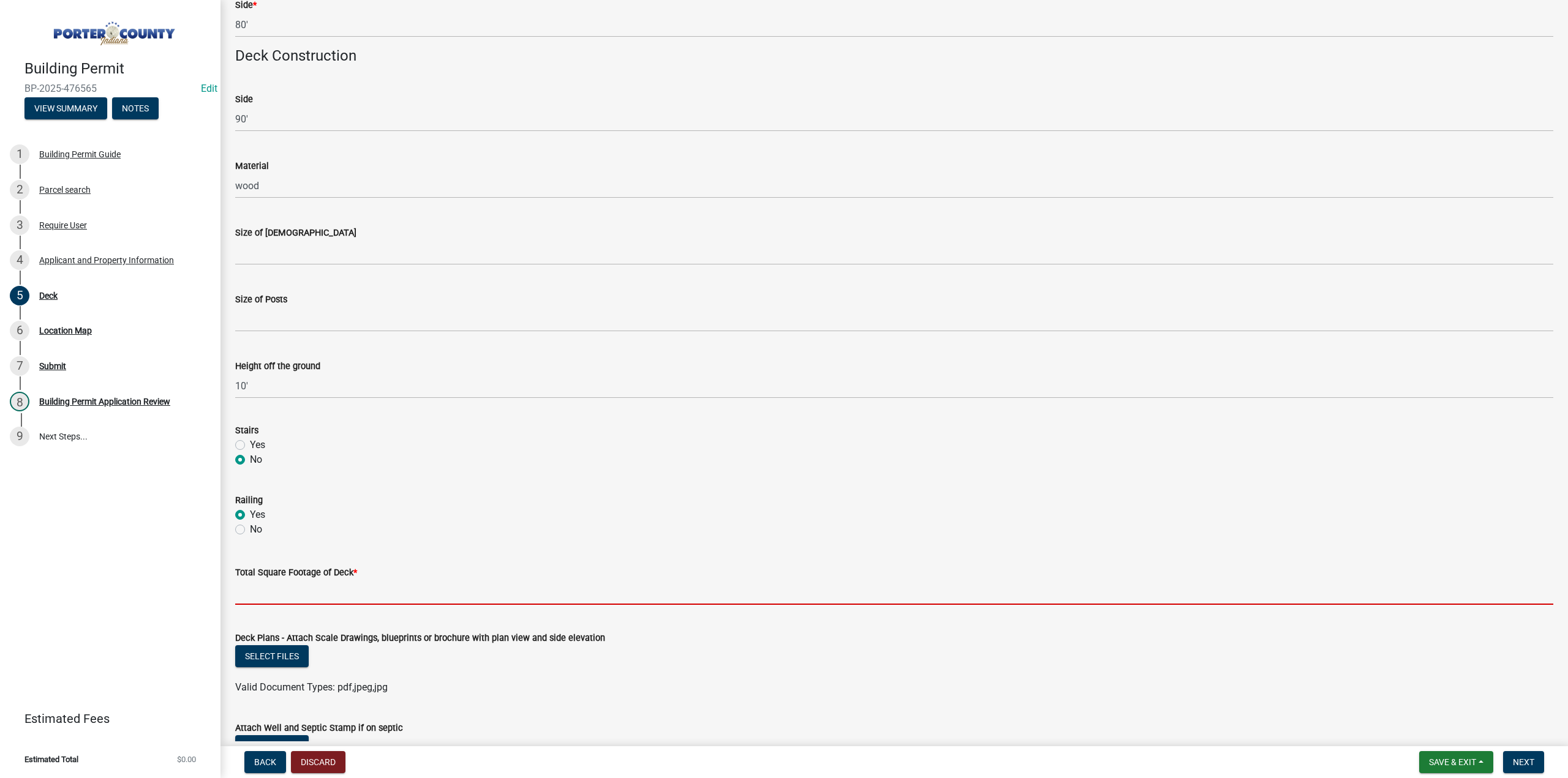
click at [289, 585] on input "text" at bounding box center [895, 592] width 1319 height 25
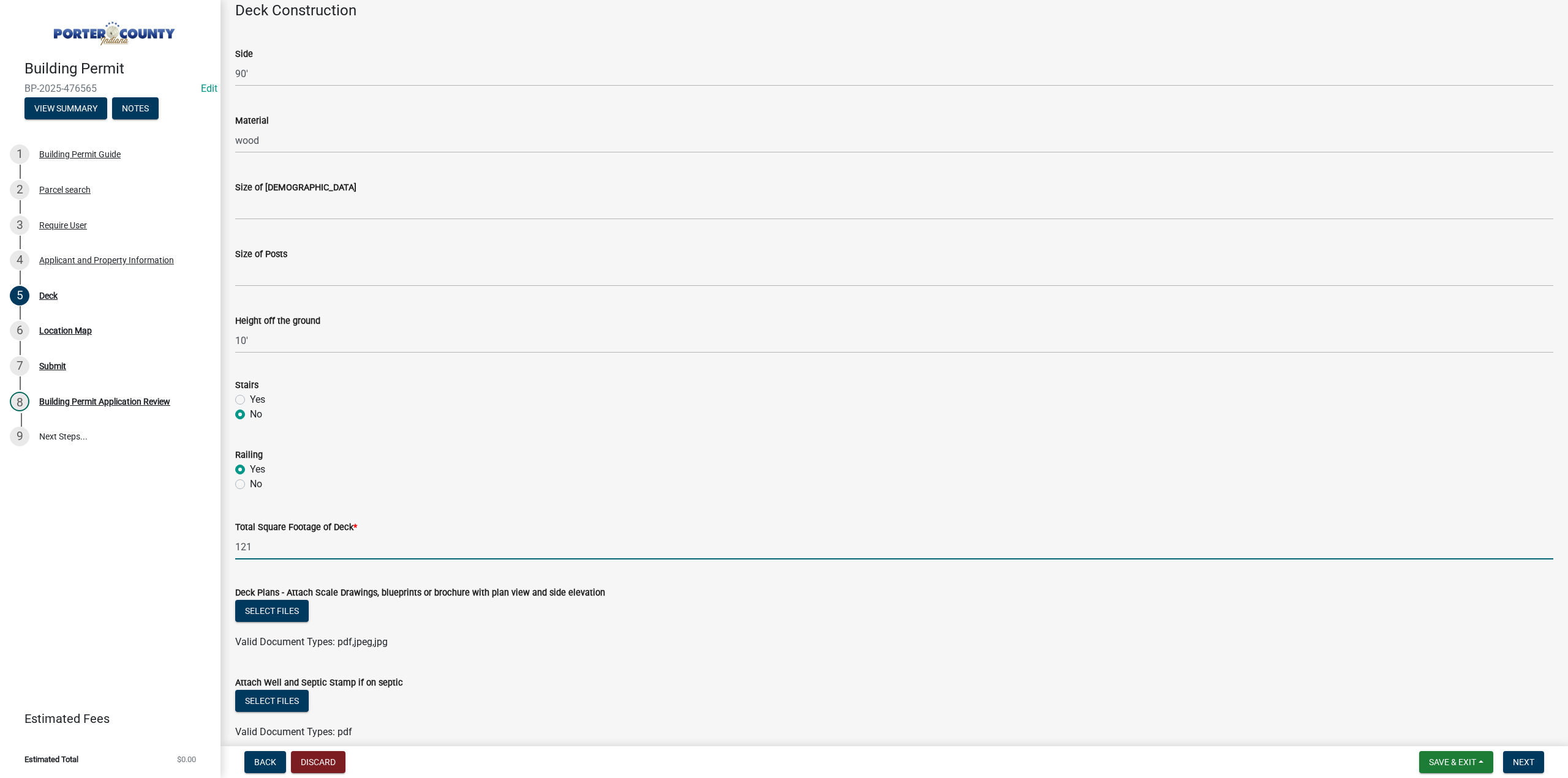
scroll to position [775, 0]
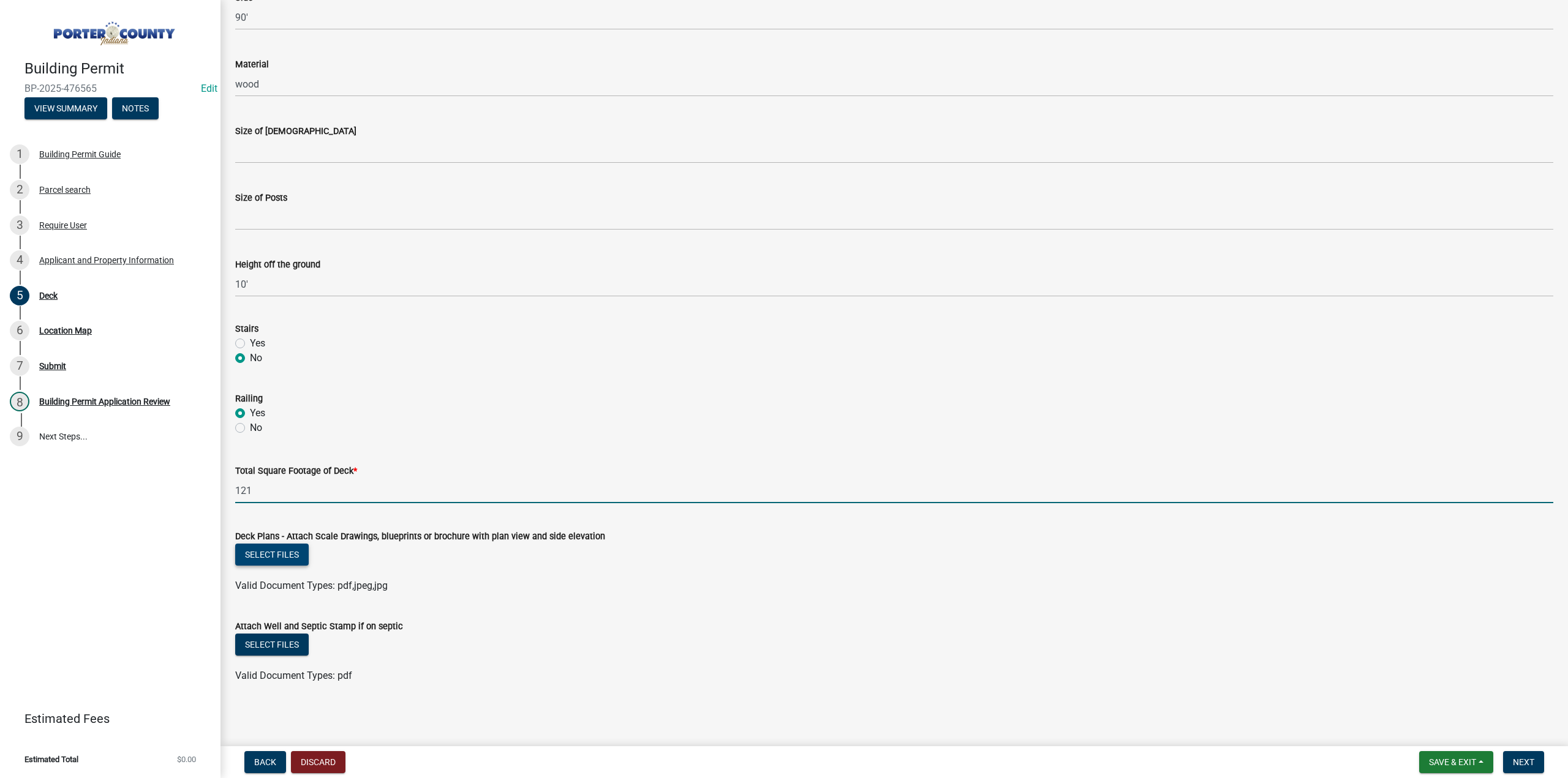
type input "121"
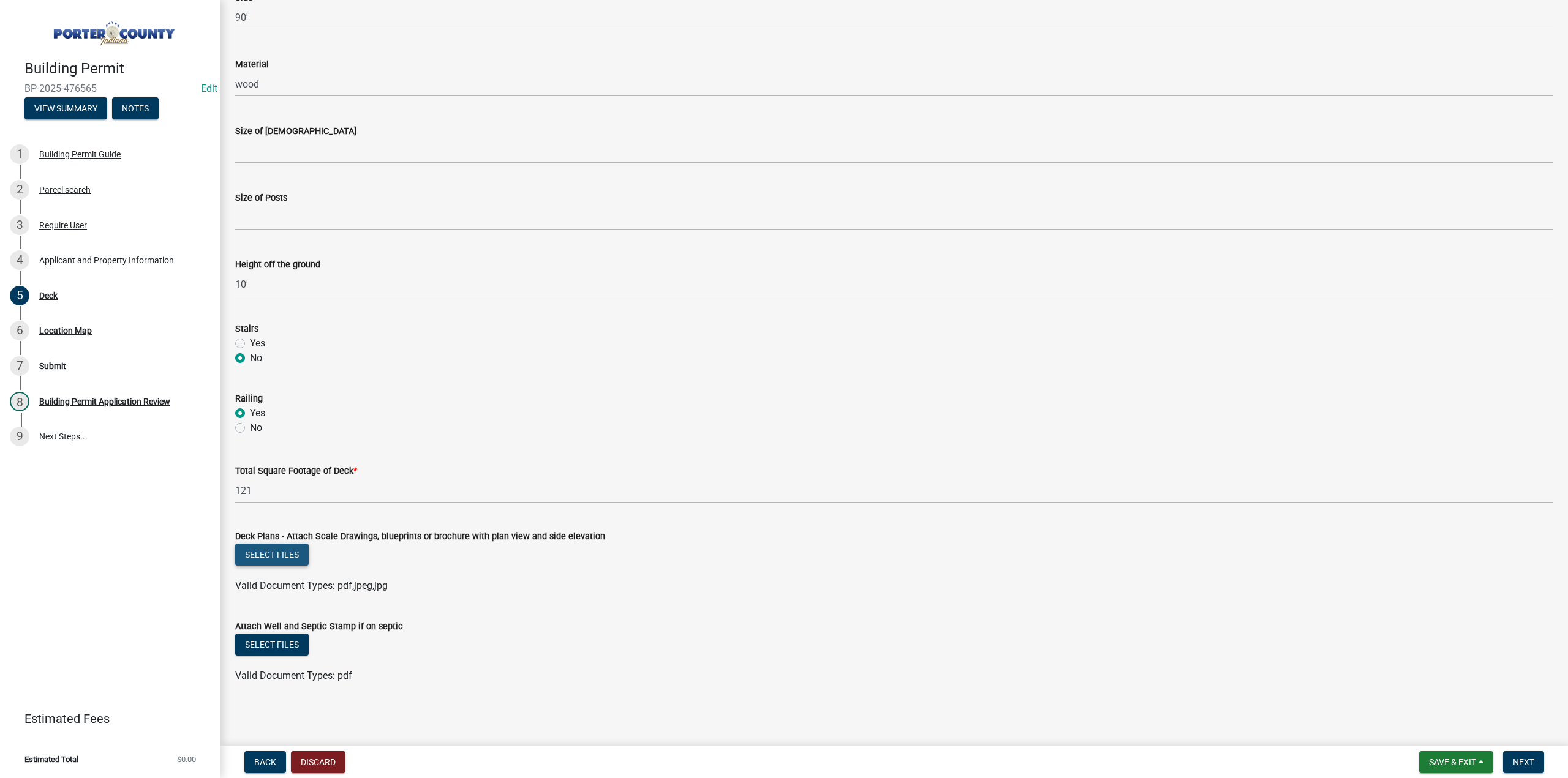
click at [288, 549] on button "Select files" at bounding box center [272, 555] width 74 height 22
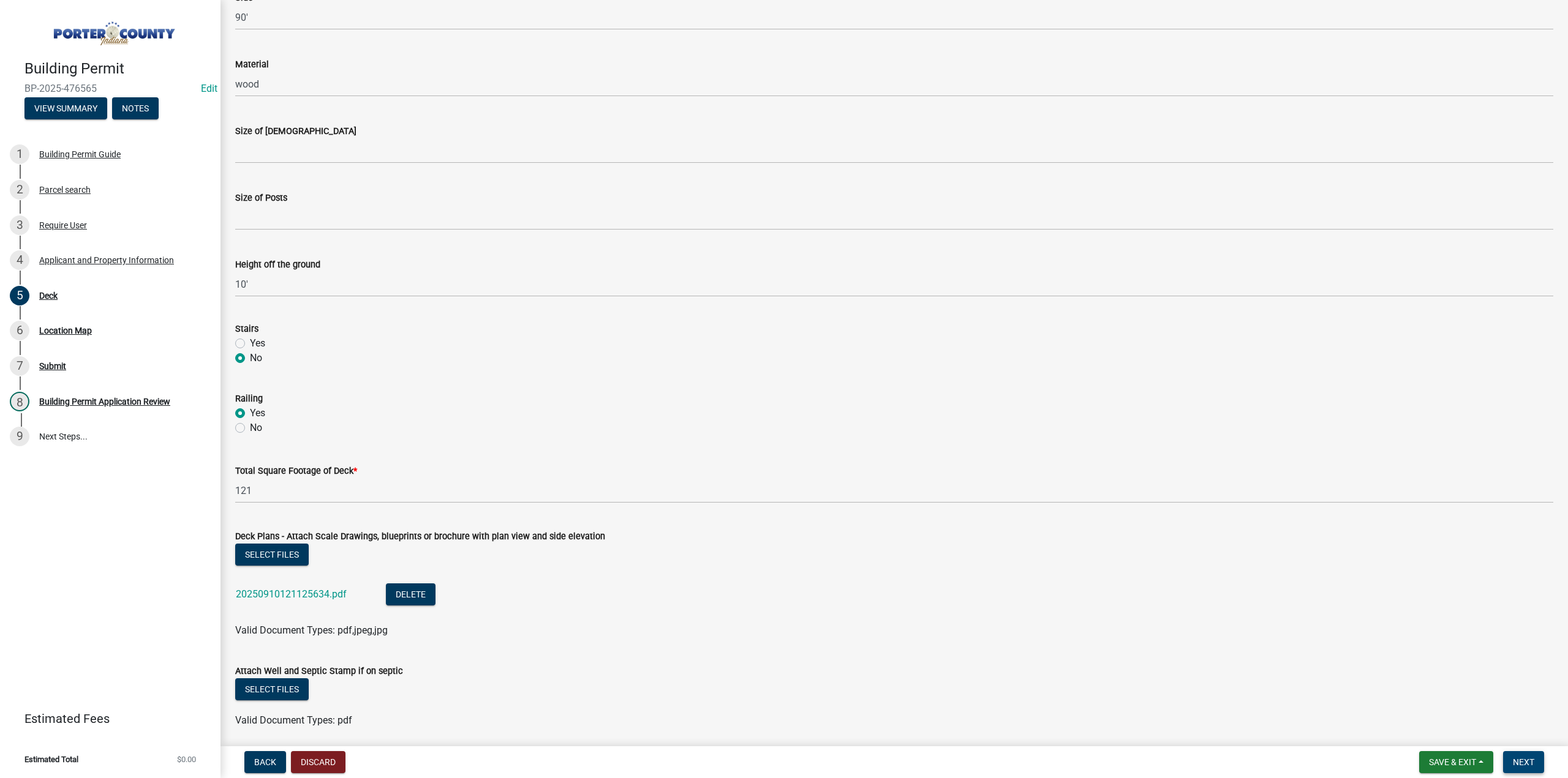
click at [1531, 771] on button "Next" at bounding box center [1524, 762] width 41 height 22
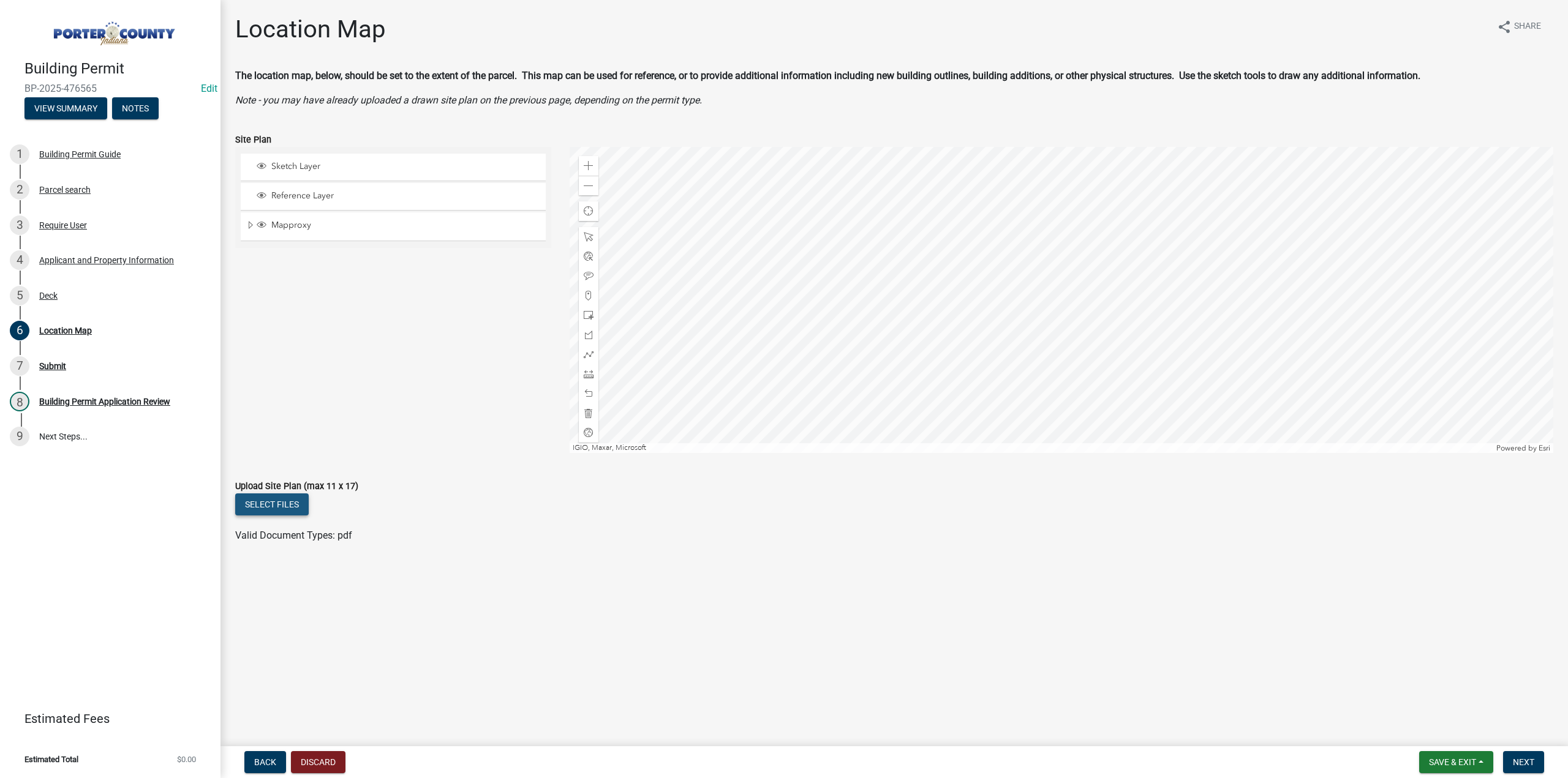
click at [301, 514] on button "Select files" at bounding box center [272, 504] width 74 height 22
click at [1519, 763] on span "Next" at bounding box center [1524, 762] width 21 height 10
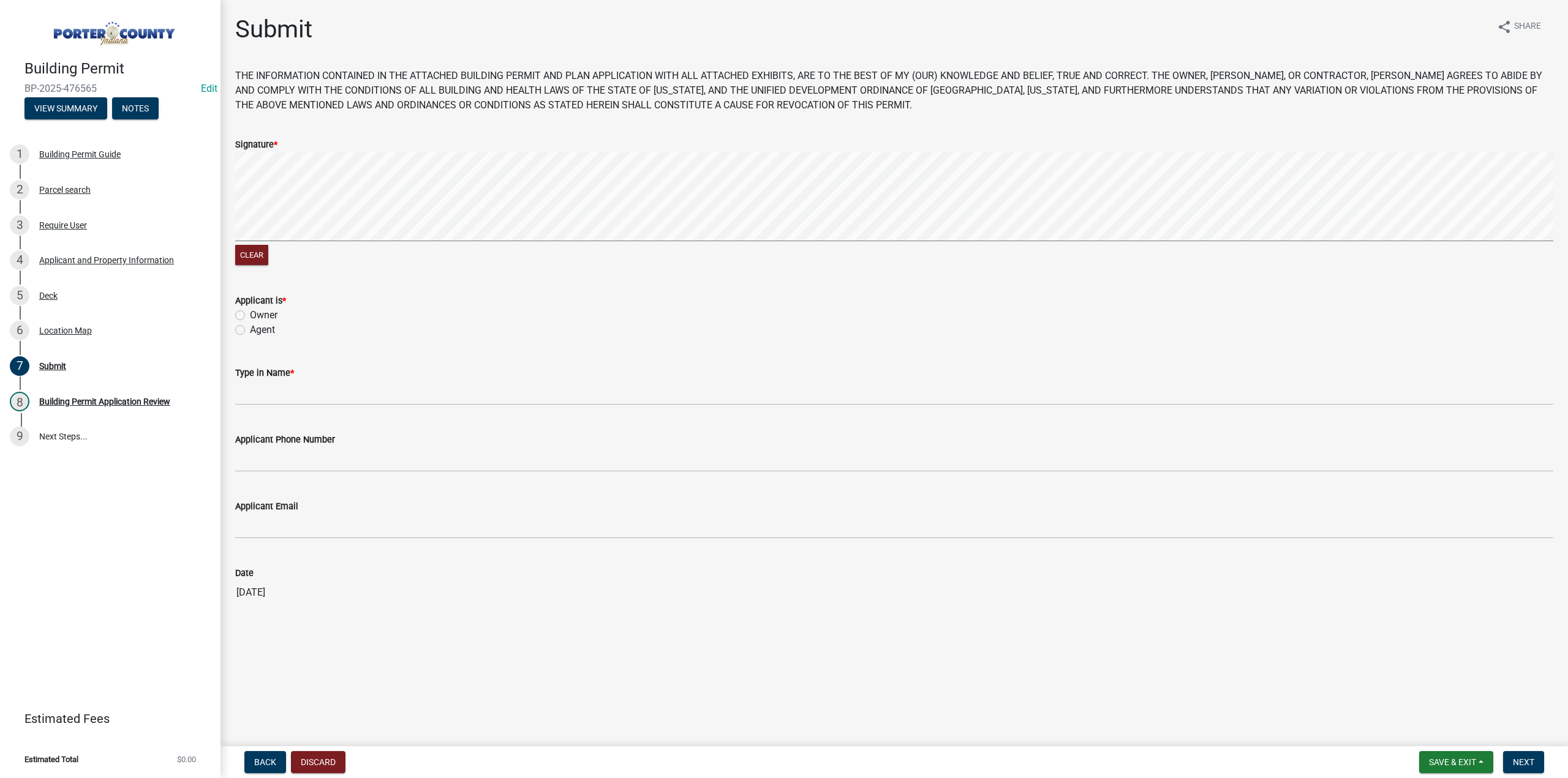
click at [250, 330] on label "Agent" at bounding box center [263, 330] width 25 height 15
click at [250, 330] on input "Agent" at bounding box center [254, 326] width 8 height 8
radio input "true"
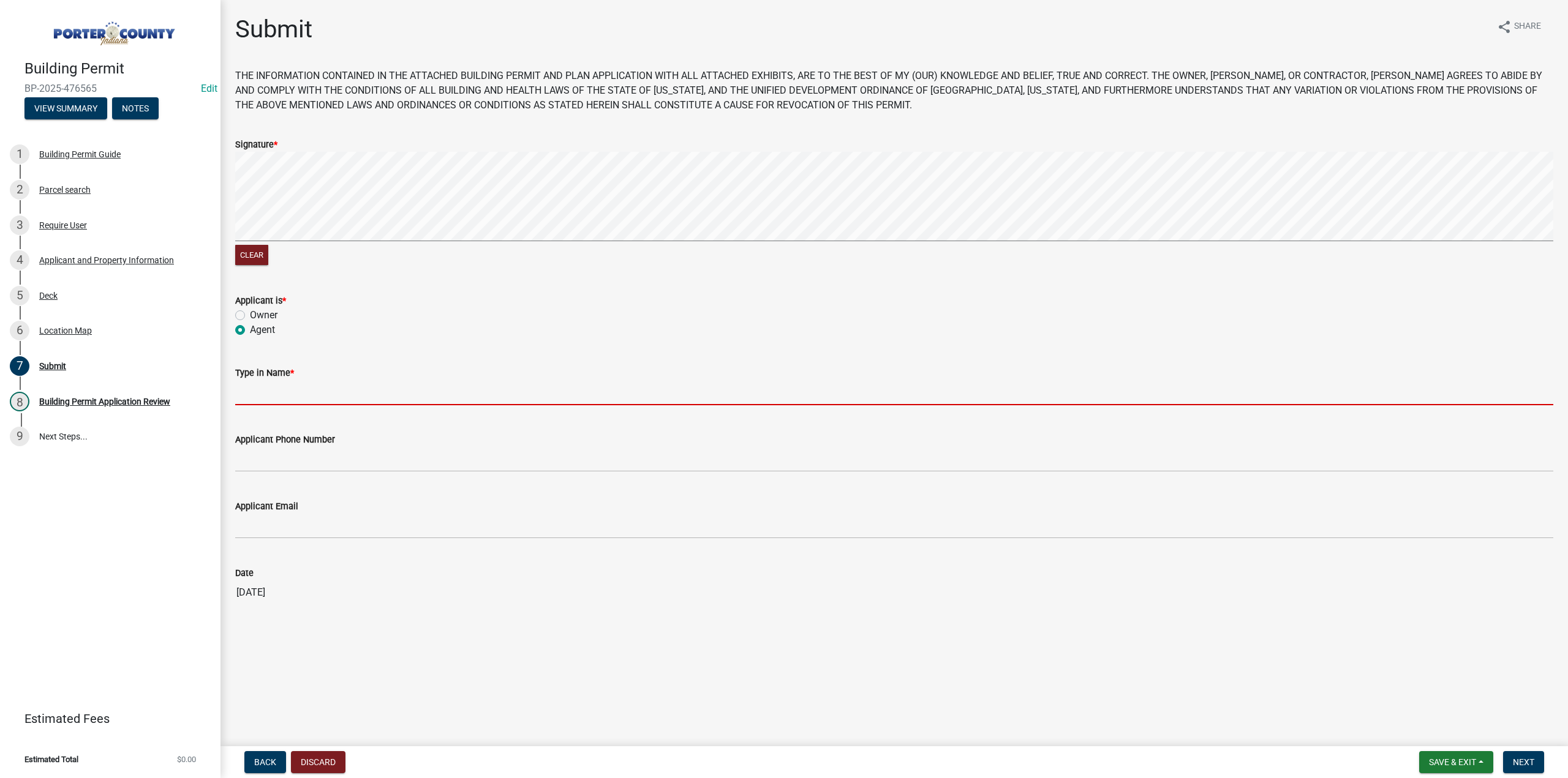
click at [298, 398] on input "Type in Name *" at bounding box center [895, 393] width 1319 height 25
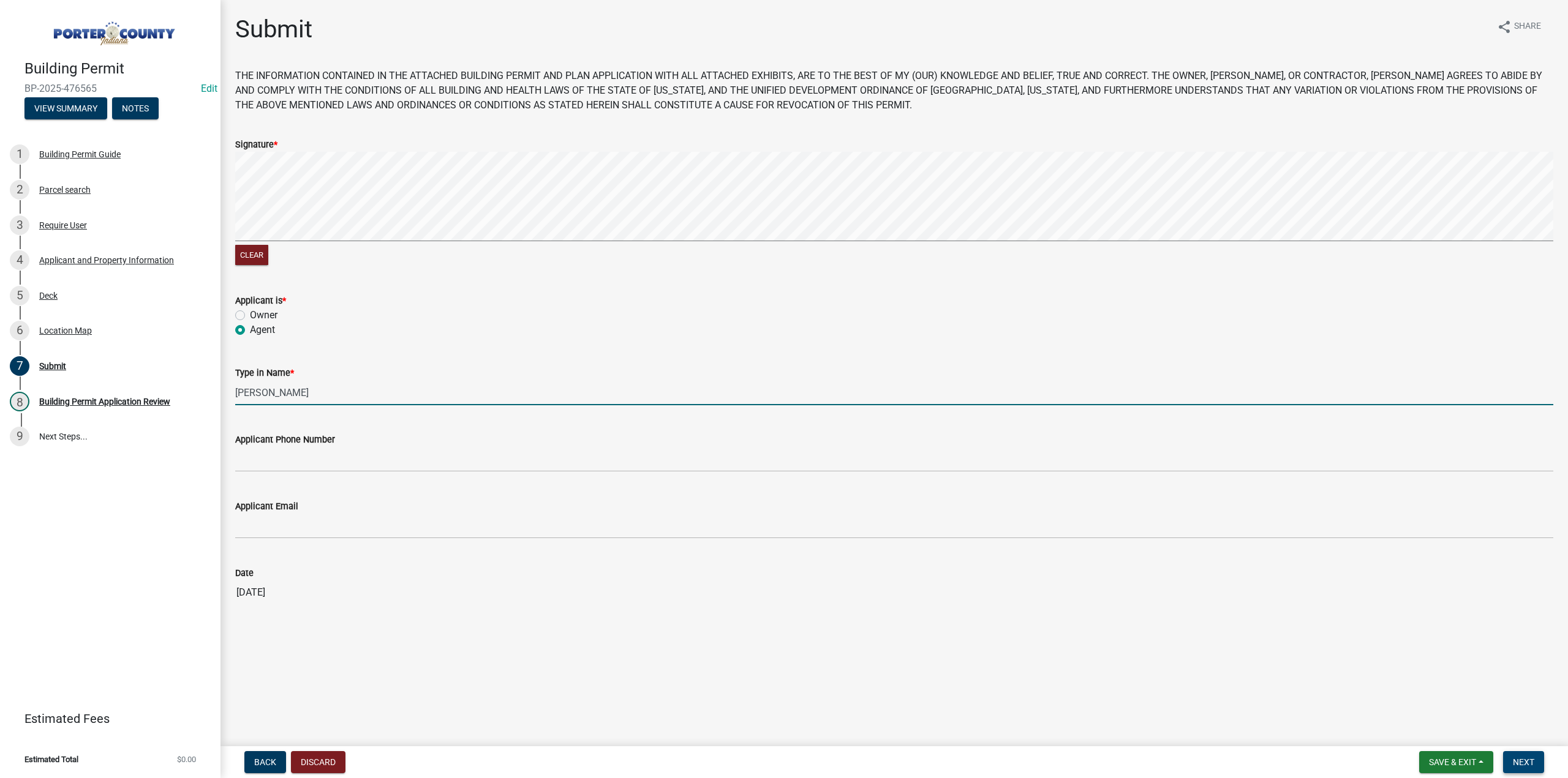
type input "Zach Bieden"
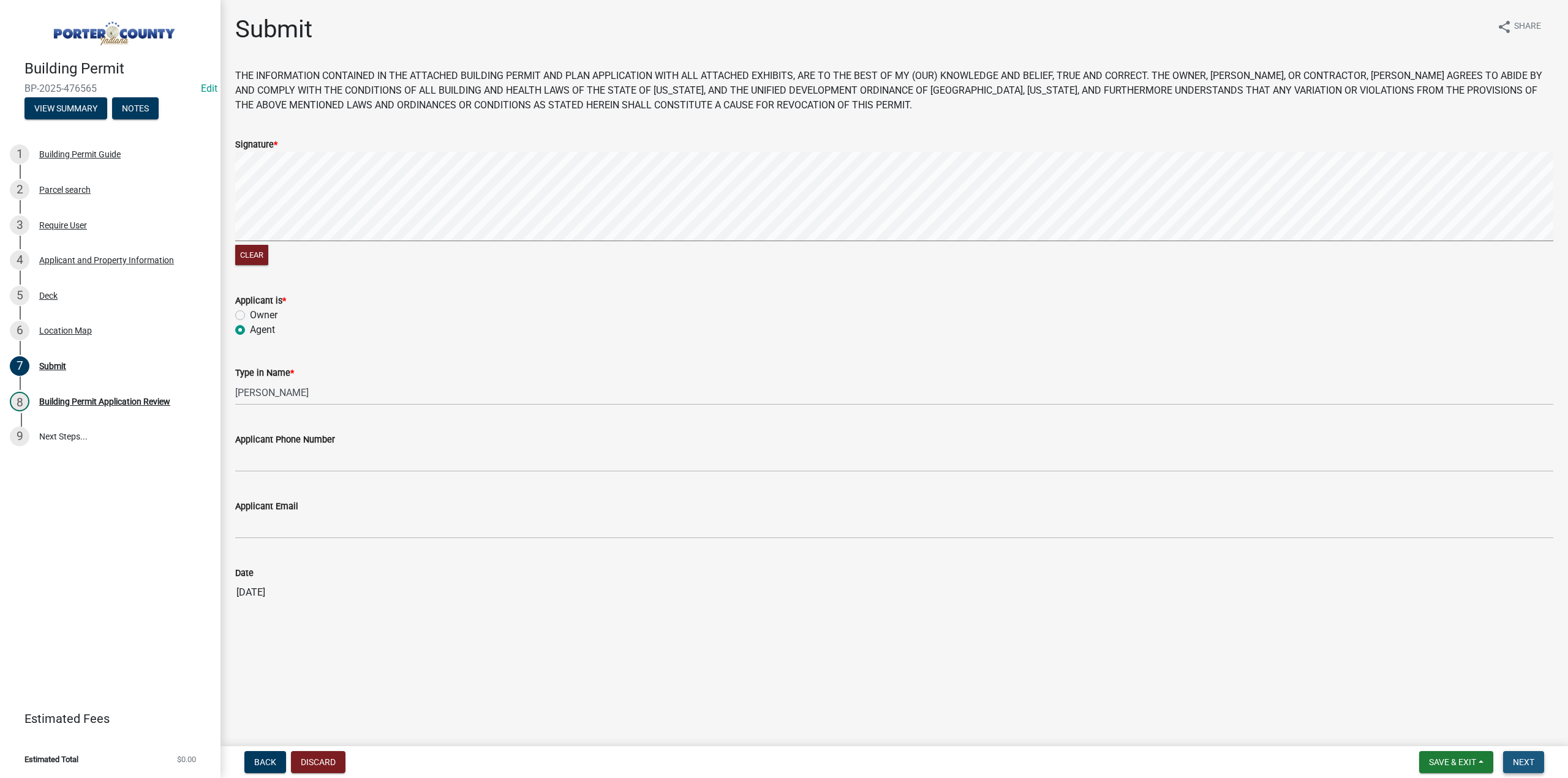
click at [1518, 763] on span "Next" at bounding box center [1524, 762] width 21 height 10
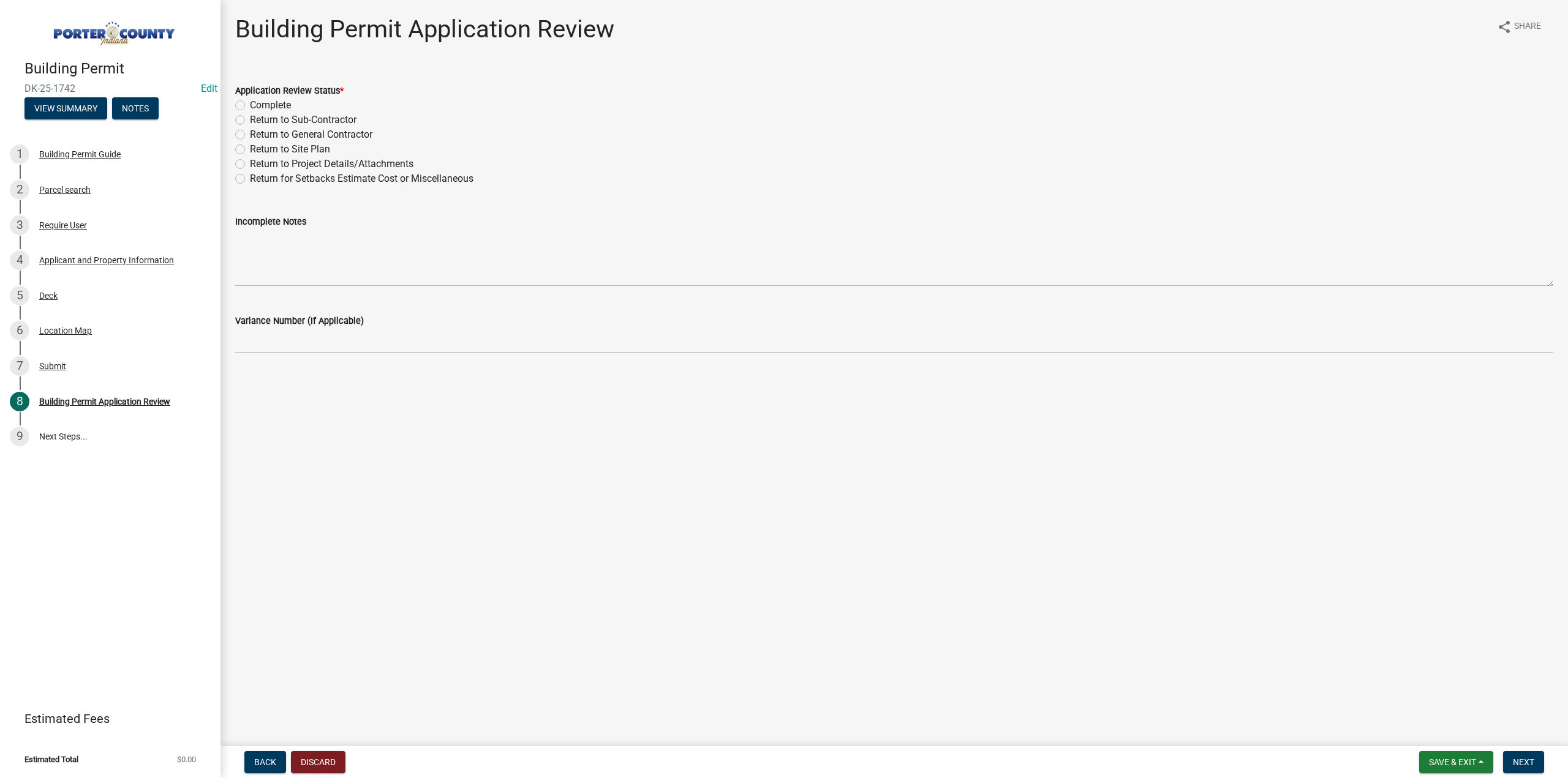
drag, startPoint x: 241, startPoint y: 104, endPoint x: 548, endPoint y: 453, distance: 464.8
click at [250, 104] on label "Complete" at bounding box center [271, 105] width 41 height 15
click at [250, 104] on input "Complete" at bounding box center [254, 102] width 8 height 8
radio input "true"
click at [1520, 752] on button "Next" at bounding box center [1524, 762] width 41 height 22
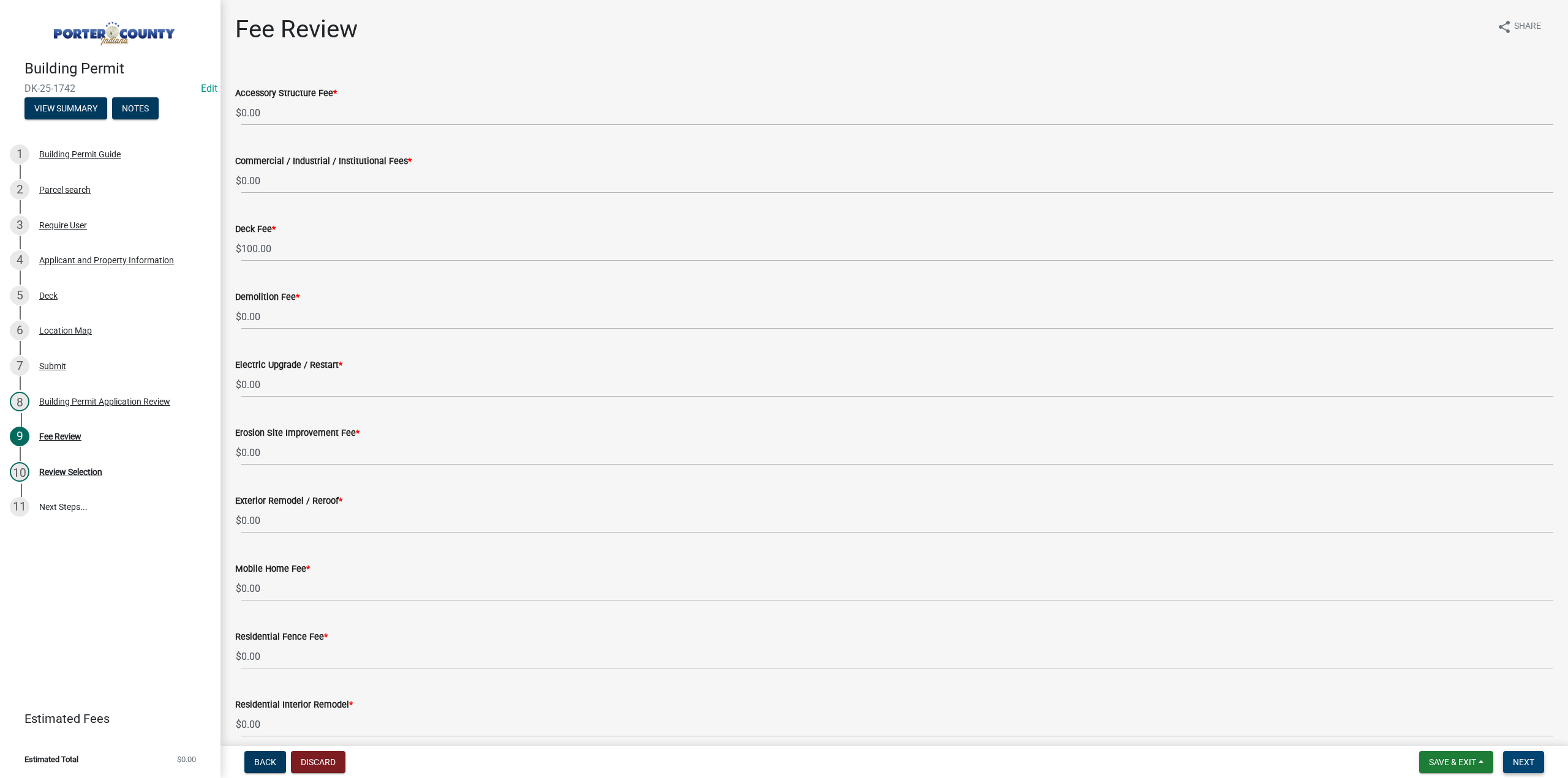
click at [1525, 753] on button "Next" at bounding box center [1524, 762] width 41 height 22
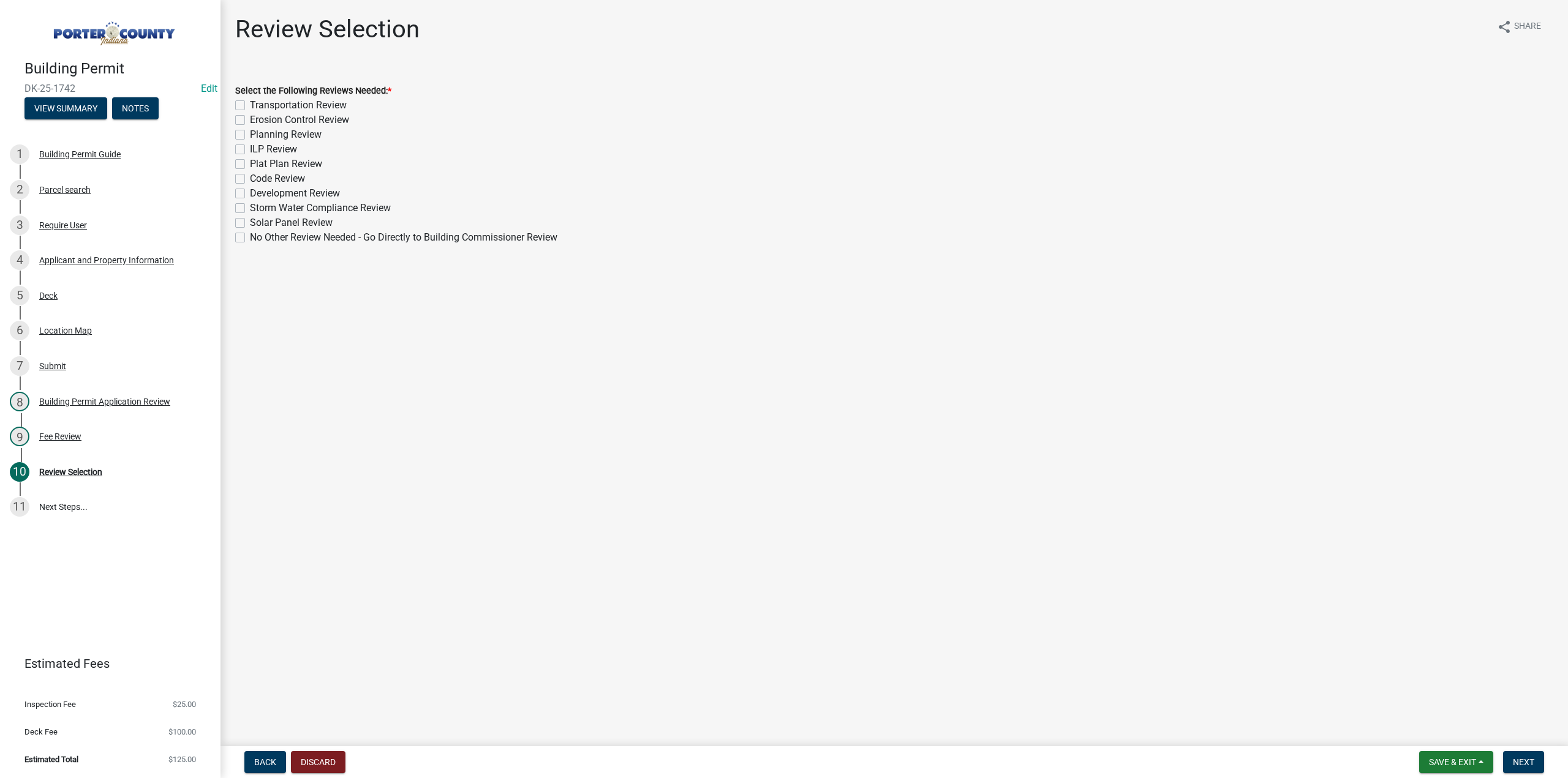
click at [250, 239] on label "No Other Review Needed - Go Directly to Building Commissioner Review" at bounding box center [404, 237] width 307 height 15
click at [250, 238] on input "No Other Review Needed - Go Directly to Building Commissioner Review" at bounding box center [254, 234] width 8 height 8
checkbox input "true"
checkbox input "false"
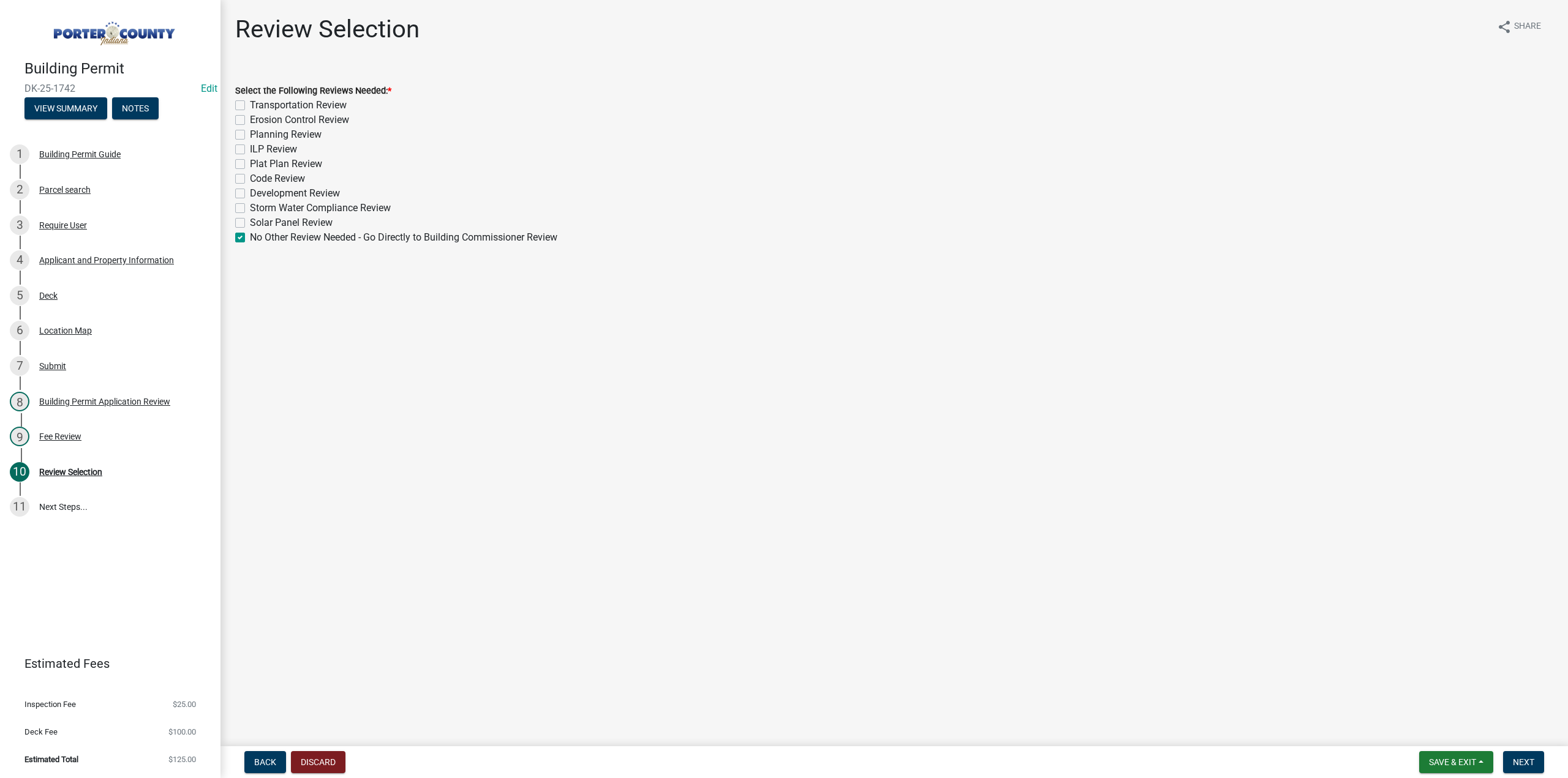
checkbox input "false"
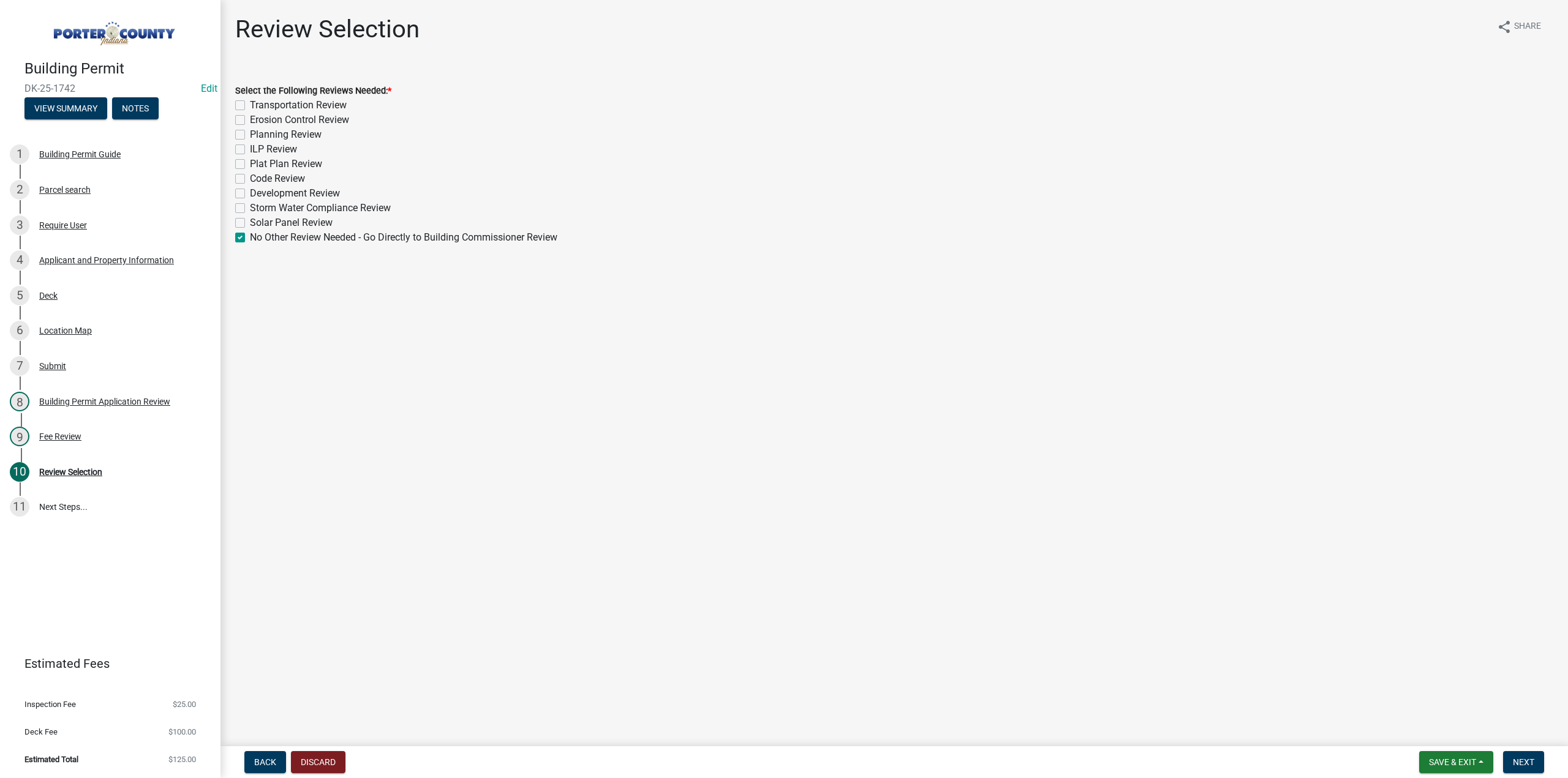
checkbox input "false"
checkbox input "true"
click at [1537, 755] on button "Next" at bounding box center [1524, 762] width 41 height 22
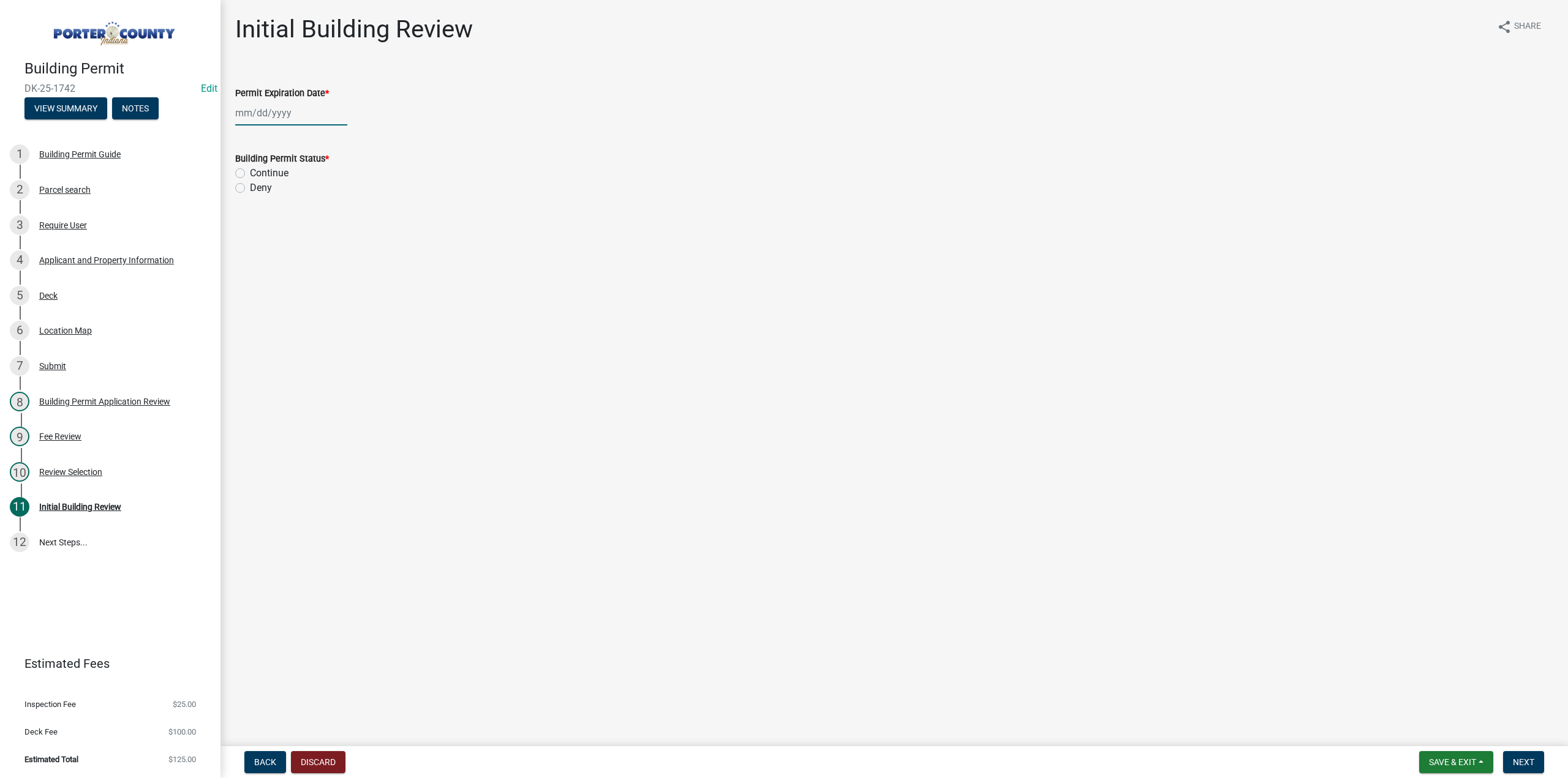
click at [278, 115] on div at bounding box center [291, 113] width 112 height 25
select select "9"
click at [335, 143] on select "1525 1526 1527 1528 1529 1530 1531 1532 1533 1534 1535 1536 1537 1538 1539 1540…" at bounding box center [331, 140] width 44 height 19
select select "2026"
click at [309, 130] on select "1525 1526 1527 1528 1529 1530 1531 1532 1533 1534 1535 1536 1537 1538 1539 1540…" at bounding box center [331, 140] width 44 height 19
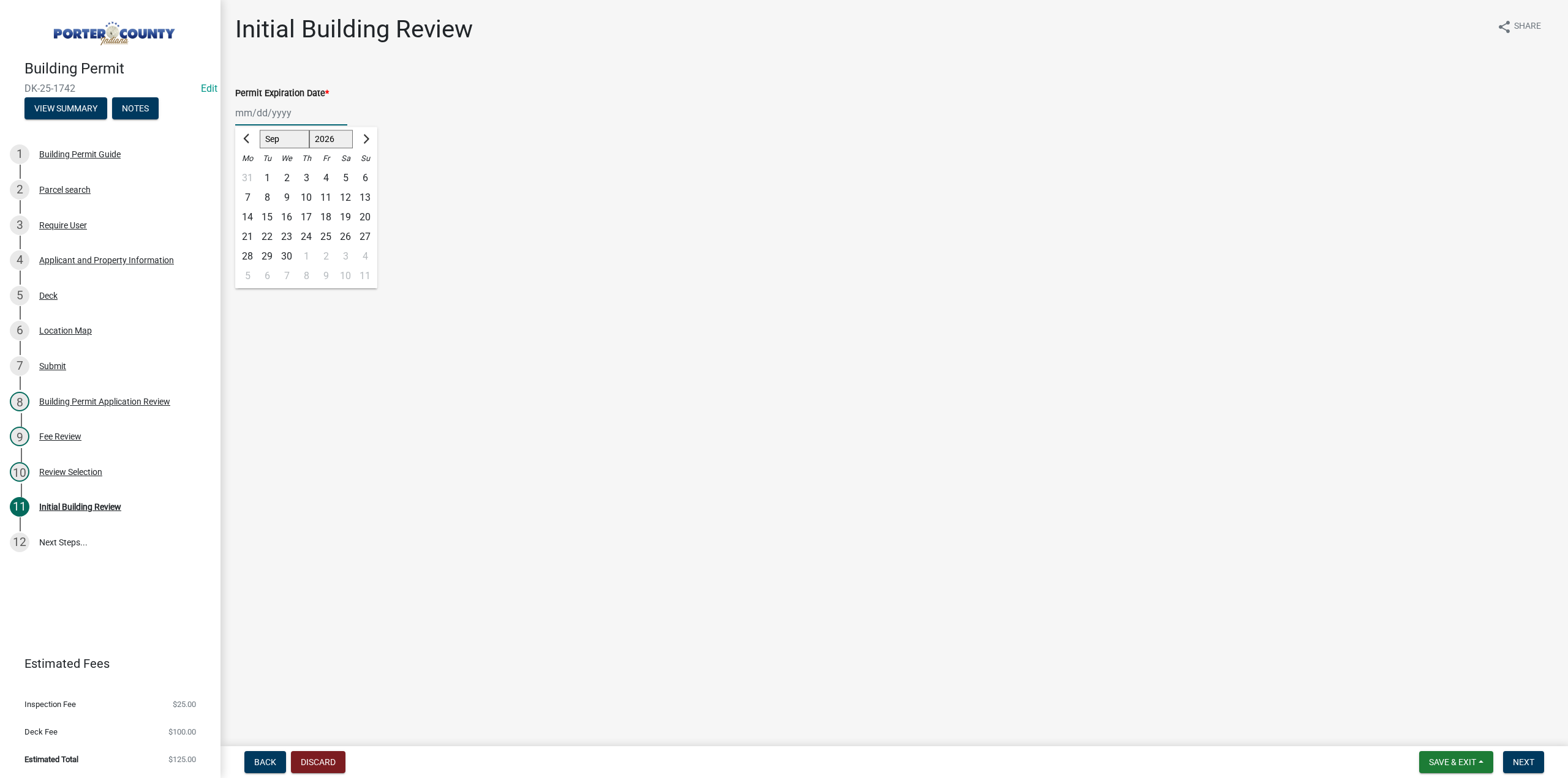
click at [309, 195] on div "10" at bounding box center [306, 197] width 19 height 19
type input "09/10/2026"
drag, startPoint x: 239, startPoint y: 174, endPoint x: 846, endPoint y: 482, distance: 680.7
click at [250, 174] on label "Continue" at bounding box center [269, 174] width 39 height 15
click at [250, 174] on input "Continue" at bounding box center [254, 170] width 8 height 8
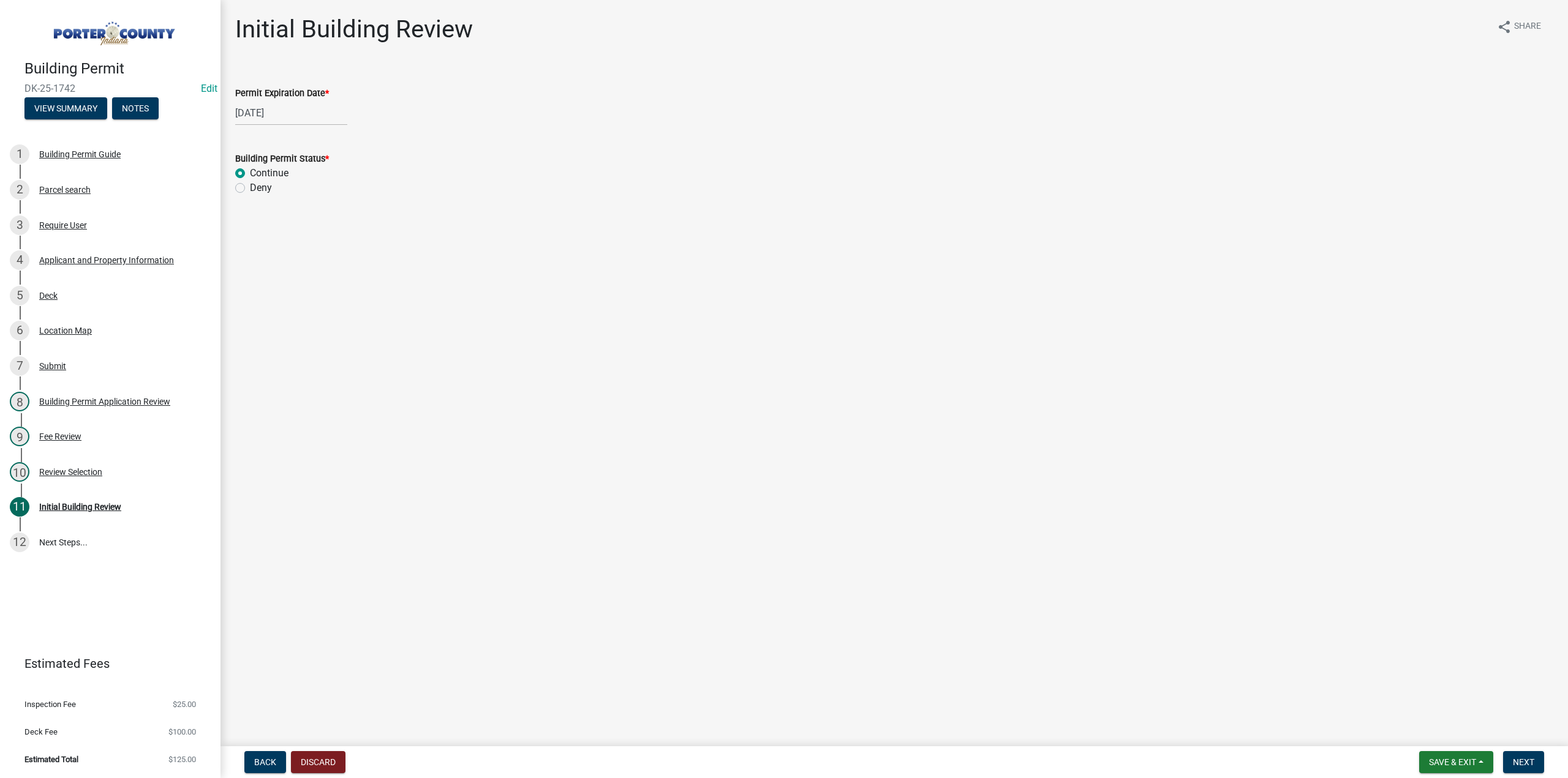
radio input "true"
click at [1527, 762] on span "Next" at bounding box center [1524, 762] width 21 height 10
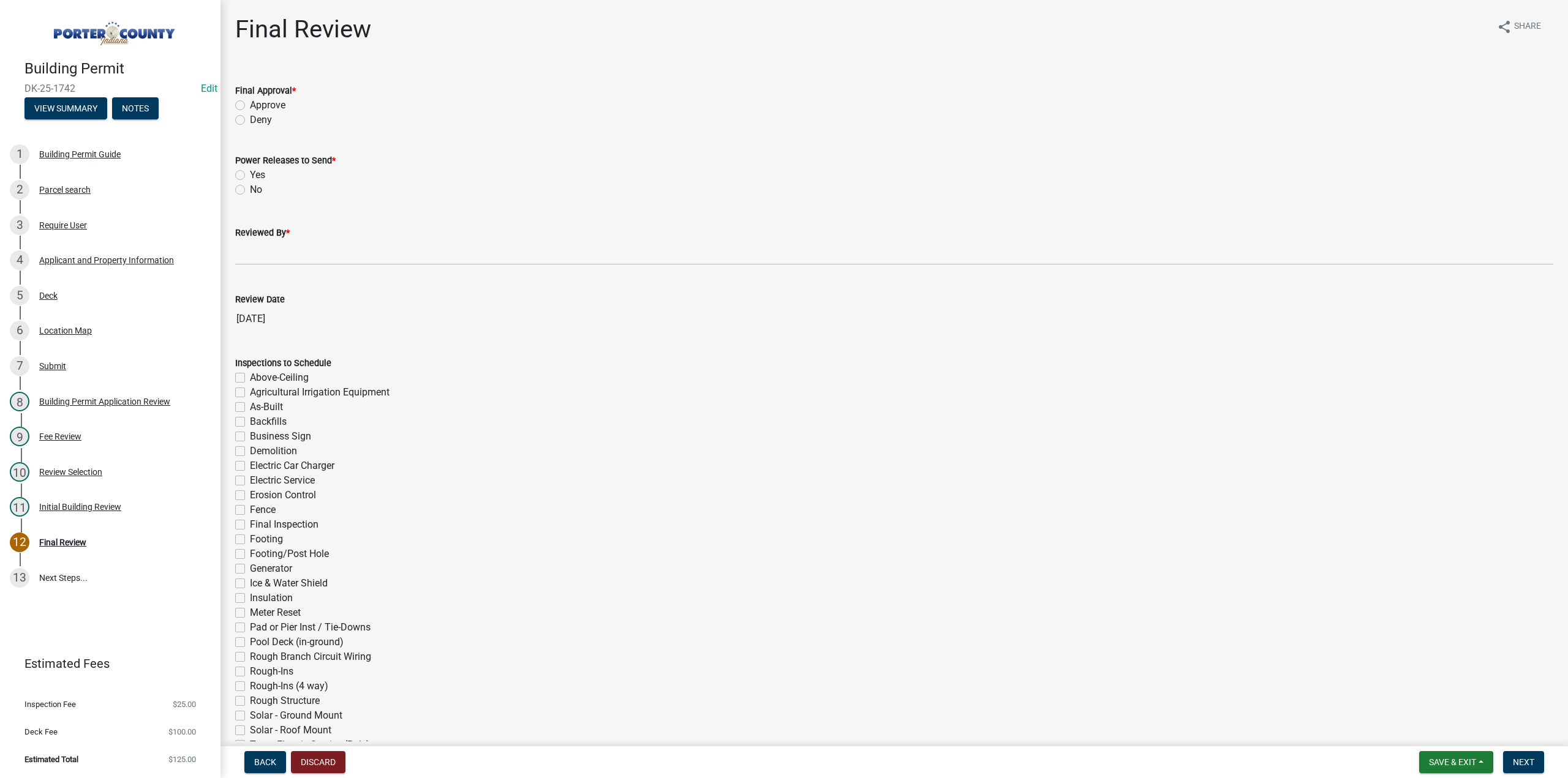
click at [250, 106] on label "Approve" at bounding box center [267, 105] width 35 height 15
click at [250, 106] on input "Approve" at bounding box center [254, 102] width 8 height 8
radio input "true"
click at [250, 189] on label "No" at bounding box center [256, 190] width 12 height 15
click at [250, 189] on input "No" at bounding box center [254, 186] width 8 height 8
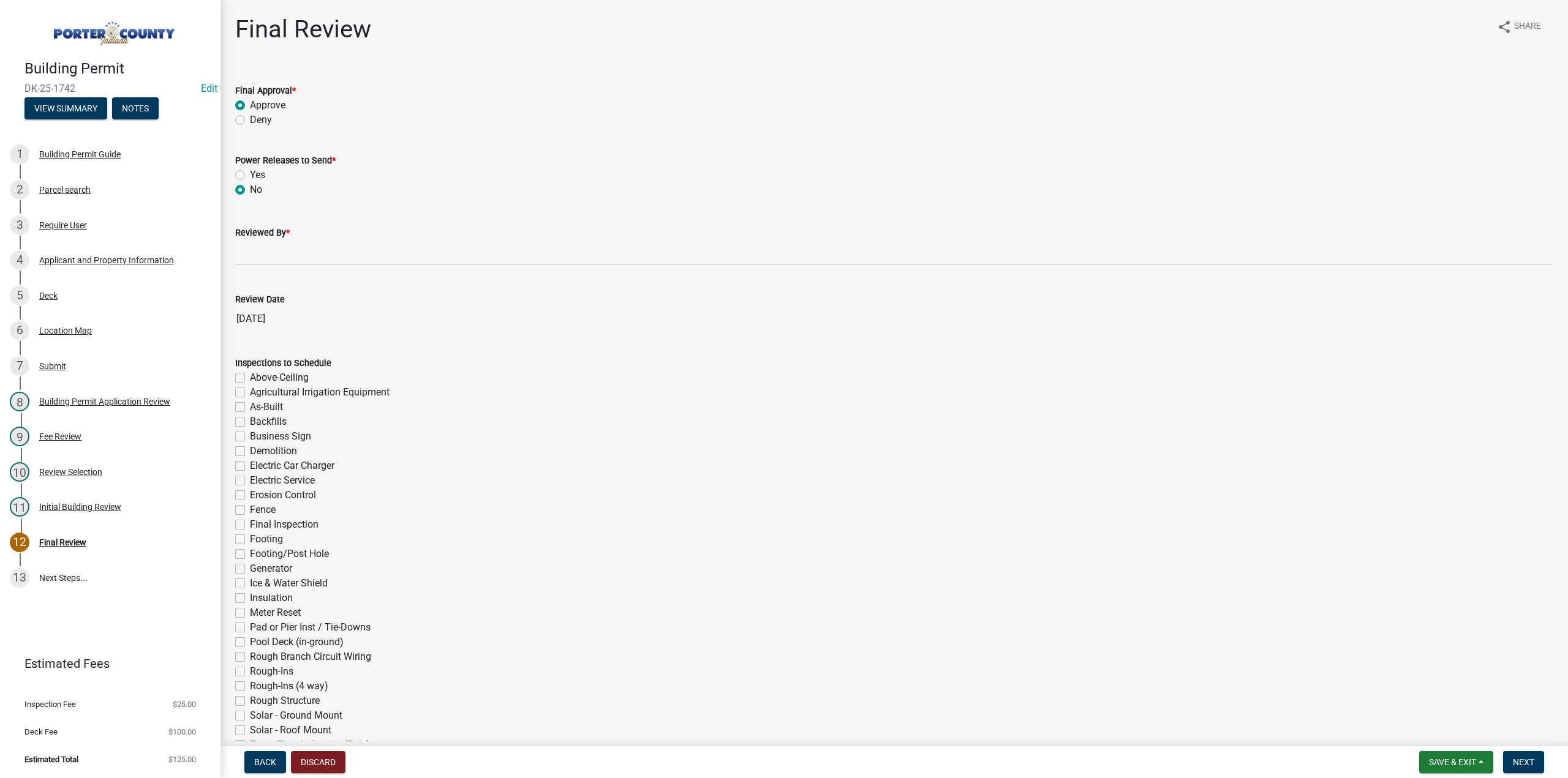
radio input "true"
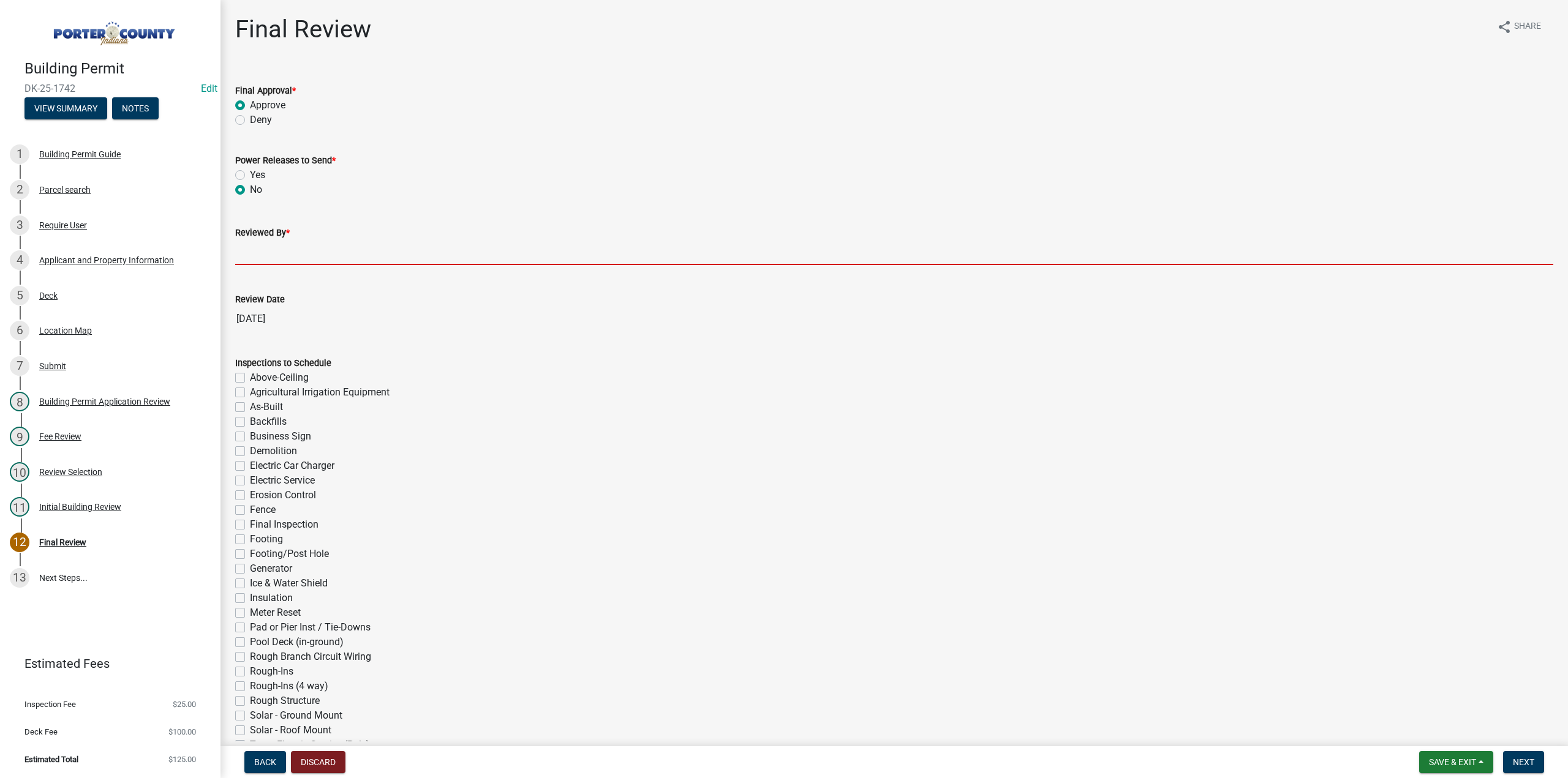
click at [291, 255] on input "Reviewed By *" at bounding box center [895, 253] width 1319 height 25
type input "TT"
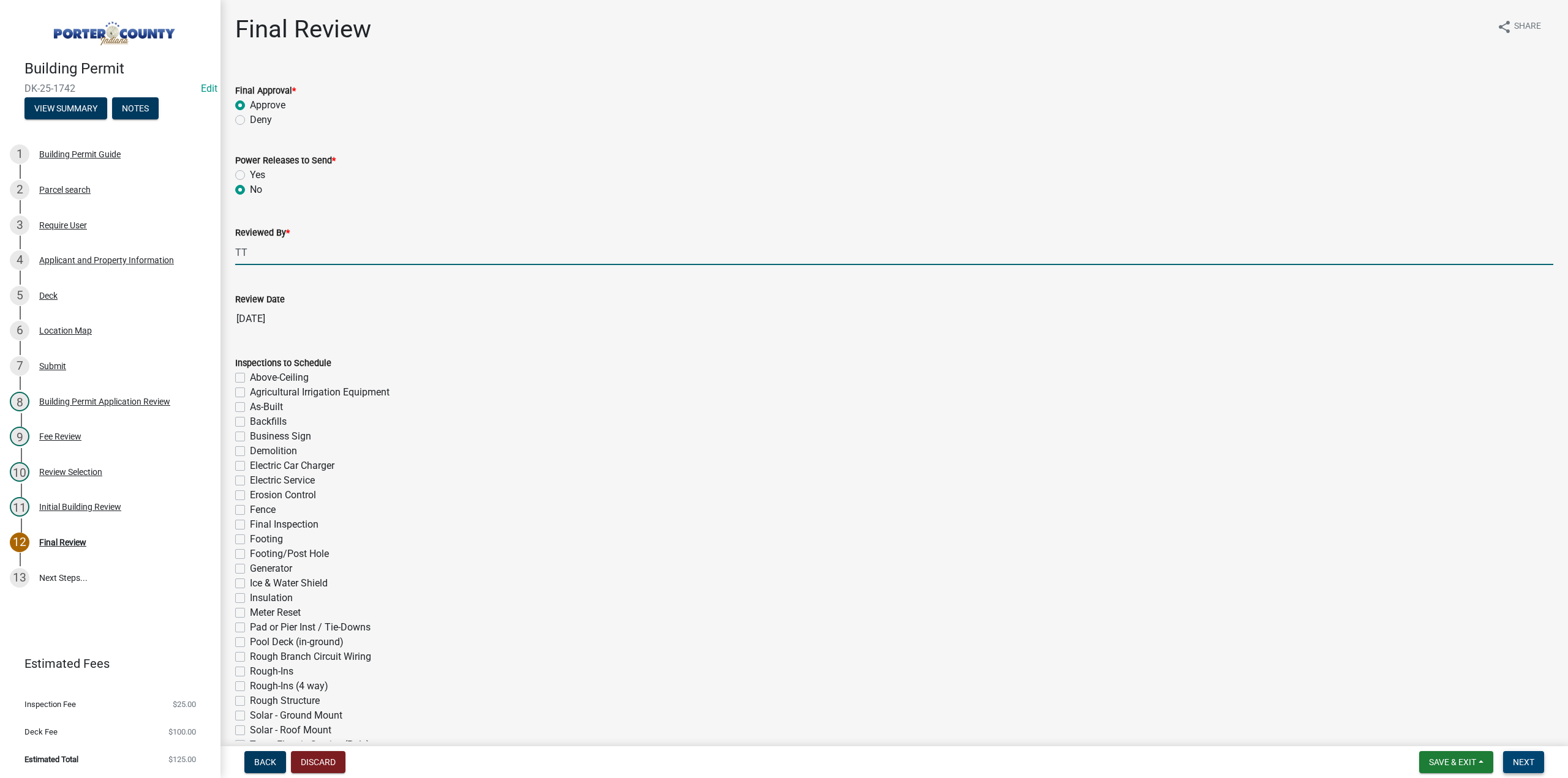
click at [1529, 762] on span "Next" at bounding box center [1524, 762] width 21 height 10
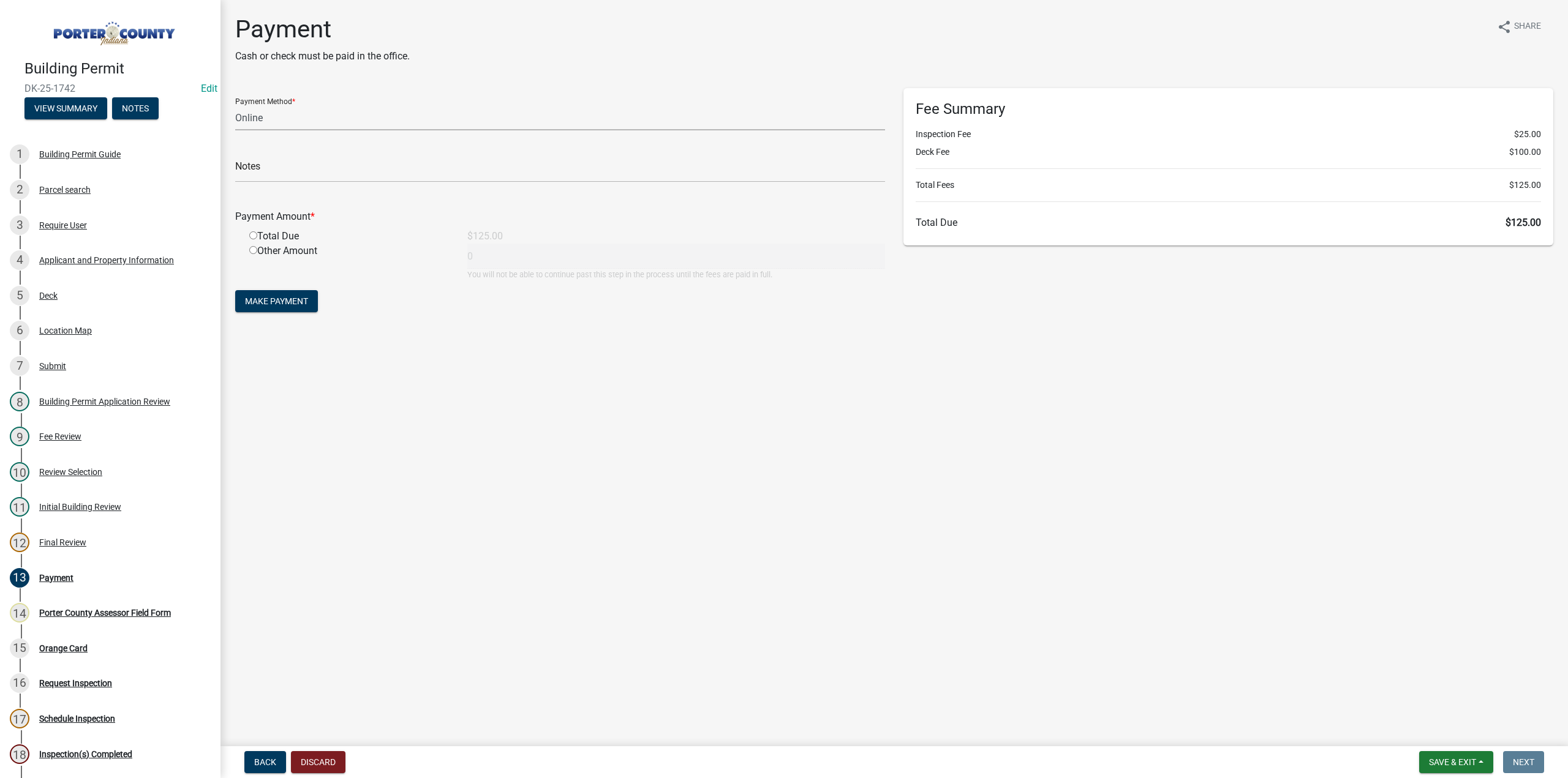
click at [257, 123] on select "Credit Card POS Check Cash Online" at bounding box center [560, 118] width 650 height 25
select select "2: 1"
click at [235, 105] on select "Credit Card POS Check Cash Online" at bounding box center [560, 118] width 650 height 25
click at [261, 182] on input "text" at bounding box center [560, 170] width 650 height 25
type input "Zach Bieden"
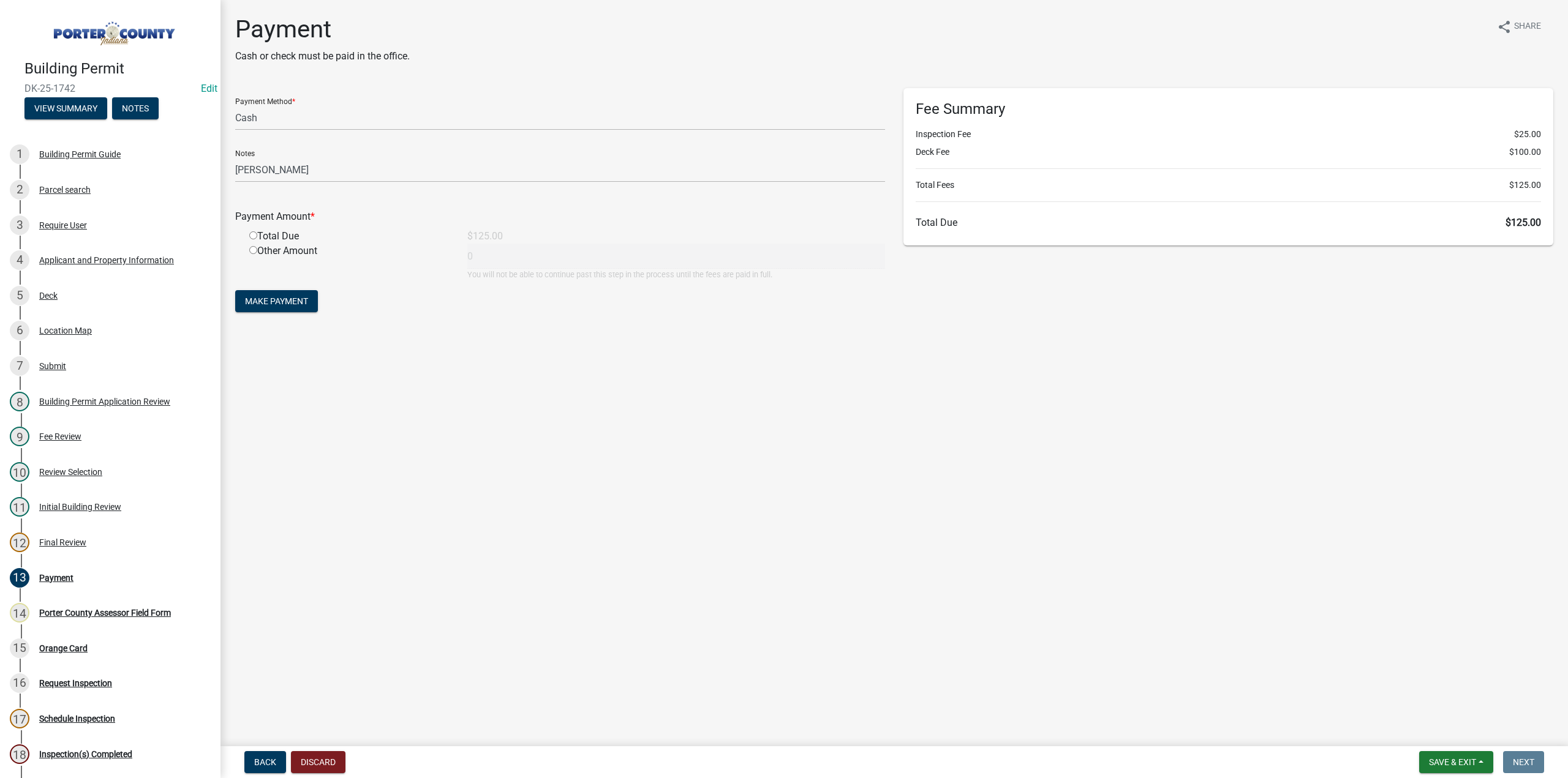
click at [251, 233] on input "radio" at bounding box center [253, 235] width 8 height 8
radio input "true"
type input "125"
click at [285, 310] on button "Make Payment" at bounding box center [277, 301] width 82 height 22
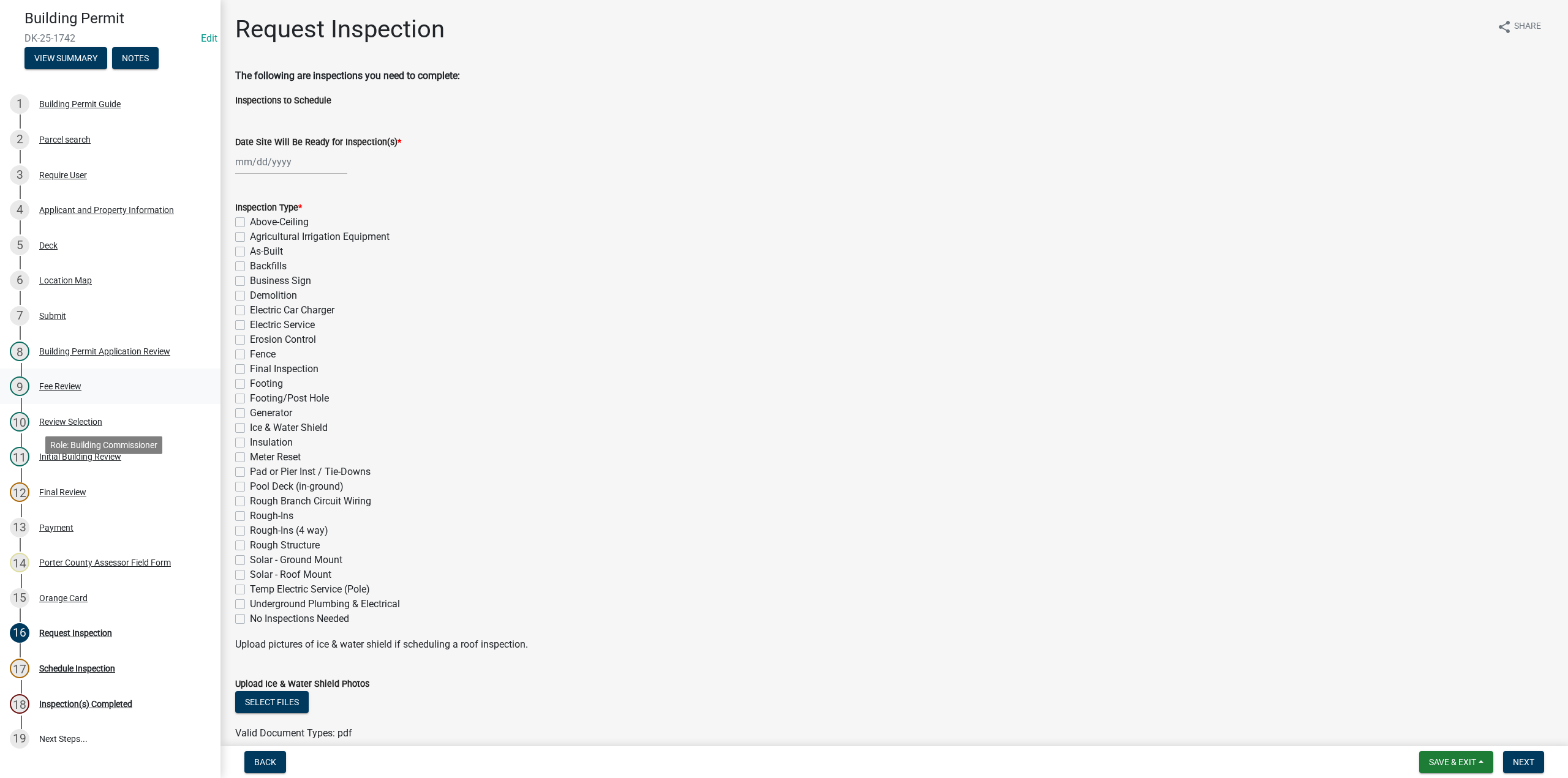
scroll to position [61, 0]
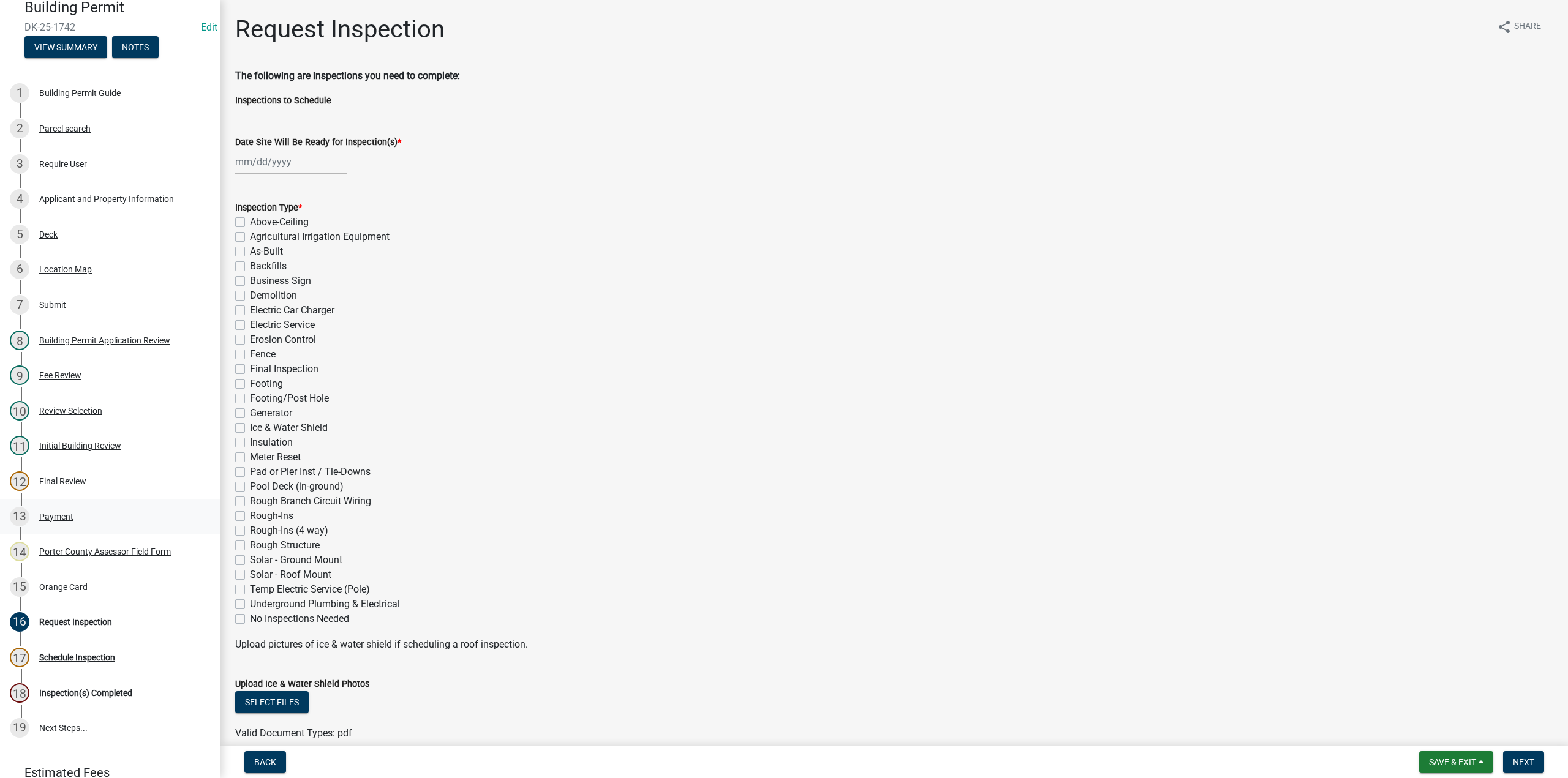
click at [67, 508] on div "13 Payment" at bounding box center [105, 516] width 191 height 19
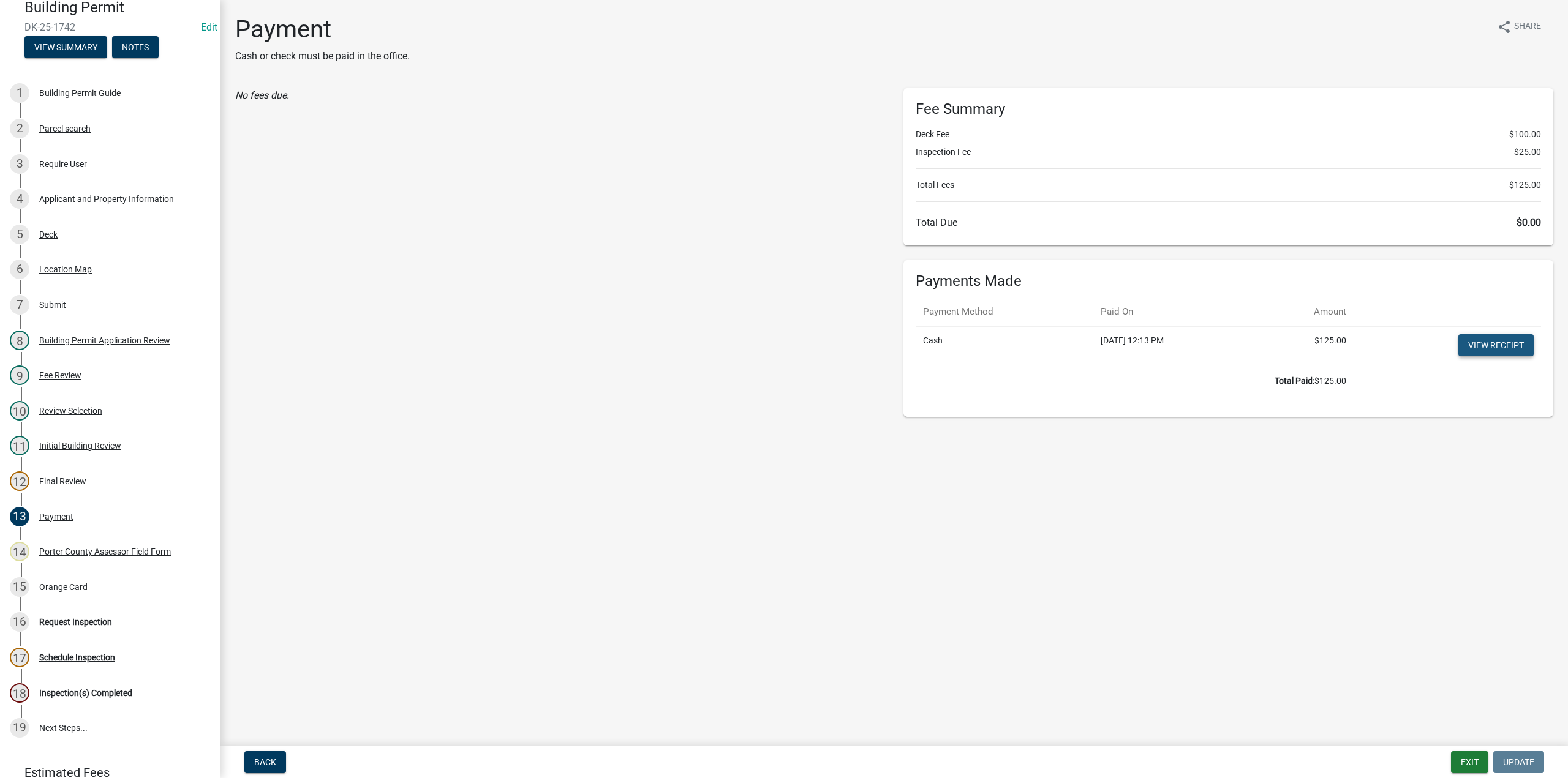
click at [1499, 337] on link "View receipt" at bounding box center [1496, 345] width 75 height 22
drag, startPoint x: 64, startPoint y: 584, endPoint x: 71, endPoint y: 573, distance: 13.0
click at [65, 584] on div "Orange Card" at bounding box center [63, 587] width 49 height 9
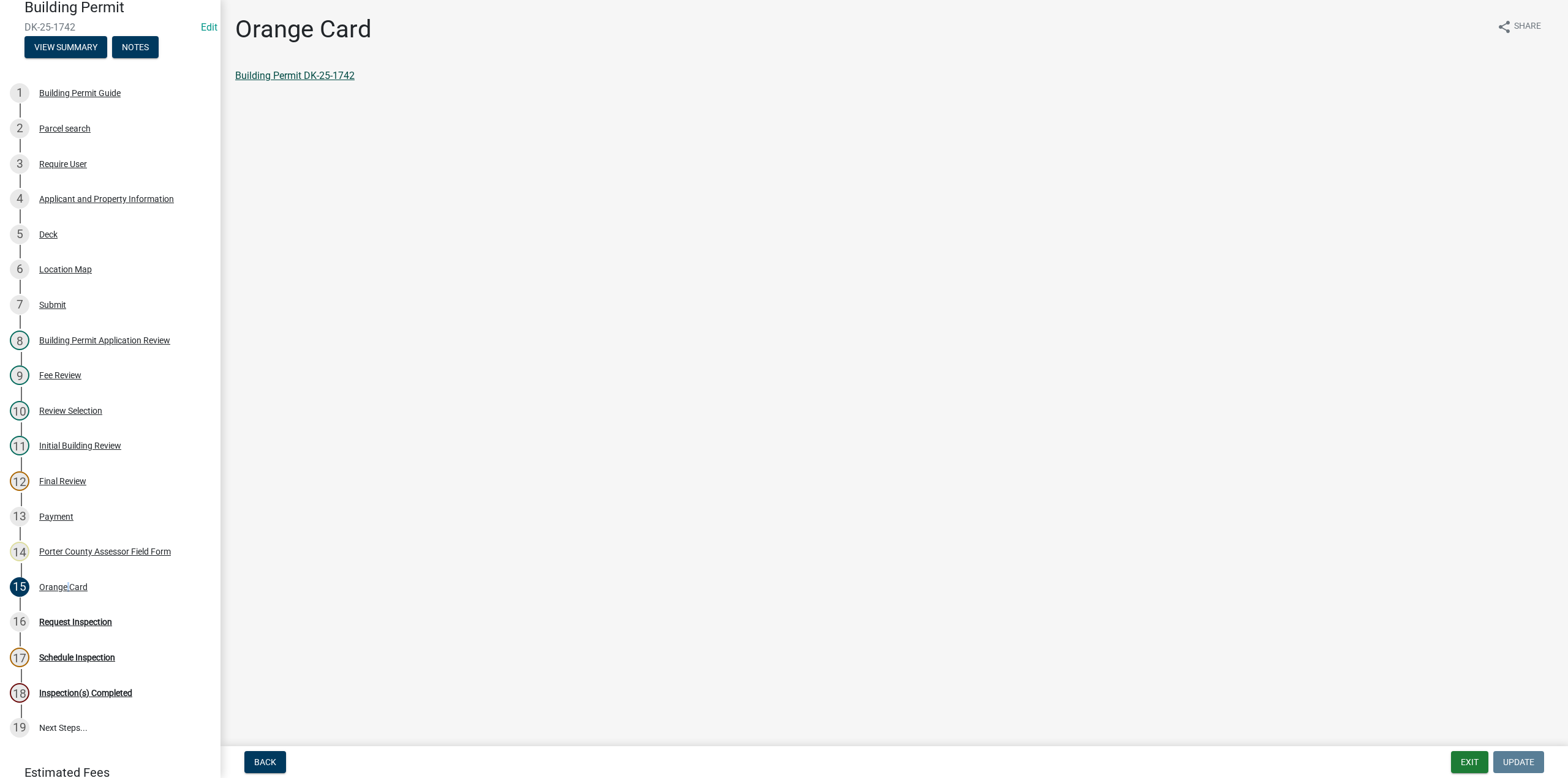
click at [343, 76] on link "Building Permit DK-25-1742" at bounding box center [295, 75] width 120 height 11
click at [138, 51] on button "Notes" at bounding box center [136, 47] width 47 height 22
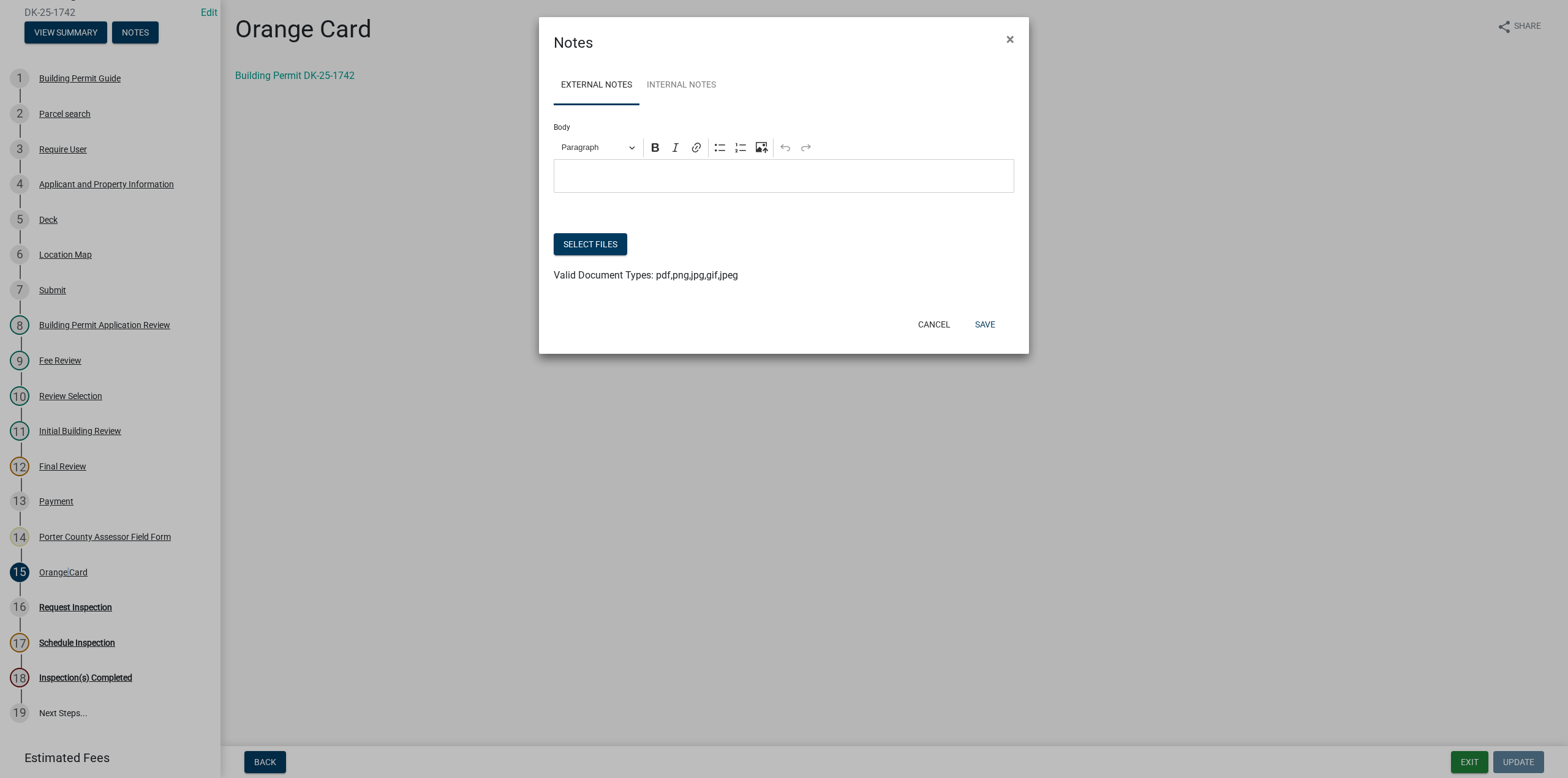
scroll to position [49, 0]
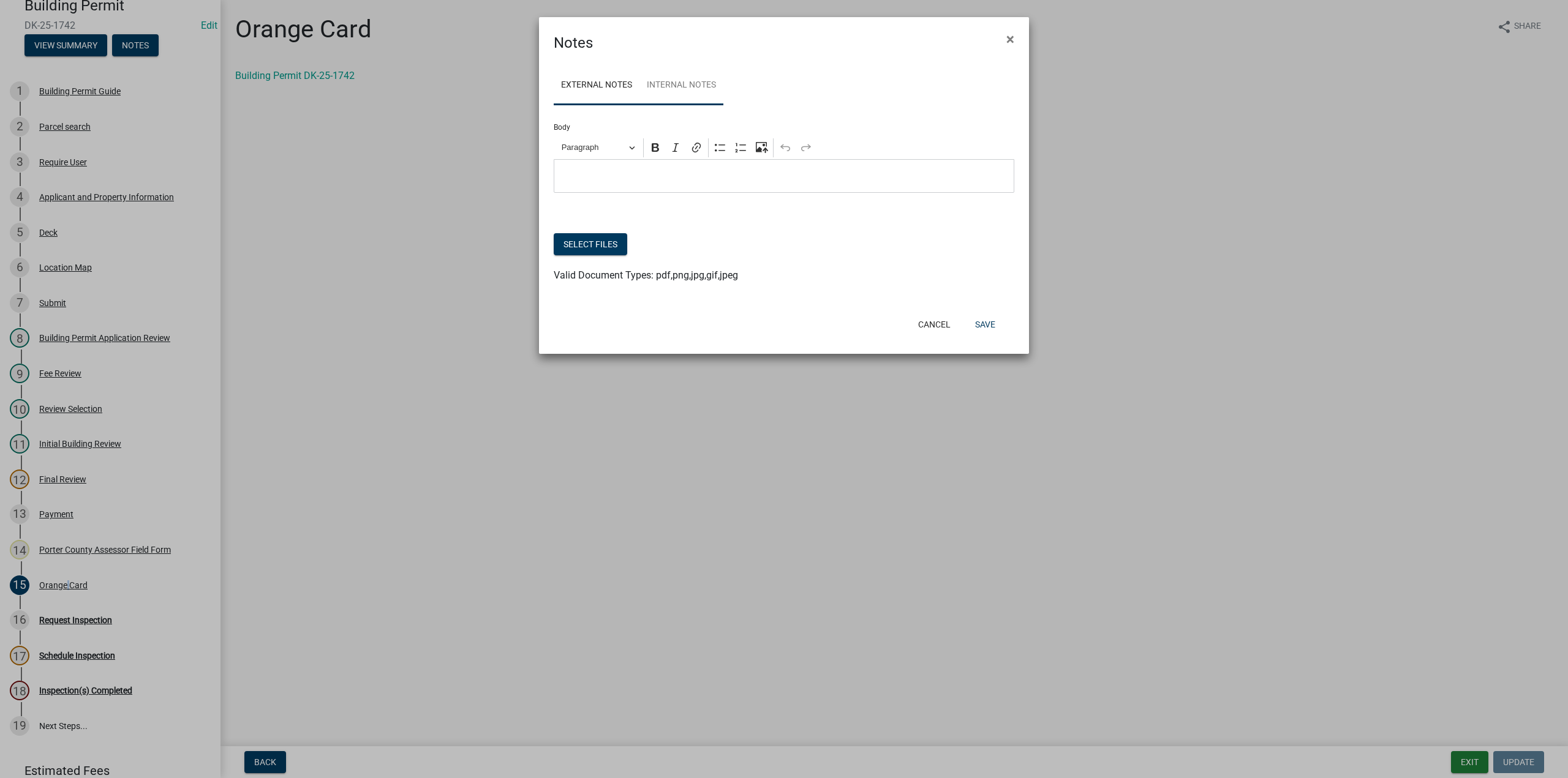
click at [700, 86] on link "Internal Notes" at bounding box center [681, 85] width 84 height 39
click at [591, 242] on button "Select files" at bounding box center [590, 244] width 74 height 22
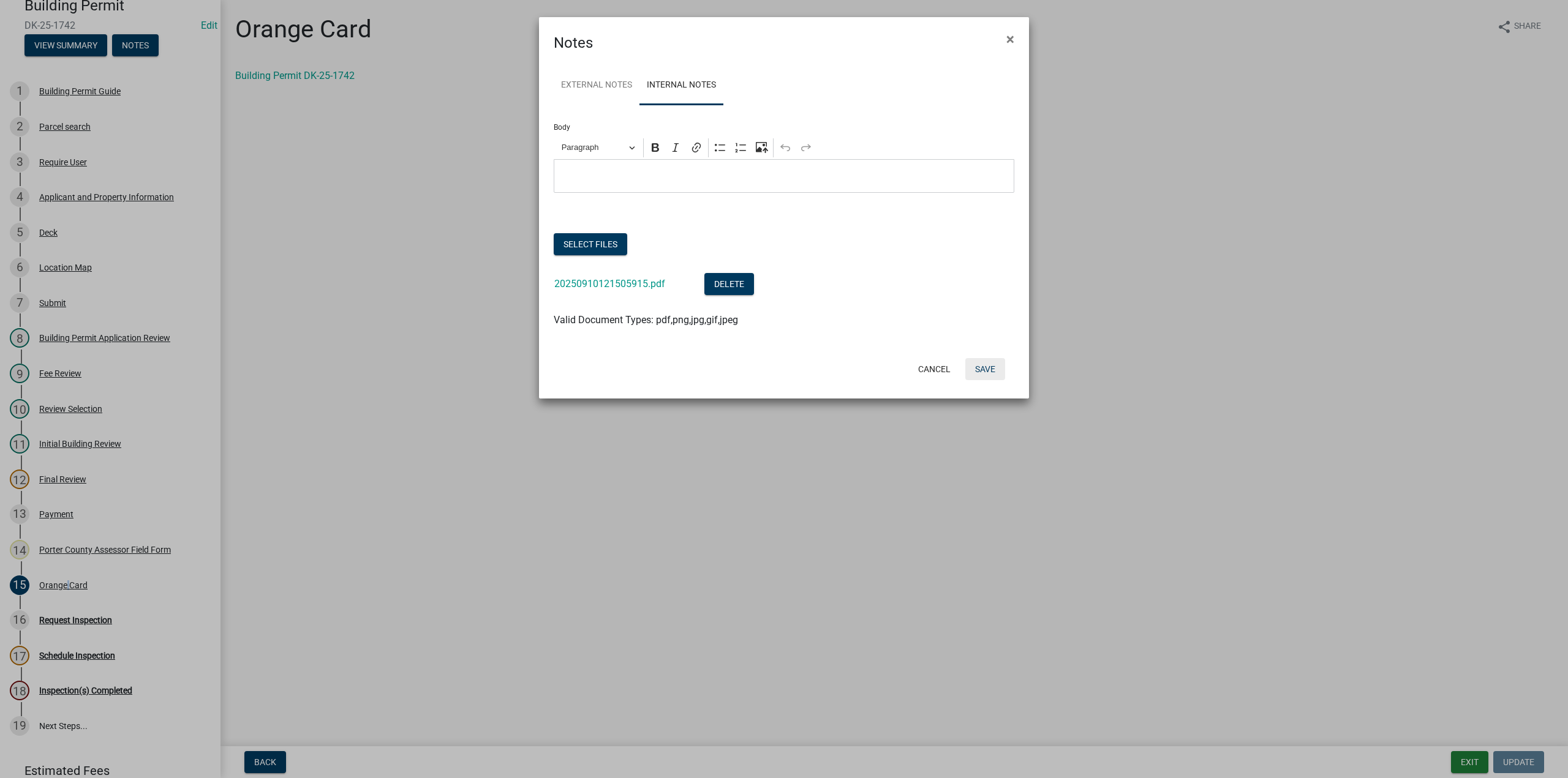
click at [993, 370] on button "Save" at bounding box center [985, 369] width 40 height 22
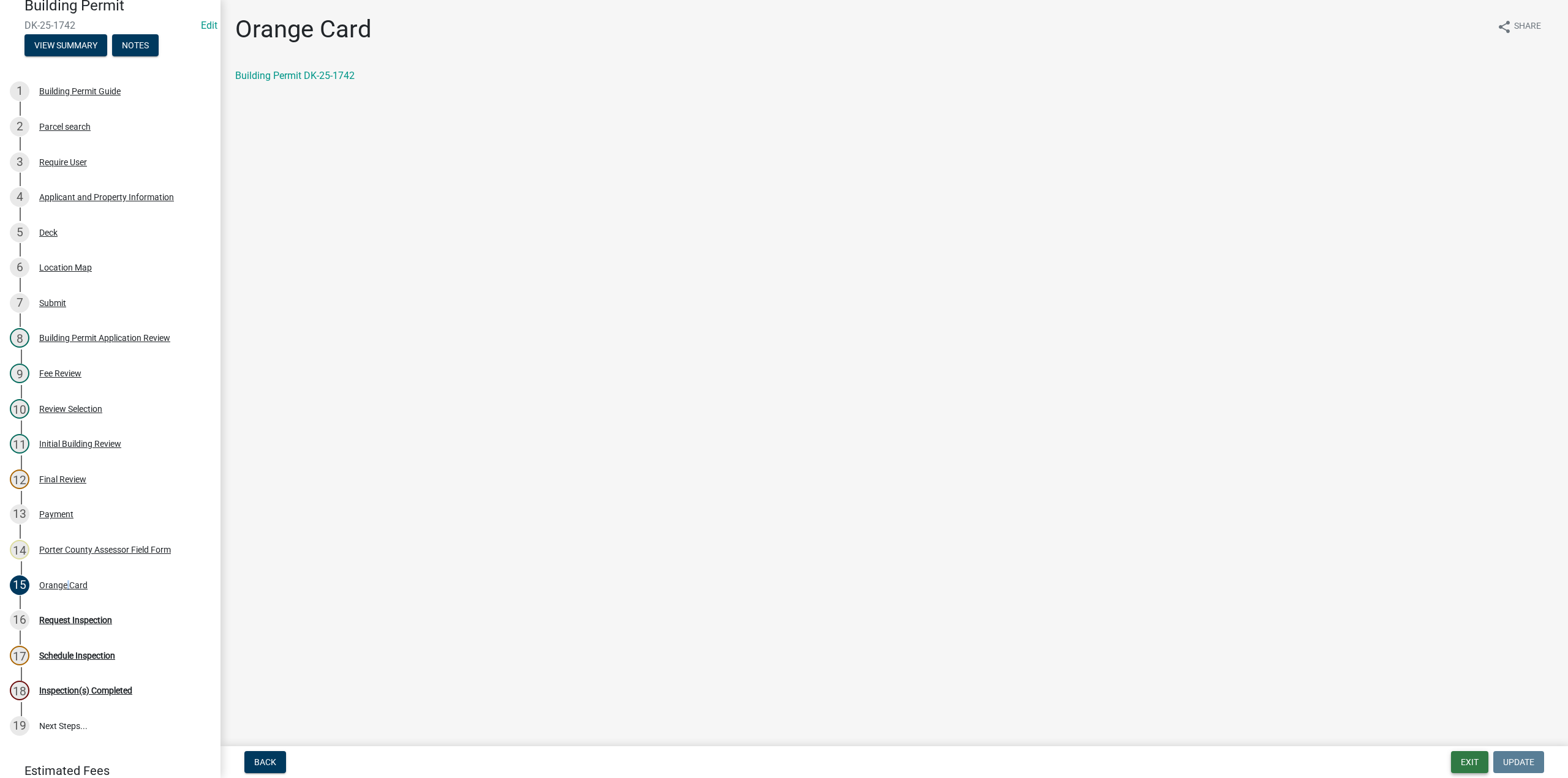
click at [1467, 763] on button "Exit" at bounding box center [1470, 762] width 37 height 22
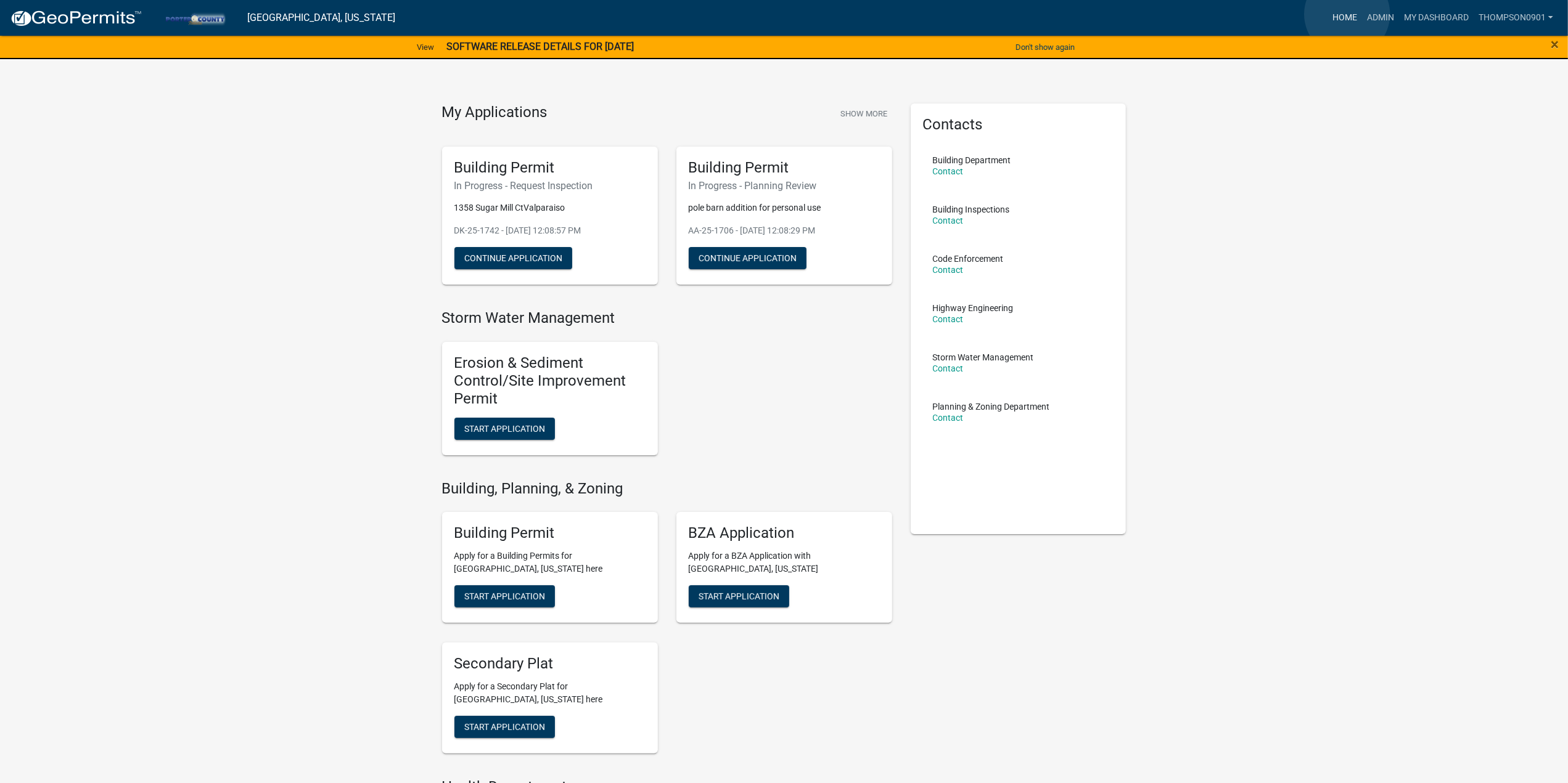
click at [1347, 14] on link "Home" at bounding box center [1345, 17] width 35 height 23
click at [1366, 28] on link "Admin" at bounding box center [1380, 17] width 37 height 23
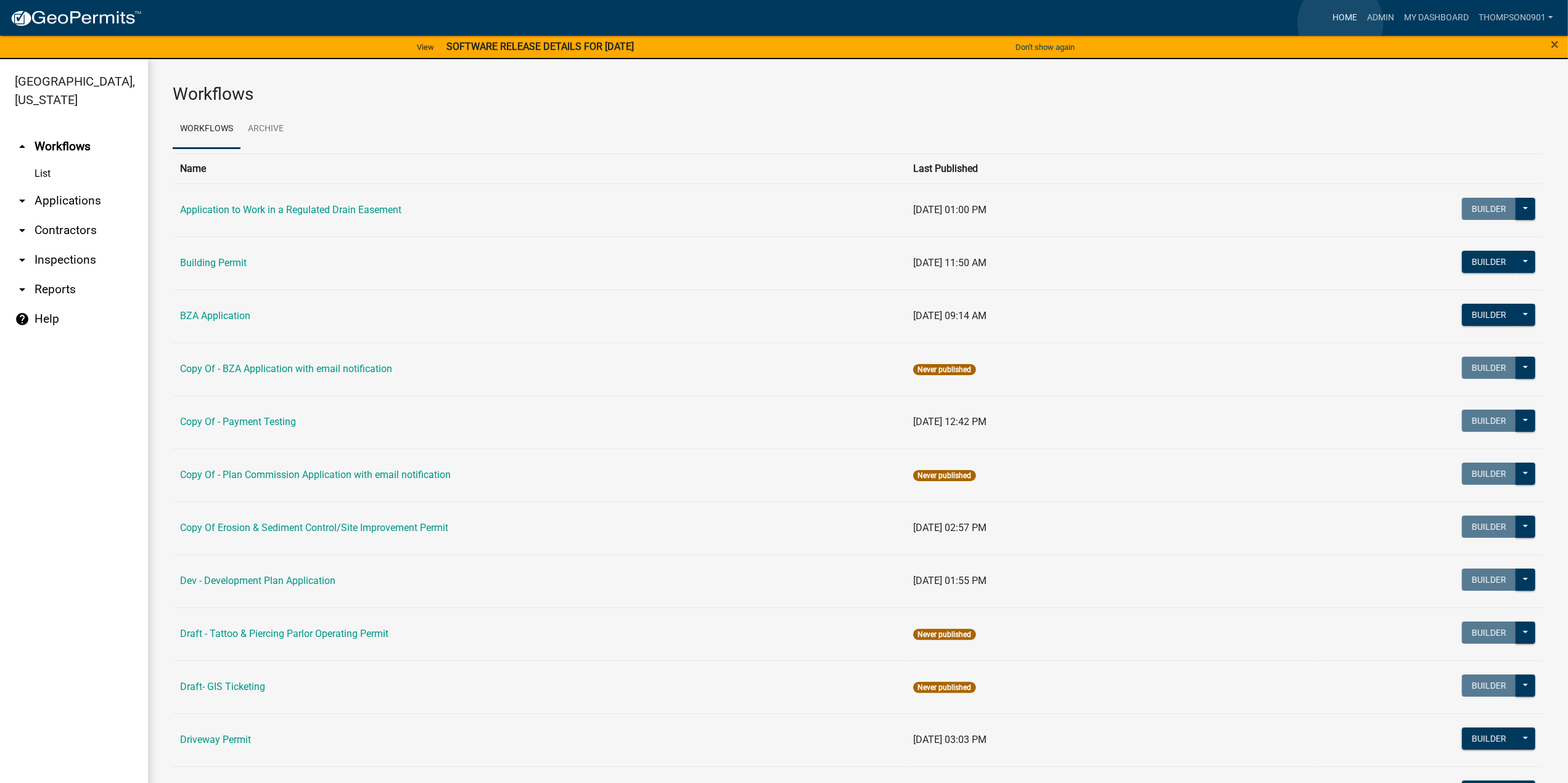
click at [1340, 22] on link "Home" at bounding box center [1345, 17] width 35 height 23
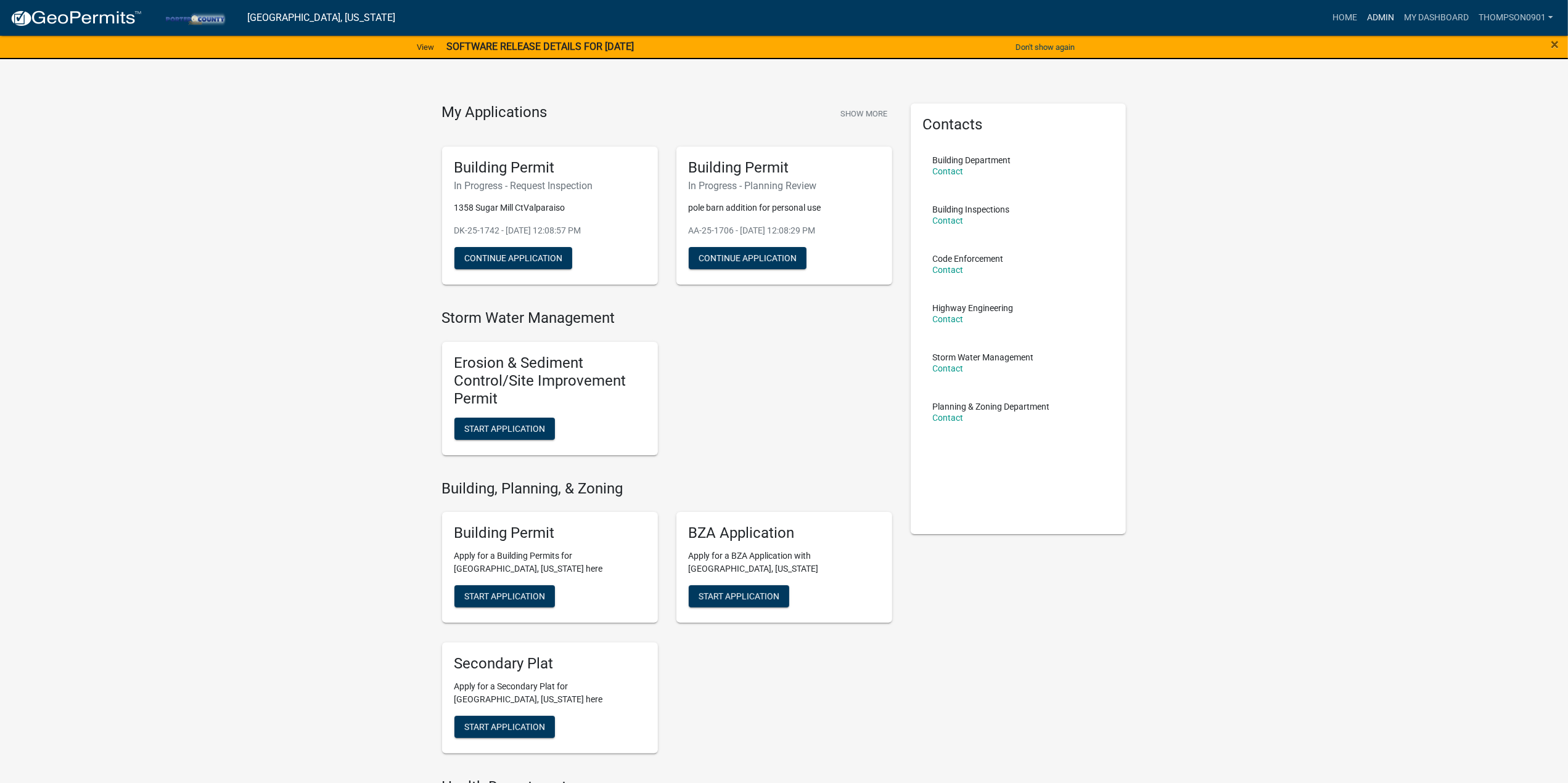
click at [1380, 13] on link "Admin" at bounding box center [1380, 17] width 37 height 23
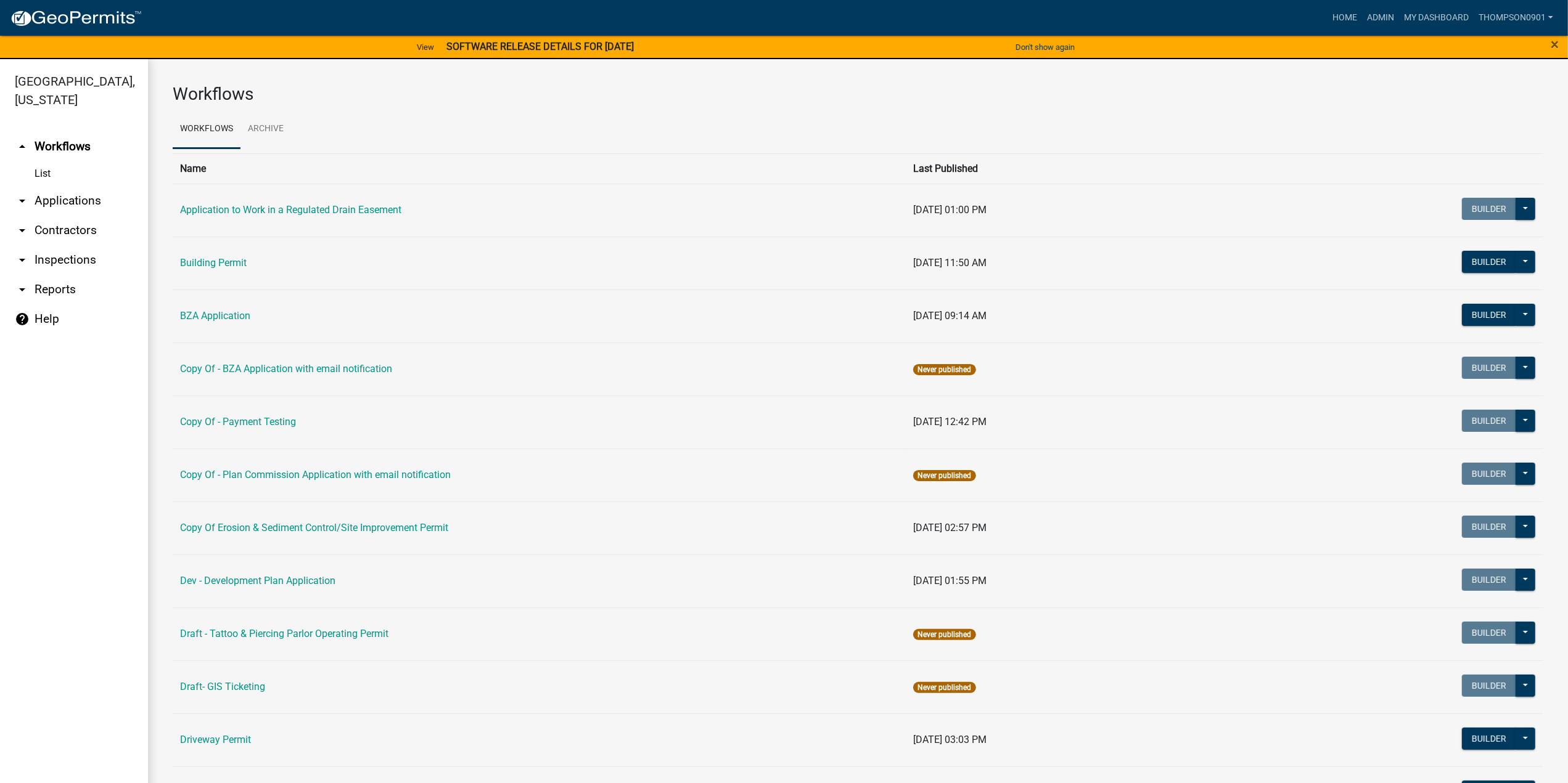
click at [85, 186] on link "arrow_drop_down Applications" at bounding box center [74, 201] width 148 height 29
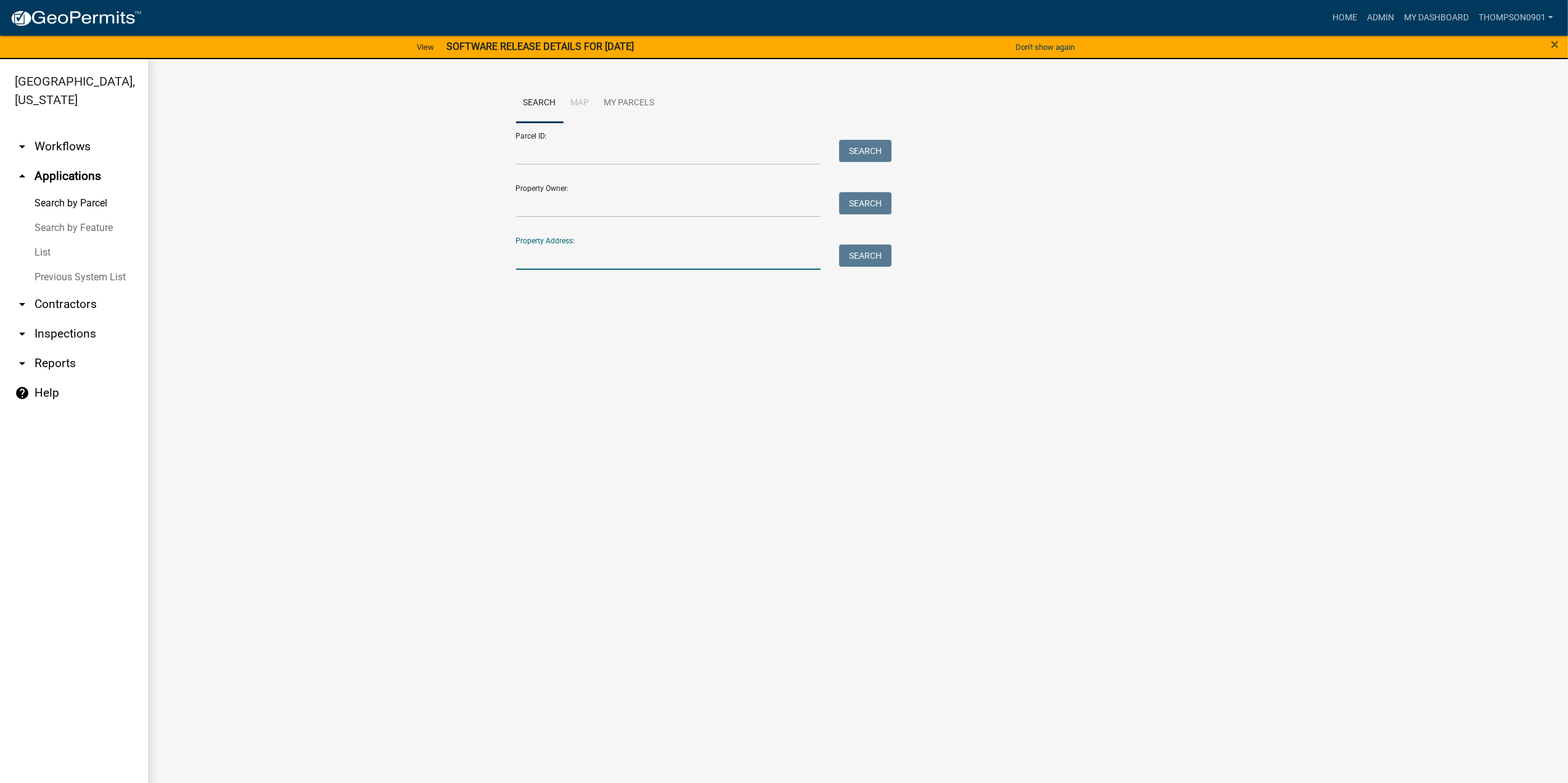
click at [694, 263] on input "Property Address:" at bounding box center [669, 258] width 305 height 25
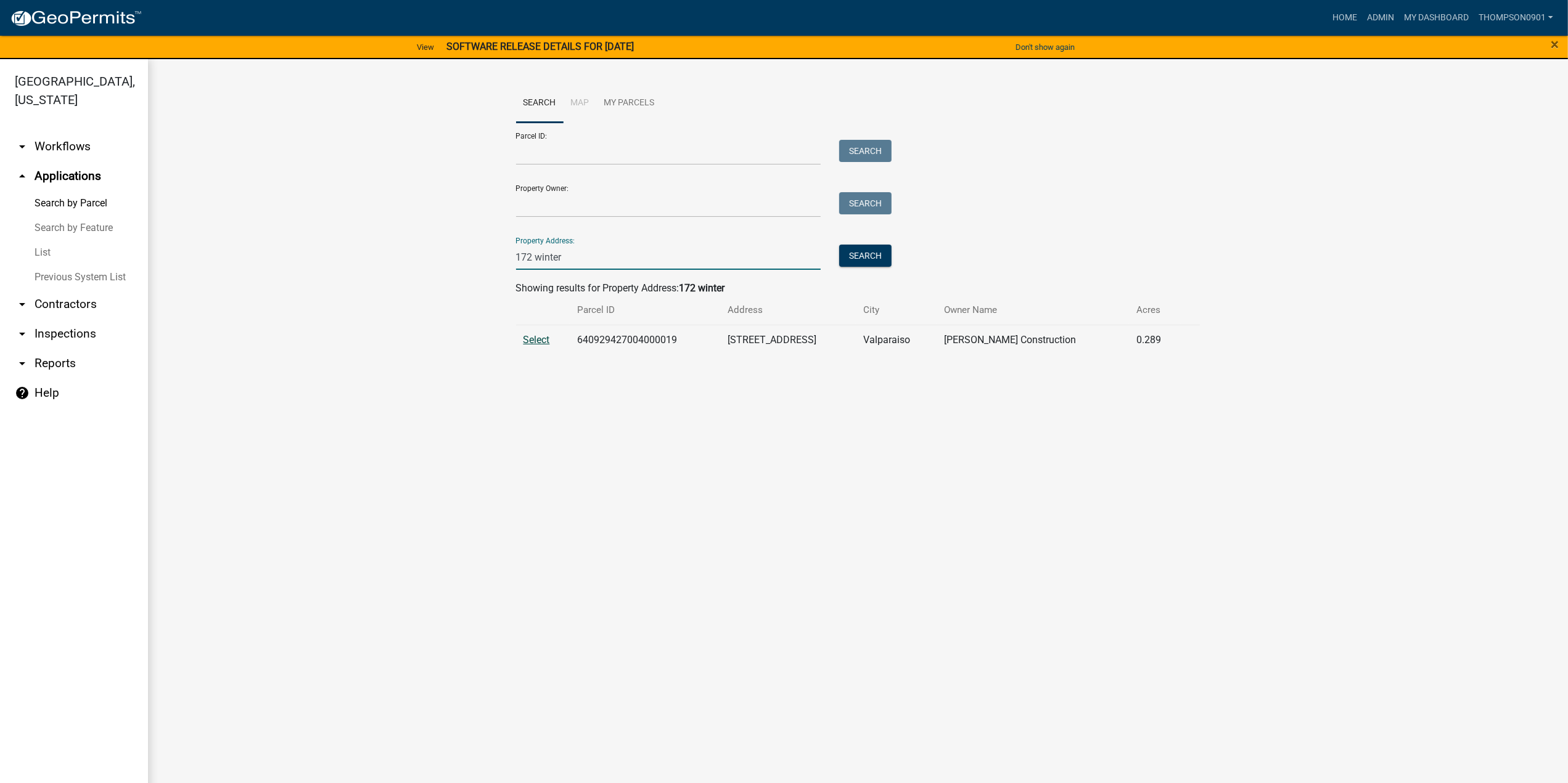
type input "172 winter"
click at [544, 342] on span "Select" at bounding box center [537, 339] width 27 height 11
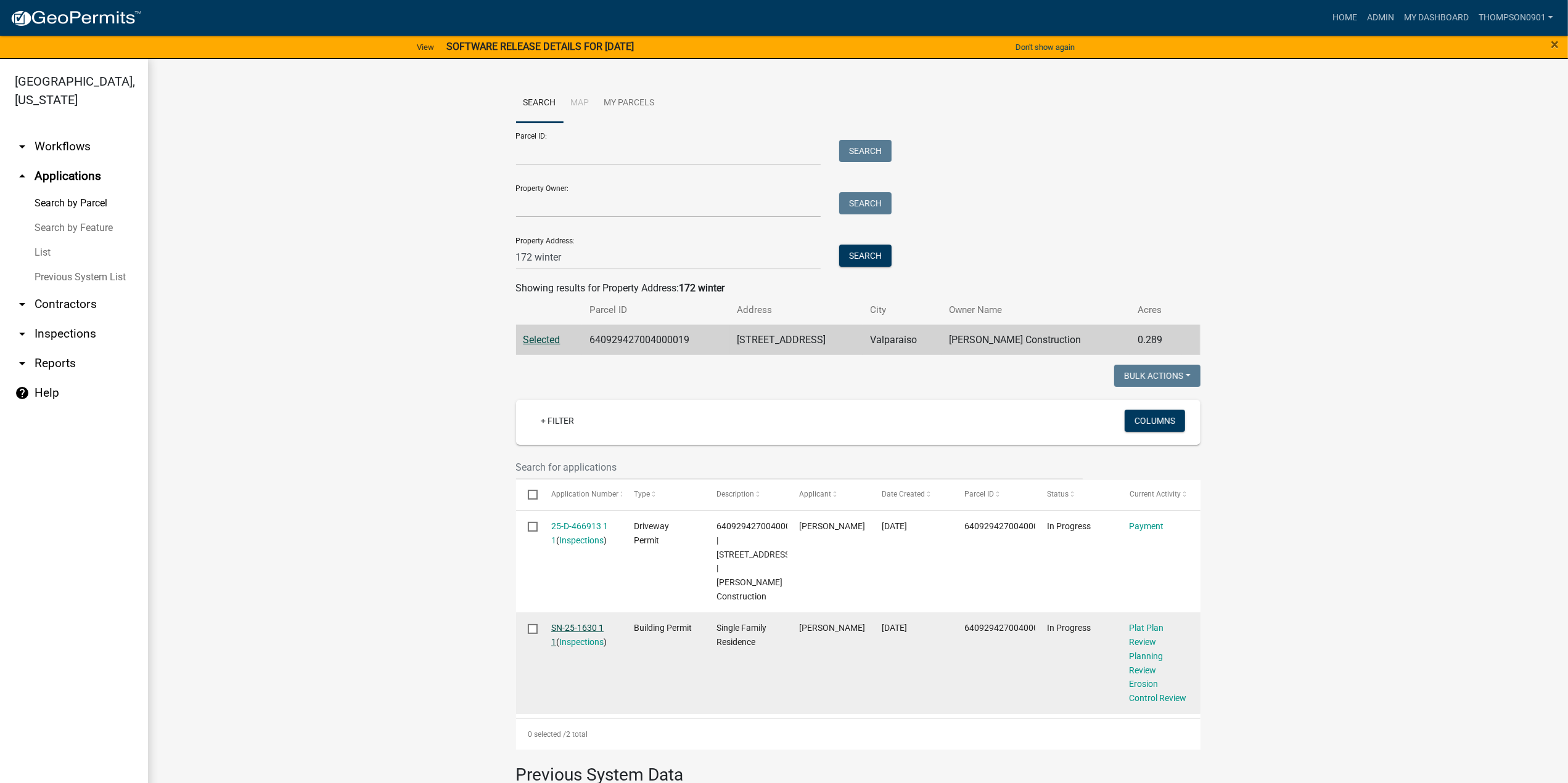
click at [564, 623] on link "SN-25-1630 1 1" at bounding box center [577, 635] width 52 height 24
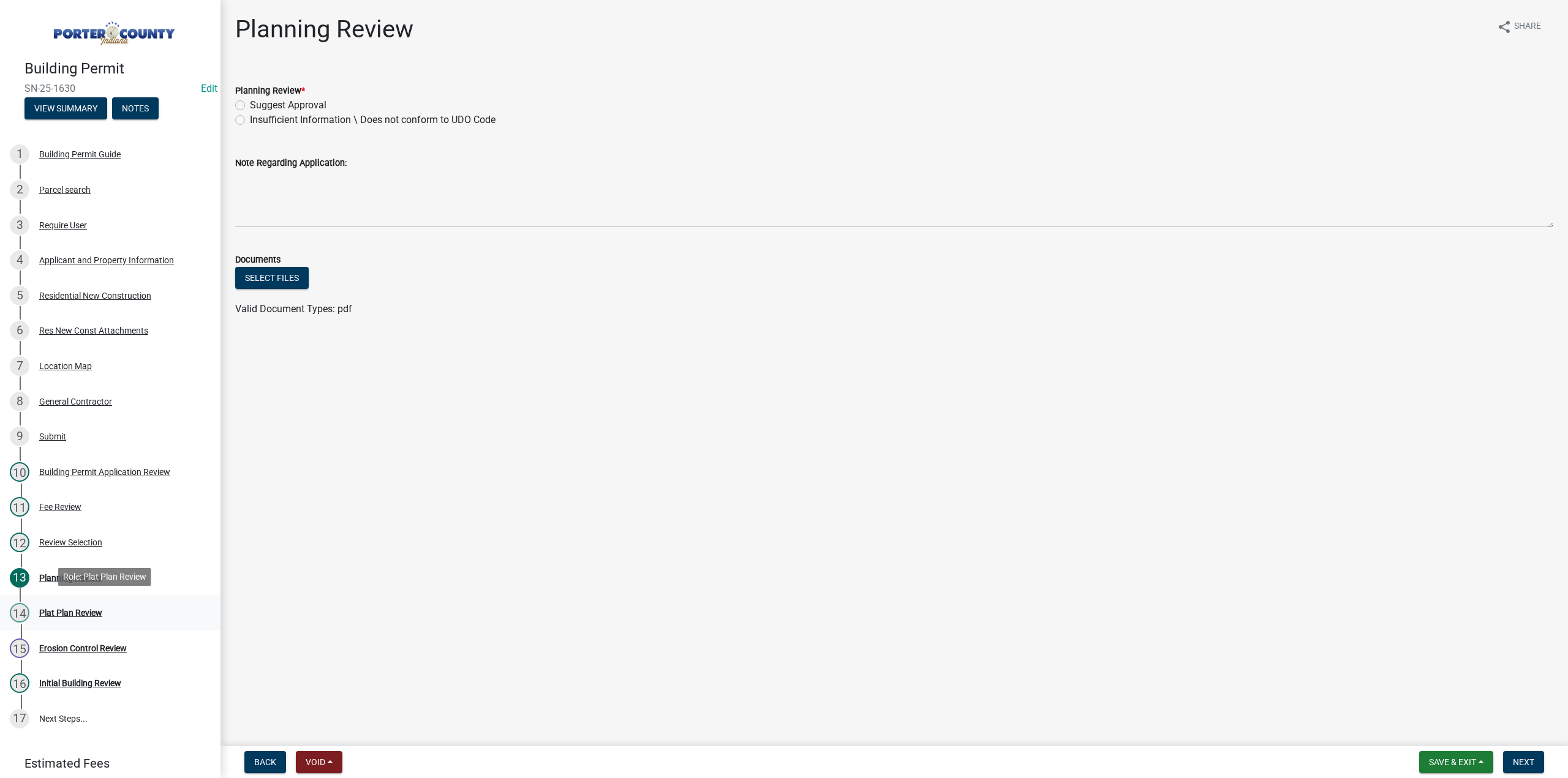
click at [82, 609] on div "Plat Plan Review" at bounding box center [71, 612] width 63 height 9
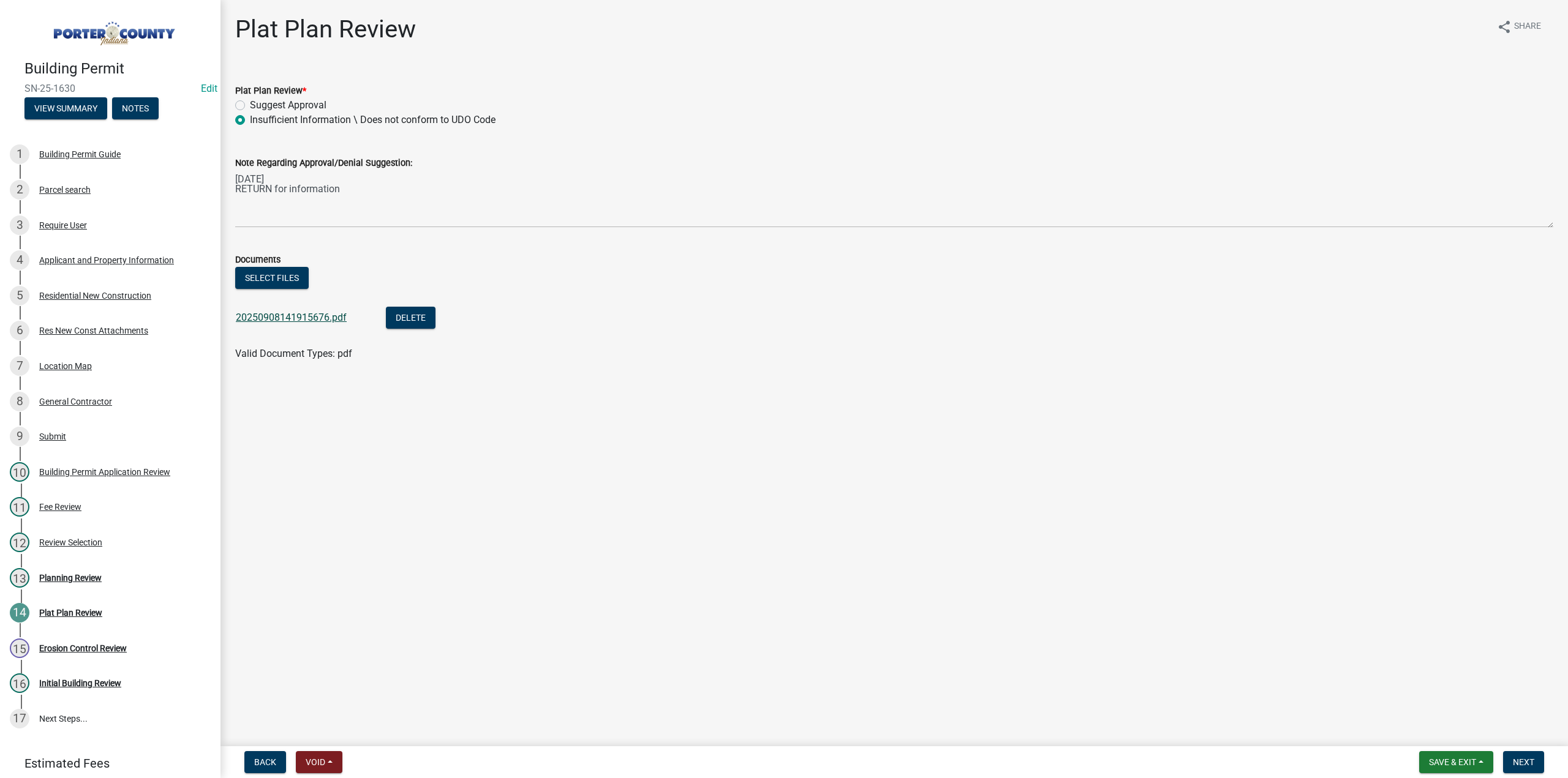
click at [337, 315] on link "20250908141915676.pdf" at bounding box center [291, 317] width 111 height 11
click at [1466, 765] on span "Save & Exit" at bounding box center [1452, 762] width 47 height 10
click at [1464, 729] on button "Save & Exit" at bounding box center [1444, 730] width 98 height 29
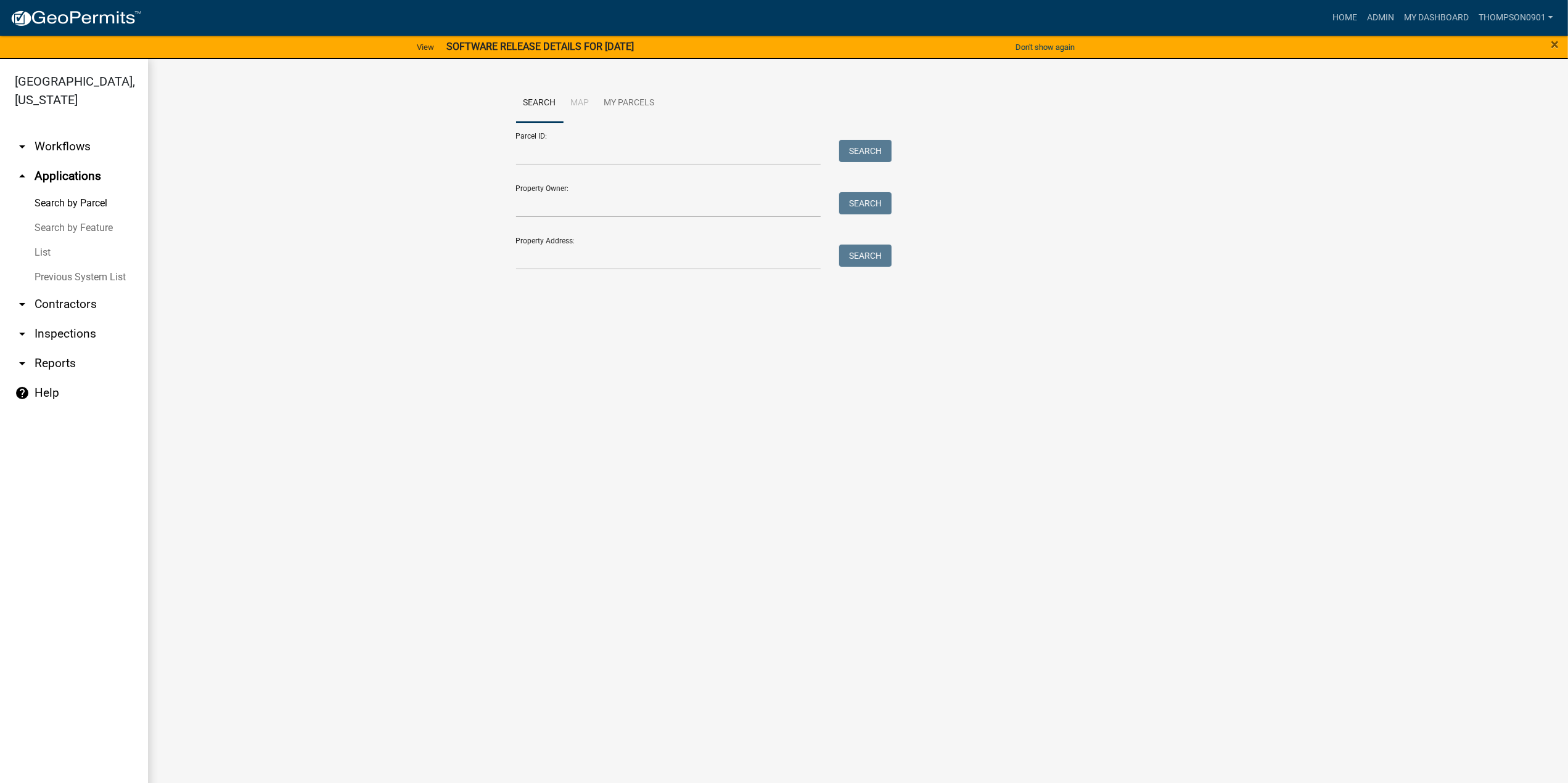
click at [73, 290] on link "arrow_drop_down Contractors" at bounding box center [74, 304] width 148 height 29
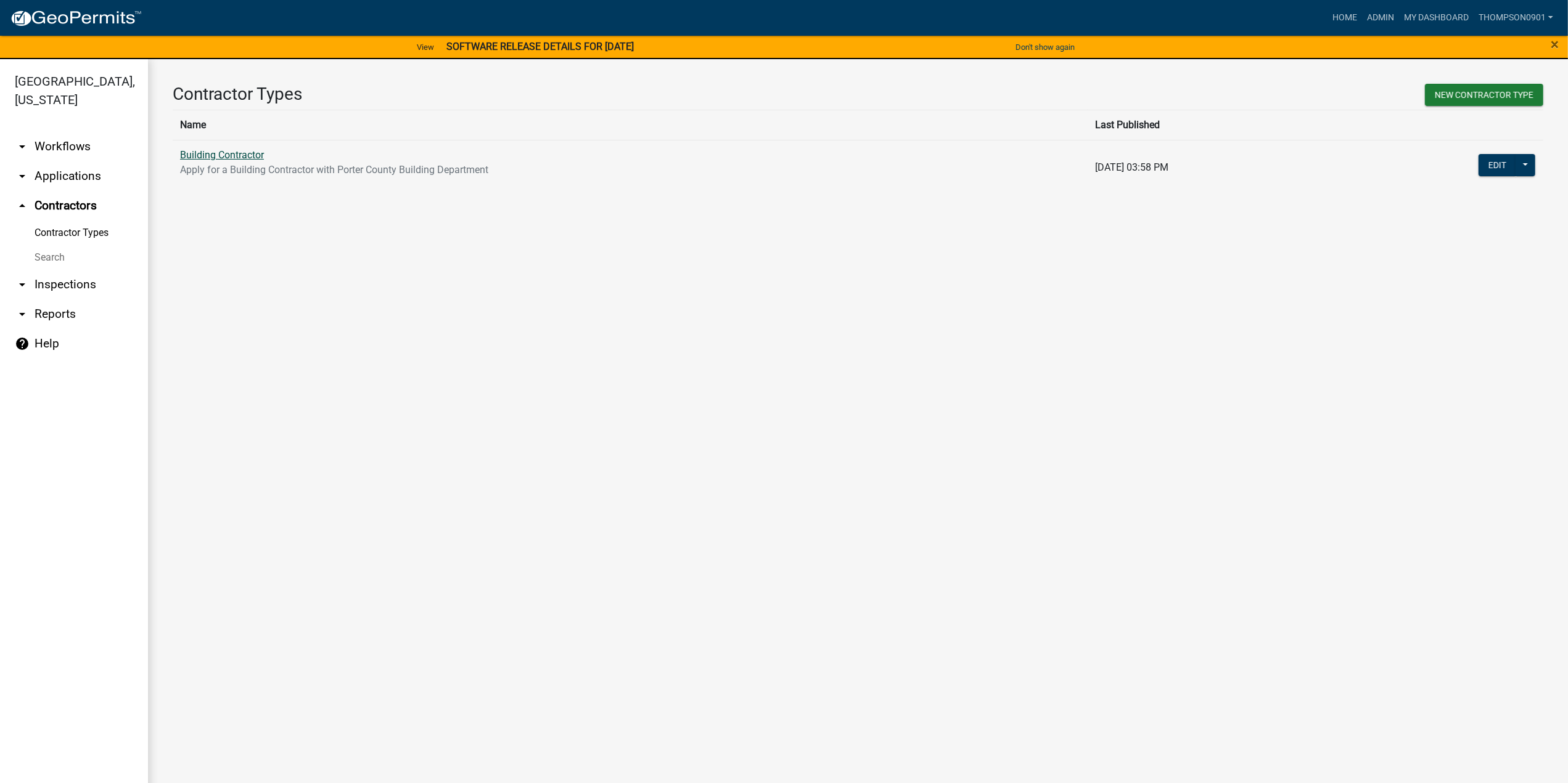
click at [211, 157] on link "Building Contractor" at bounding box center [222, 155] width 84 height 11
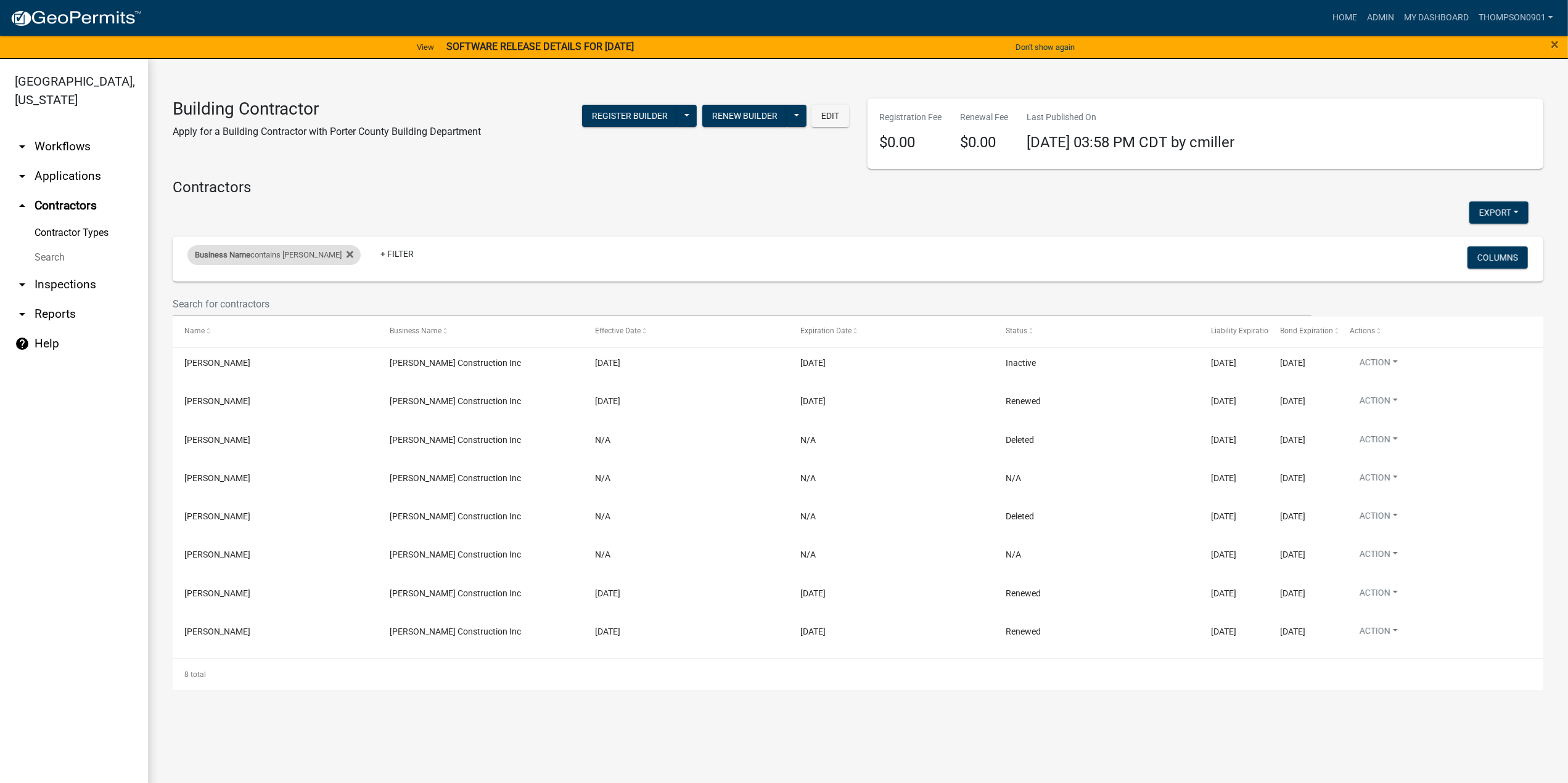
click at [275, 262] on div "Business Name contains kusiak" at bounding box center [274, 255] width 173 height 19
drag, startPoint x: 132, startPoint y: 300, endPoint x: 0, endPoint y: 300, distance: 132.0
click at [0, 300] on body "Internet Explorer does NOT work with GeoPermits. Get a new browser for more sec…" at bounding box center [784, 392] width 1568 height 783
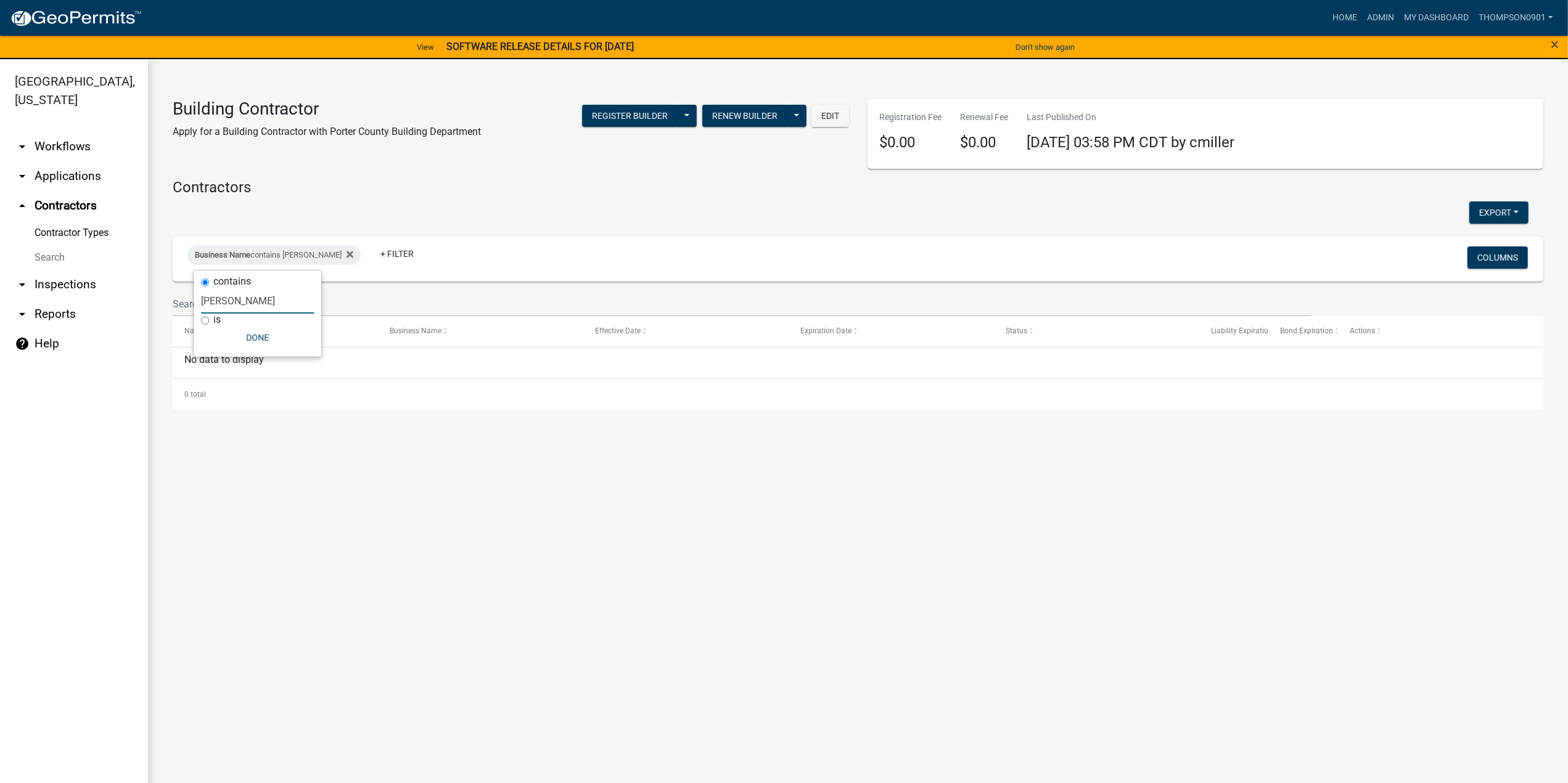
type input "ward"
click at [85, 161] on link "arrow_drop_down Applications" at bounding box center [74, 176] width 148 height 29
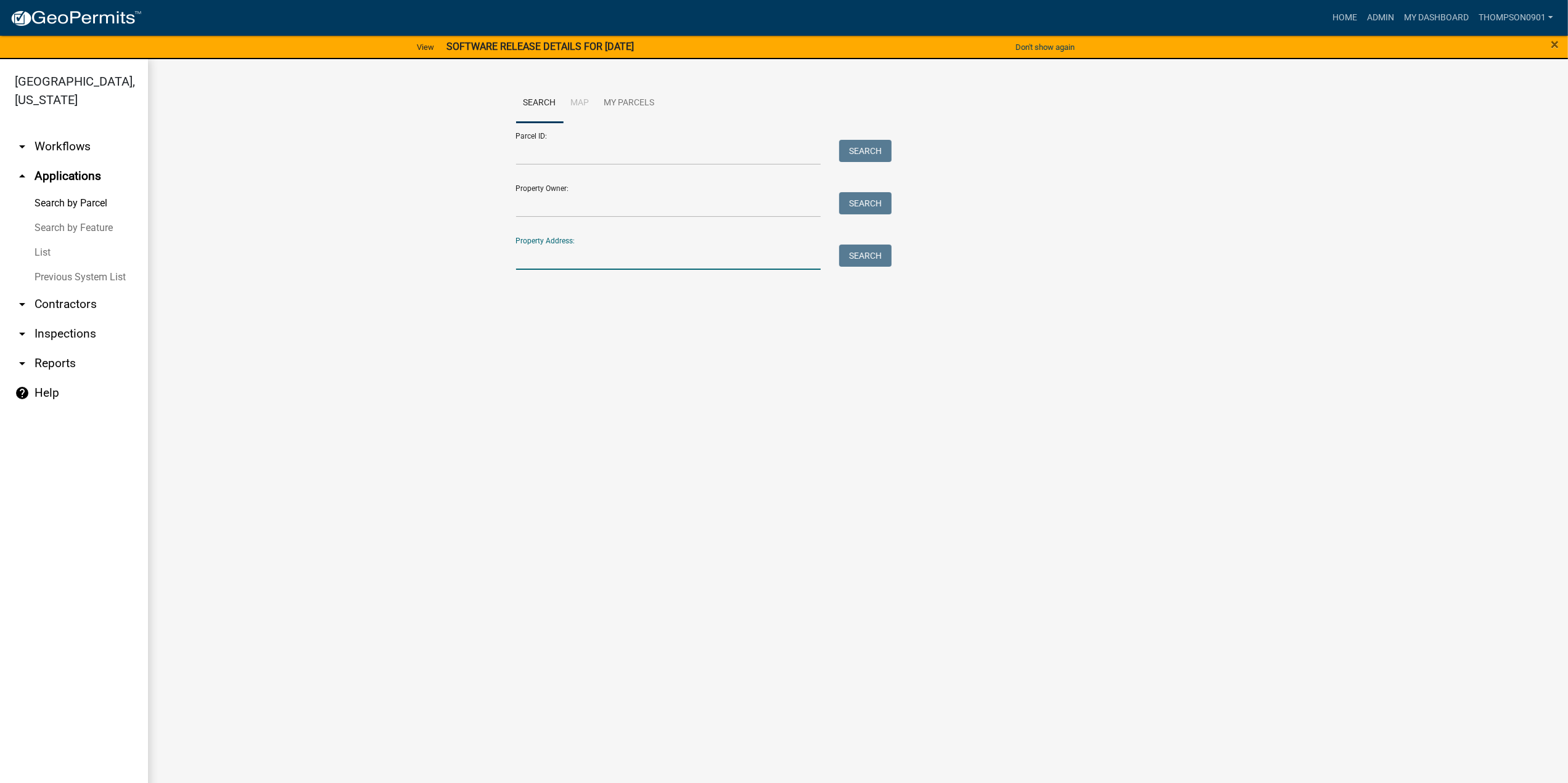
click at [690, 250] on input "Property Address:" at bounding box center [669, 258] width 305 height 25
type input "951 s 250 w"
drag, startPoint x: 584, startPoint y: 255, endPoint x: 343, endPoint y: 257, distance: 241.0
click at [344, 257] on wm-workflow-application-search-view "Search Map My Parcels Parcel ID: Search Property Owner: Search Property Address…" at bounding box center [858, 224] width 1370 height 281
click at [554, 154] on input "Parcel ID:" at bounding box center [669, 153] width 305 height 25
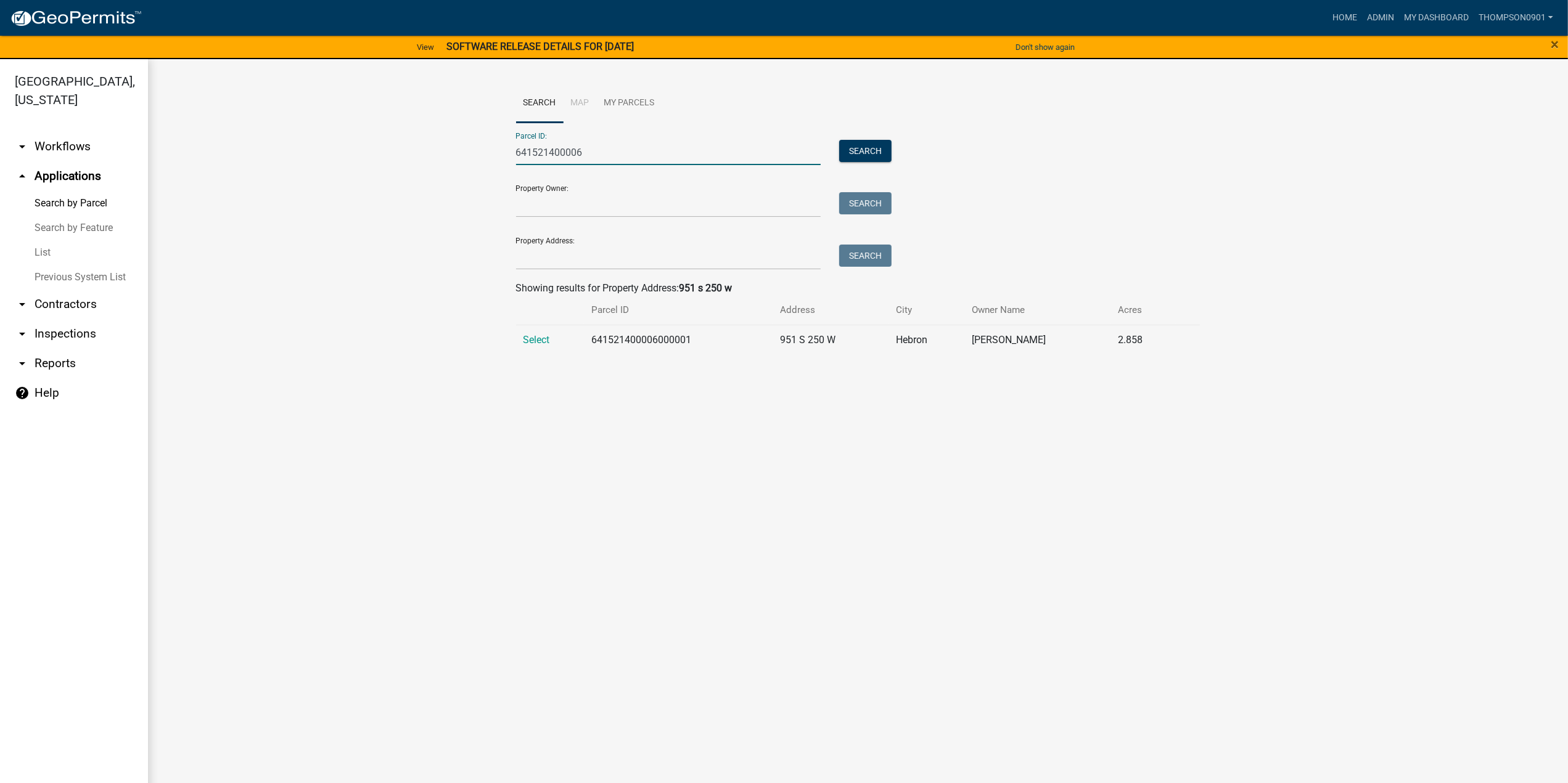
type input "641521400006001"
click at [853, 154] on button "Search" at bounding box center [865, 151] width 52 height 22
drag, startPoint x: 413, startPoint y: 169, endPoint x: 152, endPoint y: 163, distance: 261.1
click at [152, 163] on div "Search Map My Parcels Parcel ID: 641521400006001 Search Property Owner: Search …" at bounding box center [858, 201] width 1420 height 286
type input "641521400001000001"
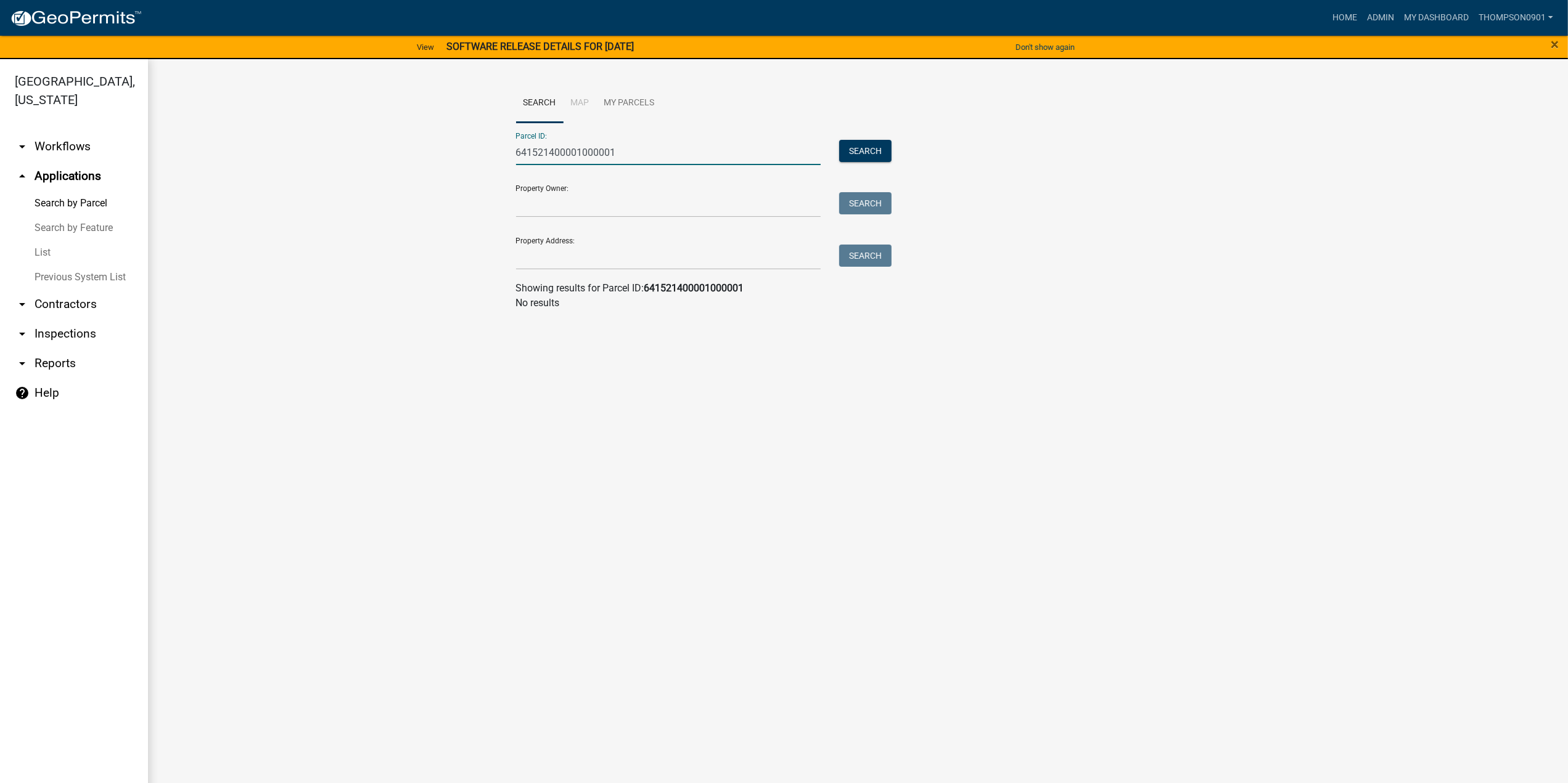
drag, startPoint x: 647, startPoint y: 146, endPoint x: 0, endPoint y: 99, distance: 648.7
click at [0, 100] on div "Porter County, Indiana arrow_drop_down Workflows List arrow_drop_up Application…" at bounding box center [784, 428] width 1568 height 739
click at [572, 149] on input "Parcel ID:" at bounding box center [669, 153] width 305 height 25
type input "6415214000006000001"
drag, startPoint x: 344, startPoint y: 112, endPoint x: 0, endPoint y: 62, distance: 347.6
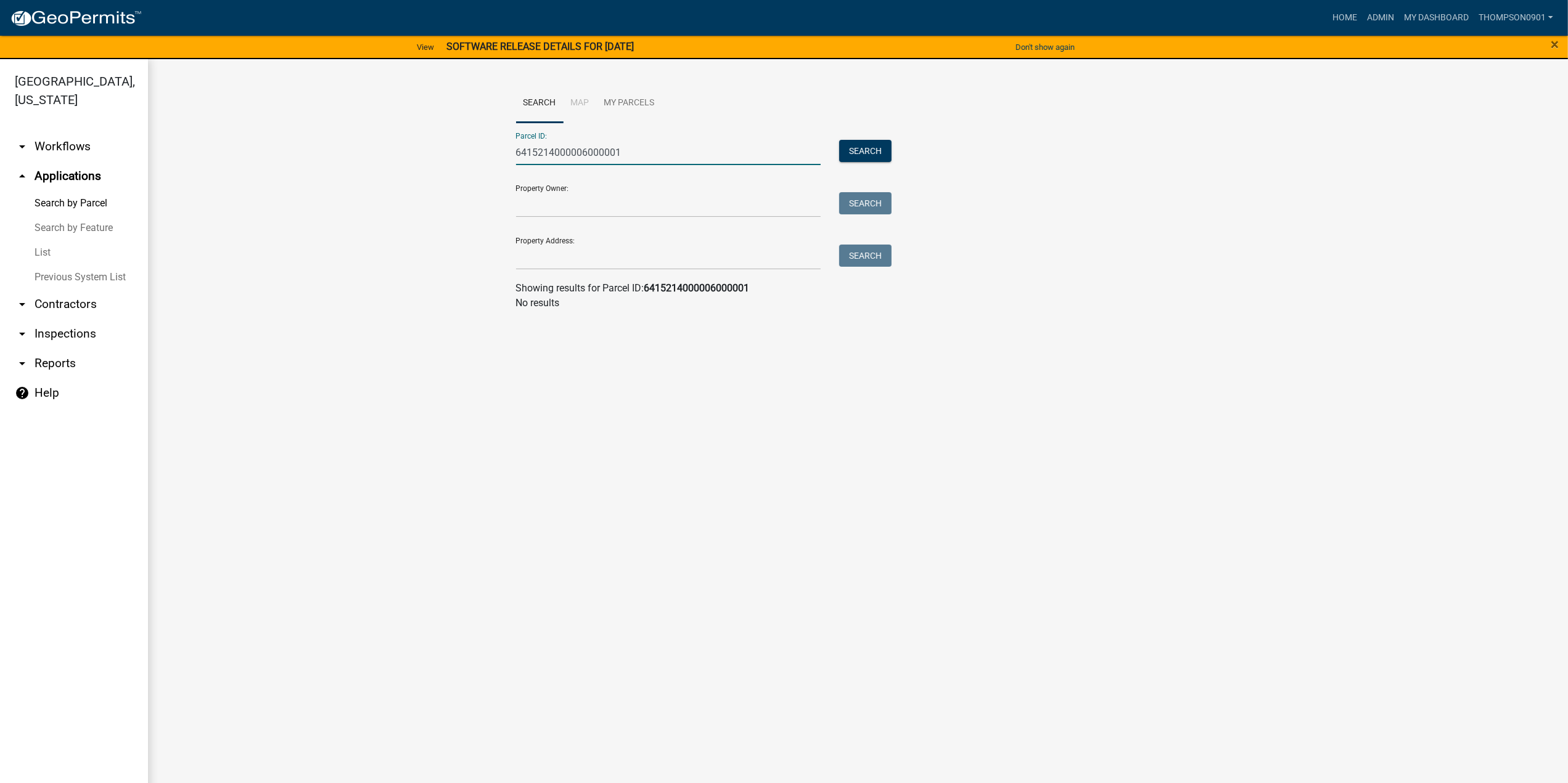
click at [0, 62] on div "Porter County, Indiana arrow_drop_down Workflows List arrow_drop_up Application…" at bounding box center [784, 428] width 1568 height 739
click at [554, 257] on input "Property Address:" at bounding box center [669, 258] width 305 height 25
click at [563, 143] on input "Parcel ID:" at bounding box center [669, 153] width 305 height 25
click at [578, 149] on input "641521400001000001" at bounding box center [669, 153] width 305 height 25
type input "641521400006000001"
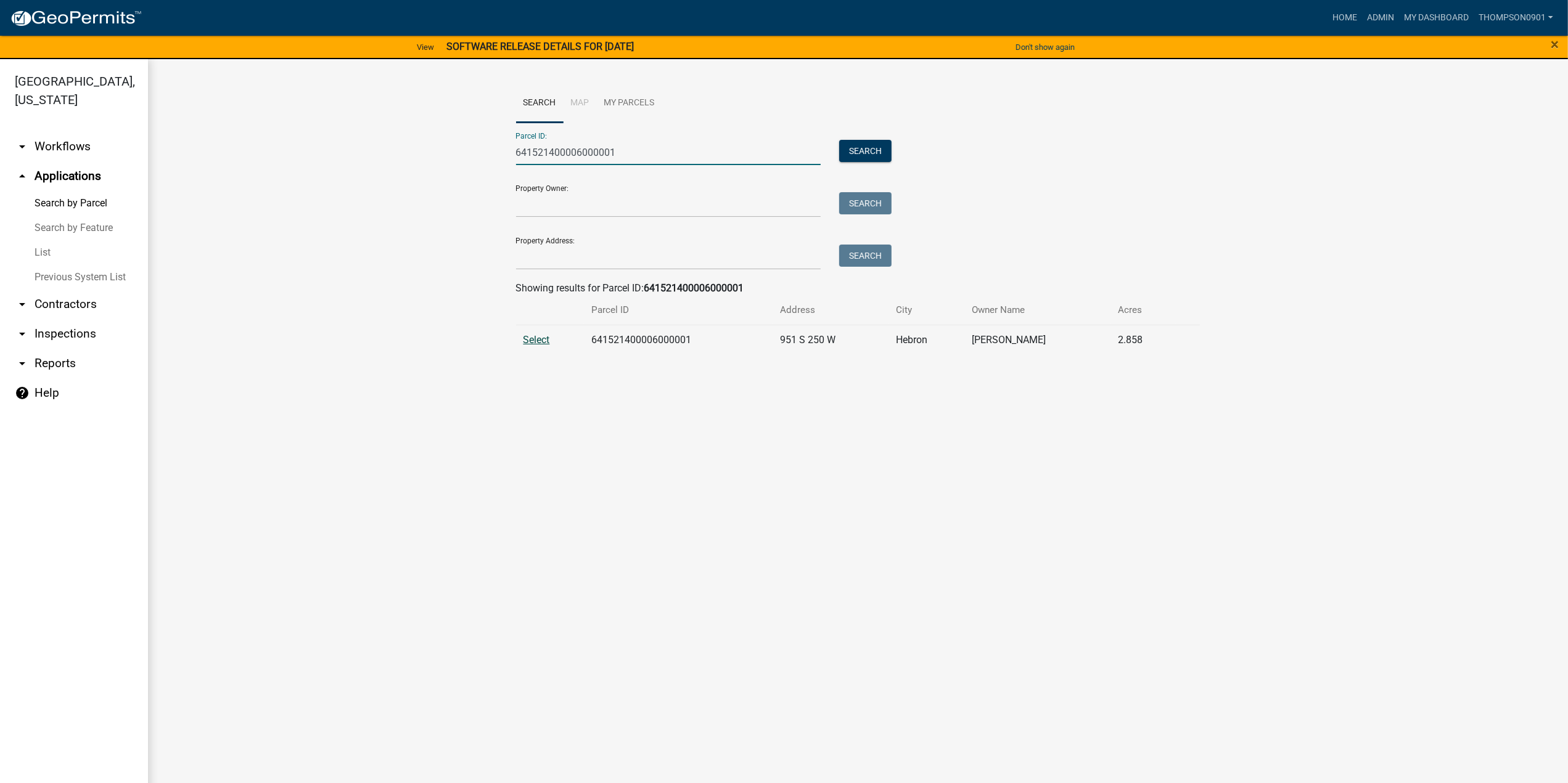
click at [544, 343] on span "Select" at bounding box center [537, 339] width 27 height 11
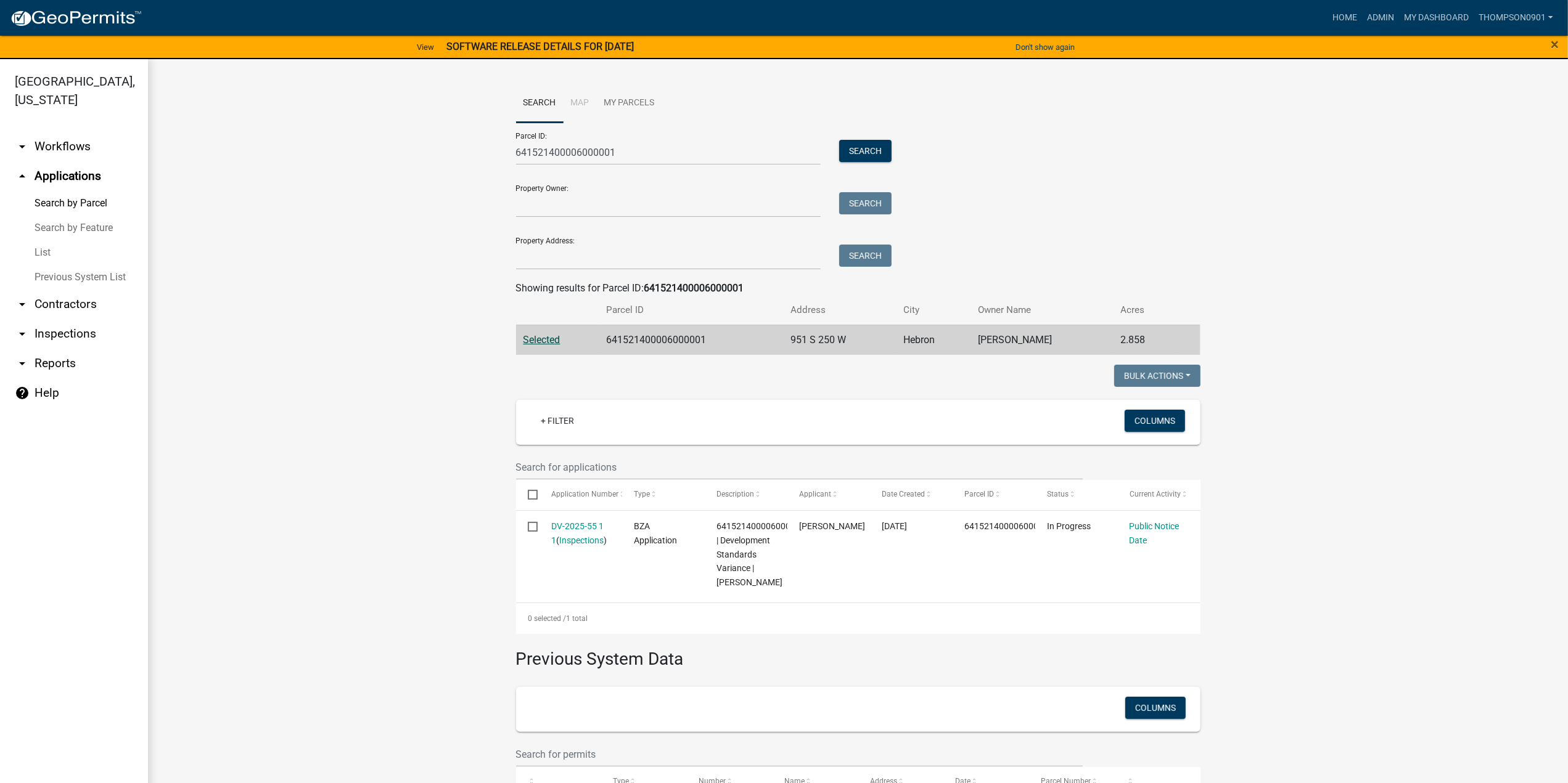
click at [43, 240] on link "List" at bounding box center [74, 252] width 148 height 25
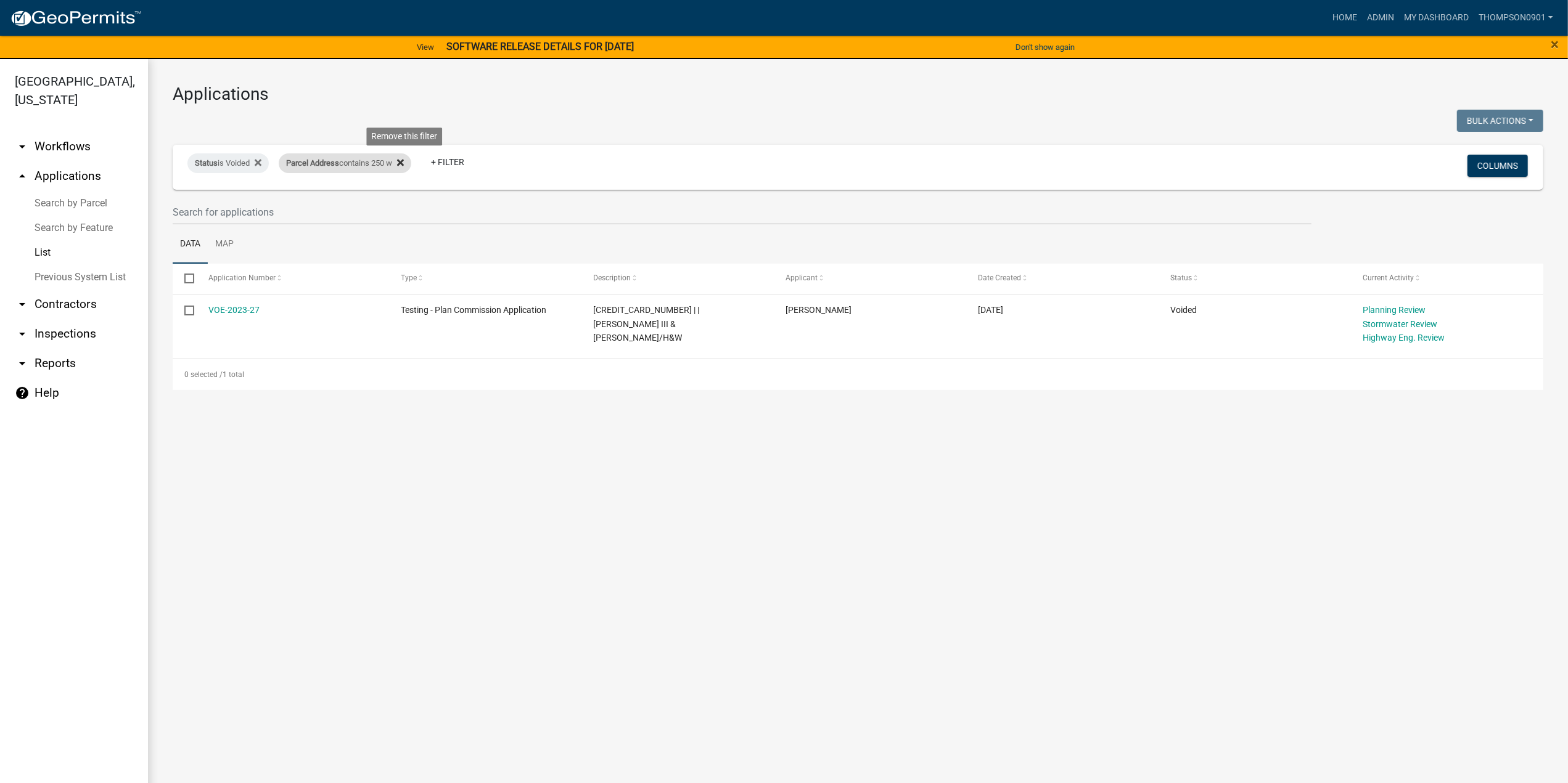
click at [404, 163] on icon at bounding box center [400, 163] width 7 height 10
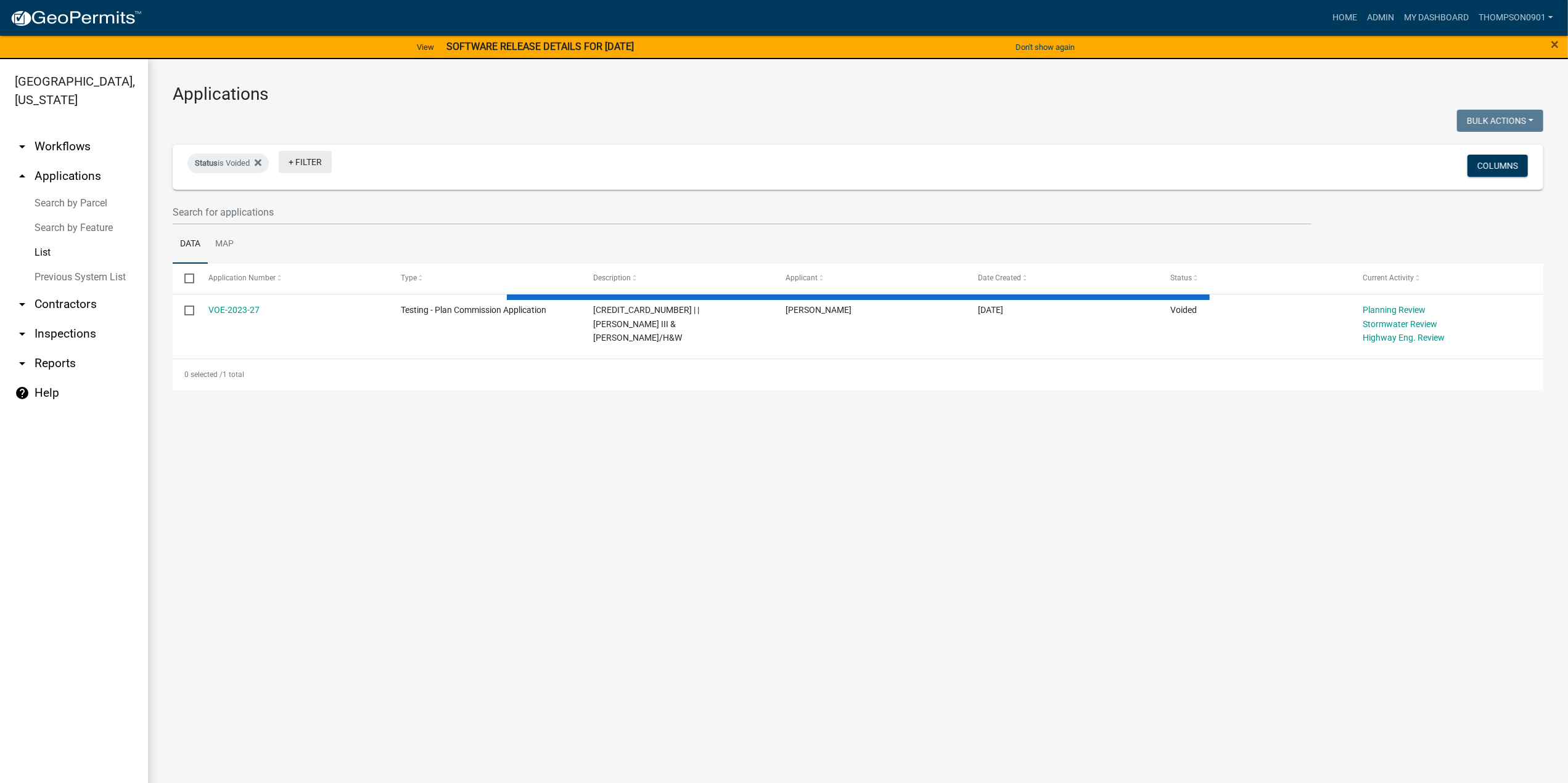
select select "3: 100"
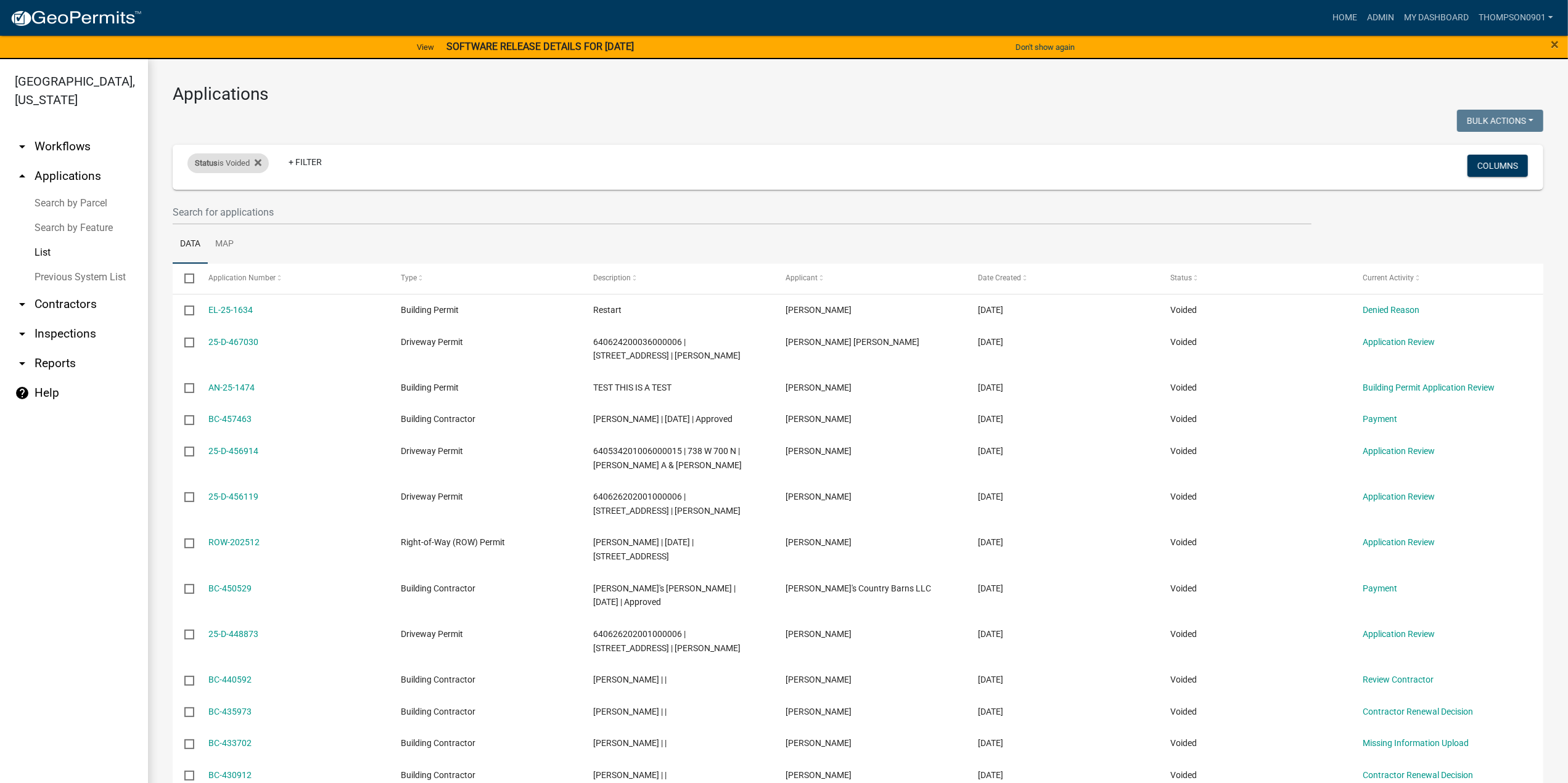
click at [264, 155] on div "Status is Voided" at bounding box center [228, 163] width 82 height 19
select select "3"
click at [261, 163] on icon at bounding box center [258, 163] width 7 height 7
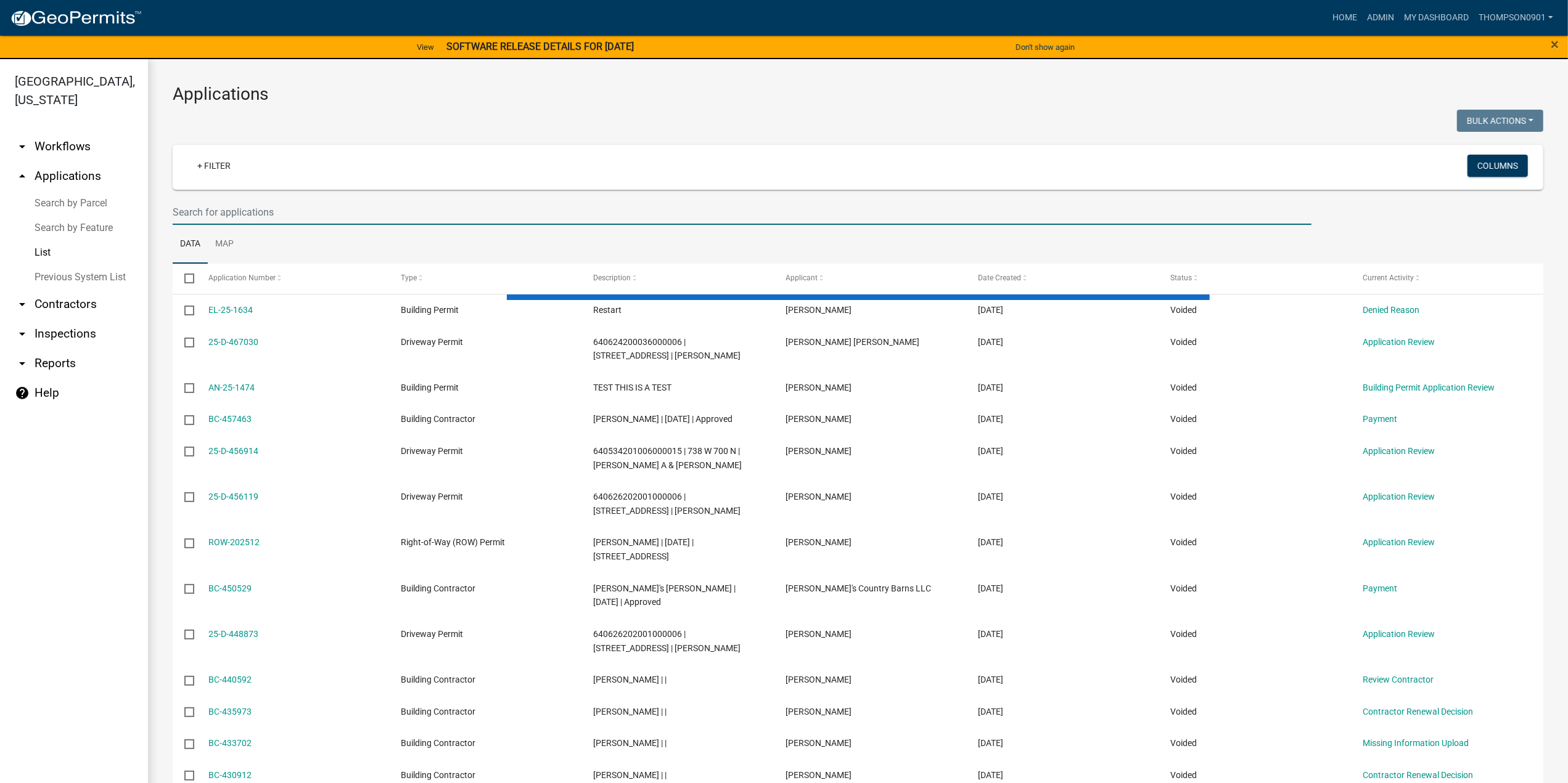
click at [222, 216] on input "text" at bounding box center [742, 212] width 1139 height 25
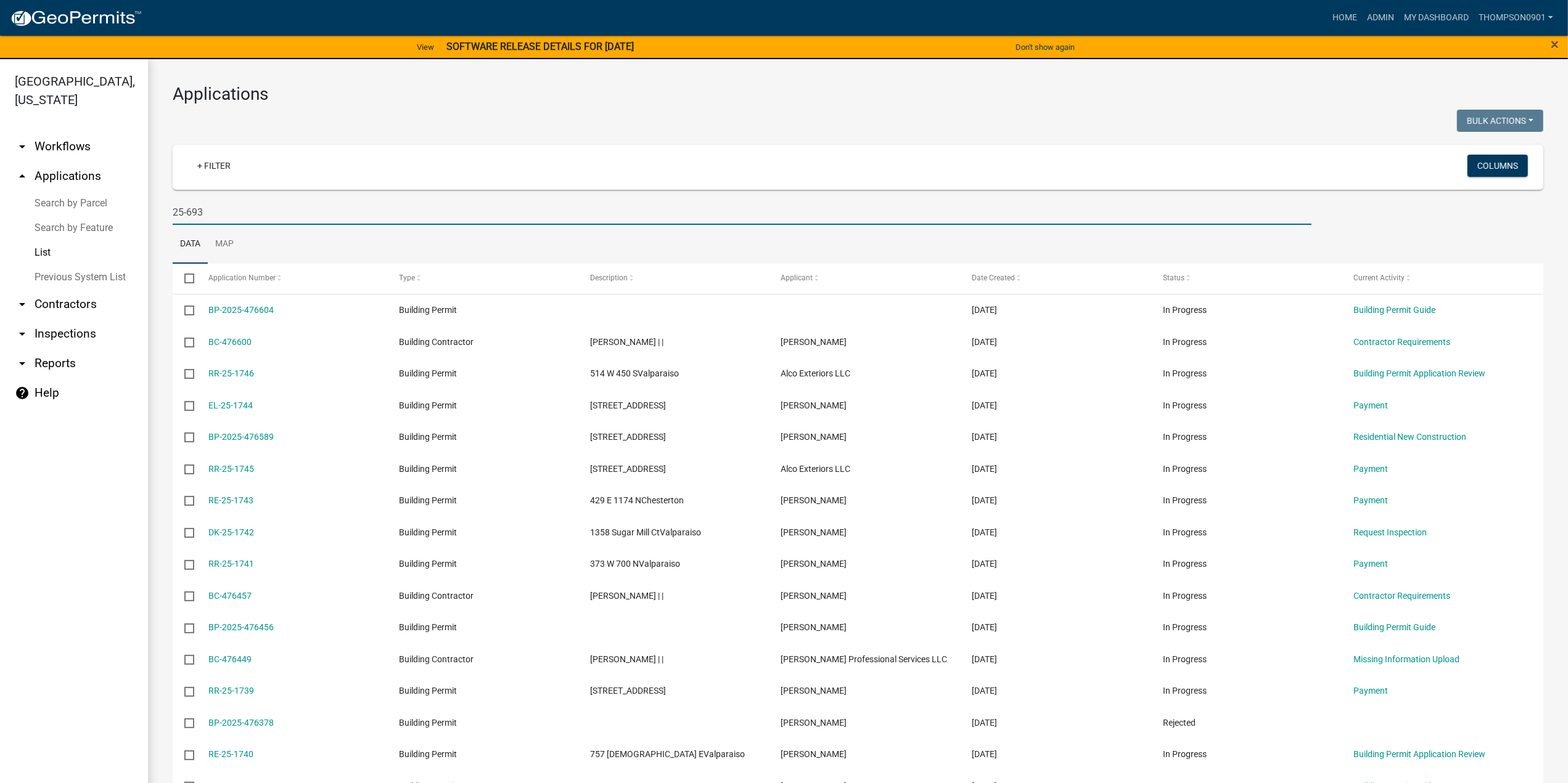
type input "25-693"
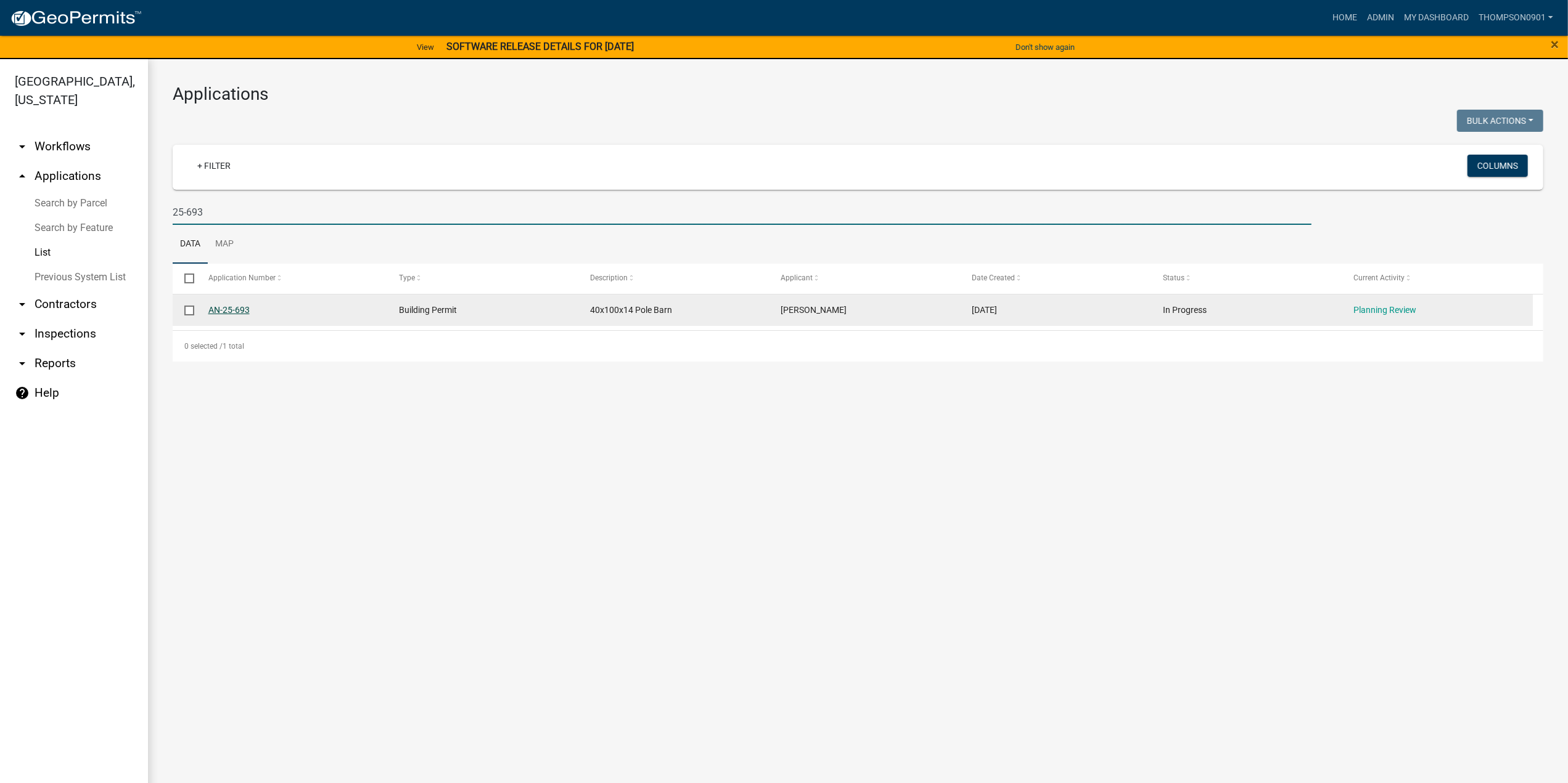
click at [236, 311] on link "AN-25-693" at bounding box center [229, 310] width 42 height 10
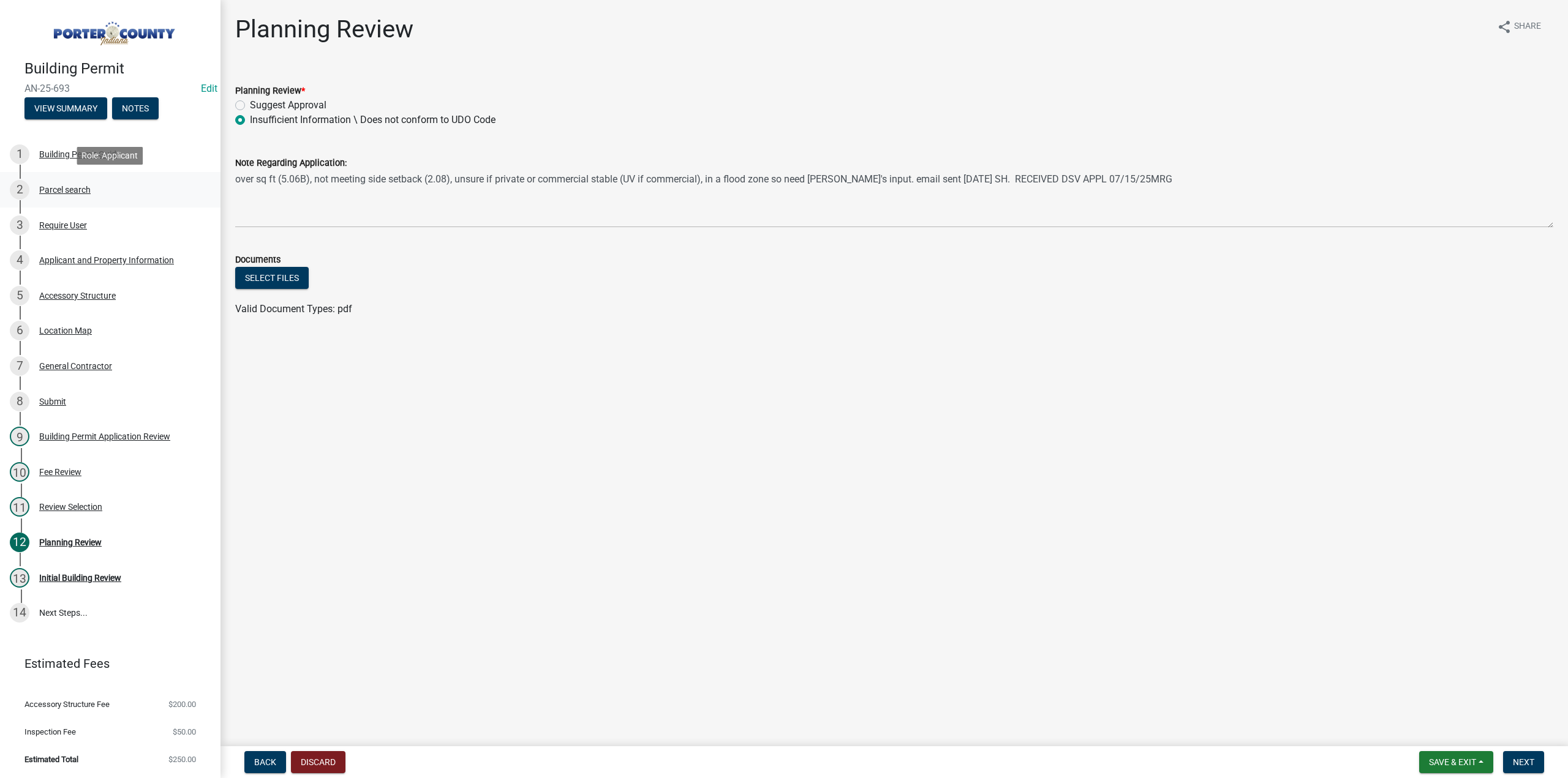
click at [51, 190] on div "Parcel search" at bounding box center [65, 190] width 51 height 9
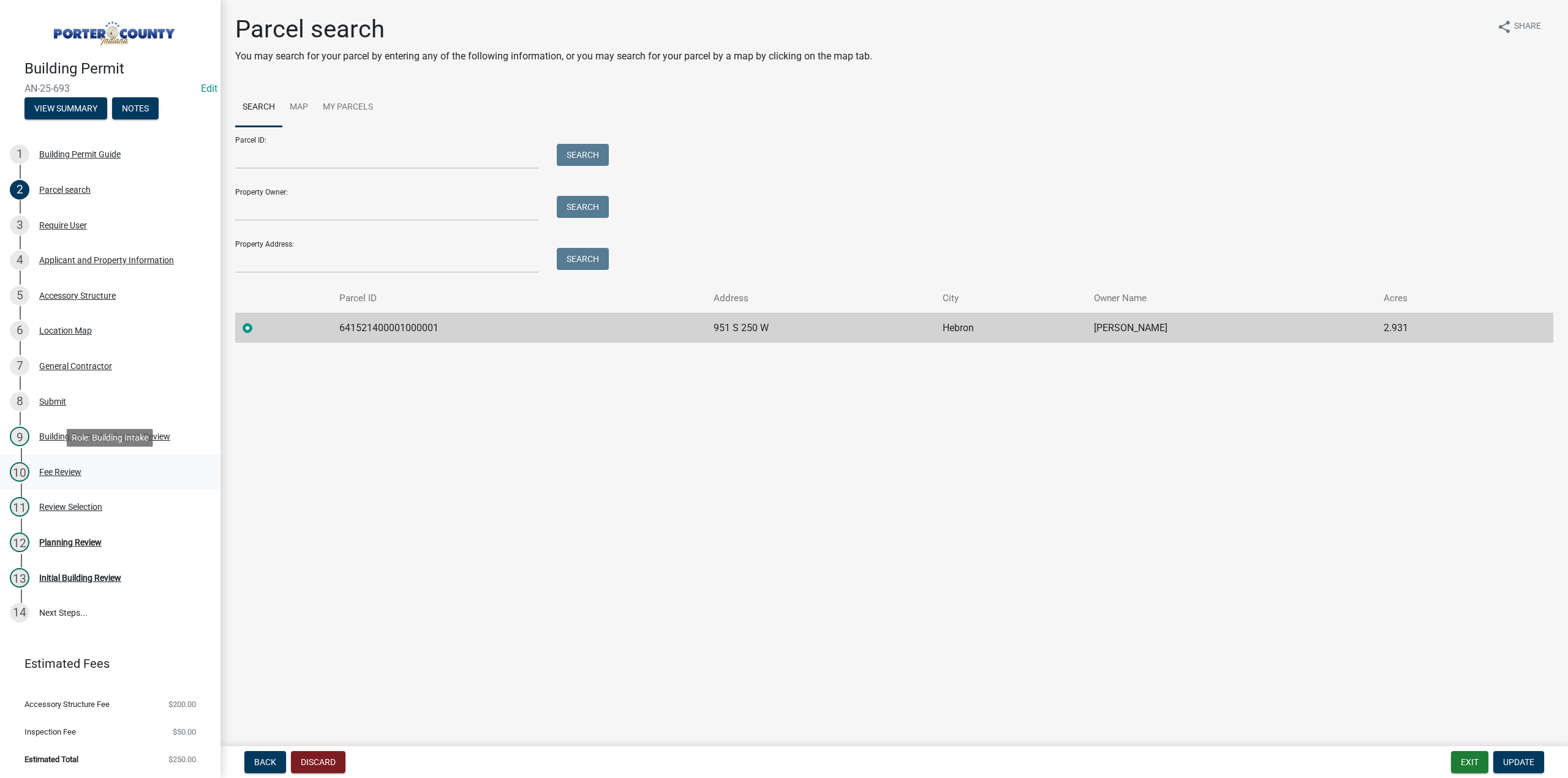
click at [66, 468] on div "Fee Review" at bounding box center [61, 472] width 43 height 9
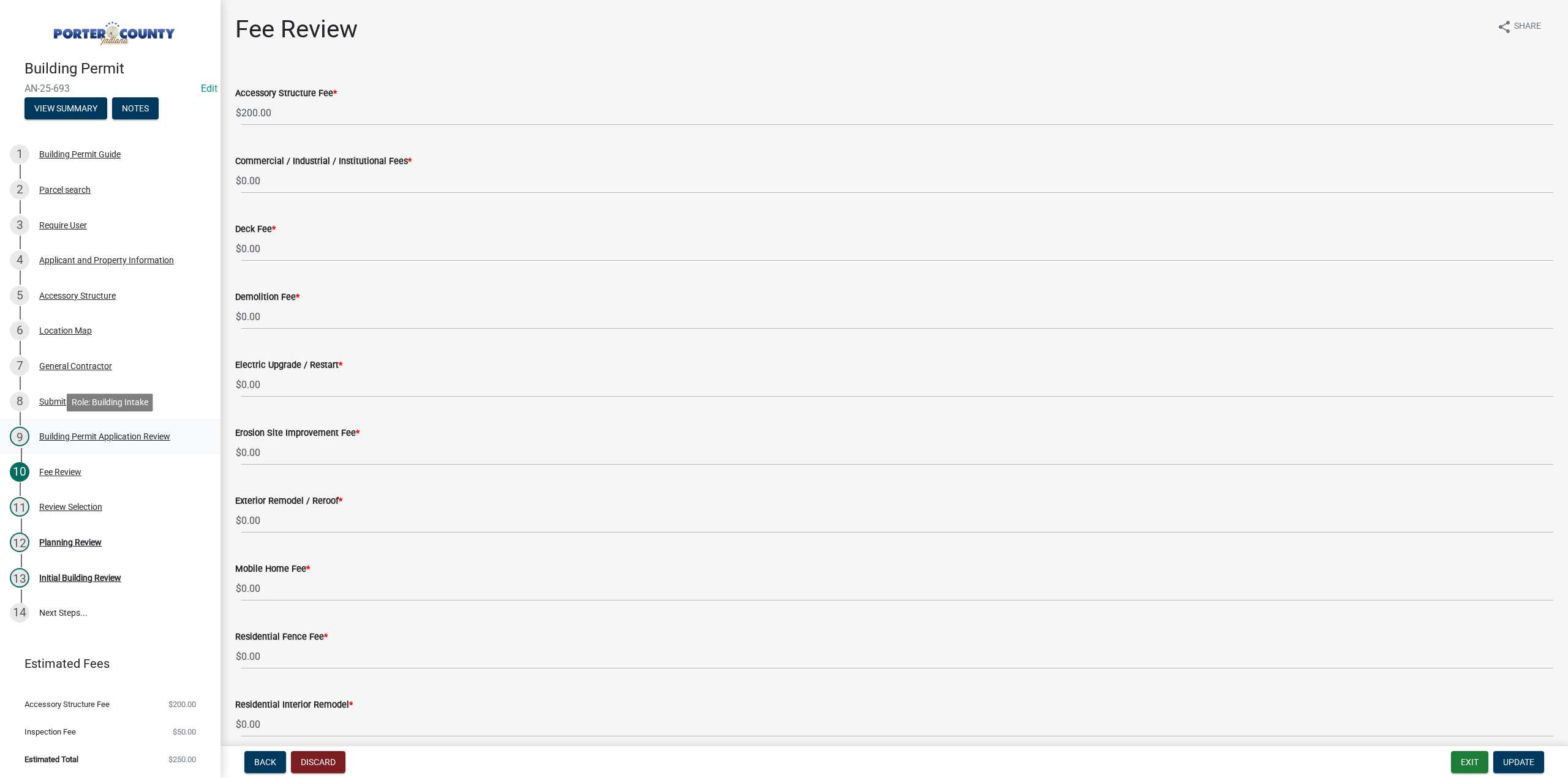
click at [75, 437] on div "Building Permit Application Review" at bounding box center [104, 436] width 131 height 9
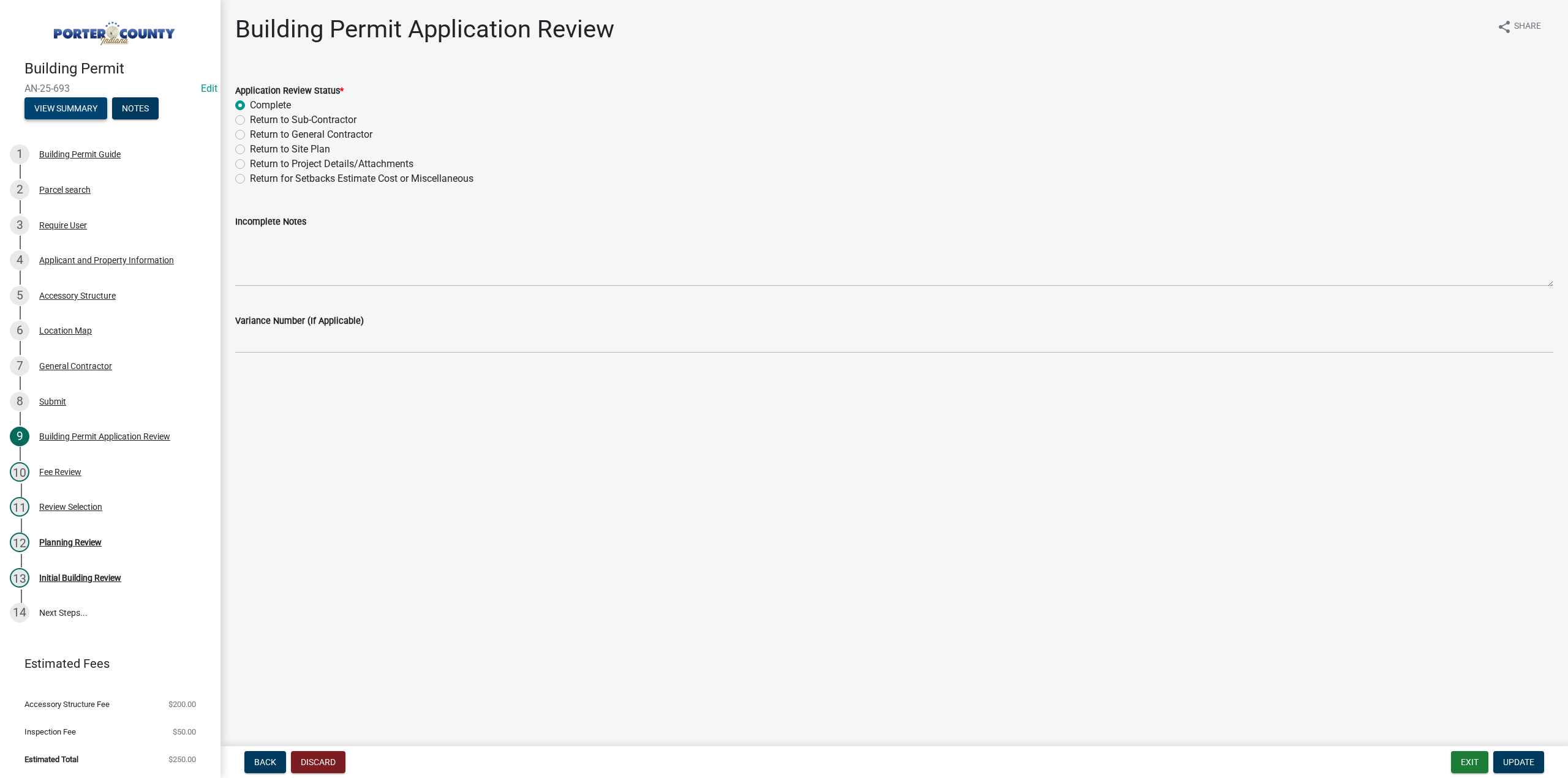
click at [67, 114] on button "View Summary" at bounding box center [66, 108] width 82 height 22
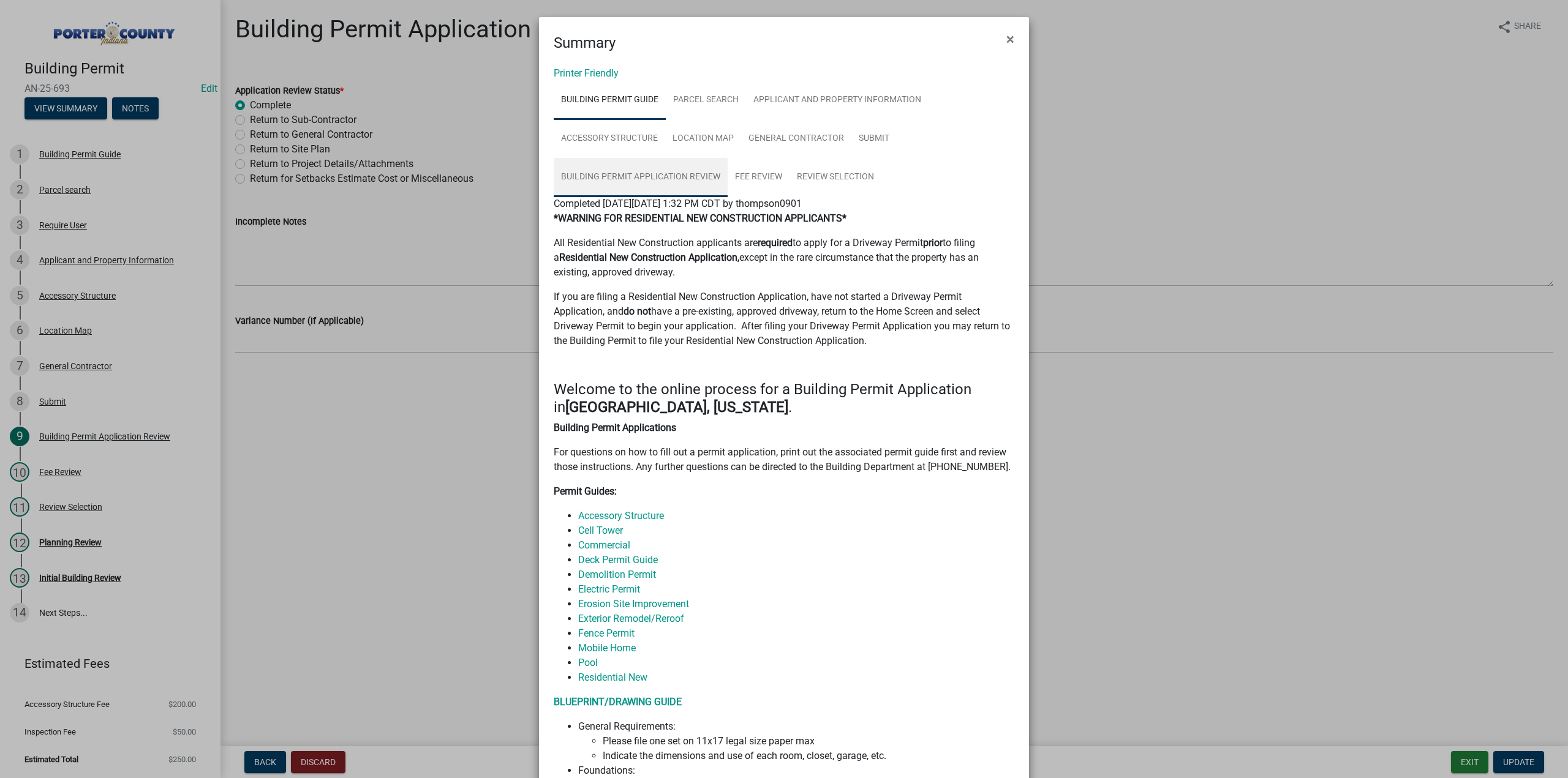
click at [674, 175] on link "Building Permit Application Review" at bounding box center [641, 178] width 174 height 39
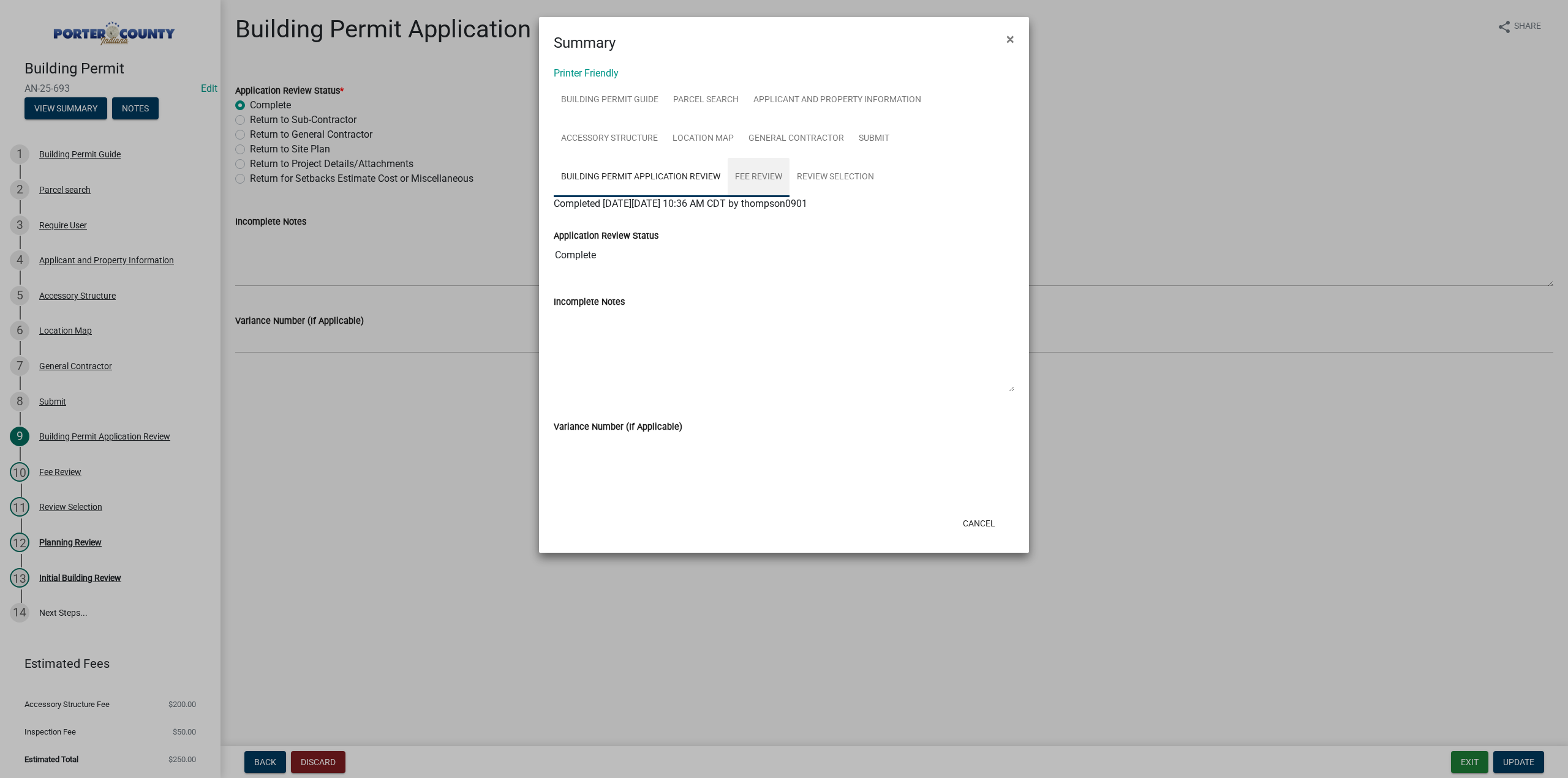
click at [742, 174] on link "Fee Review" at bounding box center [758, 178] width 62 height 39
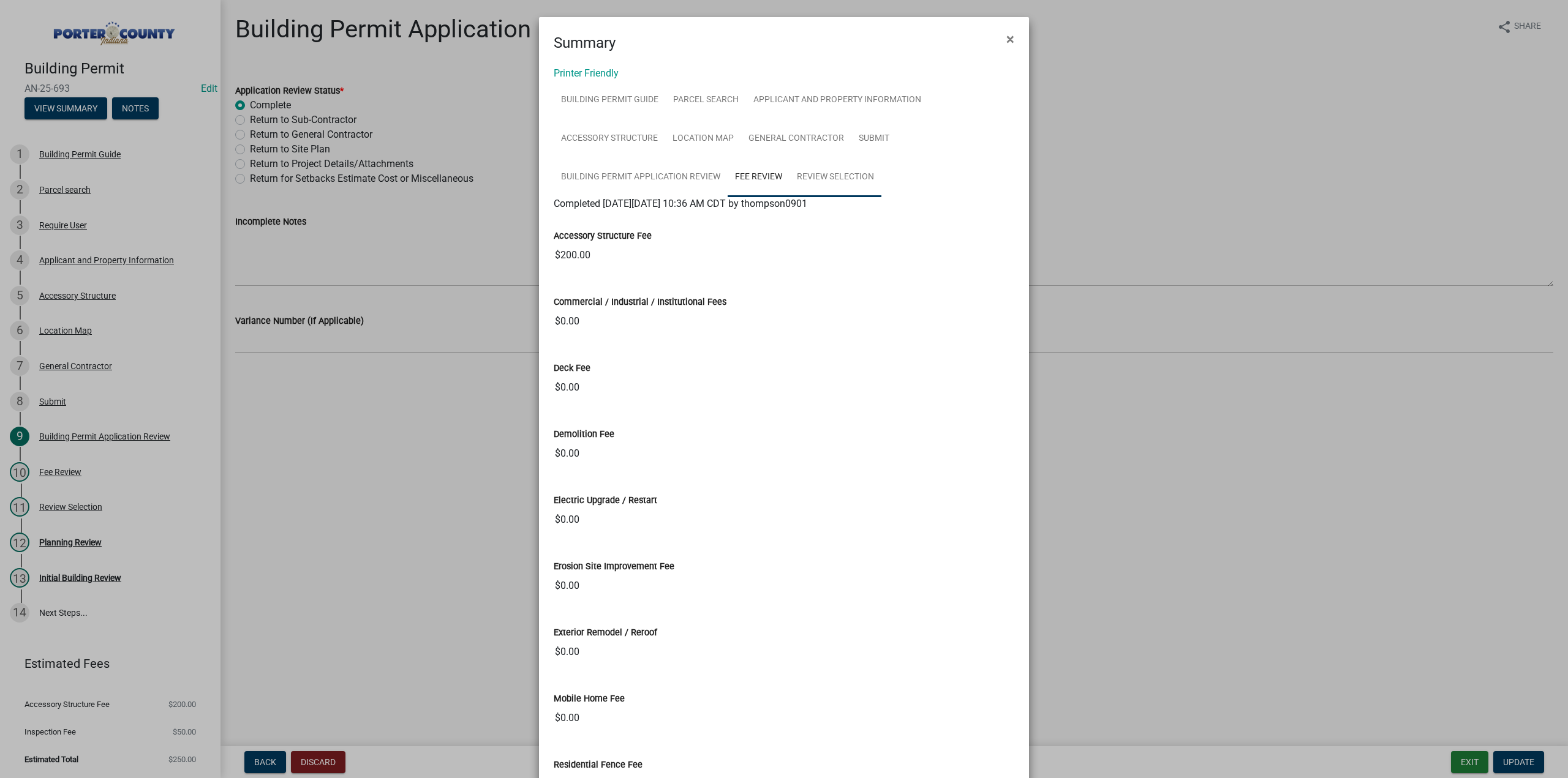
click at [835, 168] on link "Review Selection" at bounding box center [836, 178] width 92 height 39
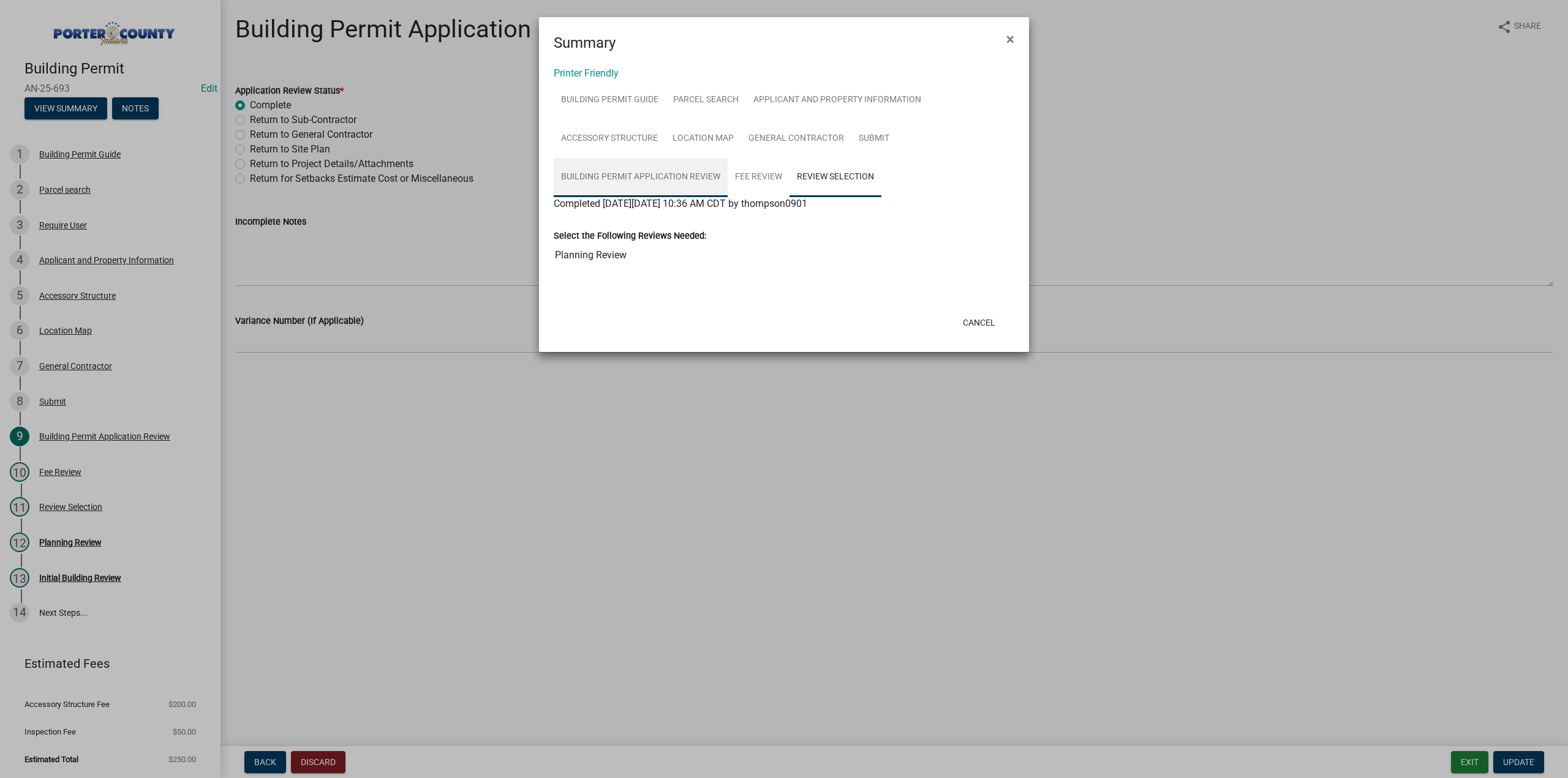
click at [630, 168] on link "Building Permit Application Review" at bounding box center [641, 178] width 174 height 39
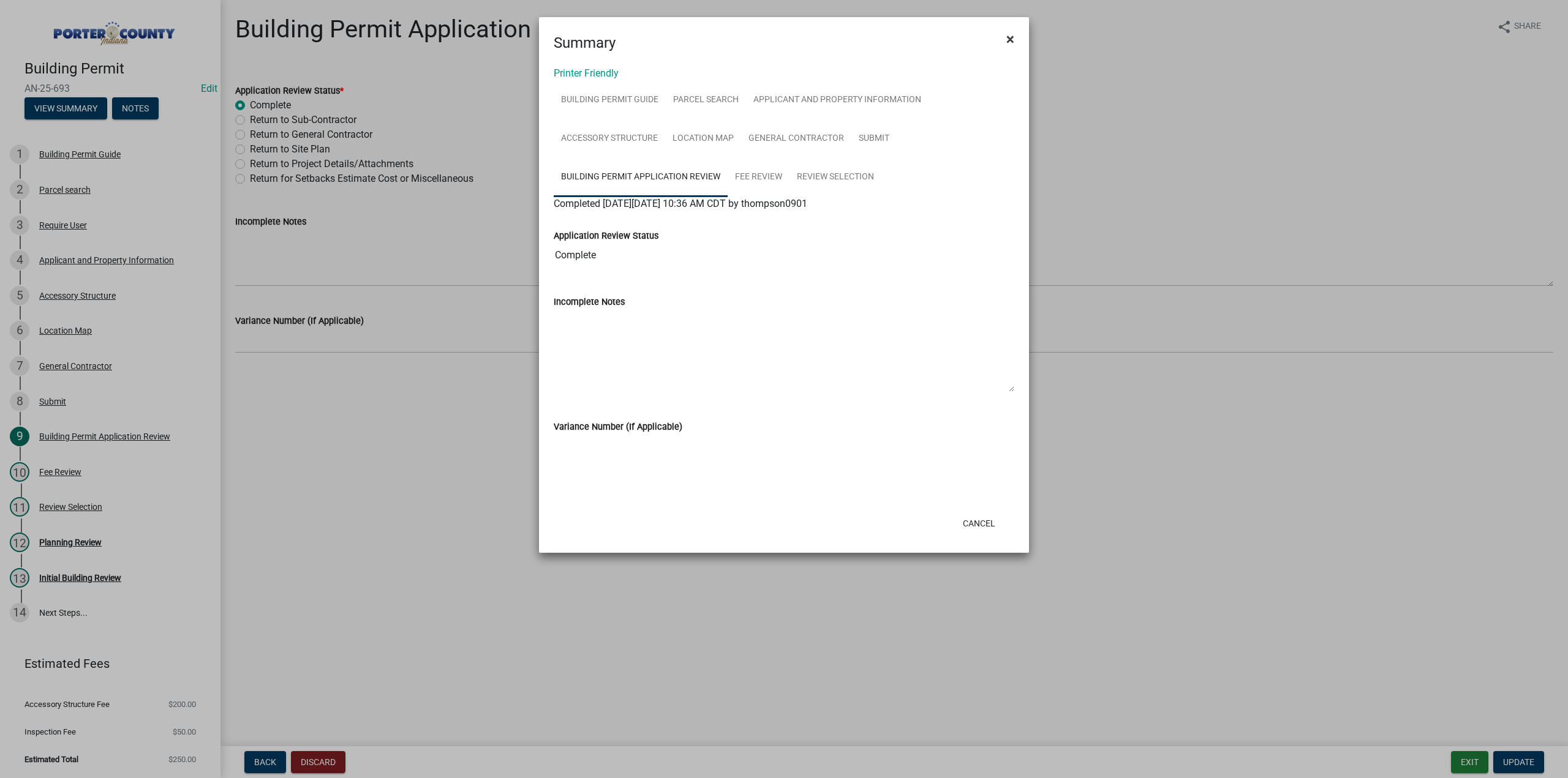
click at [1013, 40] on span "×" at bounding box center [1011, 39] width 8 height 17
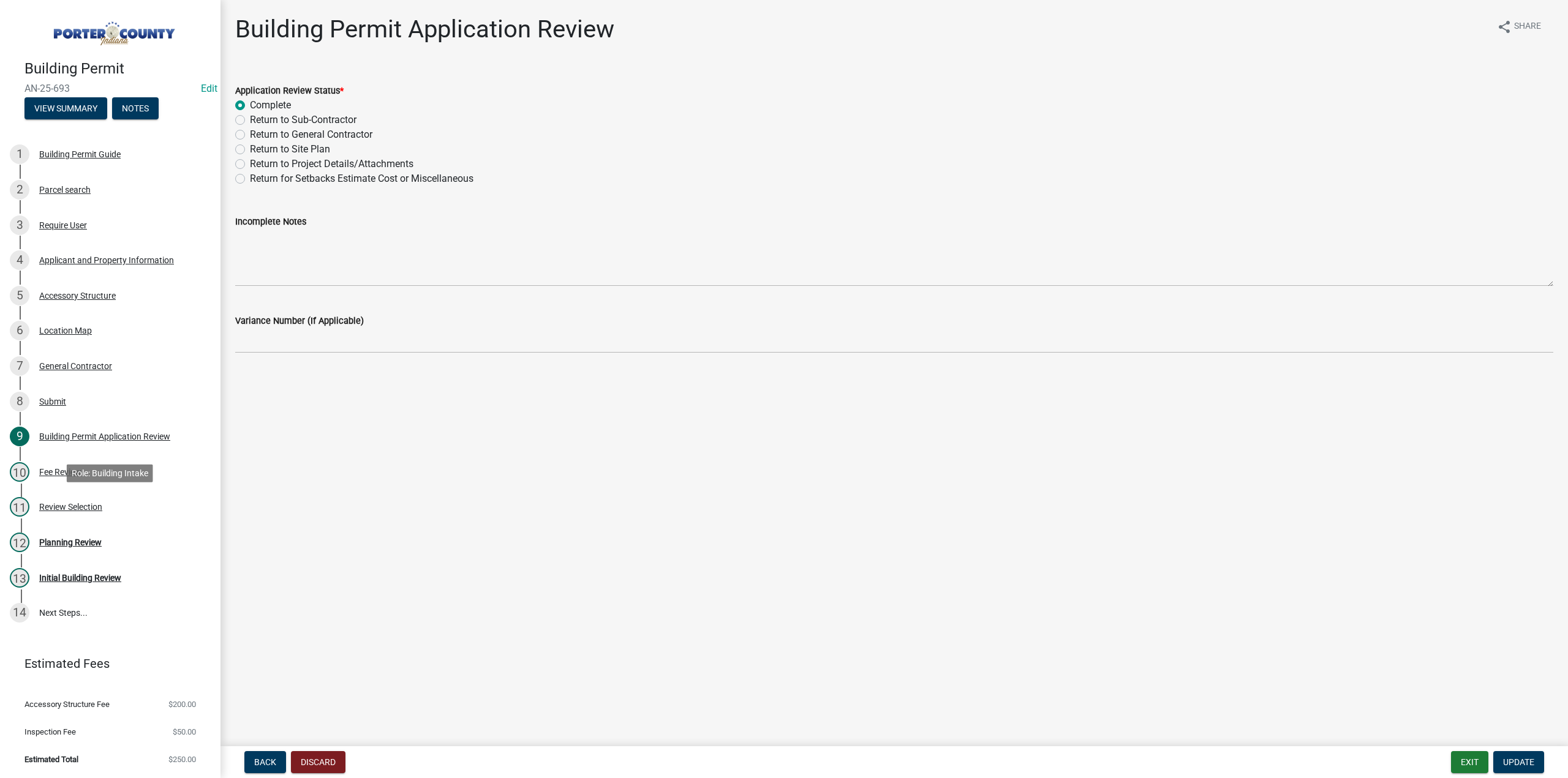
click at [76, 510] on div "Review Selection" at bounding box center [71, 507] width 63 height 9
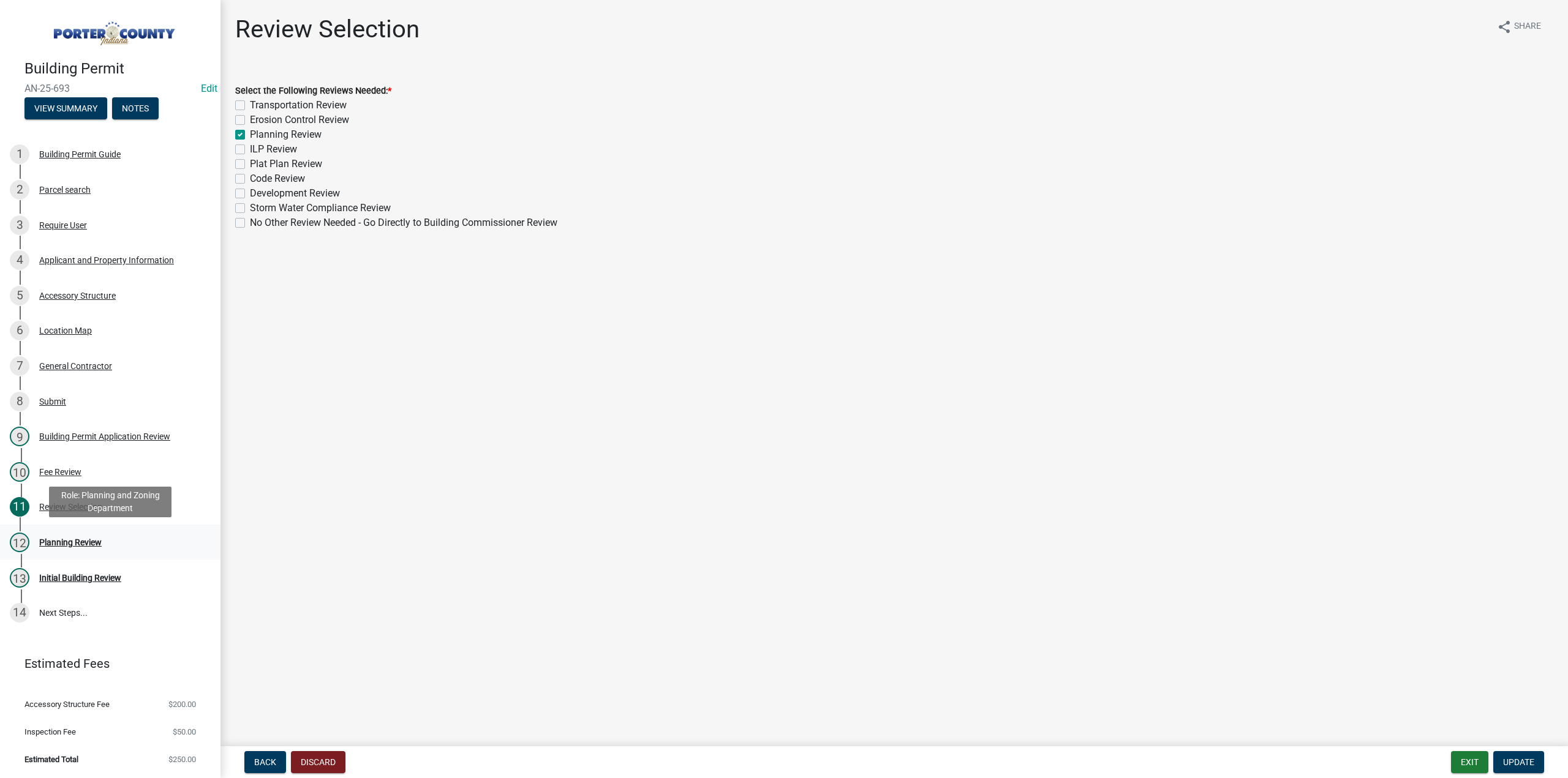
click at [86, 540] on div "Planning Review" at bounding box center [71, 542] width 63 height 9
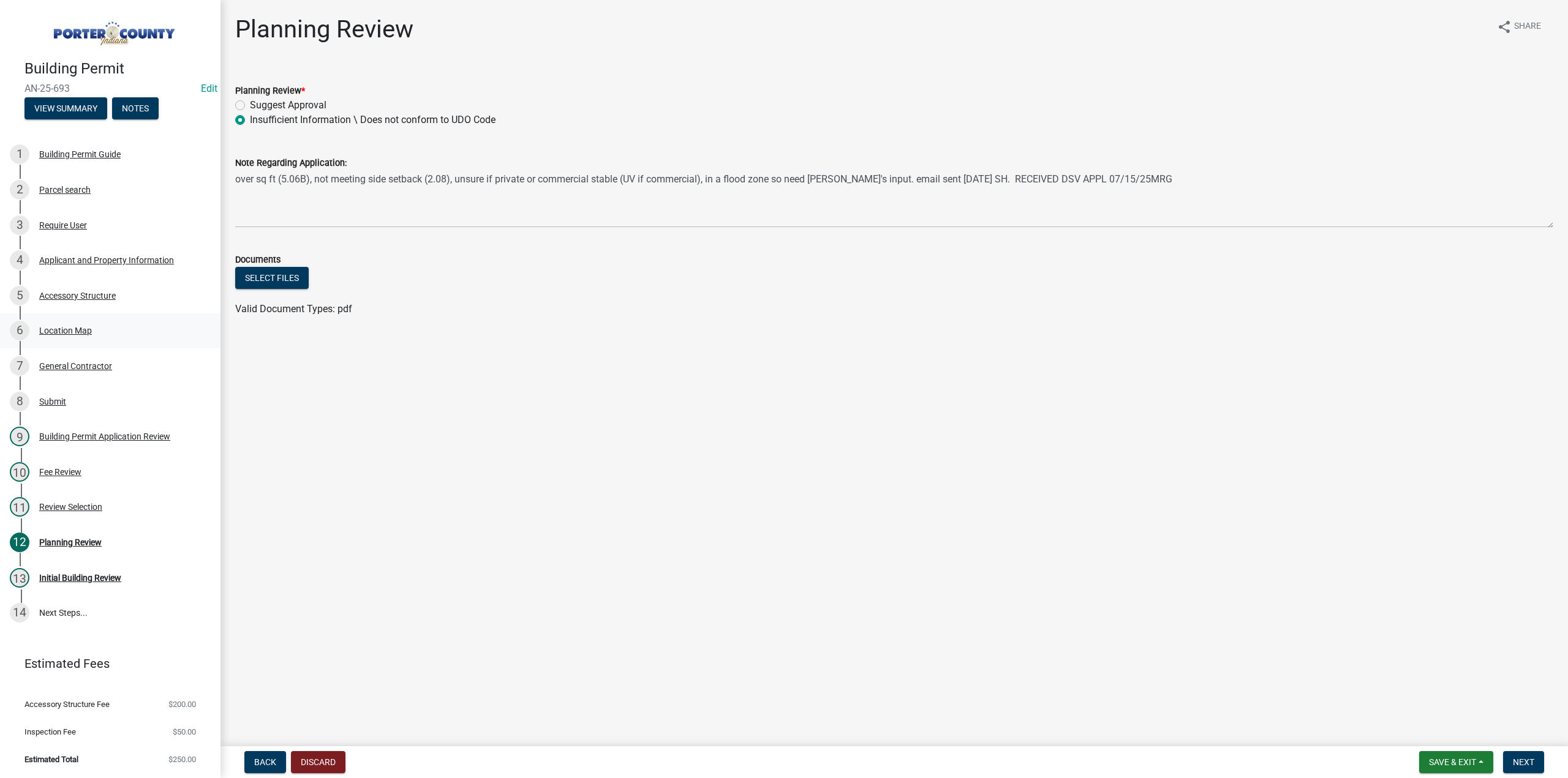
click at [88, 331] on div "Location Map" at bounding box center [65, 330] width 53 height 9
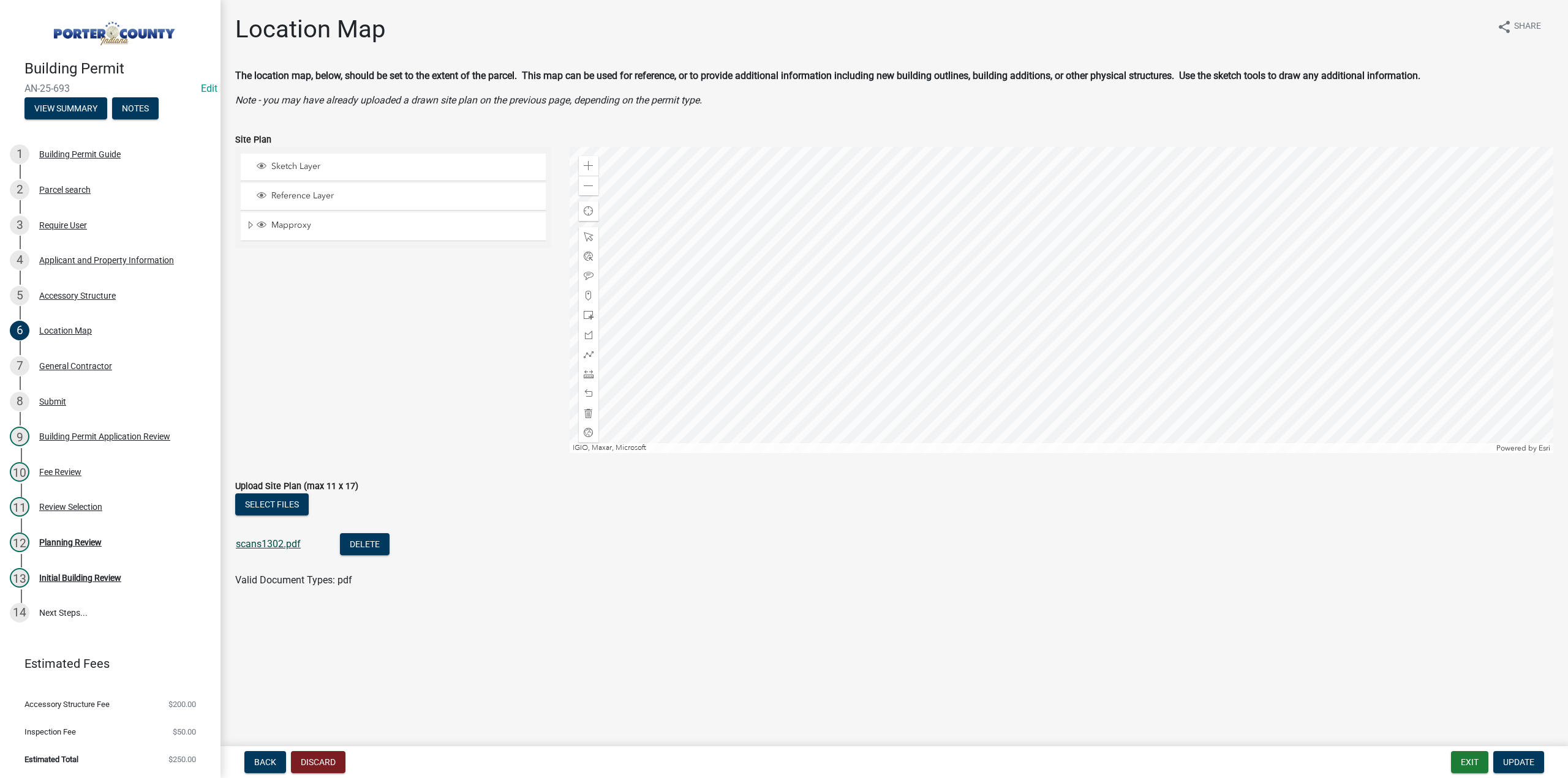
click at [281, 541] on link "scans1302.pdf" at bounding box center [269, 543] width 65 height 11
click at [1470, 762] on button "Exit" at bounding box center [1470, 762] width 37 height 22
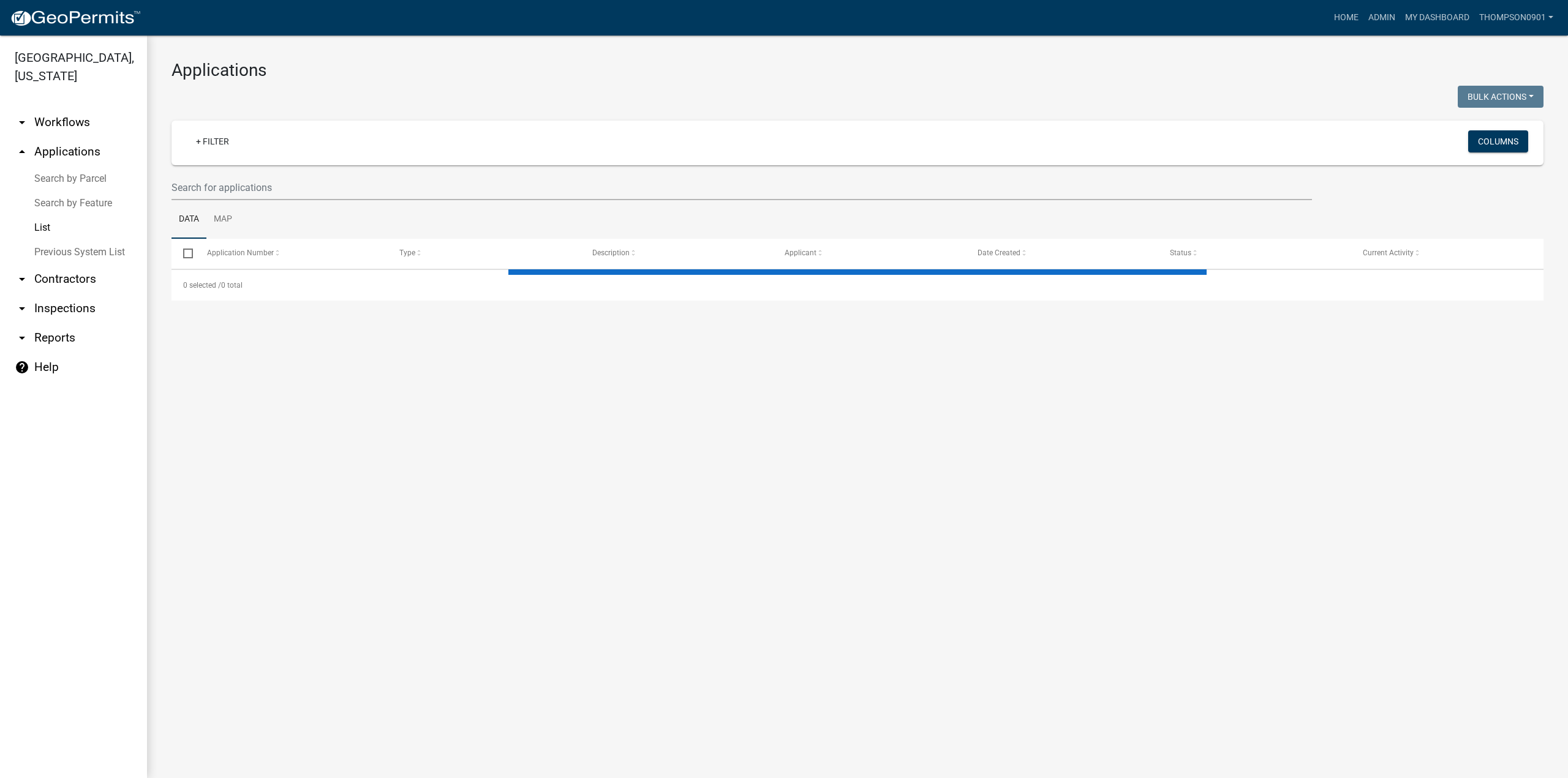
select select "3: 100"
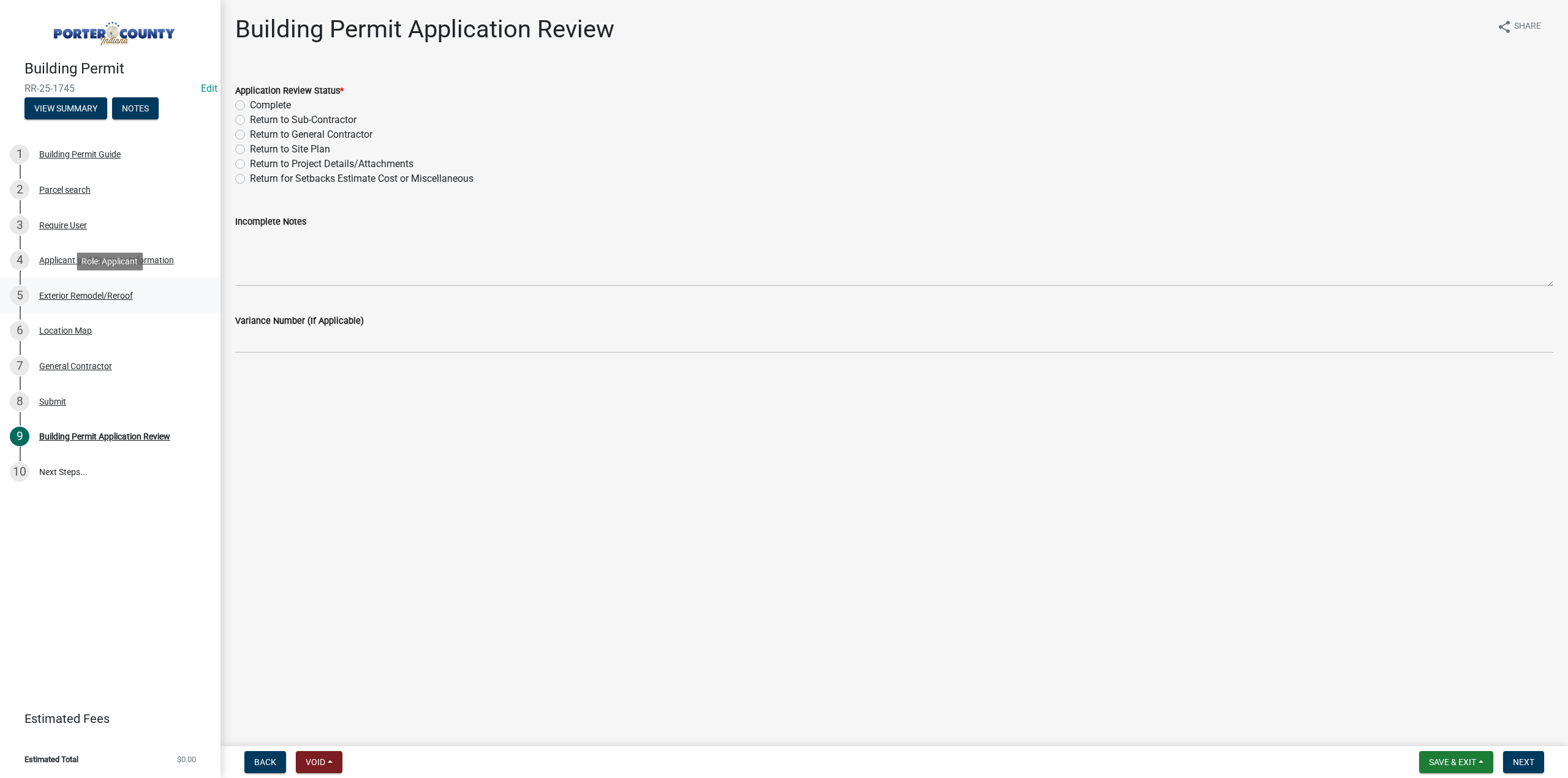
click at [73, 301] on div "5 Exterior Remodel/Reroof" at bounding box center [105, 295] width 191 height 19
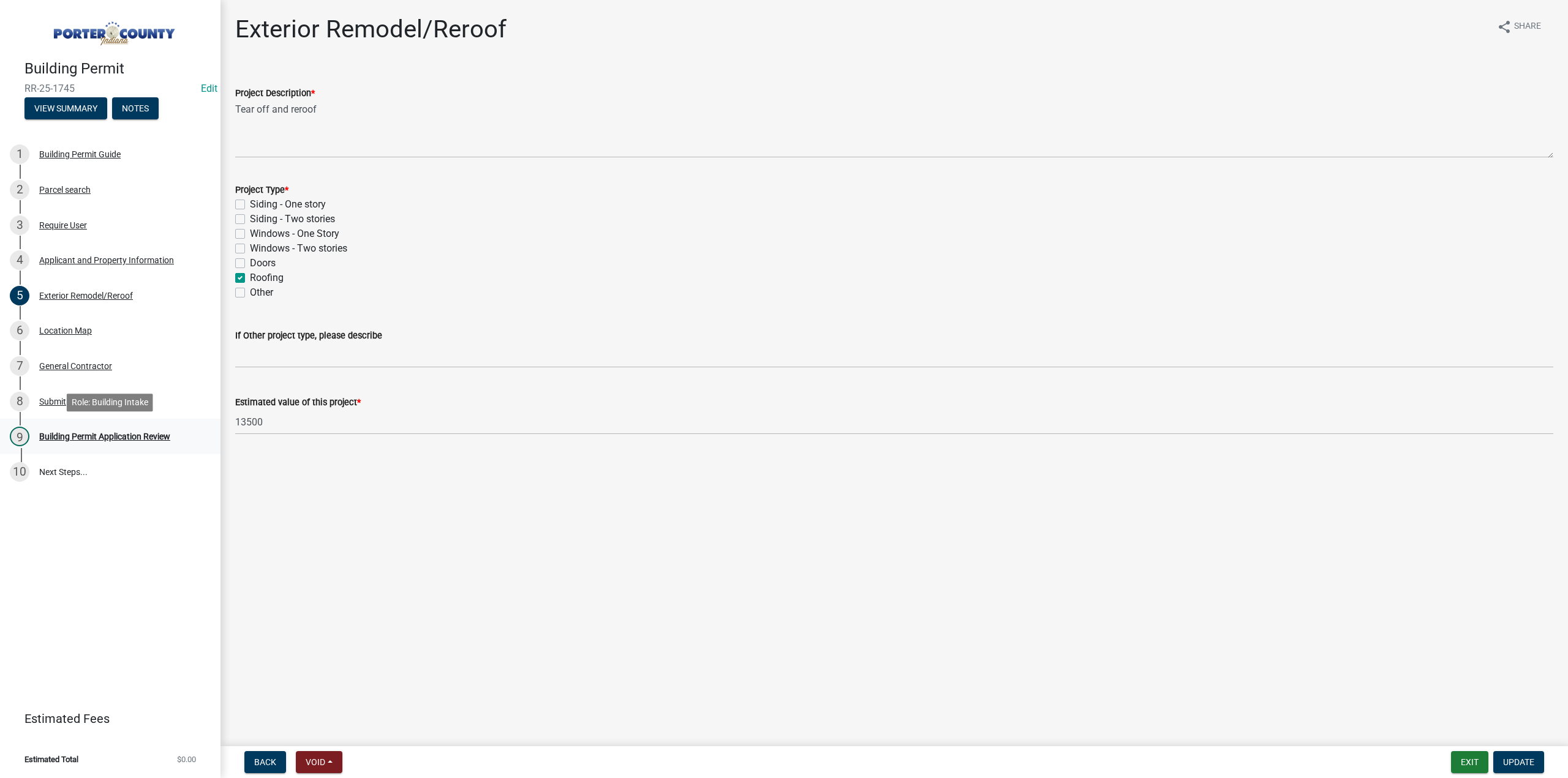
click at [85, 442] on div "9 Building Permit Application Review" at bounding box center [105, 436] width 191 height 19
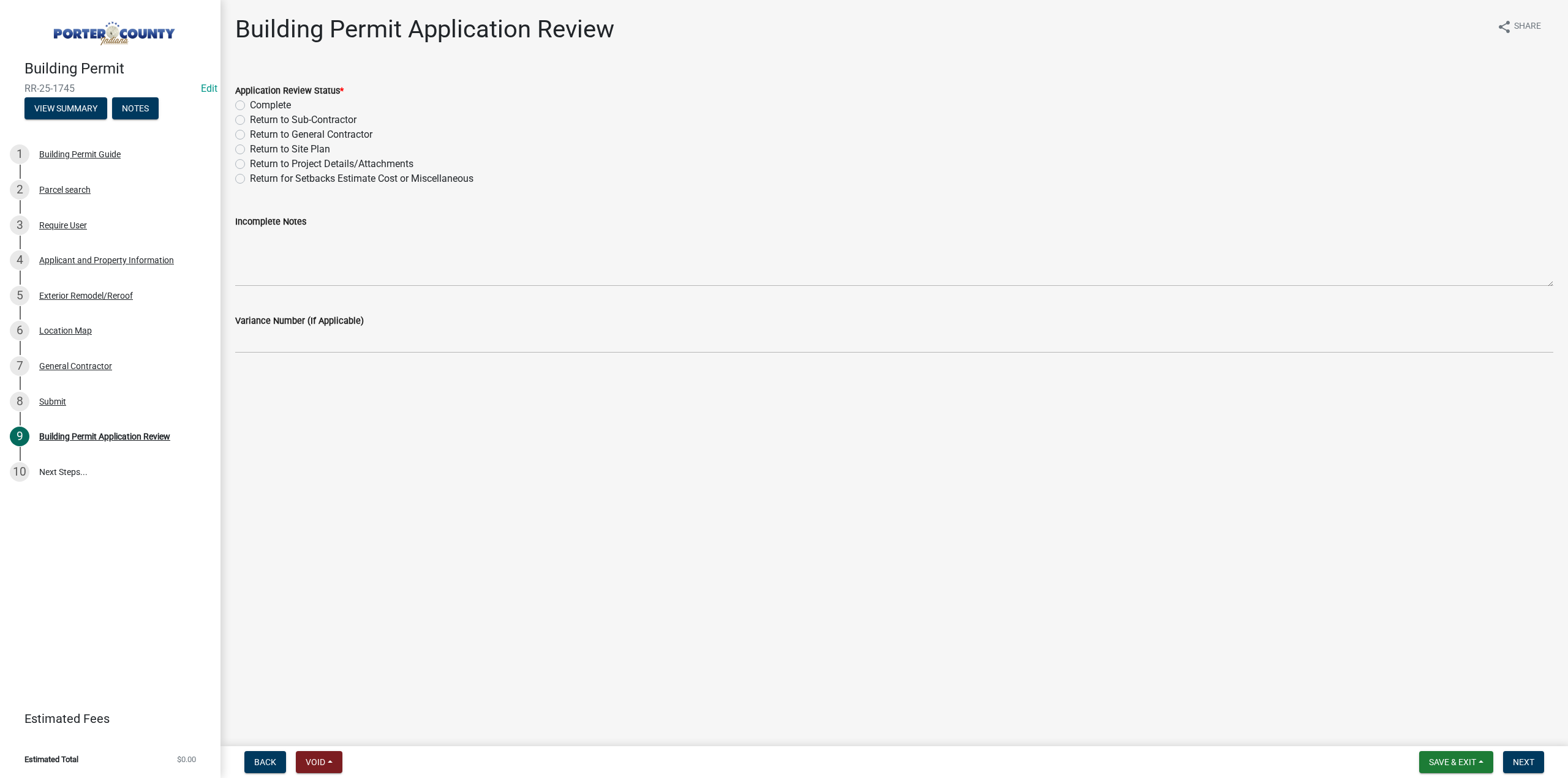
click at [250, 108] on label "Complete" at bounding box center [271, 105] width 41 height 15
click at [250, 106] on input "Complete" at bounding box center [254, 102] width 8 height 8
radio input "true"
click at [1527, 762] on span "Next" at bounding box center [1524, 762] width 21 height 10
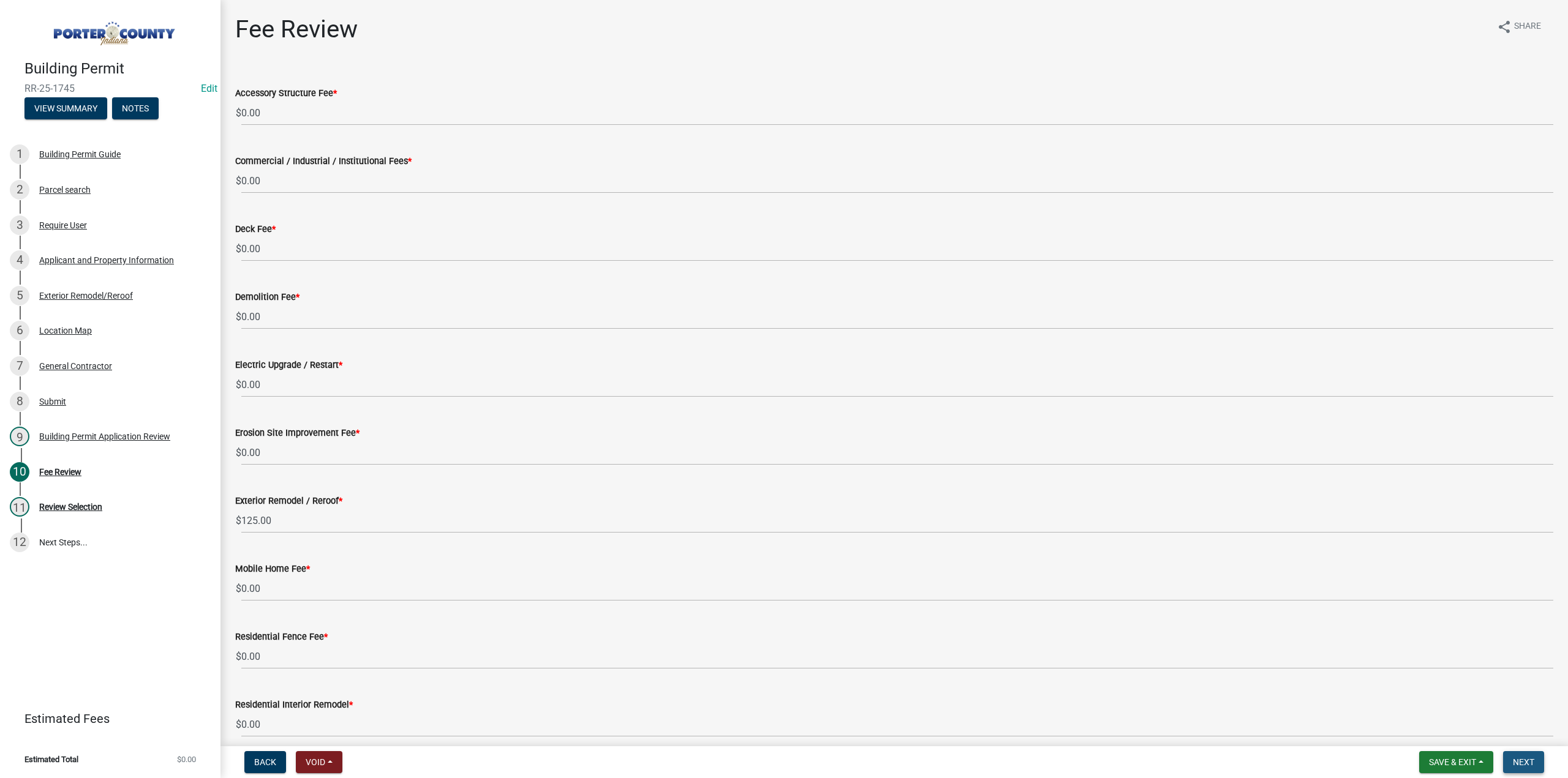
click at [1523, 767] on span "Next" at bounding box center [1524, 762] width 21 height 10
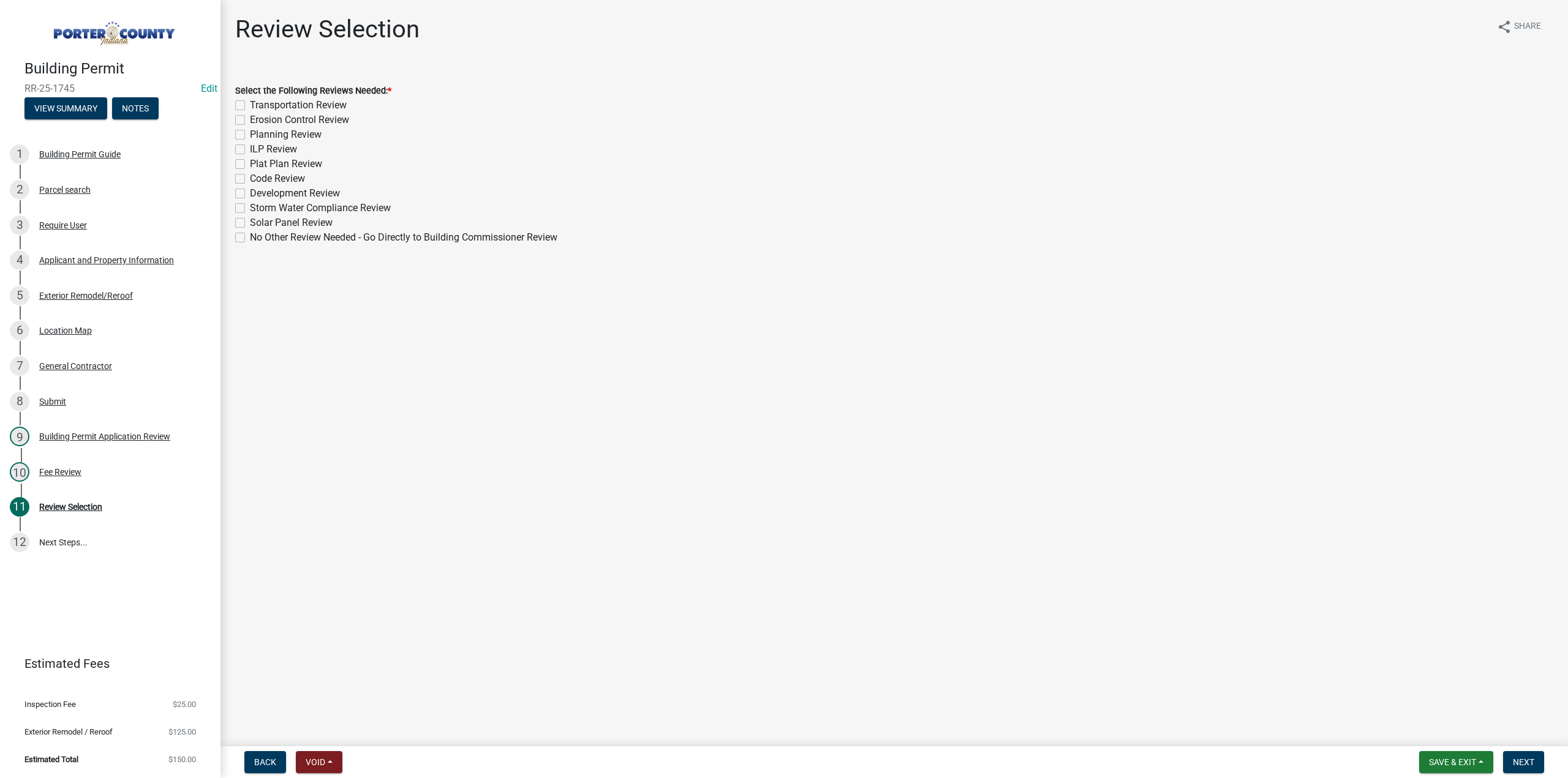
click at [250, 235] on label "No Other Review Needed - Go Directly to Building Commissioner Review" at bounding box center [404, 237] width 307 height 15
click at [250, 235] on input "No Other Review Needed - Go Directly to Building Commissioner Review" at bounding box center [254, 234] width 8 height 8
checkbox input "true"
checkbox input "false"
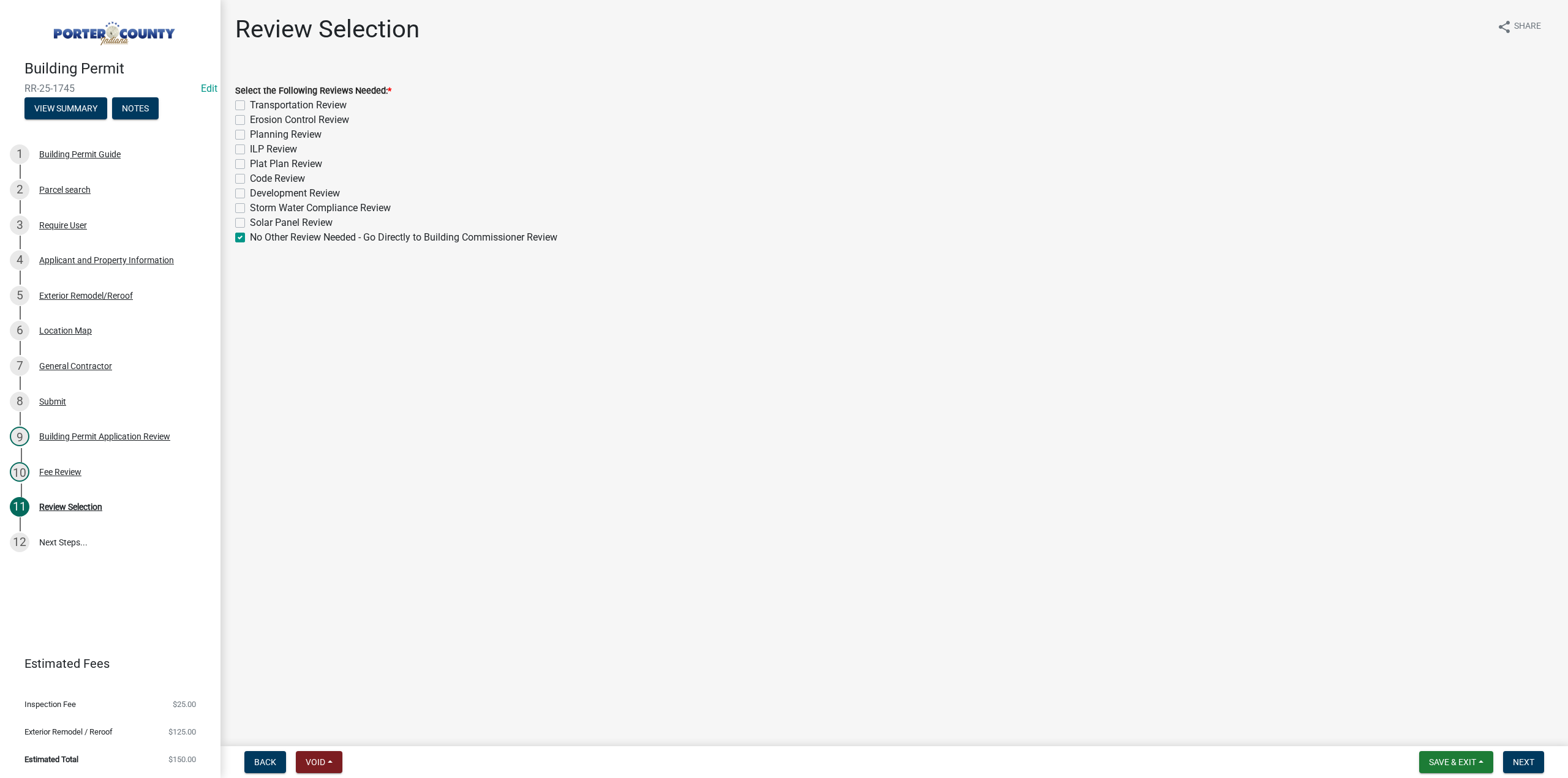
checkbox input "false"
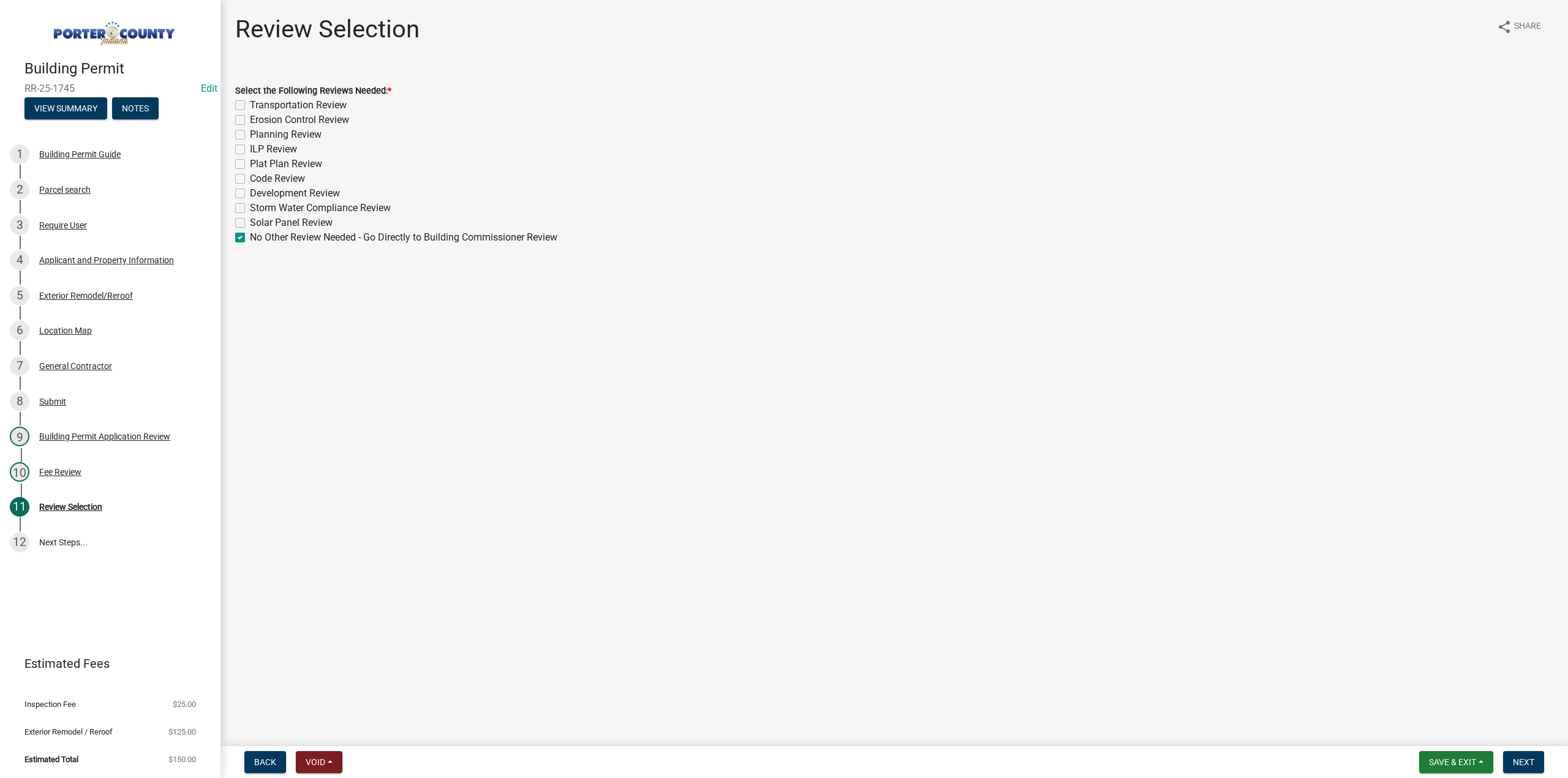
checkbox input "false"
checkbox input "true"
click at [1521, 757] on span "Next" at bounding box center [1524, 762] width 21 height 10
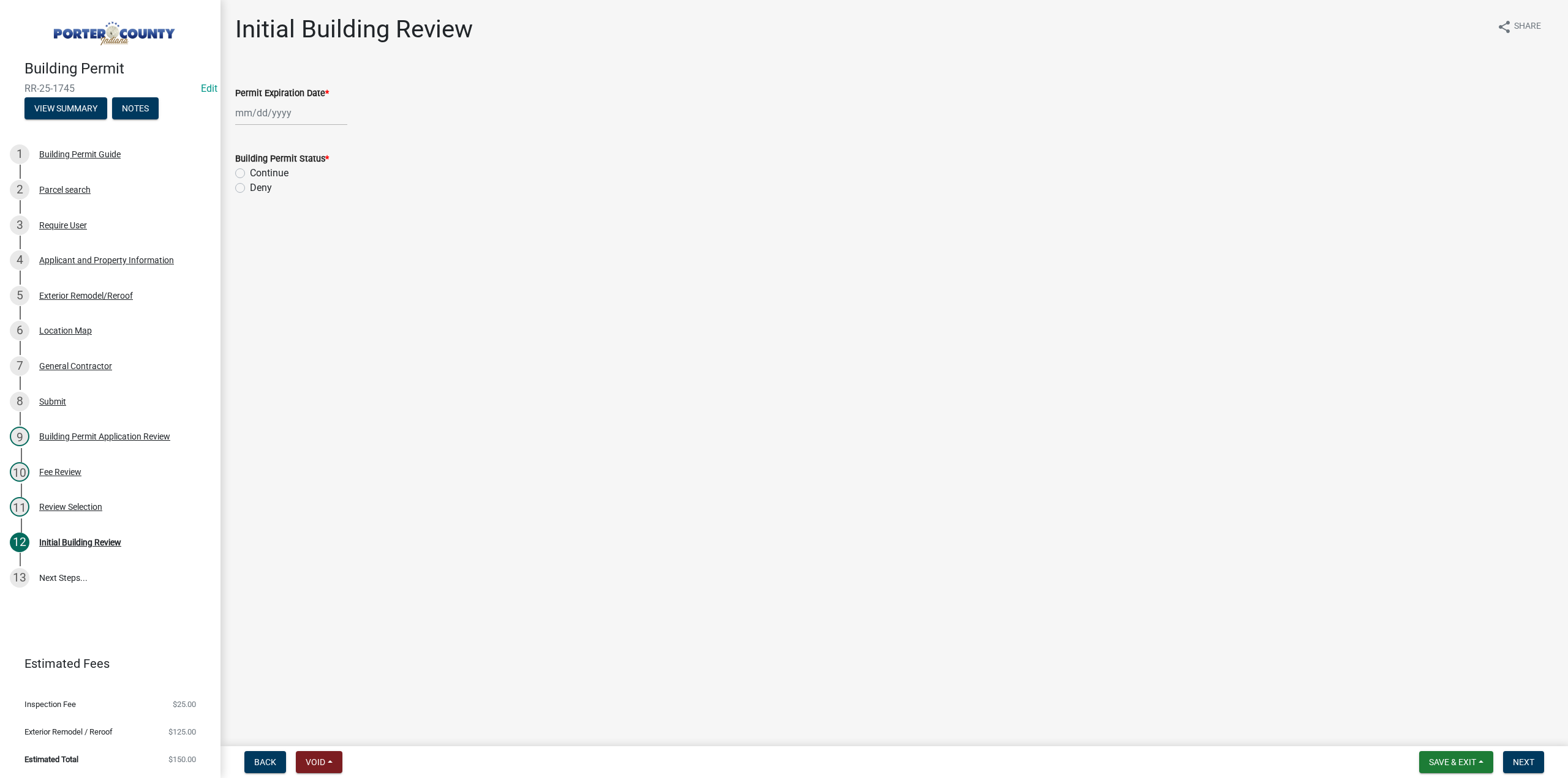
select select "9"
click at [267, 112] on div "Jan Feb Mar Apr May Jun Jul Aug Sep Oct Nov Dec 1525 1526 1527 1528 1529 1530 1…" at bounding box center [291, 113] width 112 height 25
click at [339, 138] on select "1525 1526 1527 1528 1529 1530 1531 1532 1533 1534 1535 1536 1537 1538 1539 1540…" at bounding box center [331, 140] width 44 height 19
select select "2026"
click at [309, 130] on select "1525 1526 1527 1528 1529 1530 1531 1532 1533 1534 1535 1536 1537 1538 1539 1540…" at bounding box center [331, 140] width 44 height 19
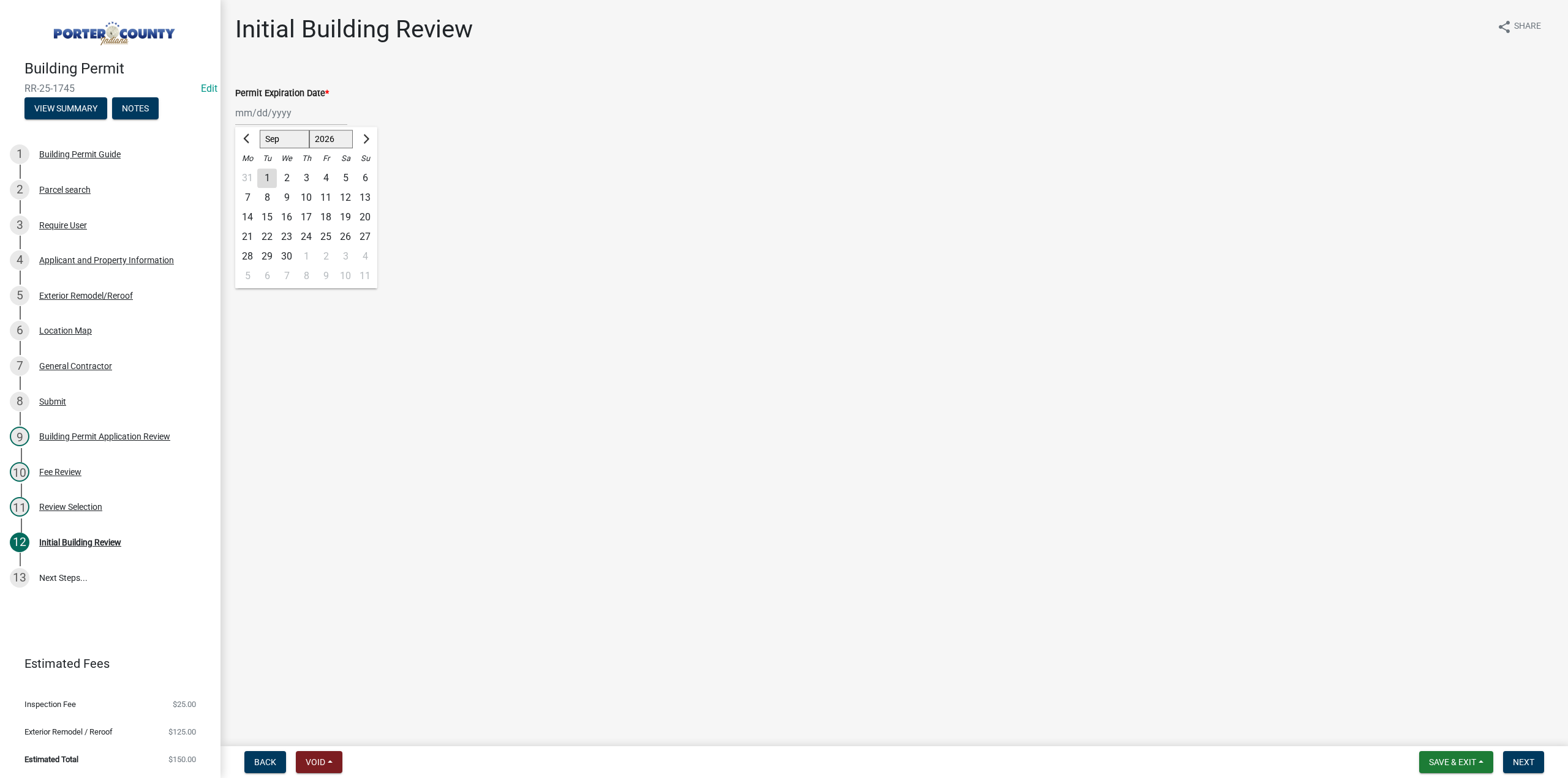
click at [310, 198] on div "10" at bounding box center [306, 197] width 19 height 19
type input "09/10/2026"
click at [250, 174] on label "Continue" at bounding box center [269, 174] width 39 height 15
click at [250, 174] on input "Continue" at bounding box center [254, 170] width 8 height 8
radio input "true"
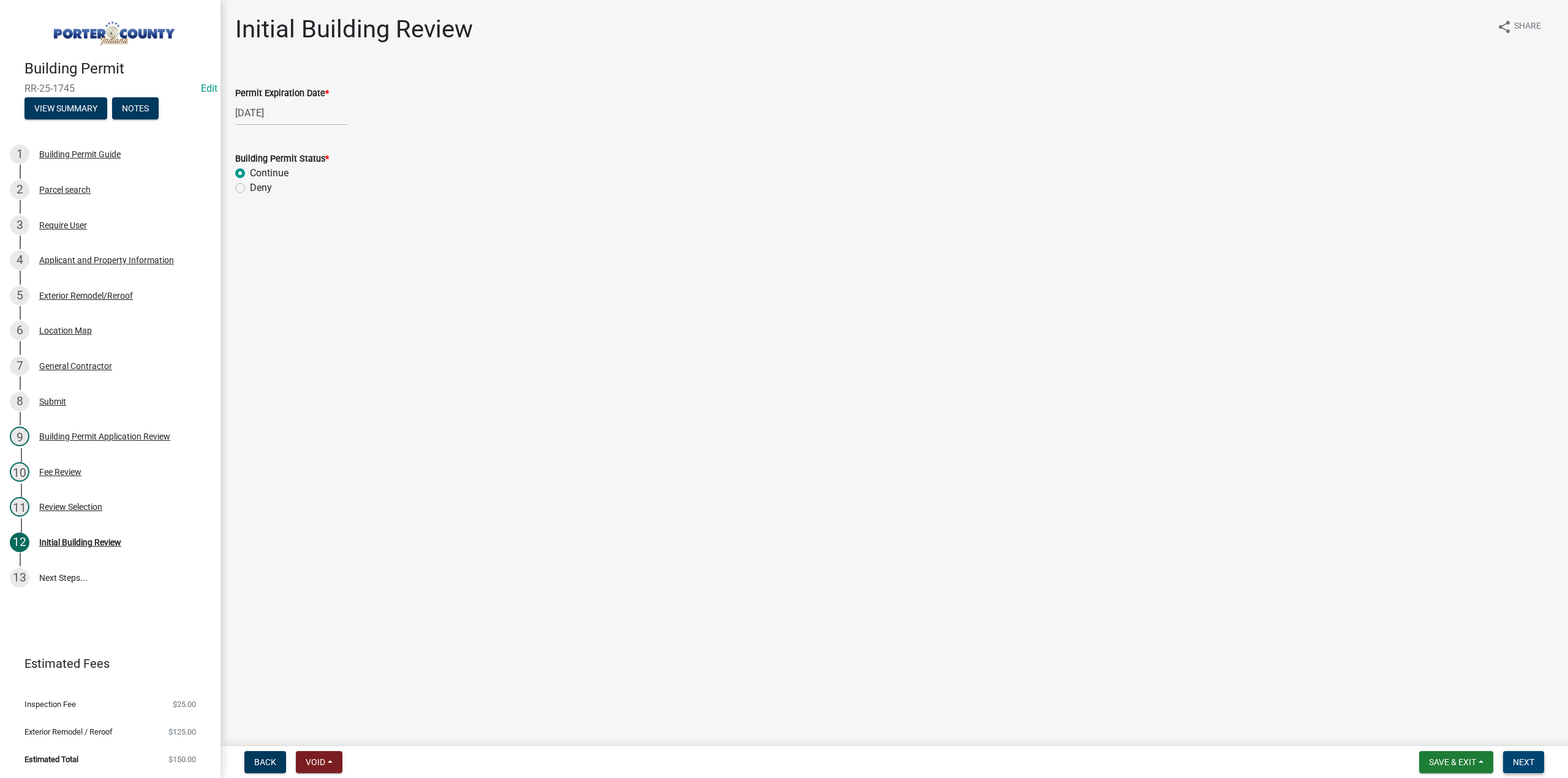
click at [1521, 761] on span "Next" at bounding box center [1524, 762] width 21 height 10
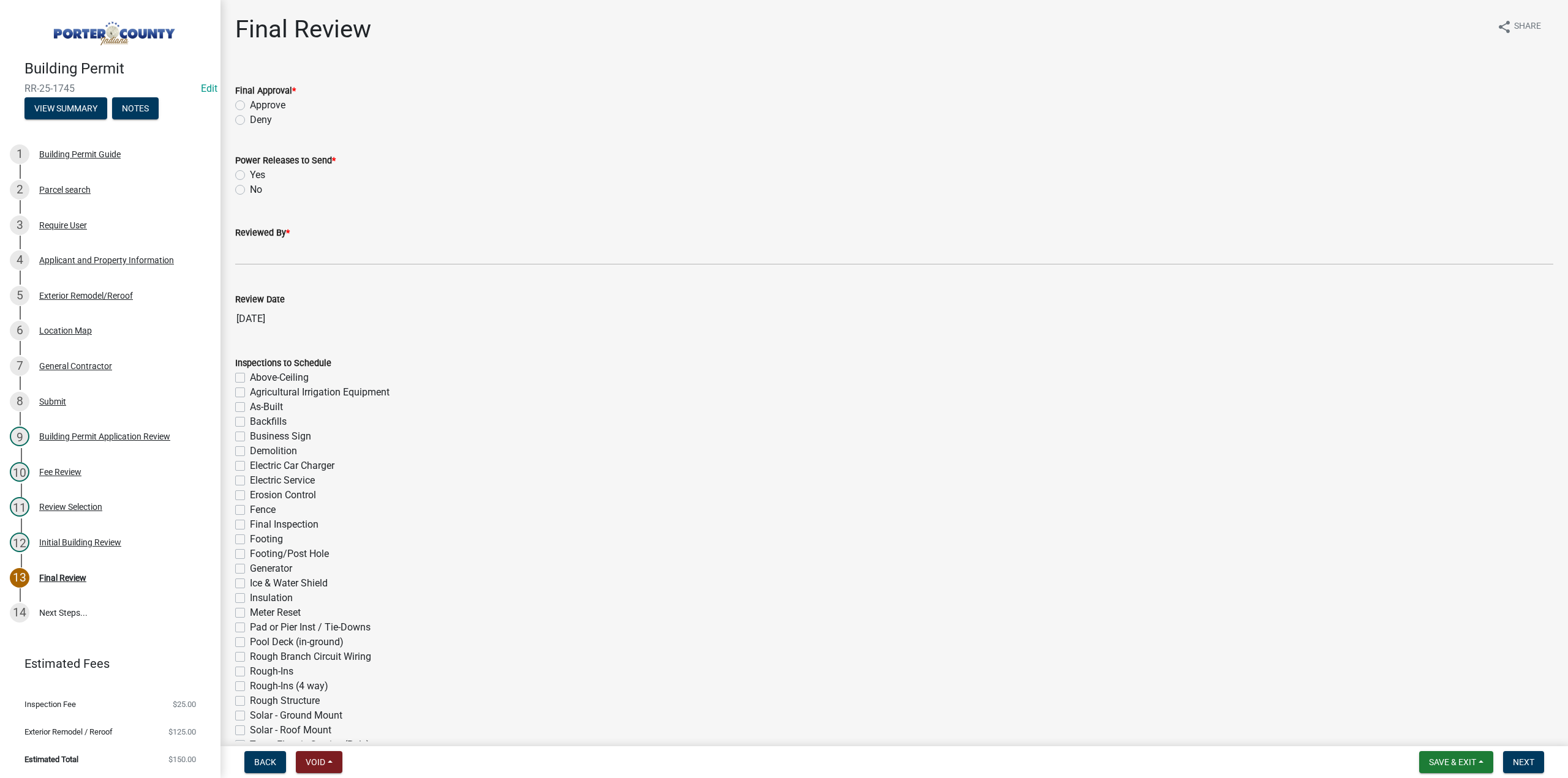
click at [250, 102] on label "Approve" at bounding box center [267, 105] width 35 height 15
click at [250, 102] on input "Approve" at bounding box center [254, 102] width 8 height 8
radio input "true"
drag, startPoint x: 239, startPoint y: 188, endPoint x: 279, endPoint y: 267, distance: 88.5
click at [250, 190] on label "No" at bounding box center [256, 190] width 12 height 15
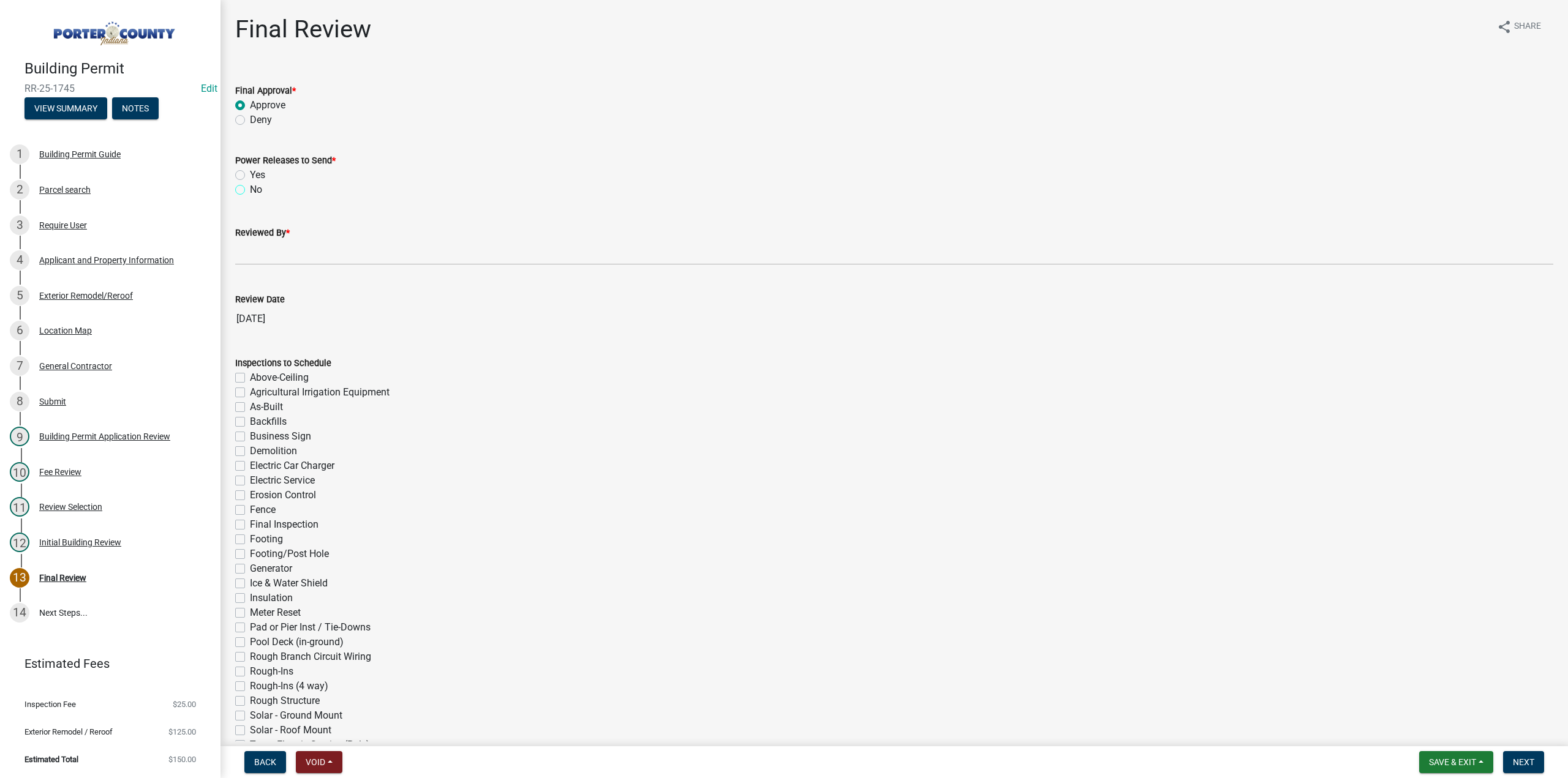
click at [250, 190] on input "No" at bounding box center [254, 186] width 8 height 8
radio input "true"
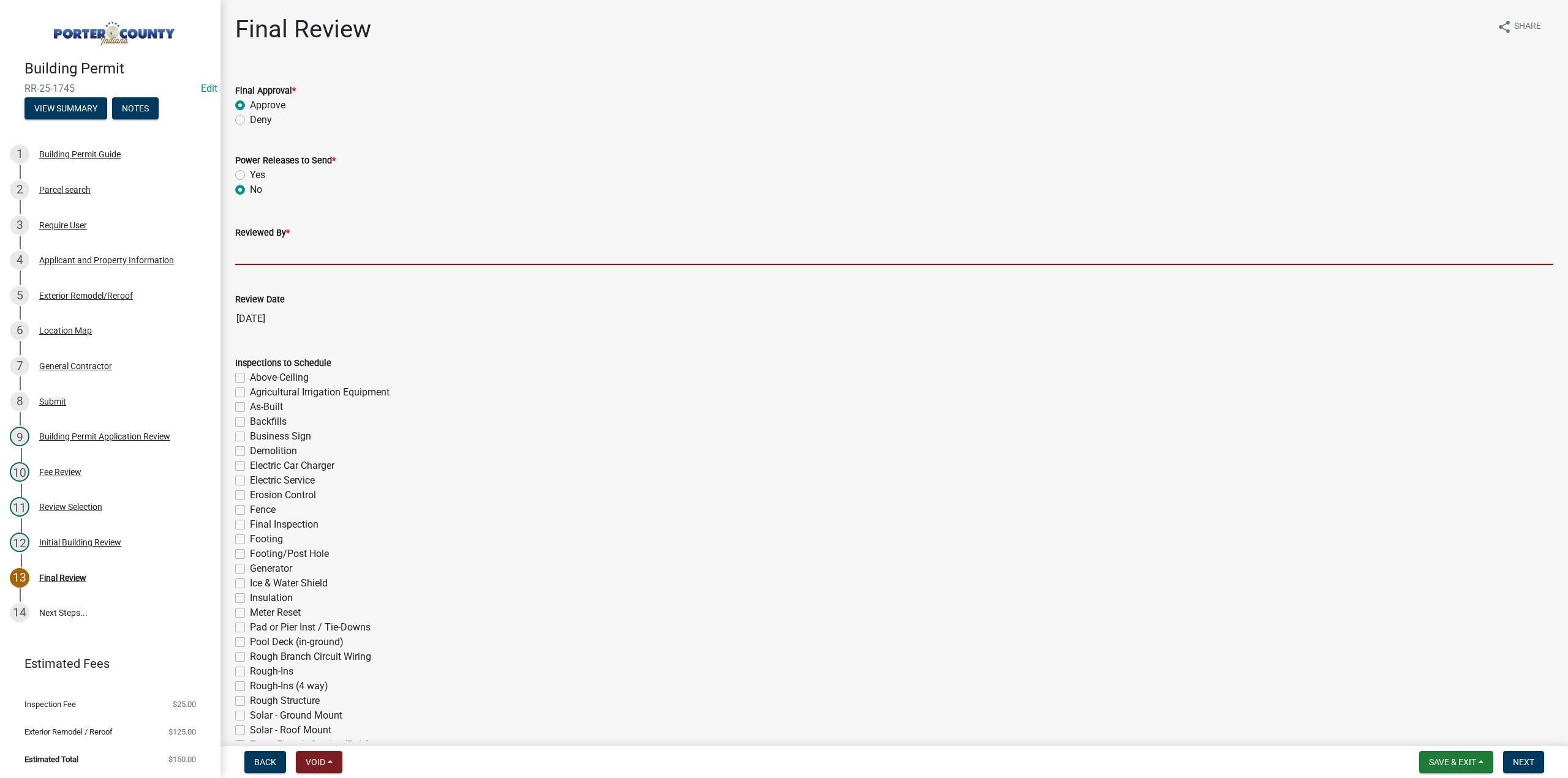
click at [292, 241] on input "Reviewed By *" at bounding box center [895, 253] width 1319 height 25
type input "TT"
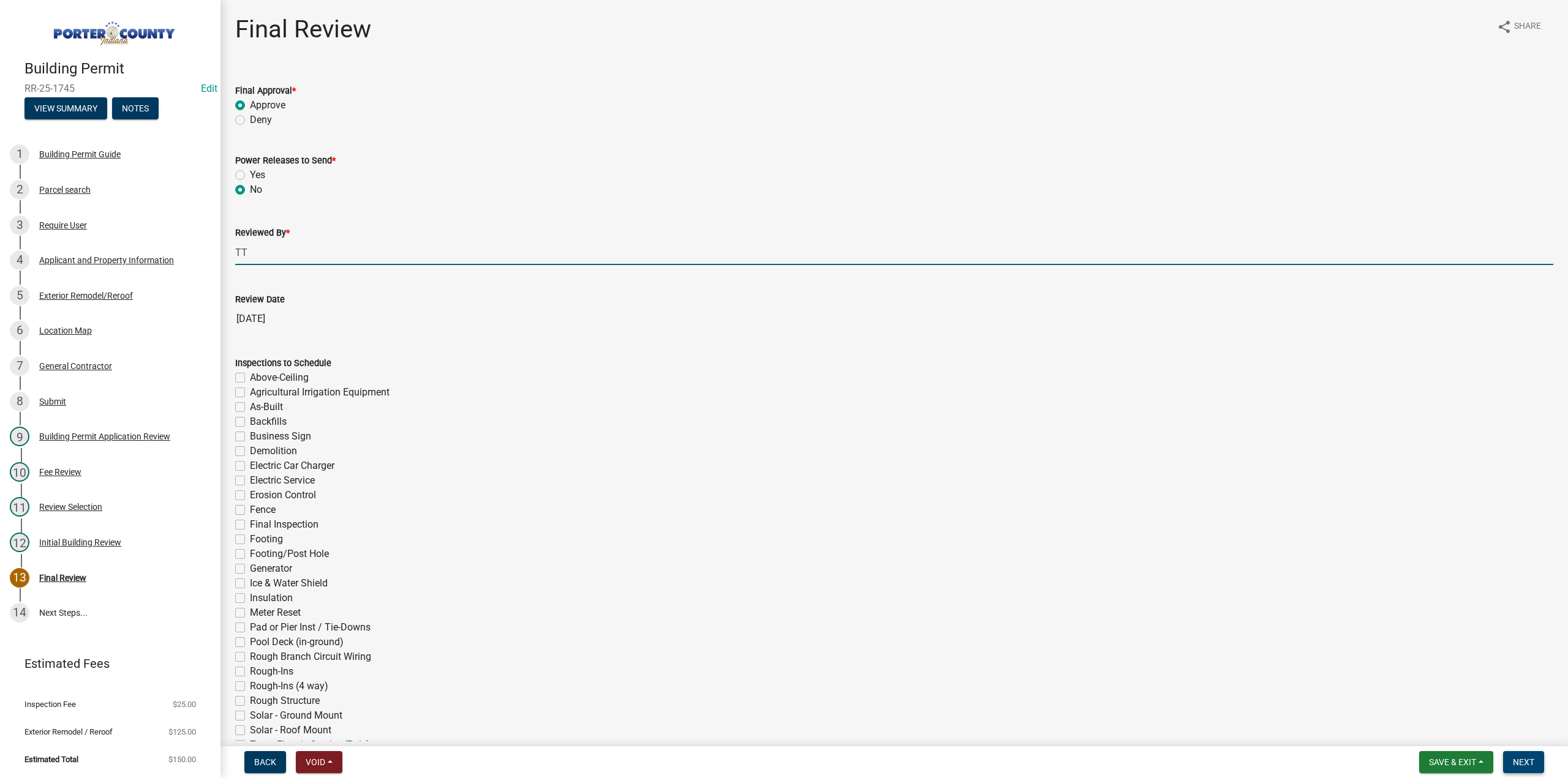
click at [1520, 757] on span "Next" at bounding box center [1524, 762] width 21 height 10
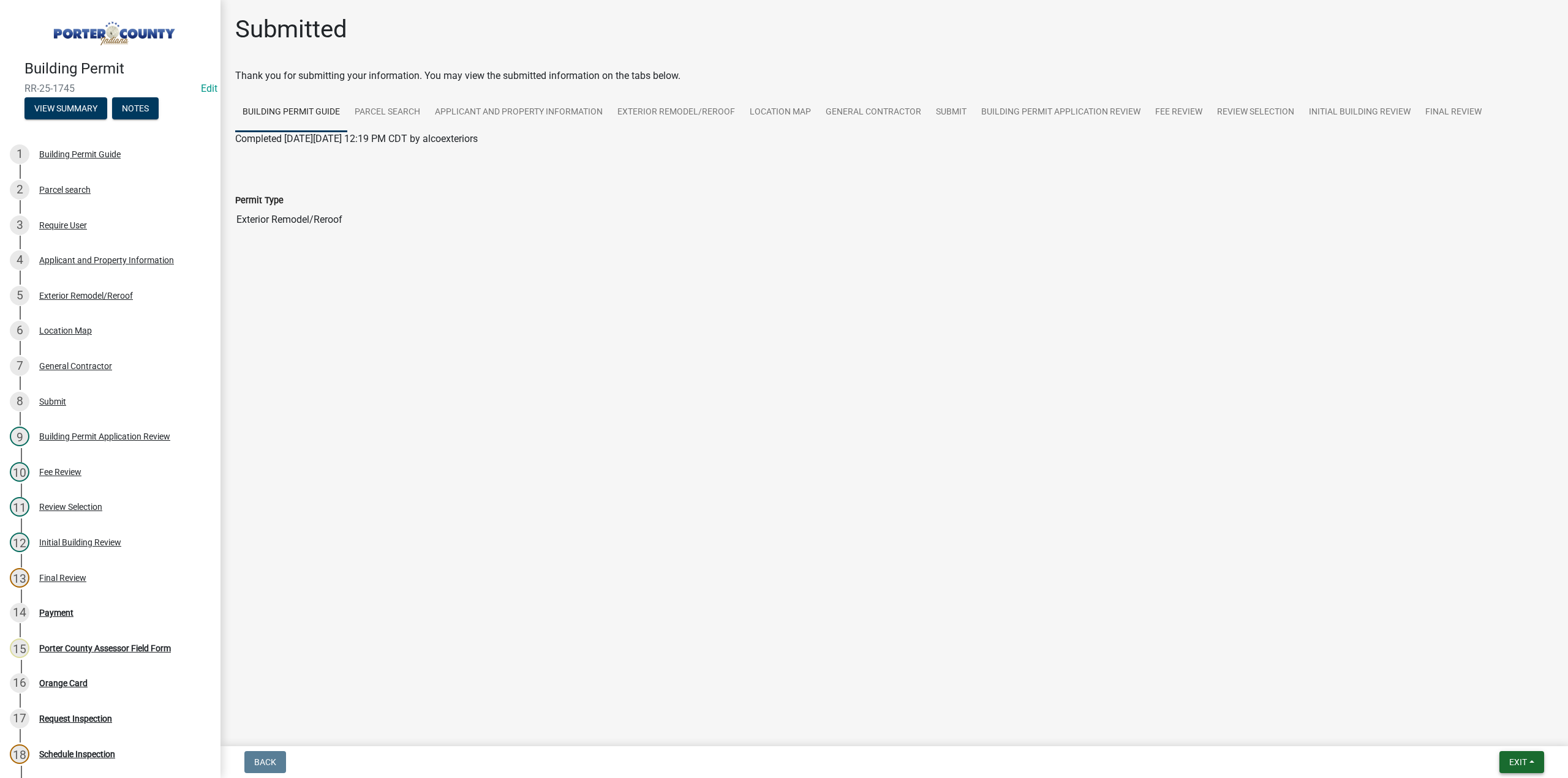
click at [1537, 757] on button "Exit" at bounding box center [1521, 762] width 45 height 22
click at [1469, 737] on button "Save & Exit" at bounding box center [1495, 730] width 98 height 29
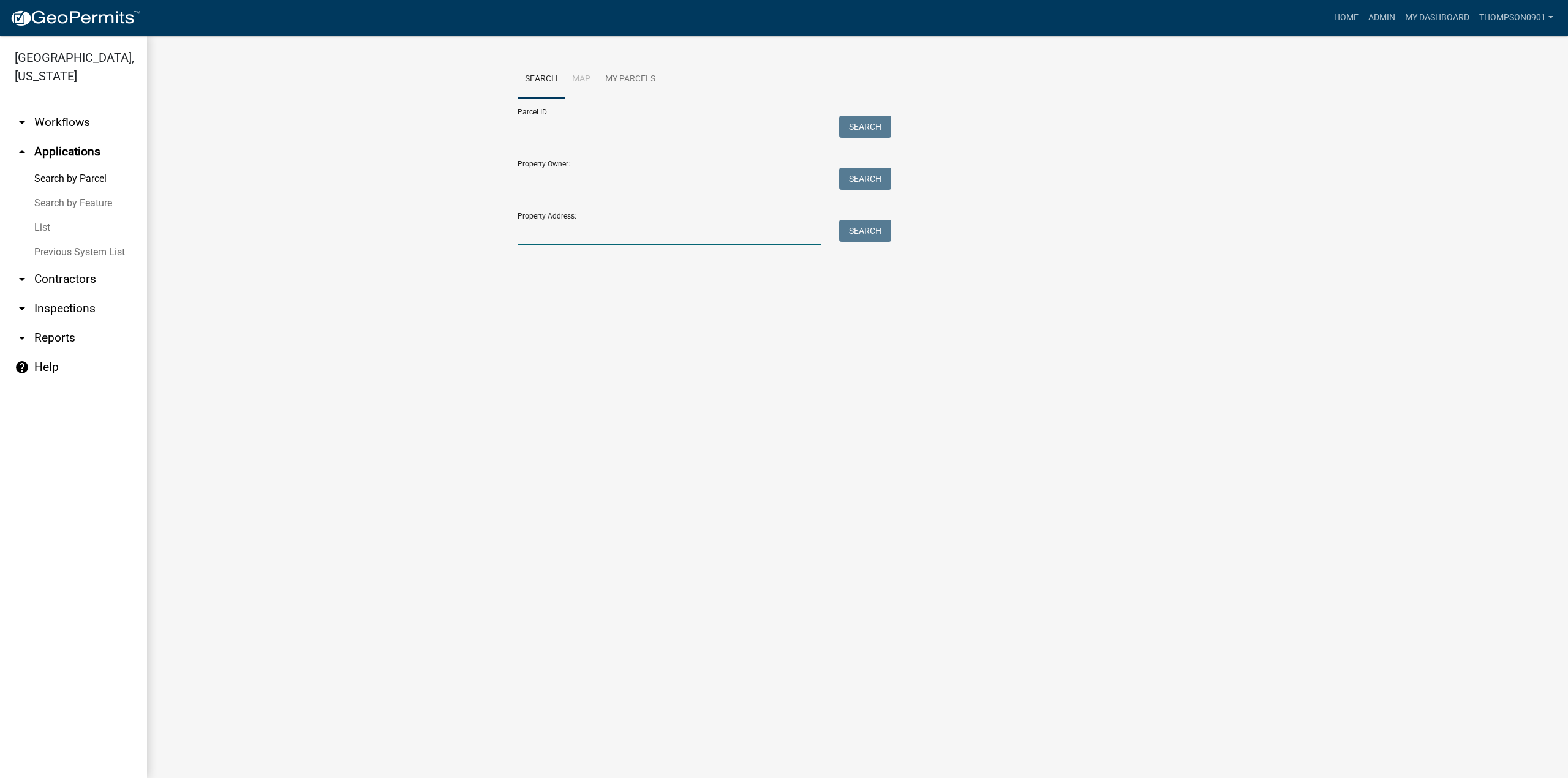
click at [687, 239] on input "Property Address:" at bounding box center [669, 233] width 303 height 25
type input "951 s 250"
click at [530, 315] on span "Select" at bounding box center [538, 314] width 27 height 11
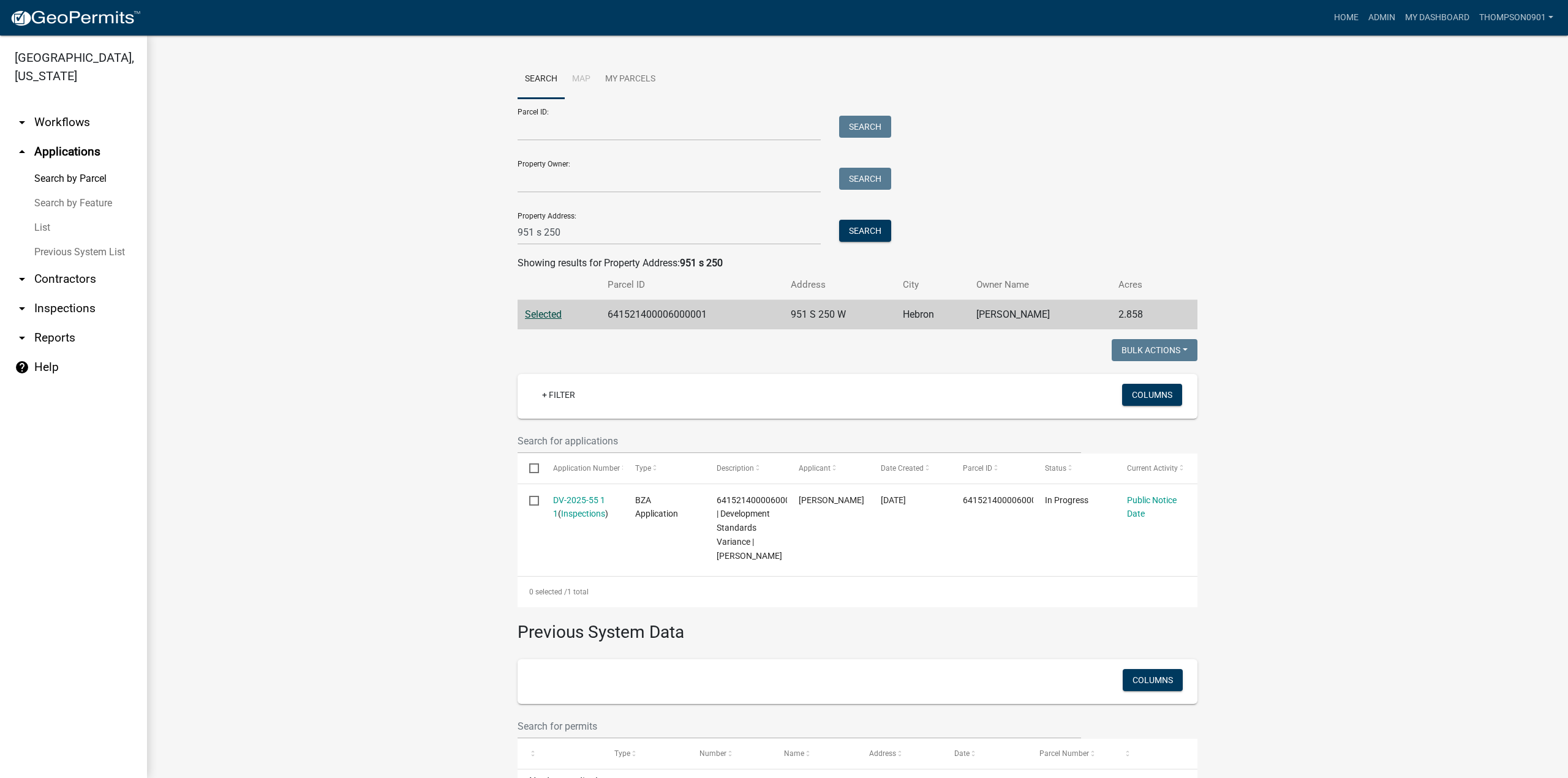
click at [39, 215] on link "List" at bounding box center [73, 227] width 147 height 25
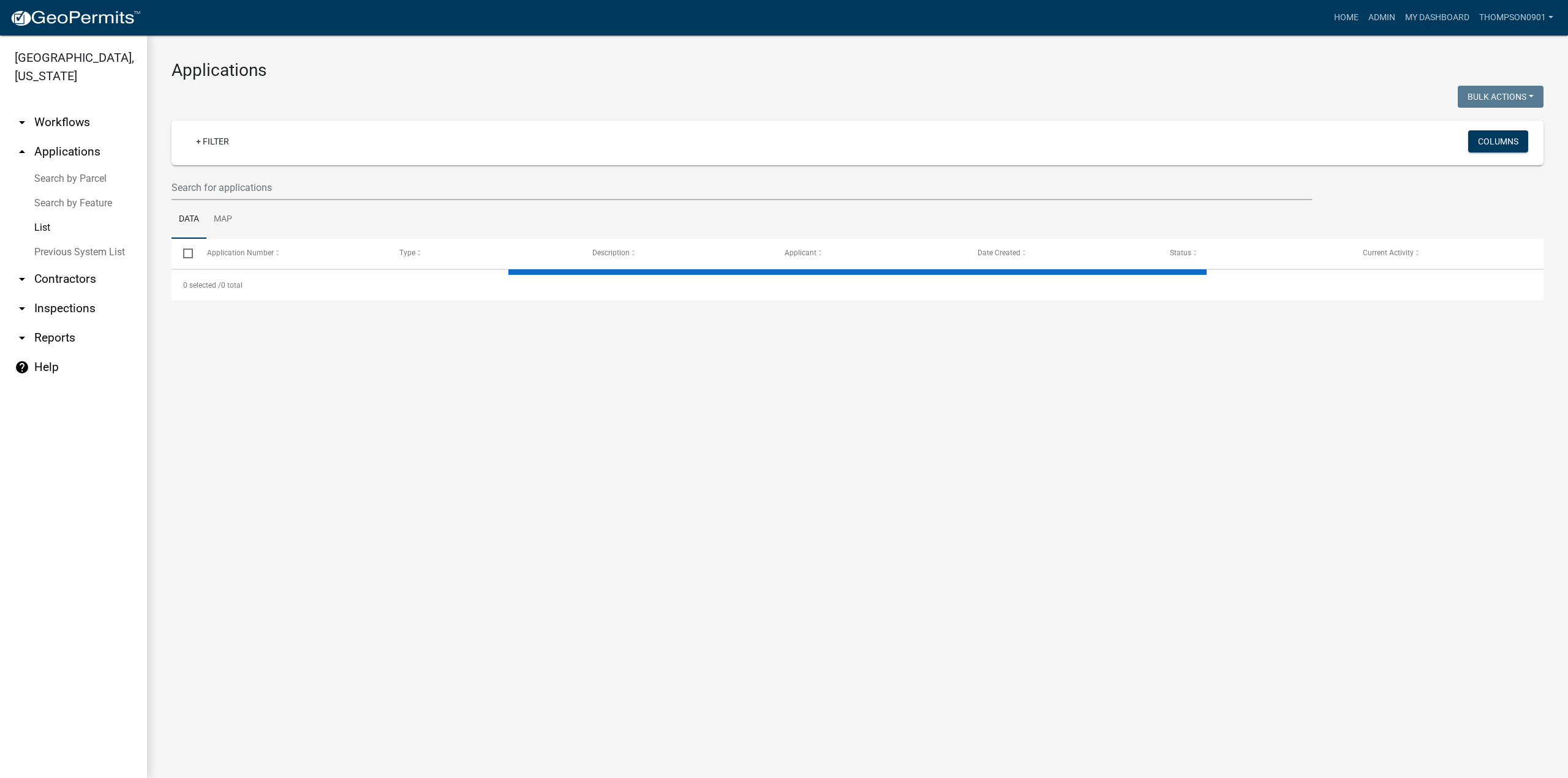
select select "3: 100"
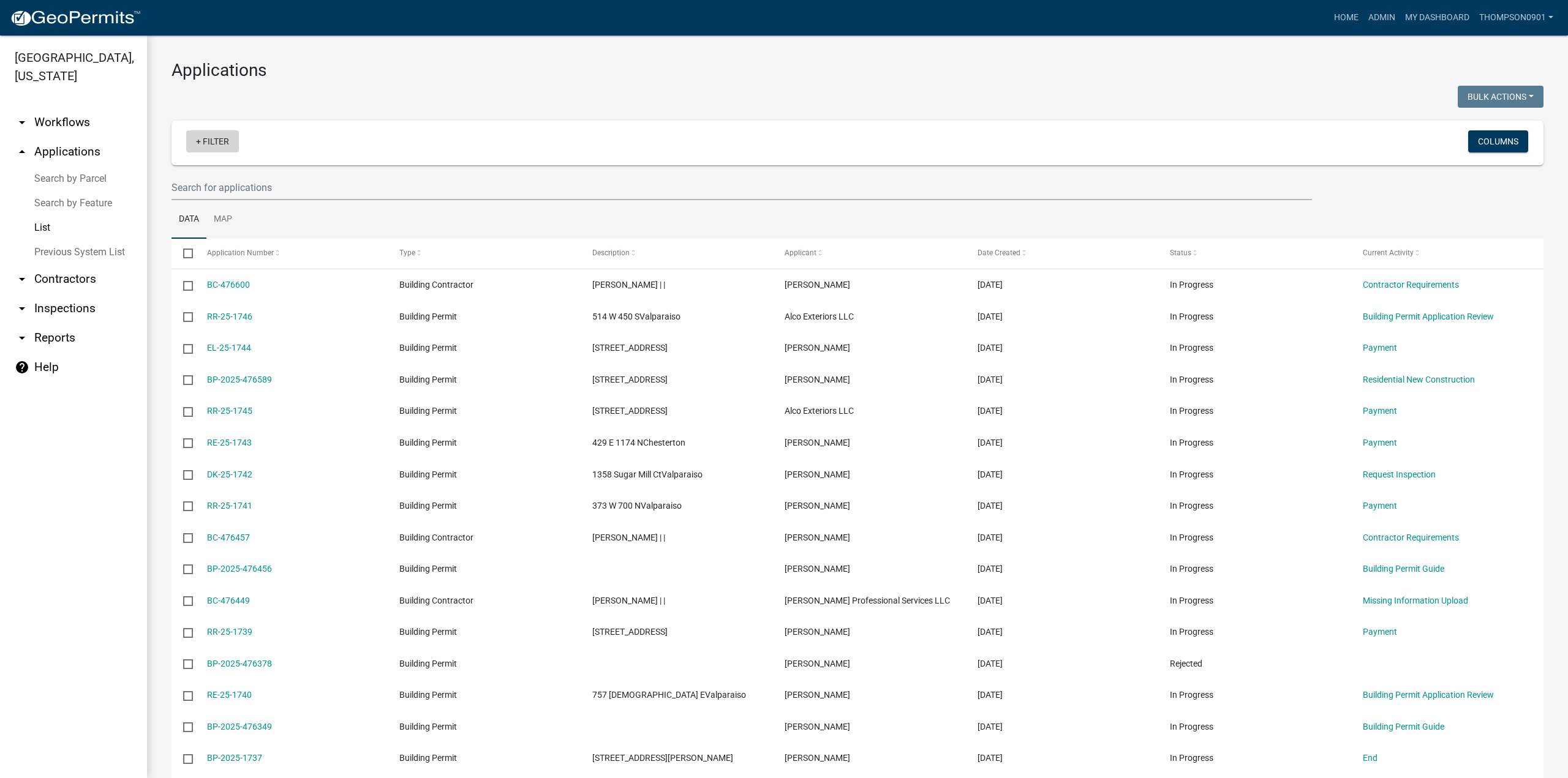
click at [215, 140] on link "+ Filter" at bounding box center [212, 141] width 53 height 22
click at [177, 374] on li "Status" at bounding box center [215, 376] width 112 height 28
click at [180, 184] on select "Select an option Not Started In Progress Completed Expired Locked Withdrawn Voi…" at bounding box center [211, 185] width 122 height 25
select select "3"
click at [166, 172] on select "Select an option Not Started In Progress Completed Expired Locked Withdrawn Voi…" at bounding box center [211, 185] width 122 height 25
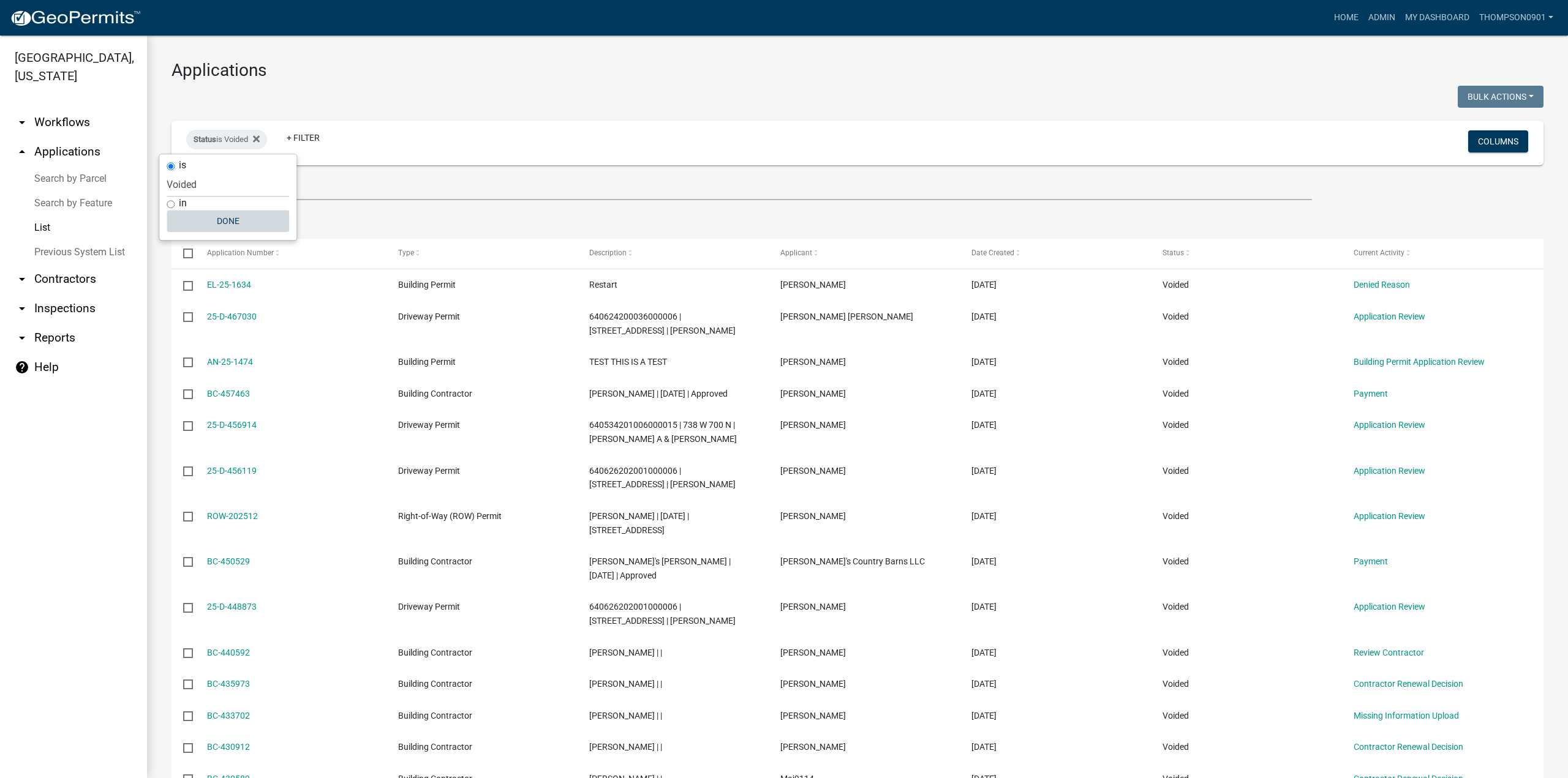
click at [225, 221] on button "Done" at bounding box center [228, 221] width 122 height 22
click at [309, 136] on link "+ Filter" at bounding box center [303, 138] width 53 height 22
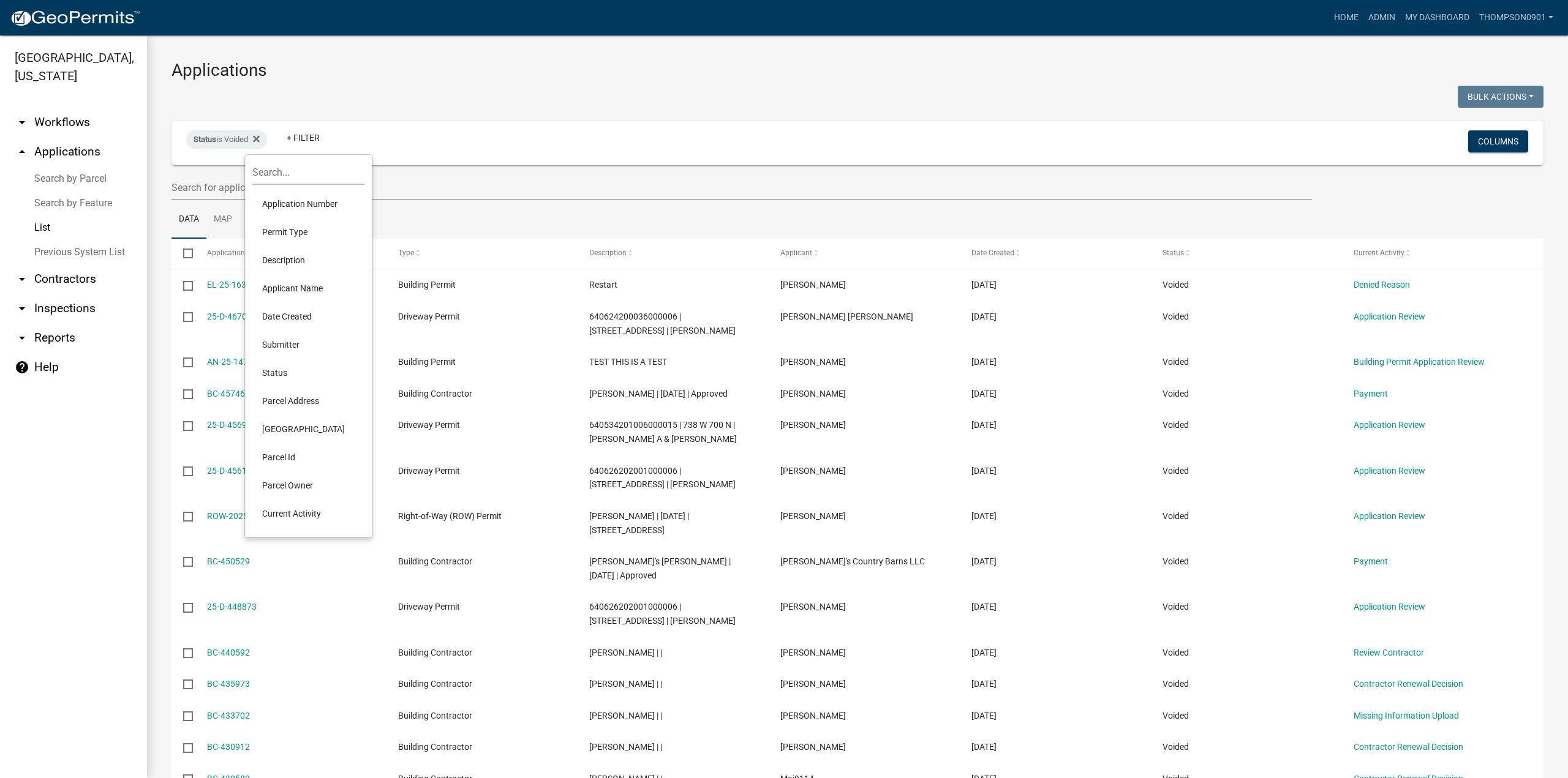
click at [286, 400] on li "Parcel Address" at bounding box center [308, 401] width 112 height 28
click at [330, 184] on input "text" at bounding box center [323, 185] width 112 height 25
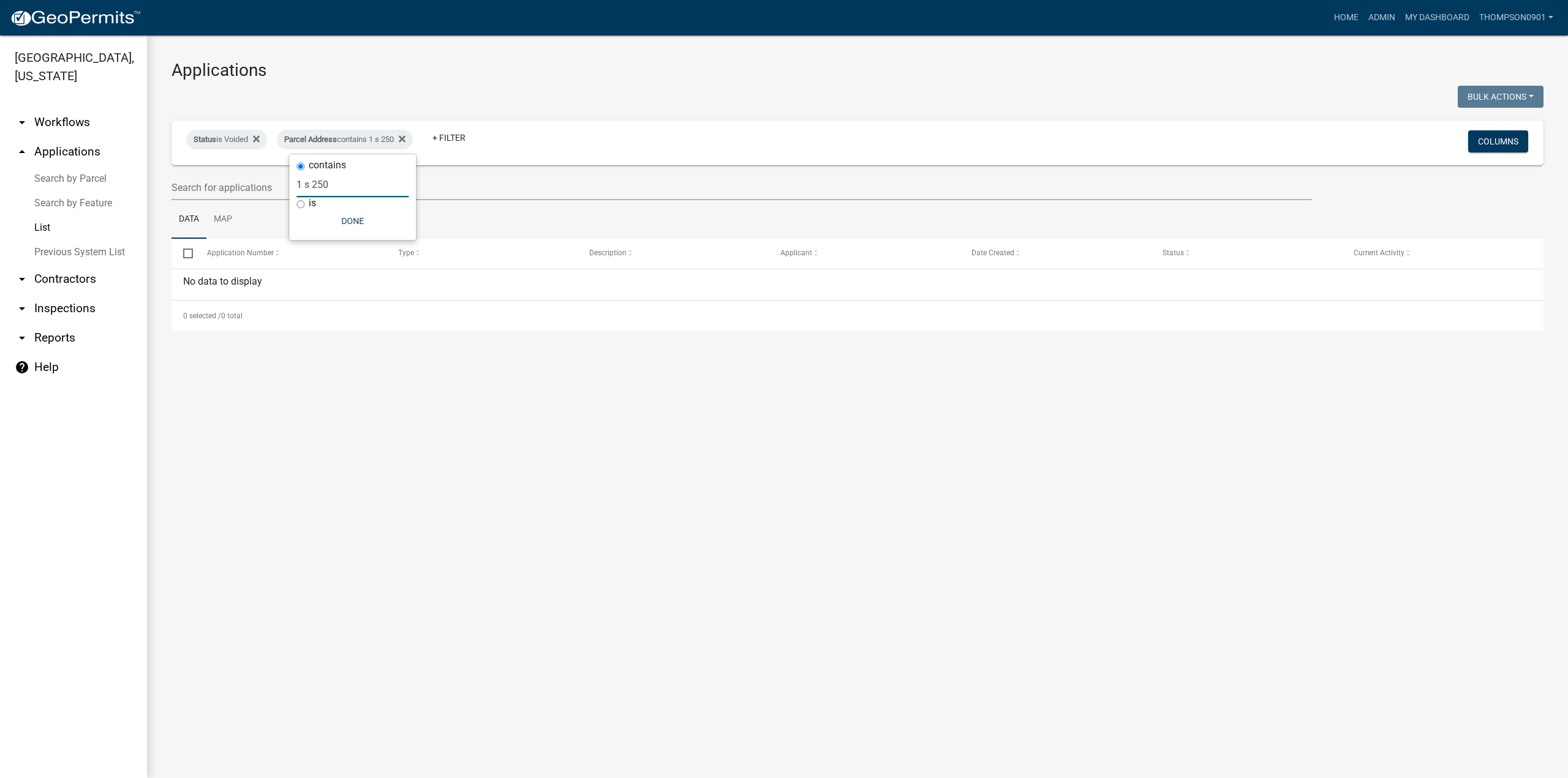
click at [297, 180] on input "1 s 250" at bounding box center [353, 185] width 112 height 25
click at [349, 183] on input "951 s 250" at bounding box center [357, 185] width 112 height 25
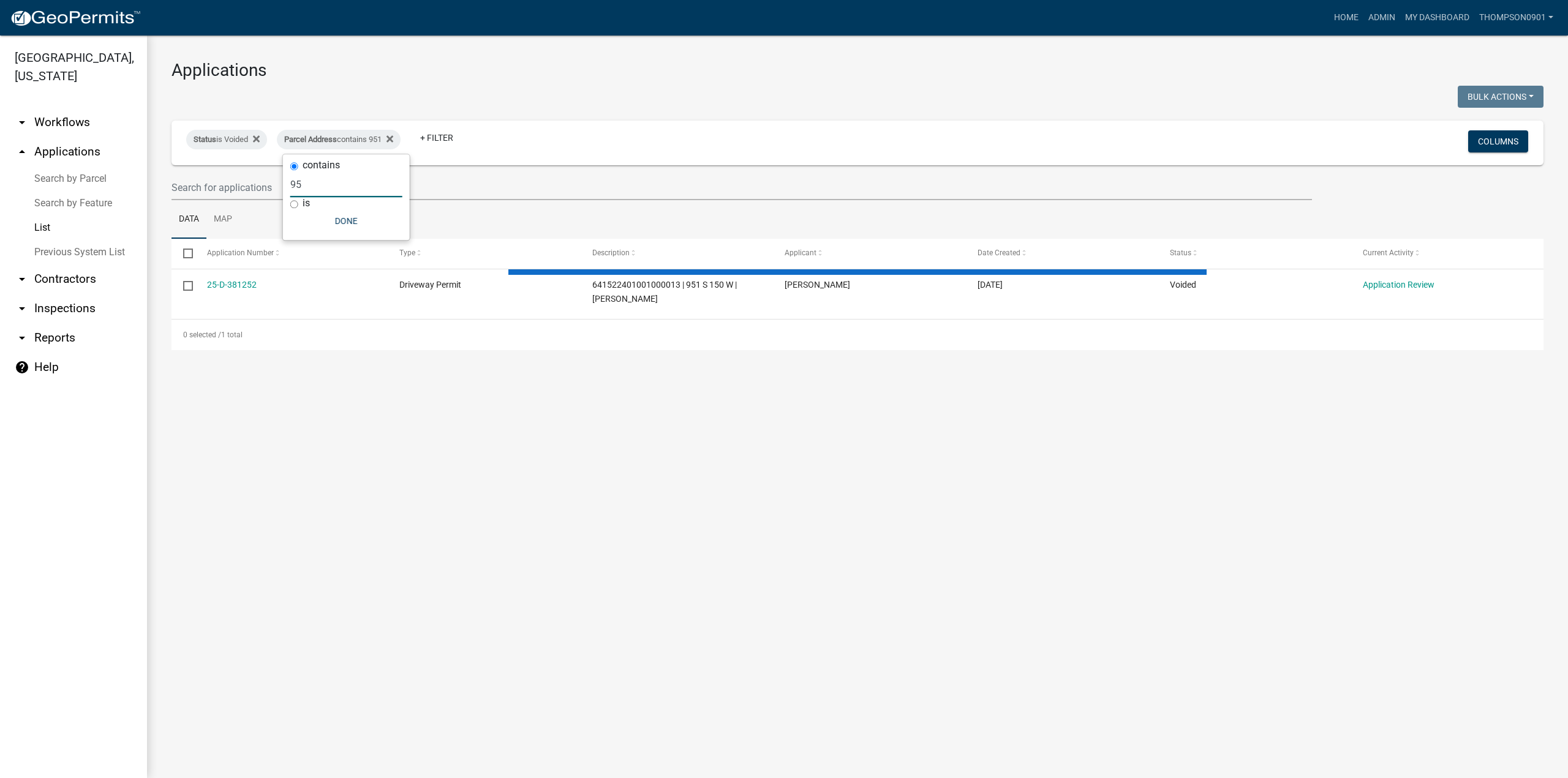
type input "9"
select select "3: 100"
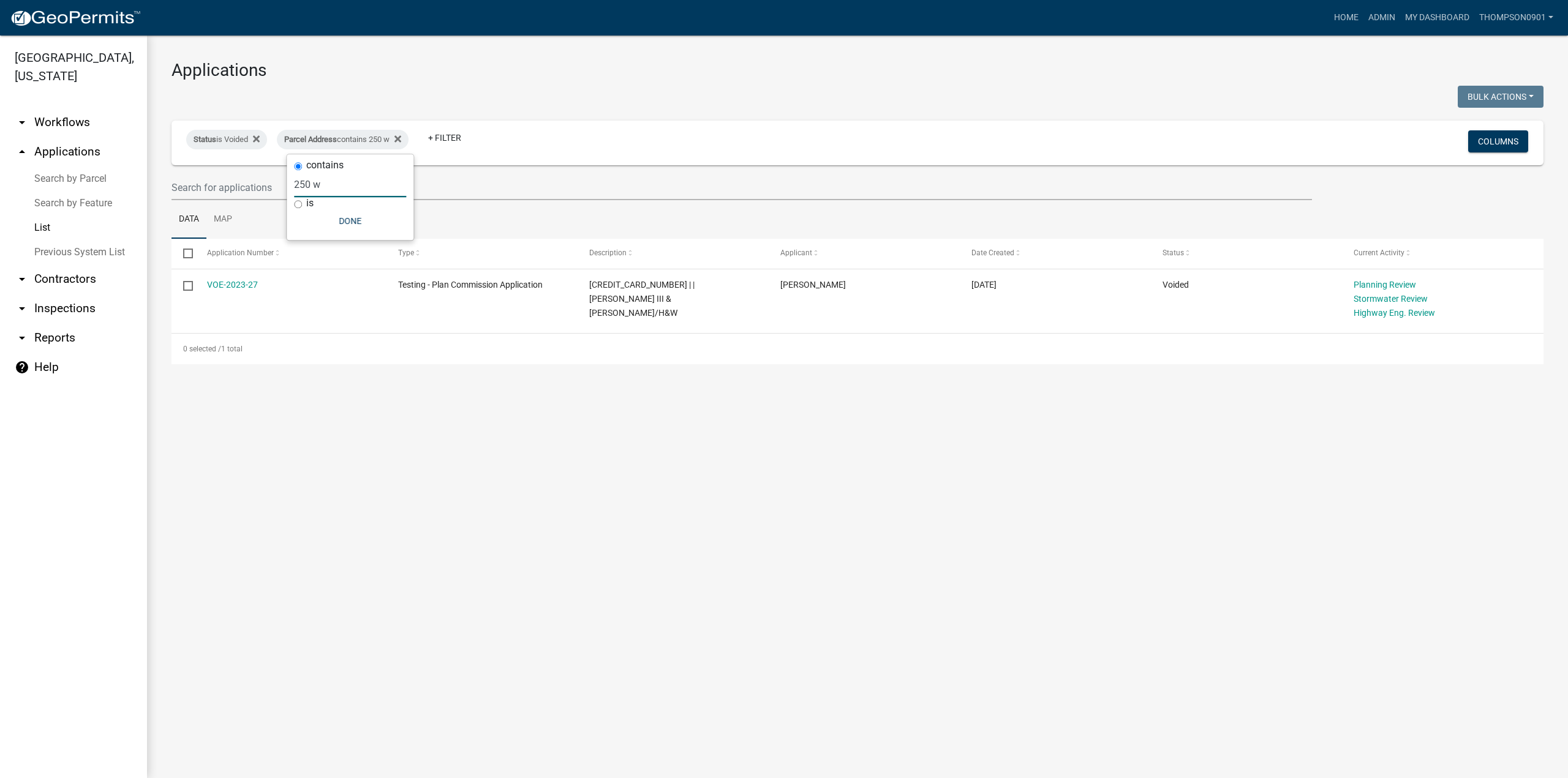
type input "250 w"
click at [65, 166] on link "Search by Parcel" at bounding box center [73, 178] width 147 height 25
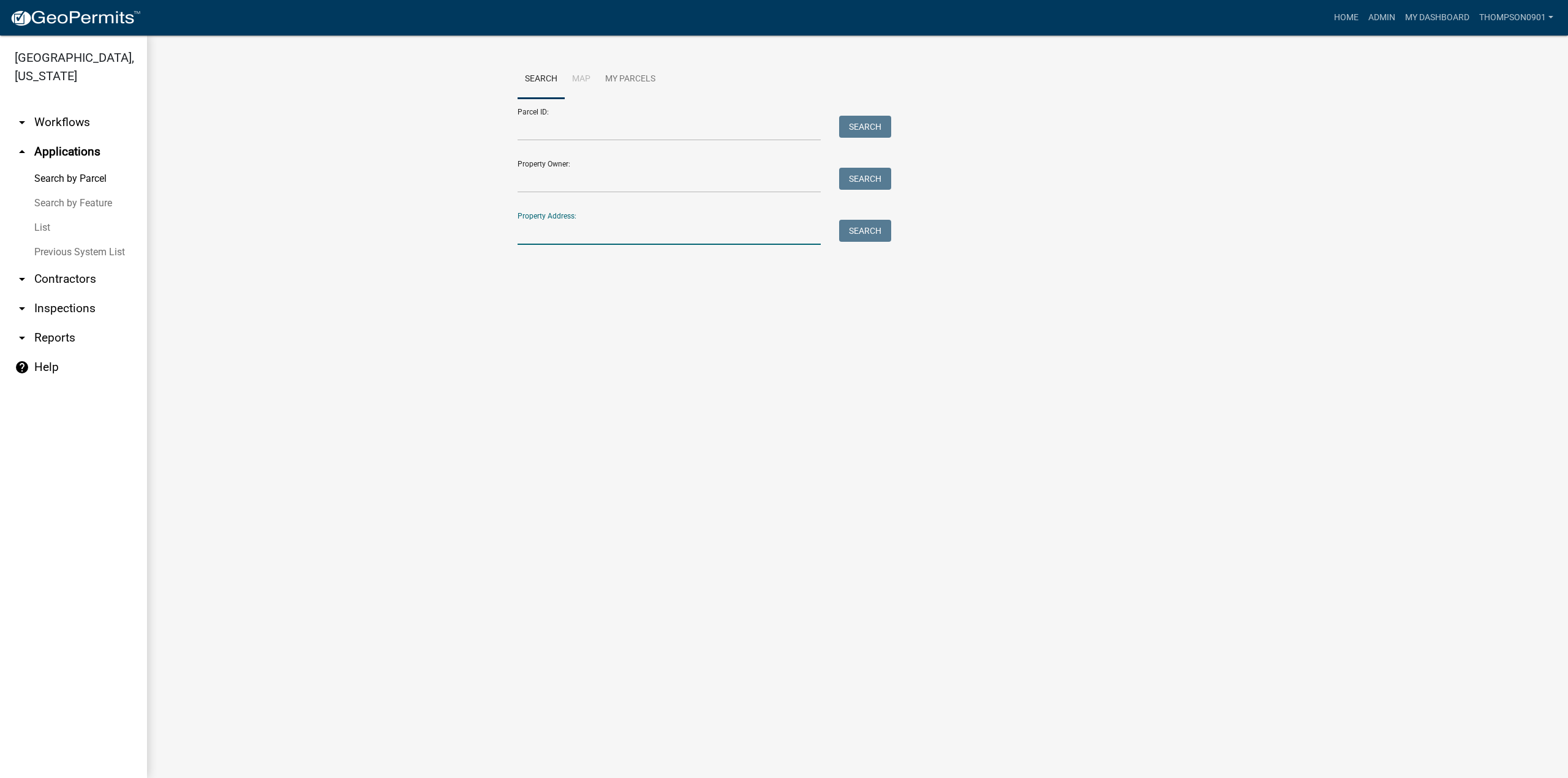
click at [661, 231] on input "Property Address:" at bounding box center [669, 233] width 303 height 25
type input "951 s 250 w"
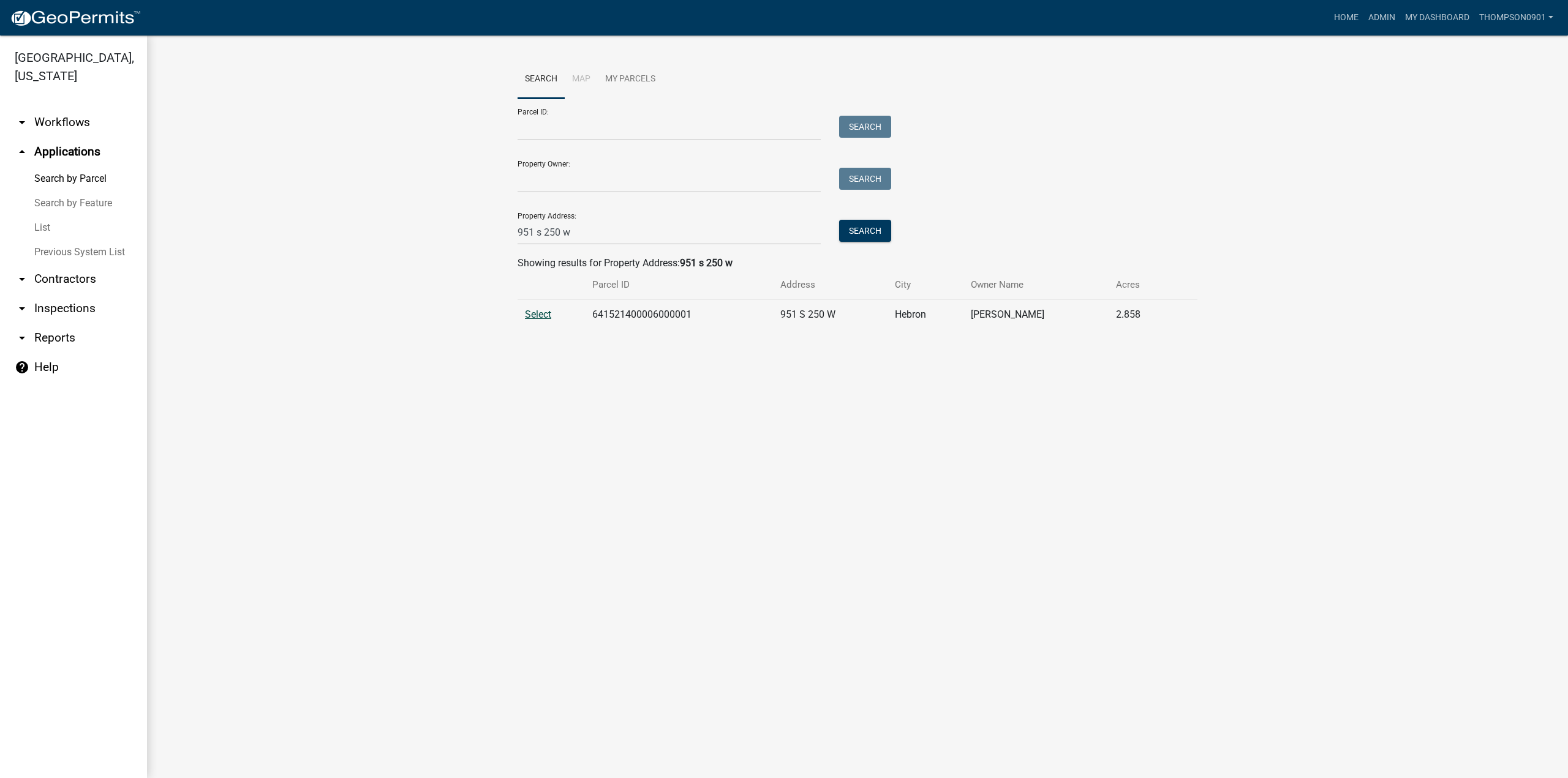
click at [540, 317] on span "Select" at bounding box center [538, 314] width 27 height 11
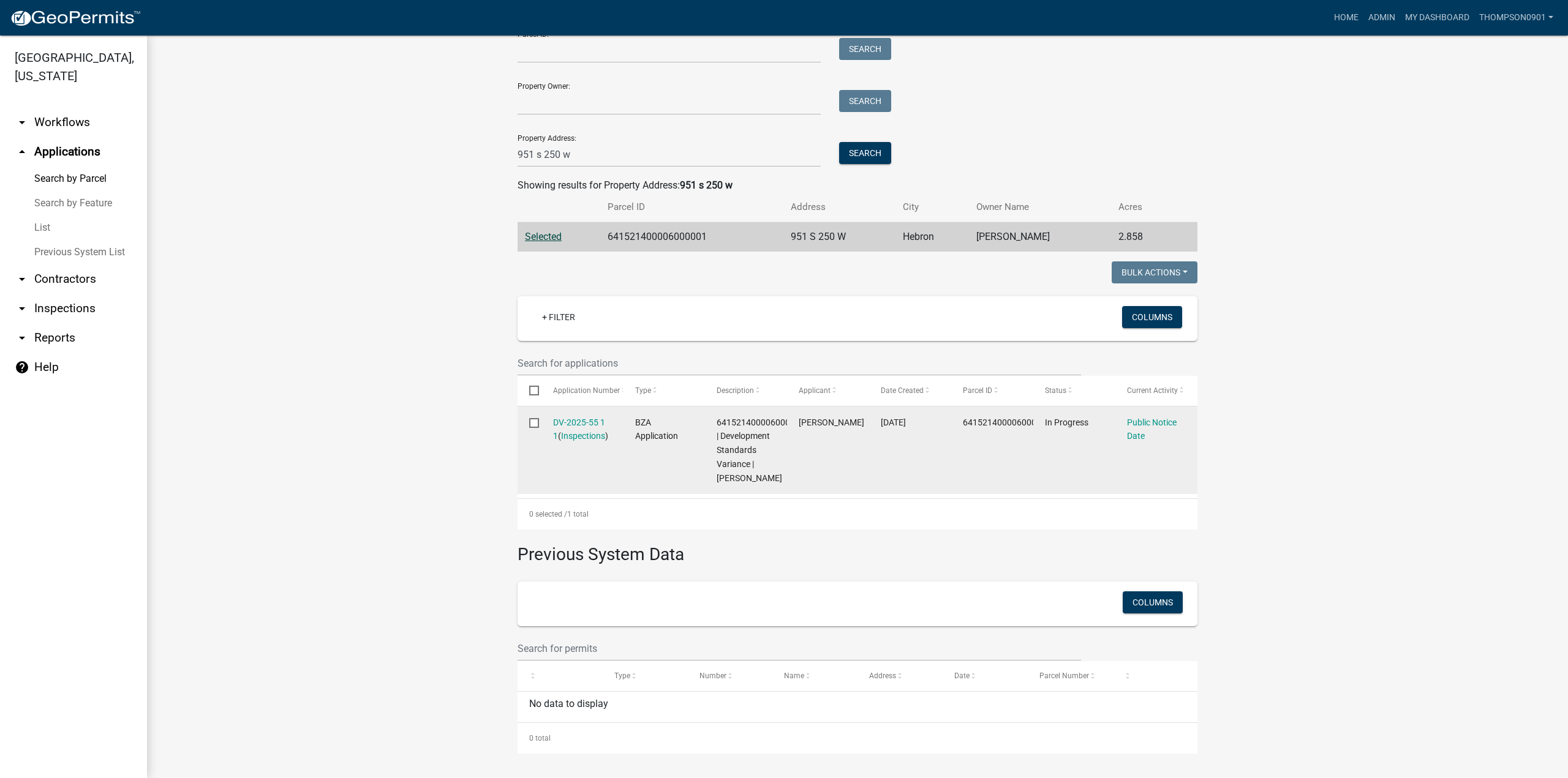
scroll to position [90, 0]
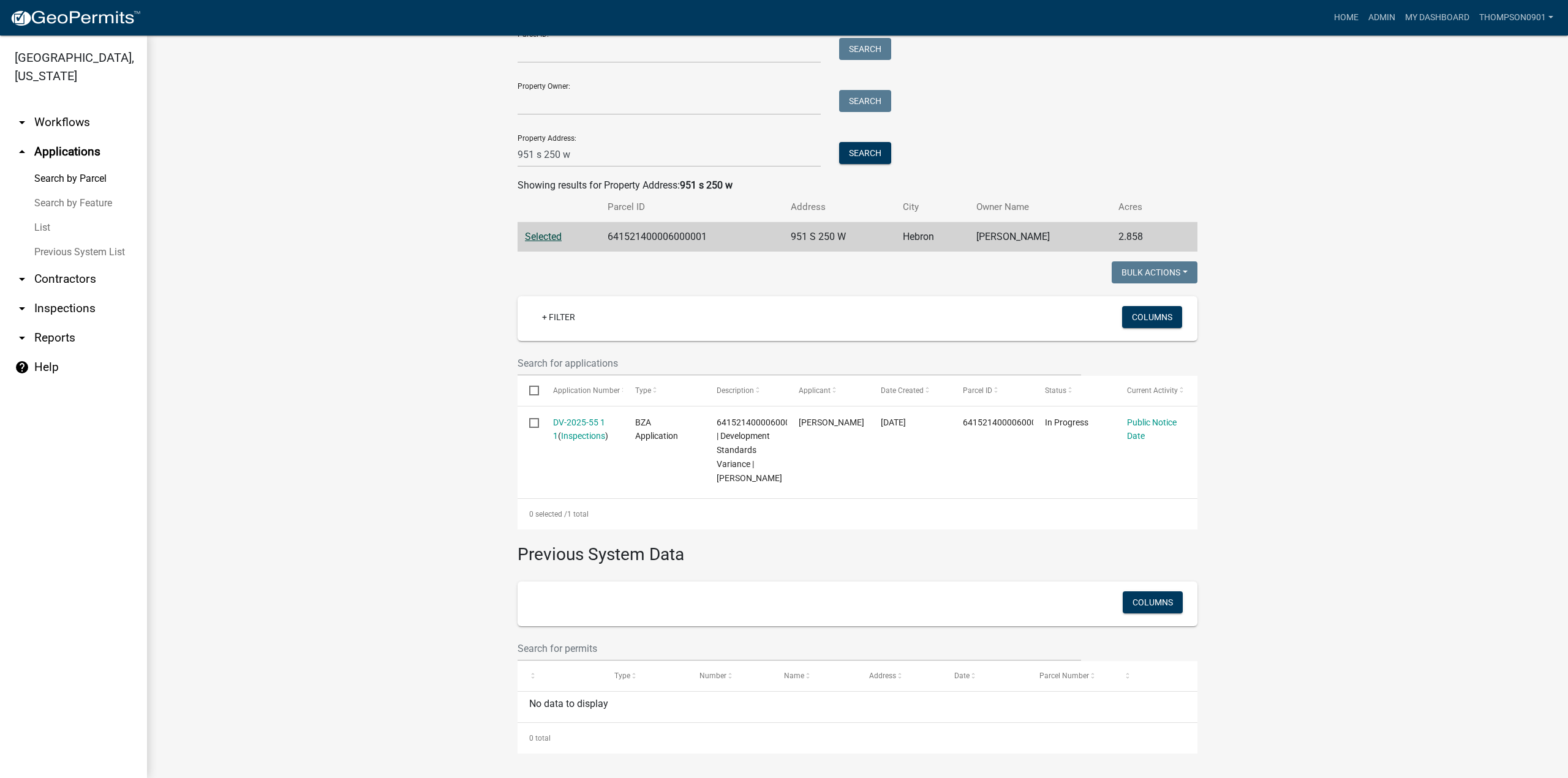
click at [47, 215] on link "List" at bounding box center [73, 227] width 147 height 25
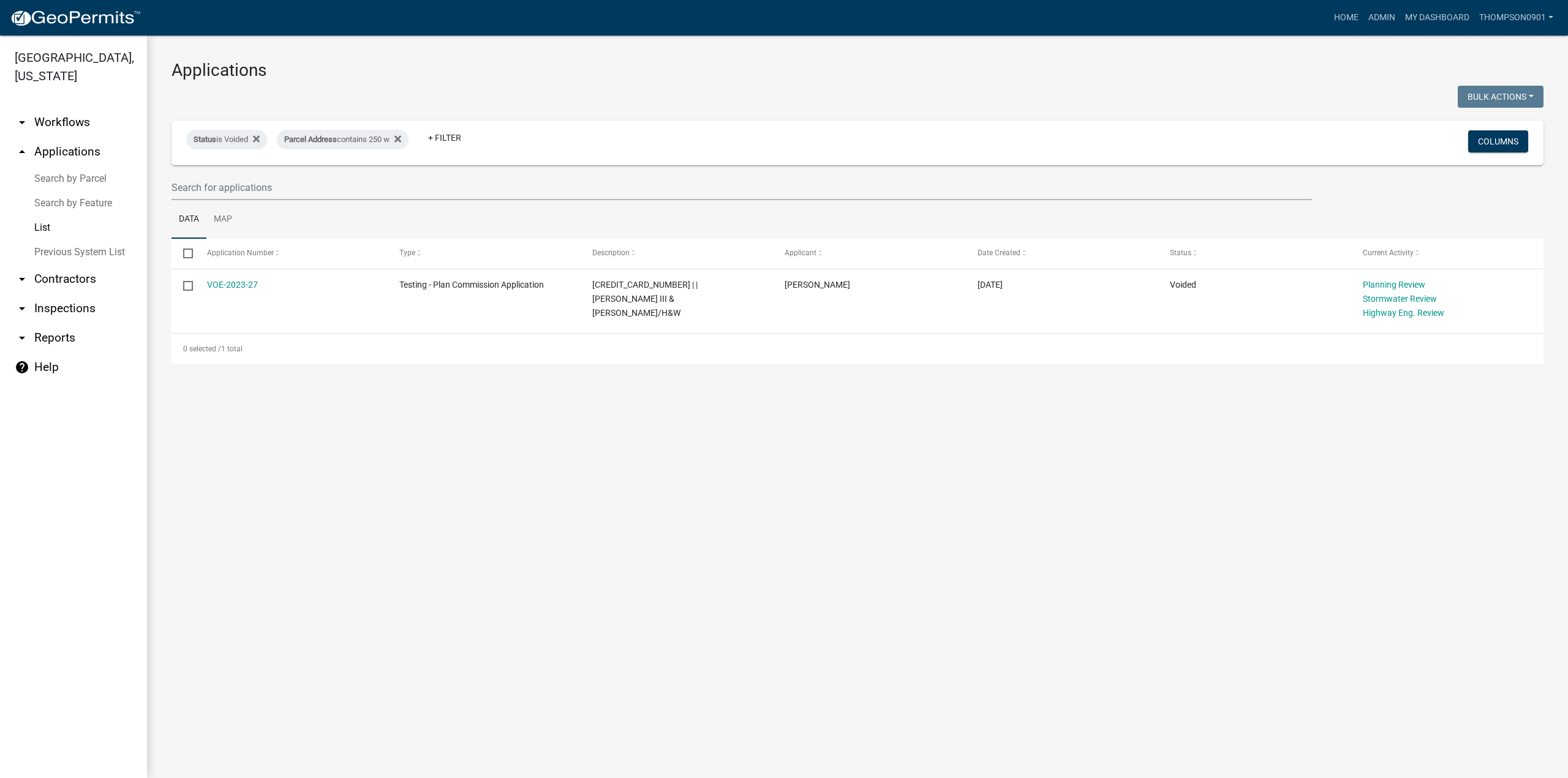
click at [77, 166] on link "Search by Parcel" at bounding box center [73, 178] width 147 height 25
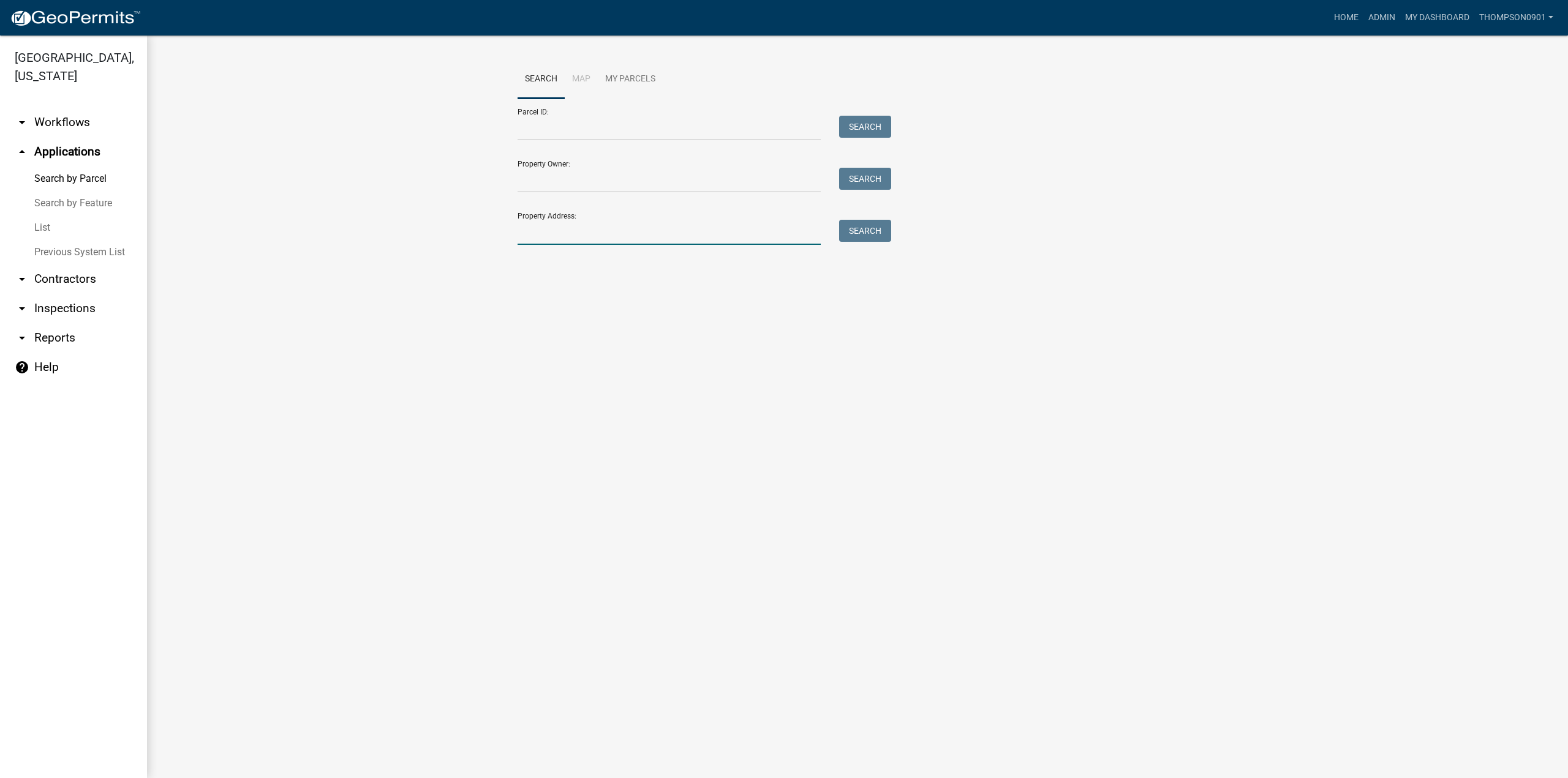
click at [546, 238] on input "Property Address:" at bounding box center [669, 233] width 303 height 25
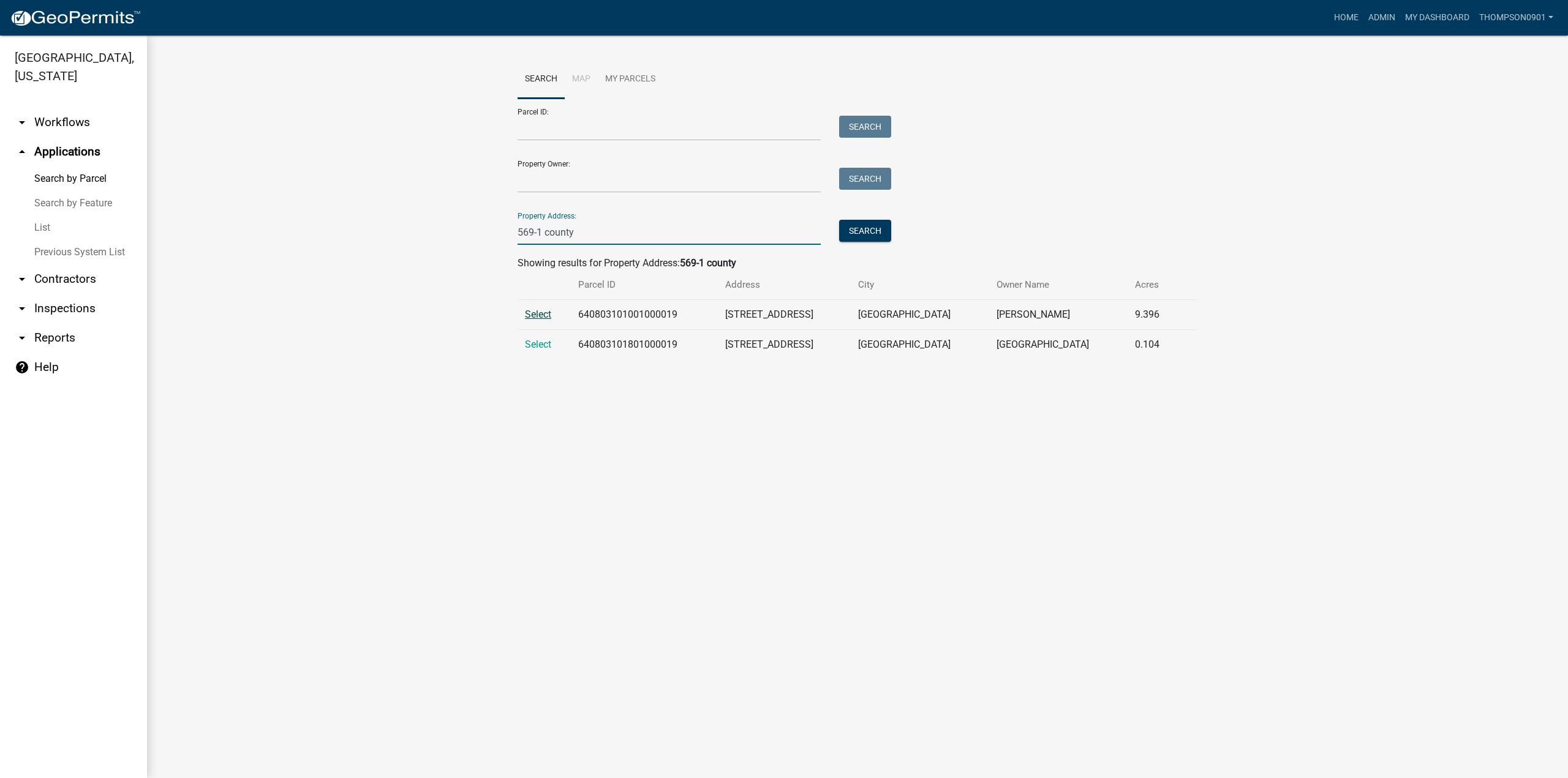
type input "569-1 county"
click at [540, 314] on span "Select" at bounding box center [538, 314] width 27 height 11
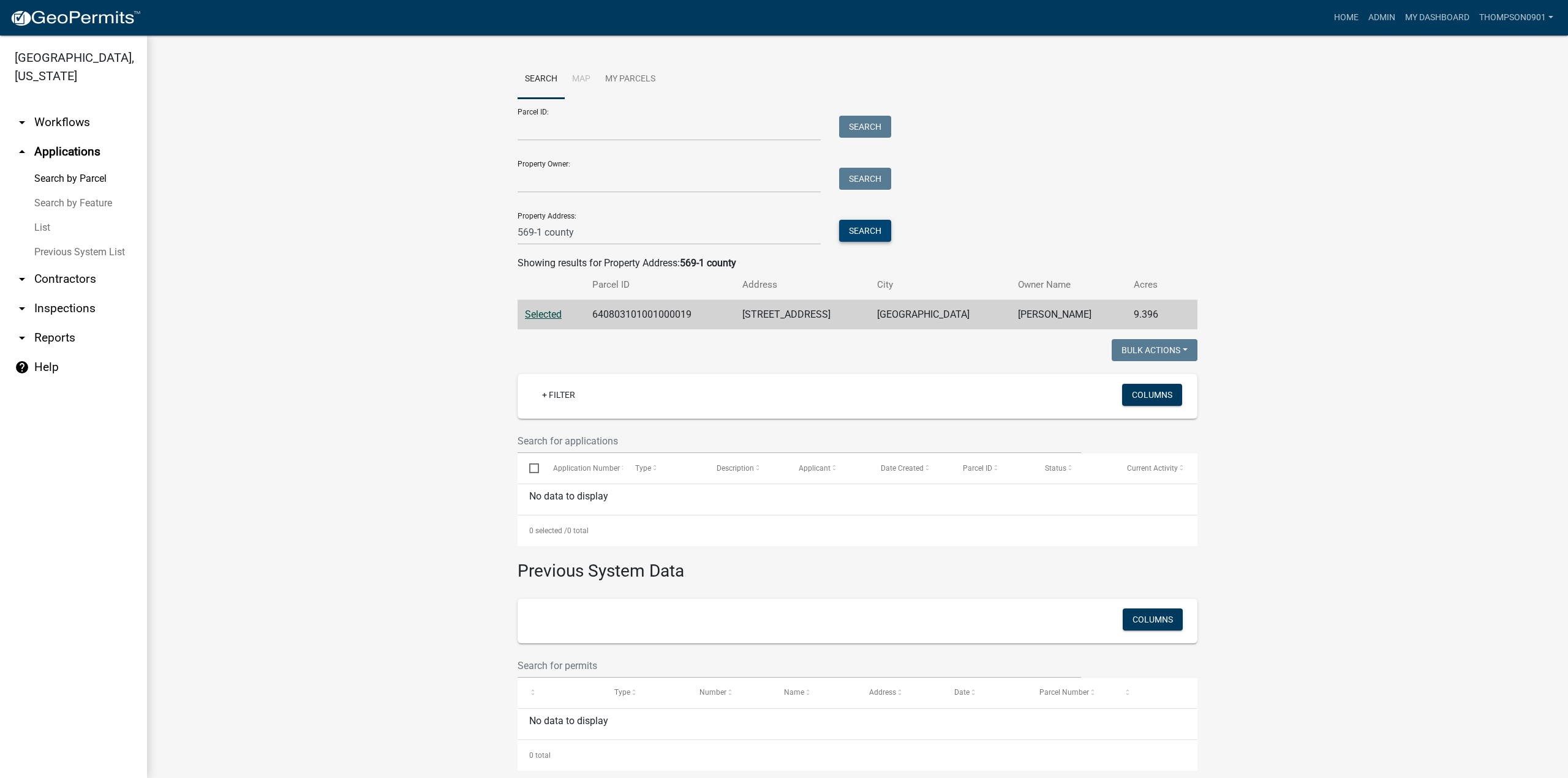
click at [866, 229] on button "Search" at bounding box center [865, 231] width 52 height 22
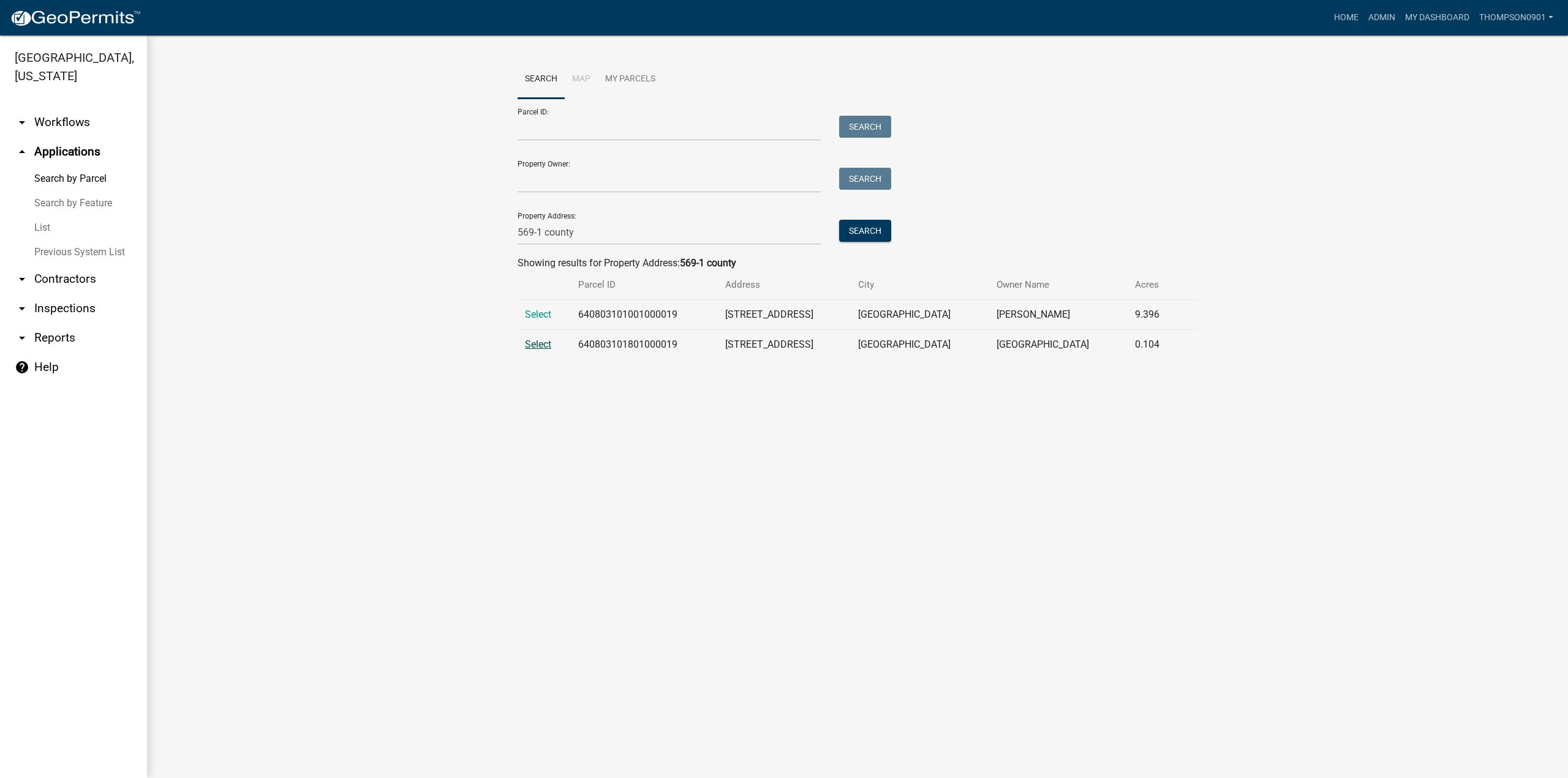
click at [537, 344] on span "Select" at bounding box center [538, 344] width 27 height 11
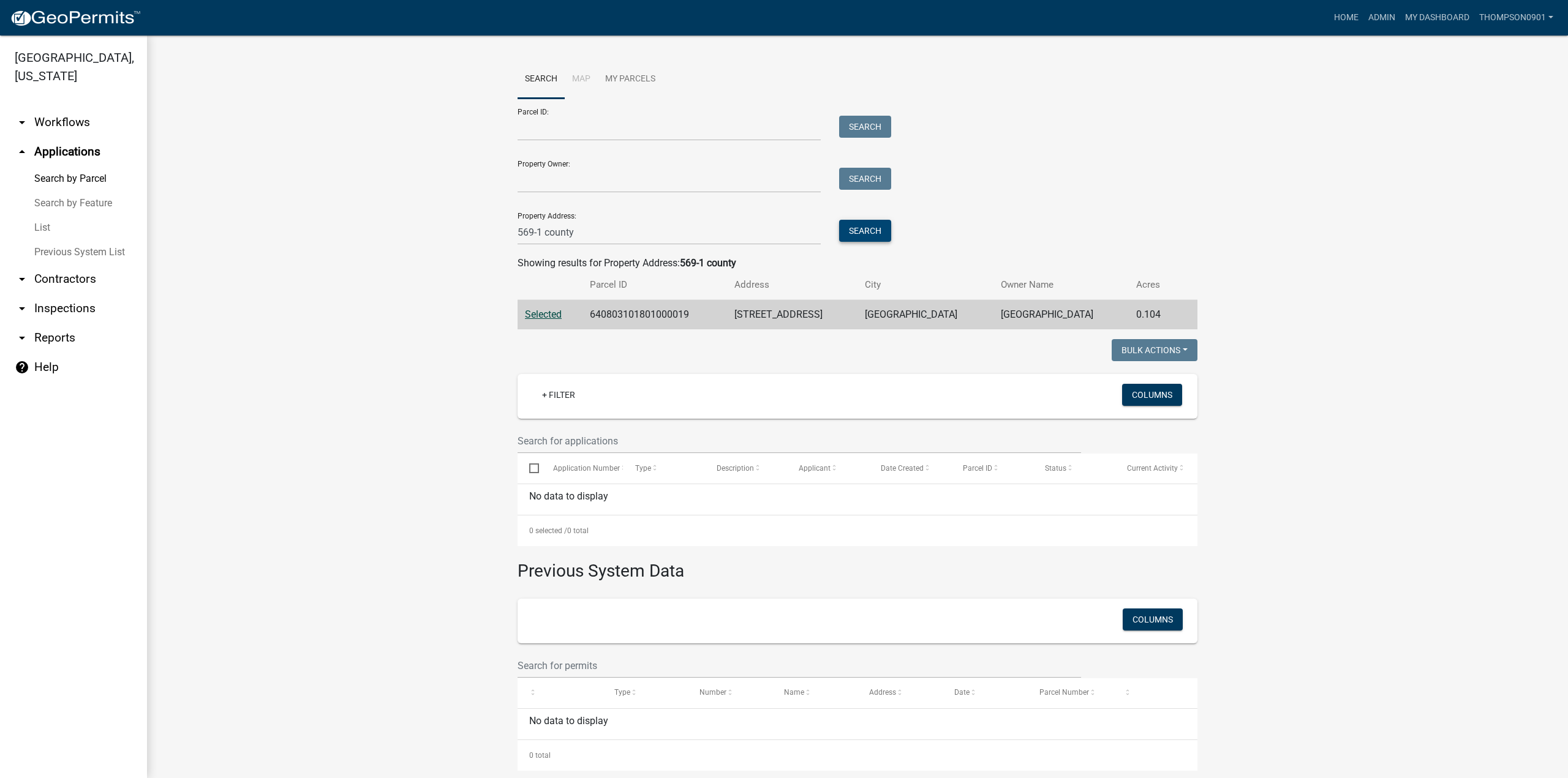
click at [860, 233] on button "Search" at bounding box center [865, 231] width 52 height 22
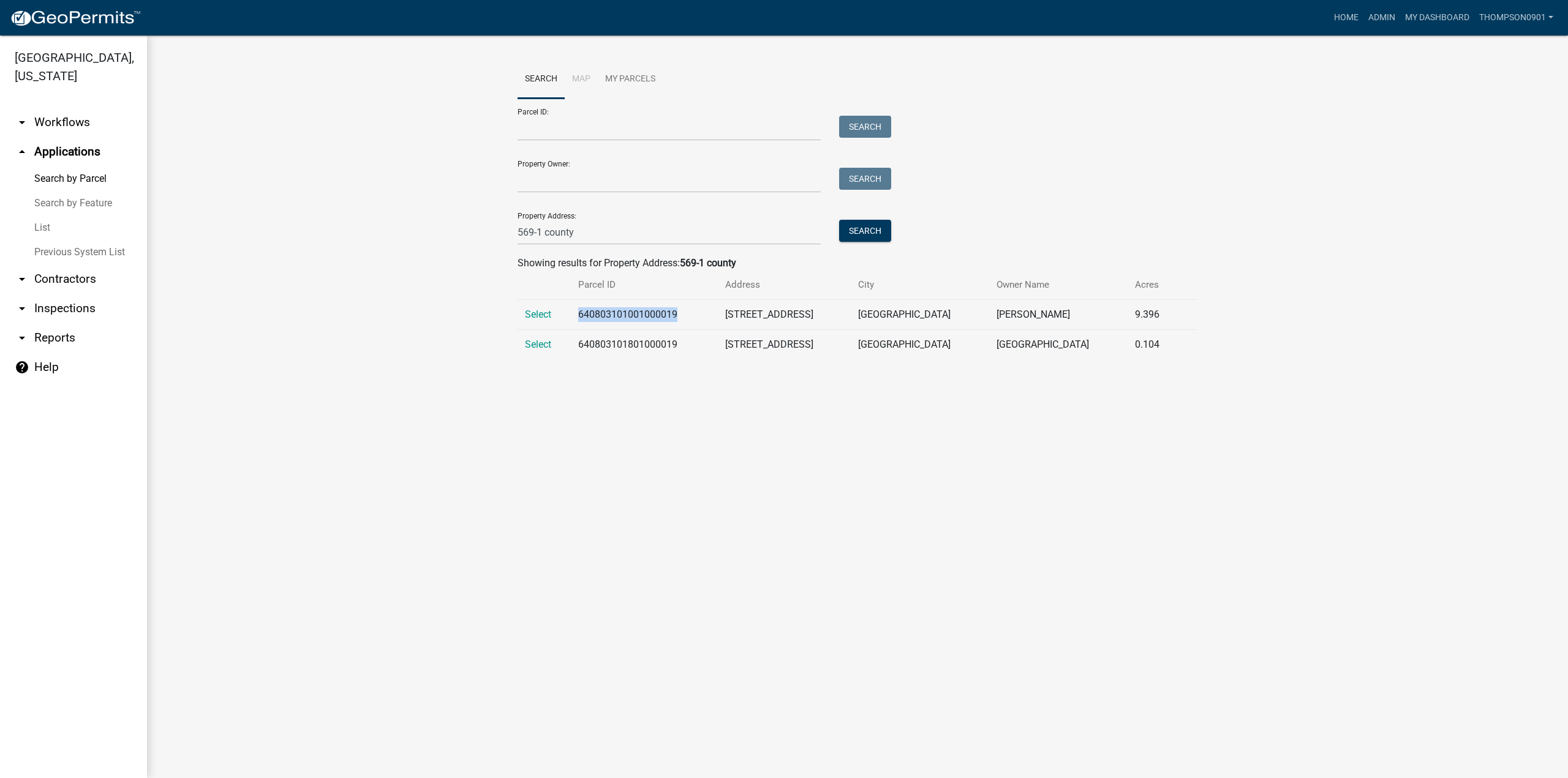
drag, startPoint x: 701, startPoint y: 314, endPoint x: 587, endPoint y: 321, distance: 114.2
click at [587, 321] on td "640803101001000019" at bounding box center [644, 315] width 147 height 30
copy td "640803101001000019"
drag, startPoint x: 702, startPoint y: 346, endPoint x: 587, endPoint y: 347, distance: 115.0
click at [585, 351] on td "640803101801000019" at bounding box center [644, 344] width 147 height 30
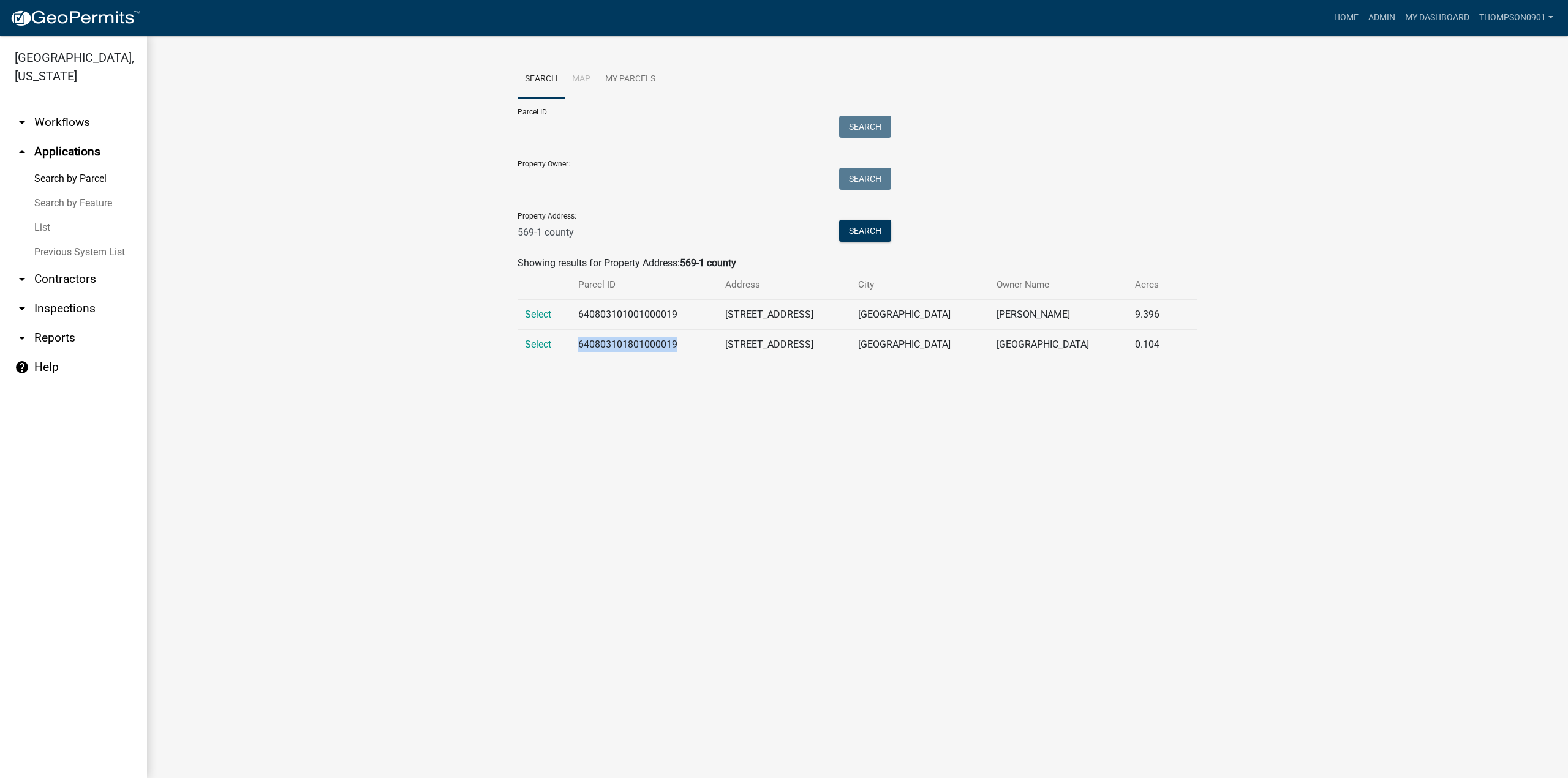
copy td "640803101801000019"
drag, startPoint x: 873, startPoint y: 315, endPoint x: 747, endPoint y: 309, distance: 126.1
click at [747, 309] on td "[STREET_ADDRESS]" at bounding box center [784, 315] width 133 height 30
copy td "[STREET_ADDRESS]"
click at [75, 265] on link "arrow_drop_down Contractors" at bounding box center [73, 279] width 147 height 29
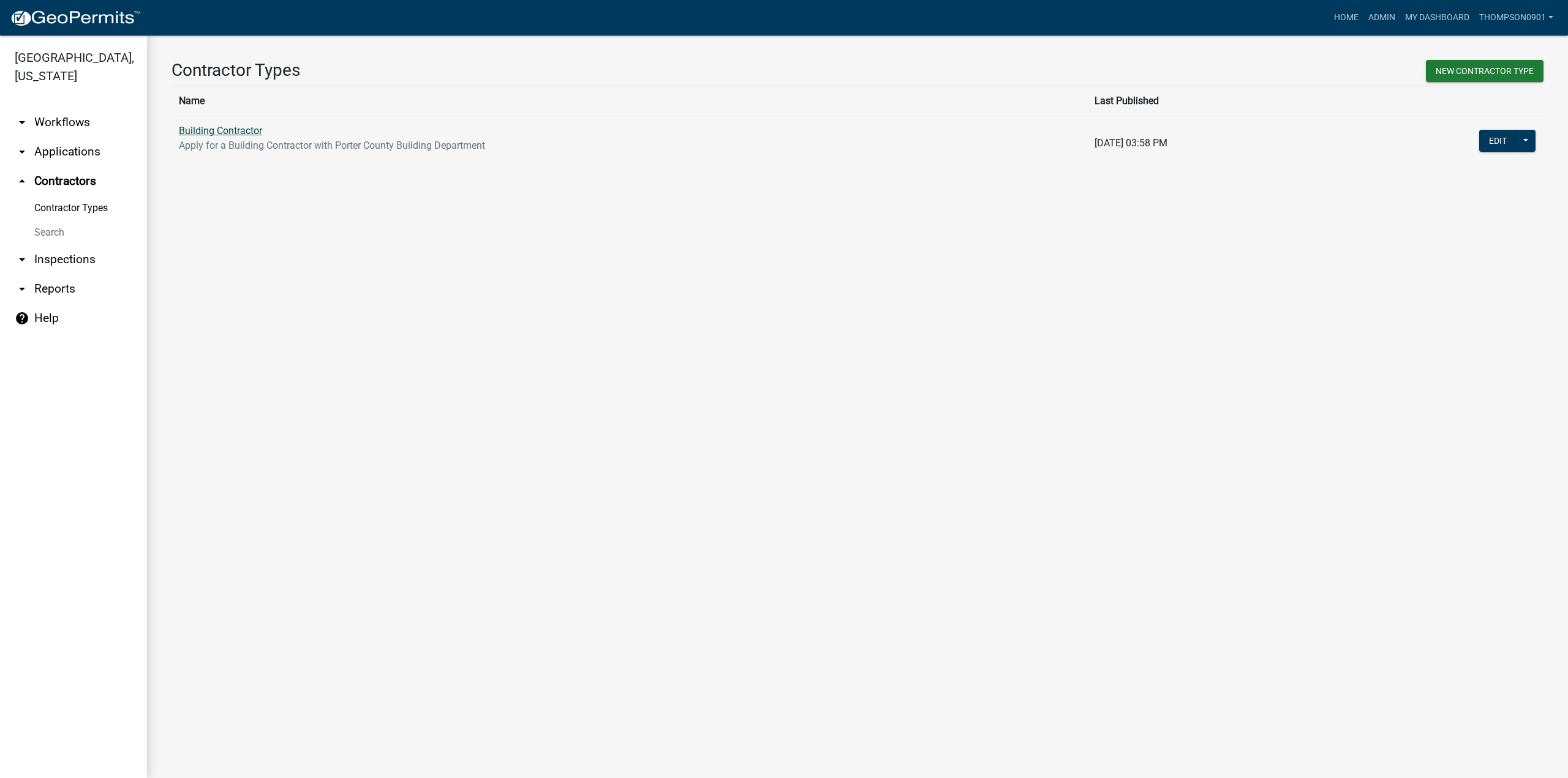
click at [245, 129] on link "Building Contractor" at bounding box center [220, 130] width 83 height 11
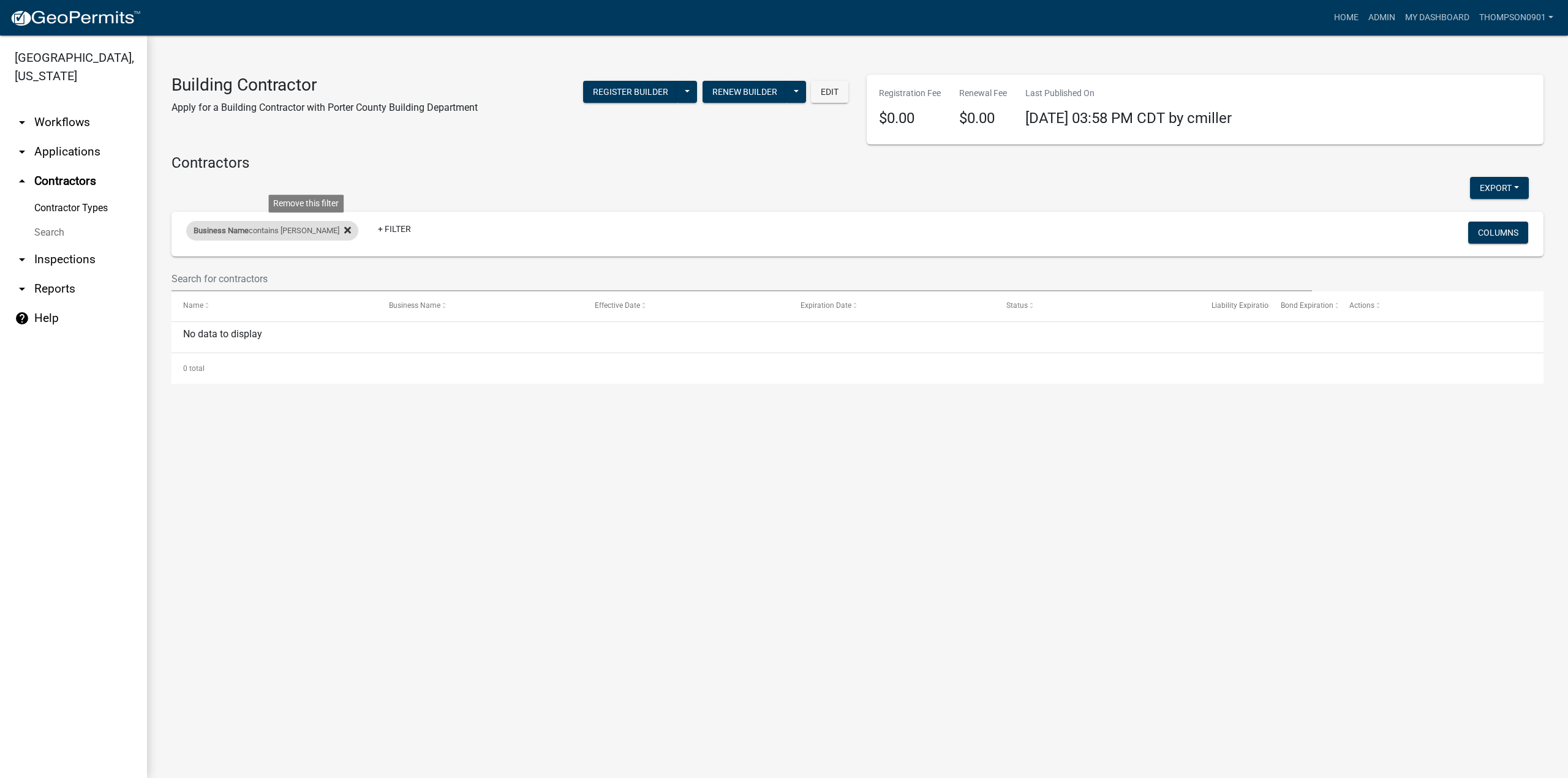
click at [345, 232] on icon at bounding box center [348, 230] width 7 height 7
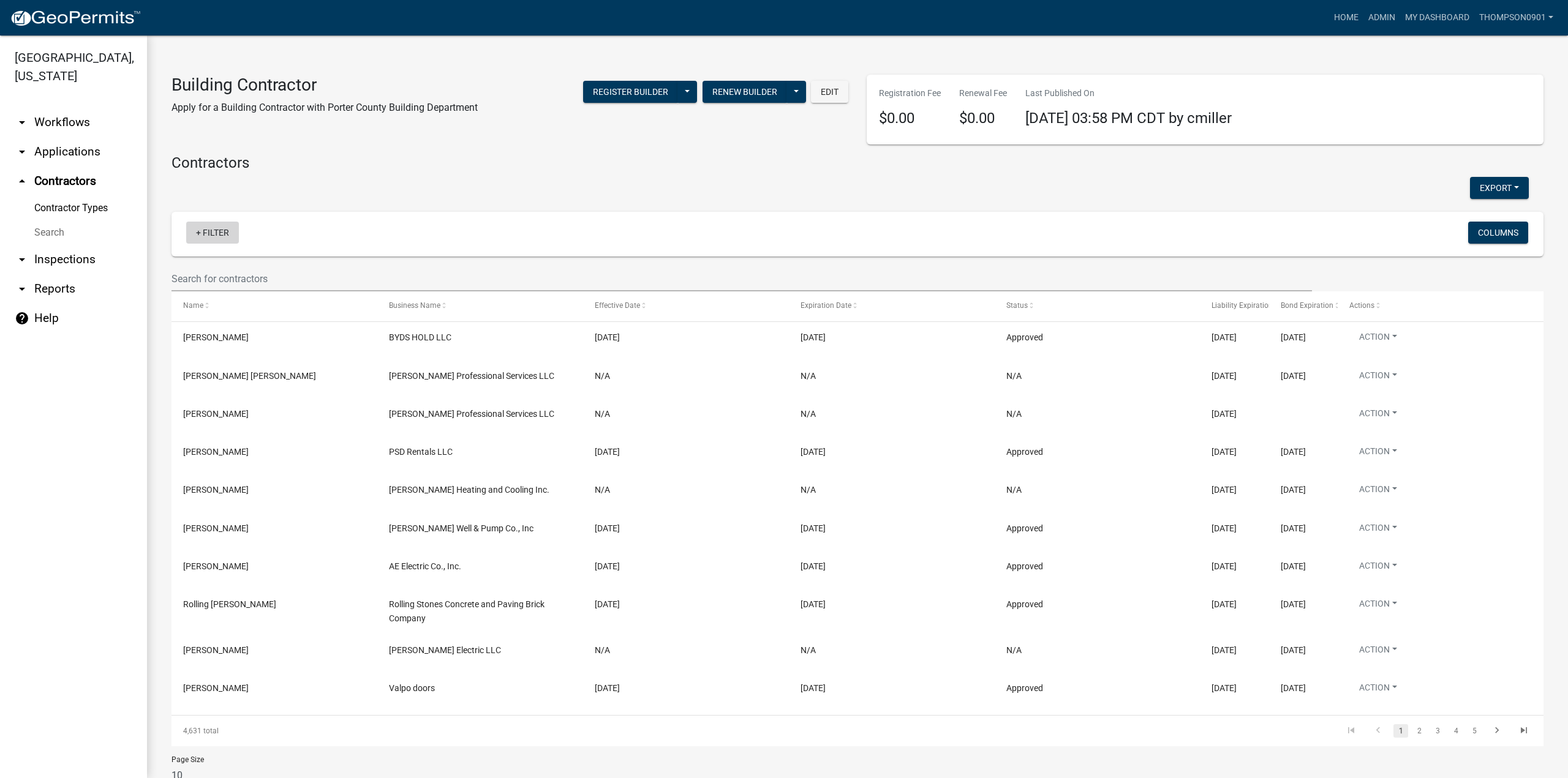
click at [207, 237] on link "+ Filter" at bounding box center [212, 232] width 53 height 22
click at [40, 221] on link "Search" at bounding box center [73, 233] width 147 height 25
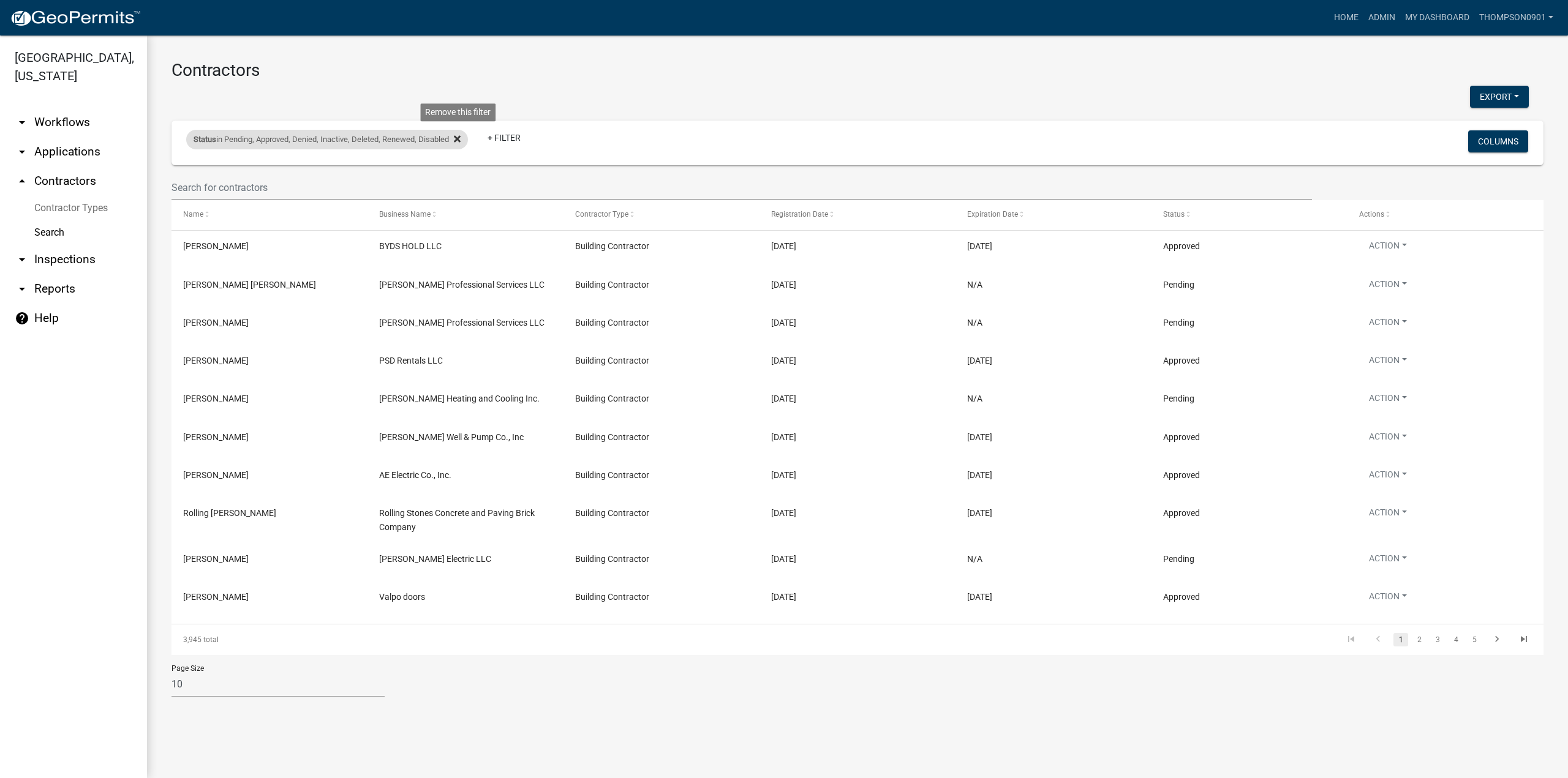
click at [460, 139] on icon at bounding box center [457, 139] width 7 height 10
click at [192, 138] on link "+ Filter" at bounding box center [212, 141] width 53 height 22
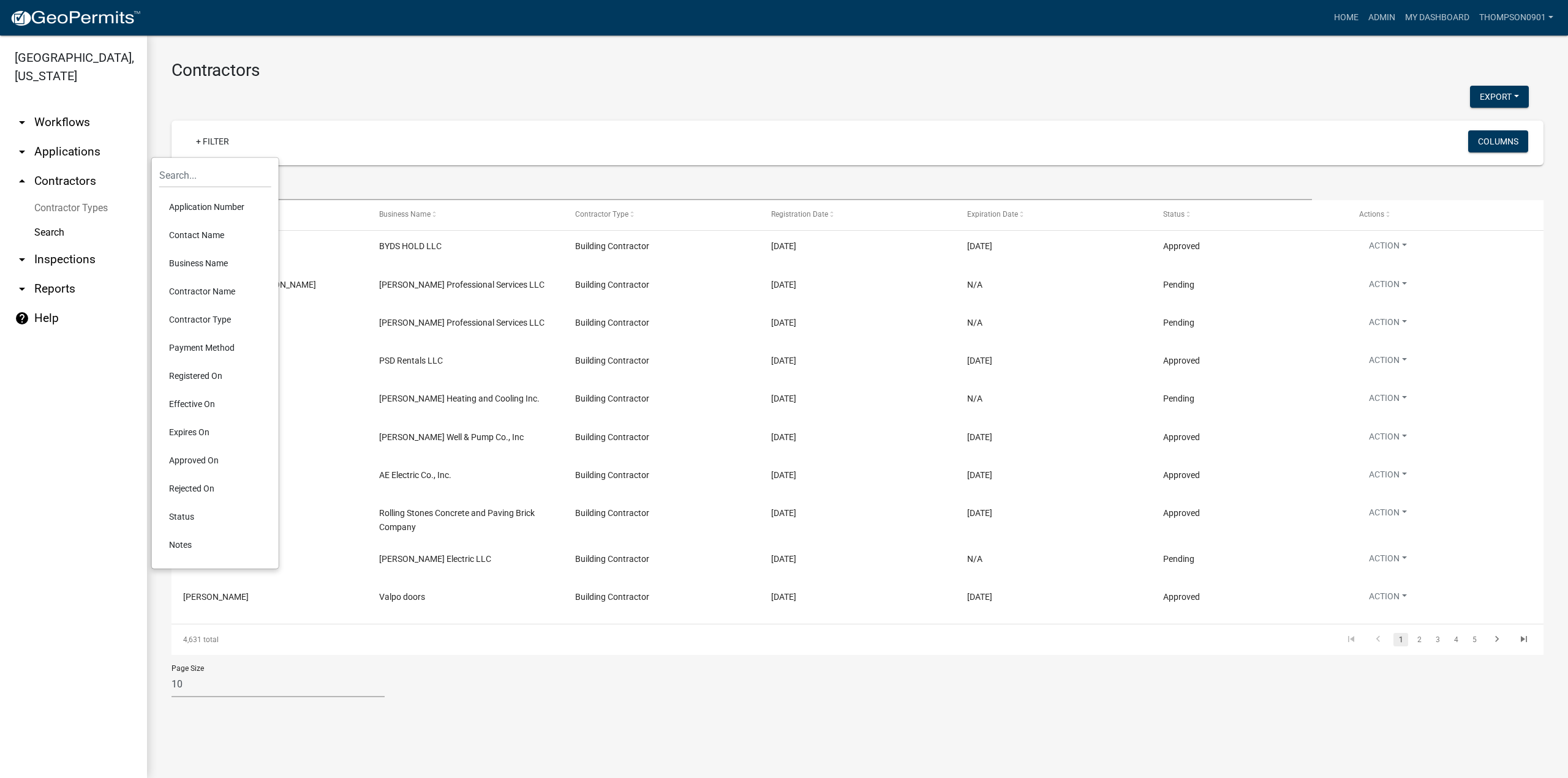
click at [53, 137] on link "arrow_drop_down Applications" at bounding box center [73, 152] width 147 height 29
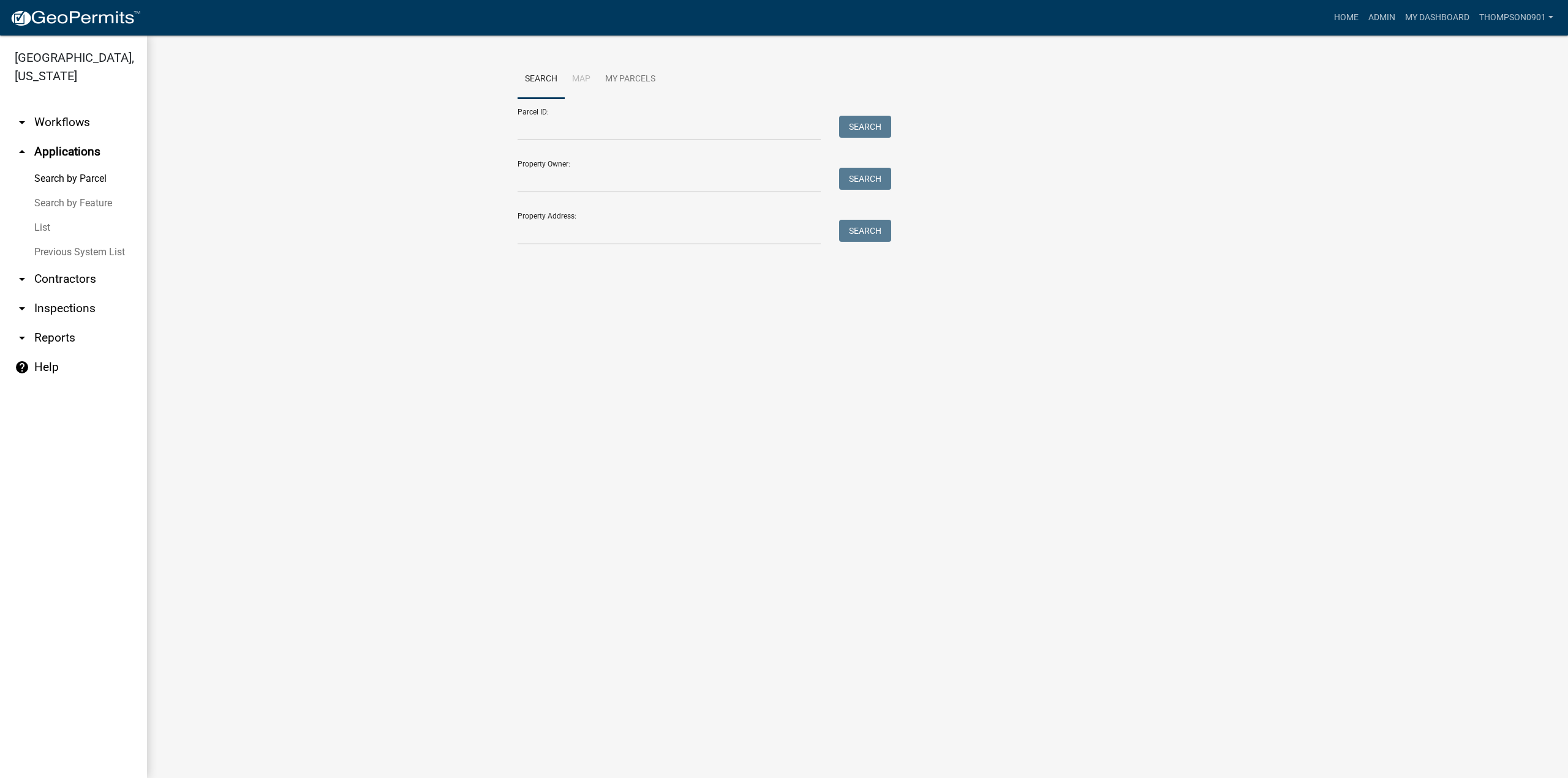
click at [47, 215] on link "List" at bounding box center [73, 227] width 147 height 25
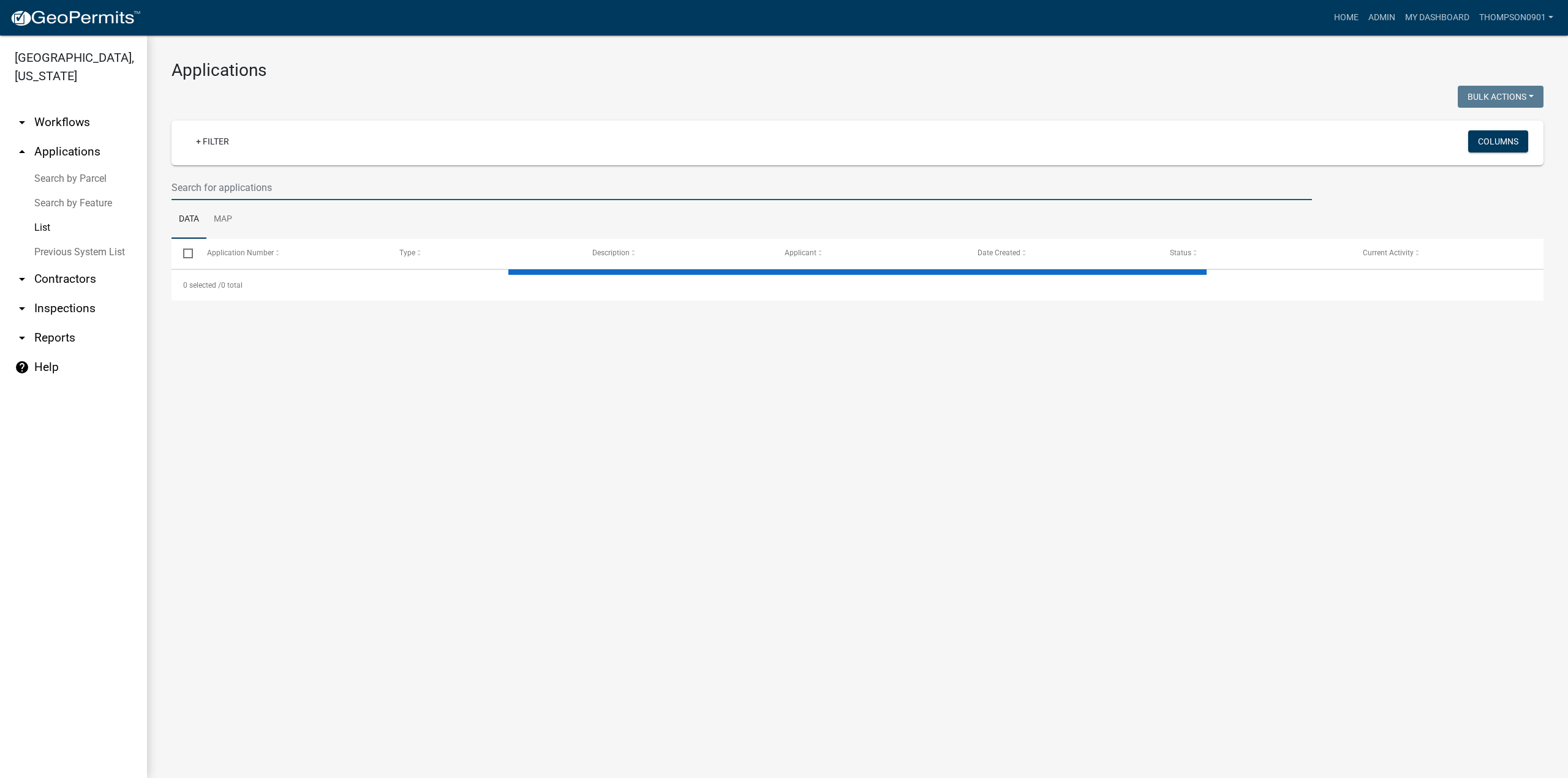
select select "3: 100"
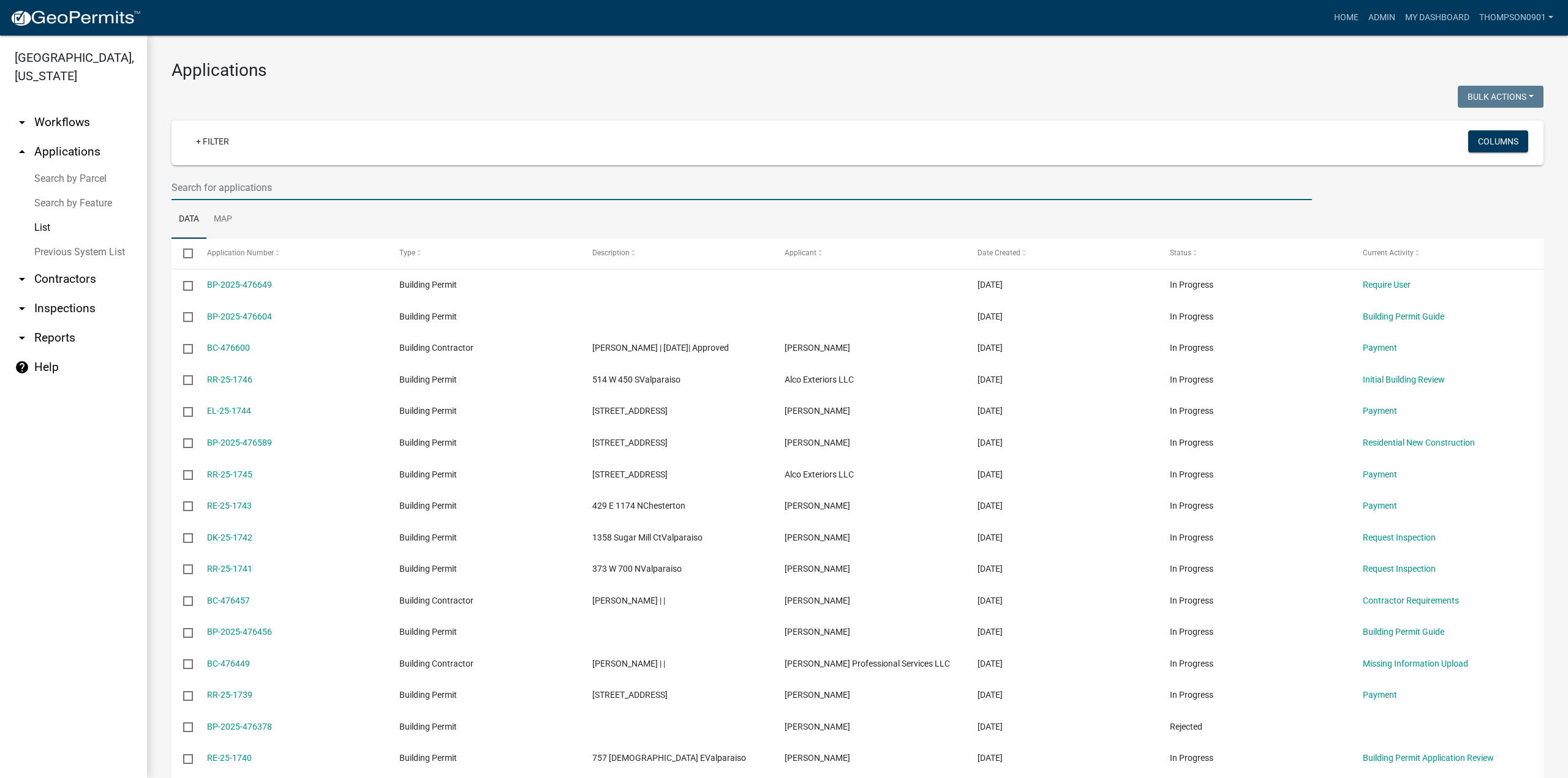
click at [275, 182] on input "text" at bounding box center [742, 188] width 1141 height 25
type input "county line"
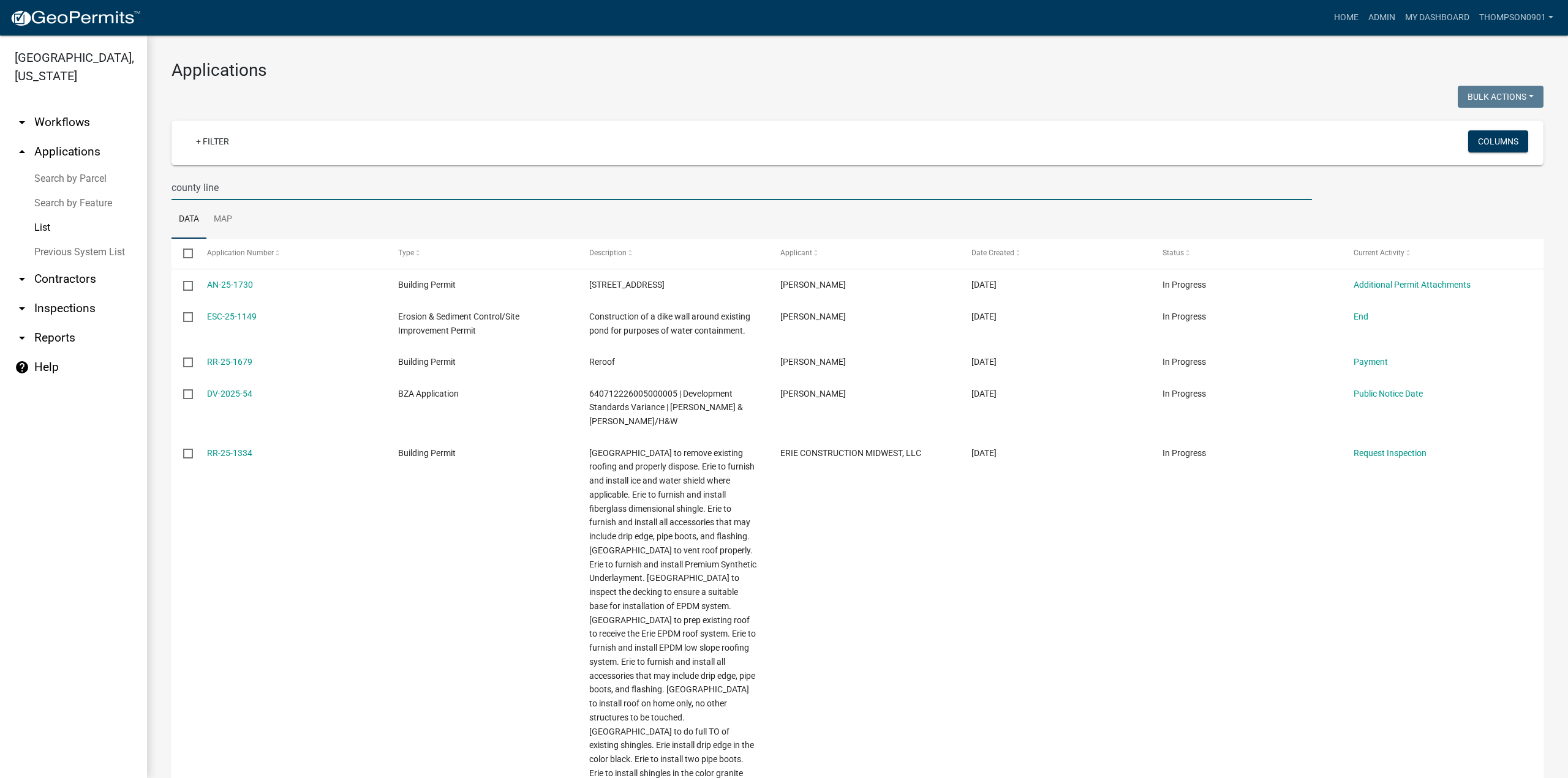
drag, startPoint x: 245, startPoint y: 187, endPoint x: 0, endPoint y: 186, distance: 245.0
click at [0, 186] on div "Porter County, Indiana arrow_drop_down Workflows List arrow_drop_up Application…" at bounding box center [784, 406] width 1568 height 743
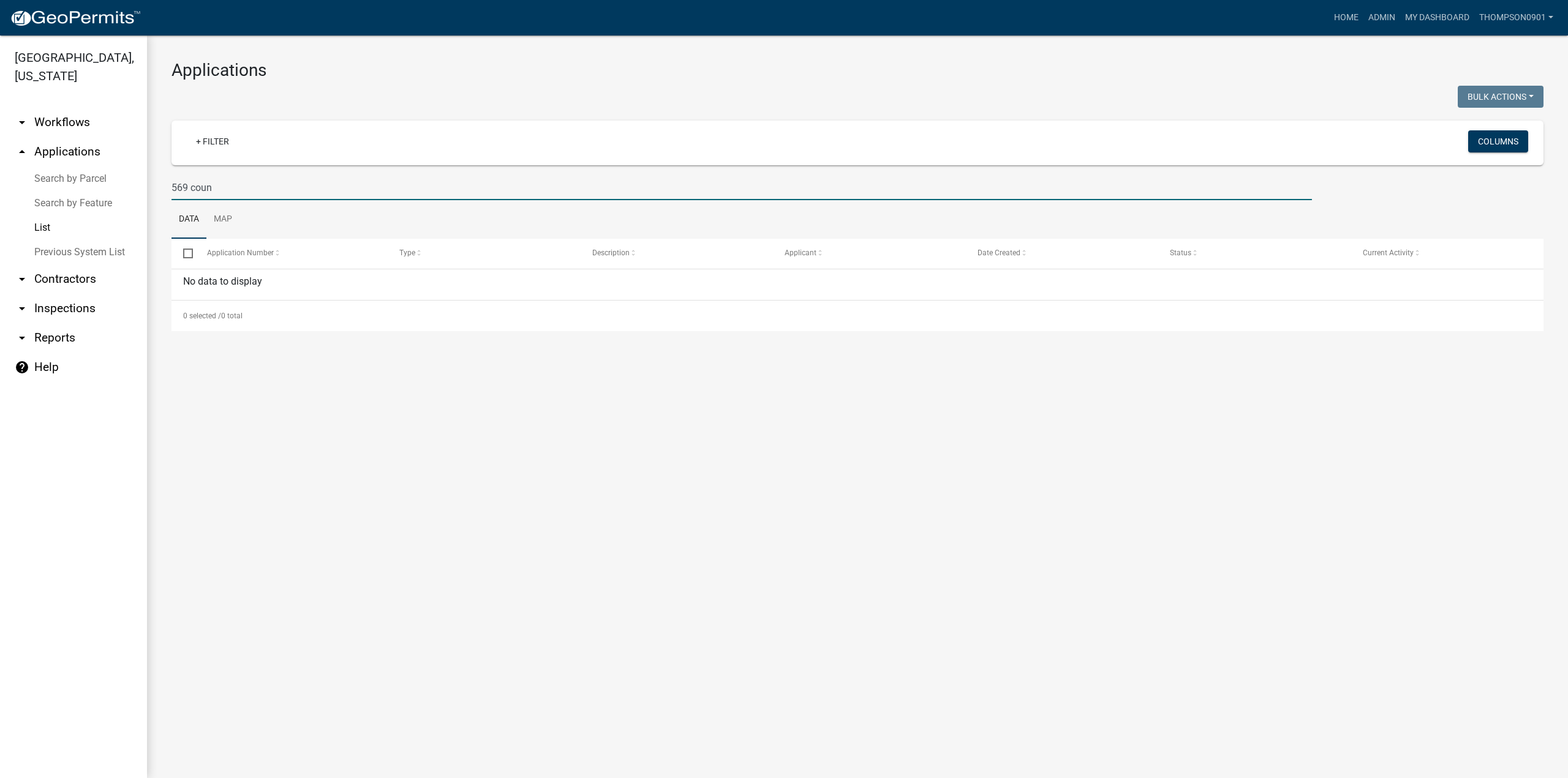
type input "569 coun"
click at [61, 166] on link "Search by Parcel" at bounding box center [73, 178] width 147 height 25
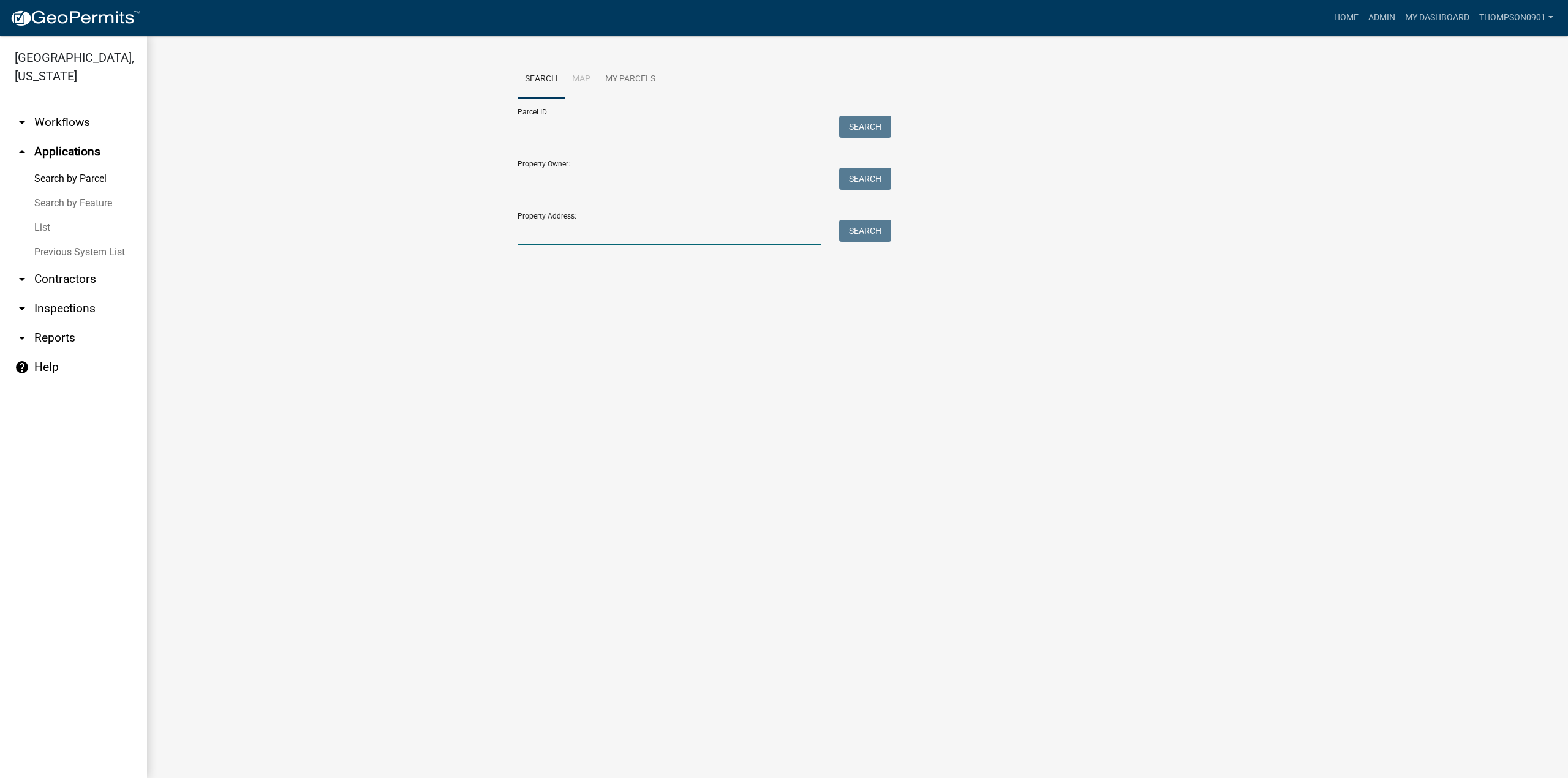
click at [649, 241] on input "Property Address:" at bounding box center [669, 233] width 303 height 25
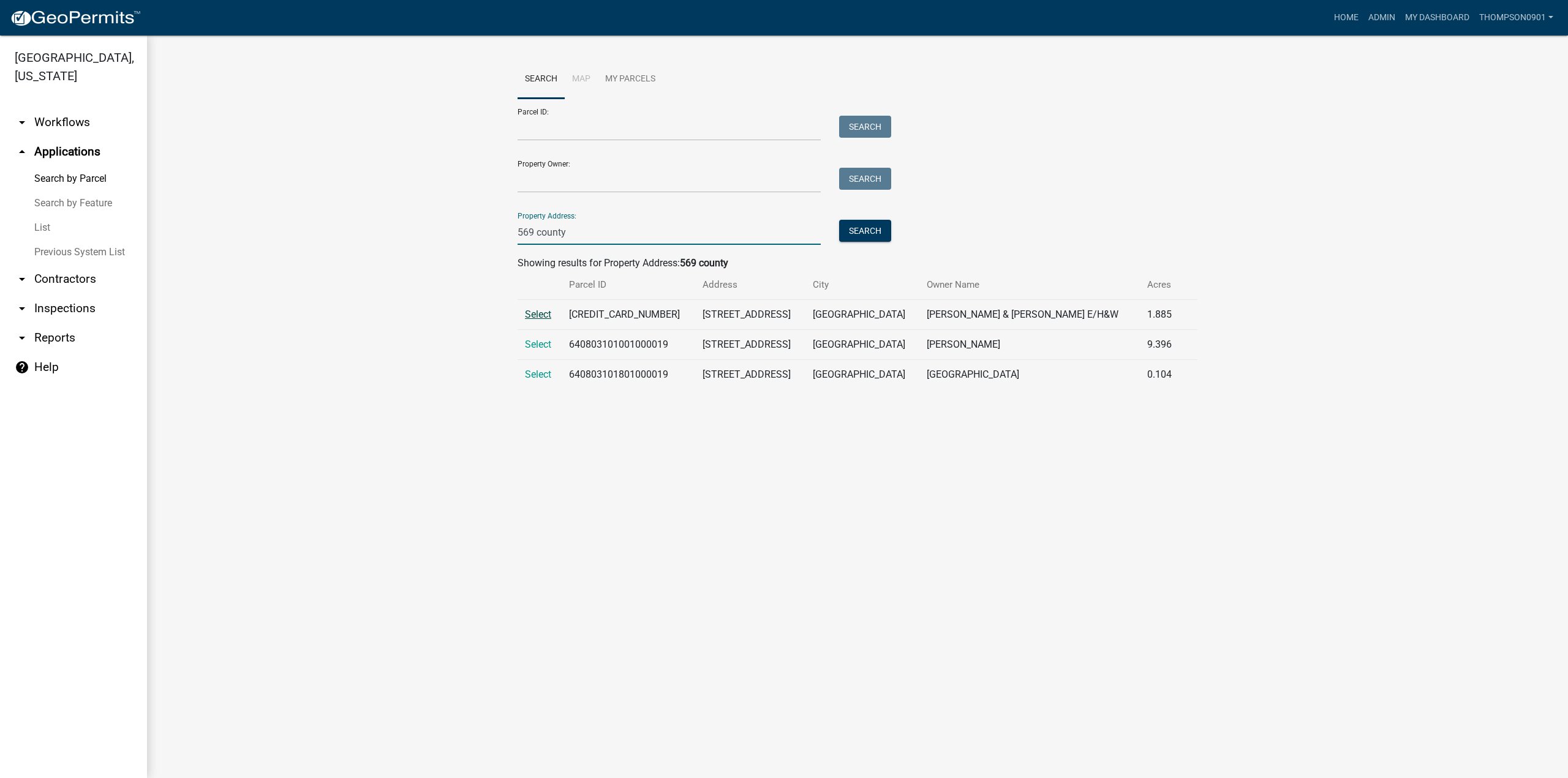
type input "569 county"
click at [541, 313] on span "Select" at bounding box center [538, 314] width 27 height 11
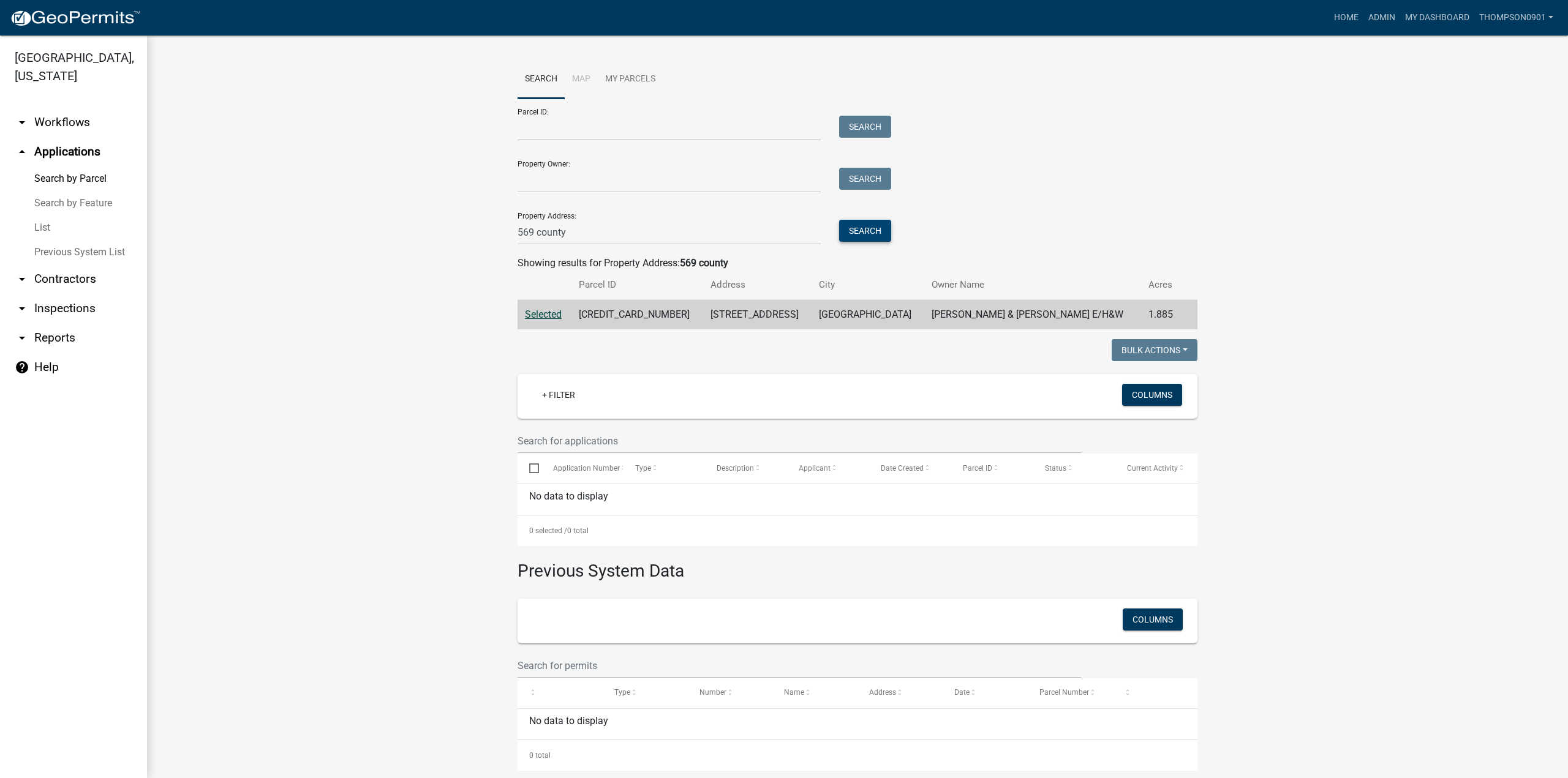
click at [856, 233] on button "Search" at bounding box center [865, 231] width 52 height 22
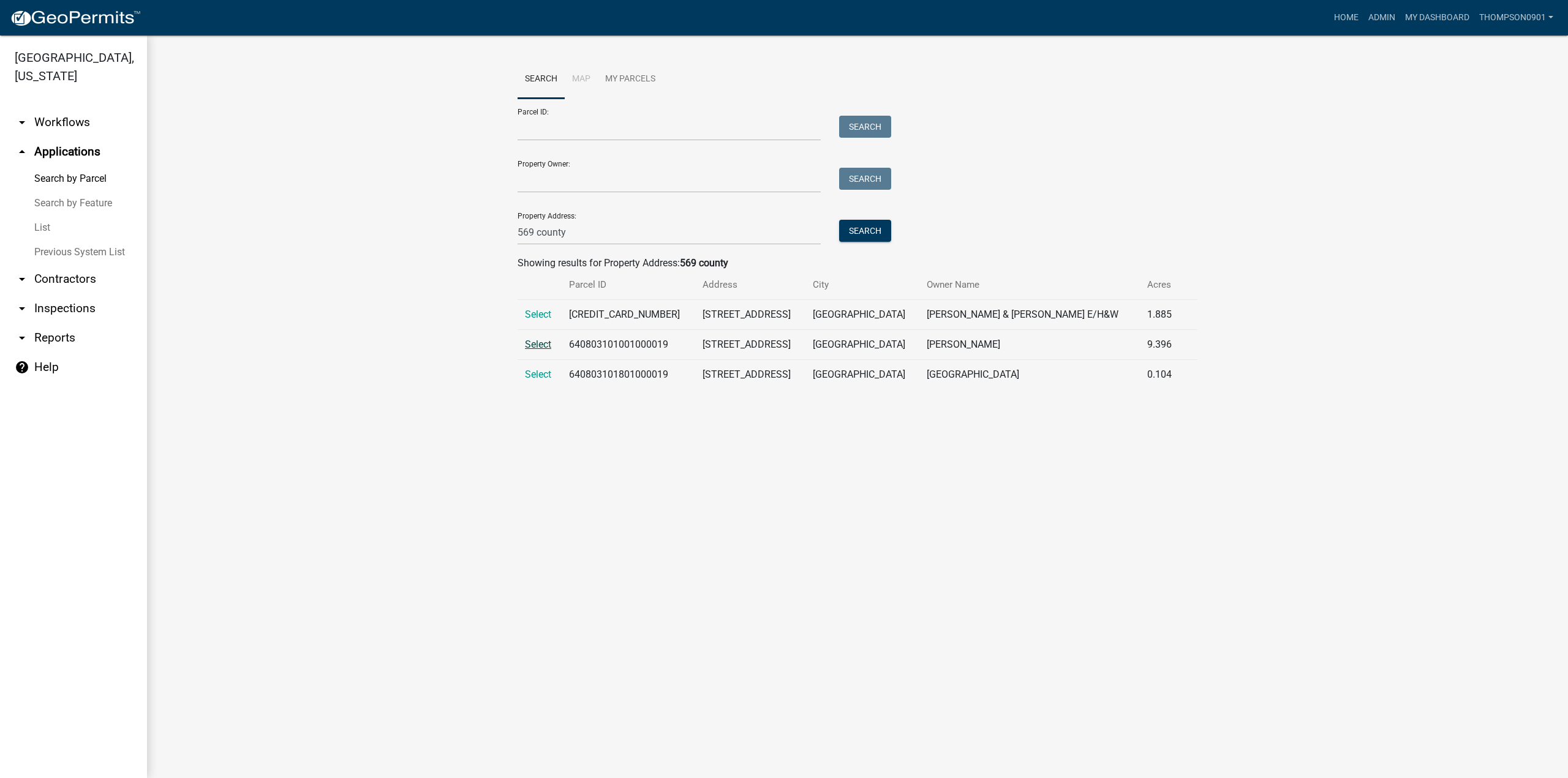
click at [538, 347] on span "Select" at bounding box center [538, 344] width 27 height 11
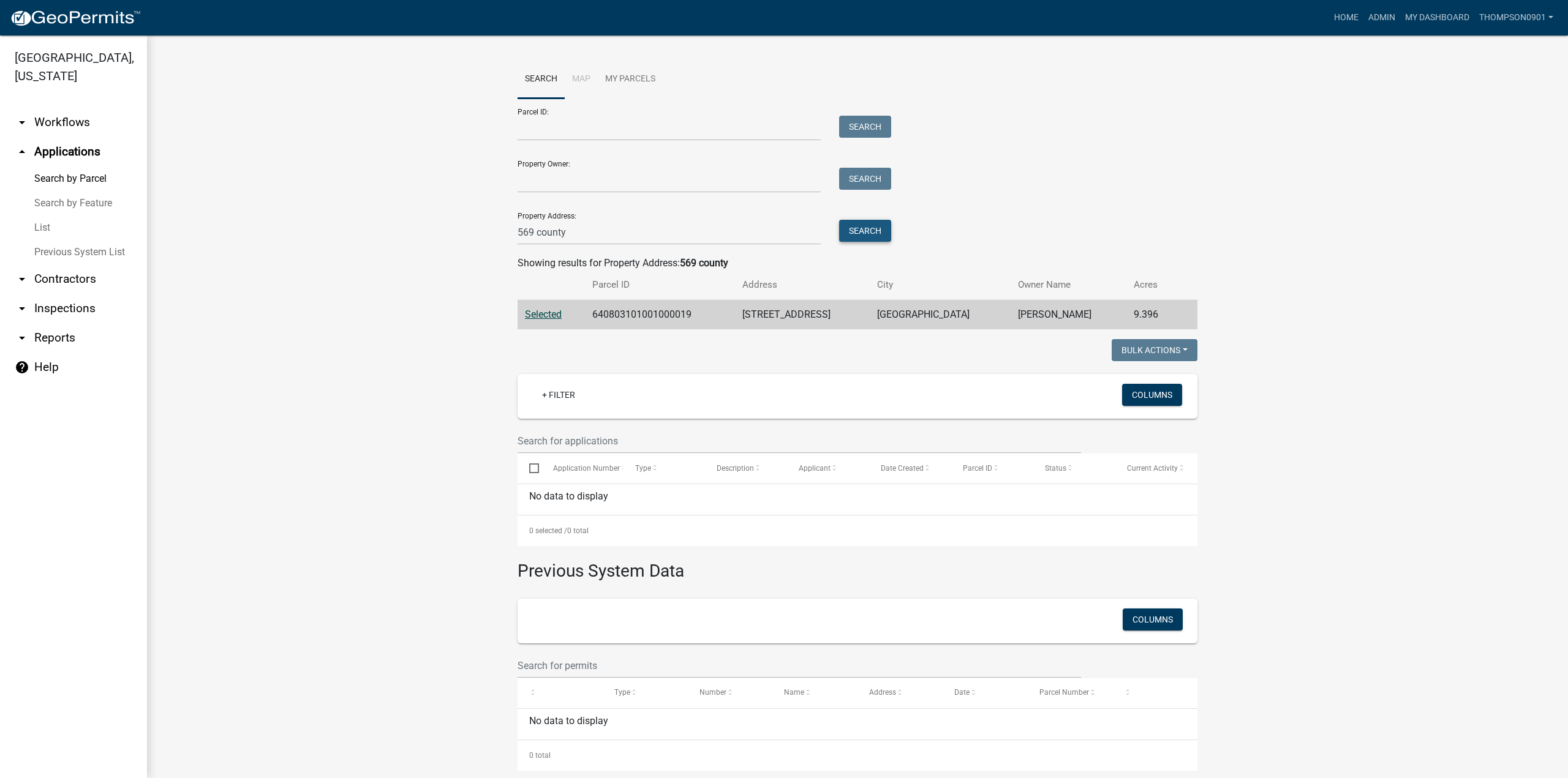
click at [860, 236] on button "Search" at bounding box center [865, 231] width 52 height 22
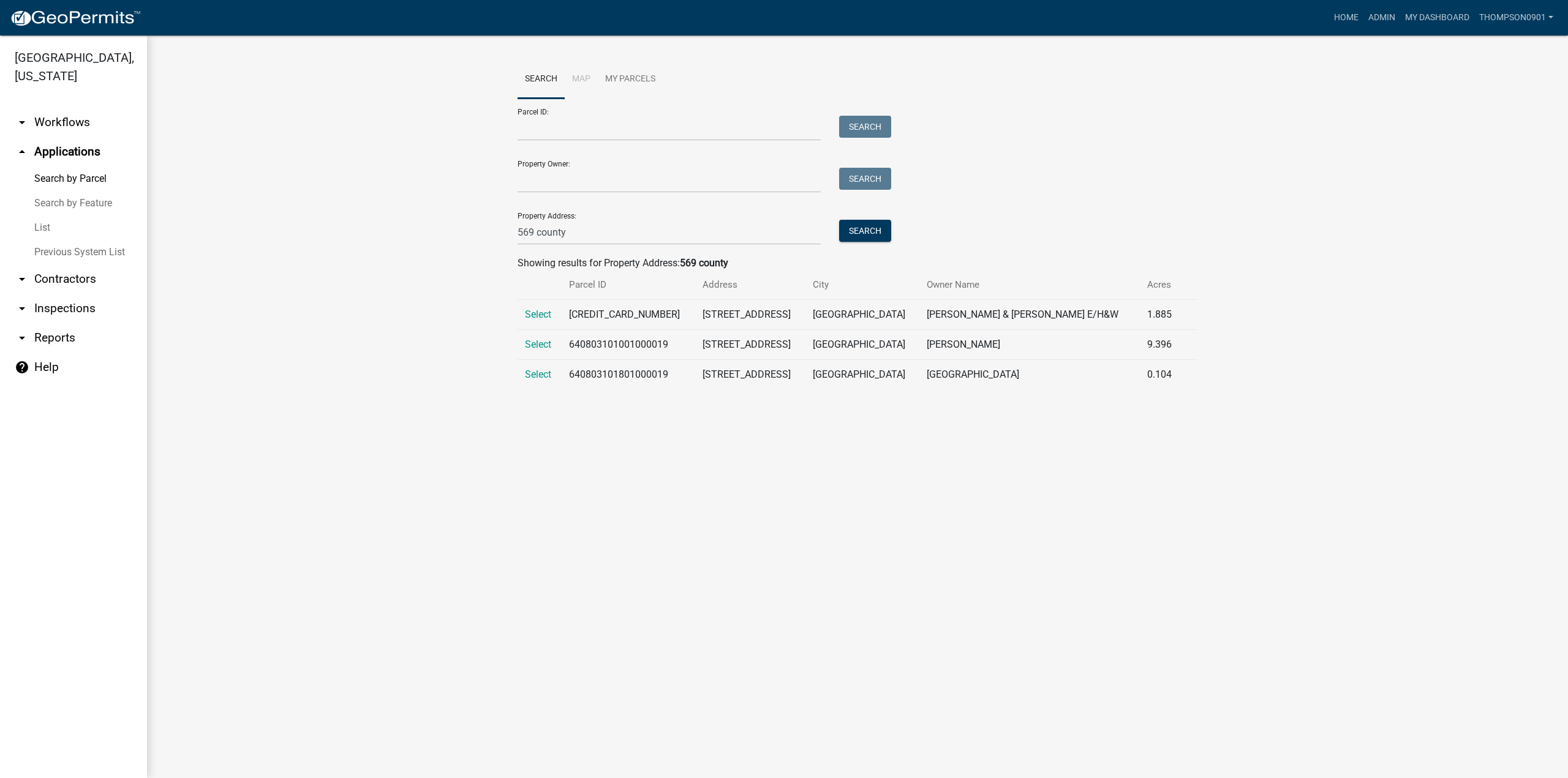
click at [542, 375] on span "Select" at bounding box center [538, 374] width 27 height 11
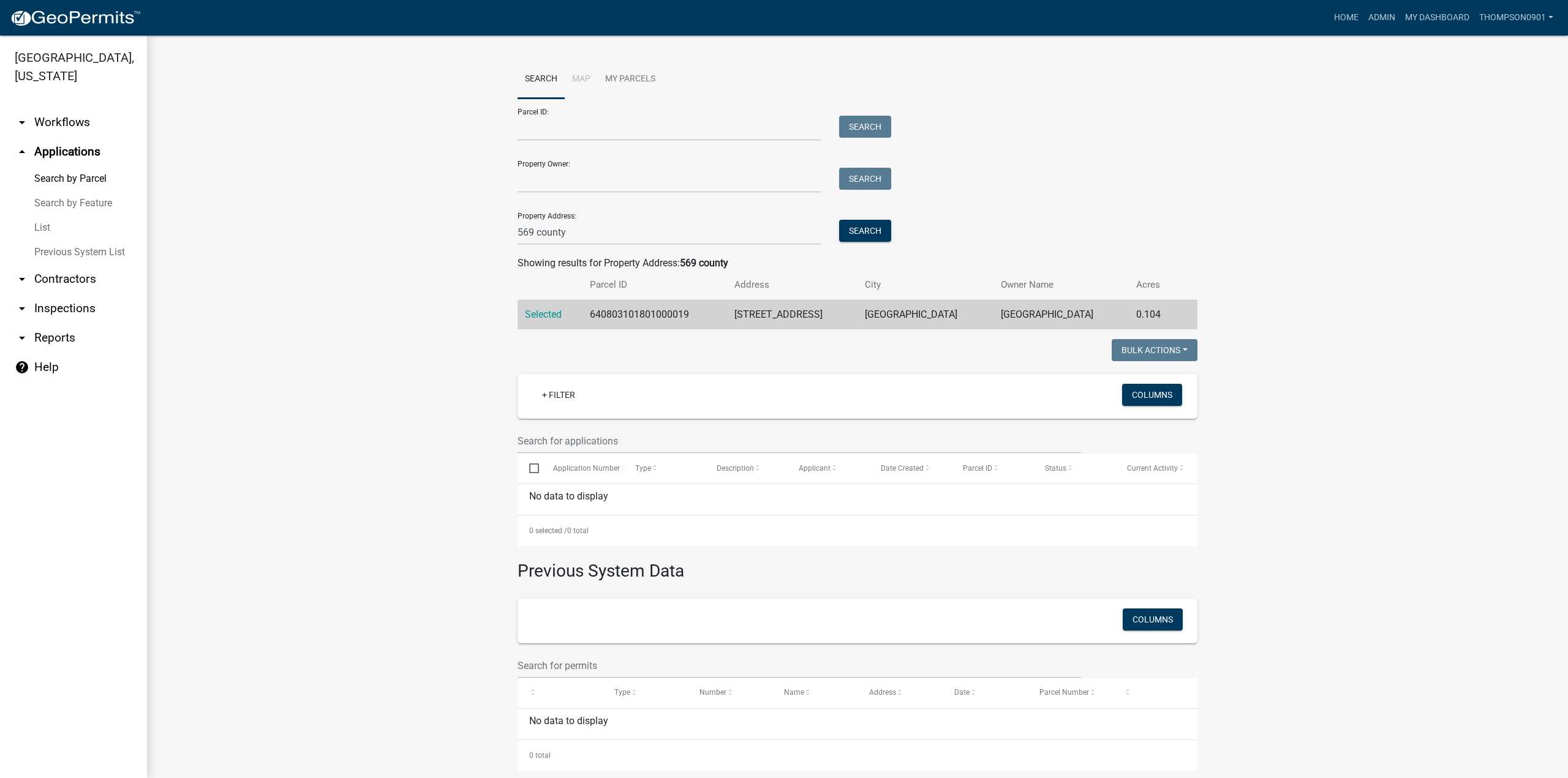
click at [39, 215] on link "List" at bounding box center [73, 227] width 147 height 25
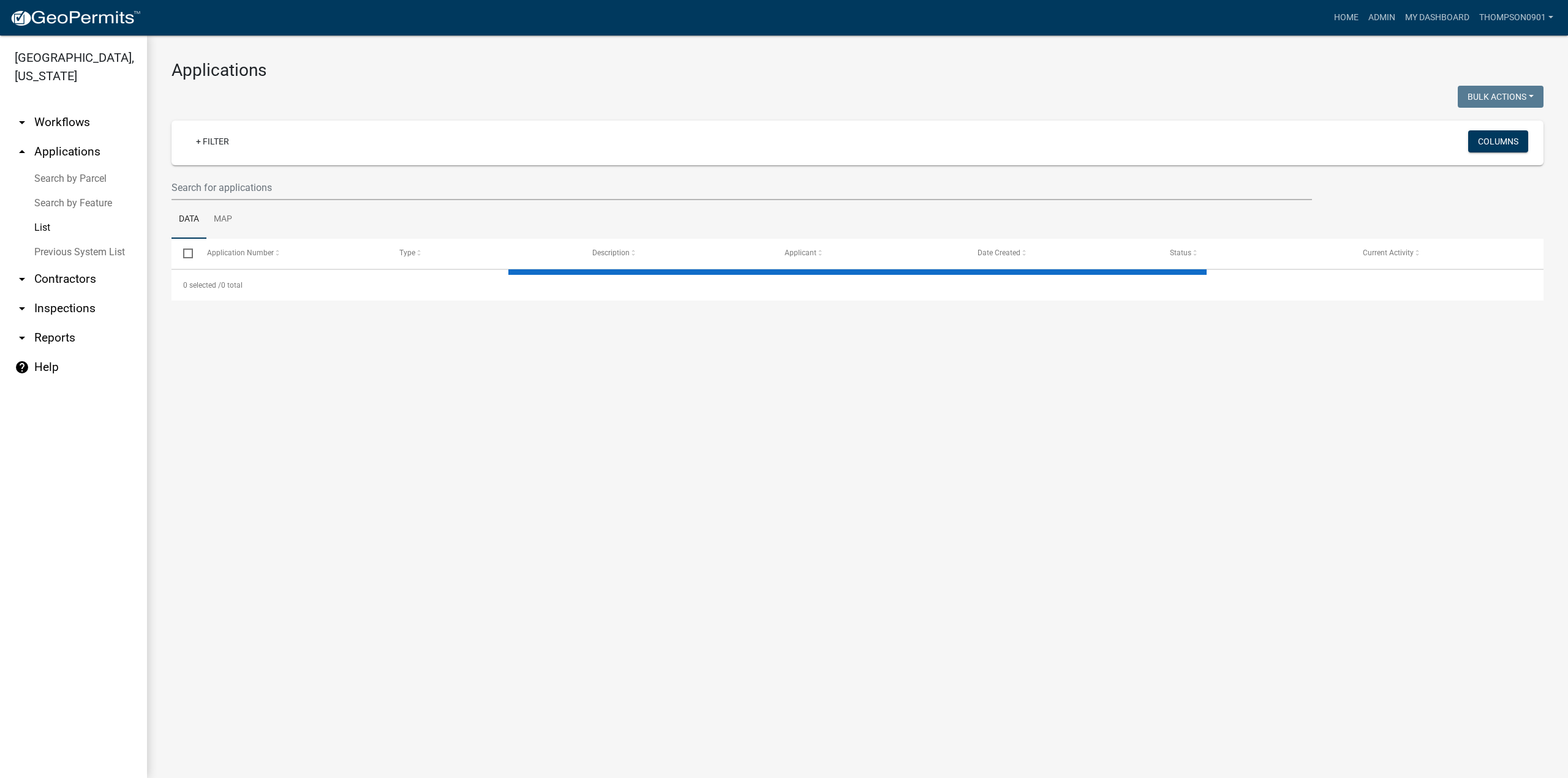
select select "3: 100"
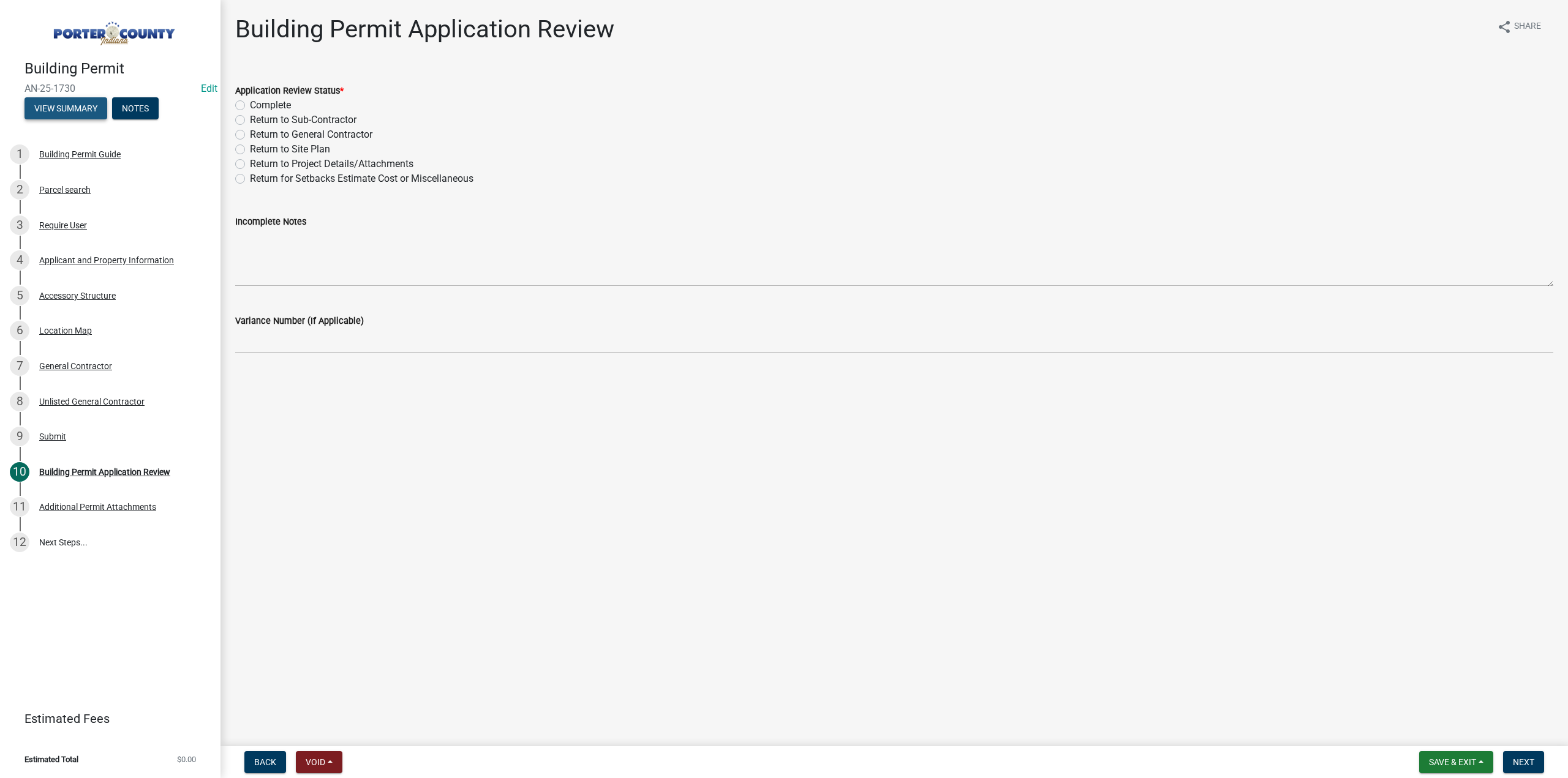
click at [88, 99] on button "View Summary" at bounding box center [66, 108] width 82 height 22
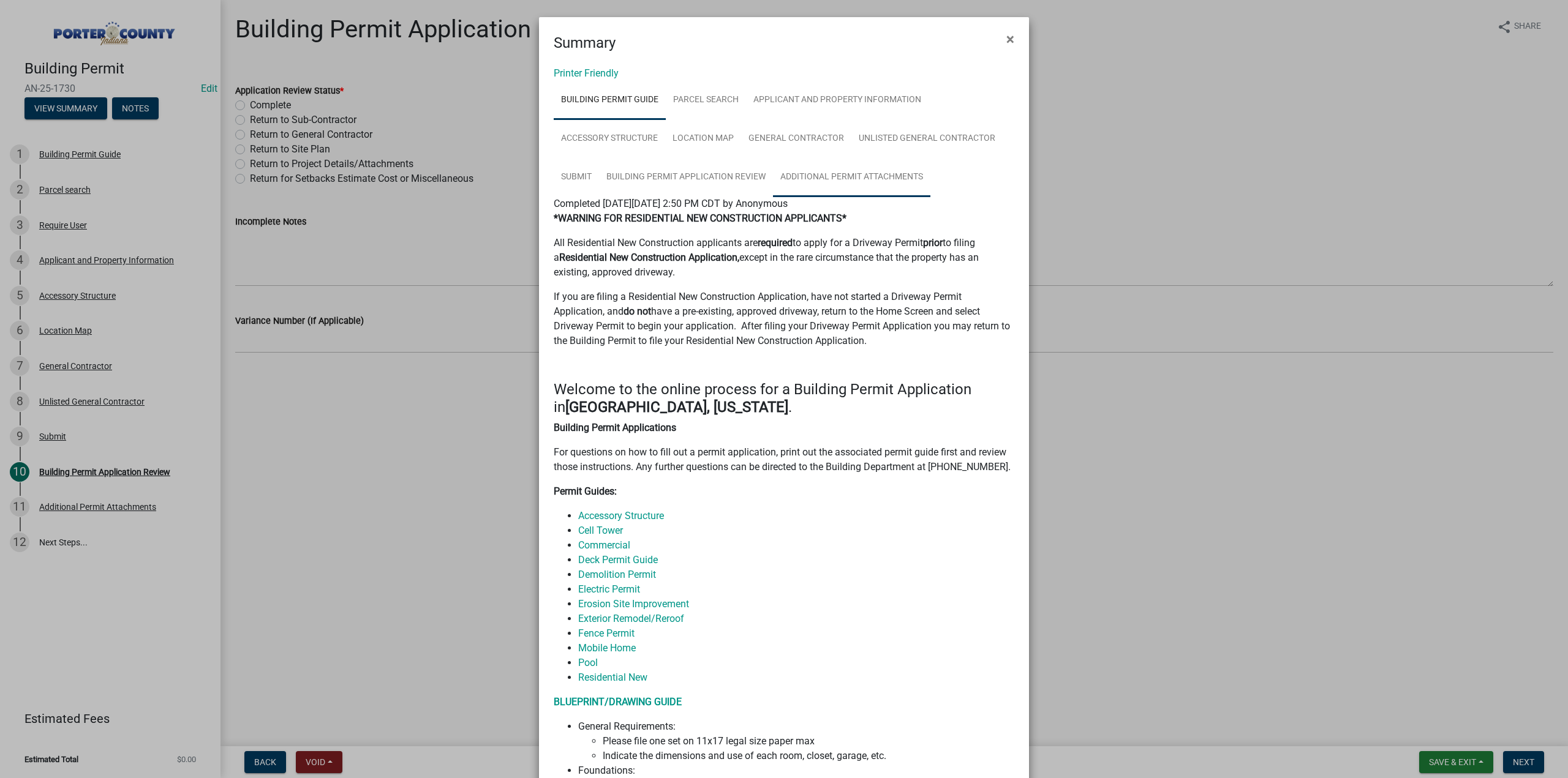
click at [822, 174] on link "Additional Permit Attachments" at bounding box center [852, 178] width 158 height 39
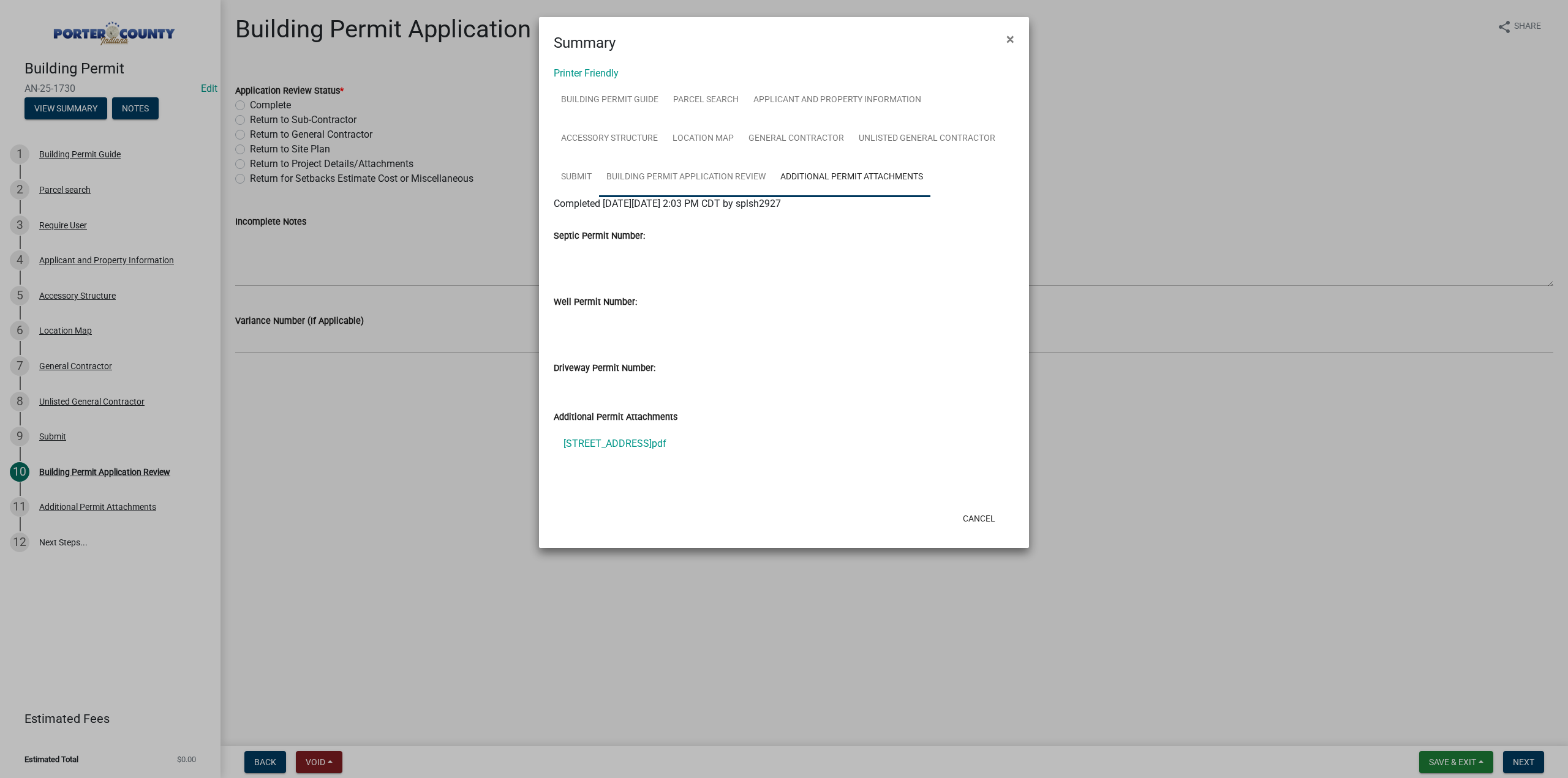
click at [693, 174] on link "Building Permit Application Review" at bounding box center [687, 178] width 174 height 39
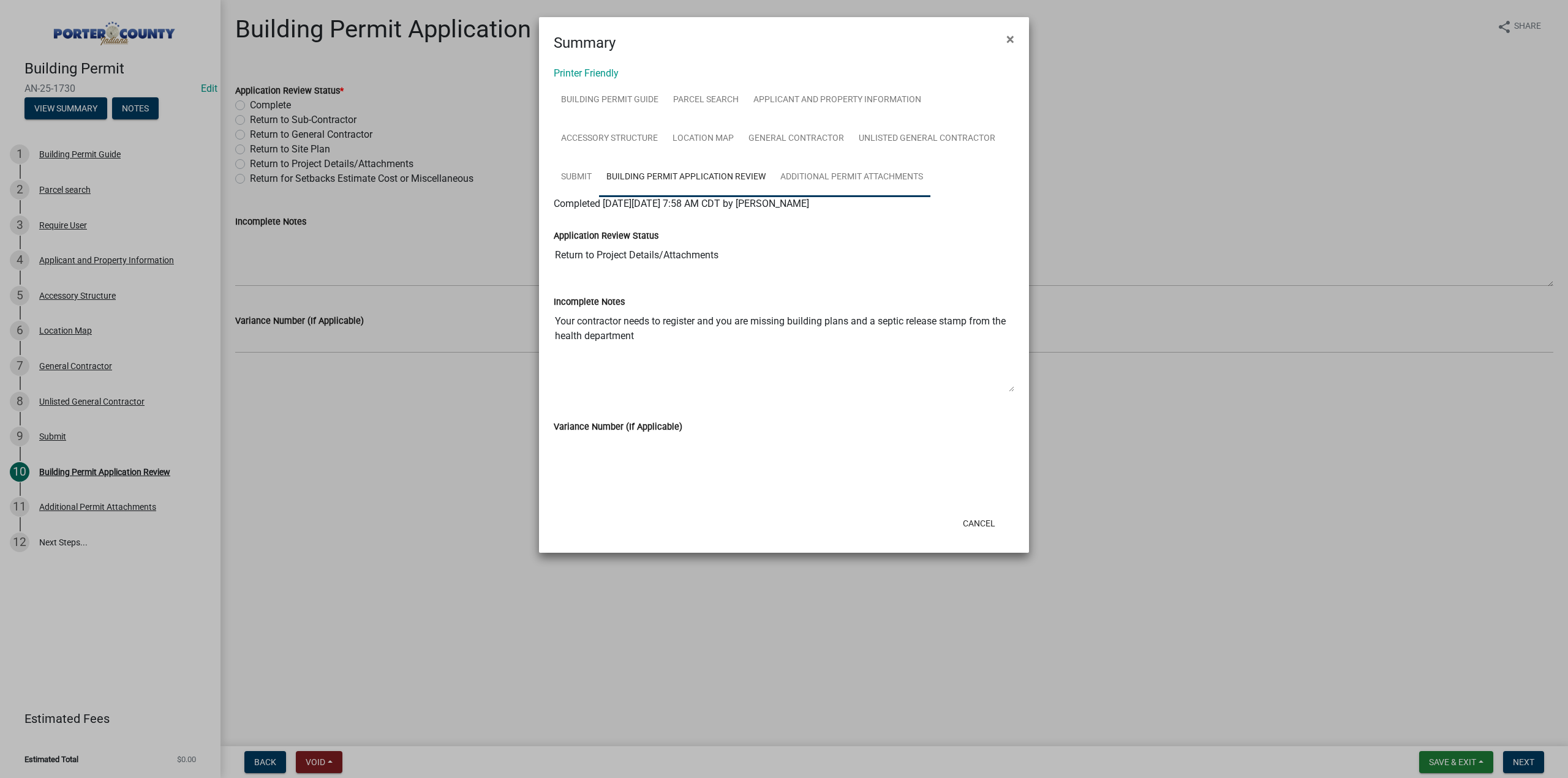
click at [824, 172] on link "Additional Permit Attachments" at bounding box center [852, 178] width 158 height 39
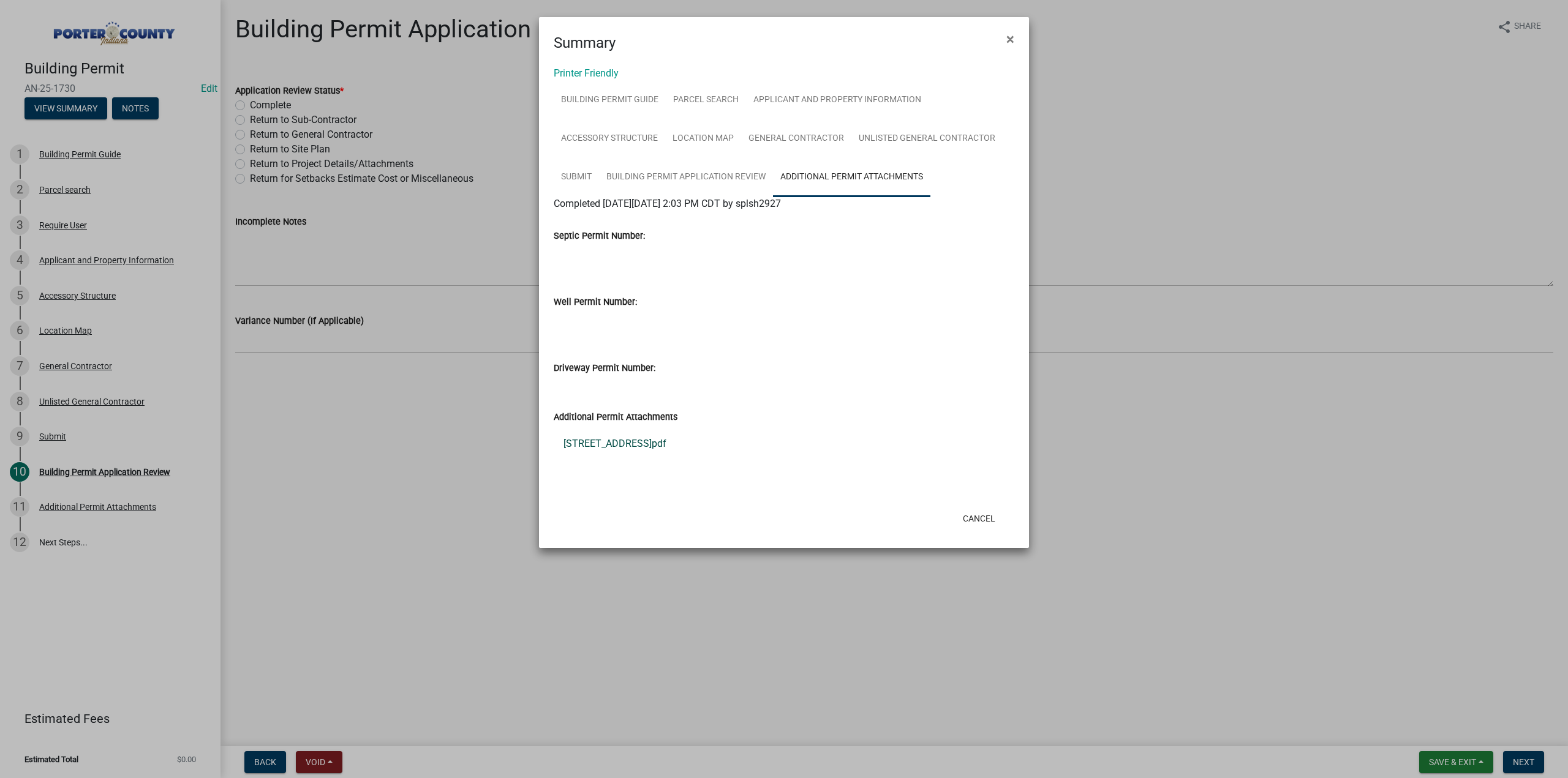
click at [660, 436] on link "[STREET_ADDRESS]pdf" at bounding box center [784, 444] width 460 height 29
click at [726, 136] on link "Location Map" at bounding box center [703, 139] width 76 height 39
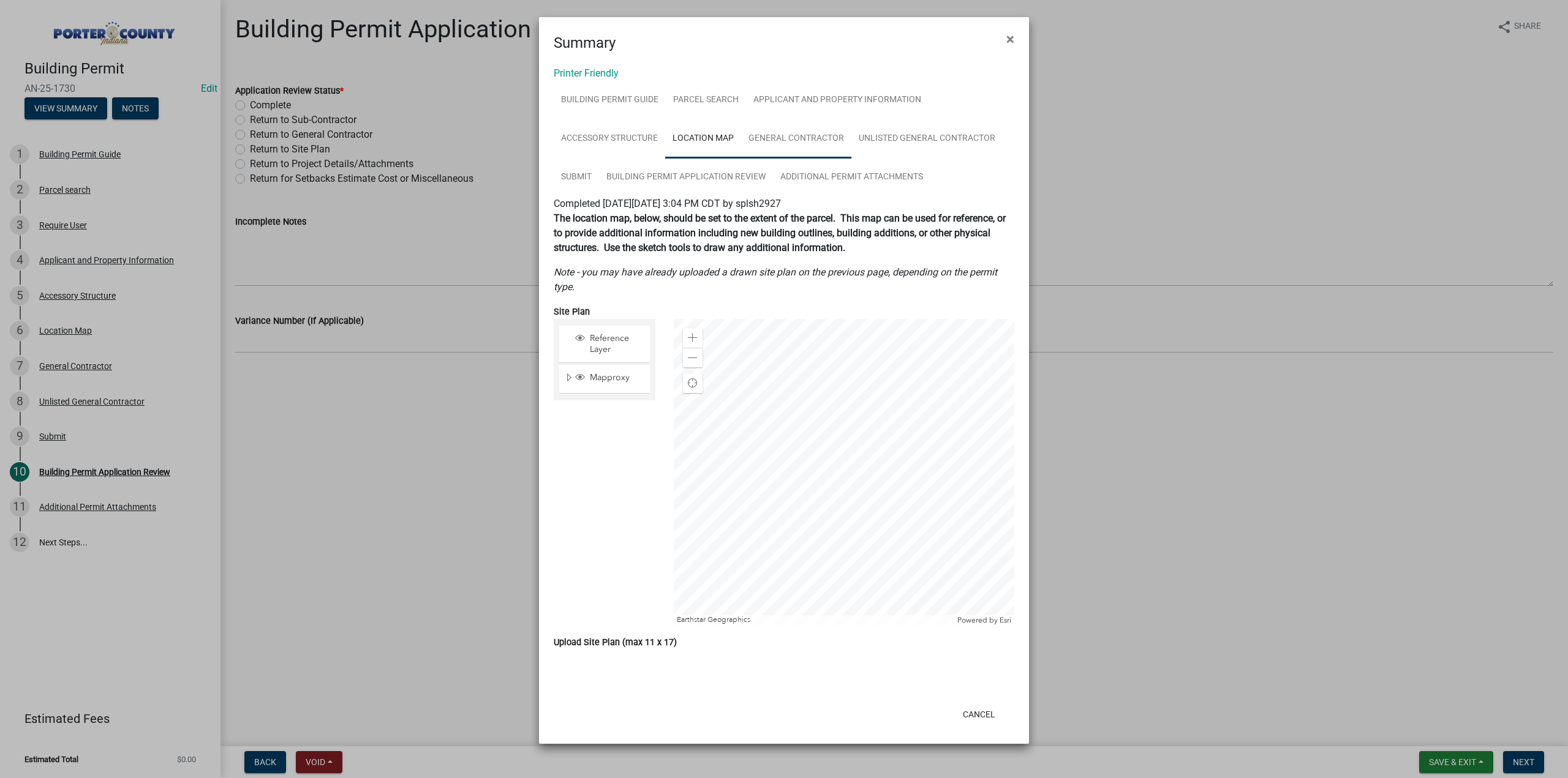
click at [769, 136] on link "General Contractor" at bounding box center [796, 139] width 110 height 39
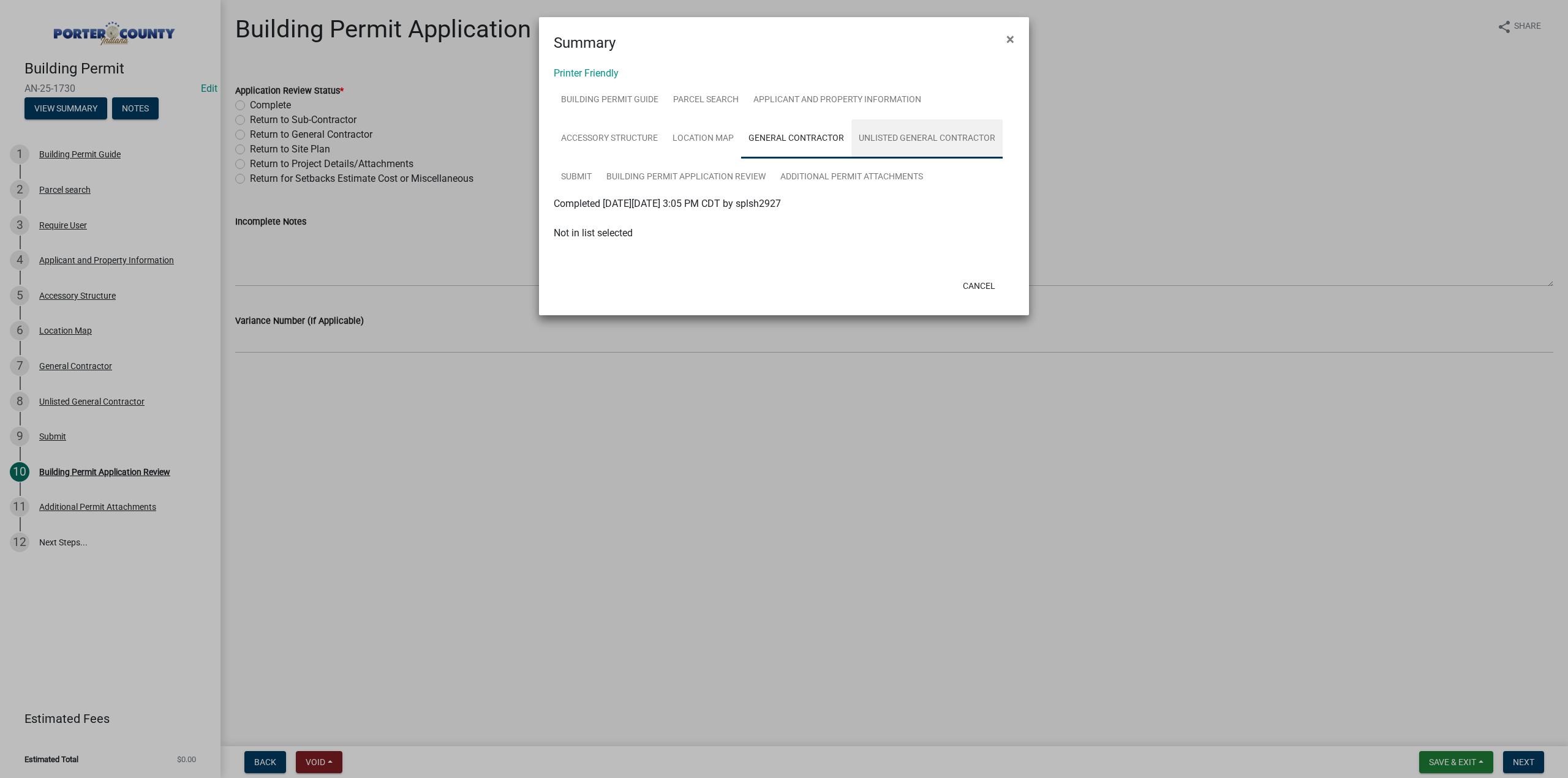
click at [917, 133] on link "Unlisted General Contractor" at bounding box center [927, 139] width 151 height 39
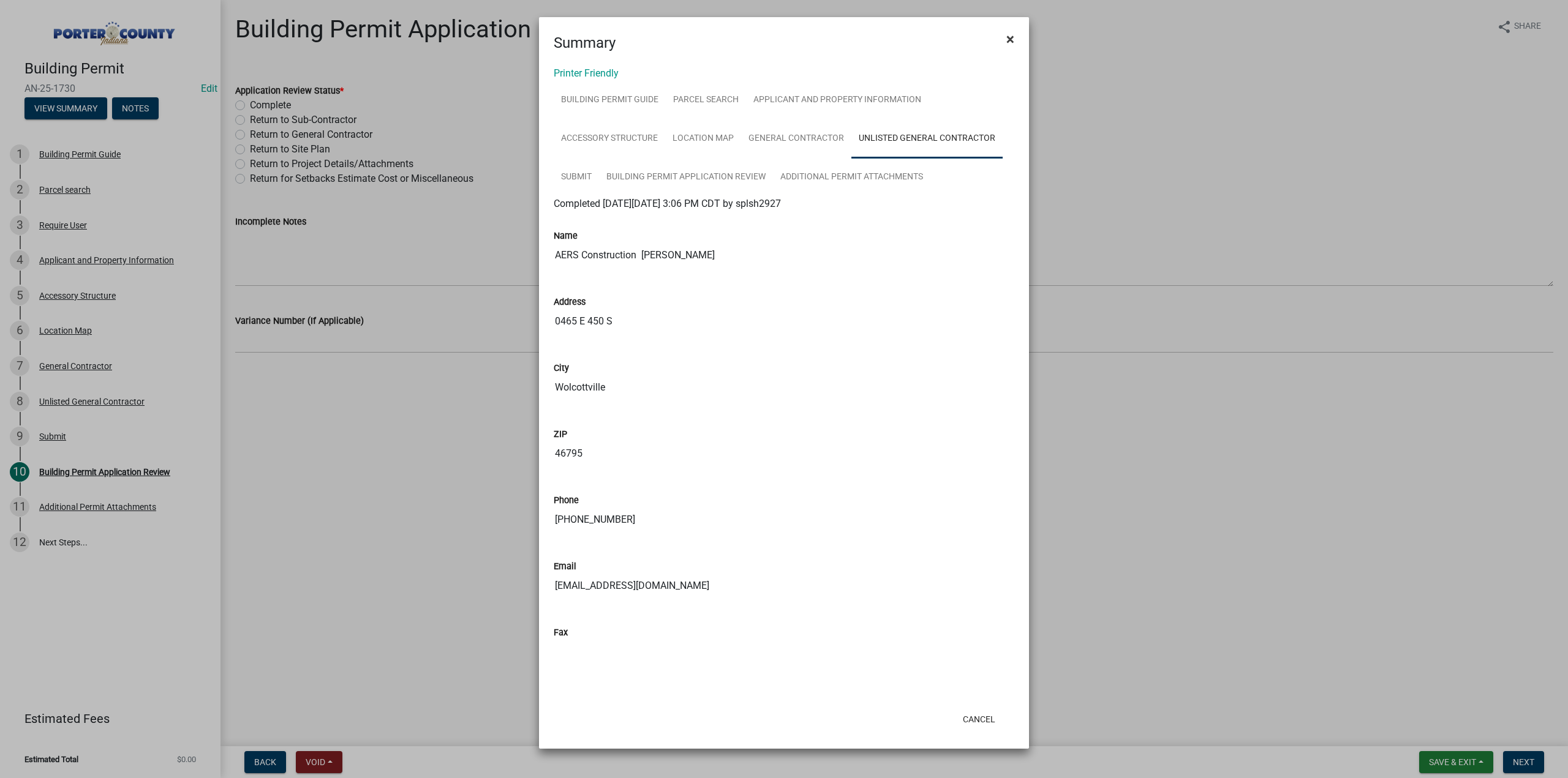
click at [1010, 35] on span "×" at bounding box center [1011, 39] width 8 height 17
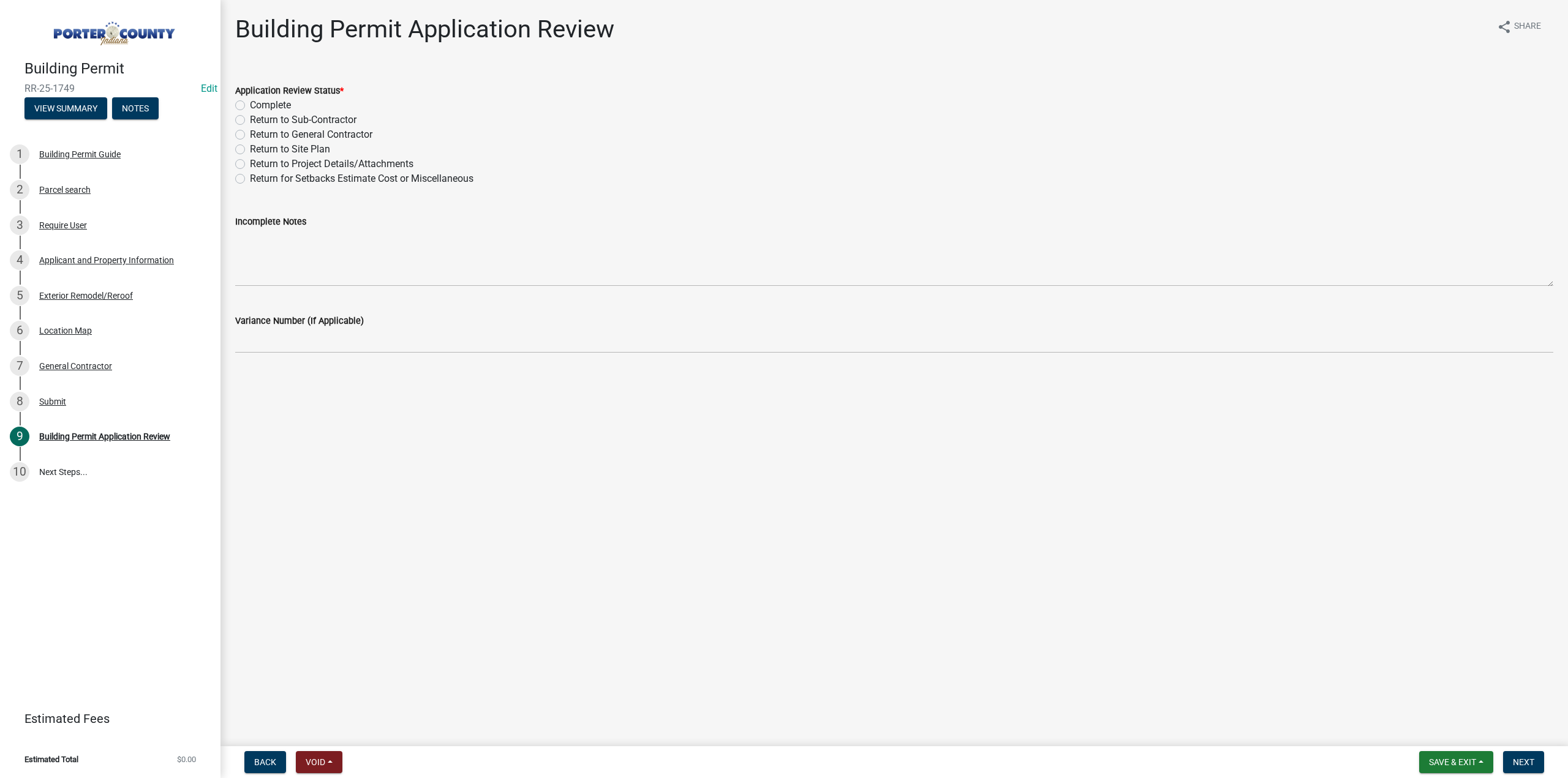
click at [250, 102] on label "Complete" at bounding box center [271, 105] width 41 height 15
click at [250, 102] on input "Complete" at bounding box center [254, 102] width 8 height 8
radio input "true"
click at [1503, 757] on button "Next" at bounding box center [1524, 762] width 41 height 22
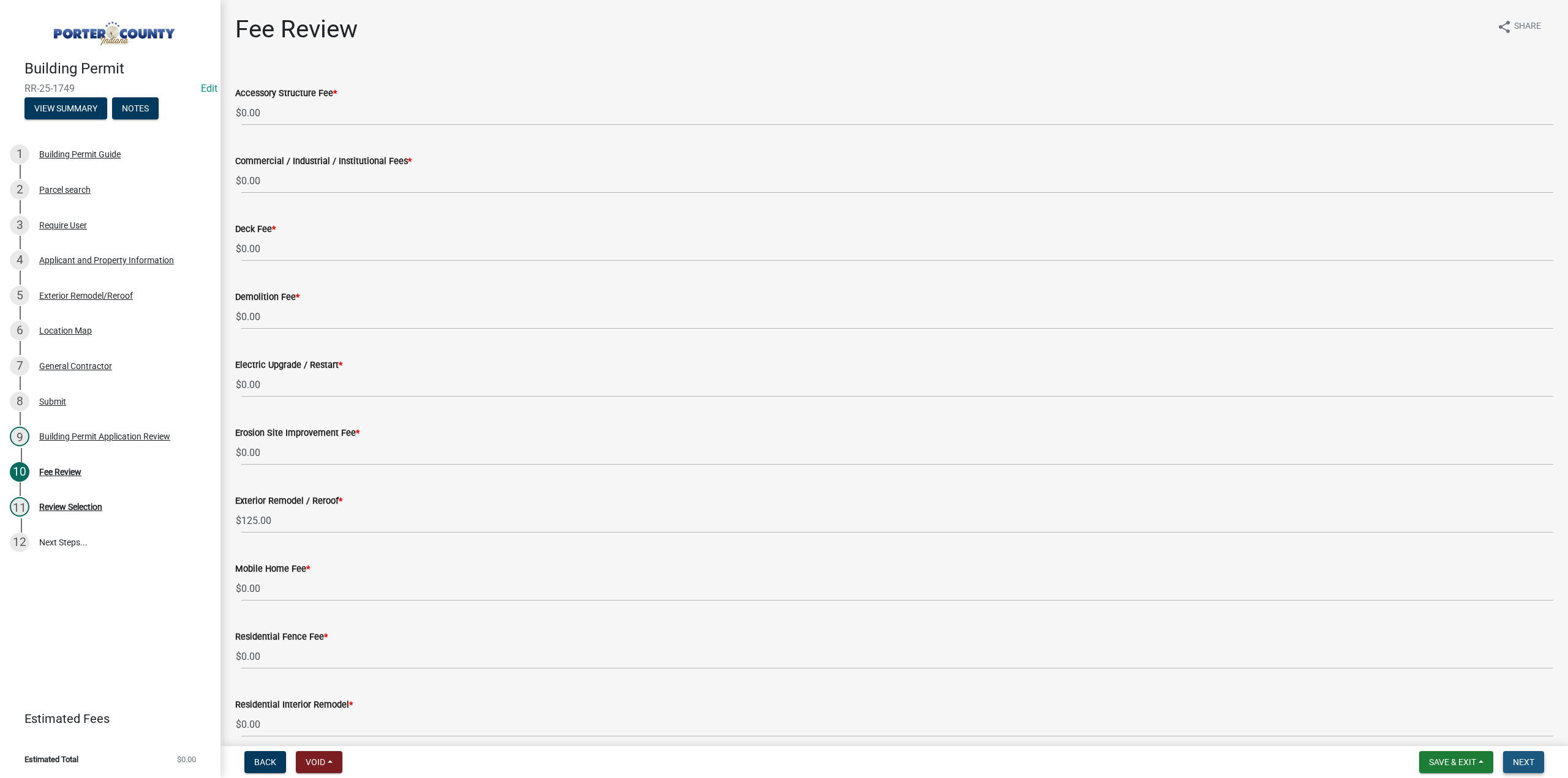
click at [1509, 755] on button "Next" at bounding box center [1524, 762] width 41 height 22
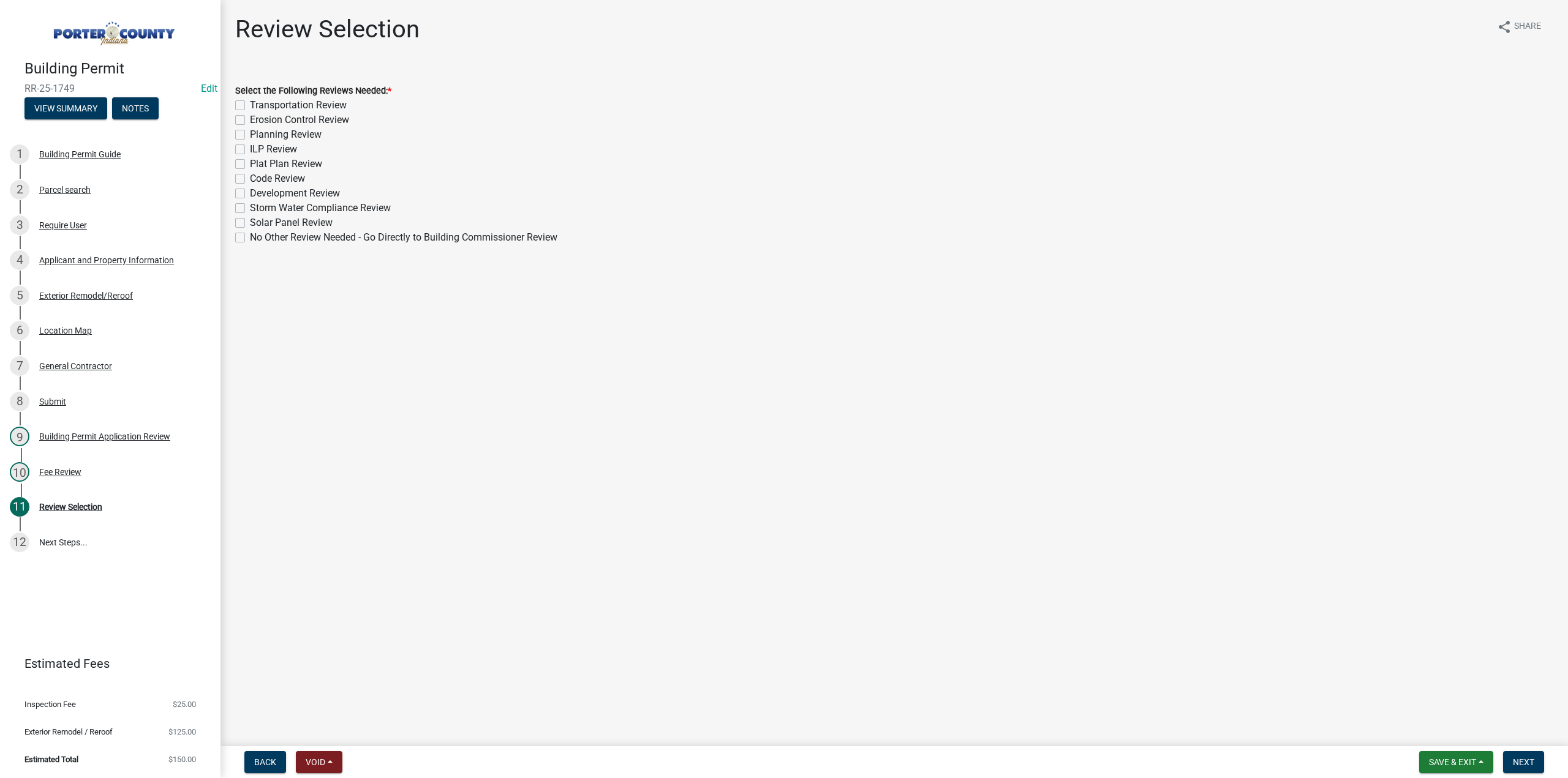
click at [234, 238] on div "Select the Following Reviews Needed: * Transportation Review Erosion Control Re…" at bounding box center [894, 156] width 1336 height 176
click at [250, 237] on label "No Other Review Needed - Go Directly to Building Commissioner Review" at bounding box center [404, 237] width 307 height 15
click at [250, 237] on input "No Other Review Needed - Go Directly to Building Commissioner Review" at bounding box center [254, 234] width 8 height 8
checkbox input "true"
checkbox input "false"
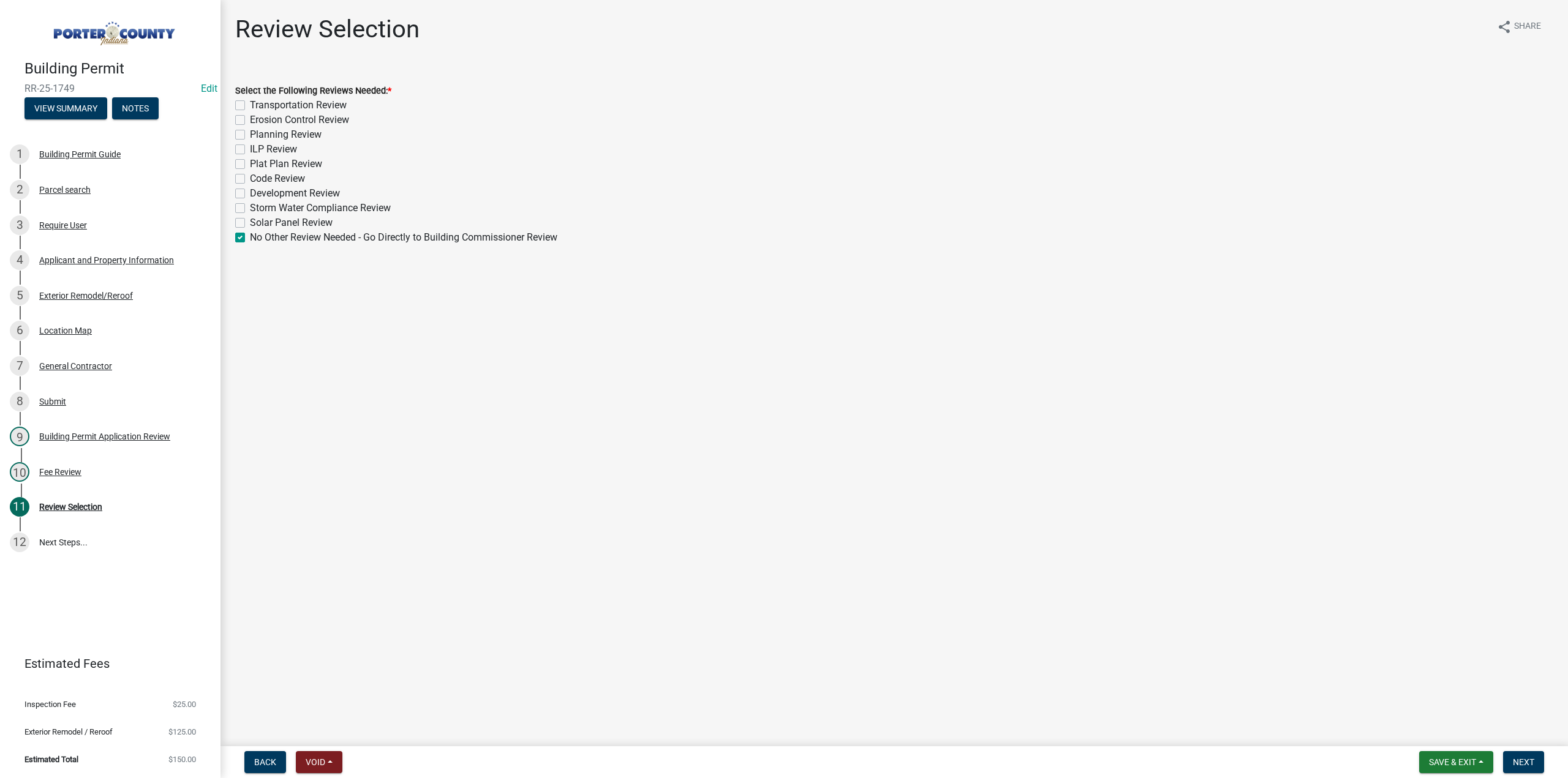
checkbox input "false"
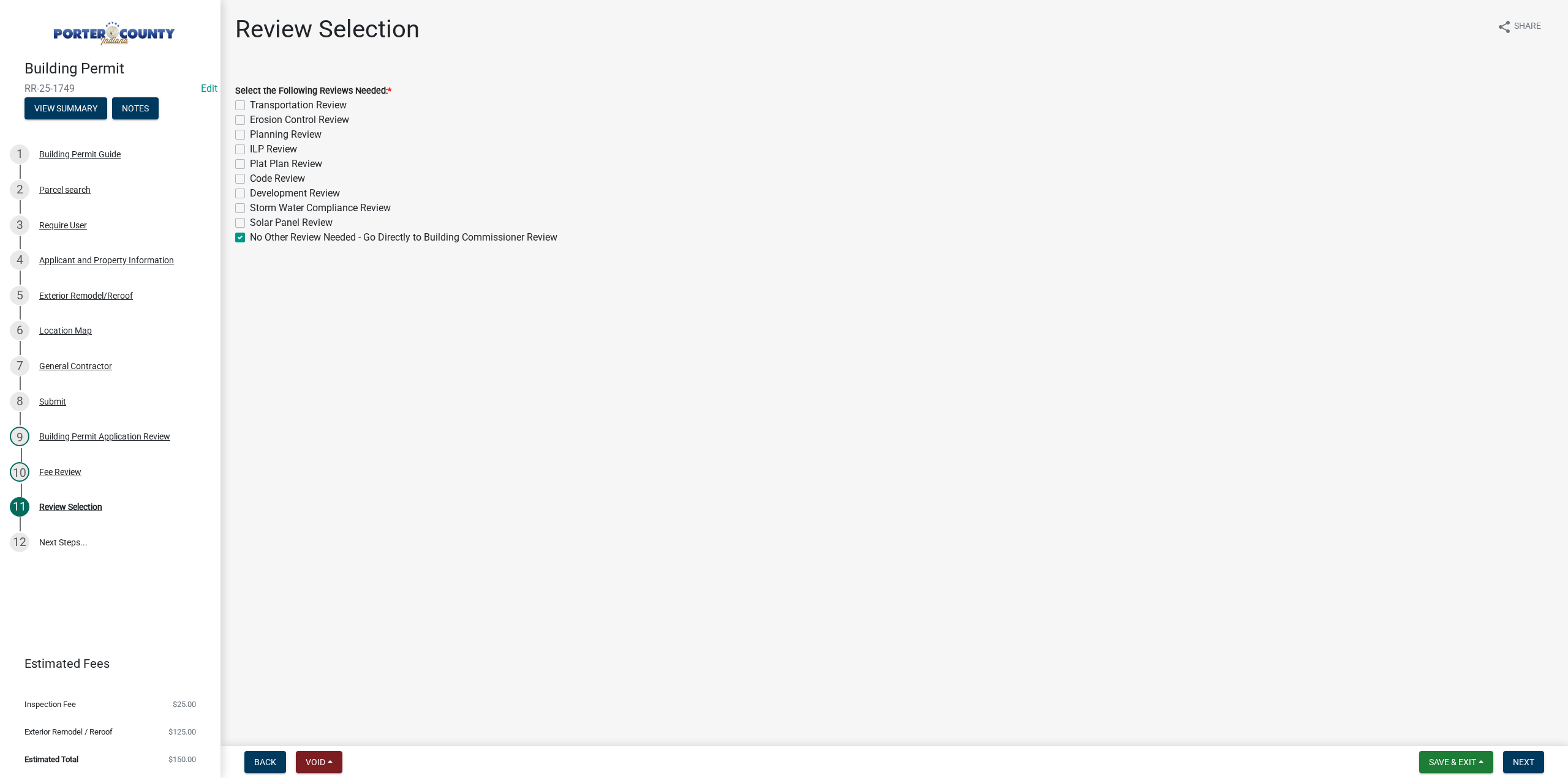
checkbox input "false"
checkbox input "true"
click at [1518, 755] on button "Next" at bounding box center [1524, 762] width 41 height 22
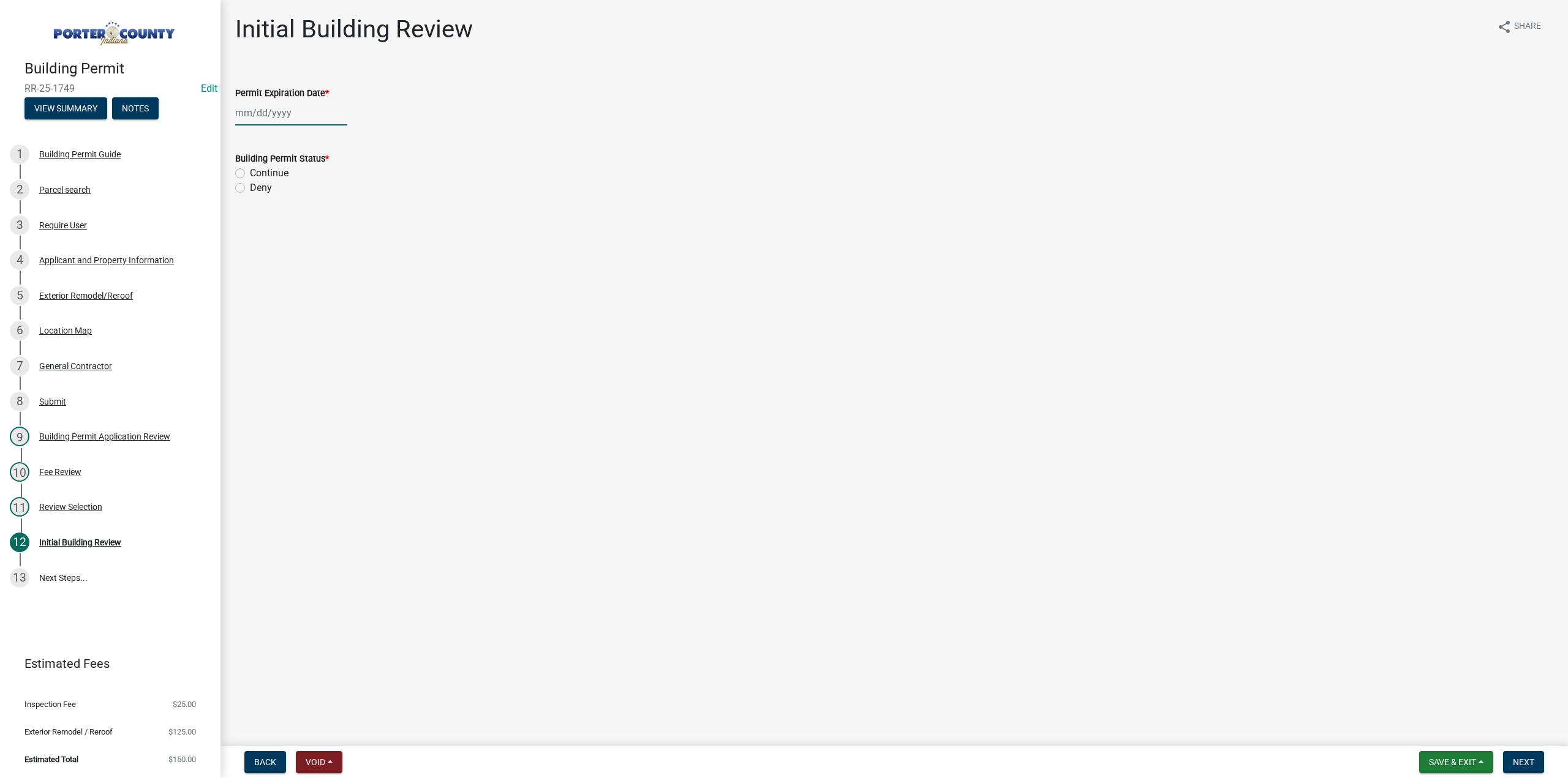
click at [287, 107] on div at bounding box center [291, 113] width 112 height 25
select select "9"
click at [313, 138] on select "1525 1526 1527 1528 1529 1530 1531 1532 1533 1534 1535 1536 1537 1538 1539 1540…" at bounding box center [331, 140] width 44 height 19
select select "2026"
click at [309, 130] on select "1525 1526 1527 1528 1529 1530 1531 1532 1533 1534 1535 1536 1537 1538 1539 1540…" at bounding box center [331, 140] width 44 height 19
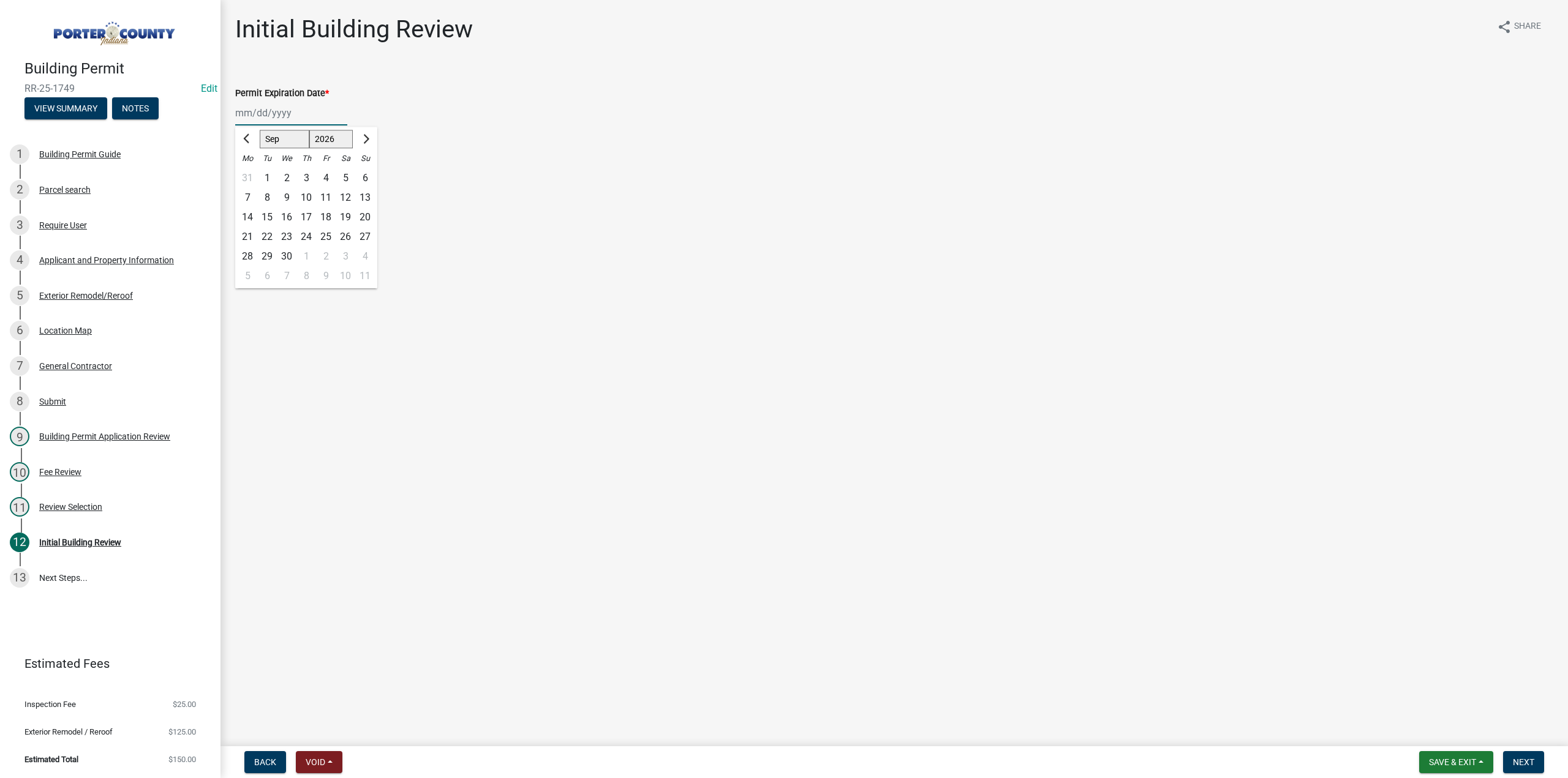
click at [307, 195] on div "10" at bounding box center [306, 197] width 19 height 19
type input "[DATE]"
click at [250, 171] on label "Continue" at bounding box center [269, 174] width 39 height 15
click at [250, 171] on input "Continue" at bounding box center [254, 170] width 8 height 8
radio input "true"
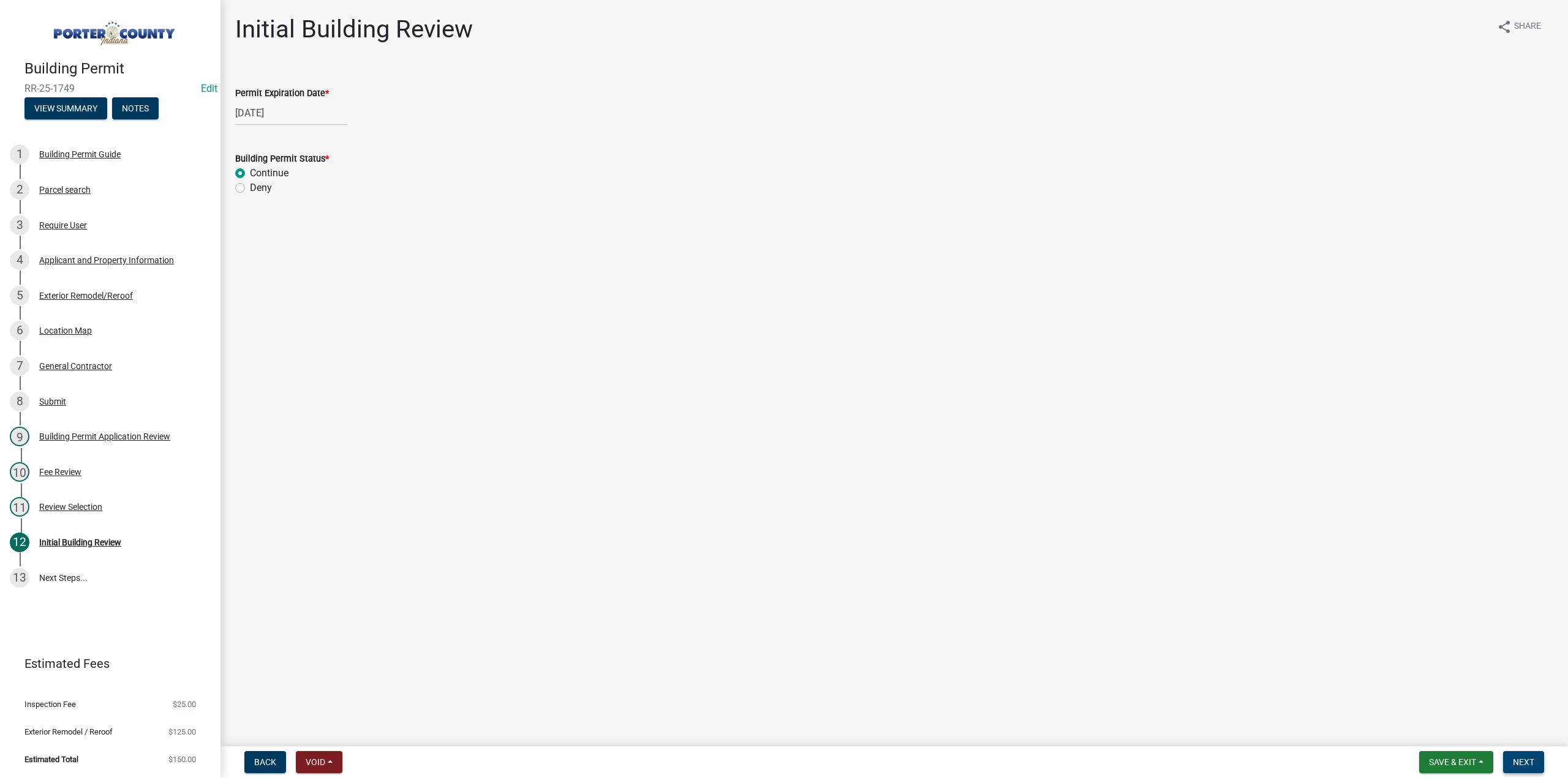
click at [1529, 766] on span "Next" at bounding box center [1524, 762] width 21 height 10
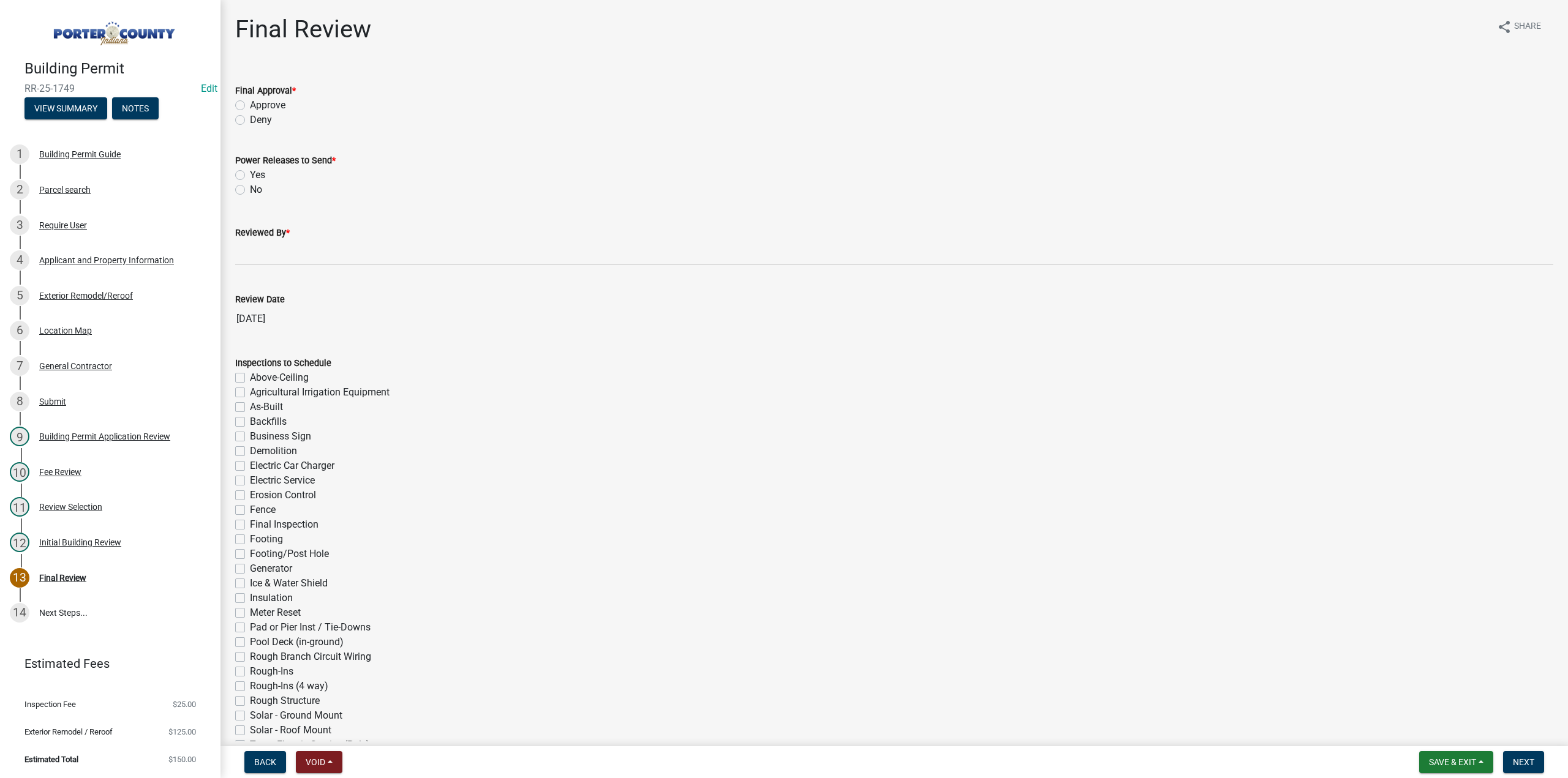
click at [250, 106] on label "Approve" at bounding box center [267, 105] width 35 height 15
click at [250, 106] on input "Approve" at bounding box center [254, 102] width 8 height 8
radio input "true"
click at [250, 189] on label "No" at bounding box center [256, 190] width 12 height 15
click at [250, 189] on input "No" at bounding box center [254, 186] width 8 height 8
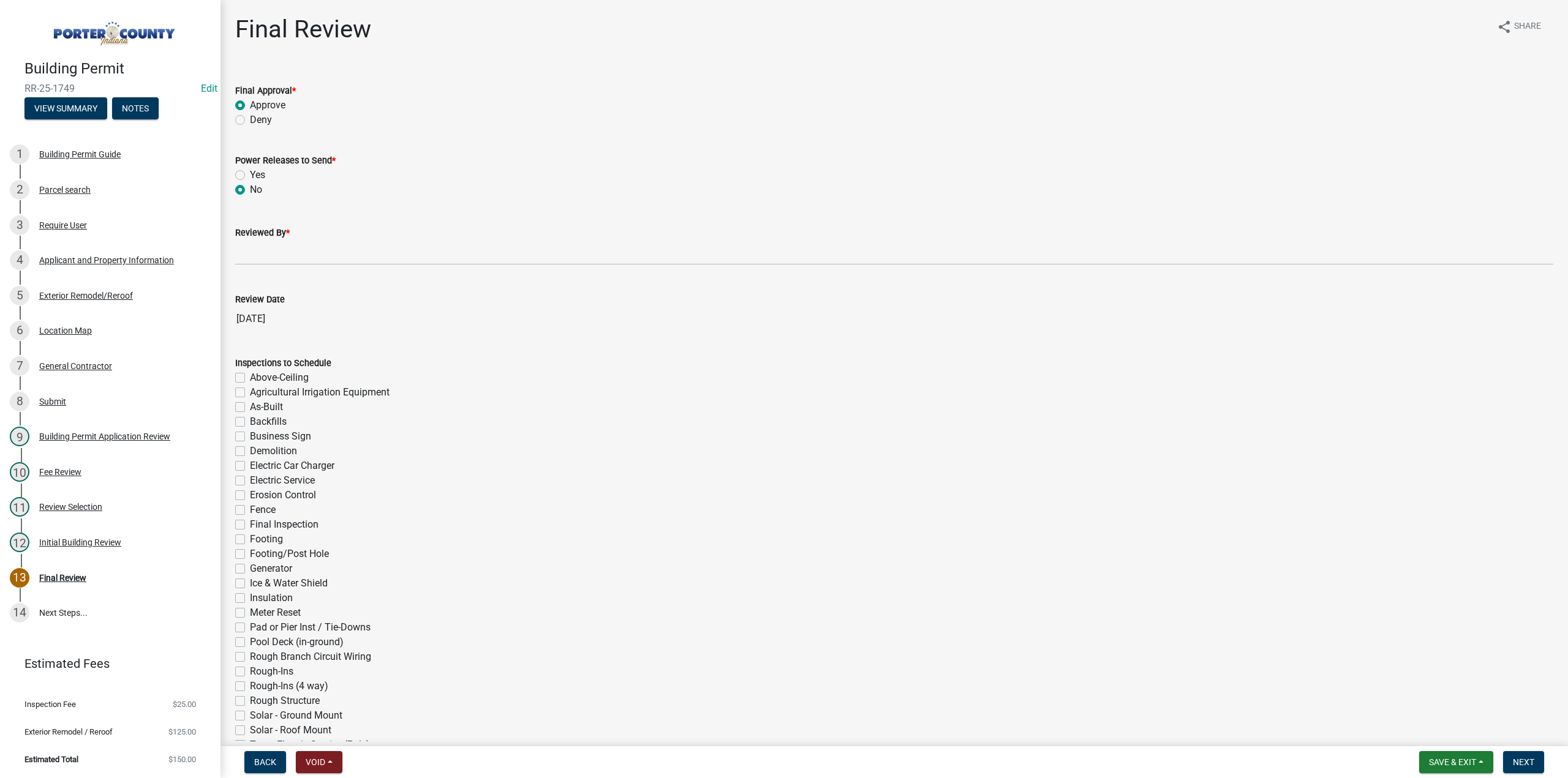
radio input "true"
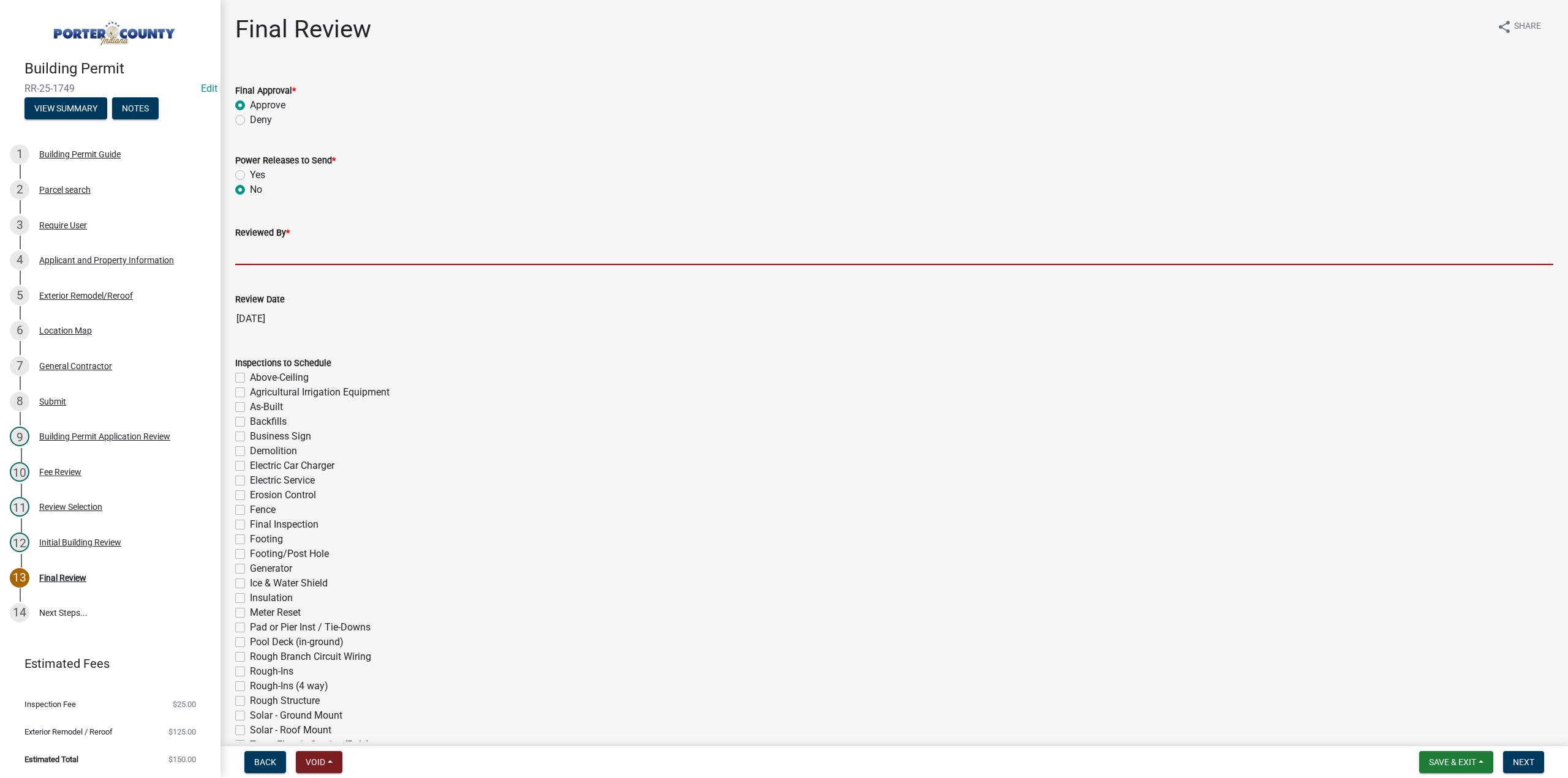
click at [269, 253] on input "Reviewed By *" at bounding box center [895, 253] width 1319 height 25
type input "TT"
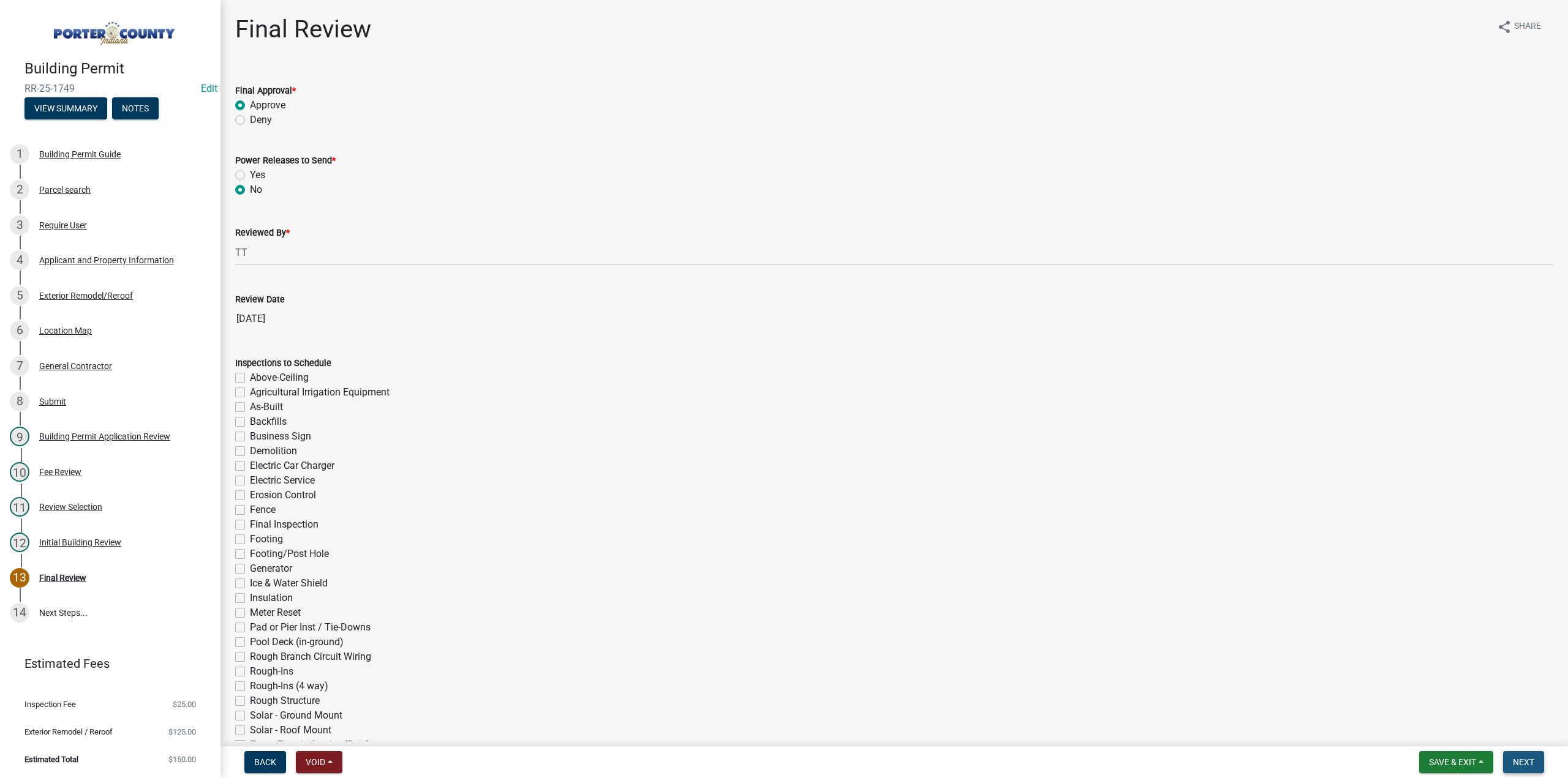
click at [1527, 757] on span "Next" at bounding box center [1524, 762] width 21 height 10
